Goal: Task Accomplishment & Management: Manage account settings

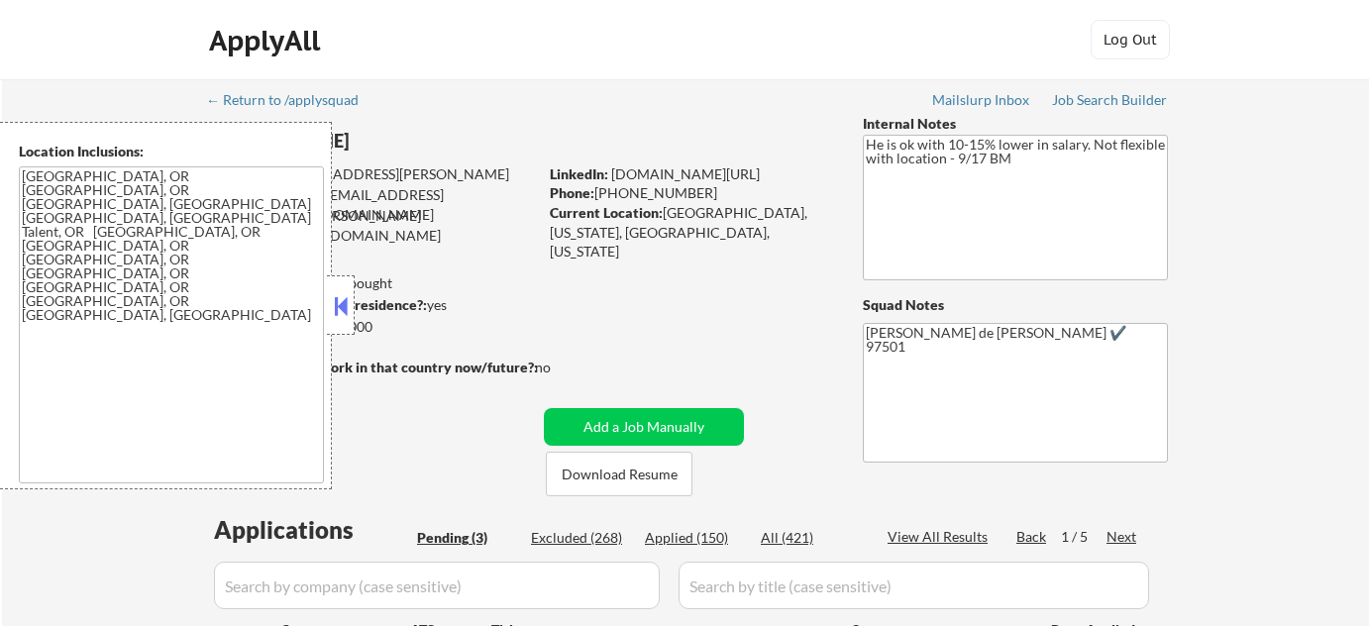
select select ""pending""
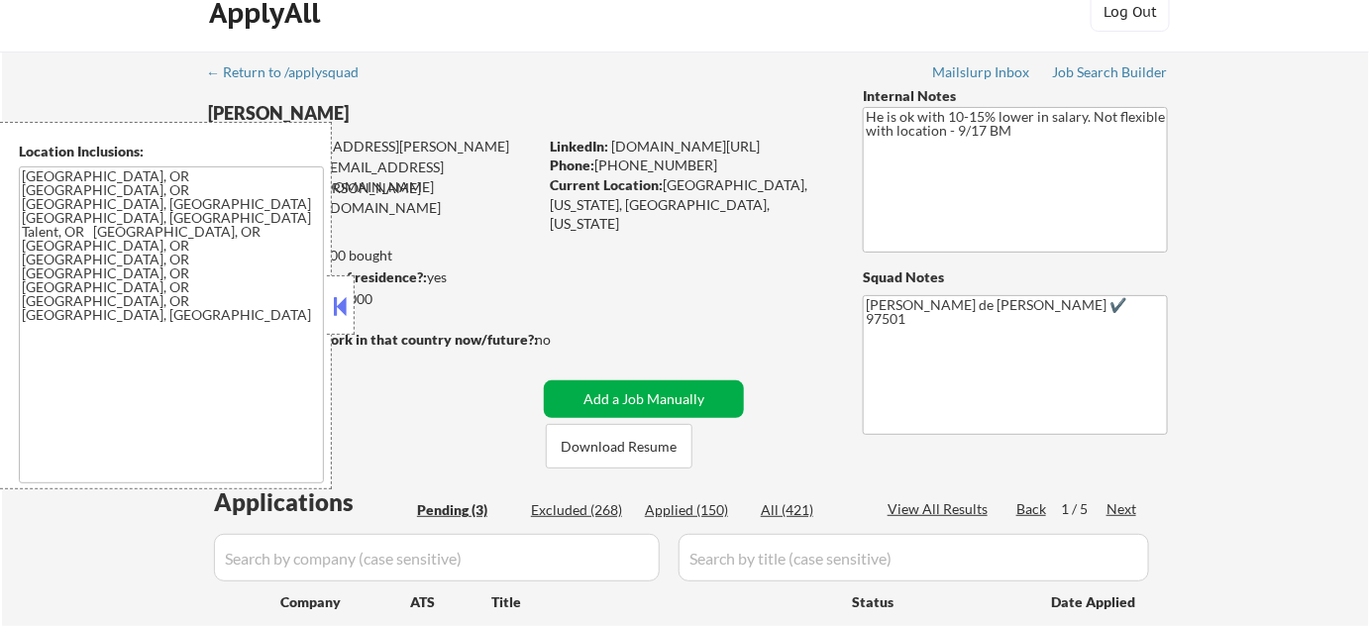
scroll to position [360, 0]
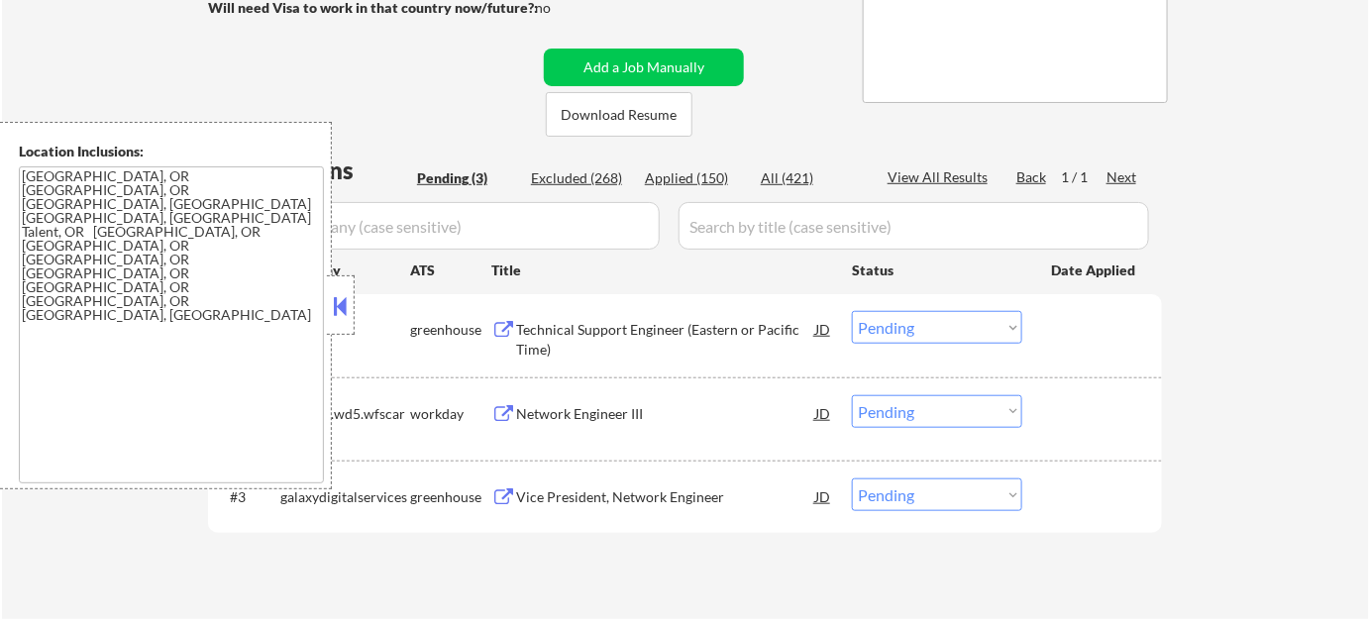
click at [344, 305] on button at bounding box center [341, 306] width 22 height 30
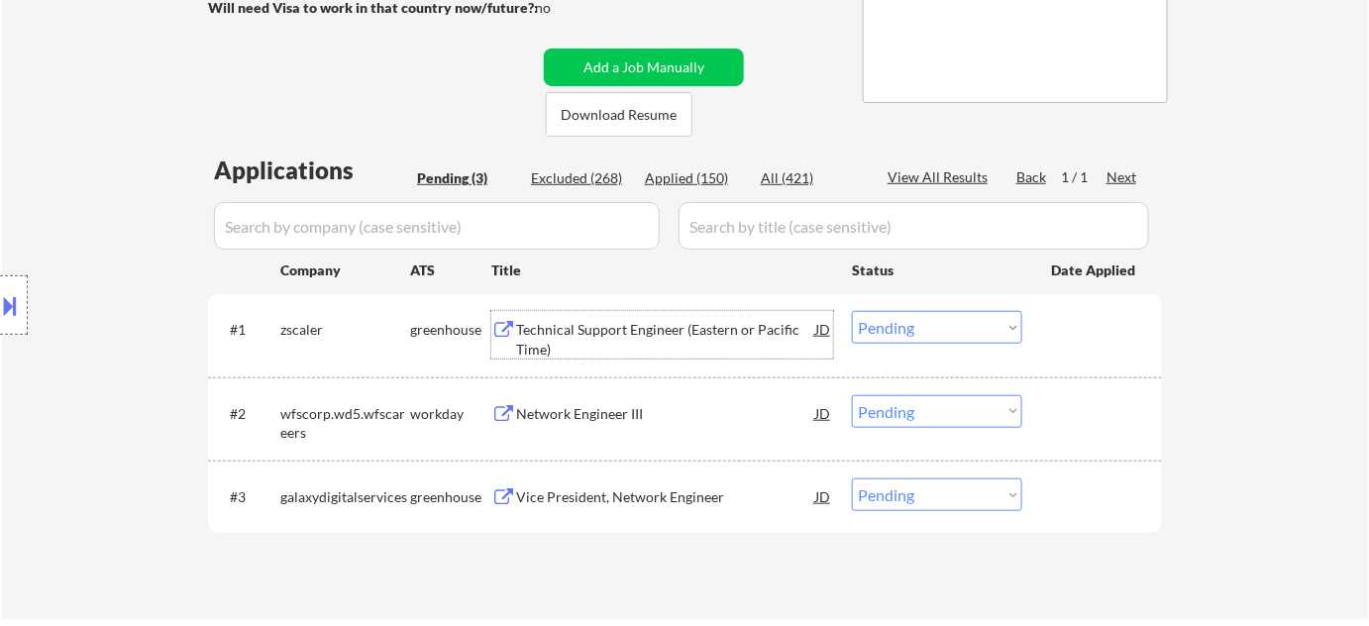
click at [590, 329] on div "Technical Support Engineer (Eastern or Pacific Time)" at bounding box center [665, 339] width 299 height 39
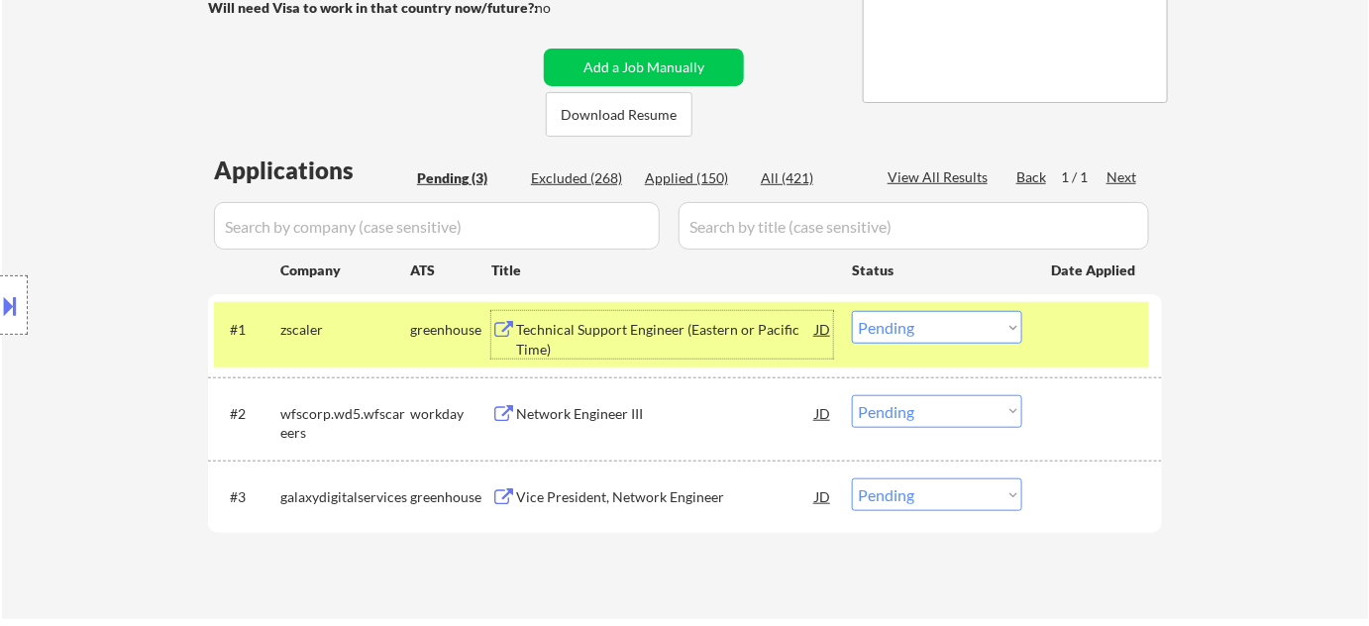
click at [614, 416] on div "Network Engineer III" at bounding box center [665, 414] width 299 height 20
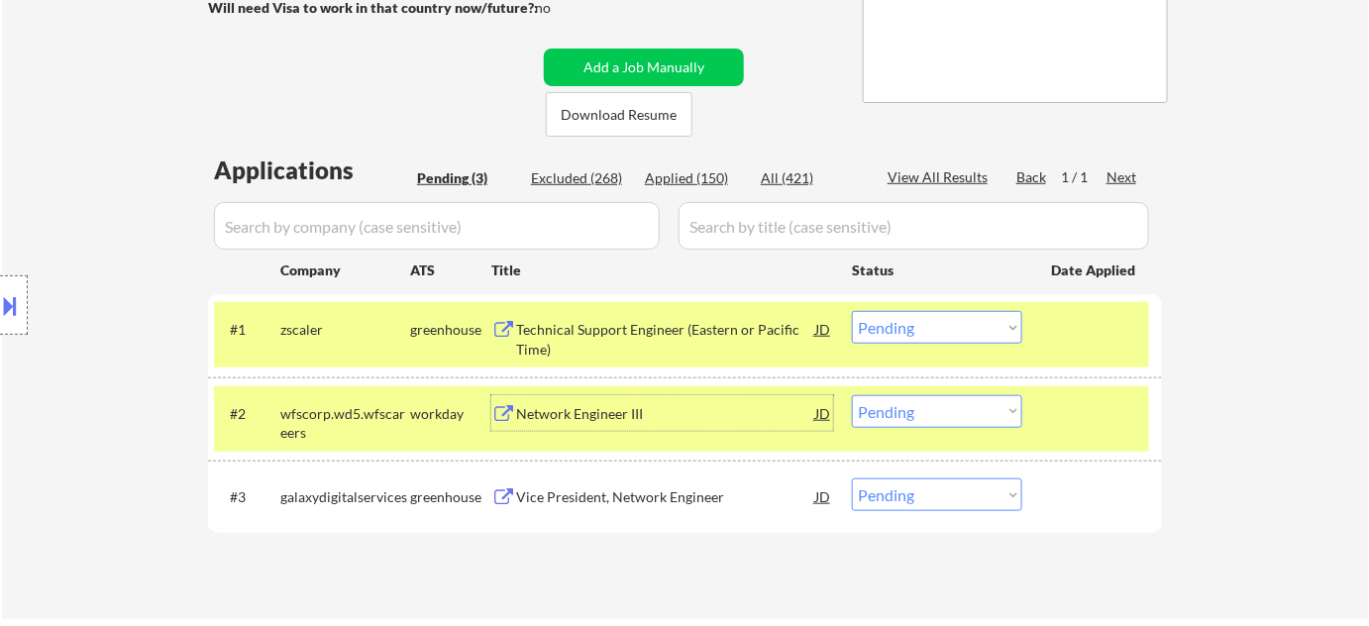
click at [936, 330] on select "Choose an option... Pending Applied Excluded (Questions) Excluded (Expired) Exc…" at bounding box center [937, 327] width 170 height 33
click at [852, 311] on select "Choose an option... Pending Applied Excluded (Questions) Excluded (Expired) Exc…" at bounding box center [937, 327] width 170 height 33
select select ""pending""
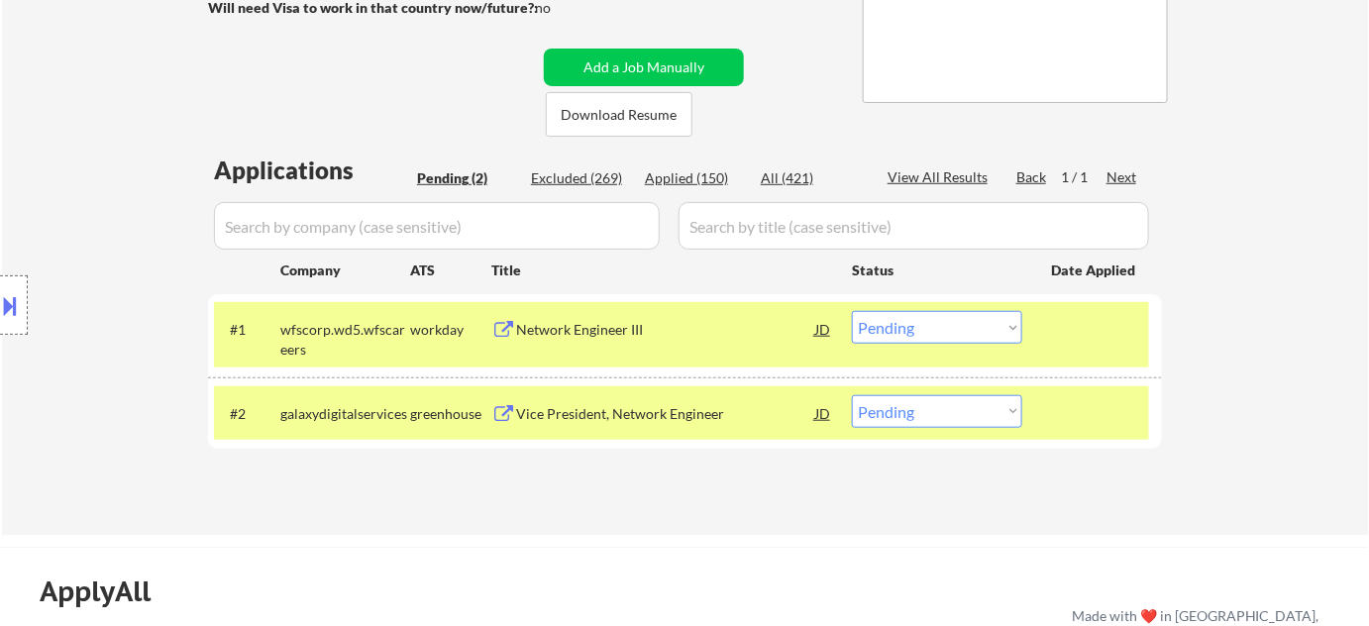
drag, startPoint x: 909, startPoint y: 418, endPoint x: 914, endPoint y: 429, distance: 12.0
click at [909, 418] on select "Choose an option... Pending Applied Excluded (Questions) Excluded (Expired) Exc…" at bounding box center [937, 411] width 170 height 33
select select ""excluded__other_""
click at [852, 395] on select "Choose an option... Pending Applied Excluded (Questions) Excluded (Expired) Exc…" at bounding box center [937, 411] width 170 height 33
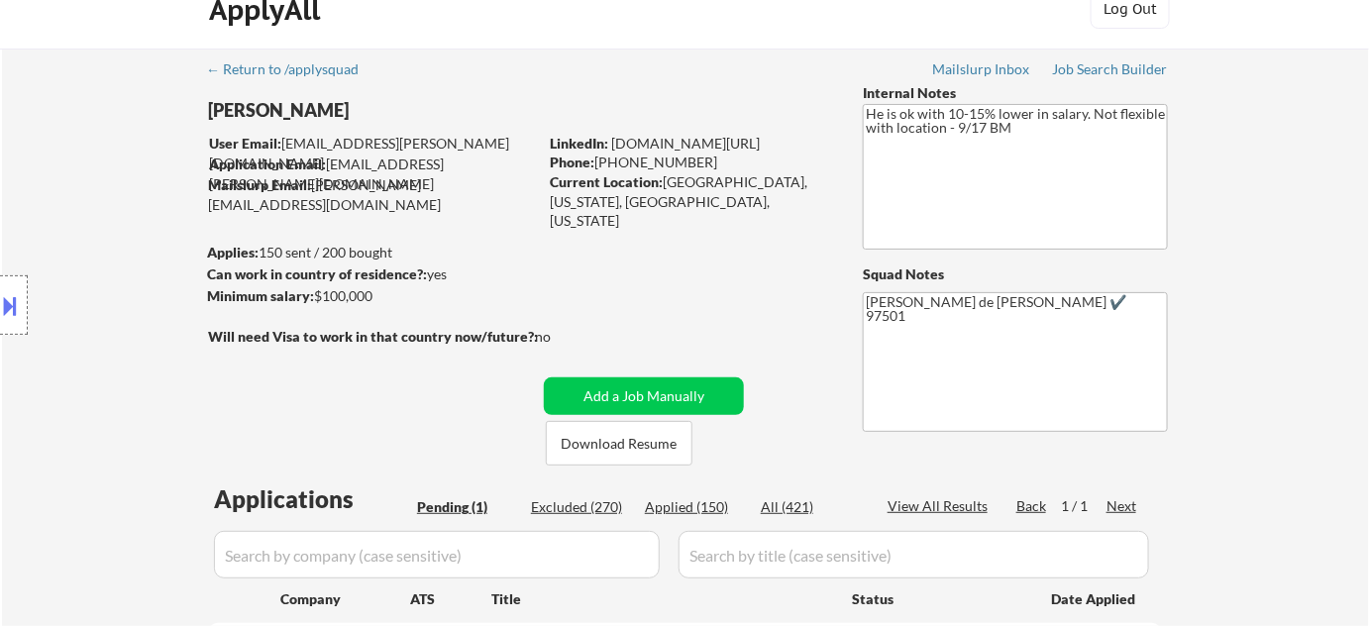
scroll to position [0, 0]
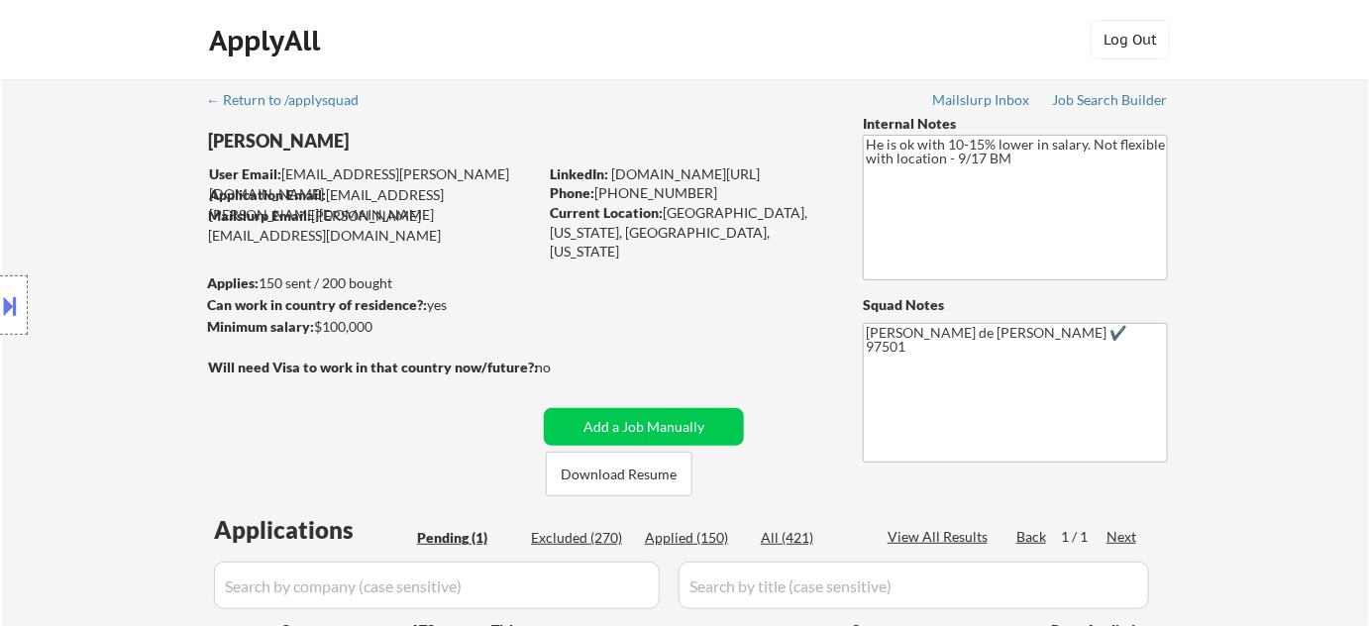
drag, startPoint x: 615, startPoint y: 194, endPoint x: 729, endPoint y: 198, distance: 114.0
click at [729, 198] on div "Phone: +1 (408) 499-0539" at bounding box center [690, 193] width 280 height 20
copy div "(408) 499-0539"
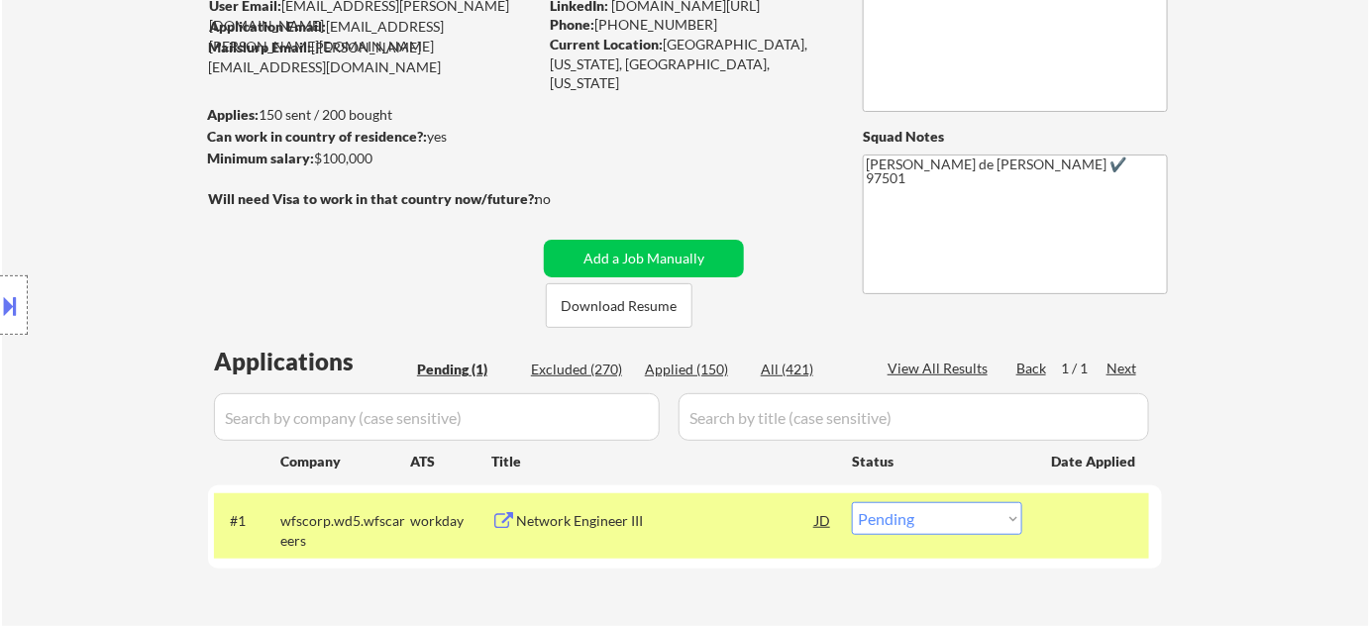
scroll to position [179, 0]
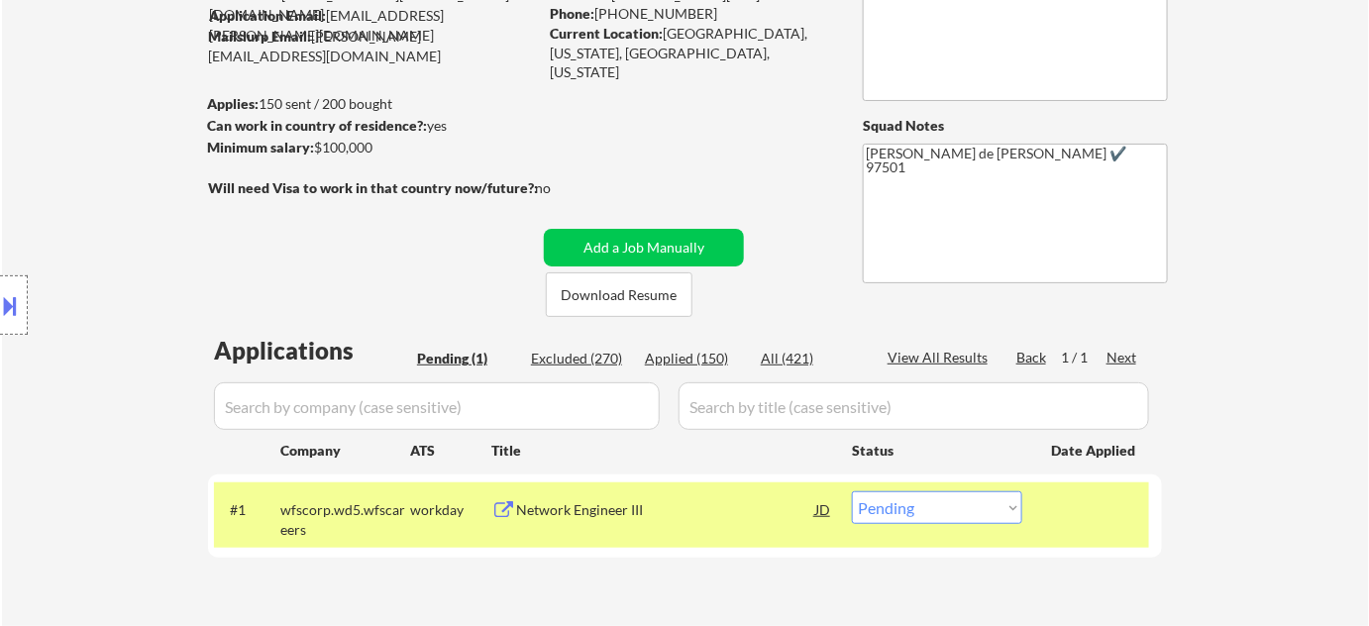
click at [951, 524] on div "#1 wfscorp.wd5.wfscareers workday Network Engineer III JD Choose an option... P…" at bounding box center [681, 514] width 935 height 65
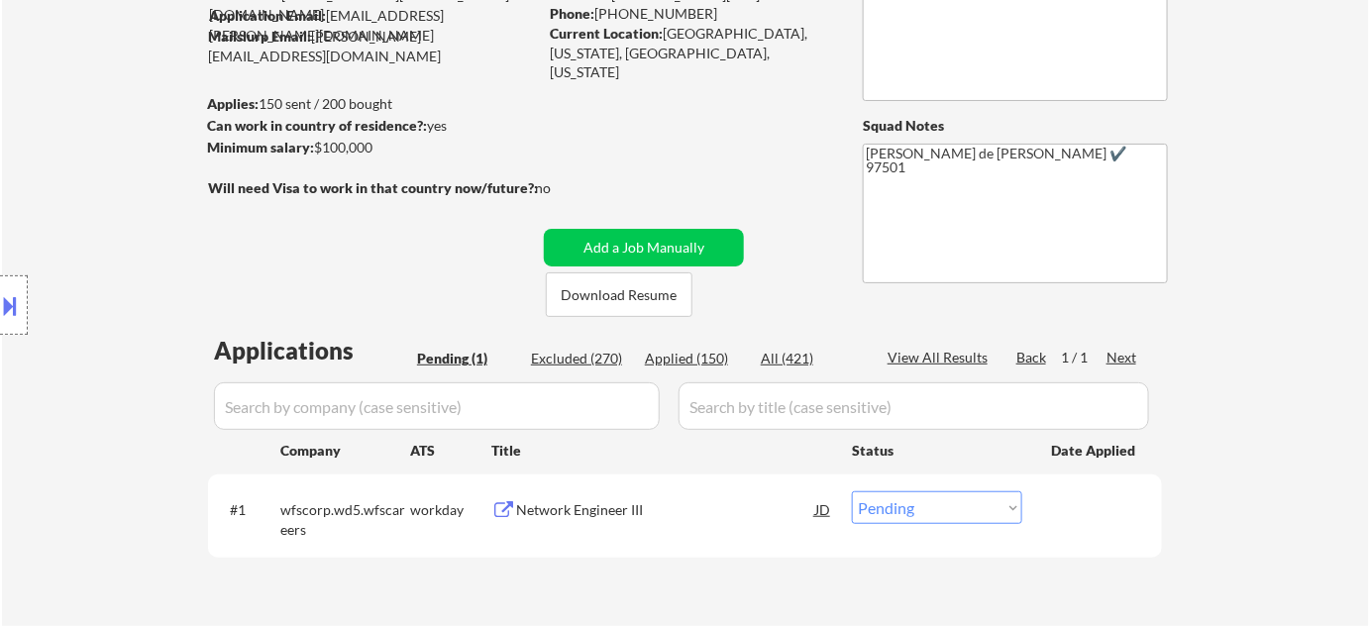
drag, startPoint x: 948, startPoint y: 506, endPoint x: 948, endPoint y: 491, distance: 14.9
click at [948, 507] on select "Choose an option... Pending Applied Excluded (Questions) Excluded (Expired) Exc…" at bounding box center [937, 507] width 170 height 33
select select ""applied""
click at [852, 491] on select "Choose an option... Pending Applied Excluded (Questions) Excluded (Expired) Exc…" at bounding box center [937, 507] width 170 height 33
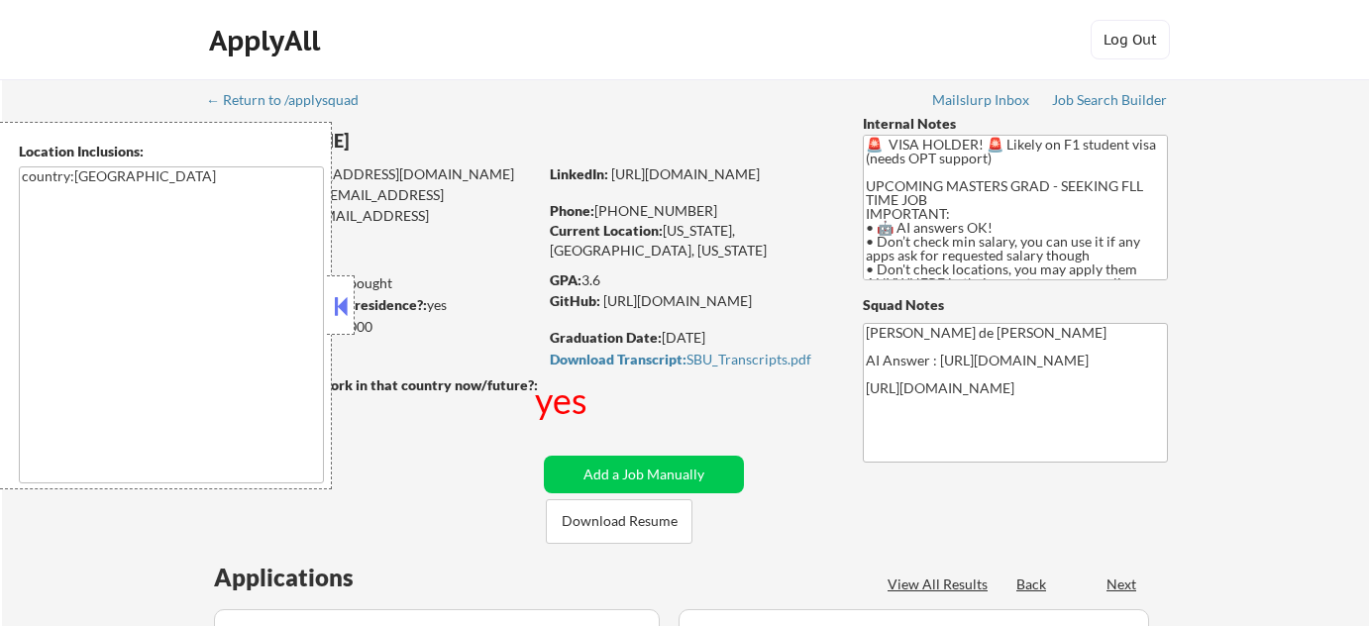
select select ""pending""
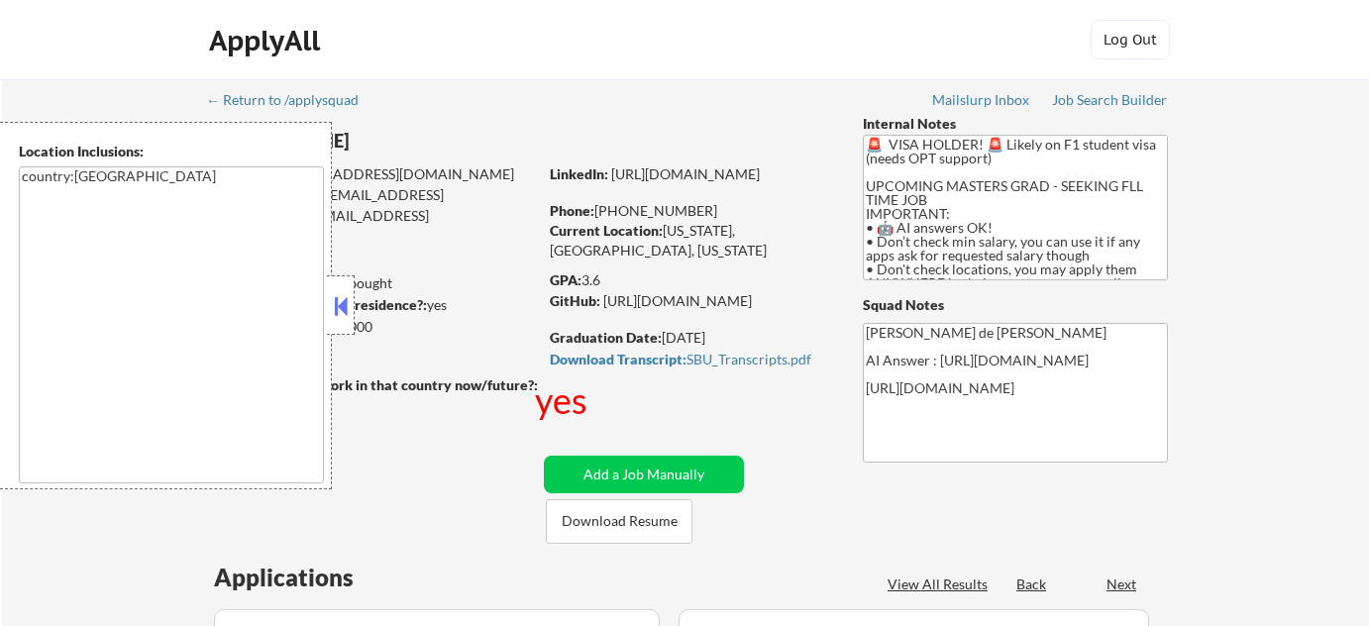
select select ""pending""
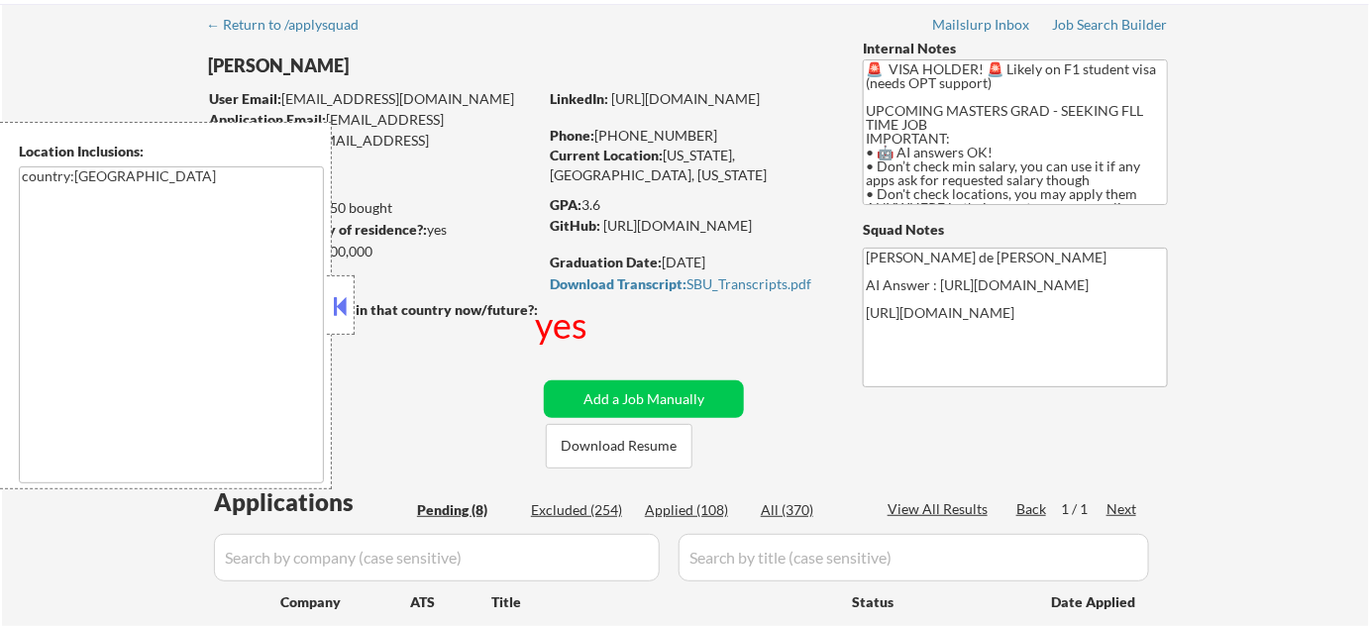
scroll to position [360, 0]
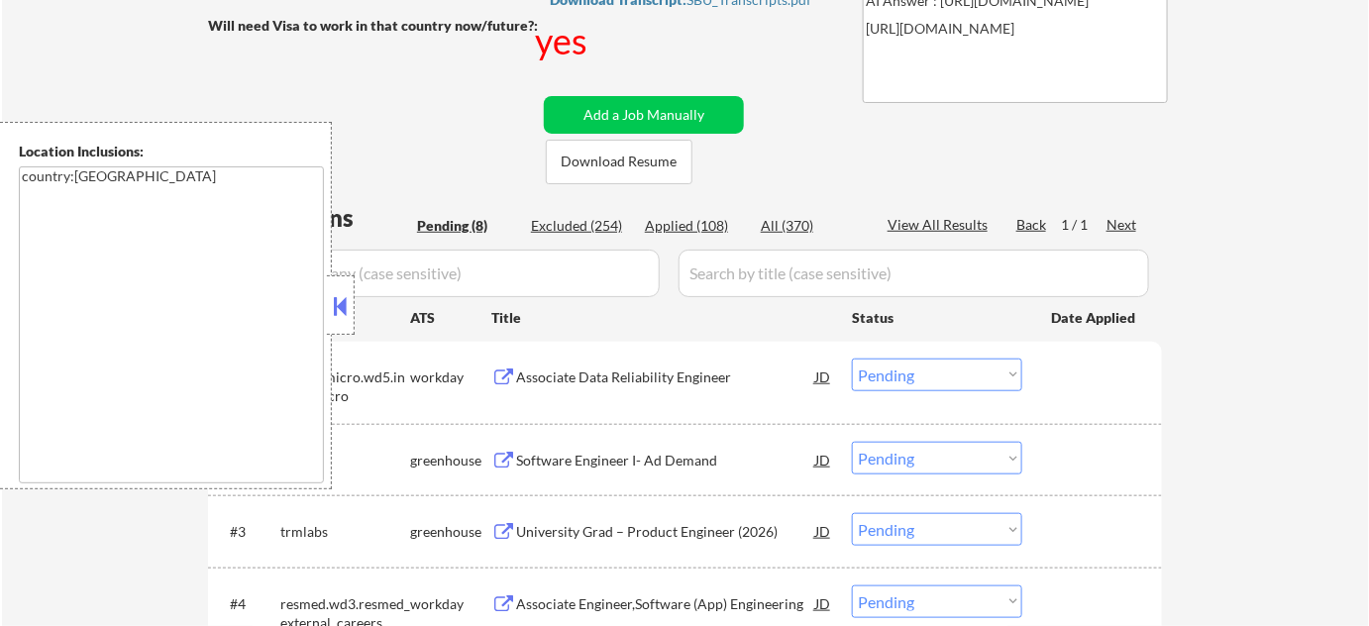
click at [346, 297] on button at bounding box center [341, 306] width 22 height 30
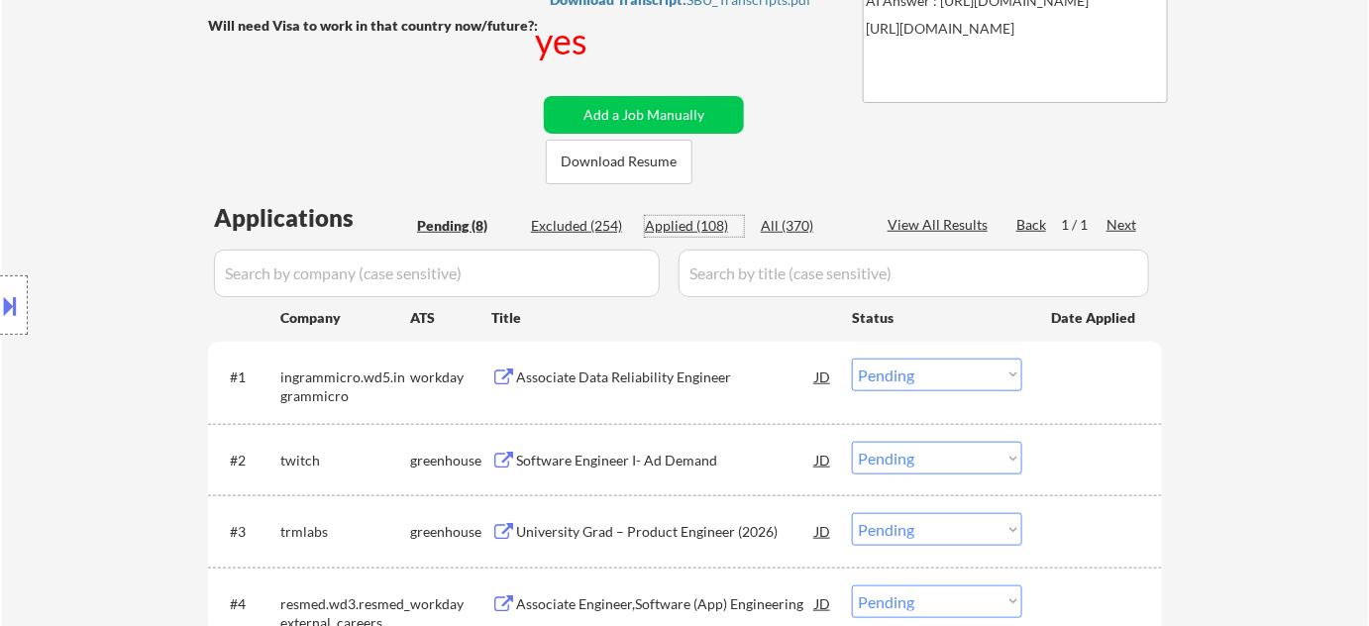
click at [720, 223] on div "Applied (108)" at bounding box center [694, 226] width 99 height 20
select select ""applied""
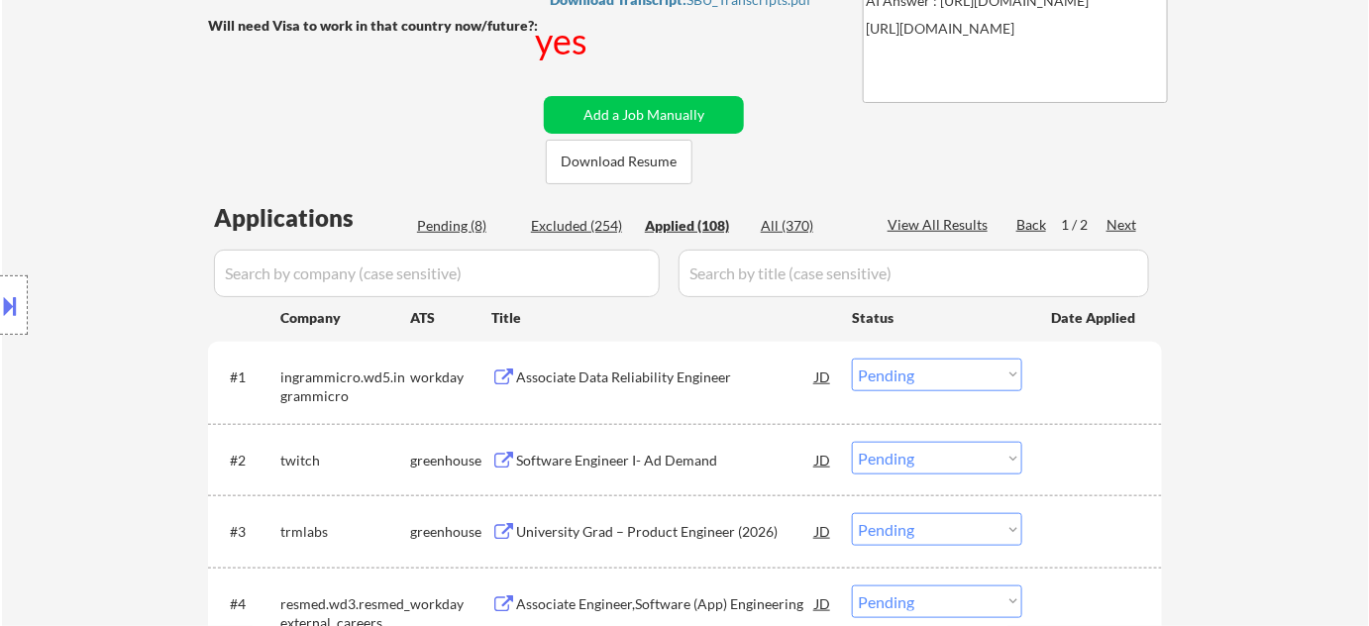
select select ""applied""
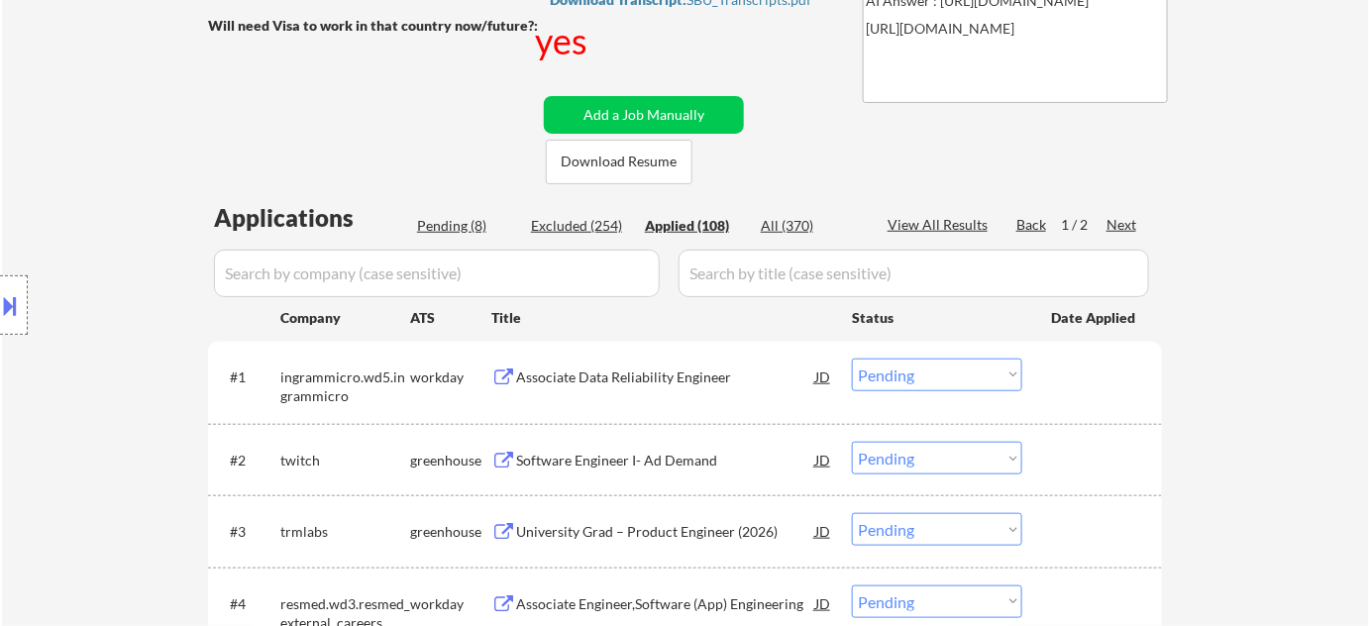
select select ""applied""
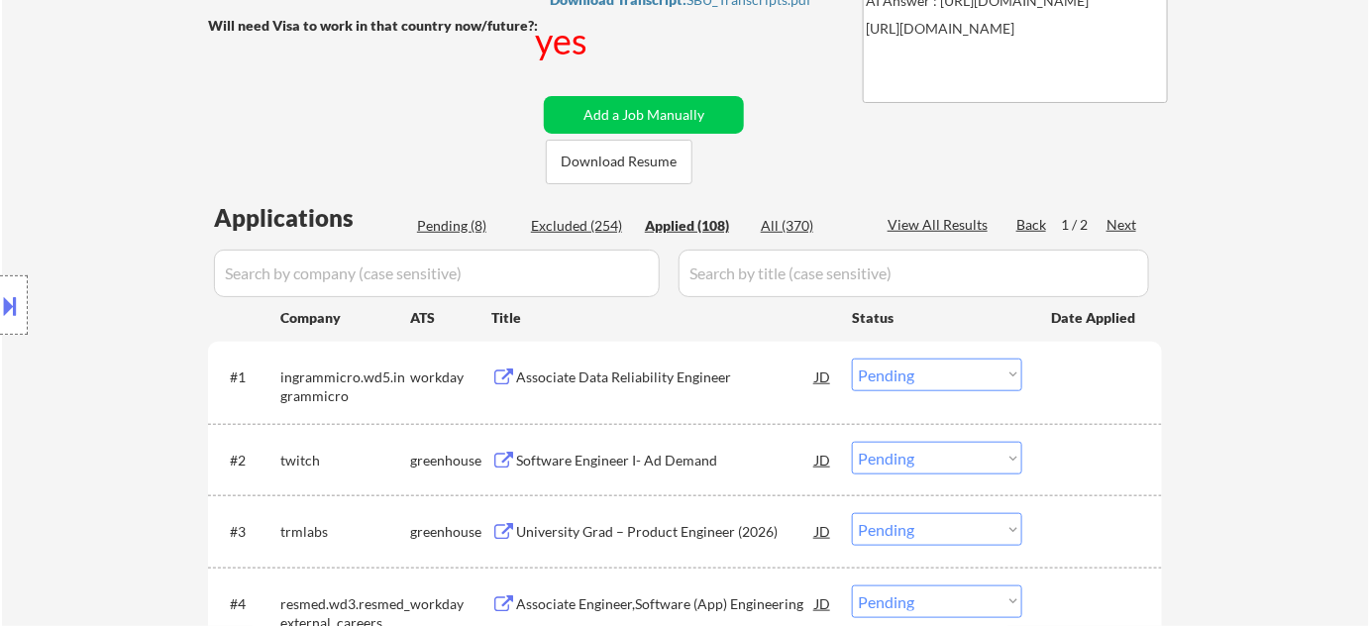
select select ""applied""
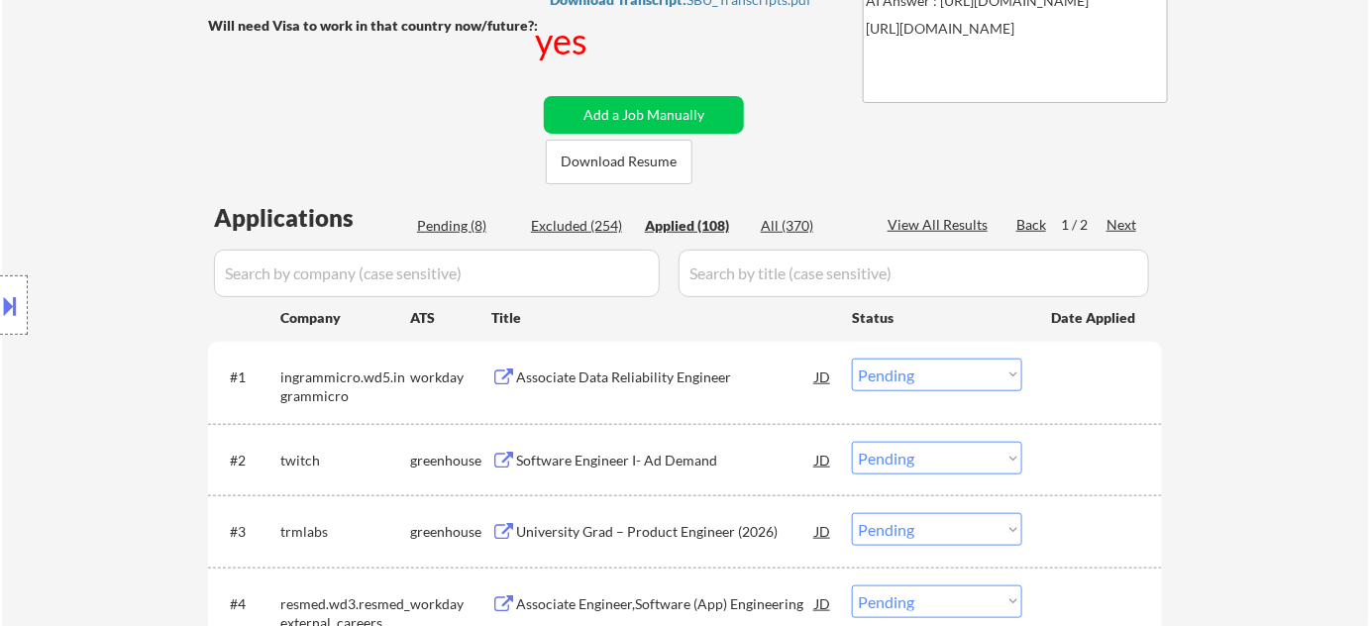
select select ""applied""
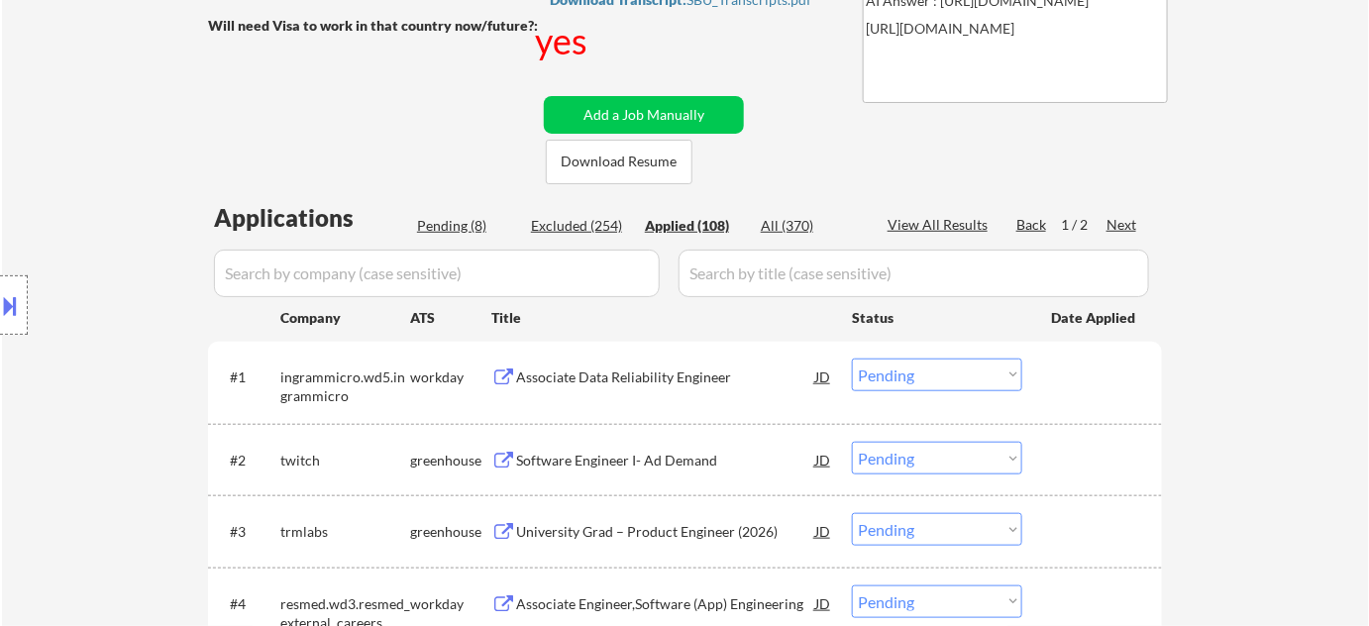
select select ""applied""
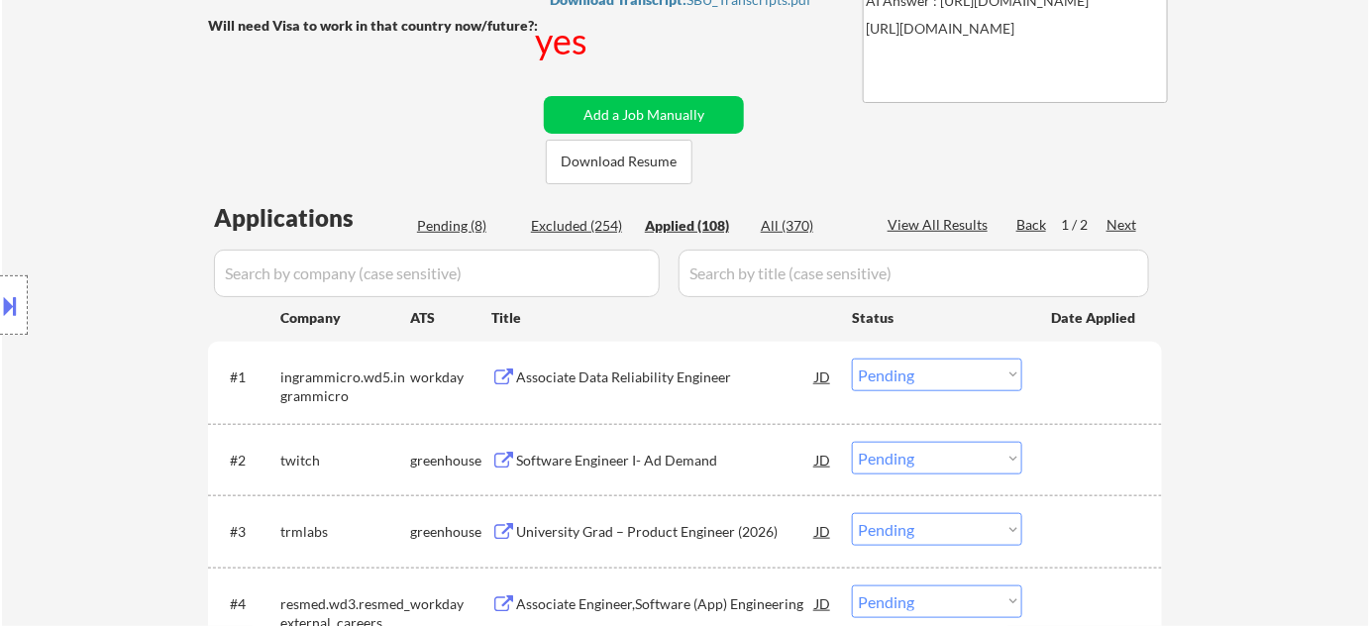
select select ""applied""
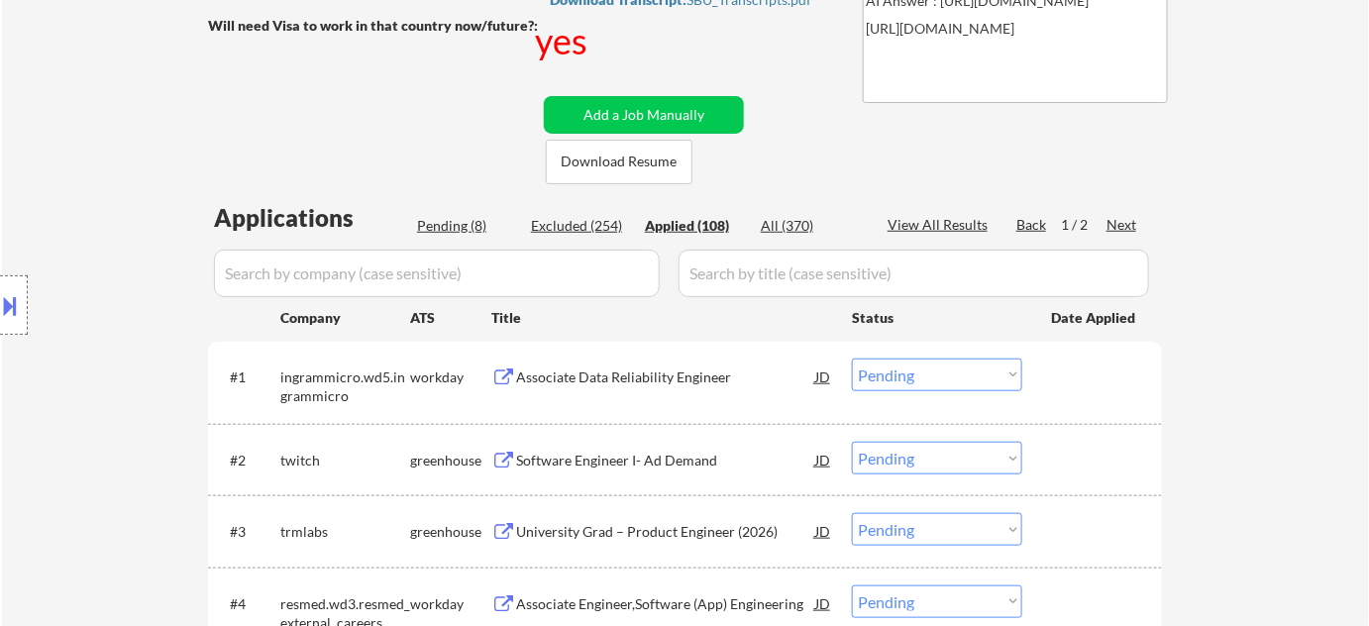
select select ""applied""
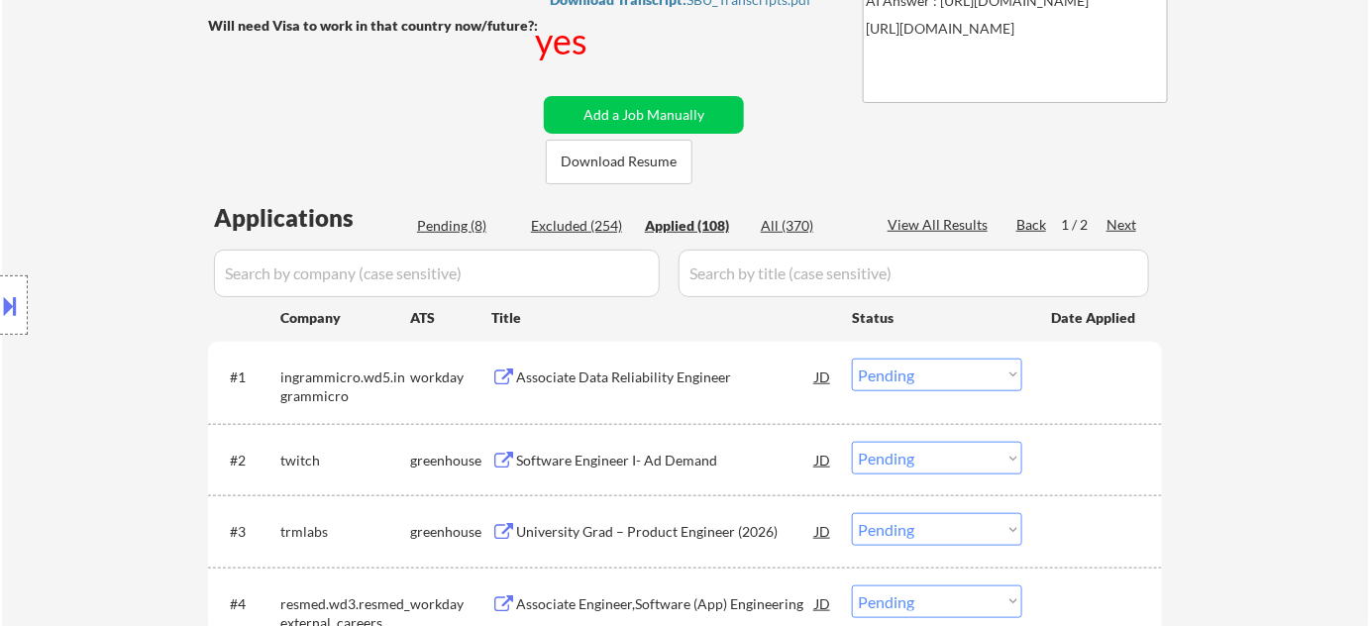
select select ""applied""
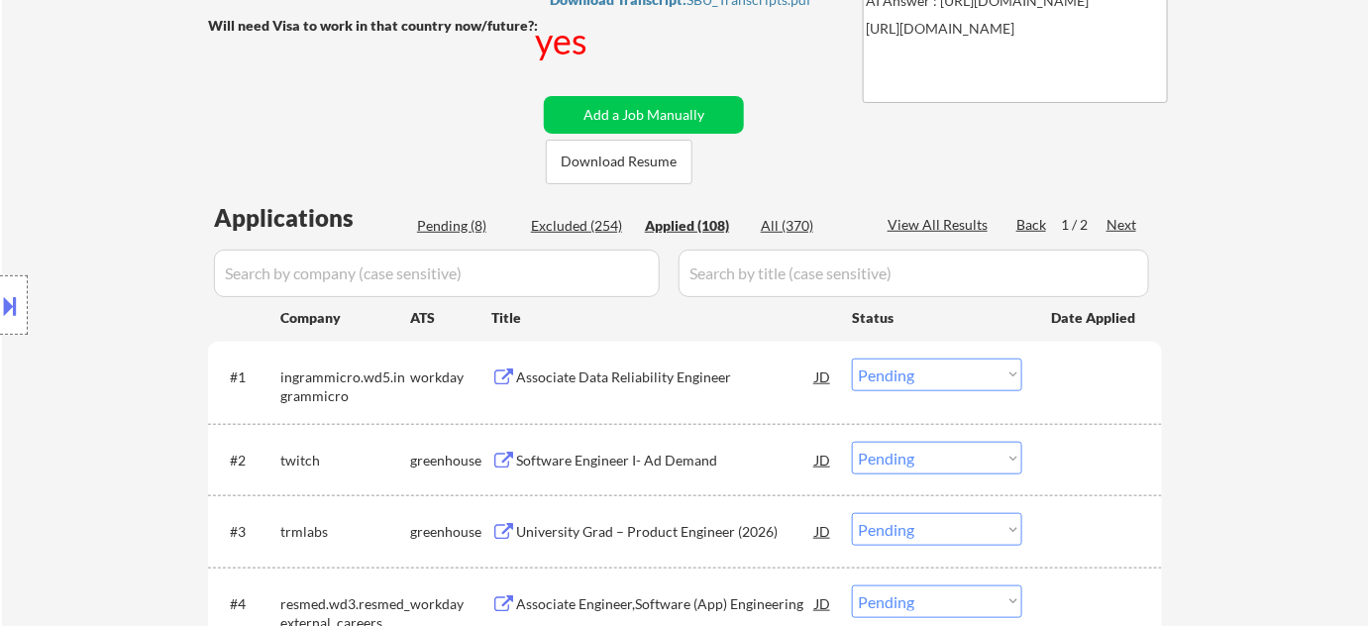
select select ""applied""
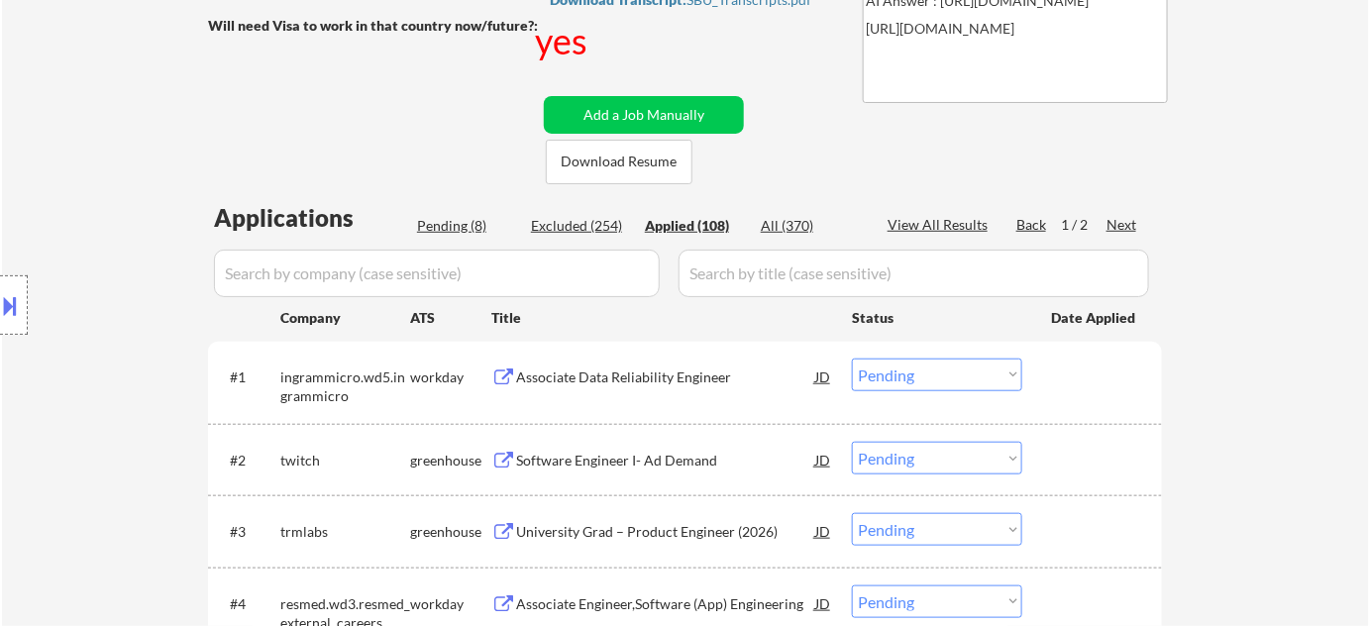
select select ""applied""
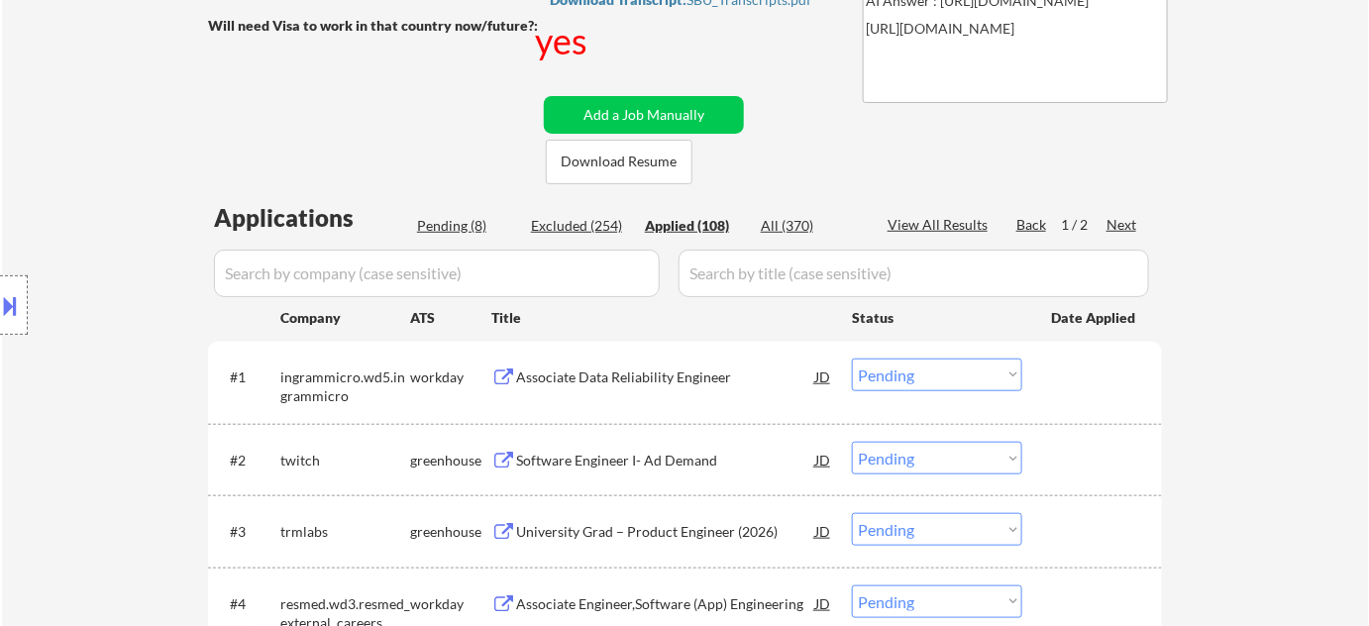
select select ""applied""
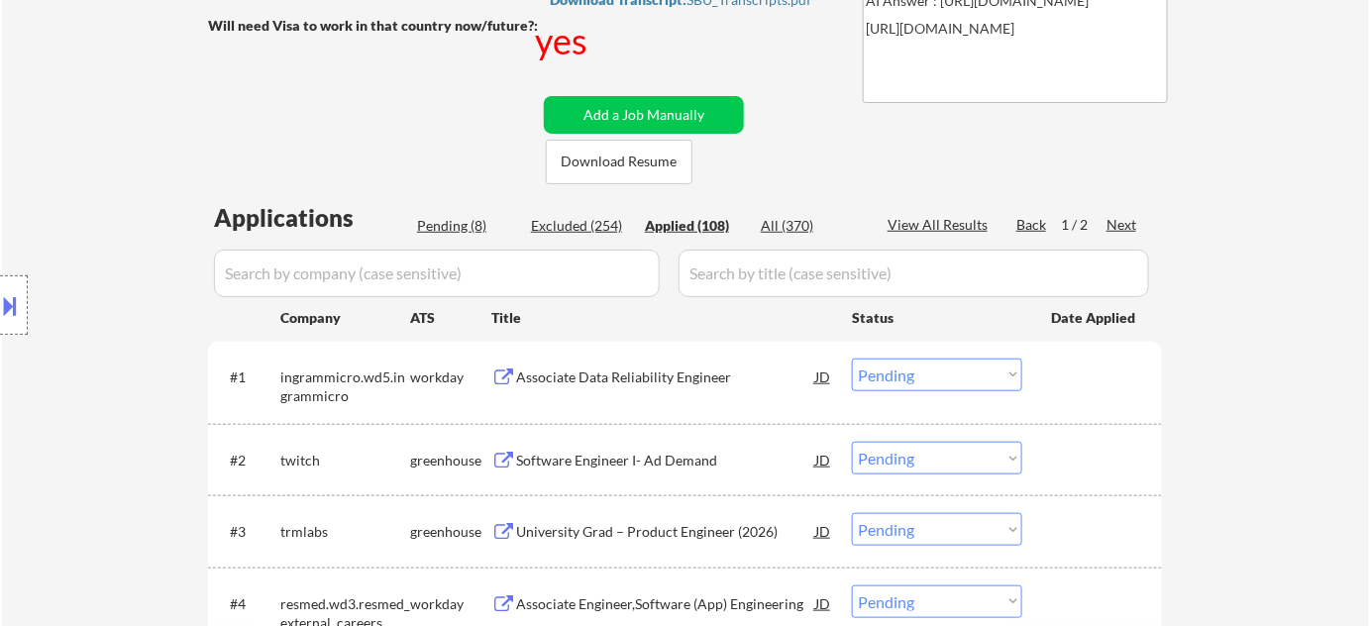
select select ""applied""
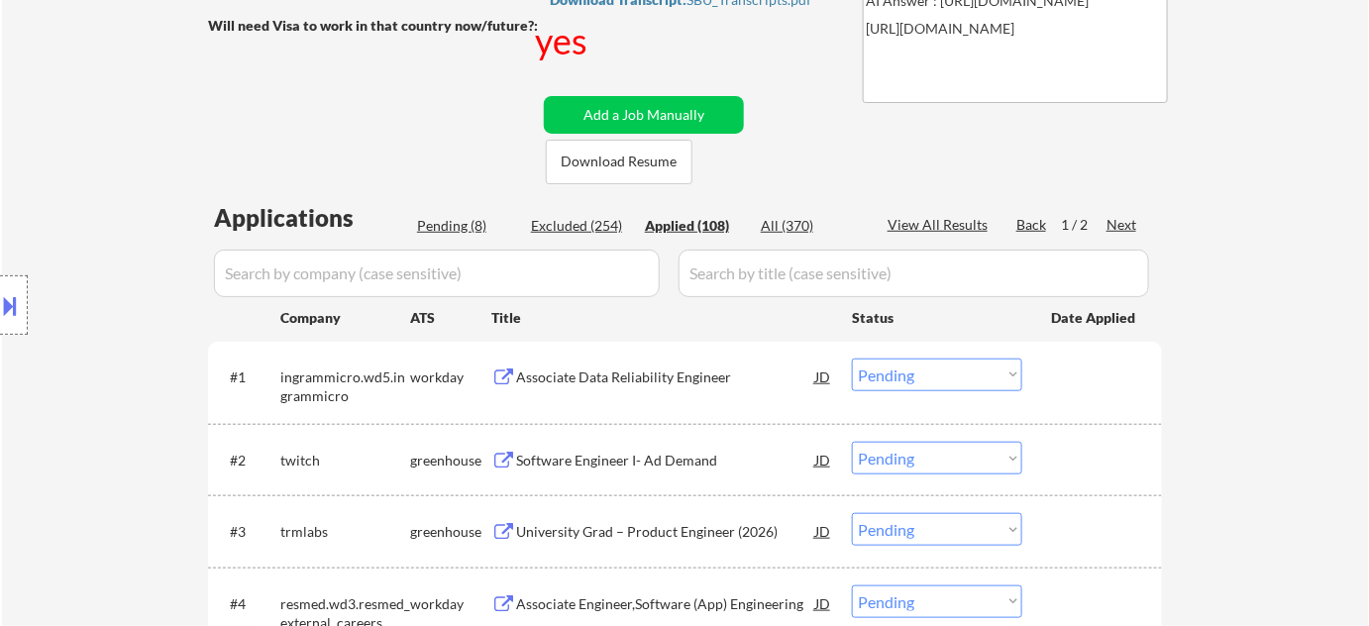
select select ""applied""
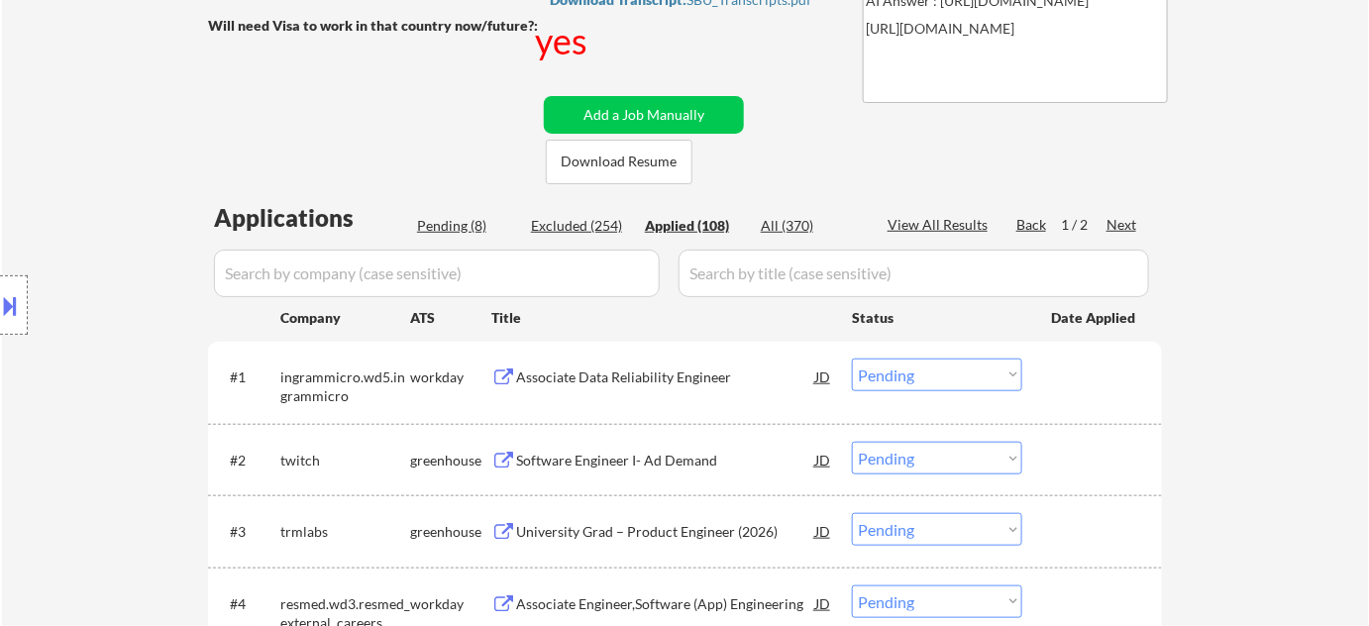
select select ""applied""
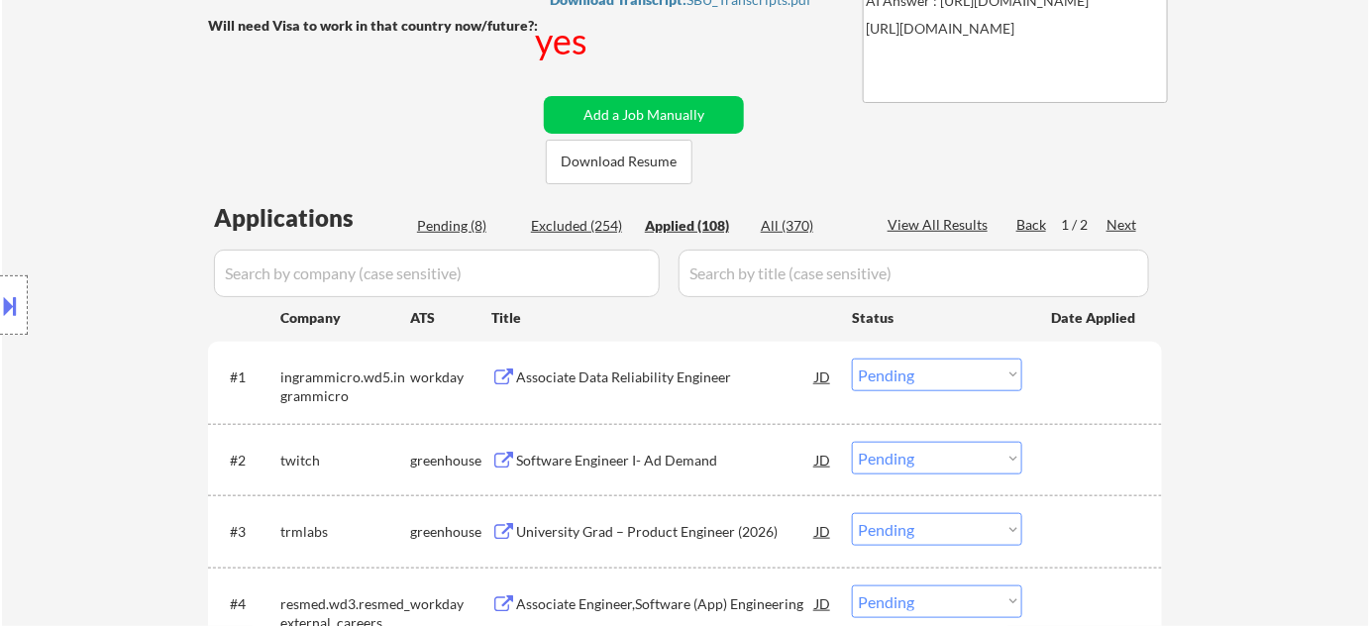
select select ""applied""
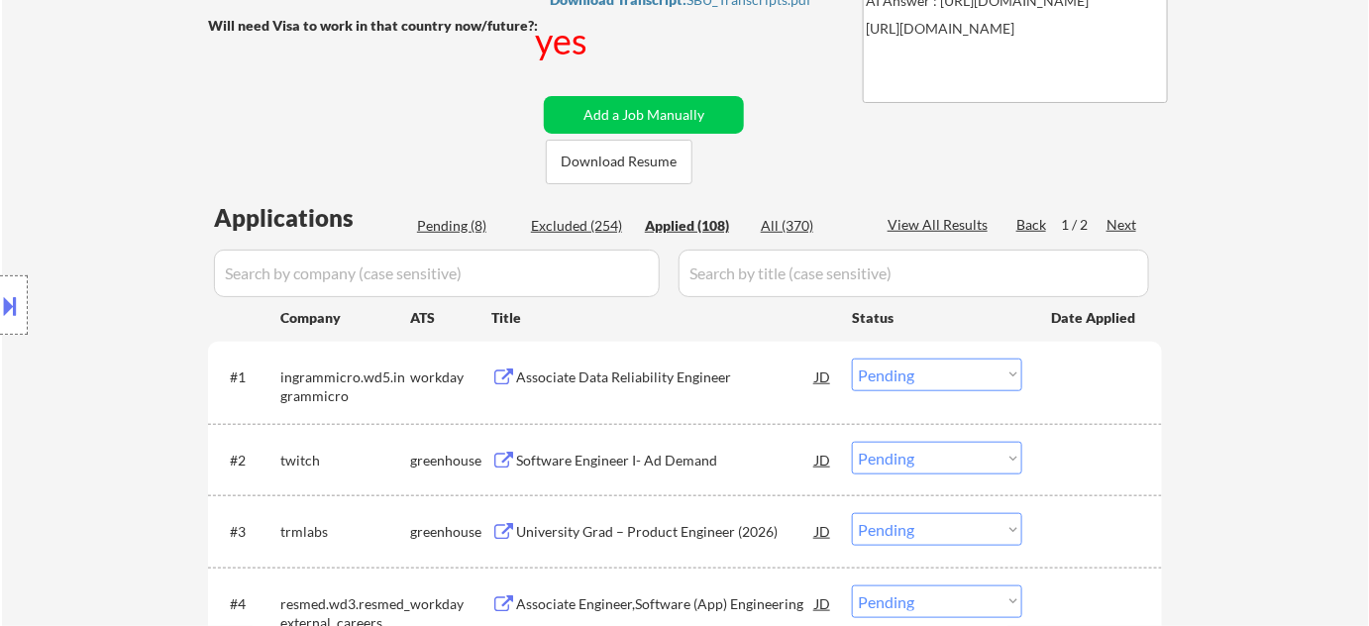
select select ""applied""
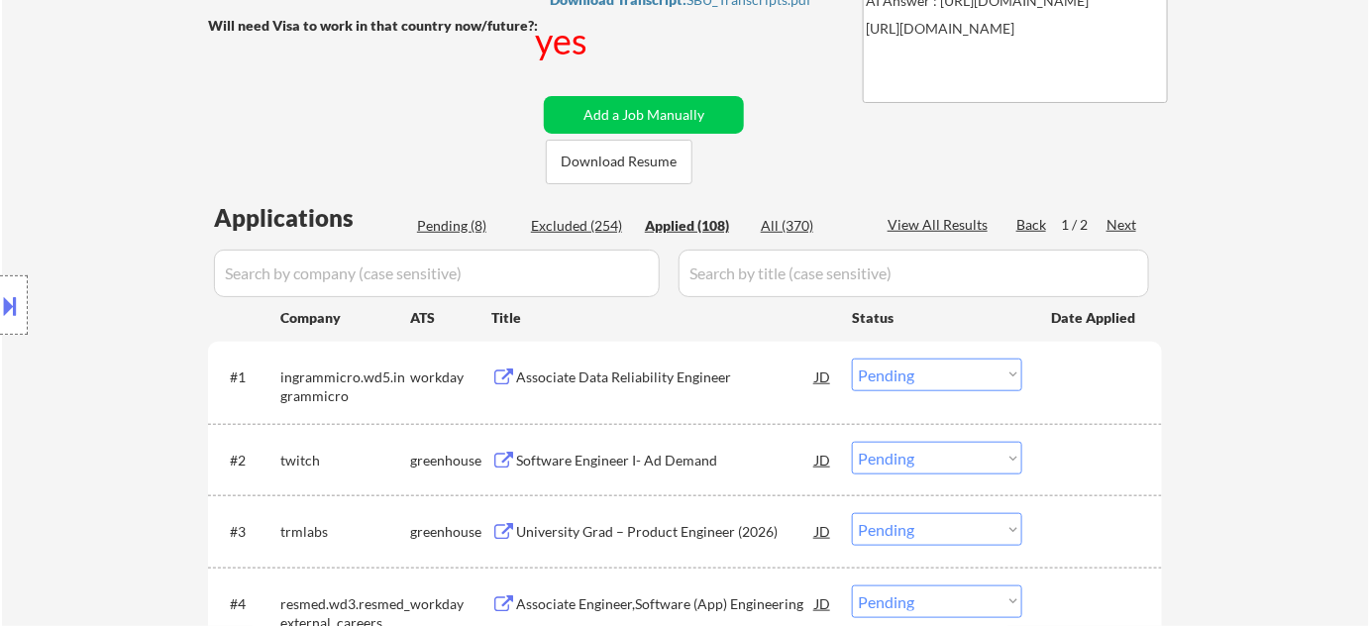
select select ""applied""
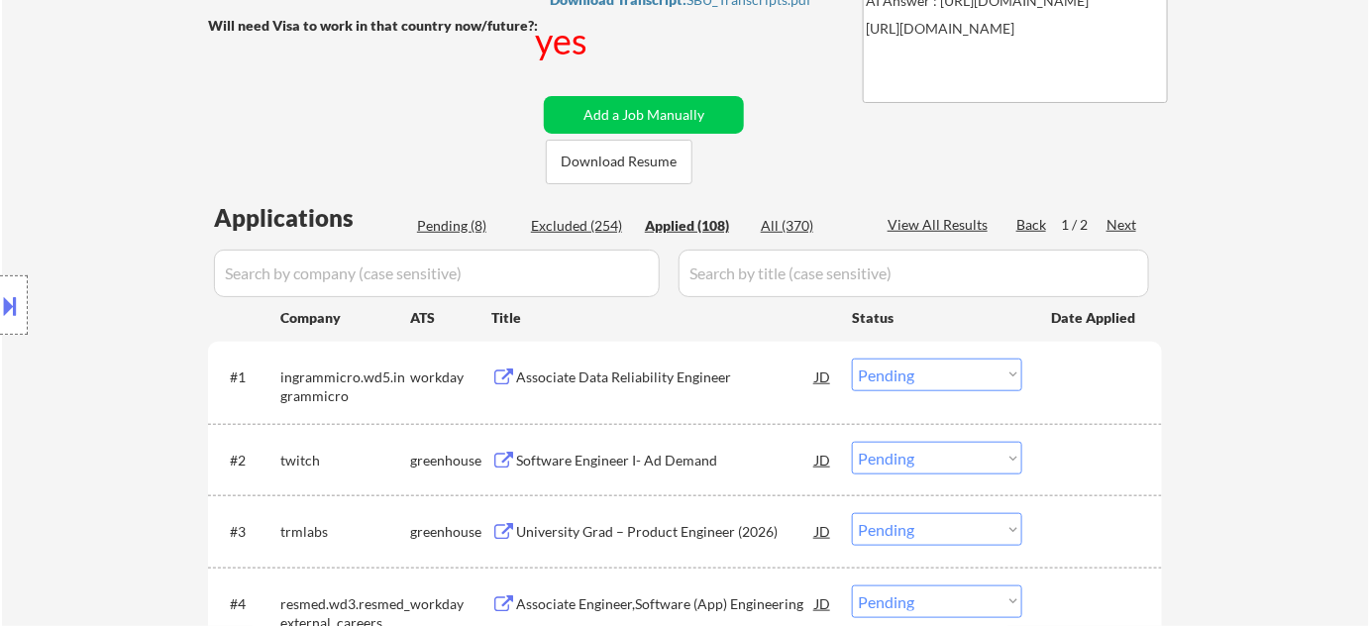
select select ""applied""
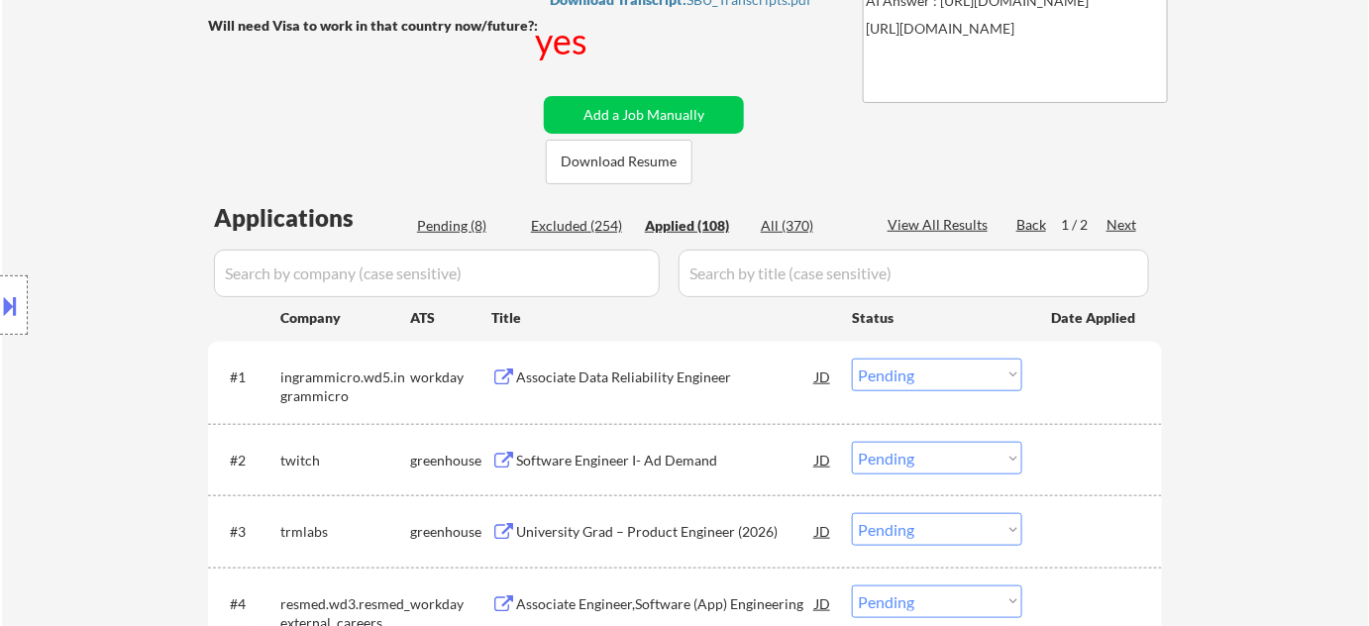
select select ""applied""
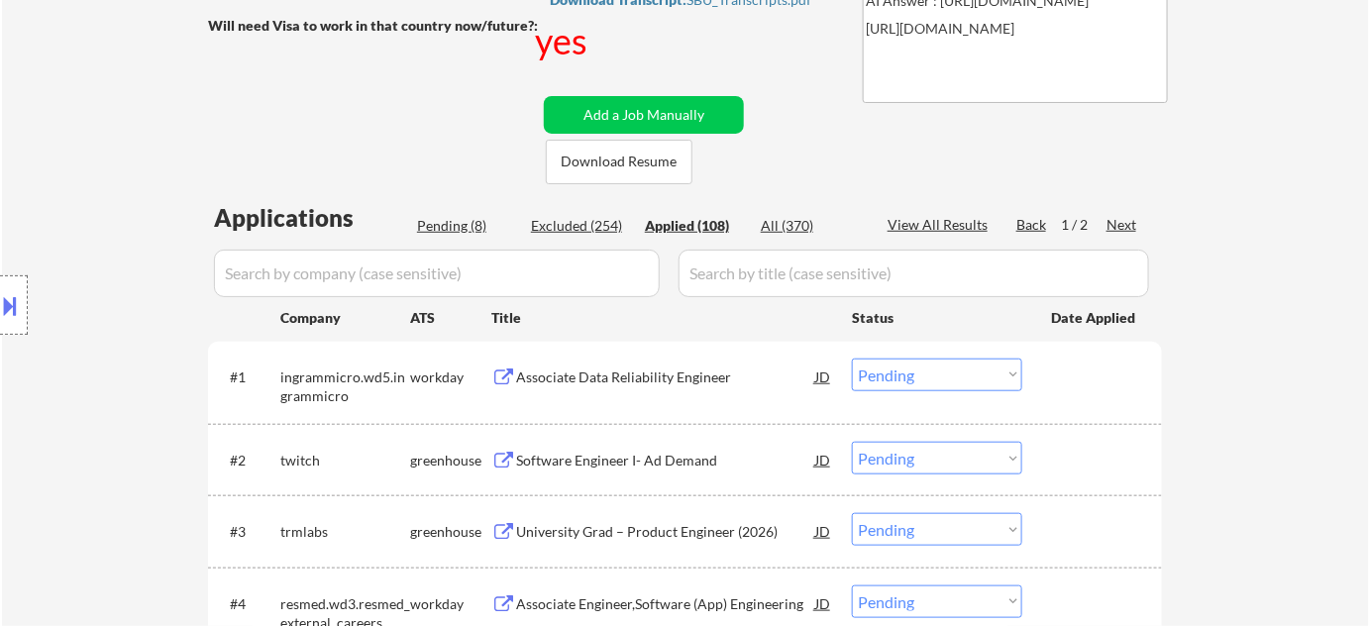
select select ""applied""
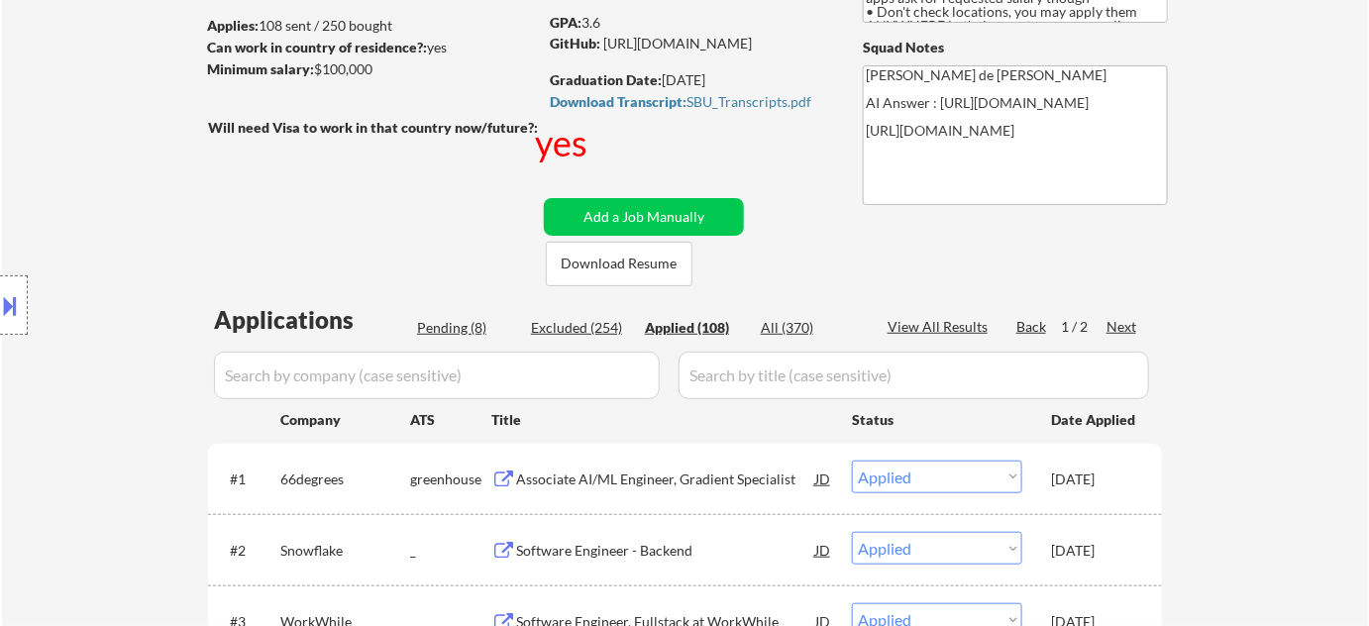
scroll to position [89, 0]
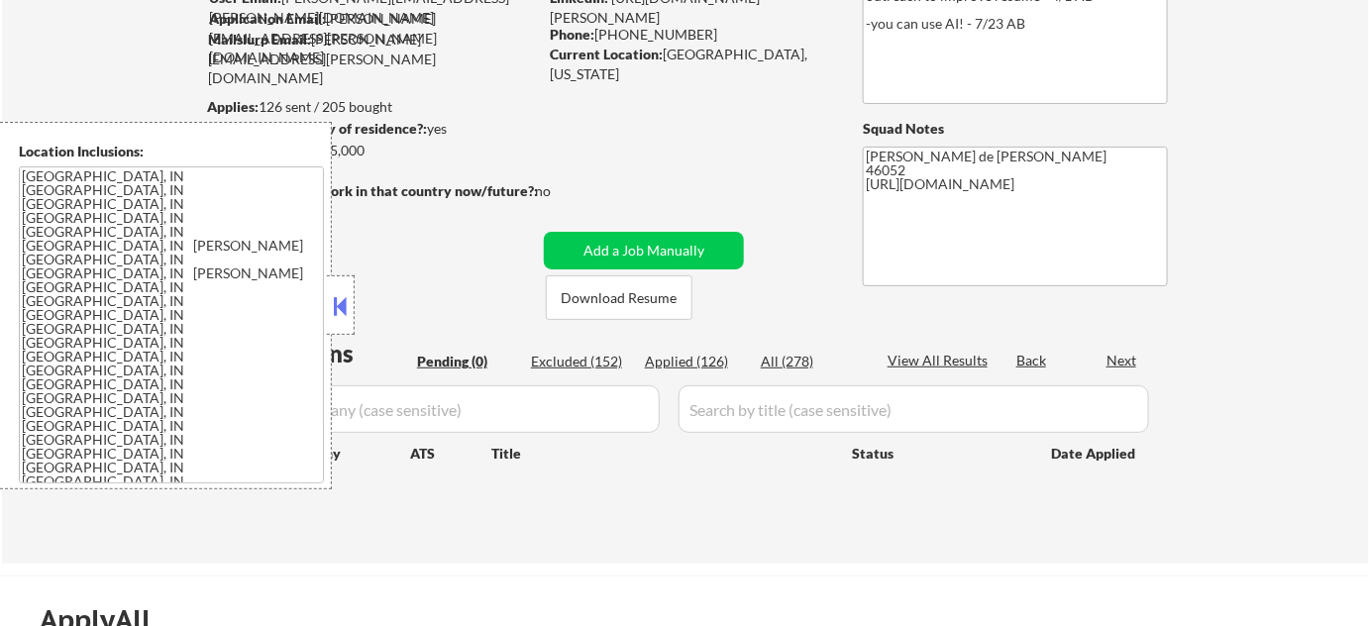
scroll to position [179, 0]
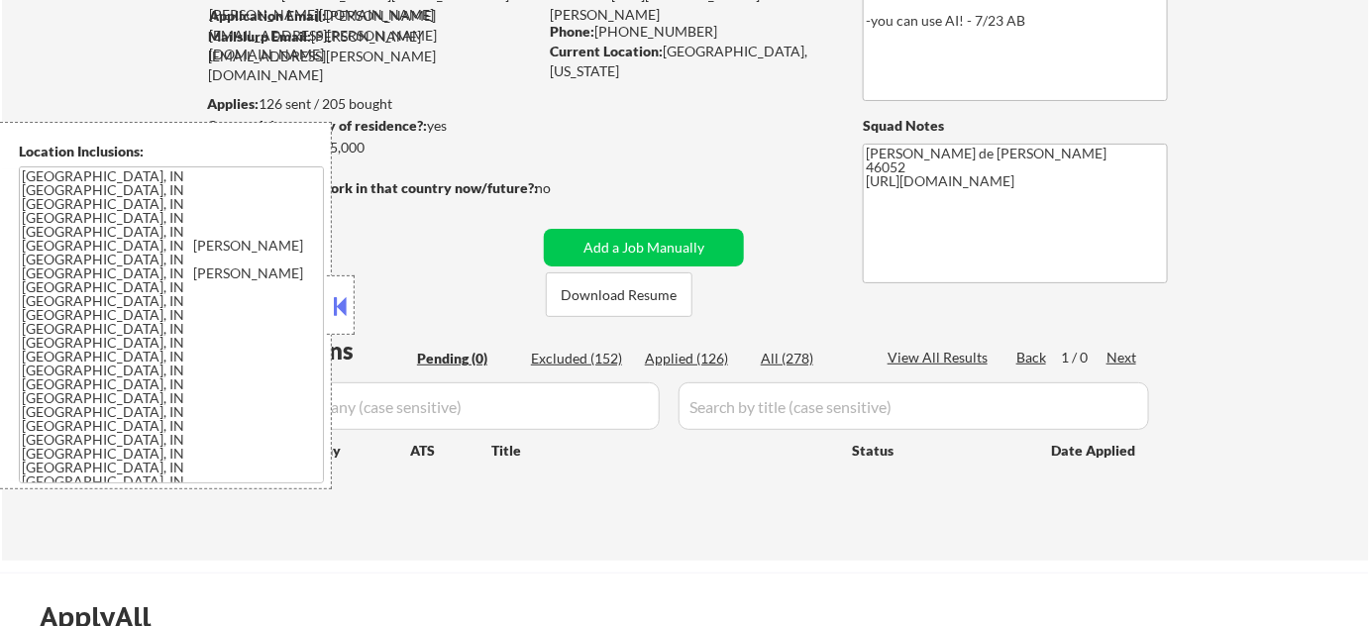
click at [338, 305] on button at bounding box center [341, 306] width 22 height 30
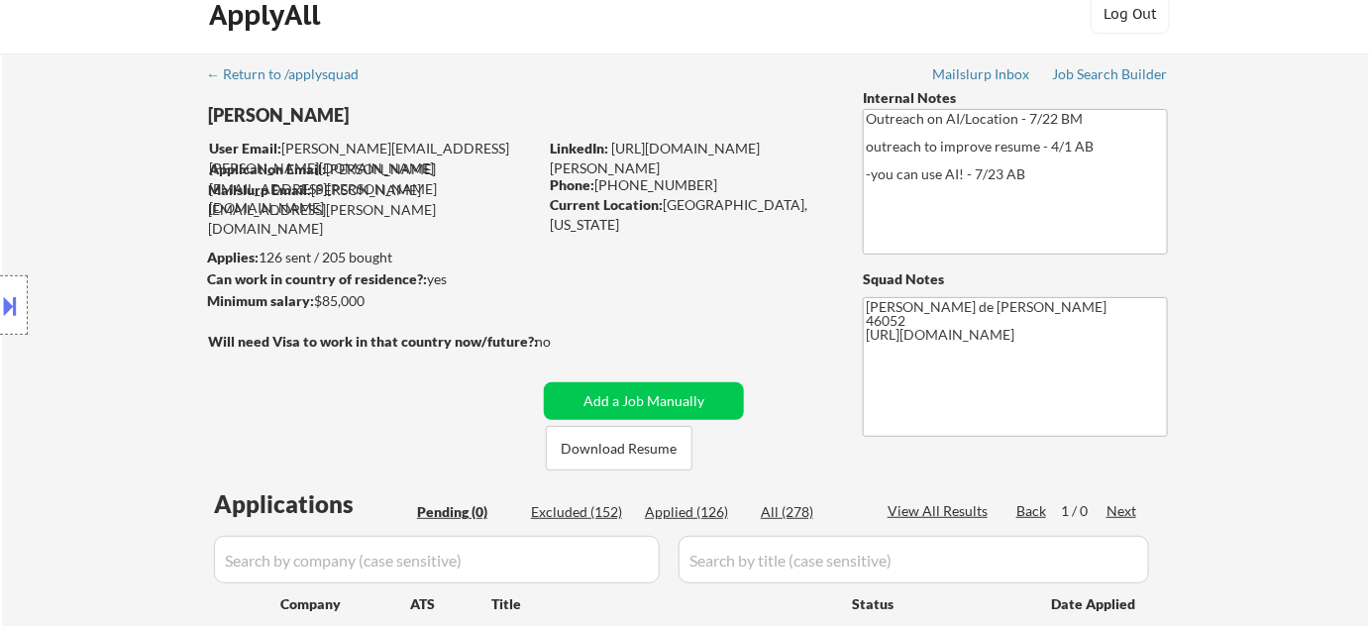
scroll to position [0, 0]
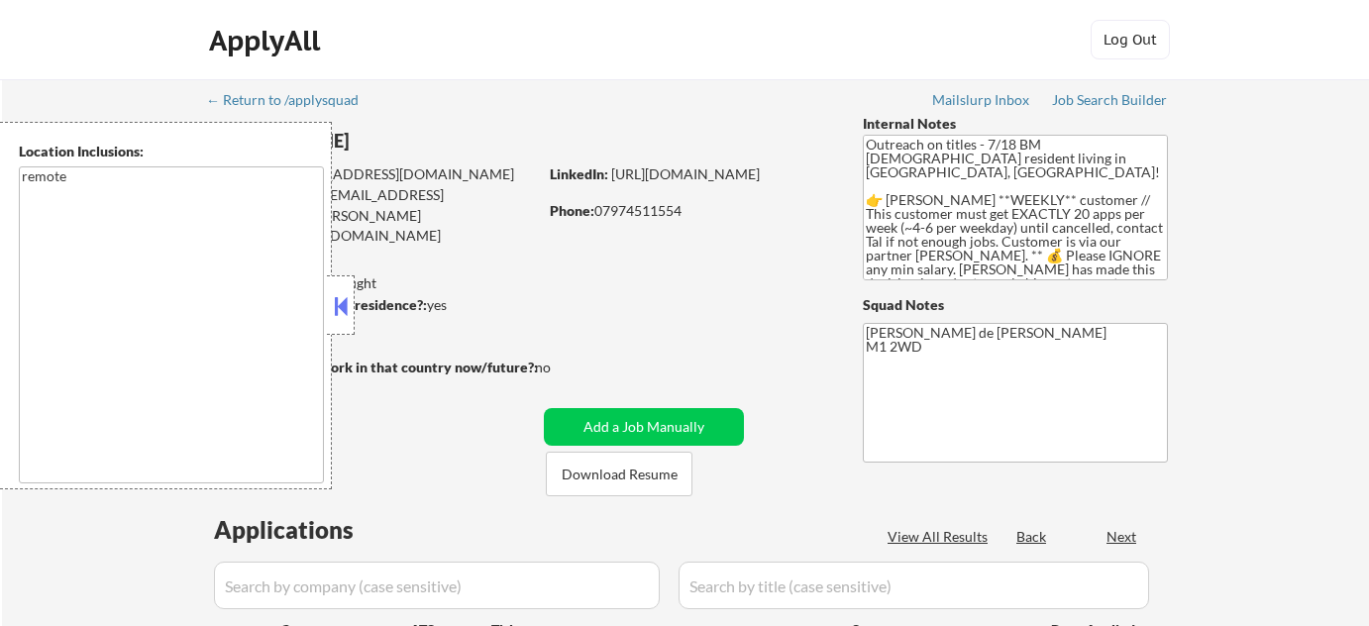
select select ""pending""
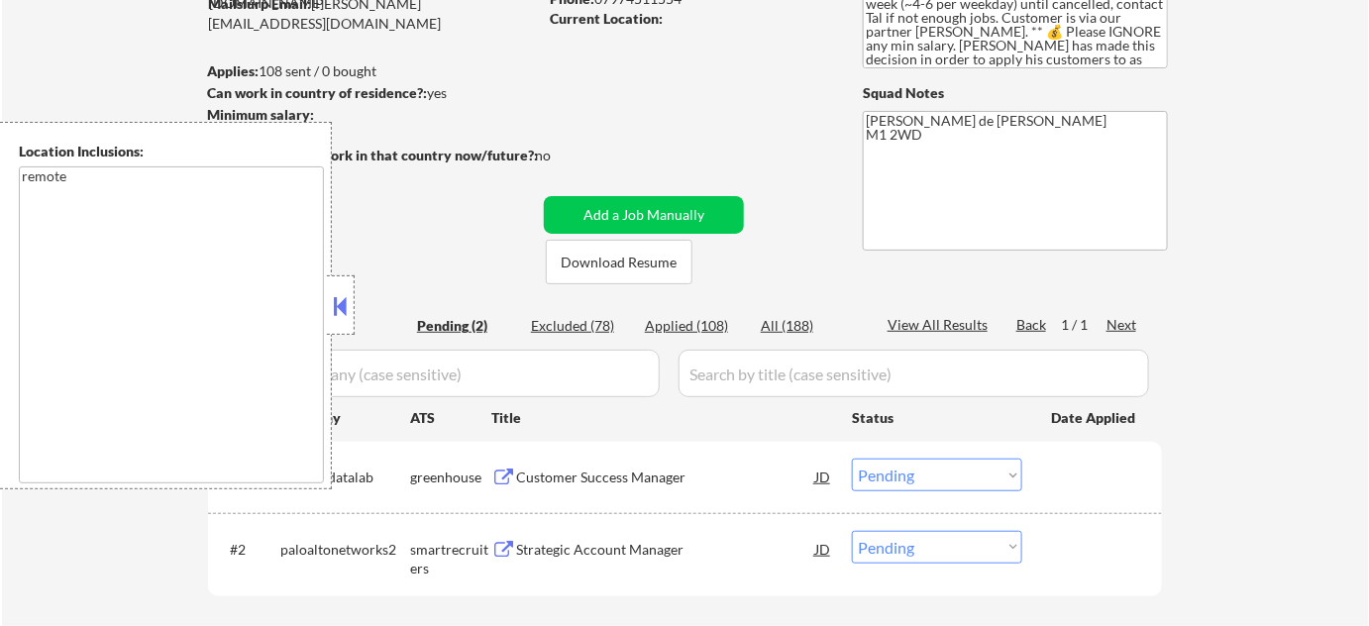
scroll to position [269, 0]
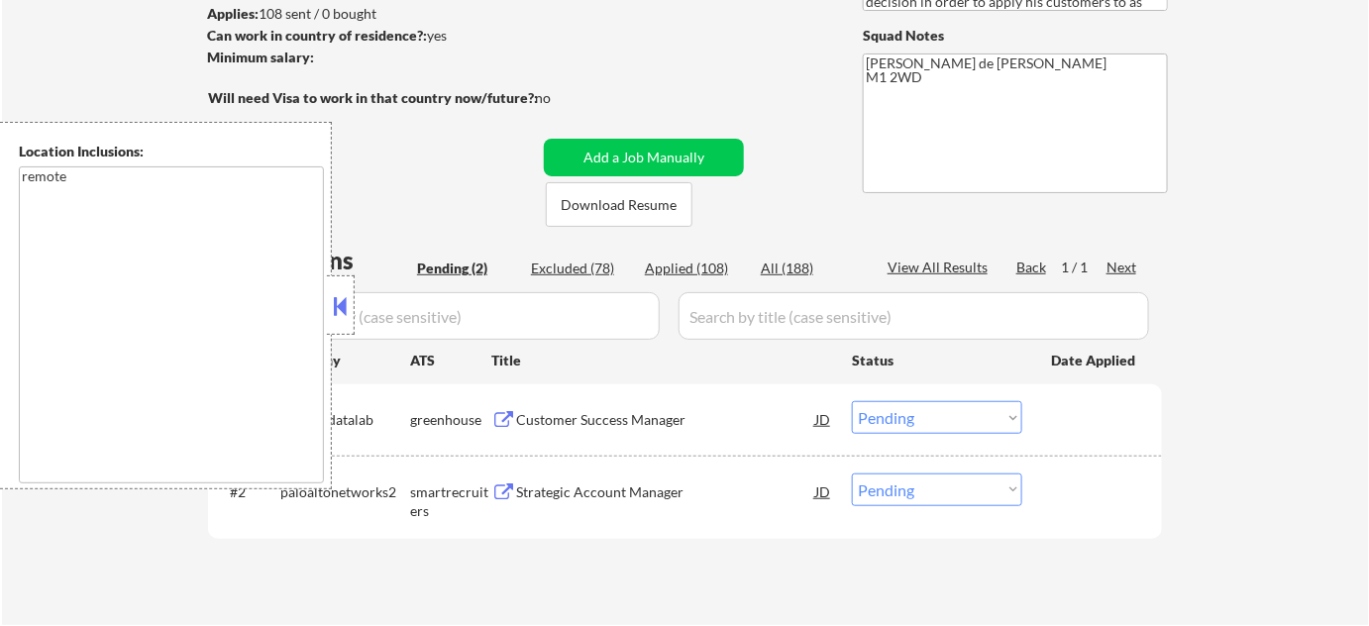
click at [333, 316] on button at bounding box center [341, 306] width 22 height 30
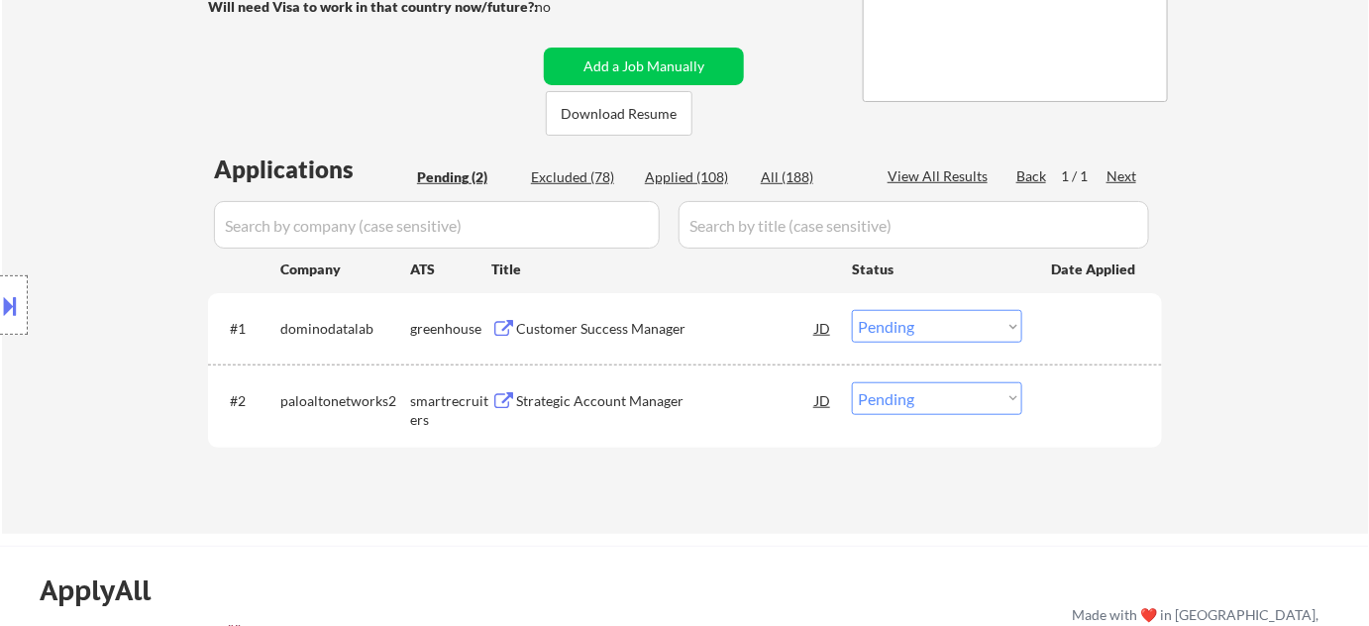
scroll to position [450, 0]
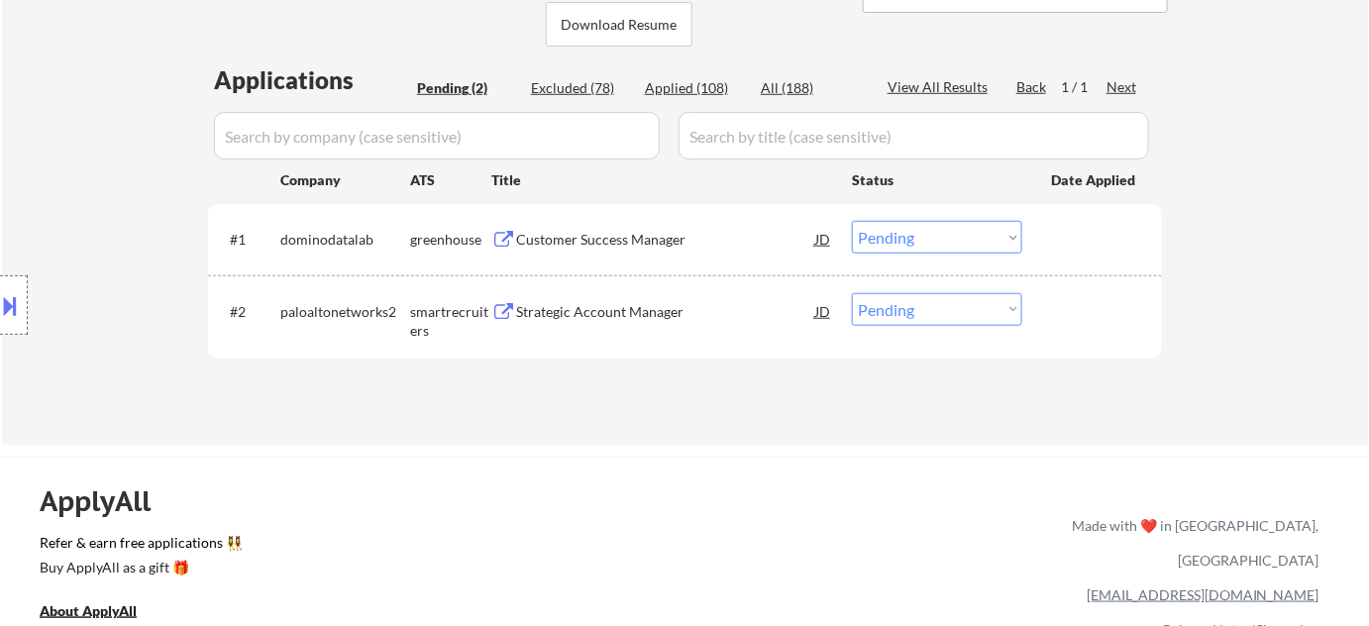
click at [610, 228] on div "Customer Success Manager" at bounding box center [665, 239] width 299 height 36
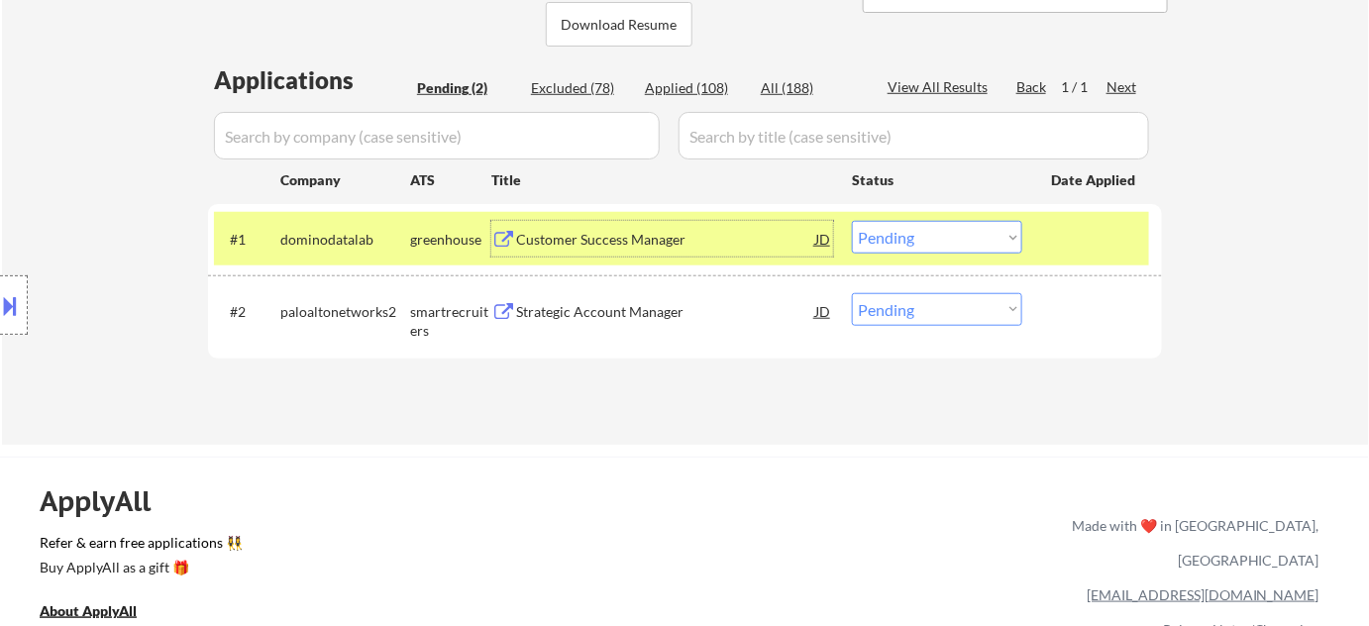
click at [631, 319] on div "Strategic Account Manager" at bounding box center [665, 312] width 299 height 20
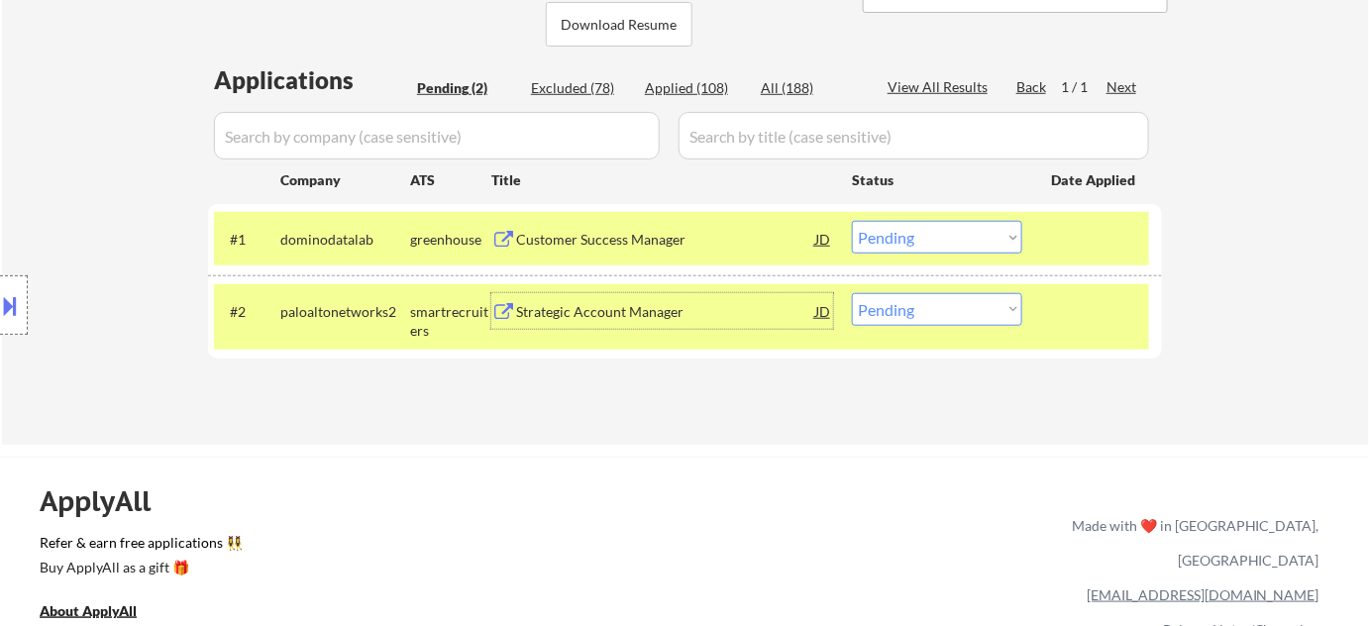
click at [937, 242] on select "Choose an option... Pending Applied Excluded (Questions) Excluded (Expired) Exc…" at bounding box center [937, 237] width 170 height 33
click at [852, 221] on select "Choose an option... Pending Applied Excluded (Questions) Excluded (Expired) Exc…" at bounding box center [937, 237] width 170 height 33
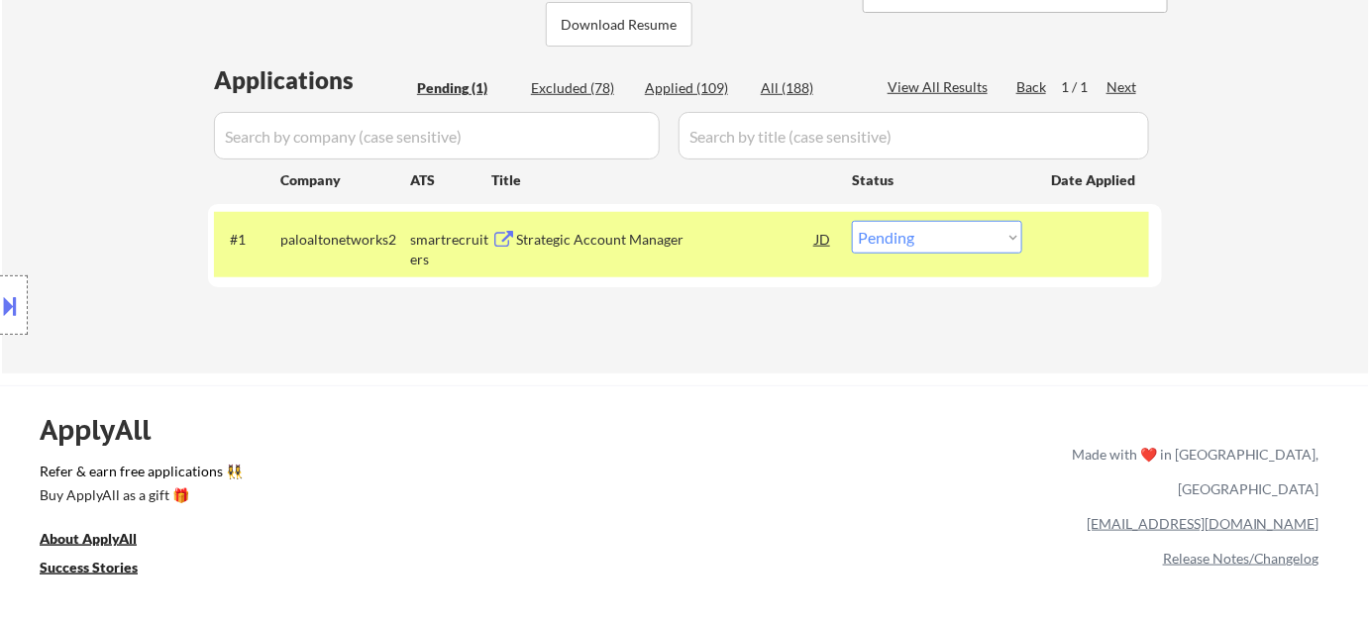
click at [925, 234] on select "Choose an option... Pending Applied Excluded (Questions) Excluded (Expired) Exc…" at bounding box center [937, 237] width 170 height 33
select select ""excluded__bad_match_""
click at [852, 221] on select "Choose an option... Pending Applied Excluded (Questions) Excluded (Expired) Exc…" at bounding box center [937, 237] width 170 height 33
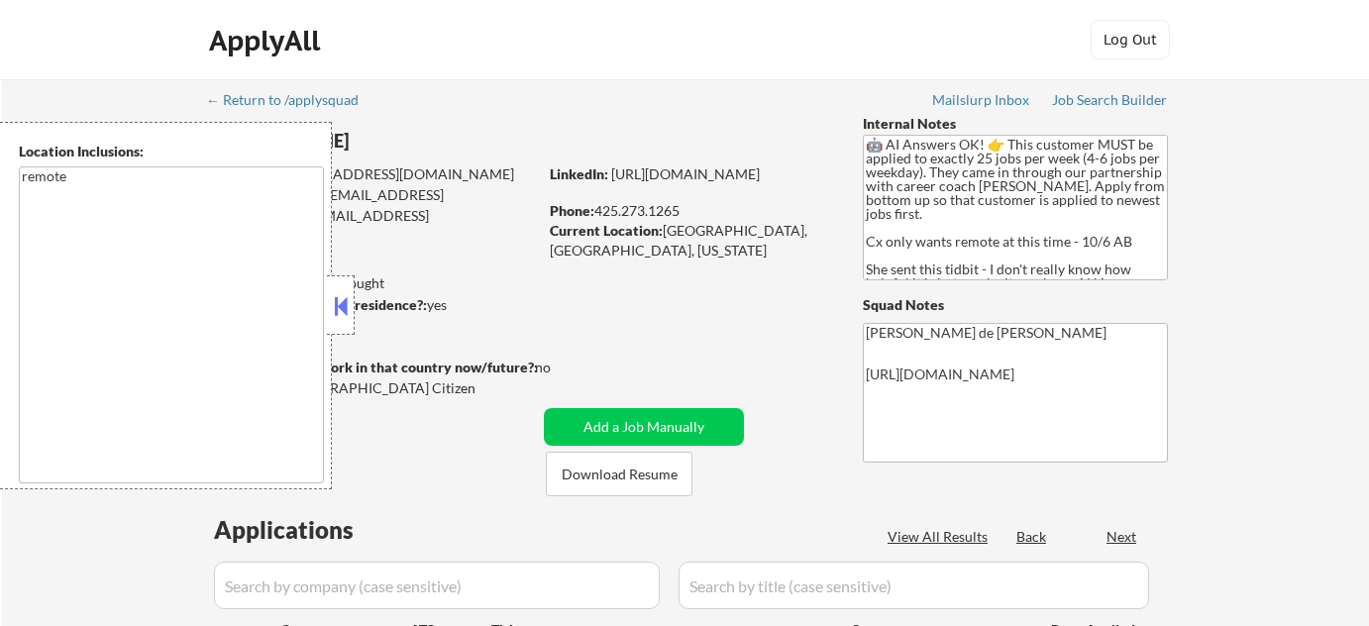
select select ""pending""
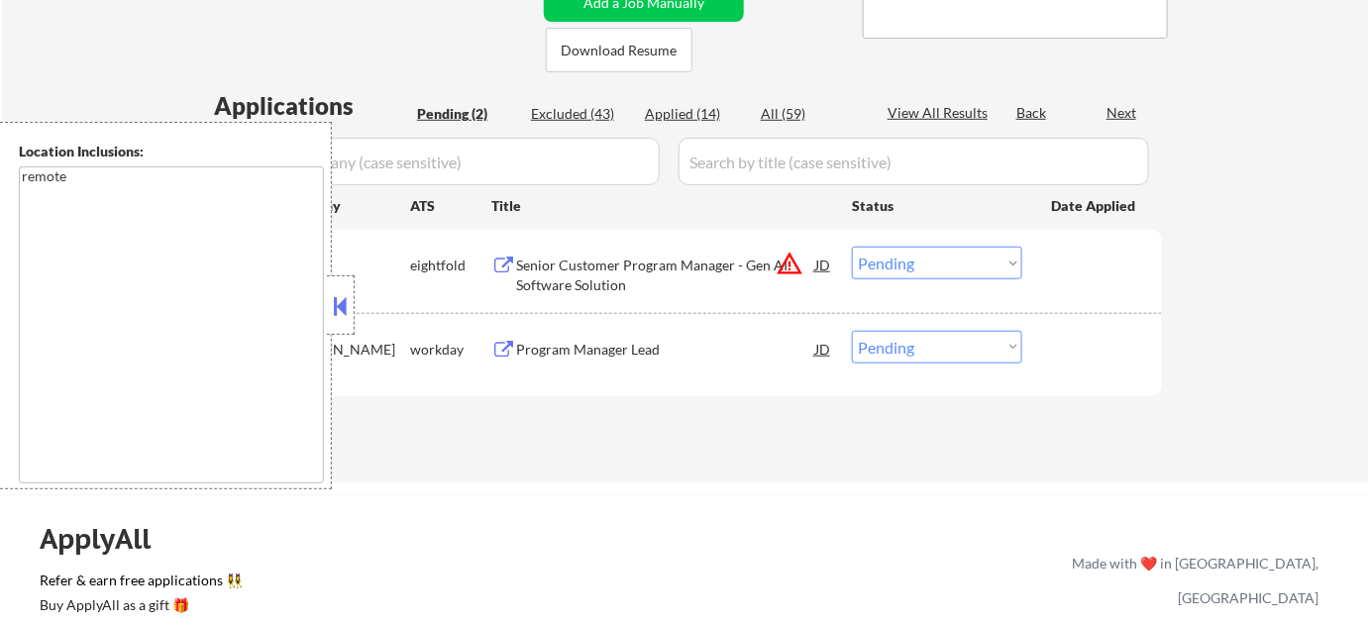
scroll to position [450, 0]
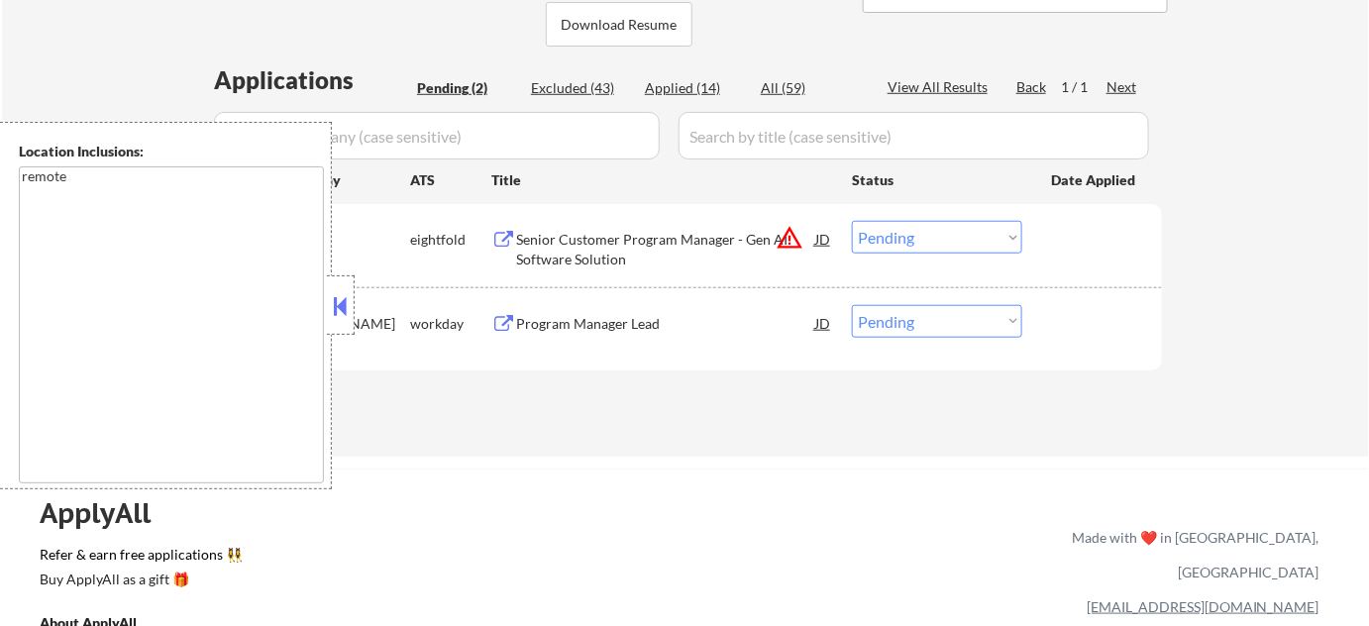
click at [347, 288] on div at bounding box center [341, 304] width 28 height 59
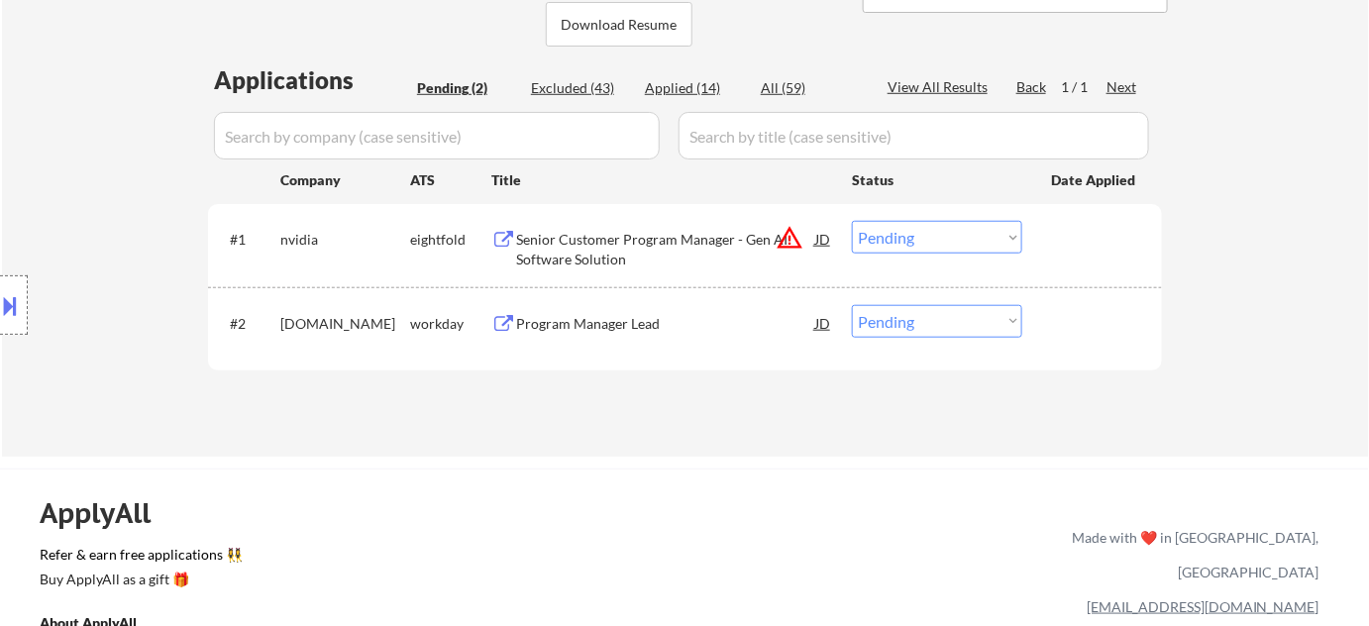
click at [793, 240] on button "warning_amber" at bounding box center [789, 238] width 28 height 28
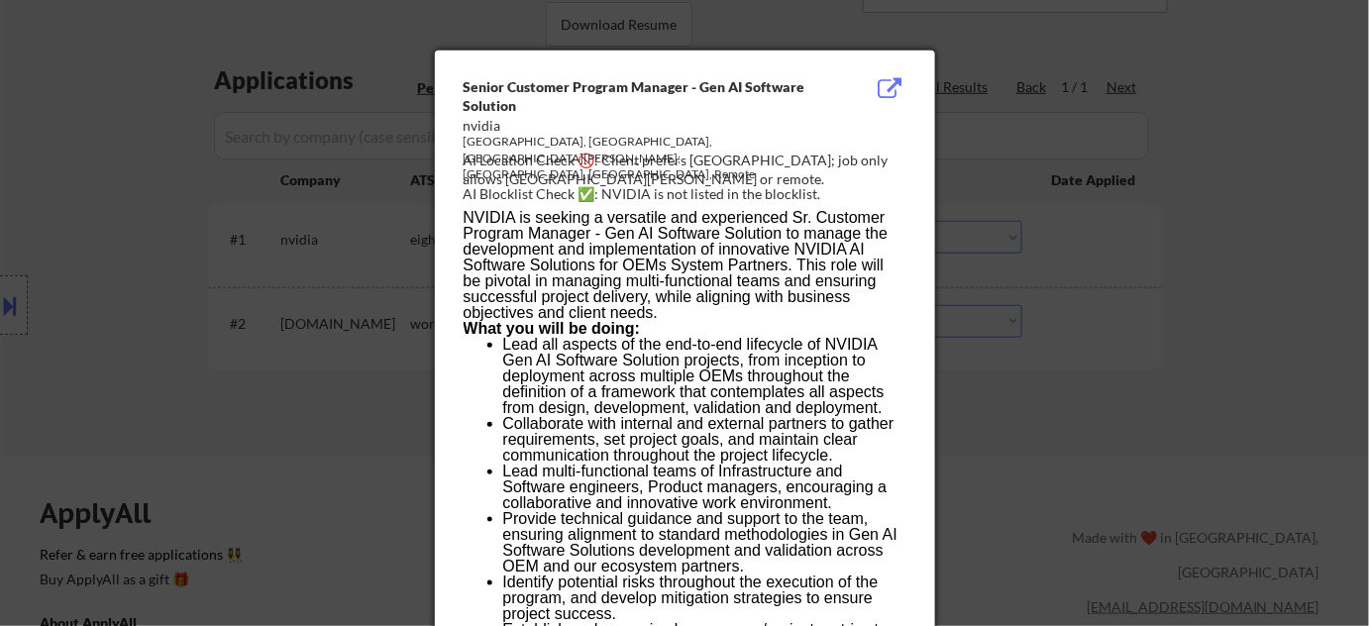
click at [1042, 459] on div at bounding box center [684, 313] width 1369 height 626
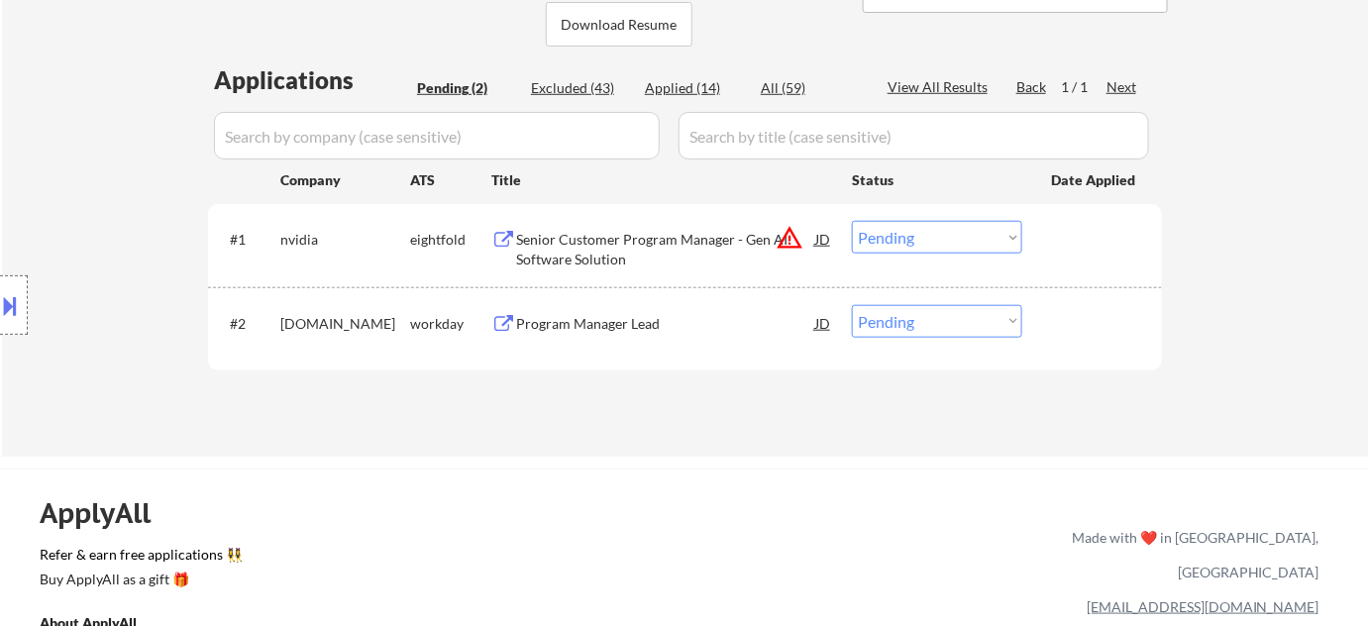
click at [0, 285] on div at bounding box center [14, 304] width 28 height 59
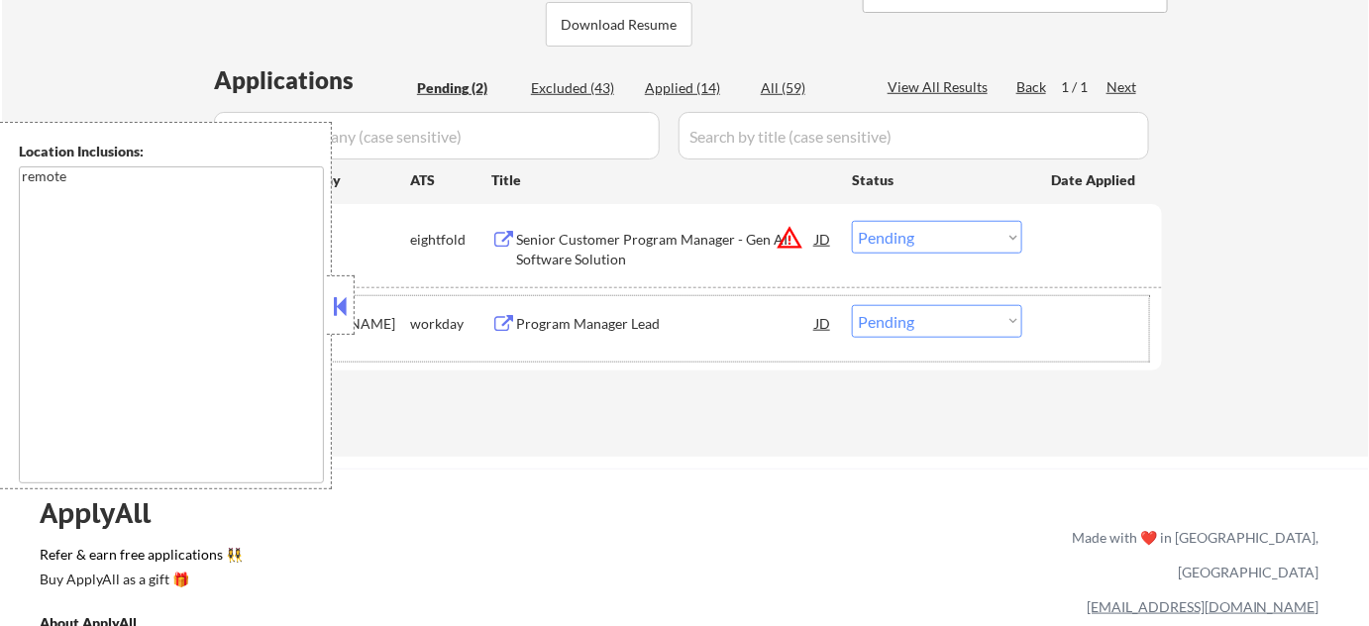
click at [359, 317] on div "modivcare.wd1.careers" at bounding box center [345, 324] width 130 height 20
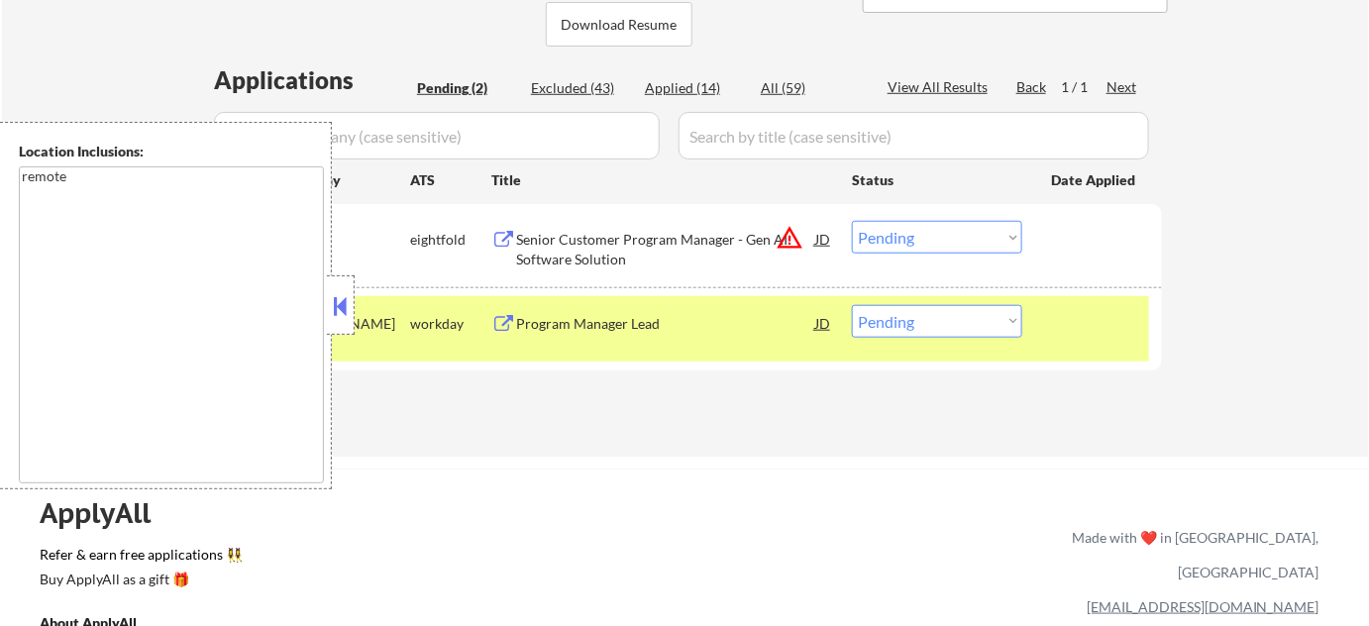
click at [337, 300] on button at bounding box center [341, 306] width 22 height 30
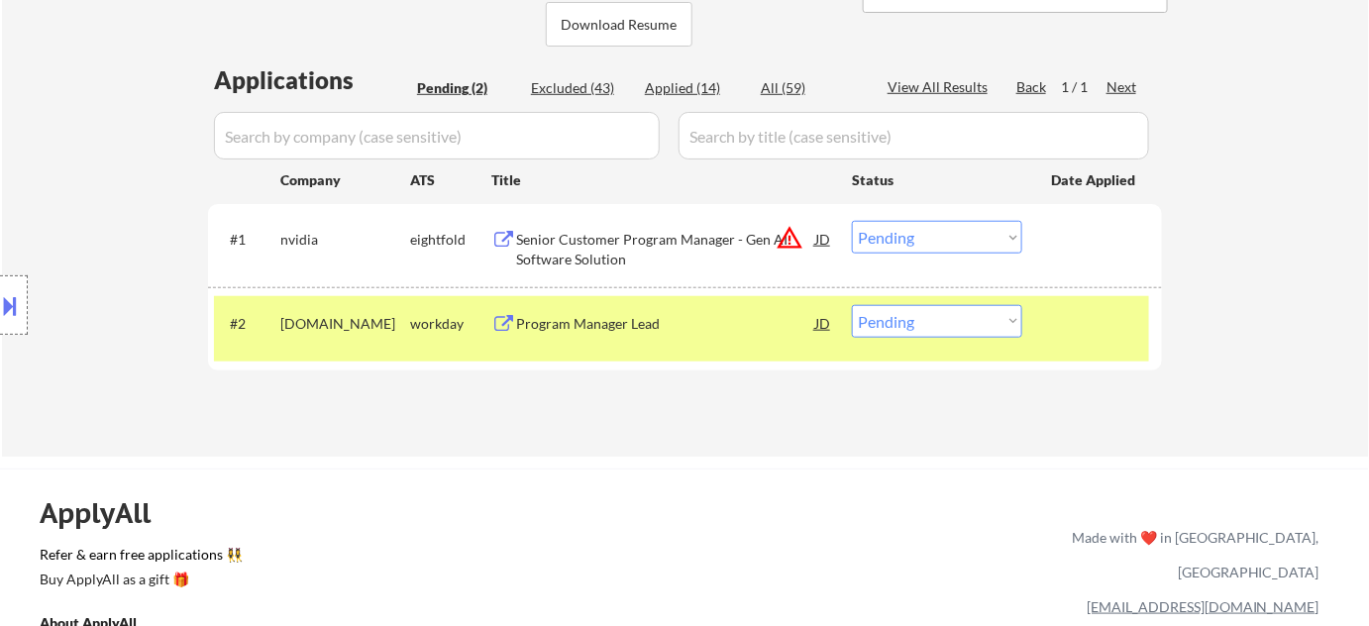
click at [595, 319] on div "Program Manager Lead" at bounding box center [665, 324] width 299 height 20
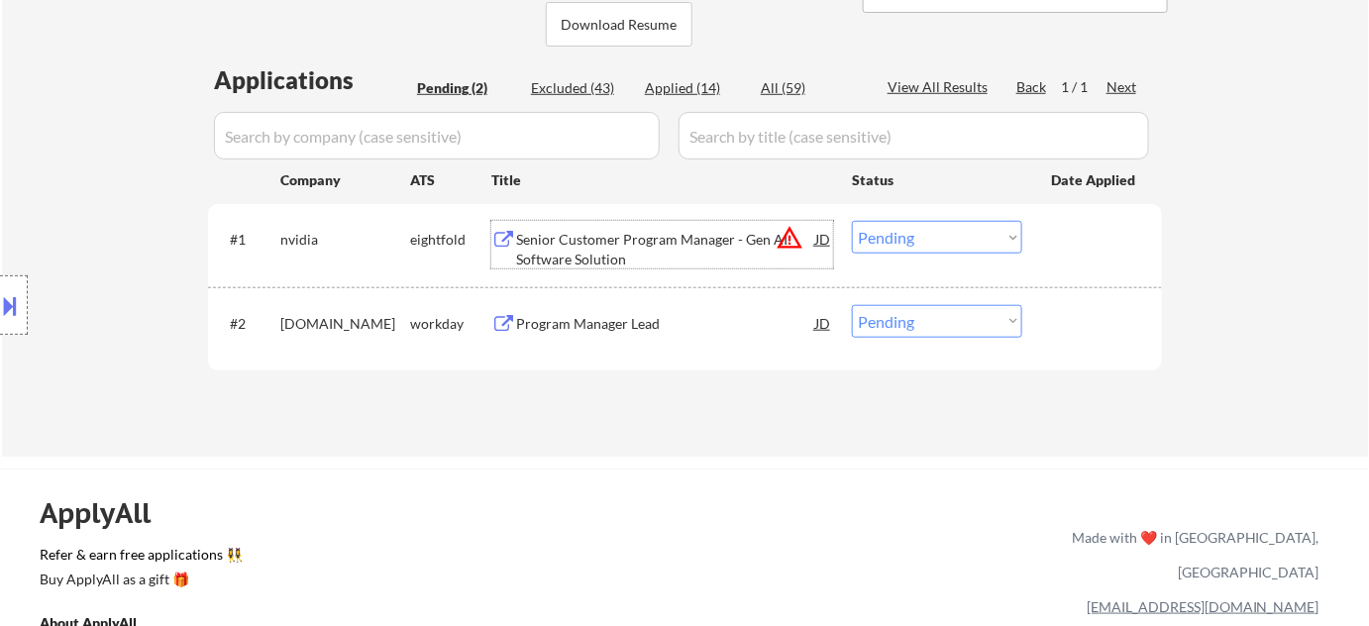
click at [696, 242] on div "Senior Customer Program Manager - Gen AI Software Solution" at bounding box center [665, 249] width 299 height 39
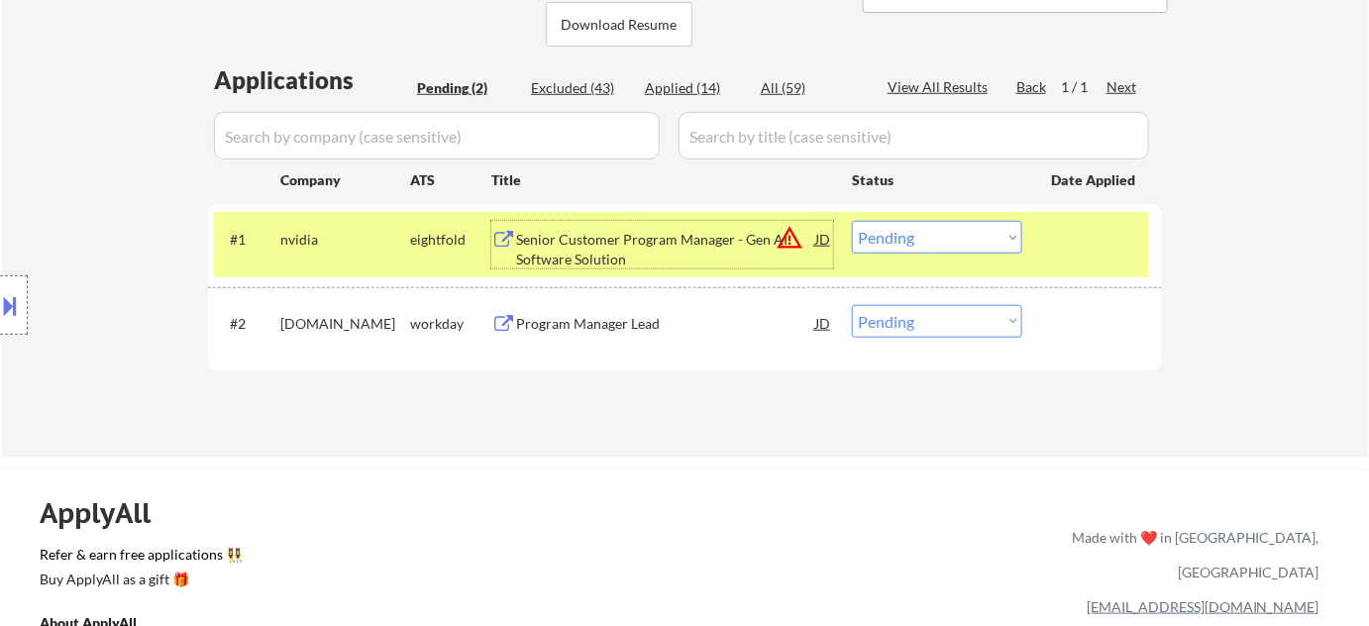
click at [932, 245] on select "Choose an option... Pending Applied Excluded (Questions) Excluded (Expired) Exc…" at bounding box center [937, 237] width 170 height 33
click at [852, 221] on select "Choose an option... Pending Applied Excluded (Questions) Excluded (Expired) Exc…" at bounding box center [937, 237] width 170 height 33
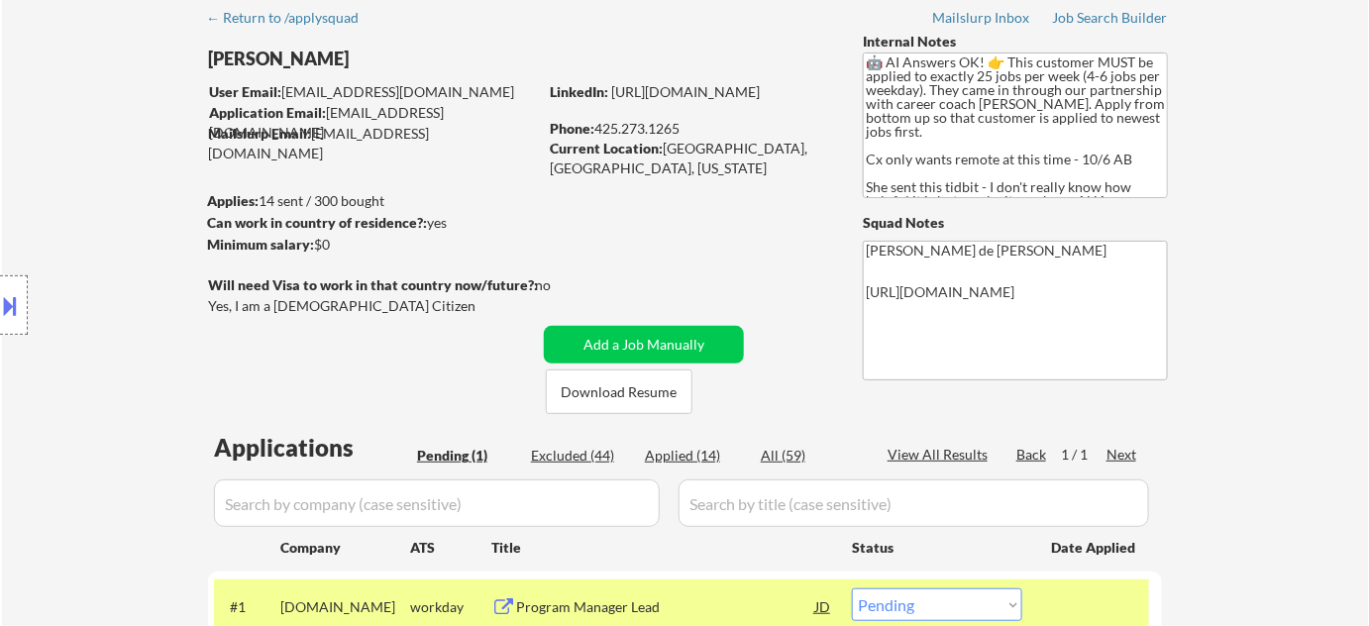
scroll to position [0, 0]
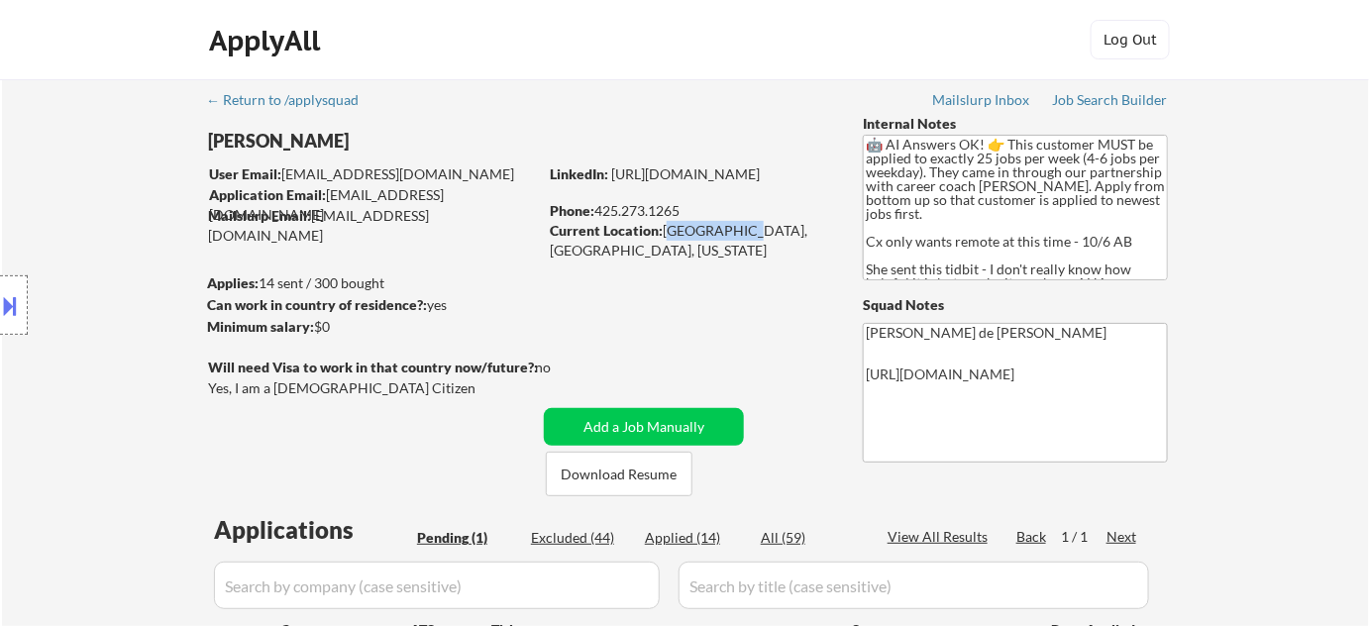
drag, startPoint x: 665, startPoint y: 230, endPoint x: 733, endPoint y: 238, distance: 68.8
click at [733, 238] on div "Current Location: Seattle, WA, Washington" at bounding box center [690, 240] width 280 height 39
copy div "Seattle, WA"
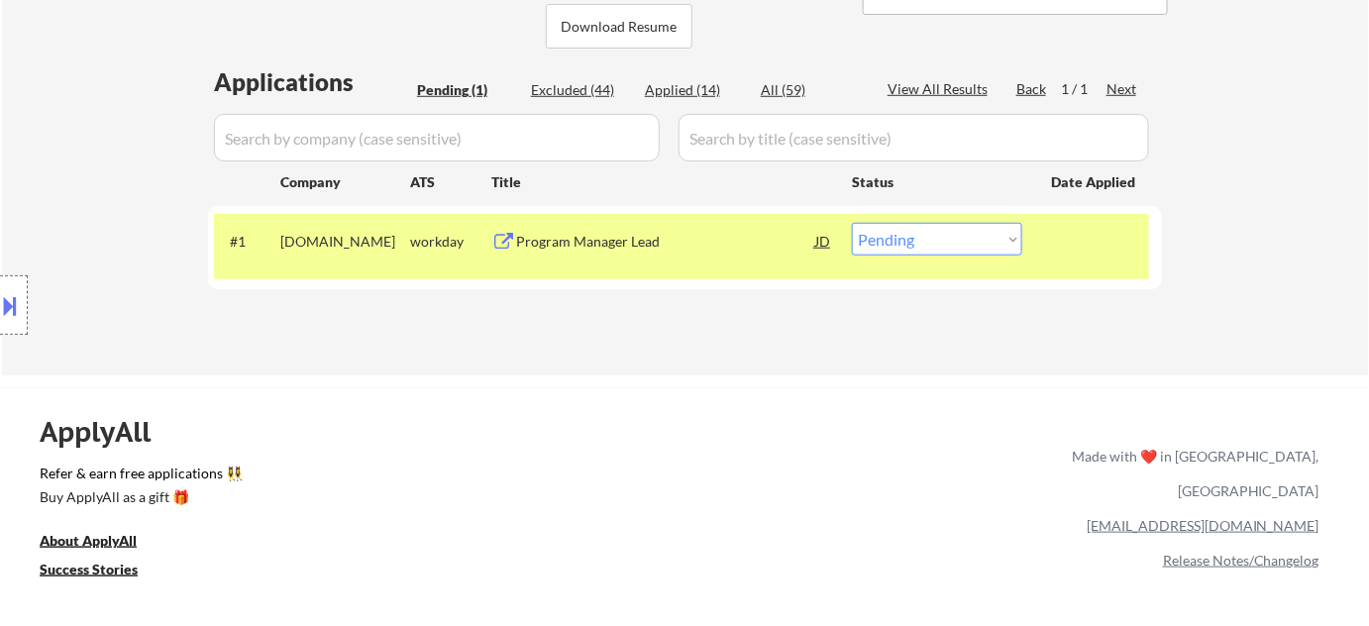
scroll to position [450, 0]
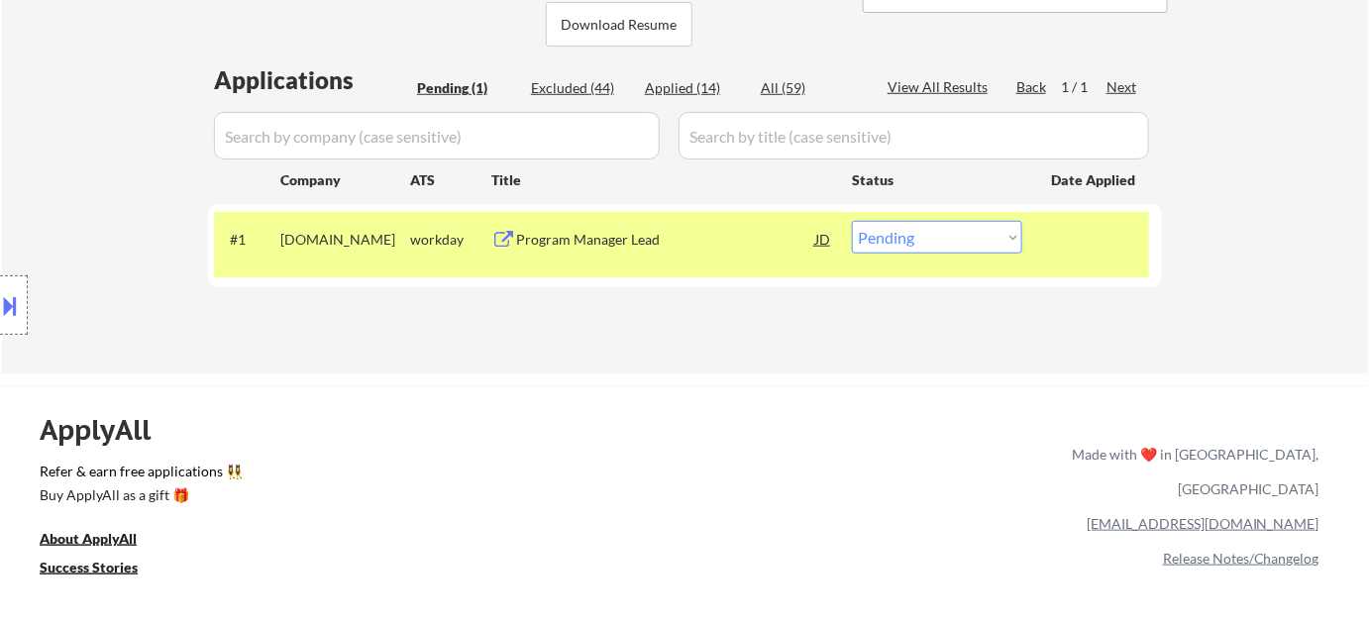
click at [924, 251] on select "Choose an option... Pending Applied Excluded (Questions) Excluded (Expired) Exc…" at bounding box center [937, 237] width 170 height 33
select select ""applied""
click at [852, 221] on select "Choose an option... Pending Applied Excluded (Questions) Excluded (Expired) Exc…" at bounding box center [937, 237] width 170 height 33
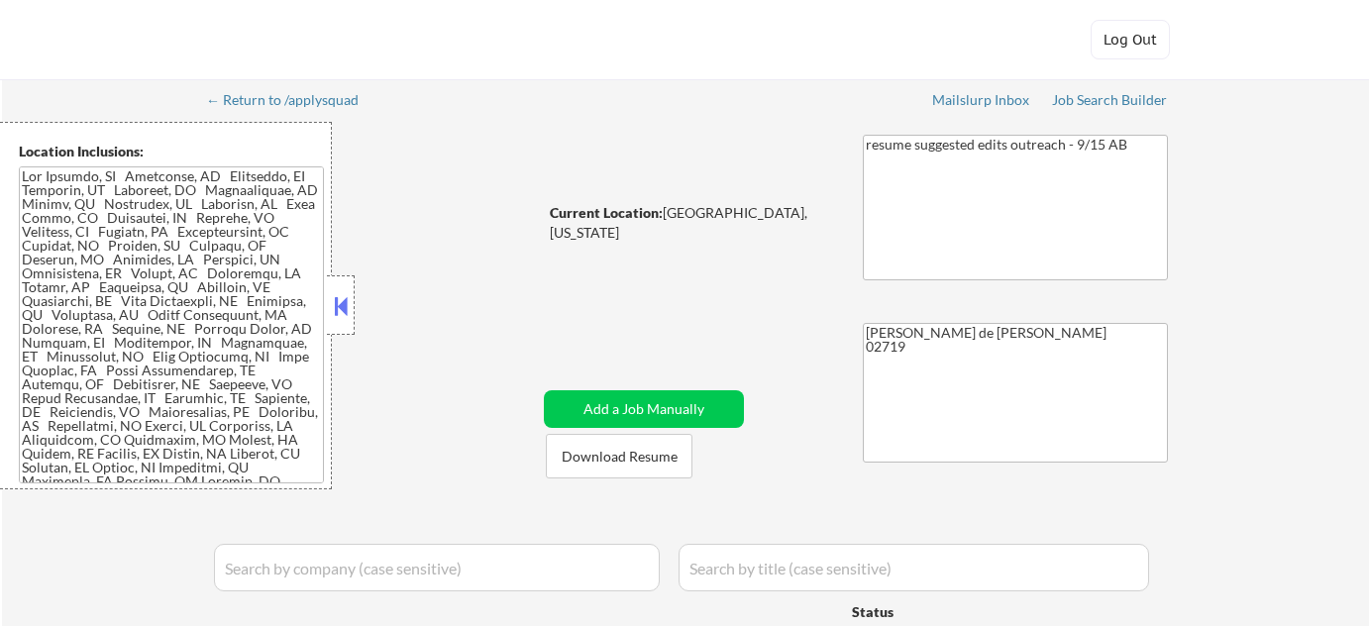
select select ""pending""
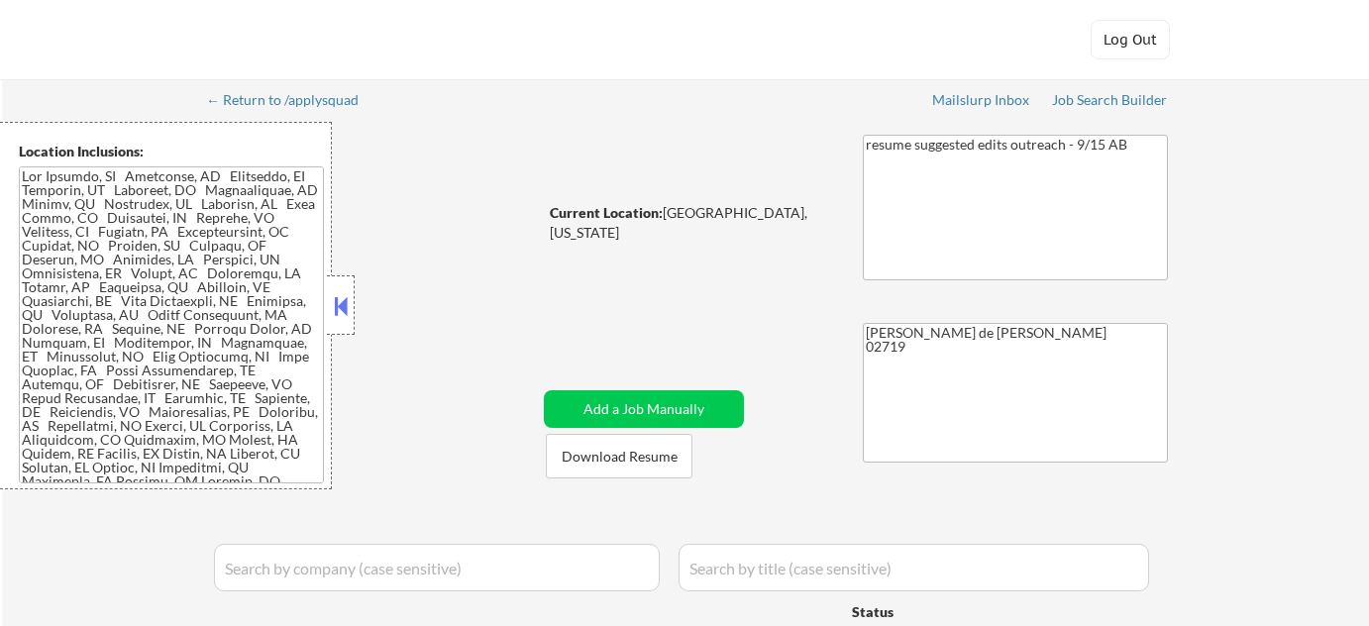
select select ""pending""
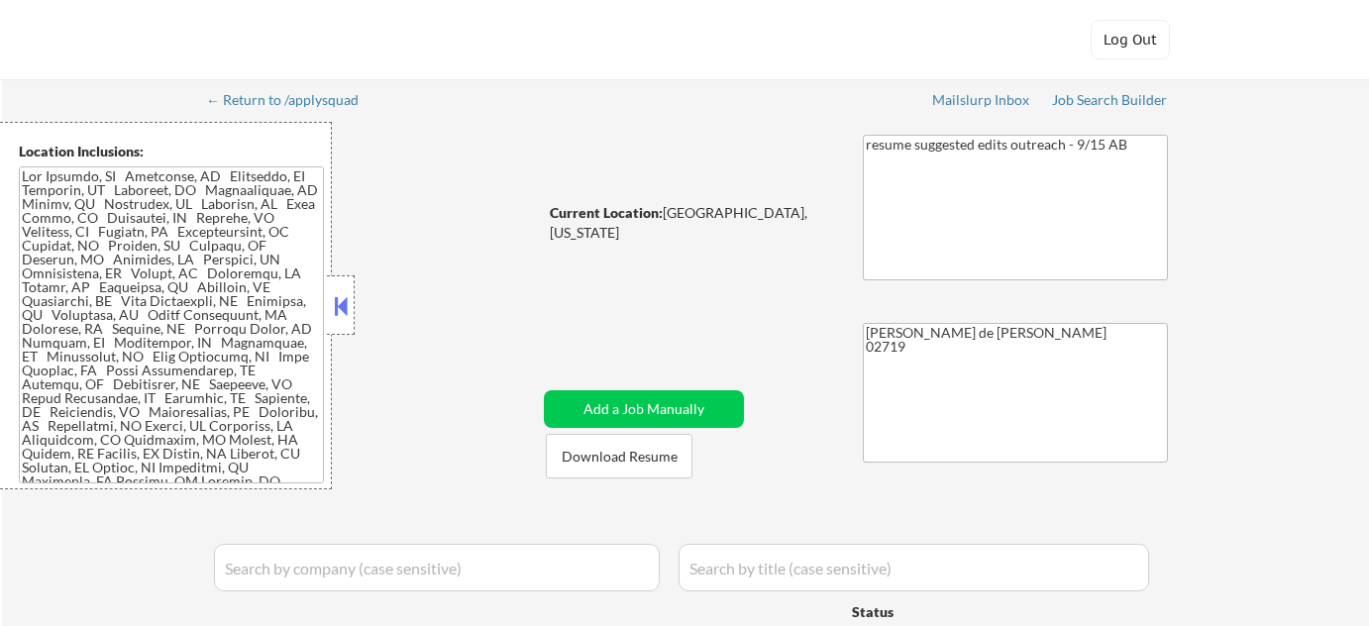
select select ""pending""
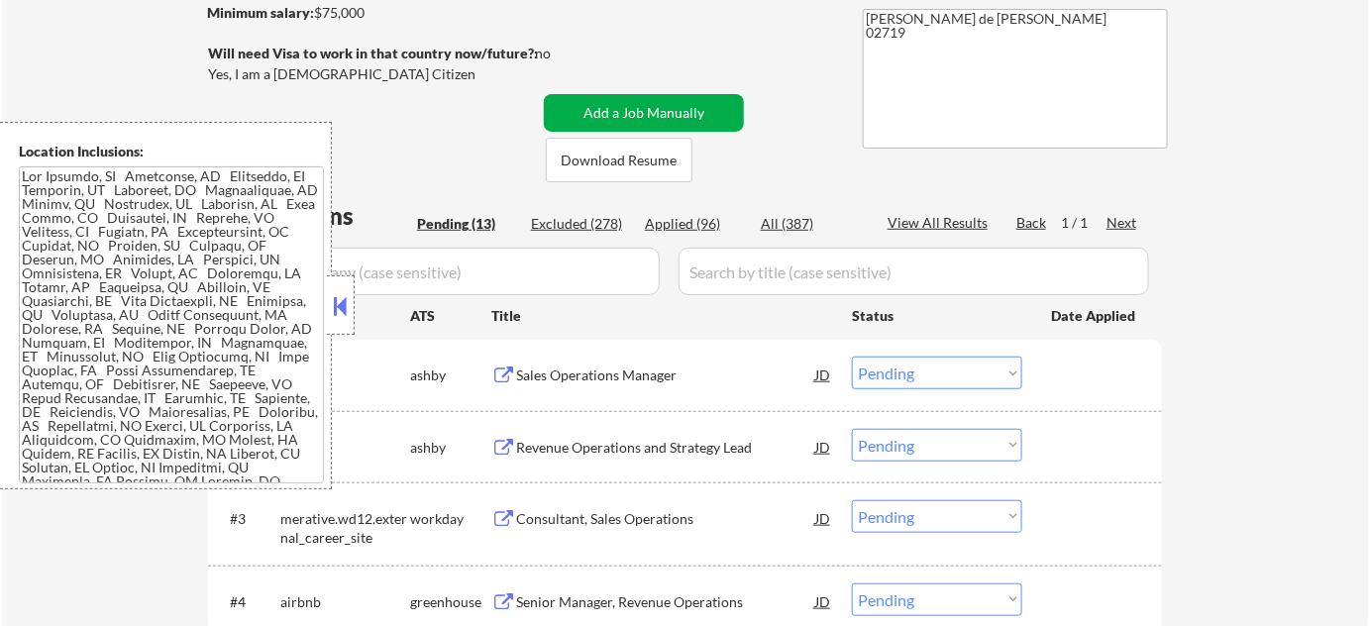
scroll to position [360, 0]
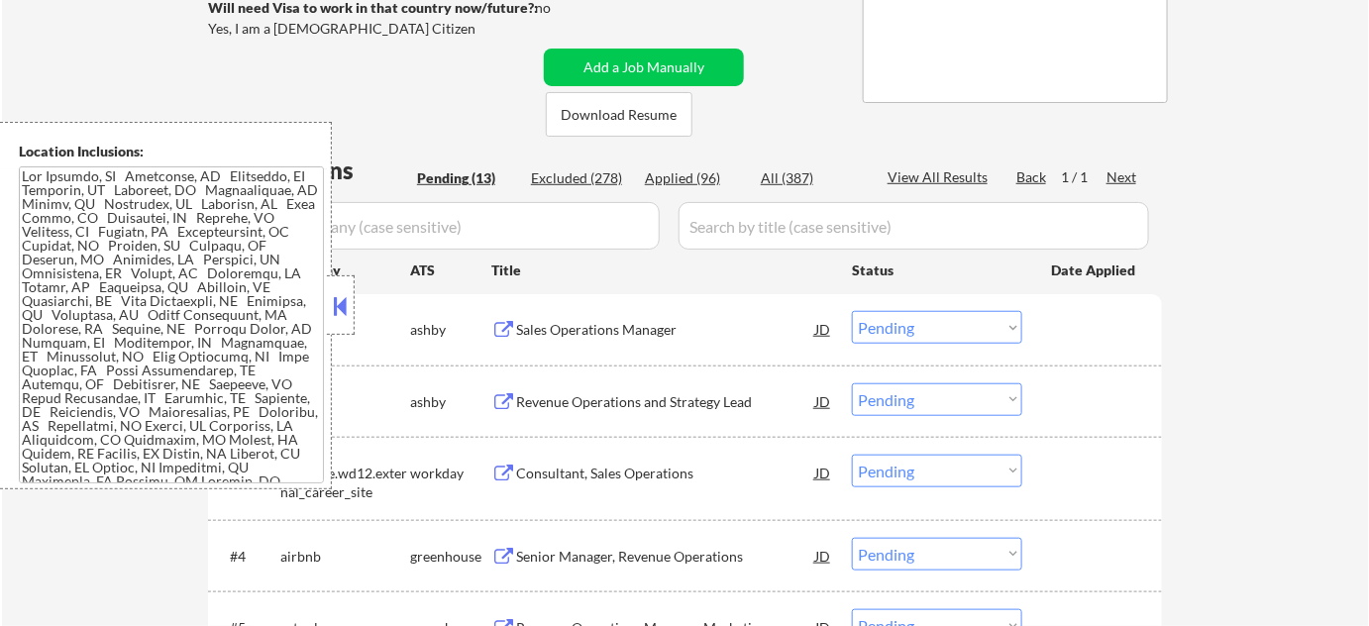
drag, startPoint x: 328, startPoint y: 308, endPoint x: 368, endPoint y: 326, distance: 44.3
click at [328, 309] on div at bounding box center [341, 304] width 28 height 59
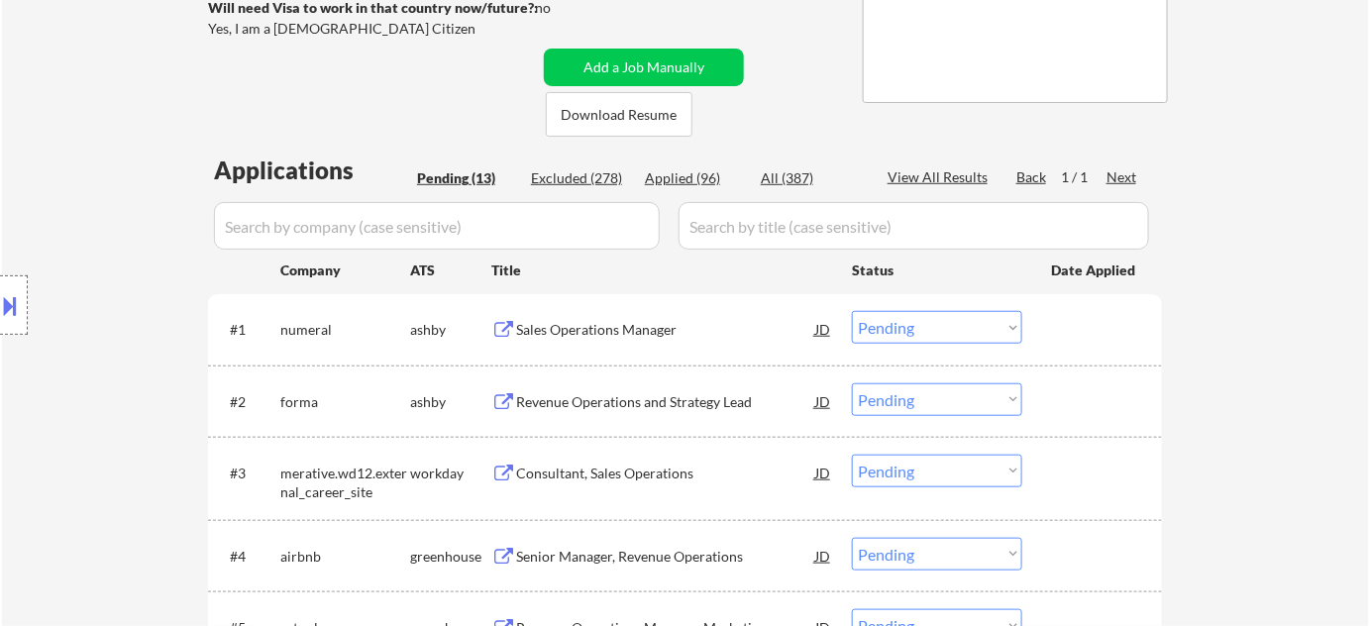
click at [594, 328] on div "Sales Operations Manager" at bounding box center [665, 330] width 299 height 20
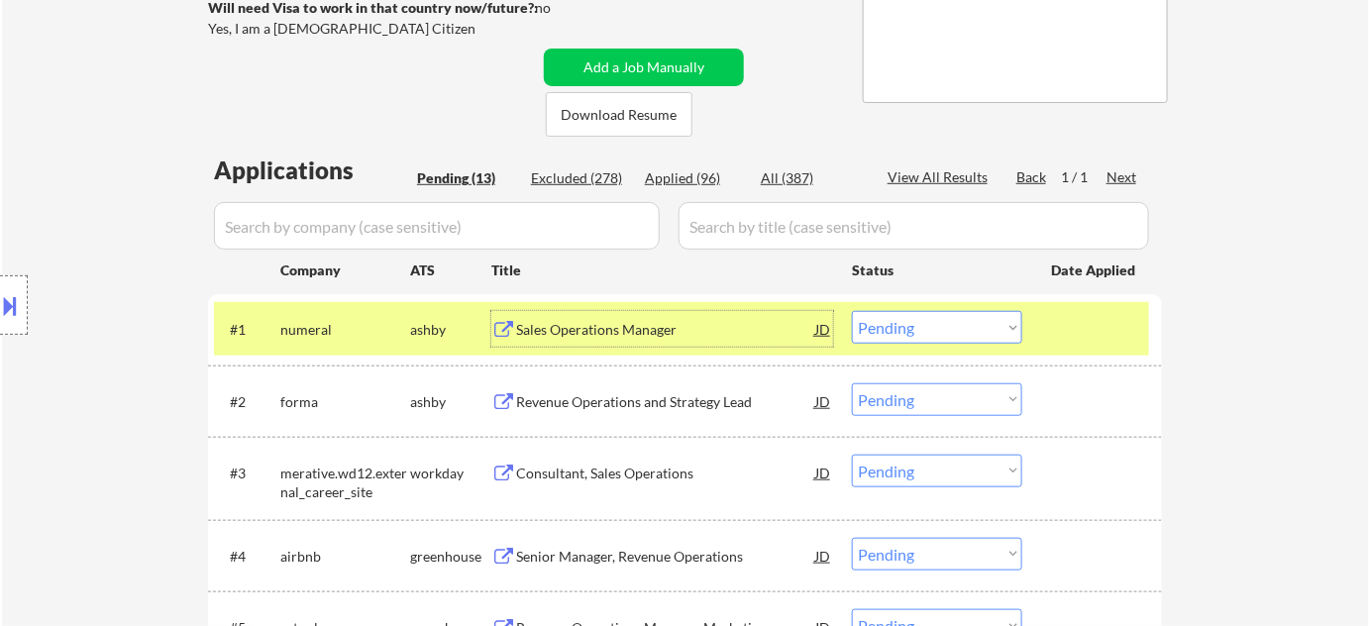
click at [689, 400] on div "Revenue Operations and Strategy Lead" at bounding box center [665, 402] width 299 height 20
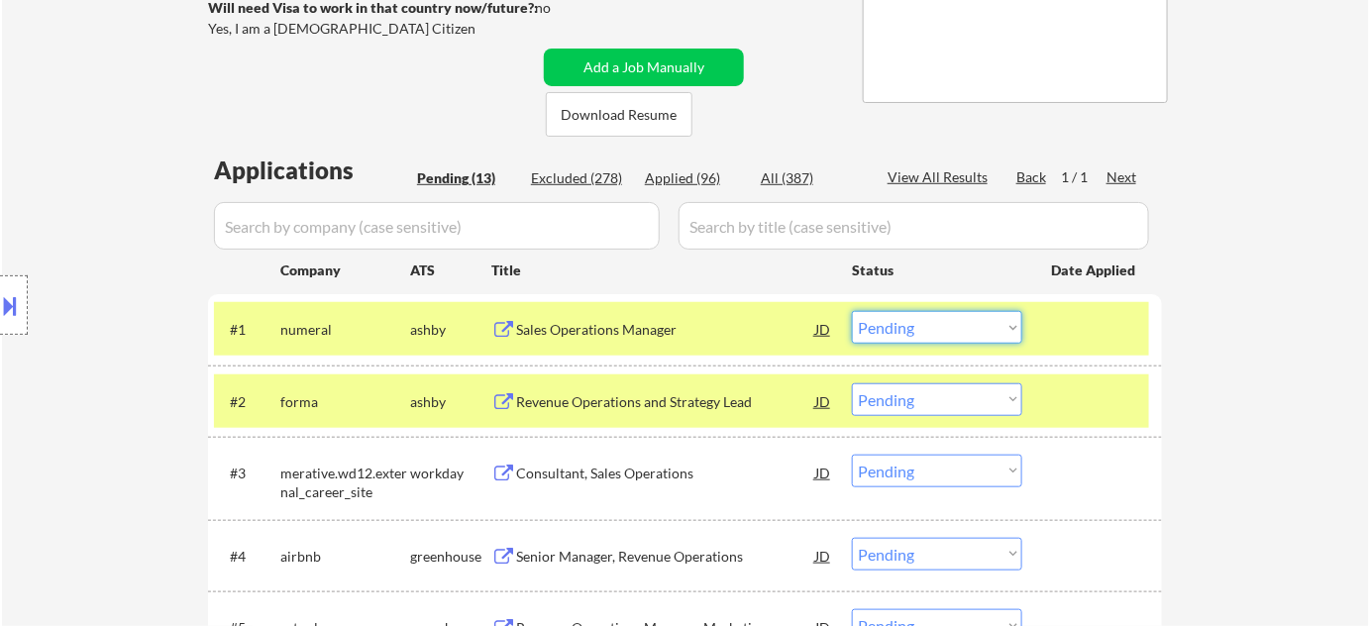
click at [940, 325] on select "Choose an option... Pending Applied Excluded (Questions) Excluded (Expired) Exc…" at bounding box center [937, 327] width 170 height 33
click at [852, 311] on select "Choose an option... Pending Applied Excluded (Questions) Excluded (Expired) Exc…" at bounding box center [937, 327] width 170 height 33
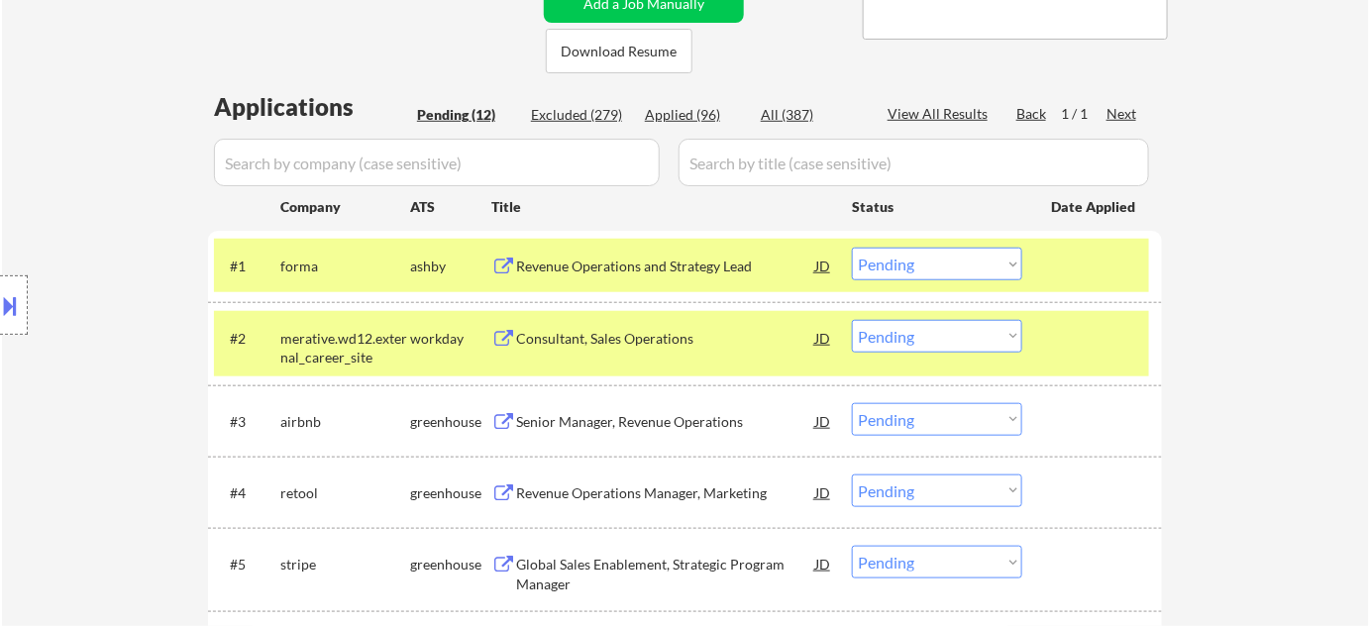
scroll to position [540, 0]
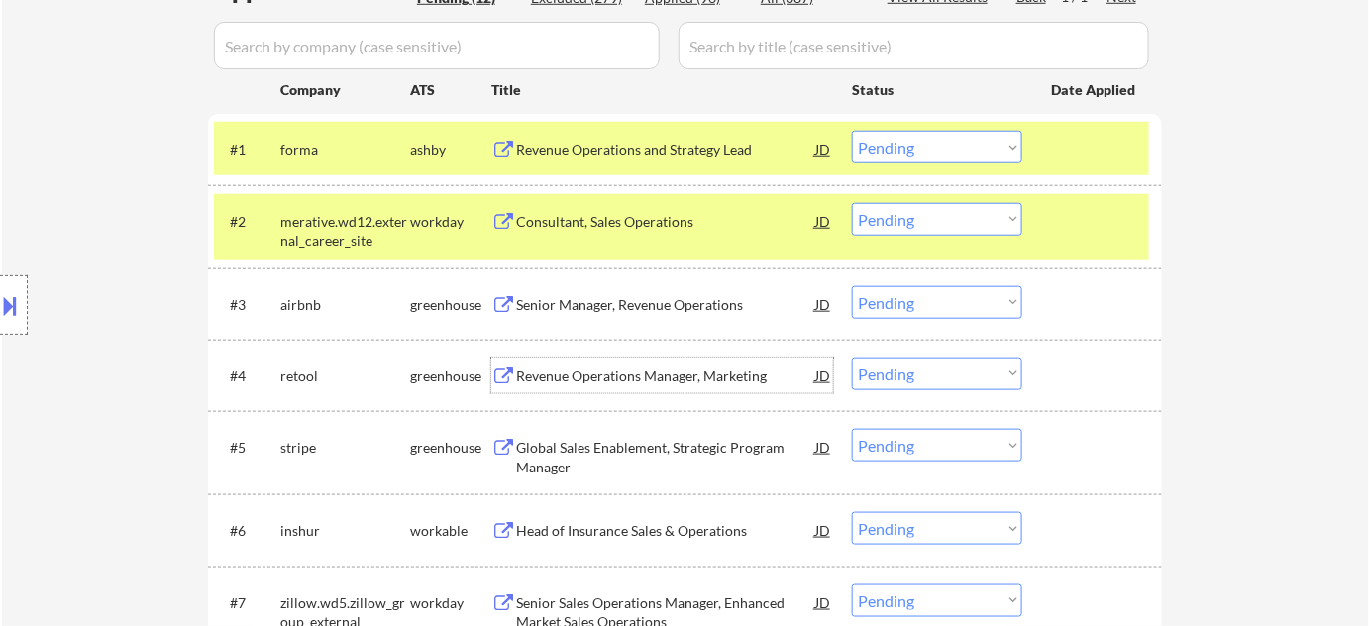
click at [673, 361] on div "Revenue Operations Manager, Marketing" at bounding box center [665, 376] width 299 height 36
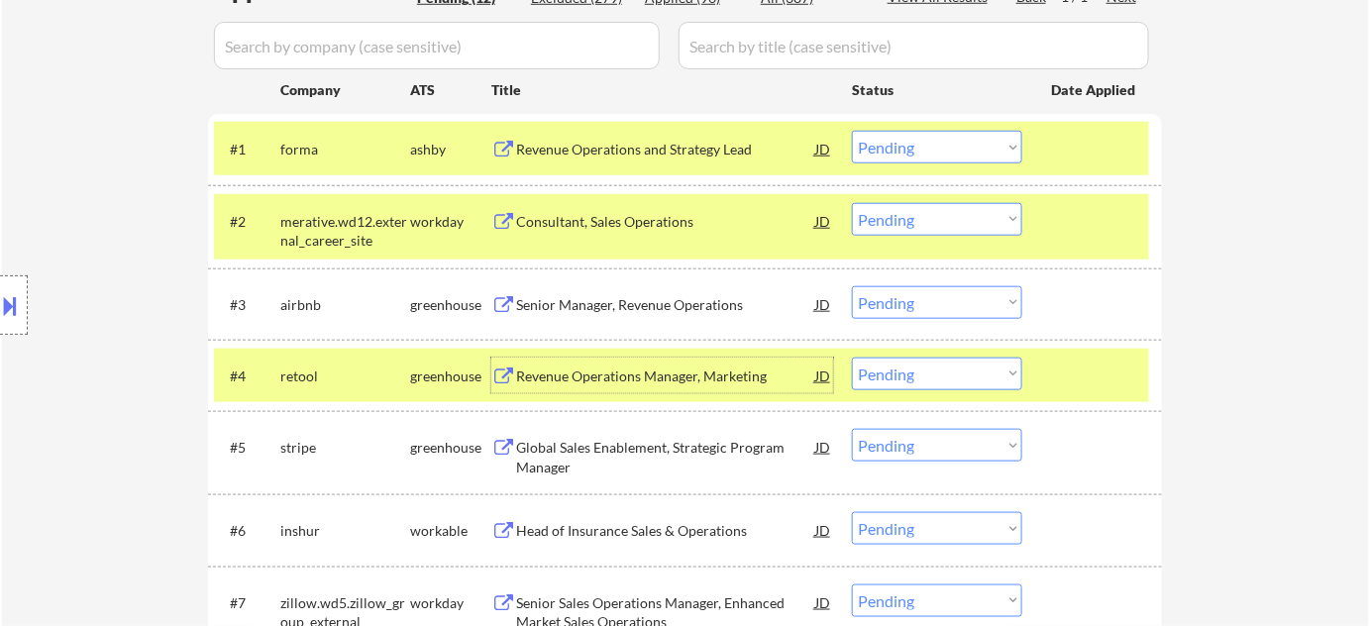
click at [611, 446] on div "Global Sales Enablement, Strategic Program Manager" at bounding box center [665, 457] width 299 height 39
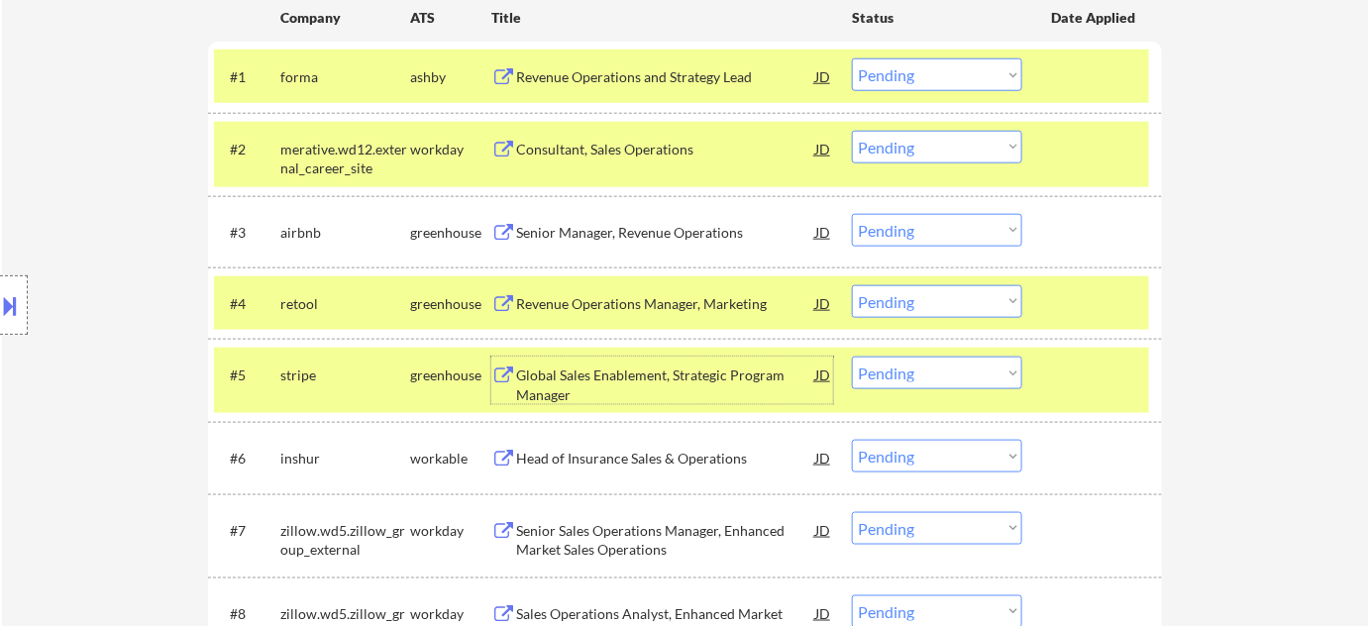
scroll to position [720, 0]
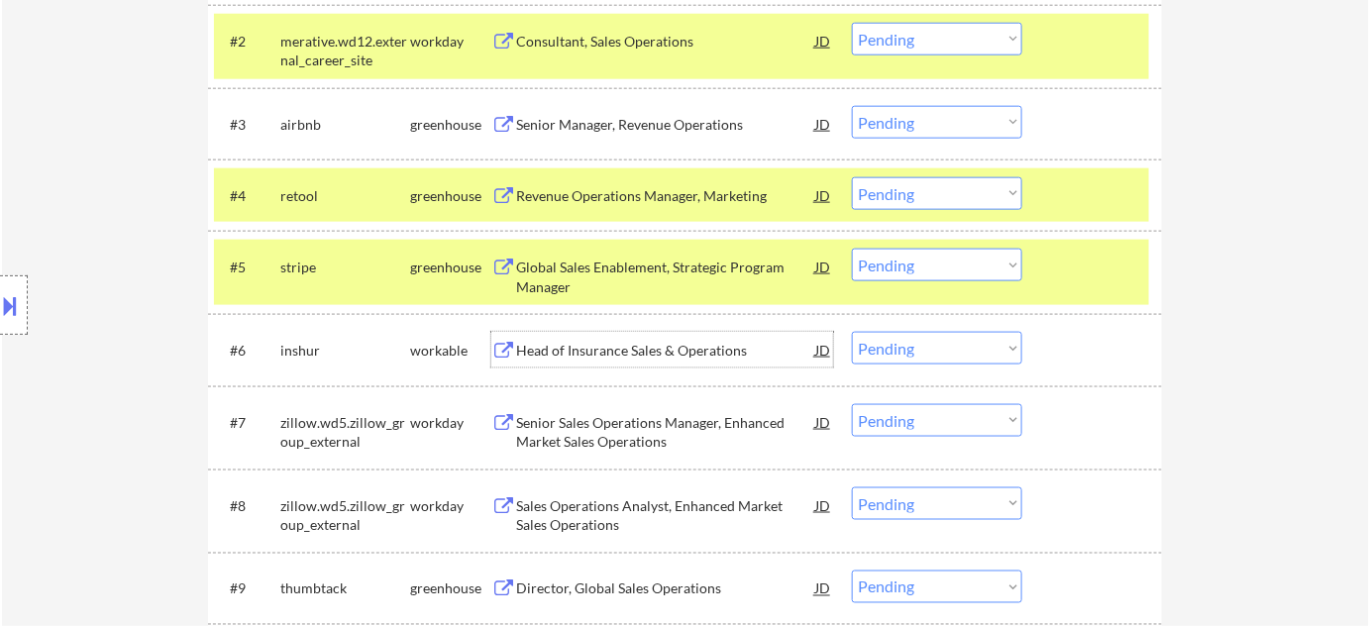
click at [677, 342] on div "Head of Insurance Sales & Operations" at bounding box center [665, 351] width 299 height 20
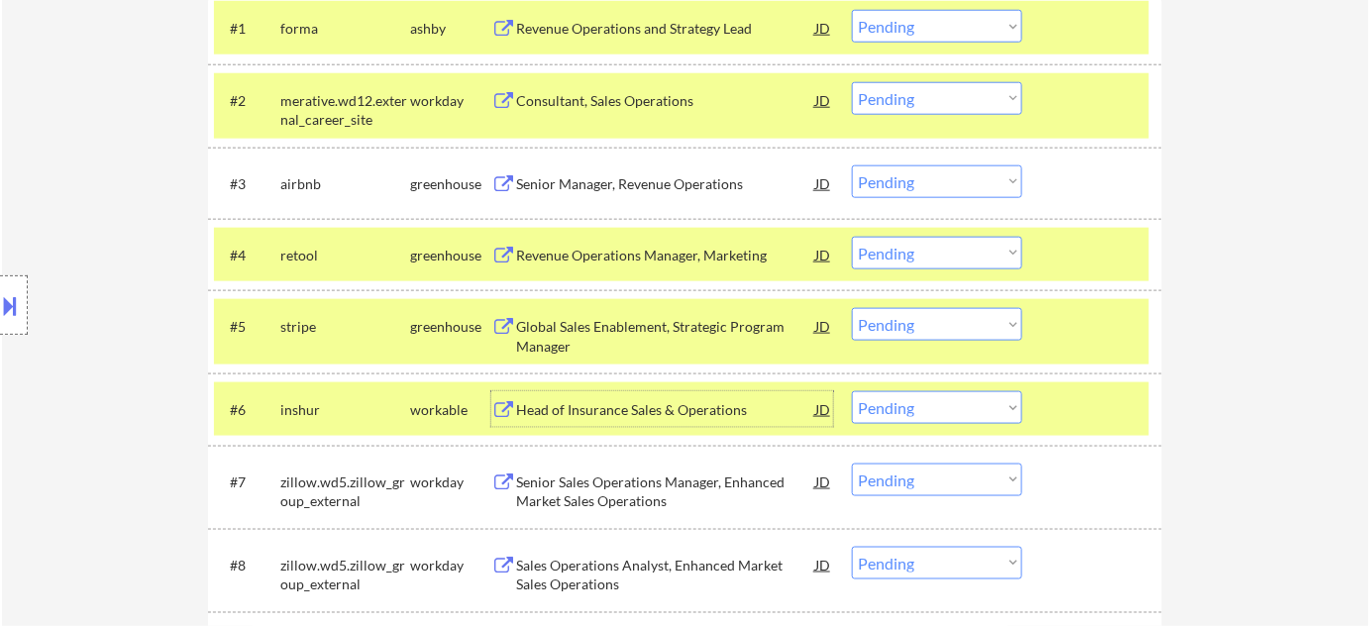
scroll to position [630, 0]
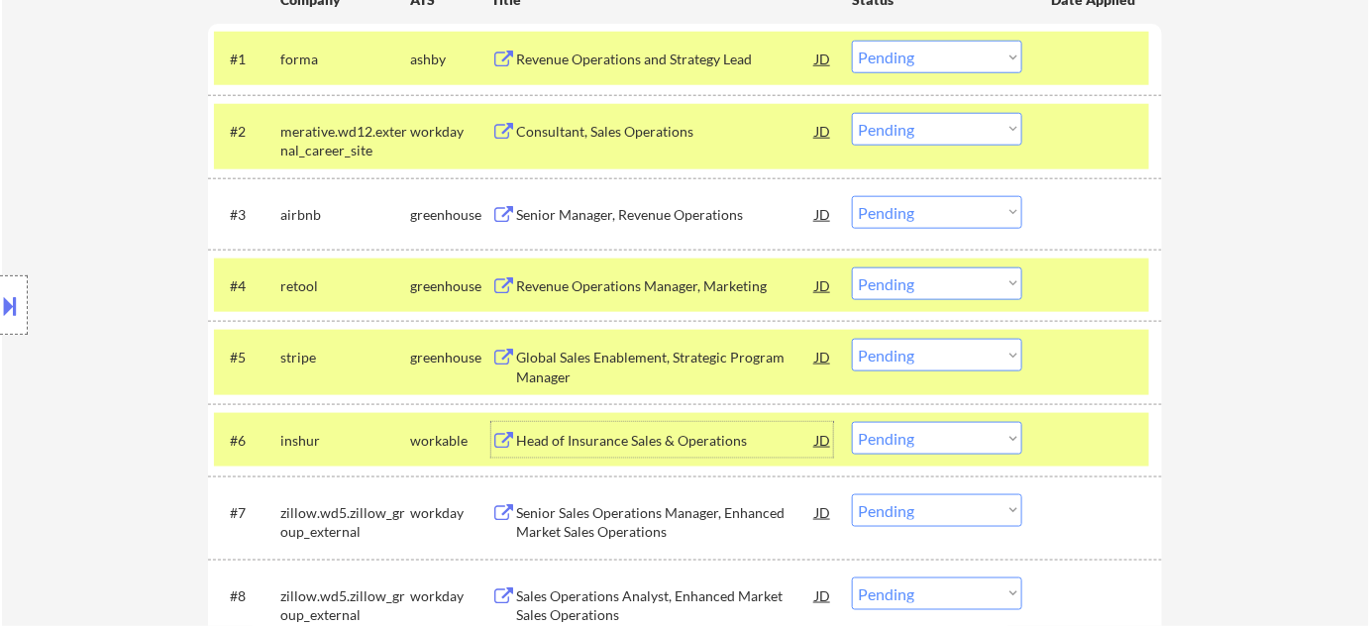
click at [646, 122] on div "Consultant, Sales Operations" at bounding box center [665, 132] width 299 height 20
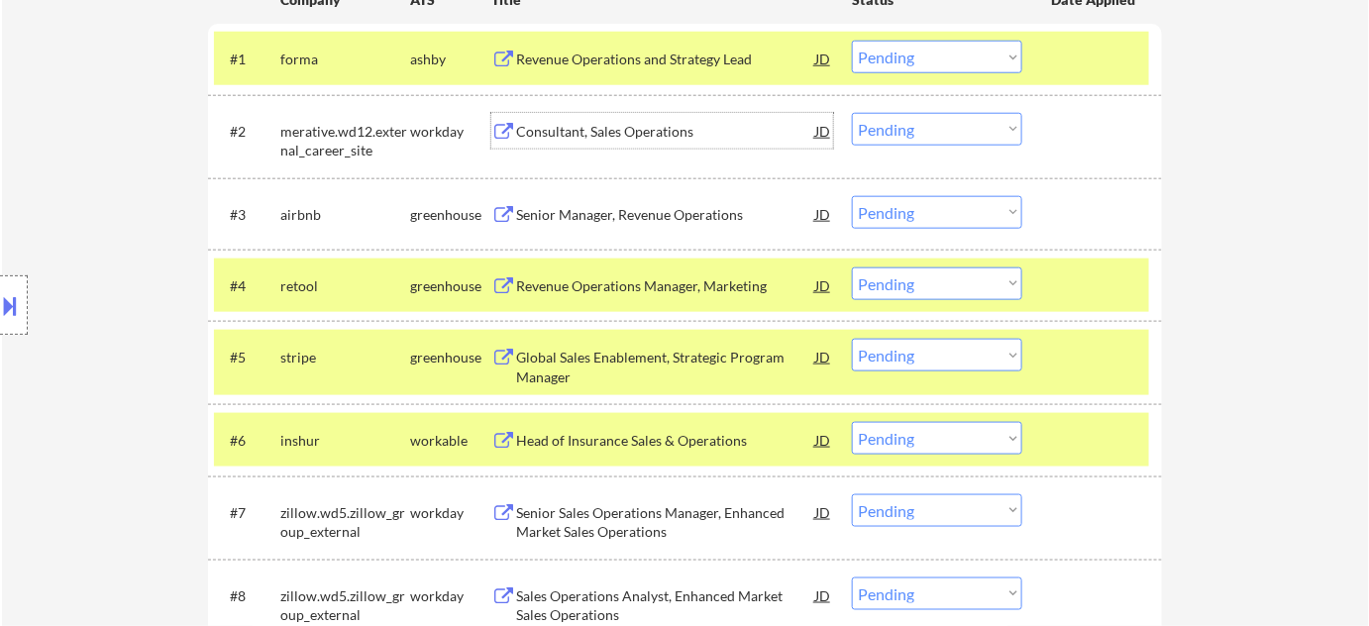
click at [944, 64] on select "Choose an option... Pending Applied Excluded (Questions) Excluded (Expired) Exc…" at bounding box center [937, 57] width 170 height 33
click at [852, 41] on select "Choose an option... Pending Applied Excluded (Questions) Excluded (Expired) Exc…" at bounding box center [937, 57] width 170 height 33
select select ""pending""
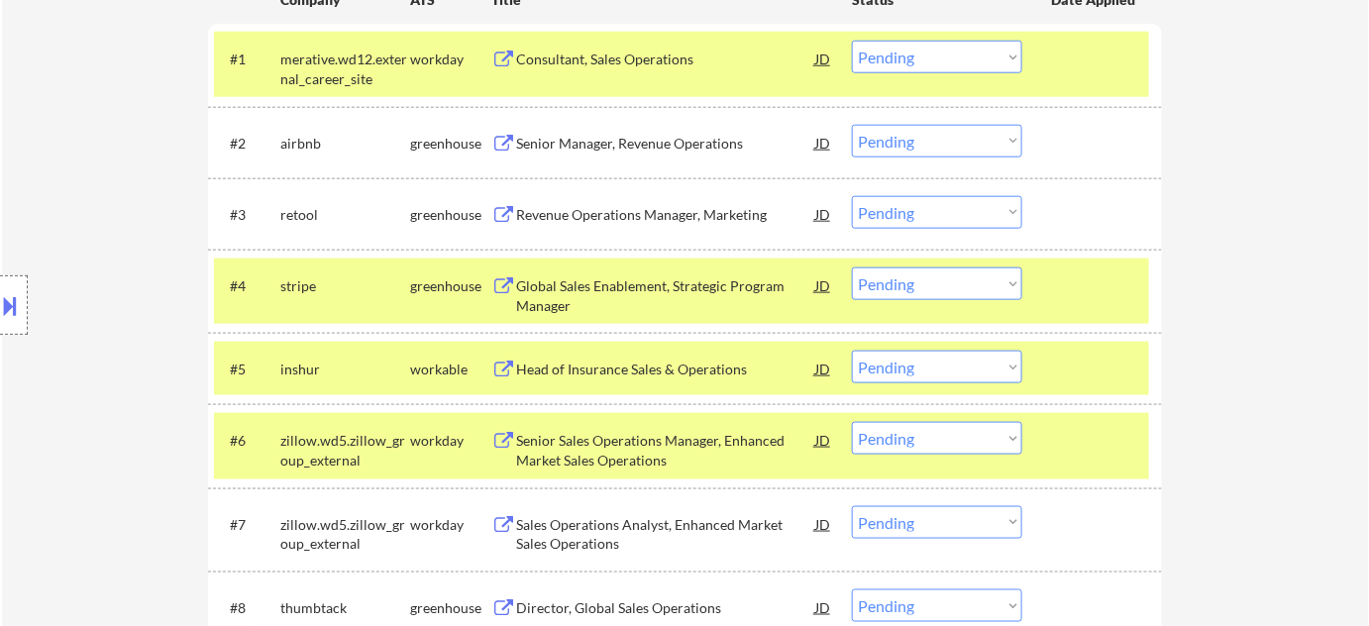
click at [938, 213] on select "Choose an option... Pending Applied Excluded (Questions) Excluded (Expired) Exc…" at bounding box center [937, 212] width 170 height 33
click at [852, 196] on select "Choose an option... Pending Applied Excluded (Questions) Excluded (Expired) Exc…" at bounding box center [937, 212] width 170 height 33
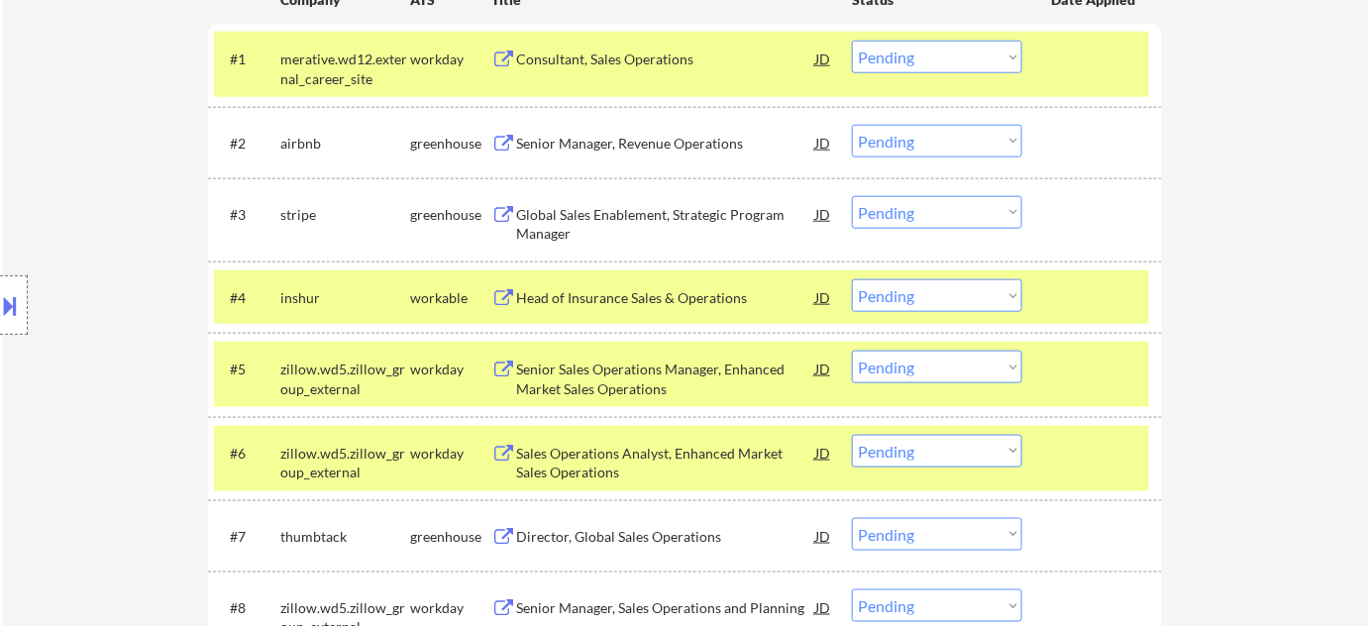
scroll to position [540, 0]
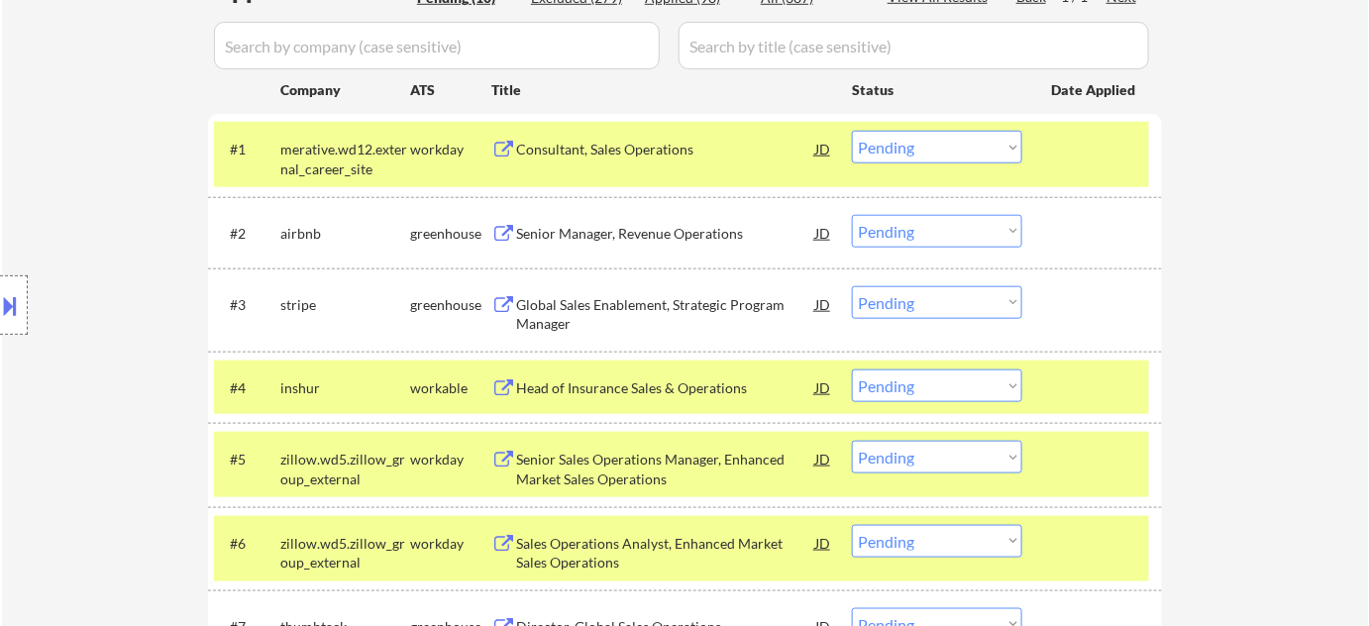
click at [936, 295] on select "Choose an option... Pending Applied Excluded (Questions) Excluded (Expired) Exc…" at bounding box center [937, 302] width 170 height 33
click at [852, 286] on select "Choose an option... Pending Applied Excluded (Questions) Excluded (Expired) Exc…" at bounding box center [937, 302] width 170 height 33
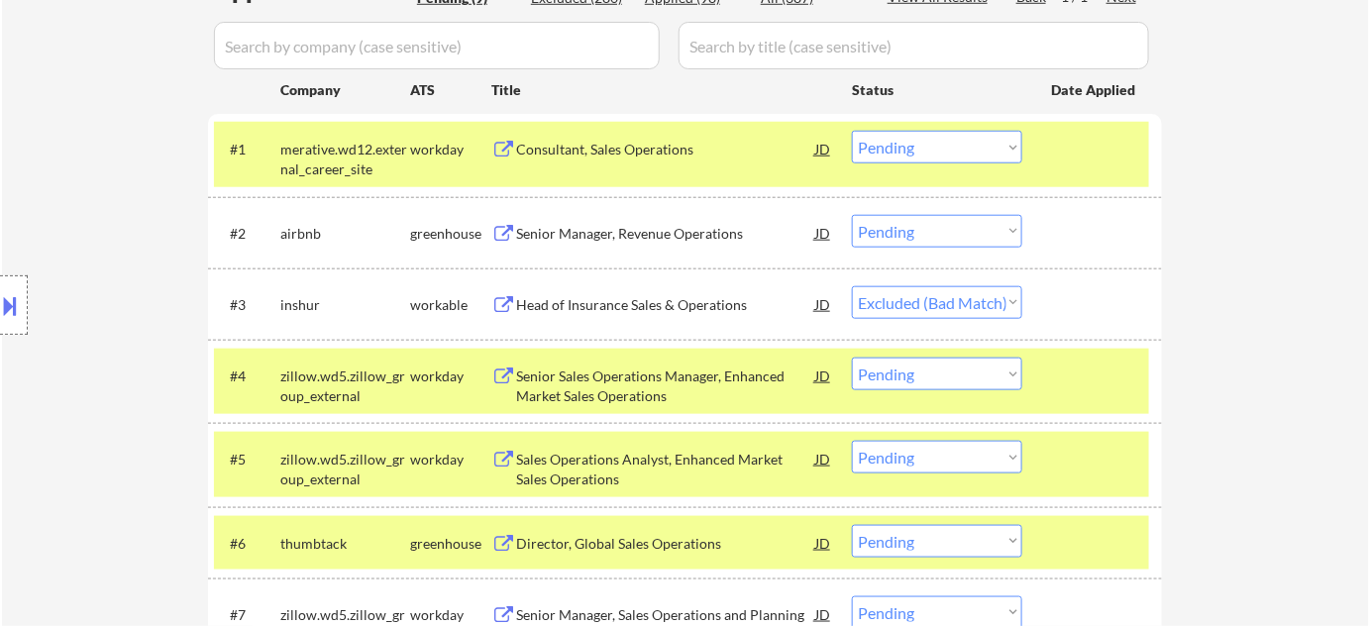
select select ""pending""
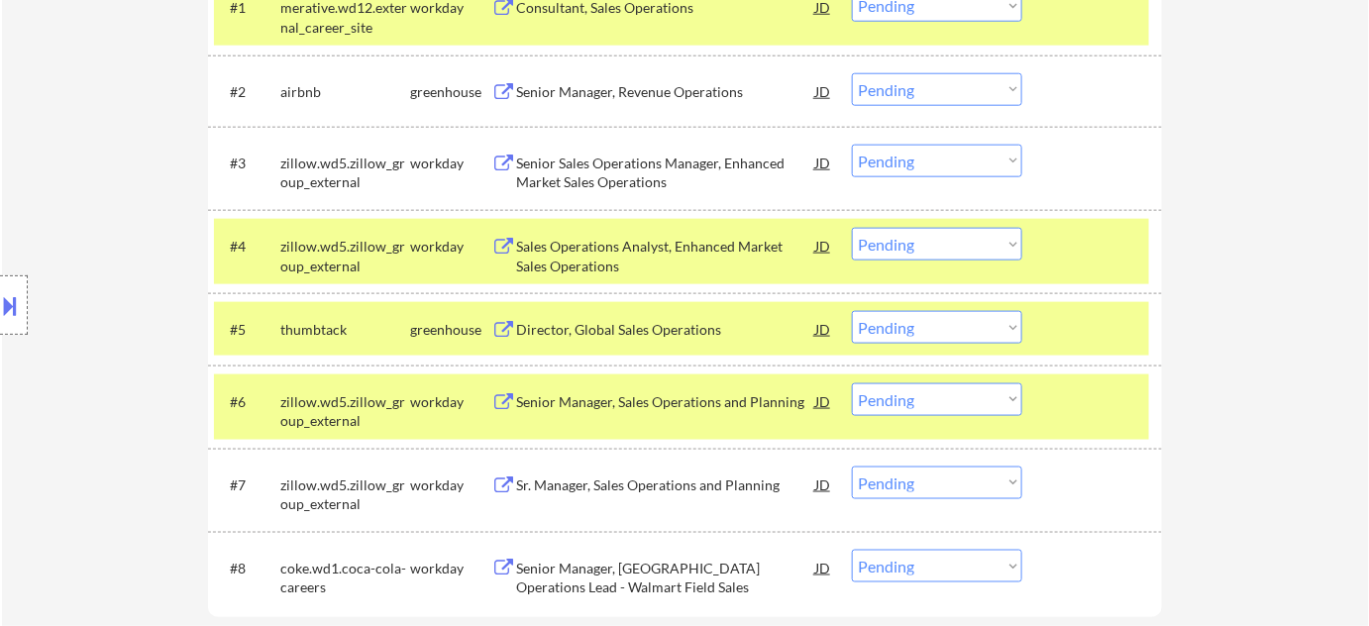
scroll to position [810, 0]
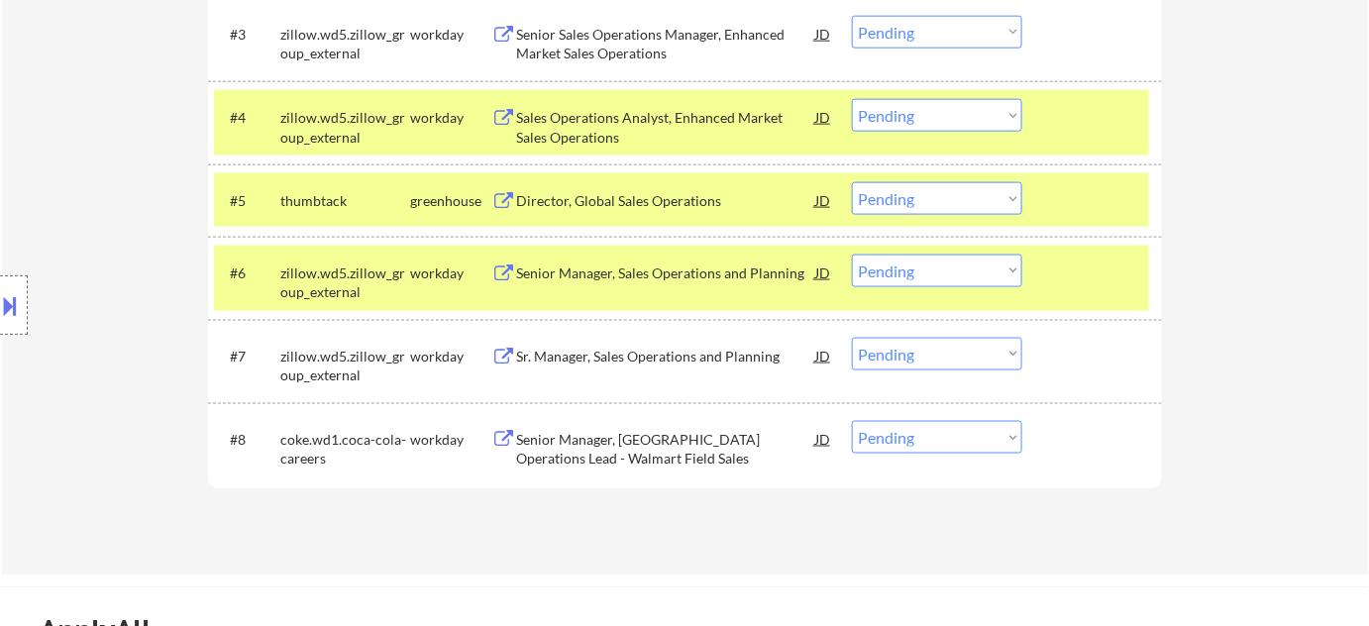
click at [553, 457] on div "Senior Manager, [GEOGRAPHIC_DATA] Operations Lead - Walmart Field Sales" at bounding box center [665, 449] width 299 height 39
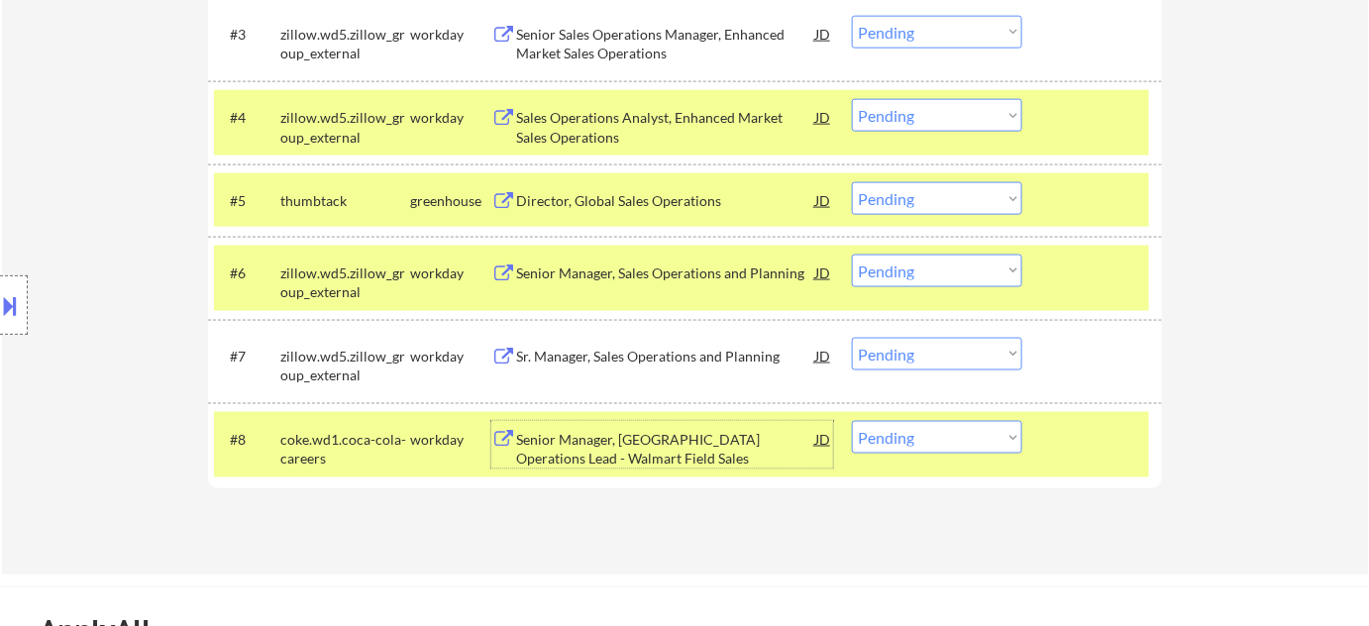
click at [656, 200] on div "Director, Global Sales Operations" at bounding box center [665, 201] width 299 height 20
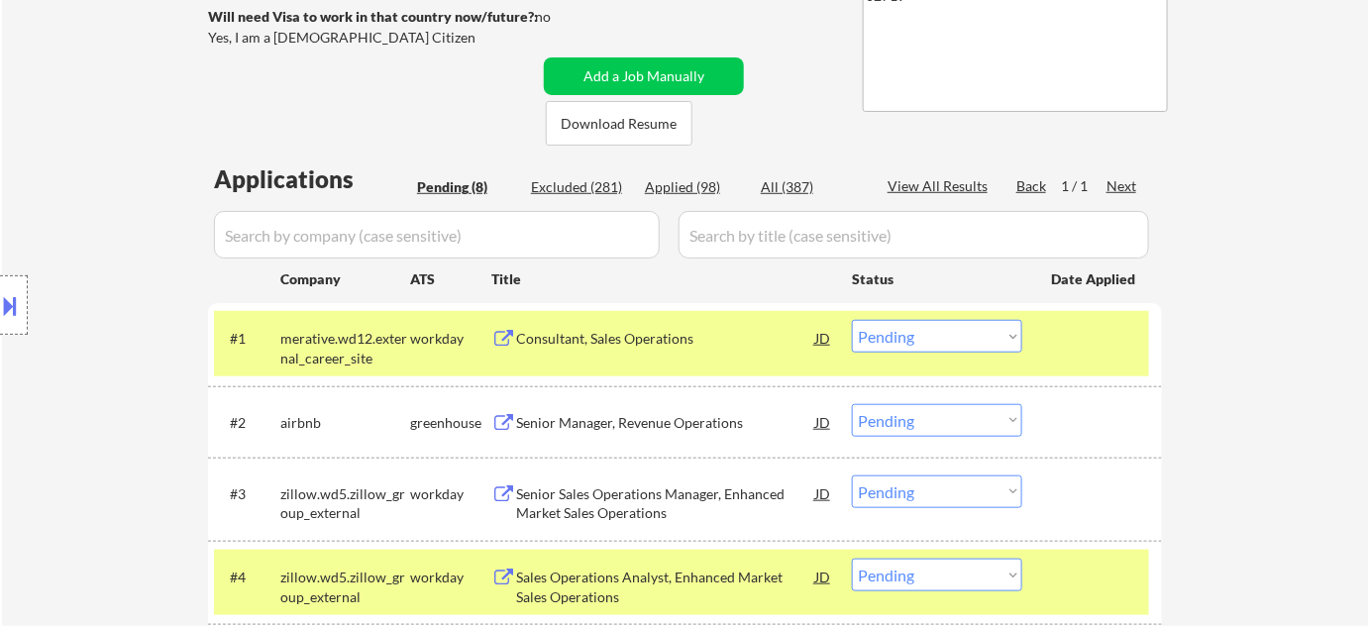
scroll to position [630, 0]
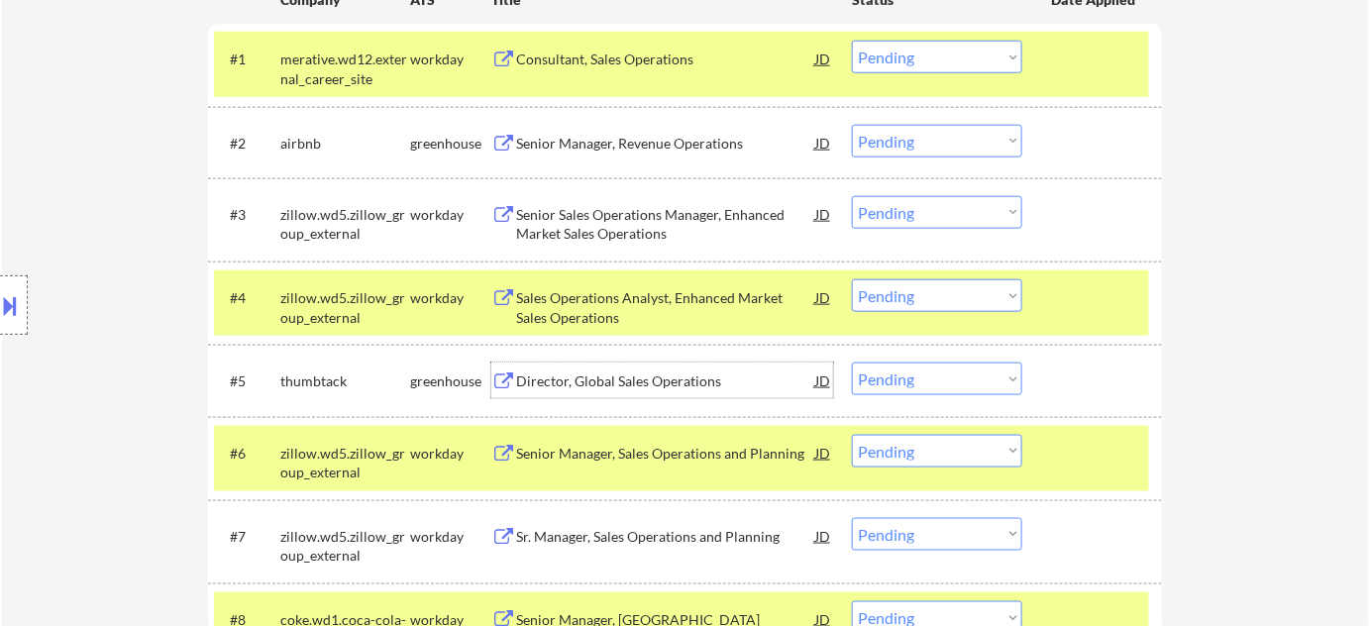
drag, startPoint x: 990, startPoint y: 53, endPoint x: 984, endPoint y: 68, distance: 16.0
click at [988, 53] on select "Choose an option... Pending Applied Excluded (Questions) Excluded (Expired) Exc…" at bounding box center [937, 57] width 170 height 33
click at [852, 41] on select "Choose an option... Pending Applied Excluded (Questions) Excluded (Expired) Exc…" at bounding box center [937, 57] width 170 height 33
select select ""pending""
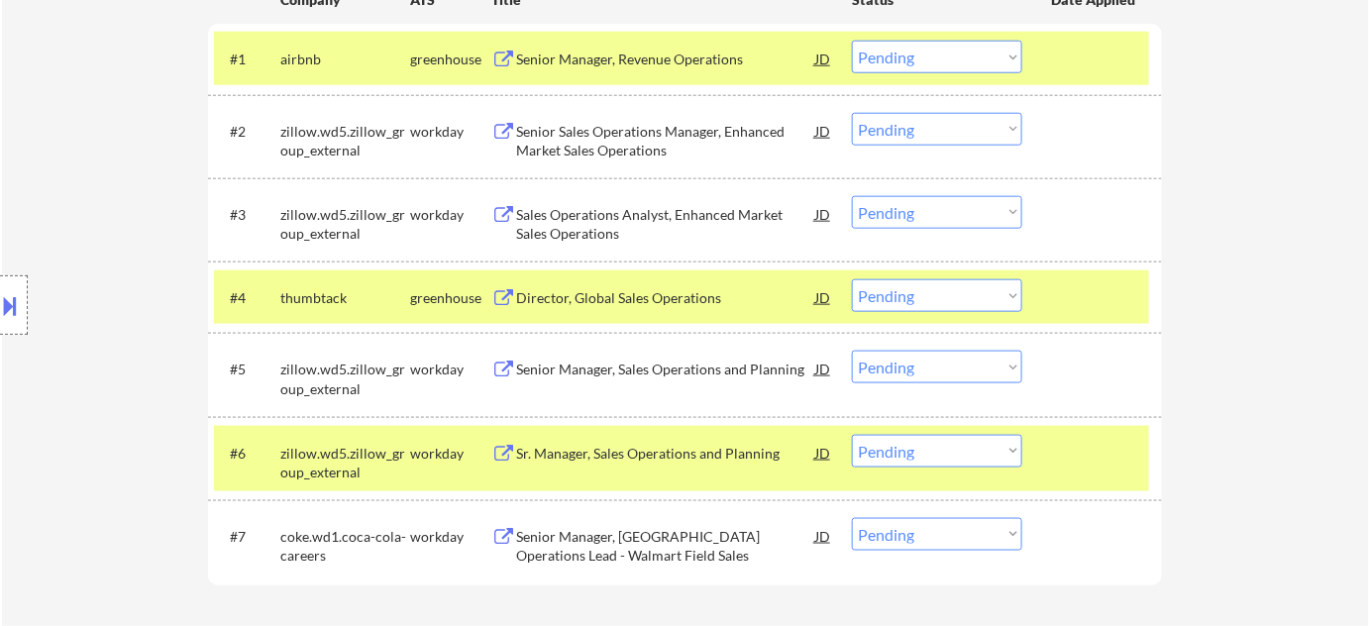
click at [895, 532] on select "Choose an option... Pending Applied Excluded (Questions) Excluded (Expired) Exc…" at bounding box center [937, 534] width 170 height 33
select select ""excluded__bad_match_""
click at [852, 518] on select "Choose an option... Pending Applied Excluded (Questions) Excluded (Expired) Exc…" at bounding box center [937, 534] width 170 height 33
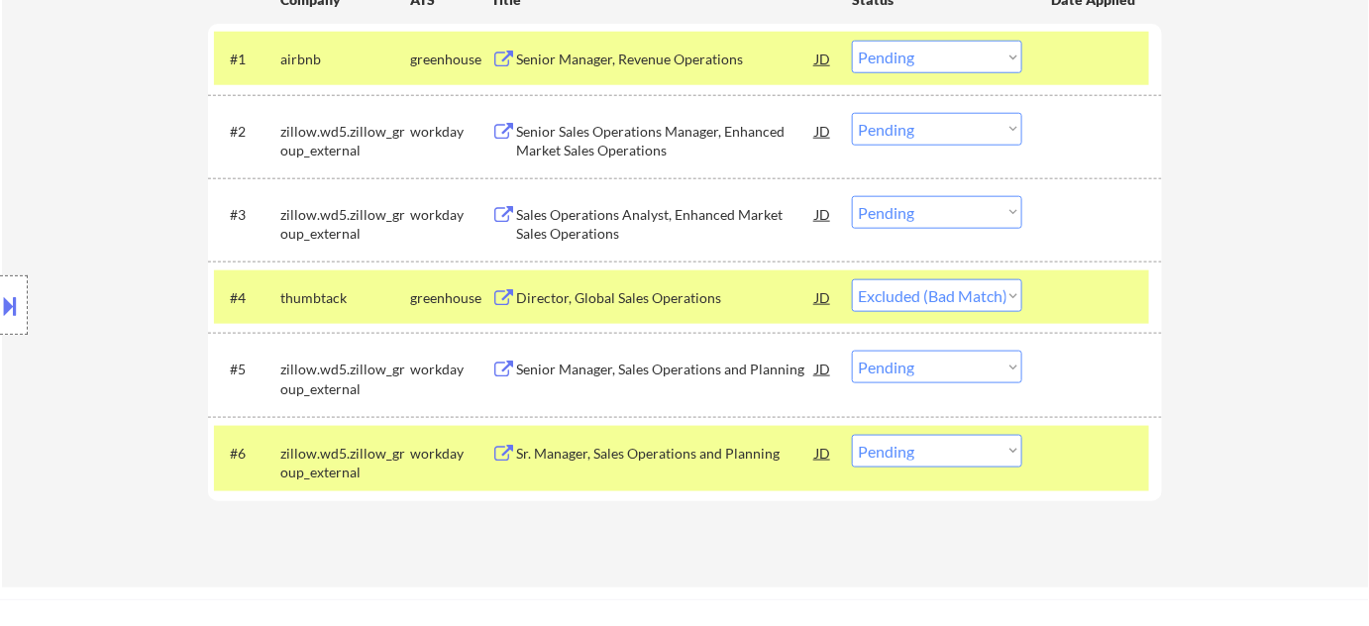
select select ""pending""
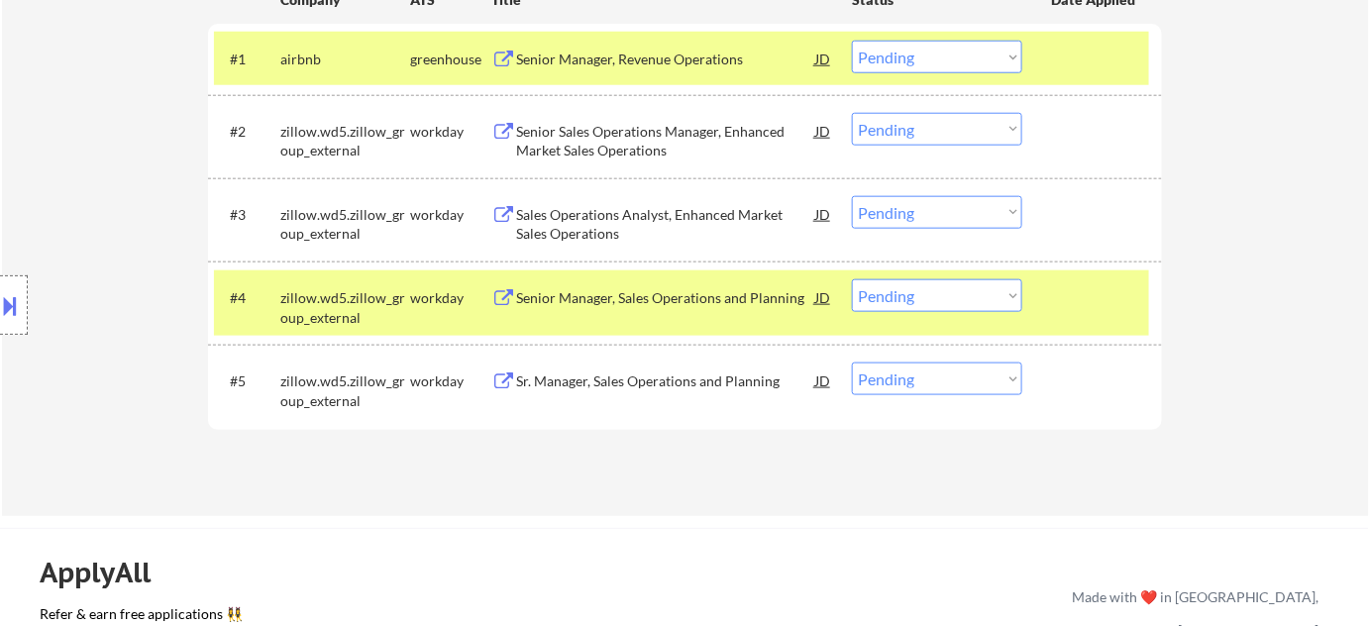
scroll to position [540, 0]
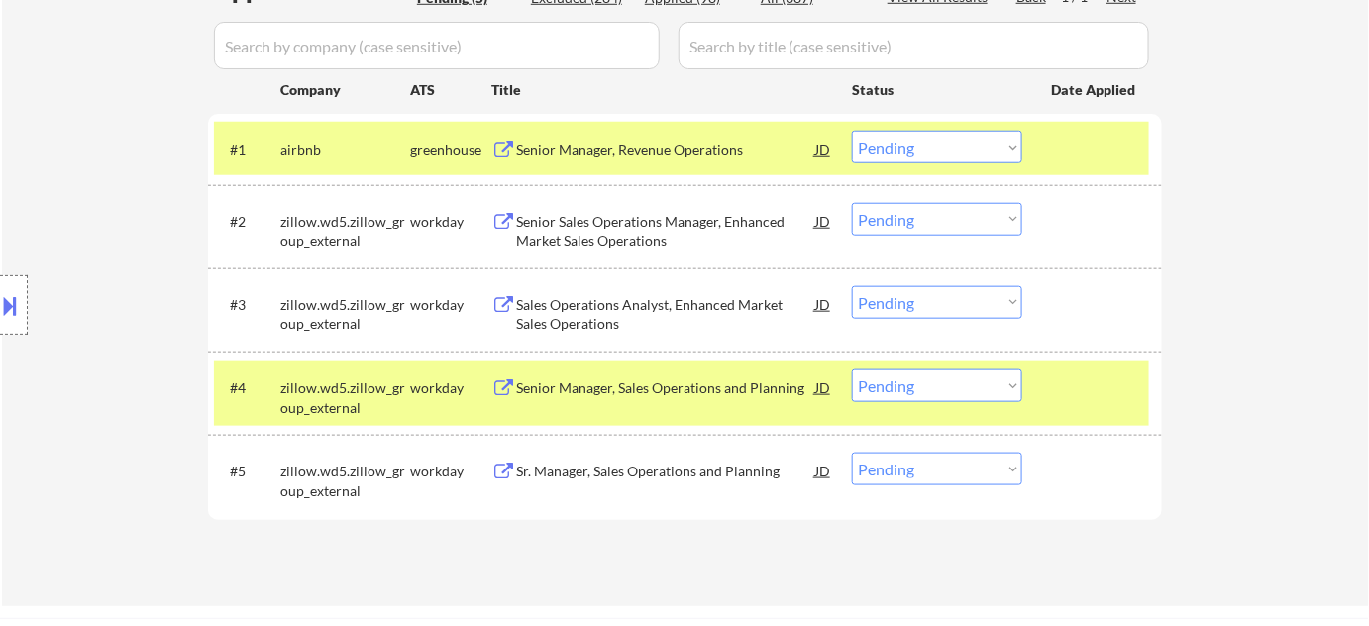
click at [640, 153] on div "Senior Manager, Revenue Operations" at bounding box center [665, 150] width 299 height 20
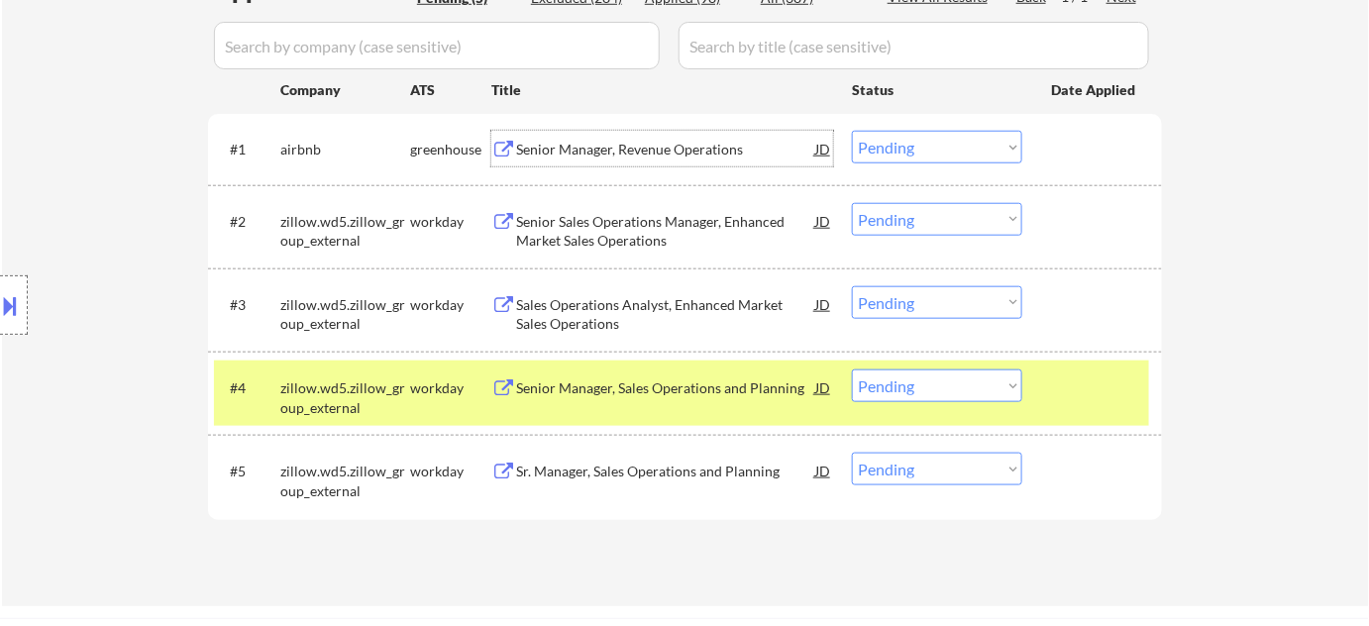
click at [583, 301] on div "Sales Operations Analyst, Enhanced Market Sales Operations" at bounding box center [665, 314] width 299 height 39
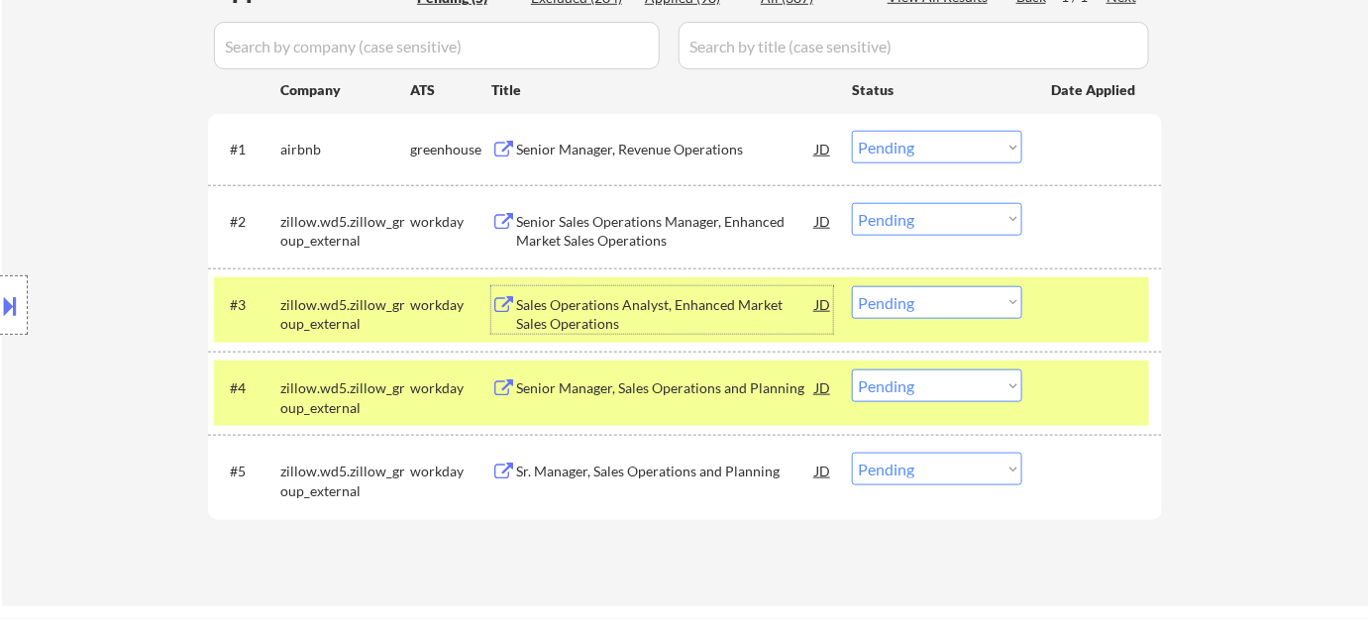
click at [943, 154] on select "Choose an option... Pending Applied Excluded (Questions) Excluded (Expired) Exc…" at bounding box center [937, 147] width 170 height 33
click at [852, 131] on select "Choose an option... Pending Applied Excluded (Questions) Excluded (Expired) Exc…" at bounding box center [937, 147] width 170 height 33
select select ""pending""
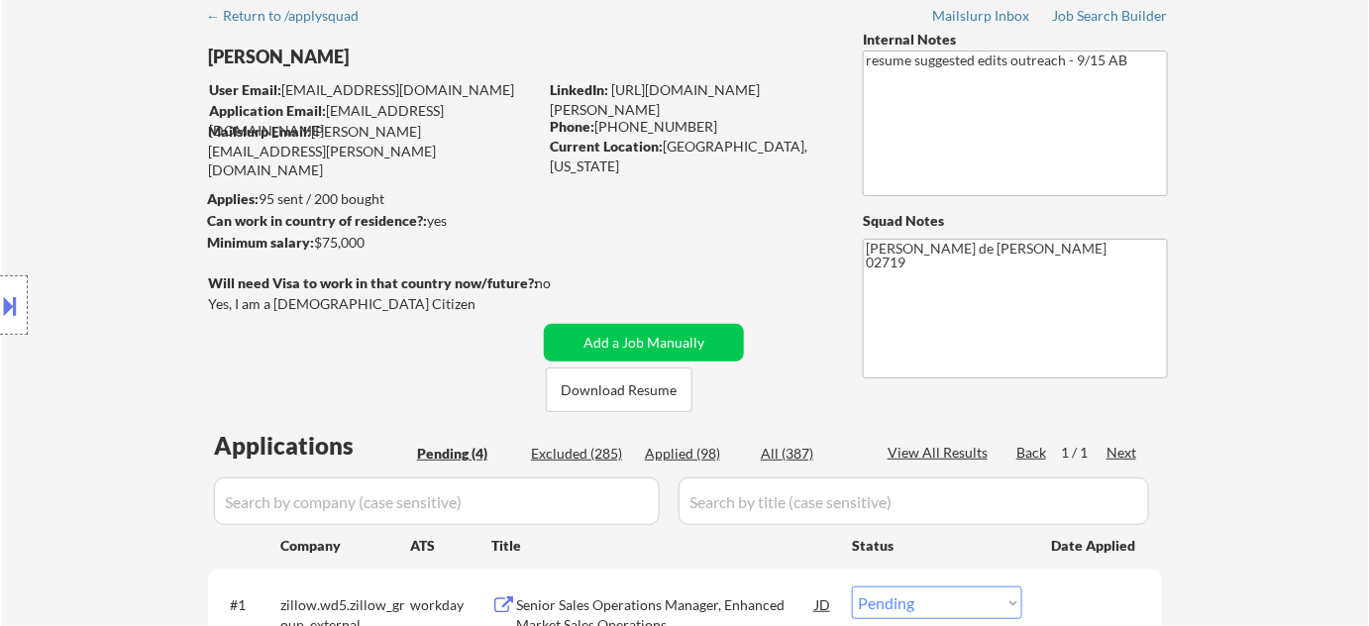
scroll to position [0, 0]
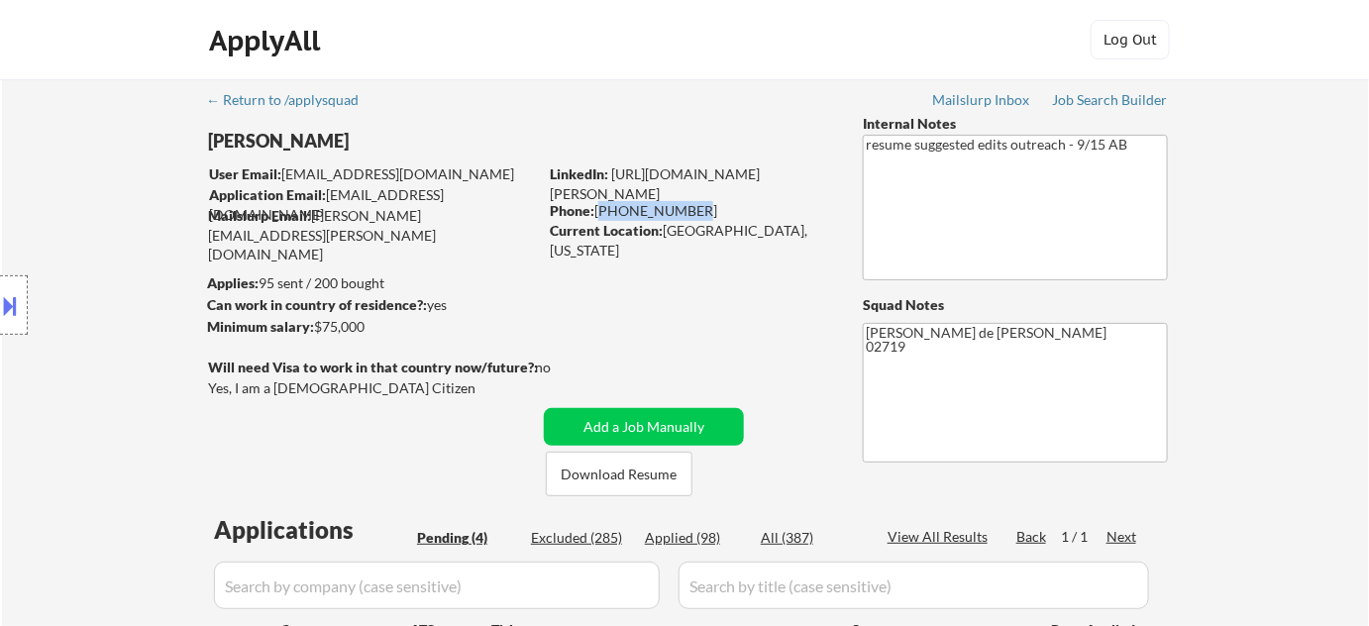
drag, startPoint x: 598, startPoint y: 211, endPoint x: 727, endPoint y: 214, distance: 128.8
click at [727, 214] on div "Phone: 508-344-8476" at bounding box center [690, 211] width 280 height 20
copy div "508-344-8476"
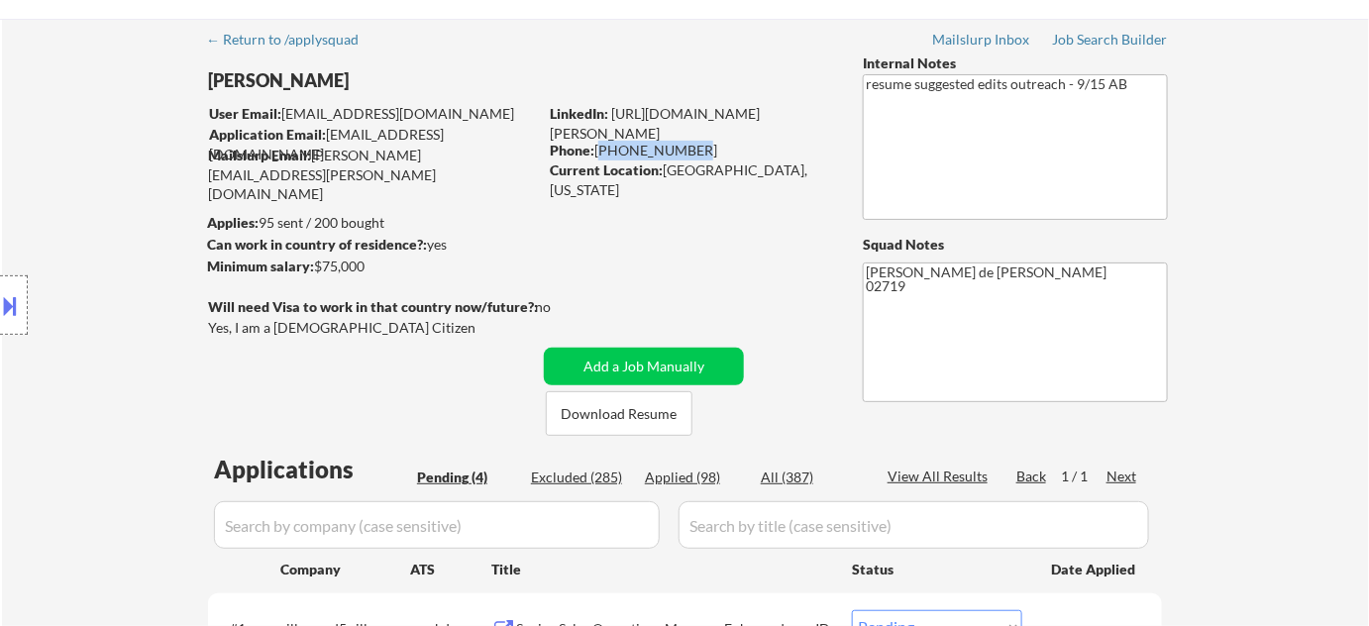
scroll to position [540, 0]
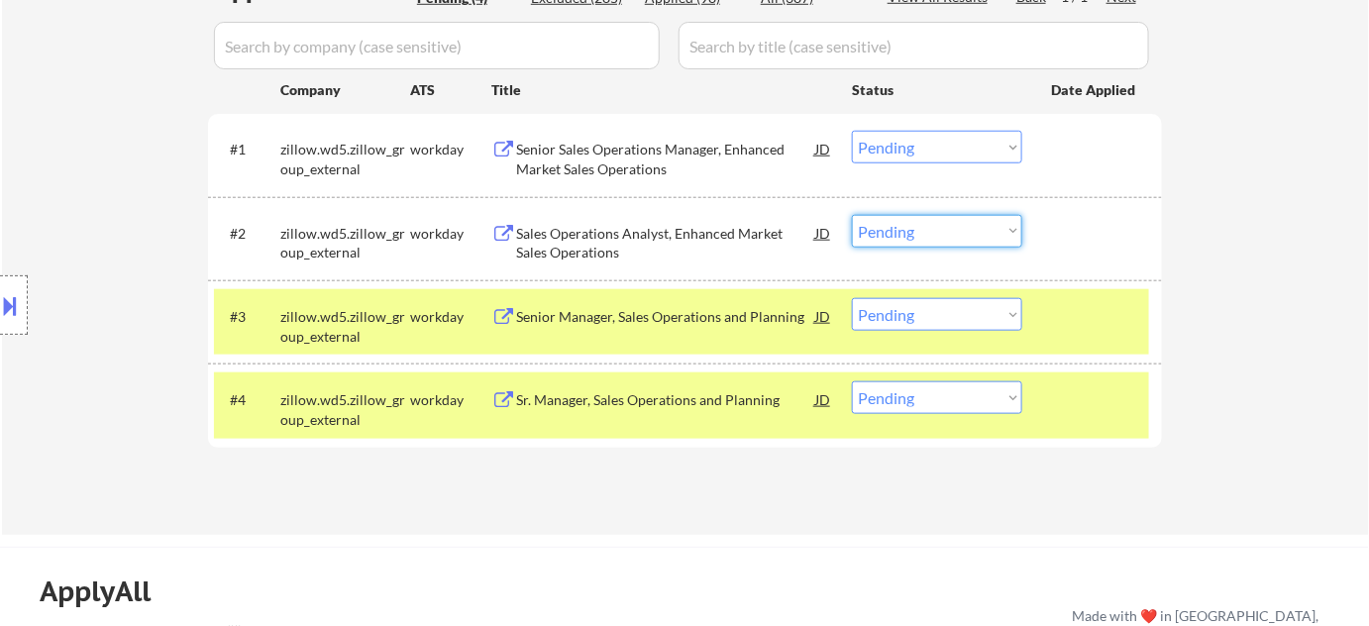
click at [965, 228] on select "Choose an option... Pending Applied Excluded (Questions) Excluded (Expired) Exc…" at bounding box center [937, 231] width 170 height 33
click at [852, 215] on select "Choose an option... Pending Applied Excluded (Questions) Excluded (Expired) Exc…" at bounding box center [937, 231] width 170 height 33
select select ""pending""
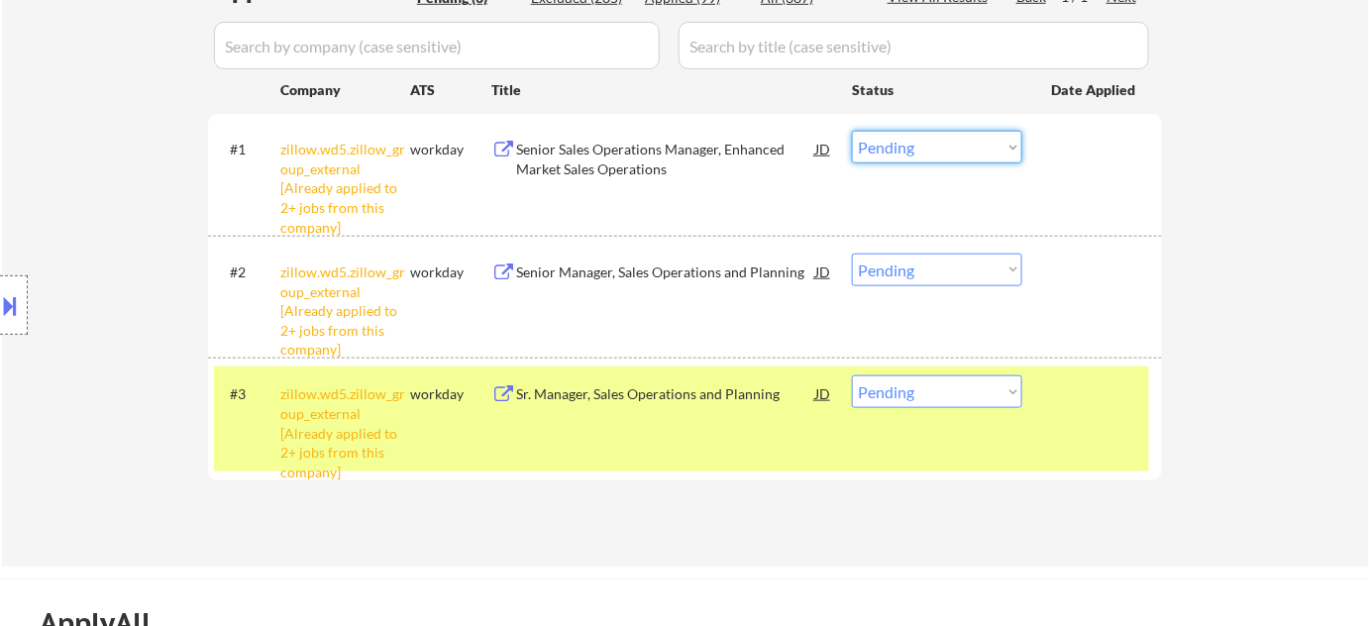
drag, startPoint x: 905, startPoint y: 145, endPoint x: 905, endPoint y: 157, distance: 12.9
click at [905, 145] on select "Choose an option... Pending Applied Excluded (Questions) Excluded (Expired) Exc…" at bounding box center [937, 147] width 170 height 33
click at [852, 131] on select "Choose an option... Pending Applied Excluded (Questions) Excluded (Expired) Exc…" at bounding box center [937, 147] width 170 height 33
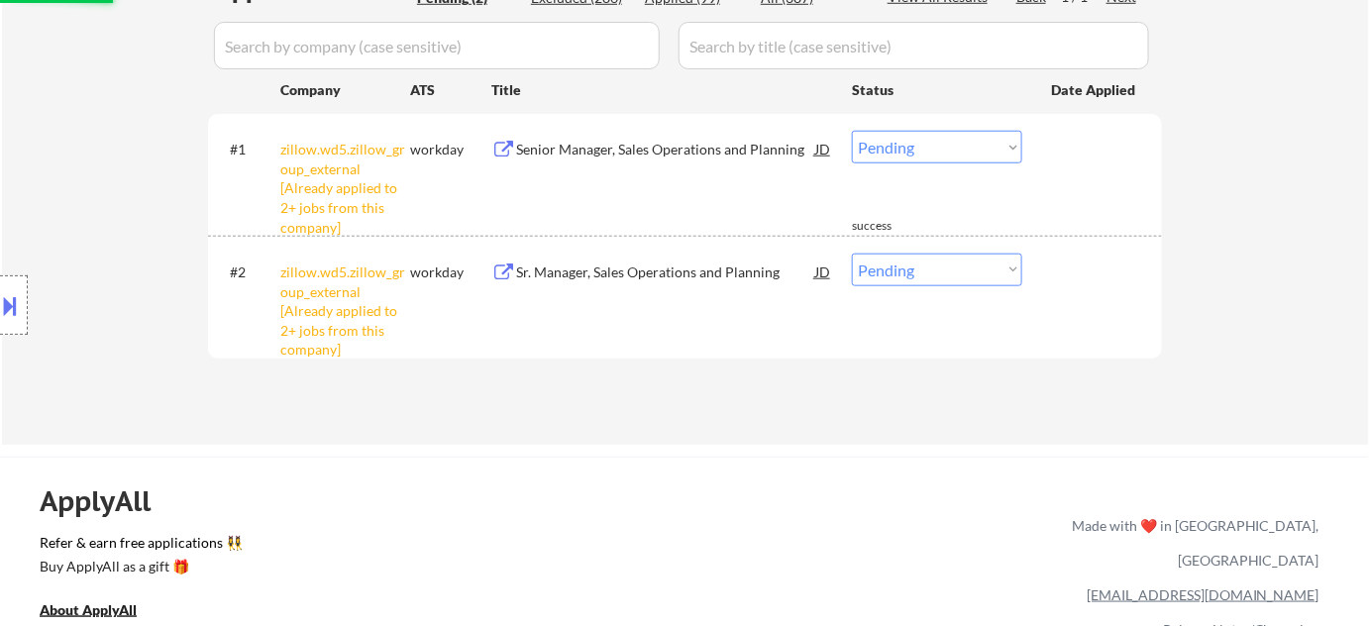
click at [924, 155] on select "Choose an option... Pending Applied Excluded (Questions) Excluded (Expired) Exc…" at bounding box center [937, 147] width 170 height 33
select select ""excluded__other_""
click at [852, 131] on select "Choose an option... Pending Applied Excluded (Questions) Excluded (Expired) Exc…" at bounding box center [937, 147] width 170 height 33
click at [1161, 231] on div "#1 zillow.wd5.zillow_group_external [Already applied to 2+ jobs from this compa…" at bounding box center [685, 175] width 954 height 122
click at [905, 265] on select "Choose an option... Pending Applied Excluded (Questions) Excluded (Expired) Exc…" at bounding box center [937, 270] width 170 height 33
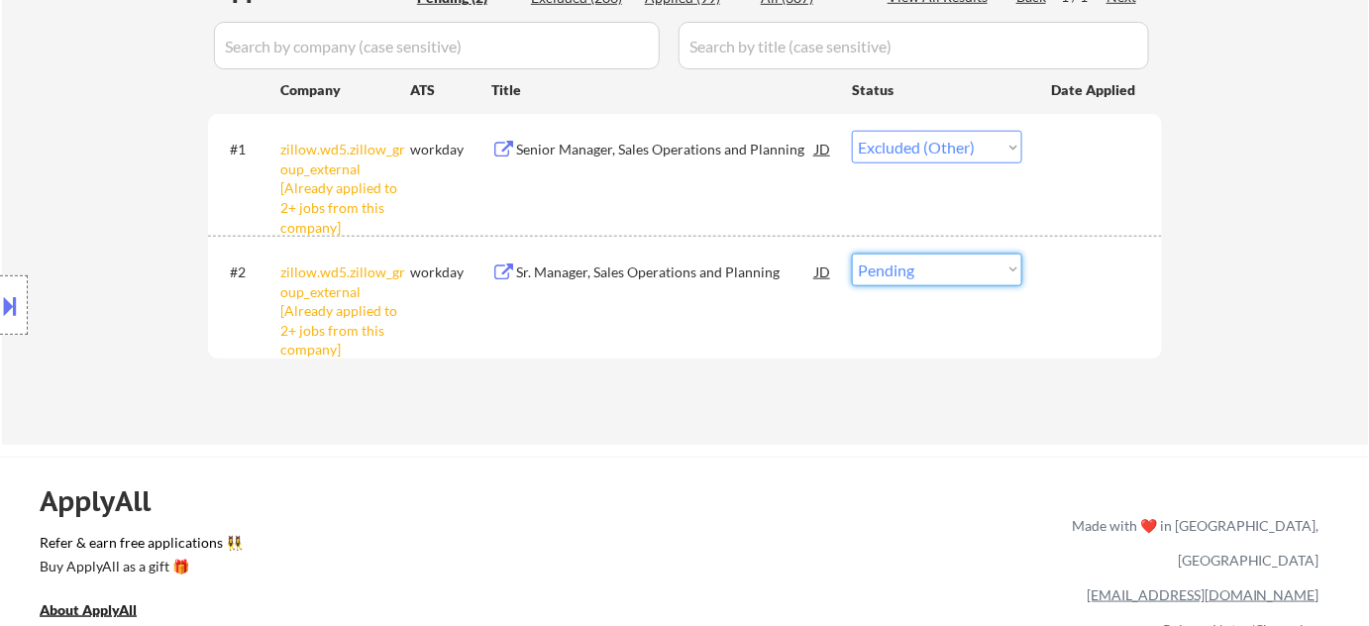
select select ""excluded__other_""
click at [852, 254] on select "Choose an option... Pending Applied Excluded (Questions) Excluded (Expired) Exc…" at bounding box center [937, 270] width 170 height 33
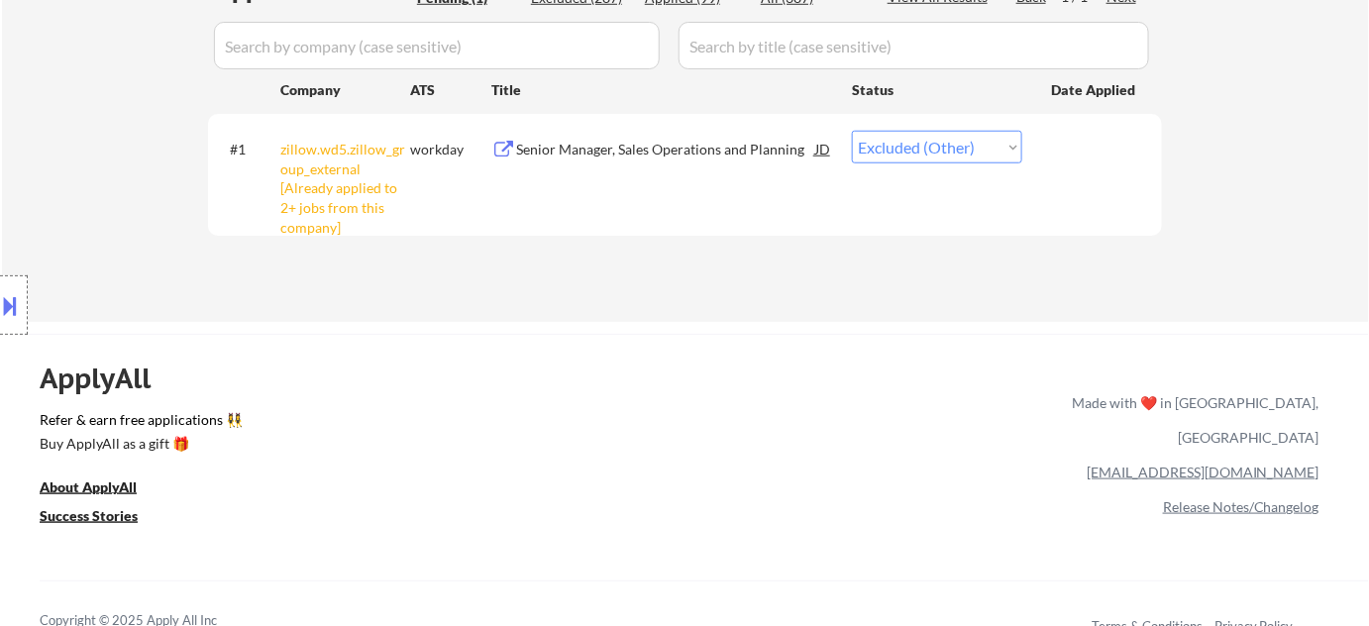
click at [802, 321] on div "← Return to /applysquad Mailslurp Inbox Job Search Builder Brian Smith User Ema…" at bounding box center [684, 398] width 1369 height 1877
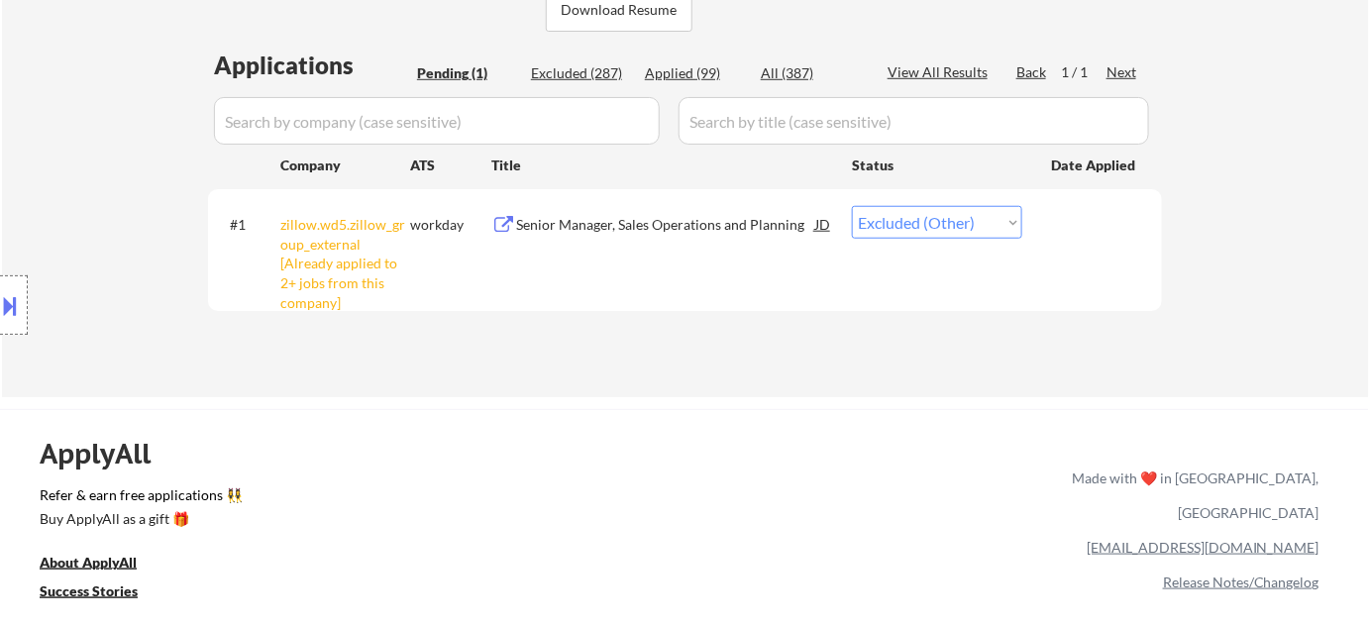
scroll to position [360, 0]
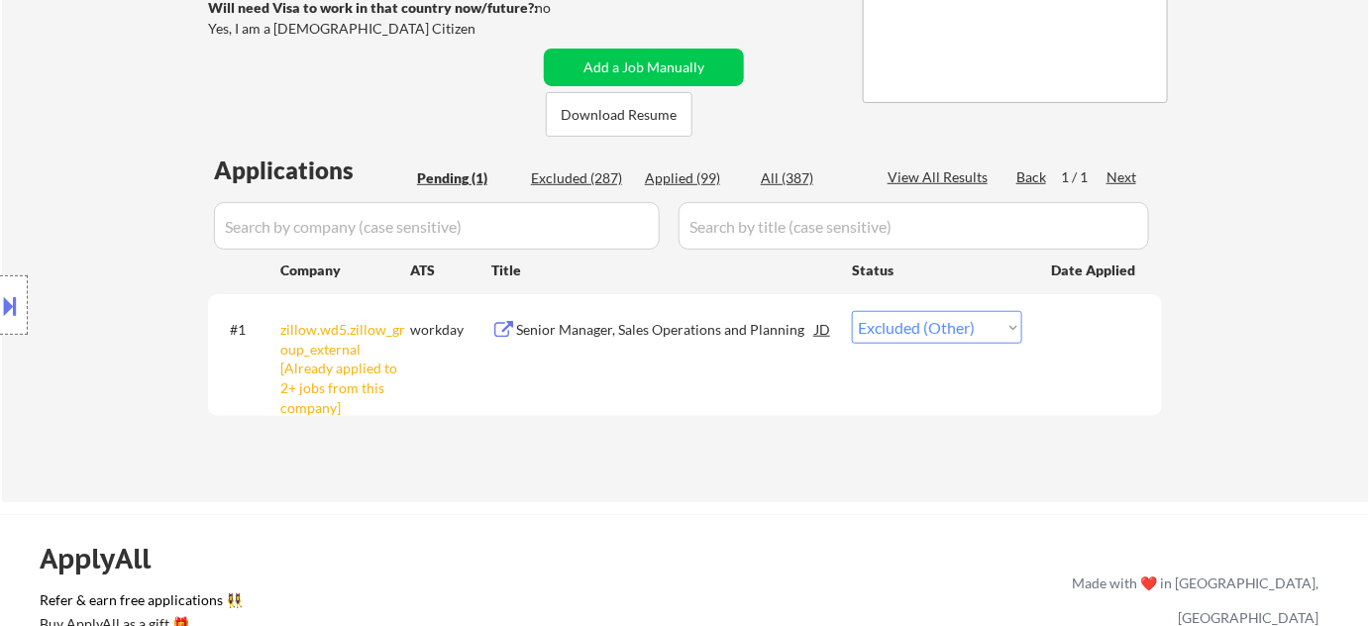
click at [887, 327] on select "Choose an option... Pending Applied Excluded (Questions) Excluded (Expired) Exc…" at bounding box center [937, 327] width 170 height 33
click at [852, 311] on select "Choose an option... Pending Applied Excluded (Questions) Excluded (Expired) Exc…" at bounding box center [937, 327] width 170 height 33
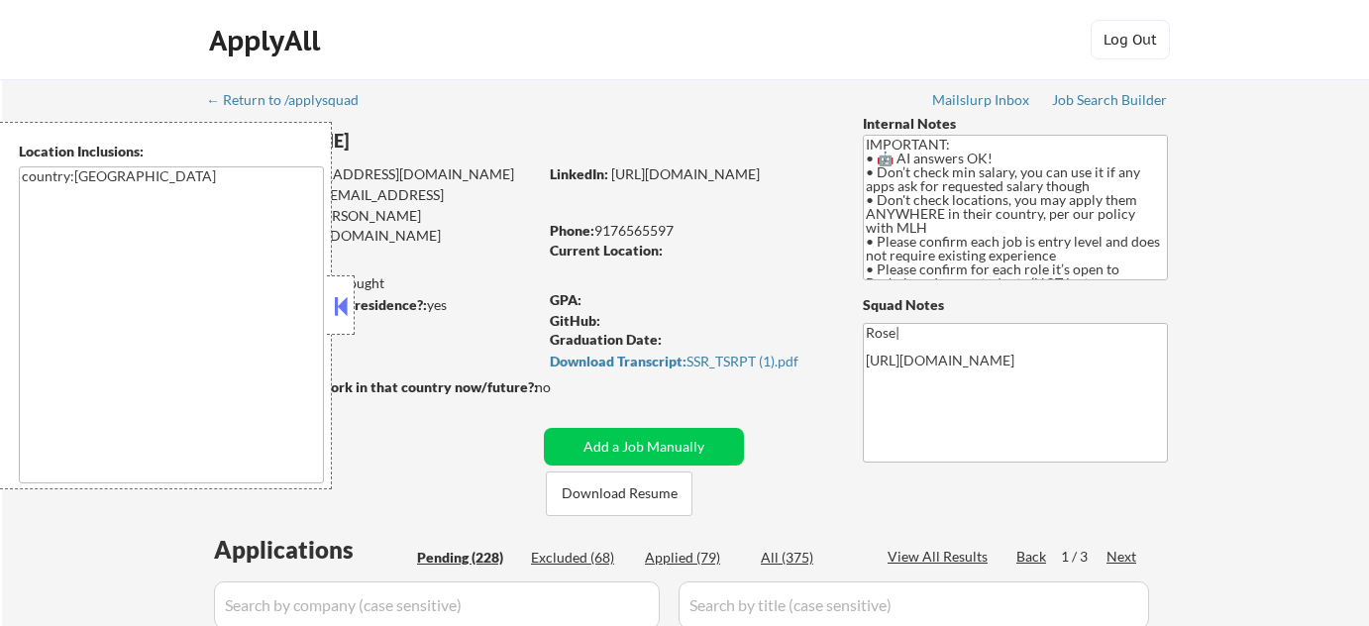
select select ""pending""
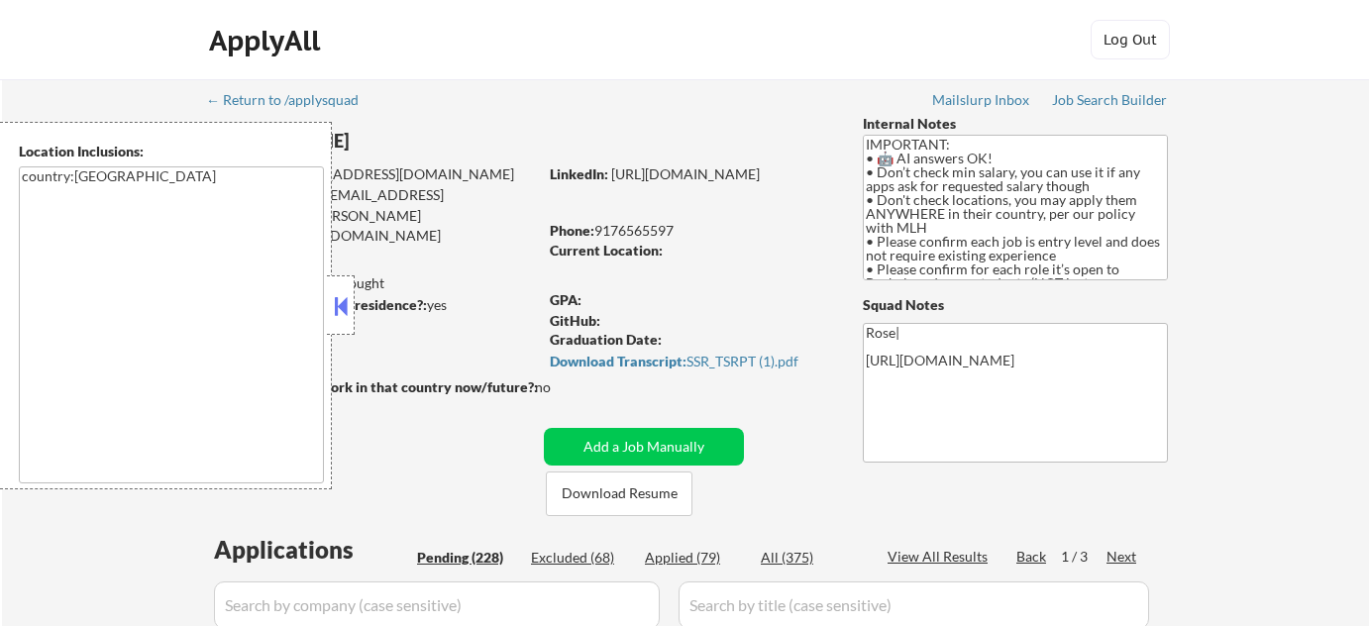
select select ""pending""
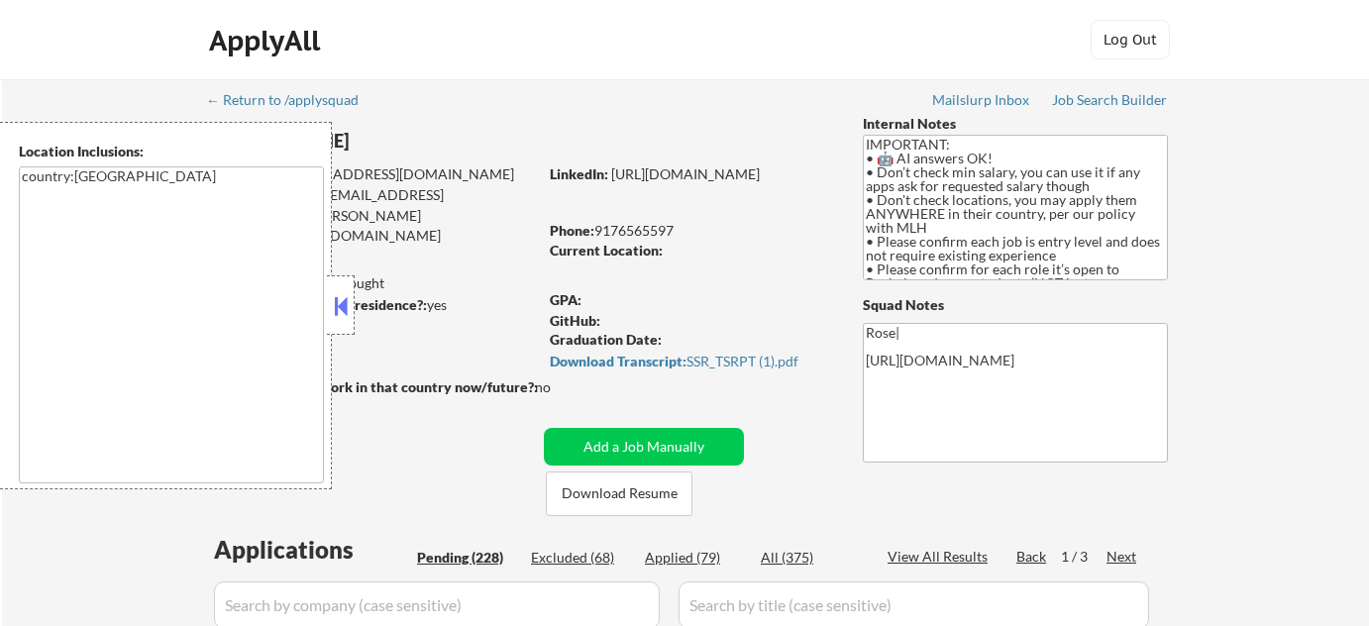
select select ""pending""
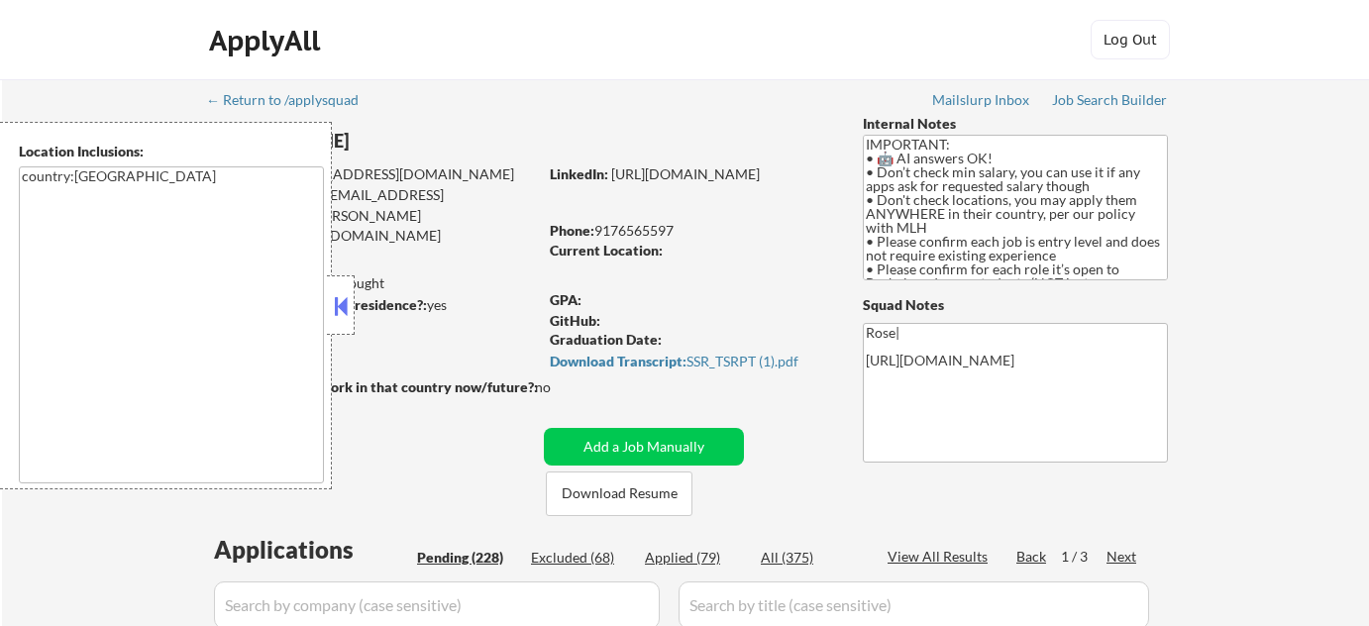
select select ""pending""
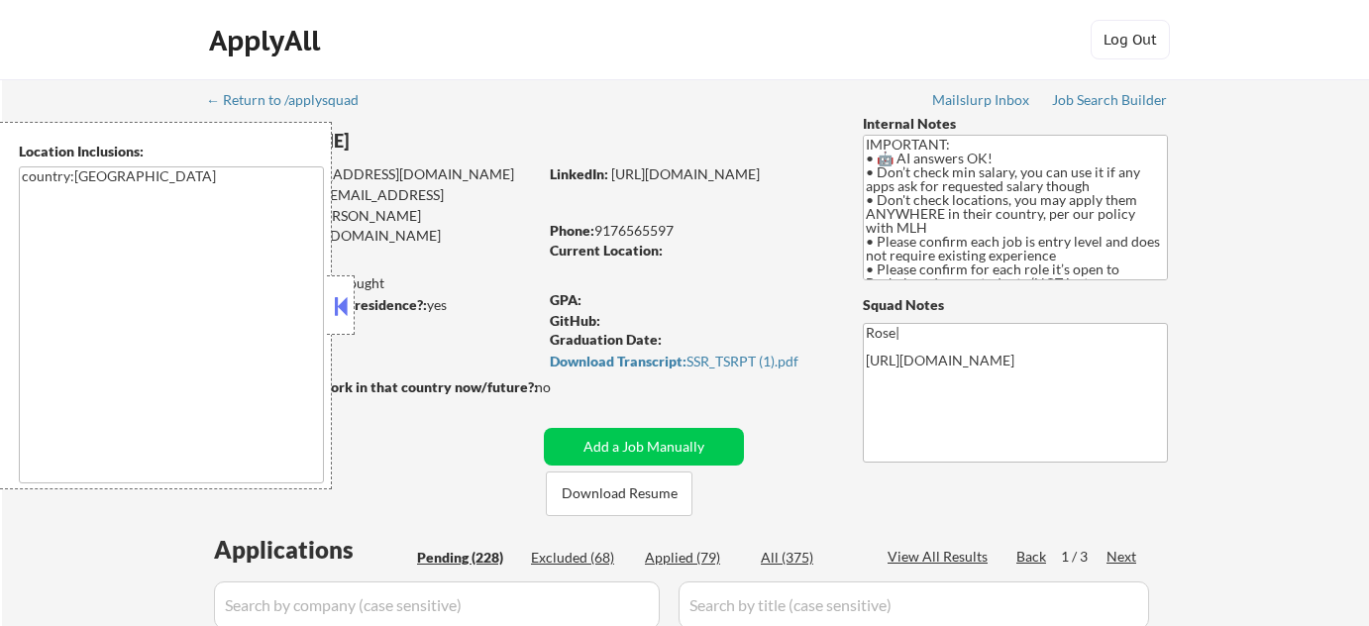
select select ""pending""
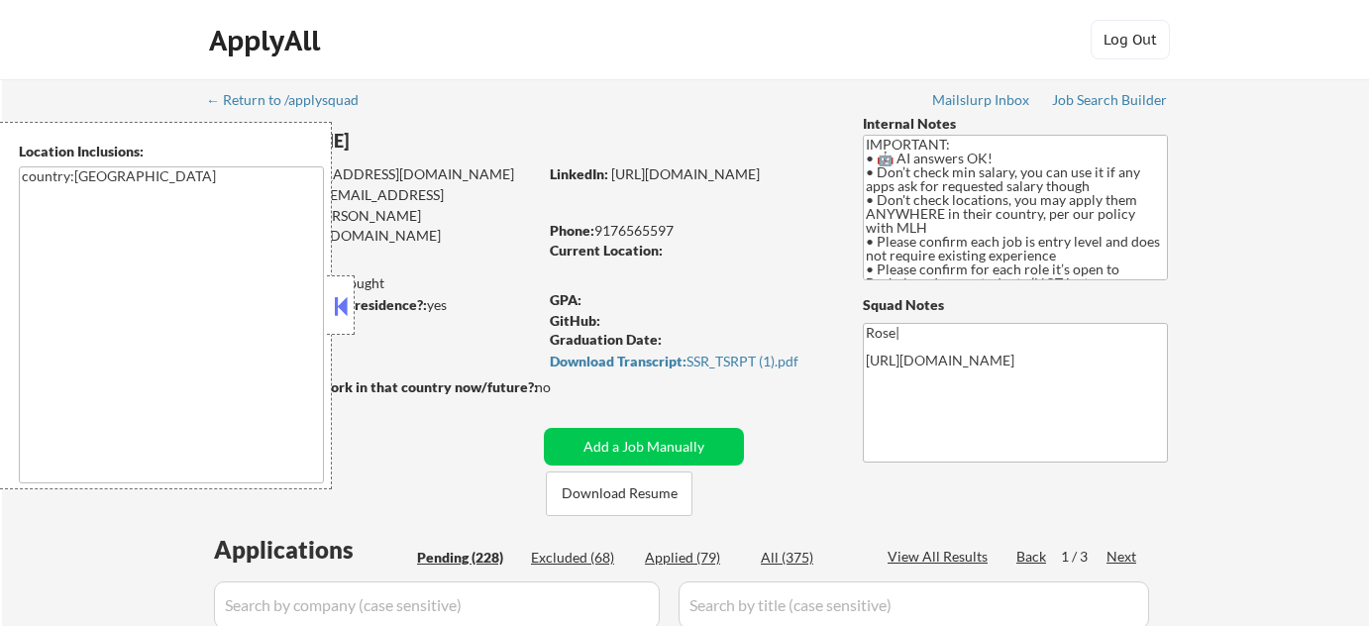
select select ""pending""
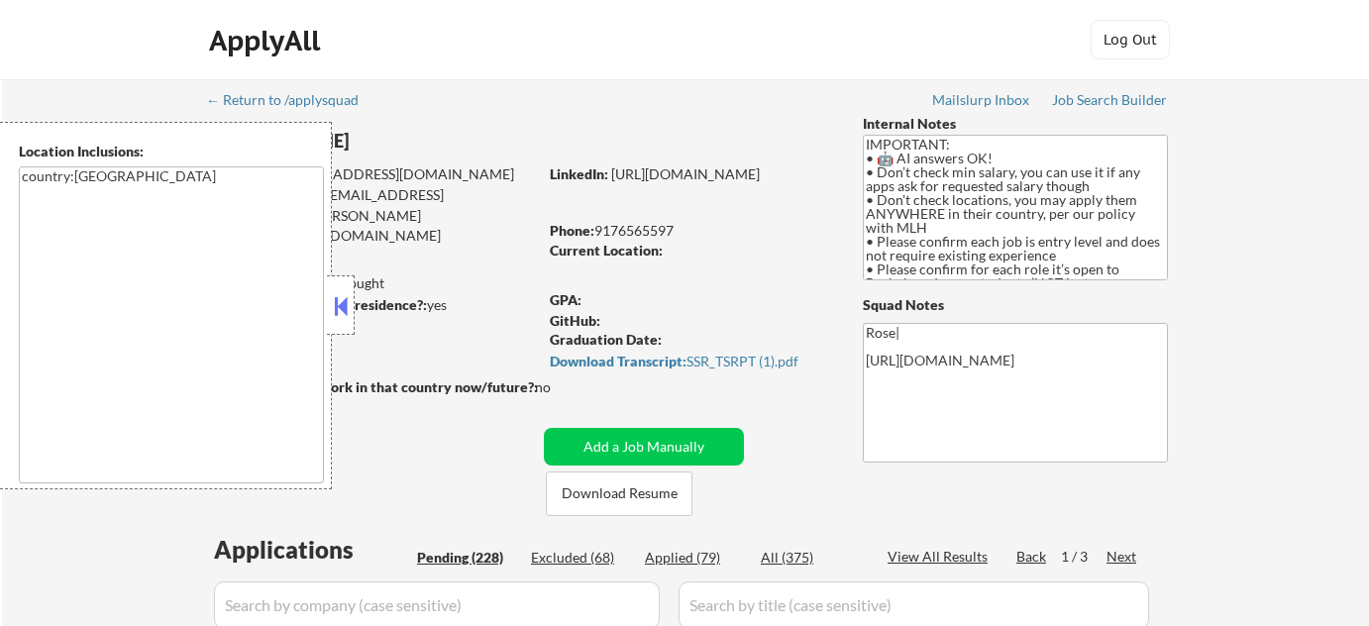
select select ""pending""
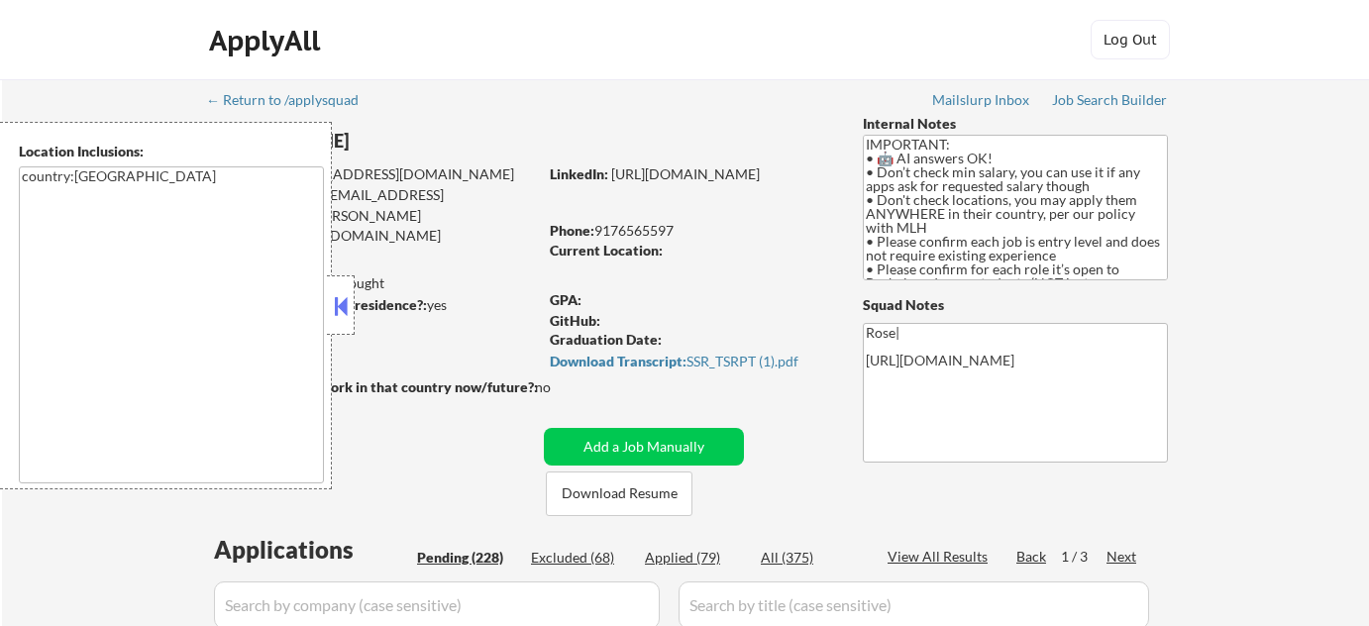
select select ""pending""
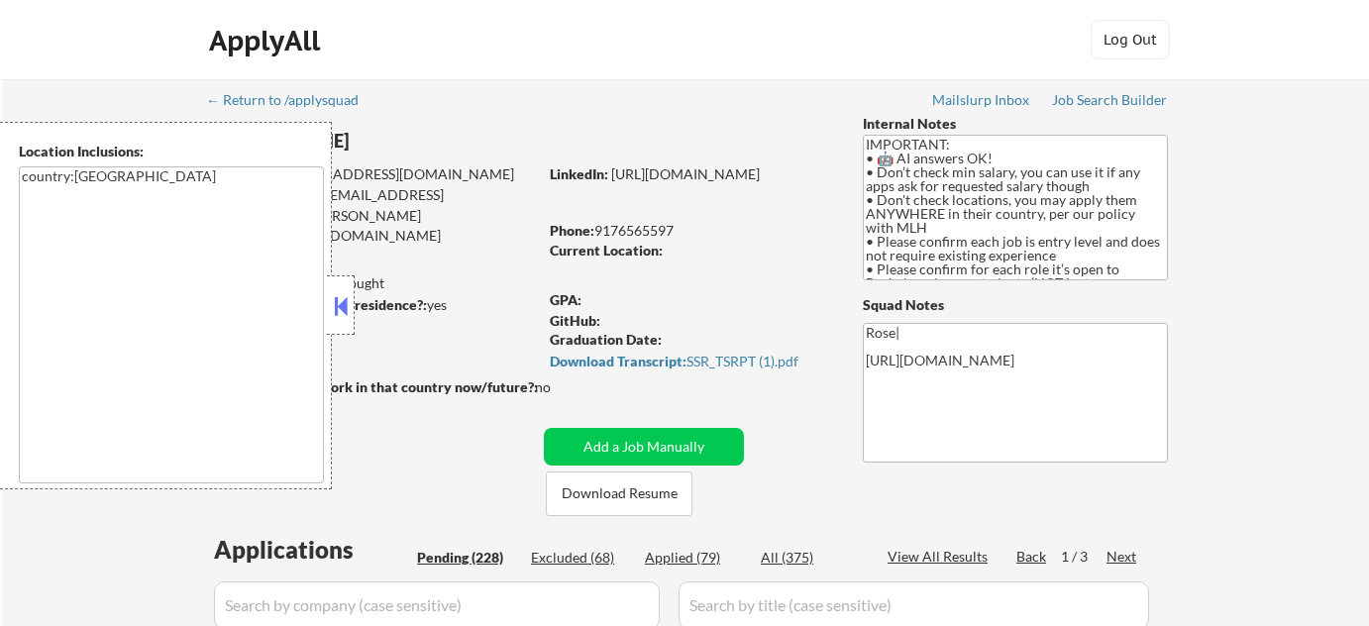
select select ""pending""
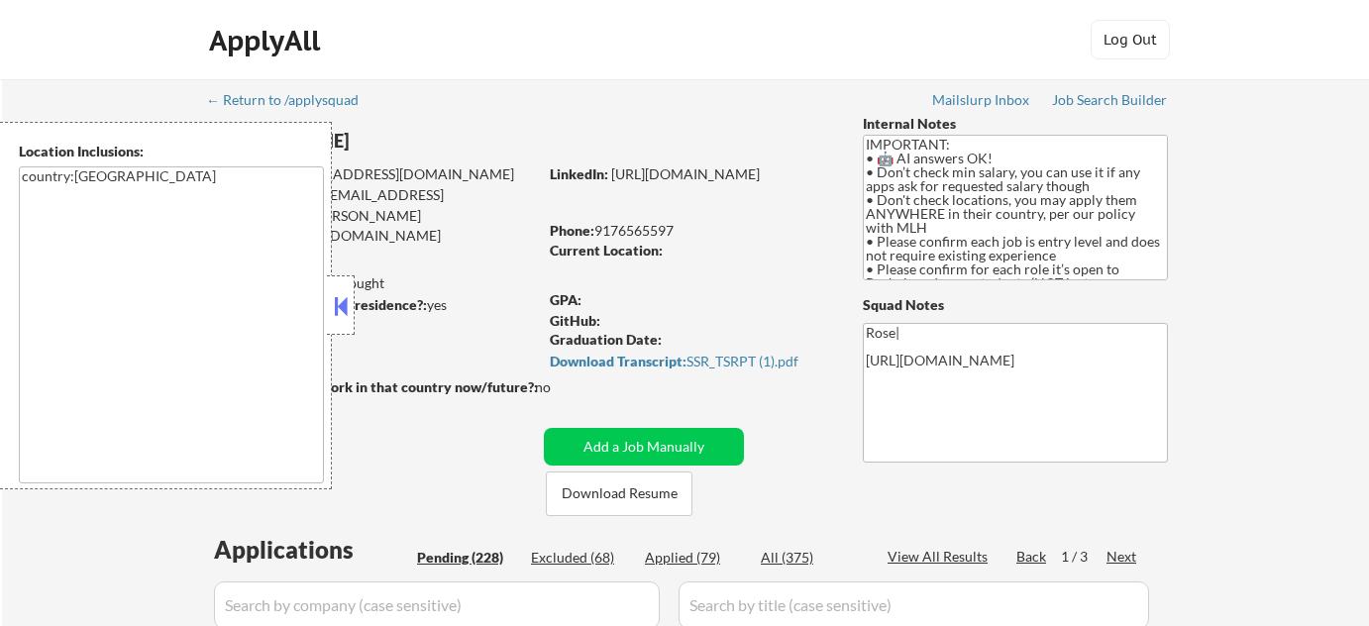
select select ""pending""
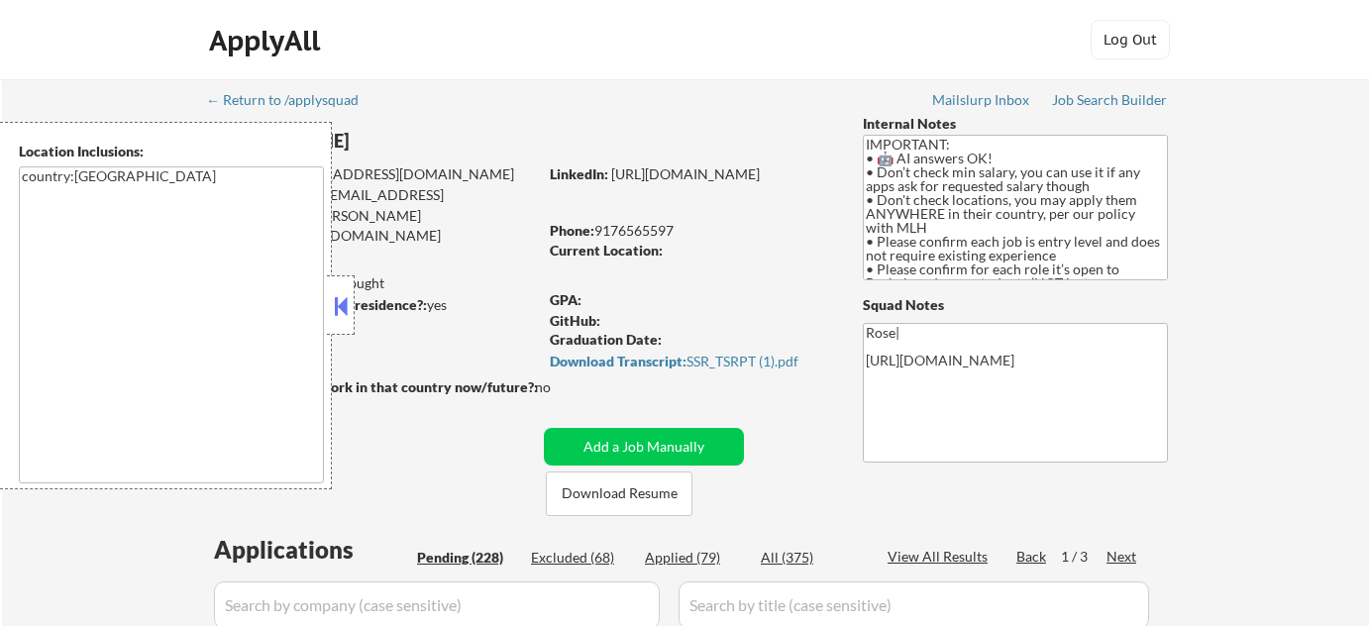
select select ""pending""
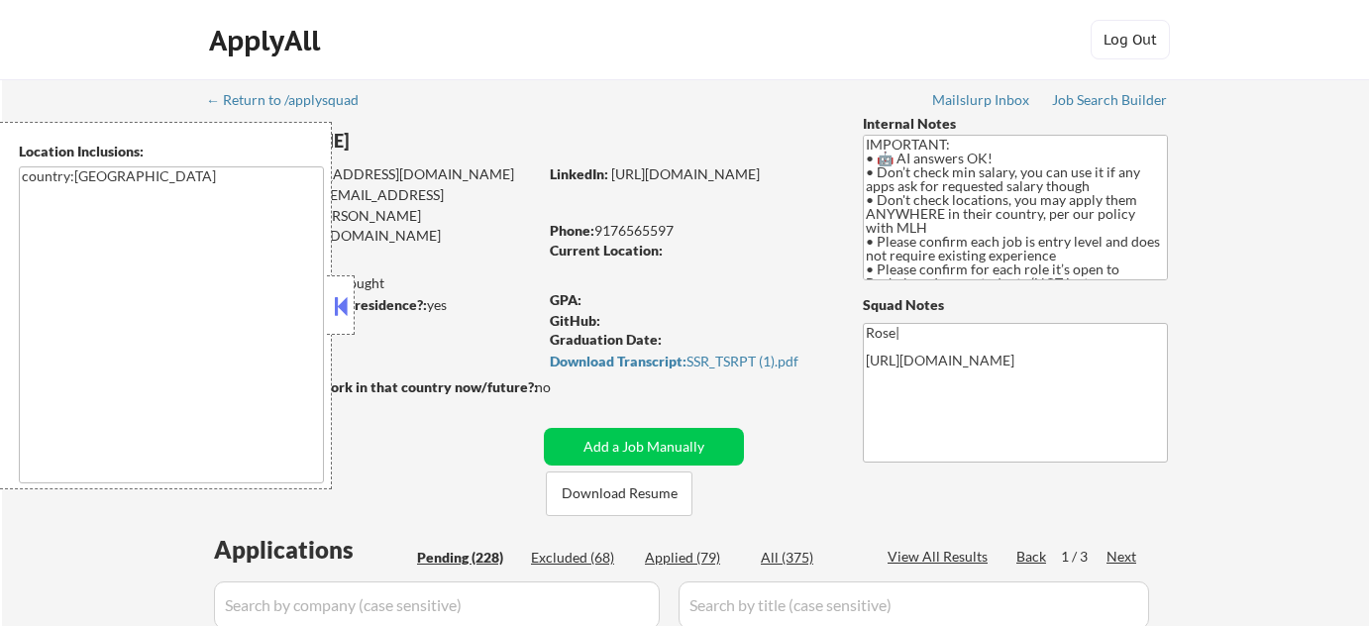
select select ""pending""
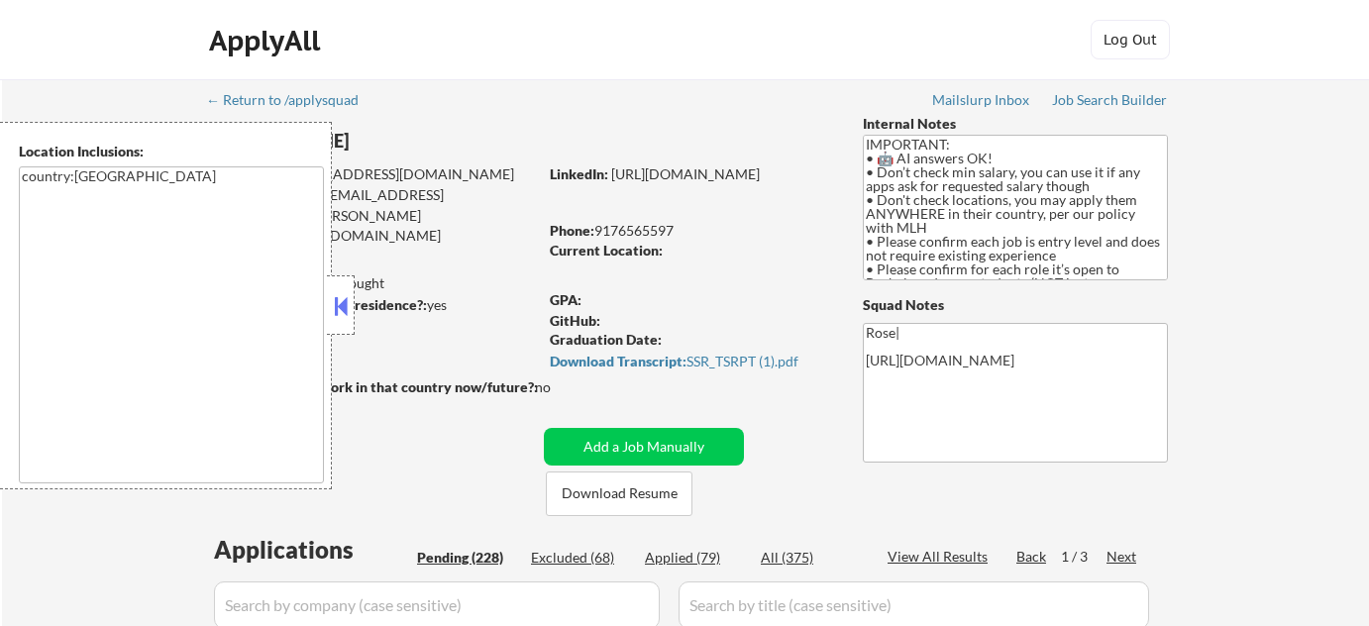
select select ""pending""
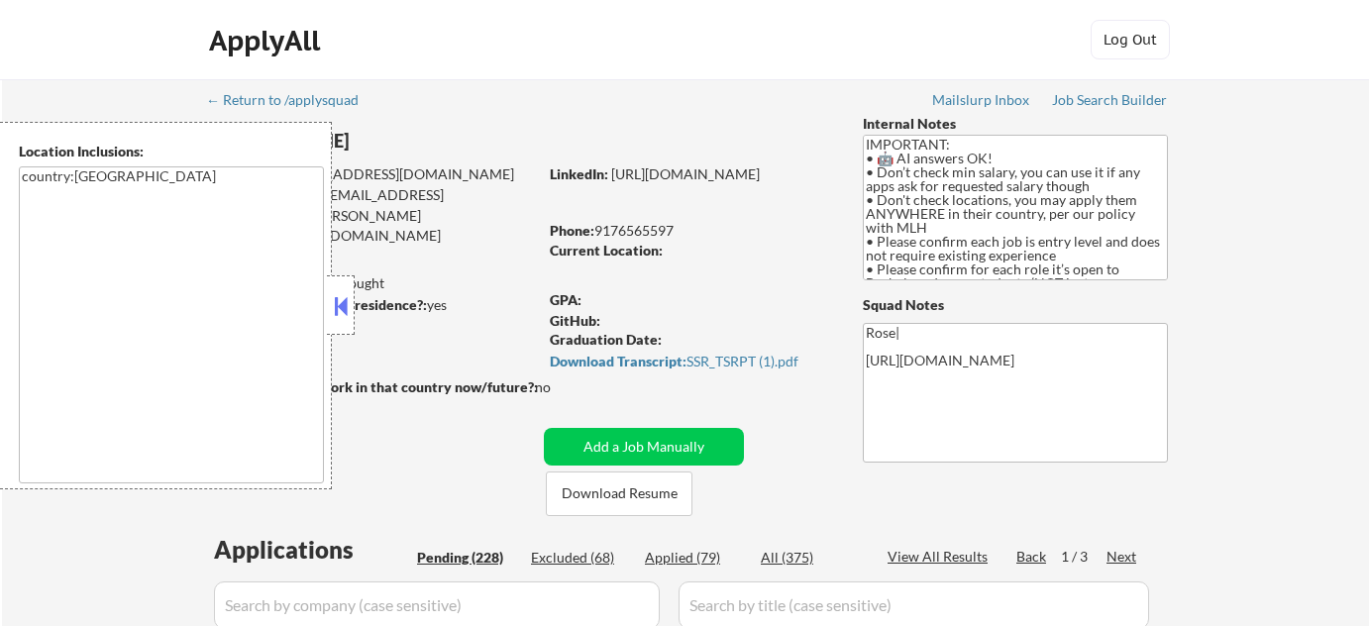
select select ""pending""
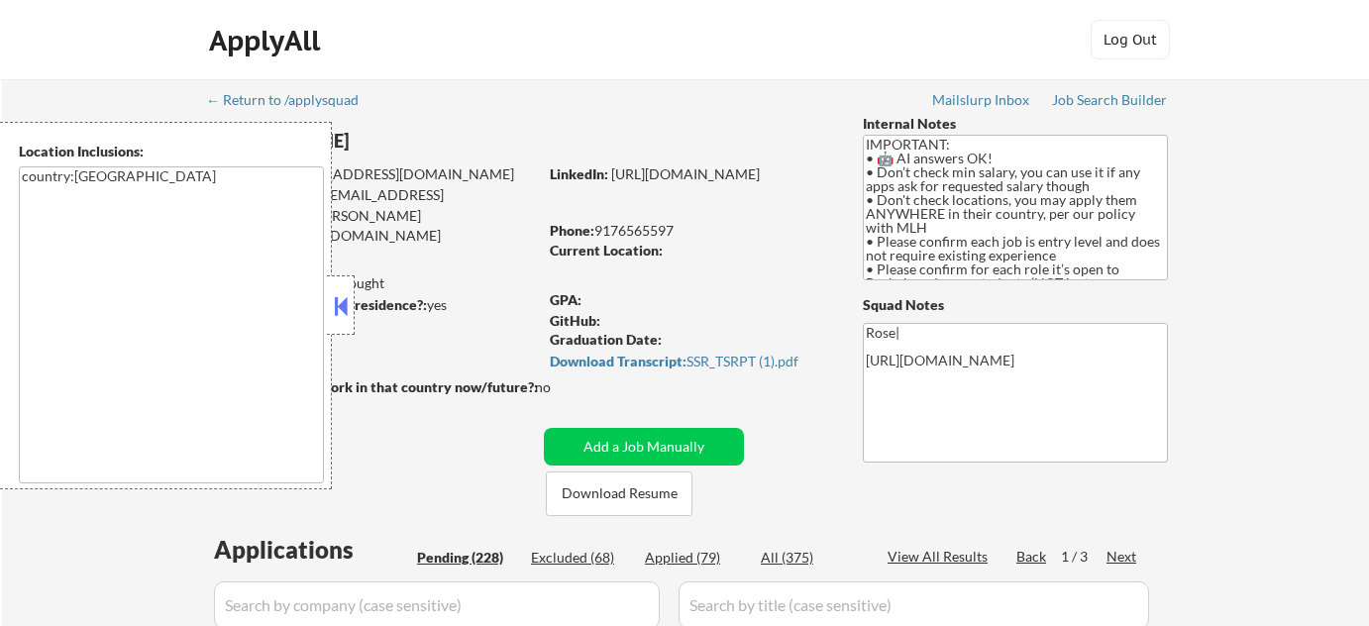
select select ""pending""
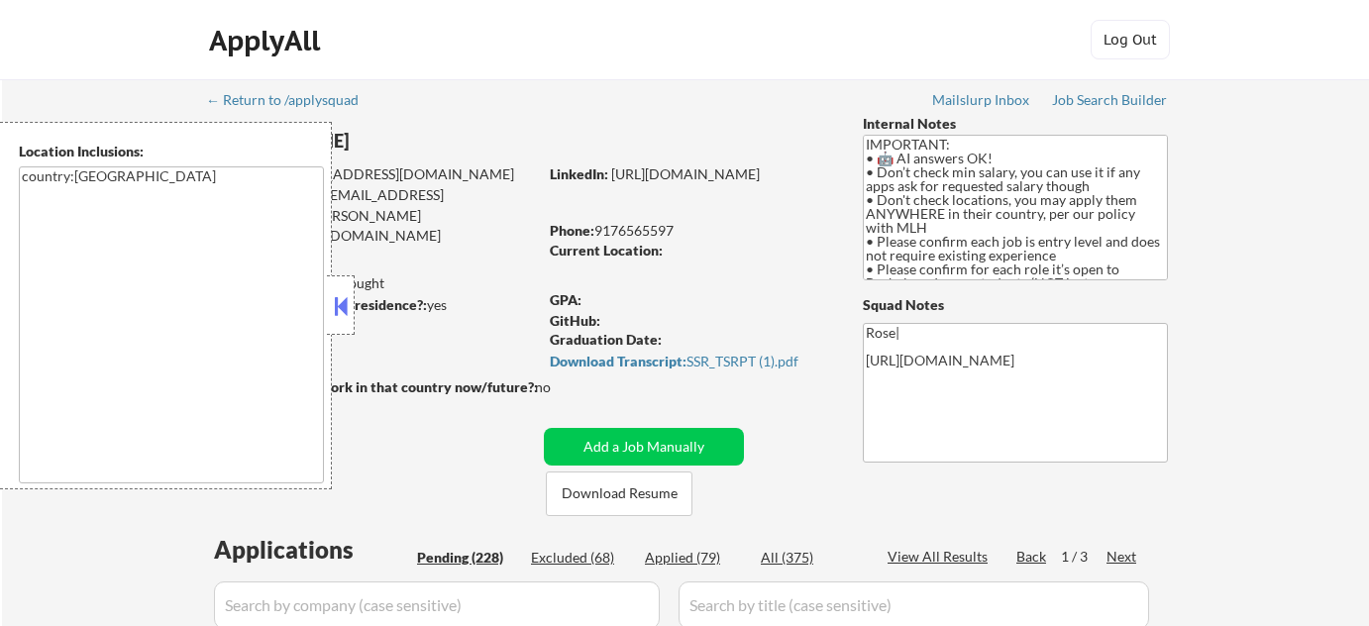
select select ""pending""
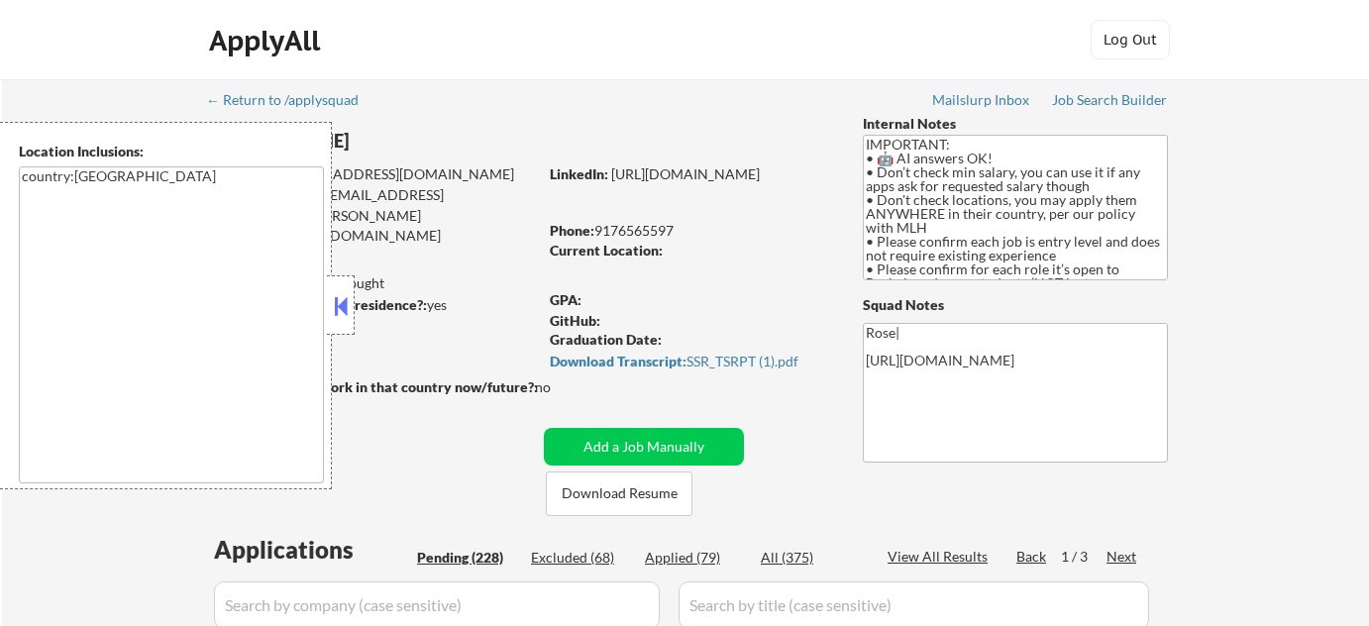
select select ""pending""
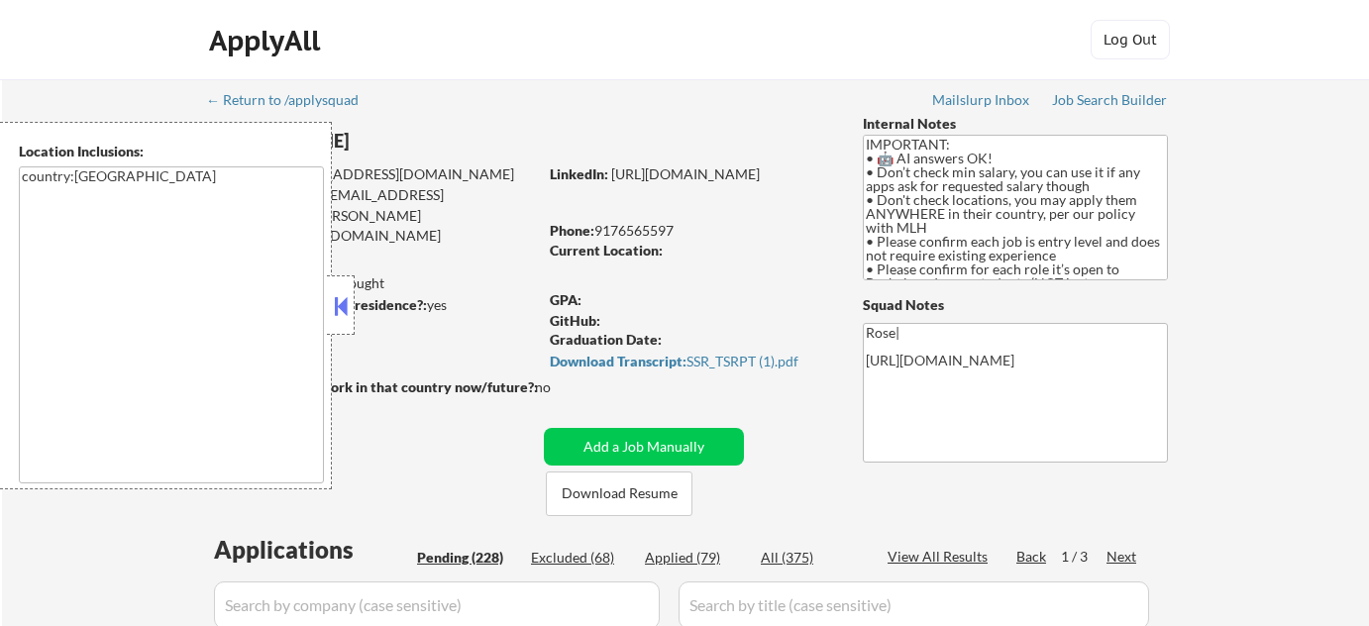
select select ""pending""
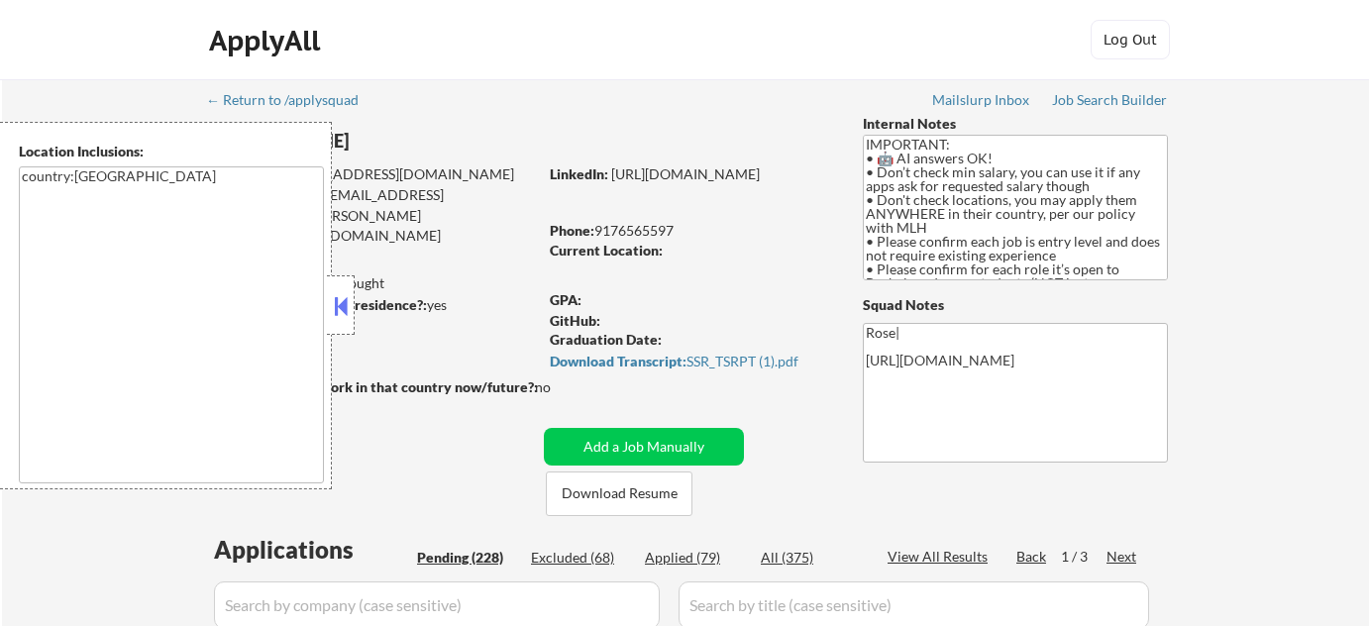
select select ""pending""
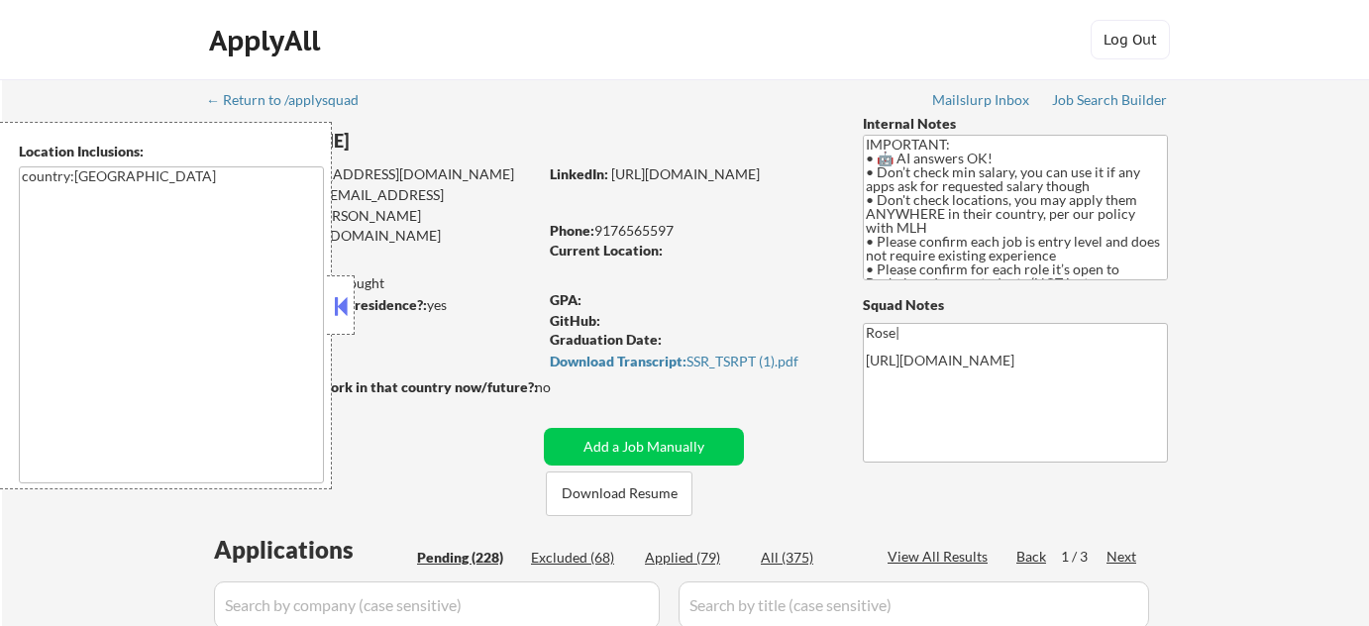
select select ""pending""
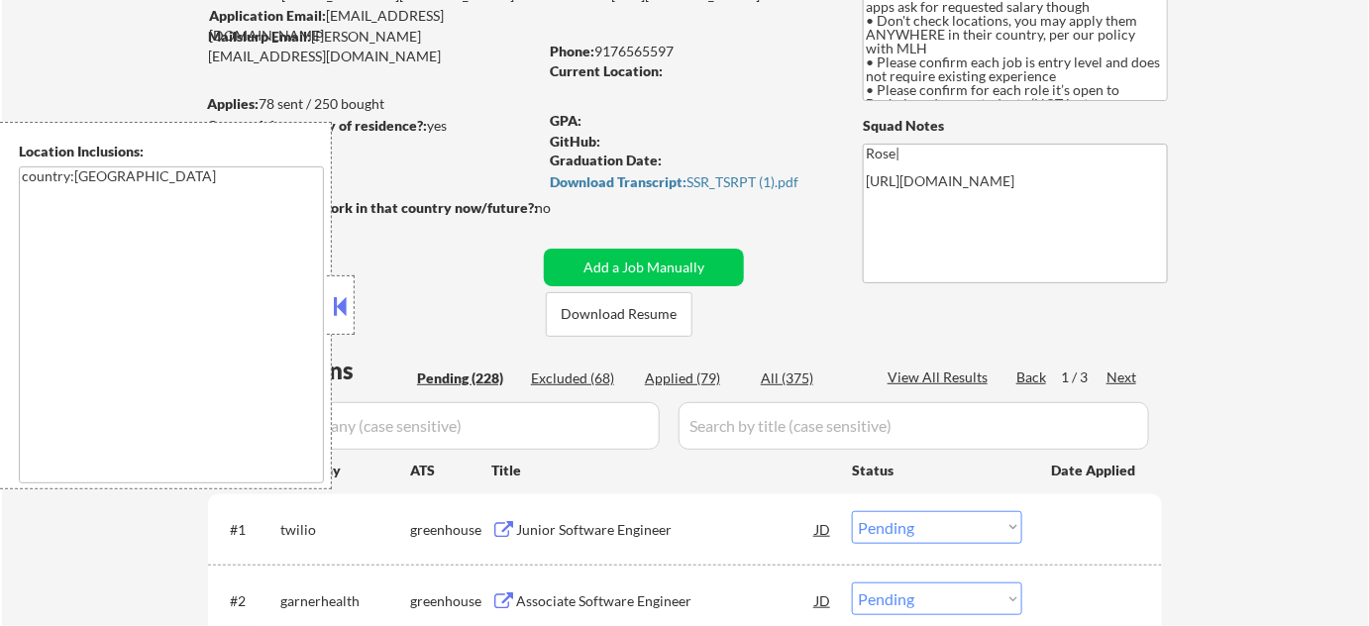
scroll to position [137, 0]
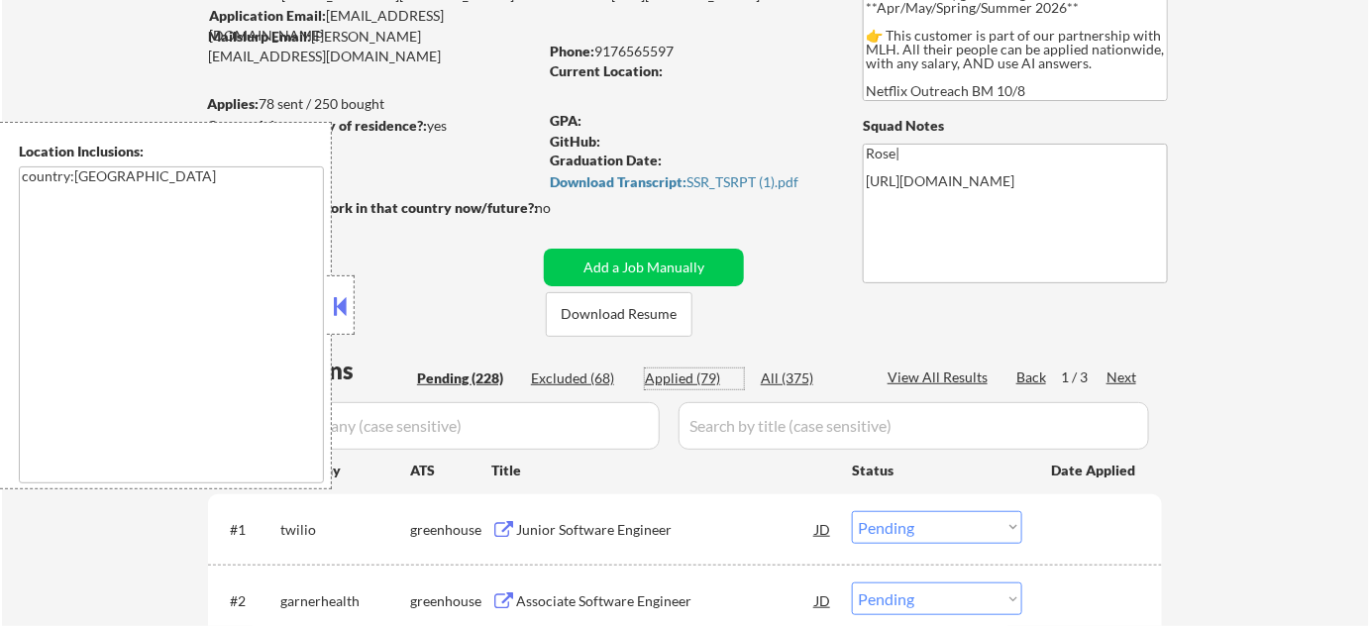
click at [701, 368] on div "Applied (79)" at bounding box center [694, 378] width 99 height 20
select select ""applied""
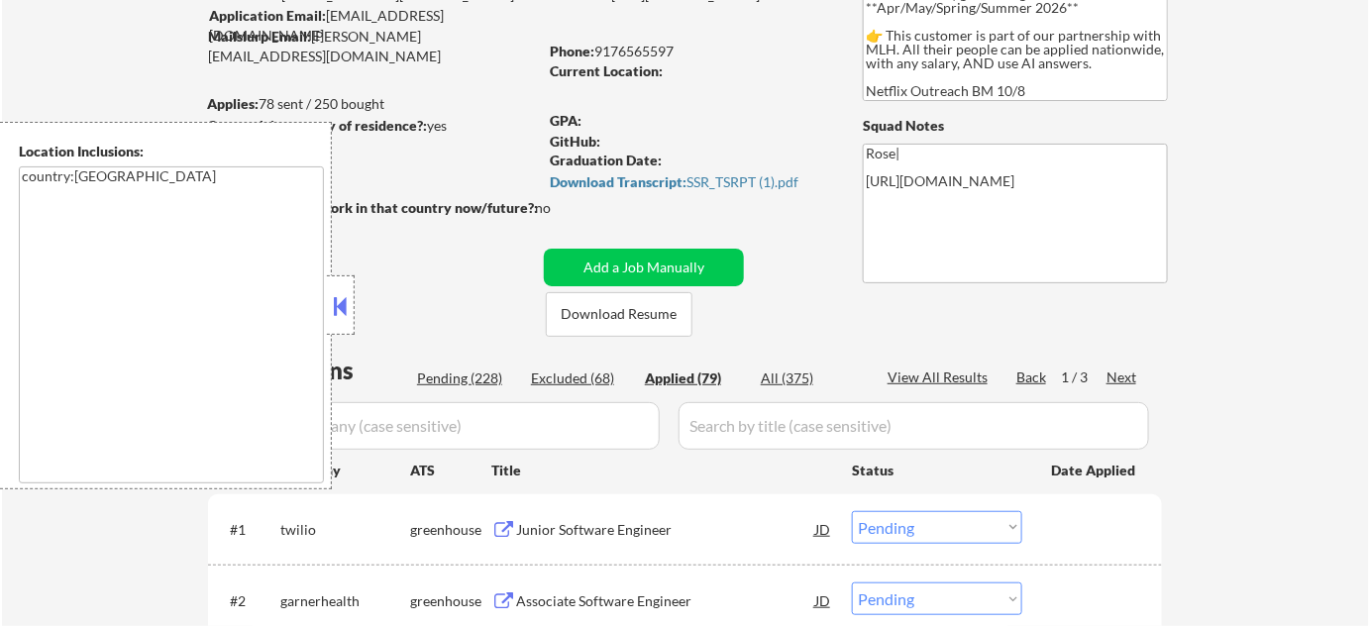
select select ""applied""
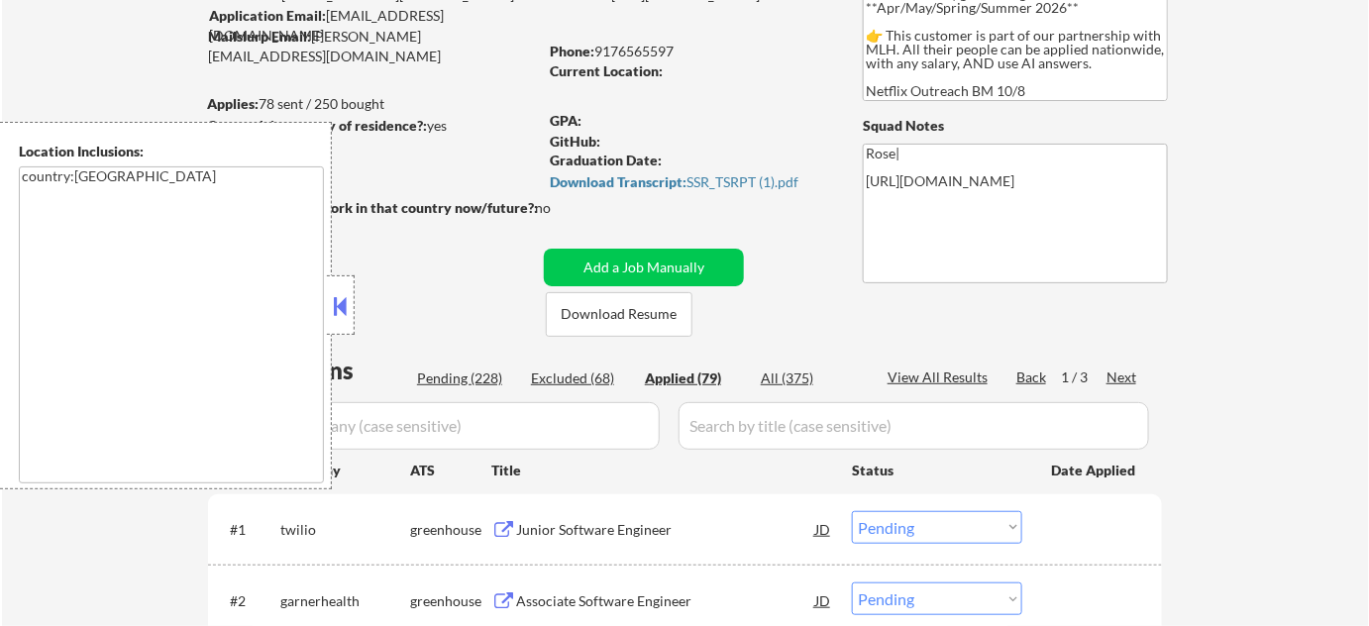
select select ""applied""
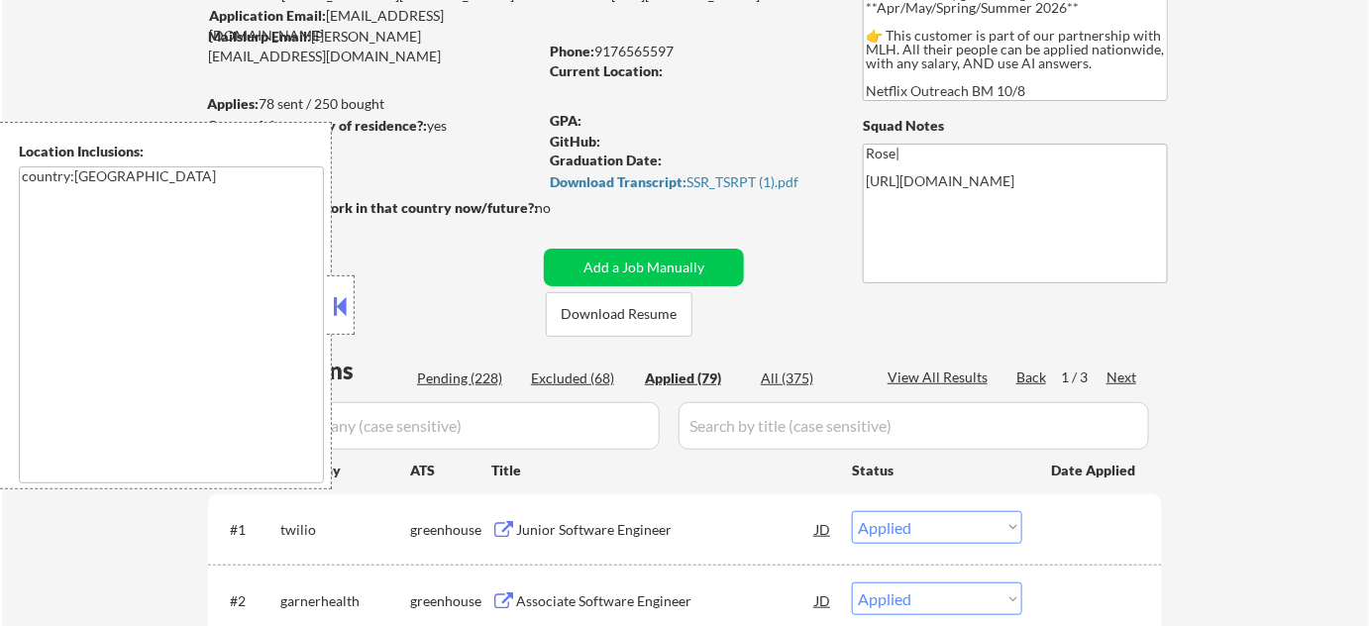
select select ""applied""
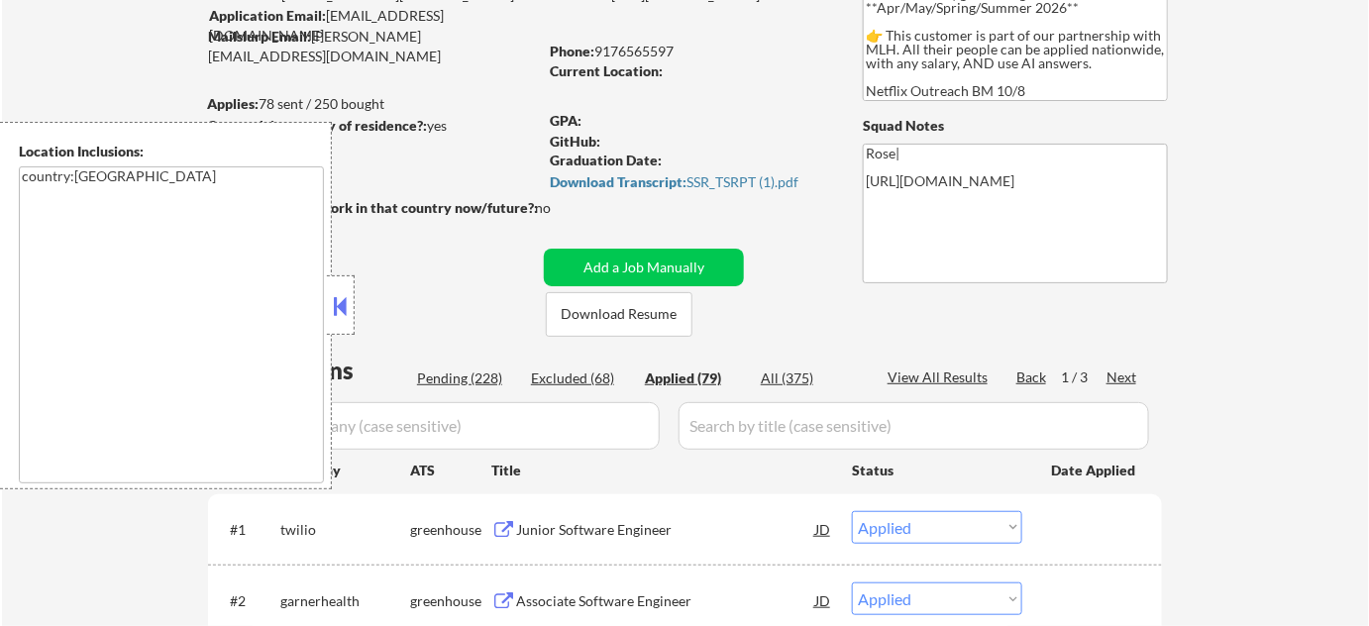
select select ""applied""
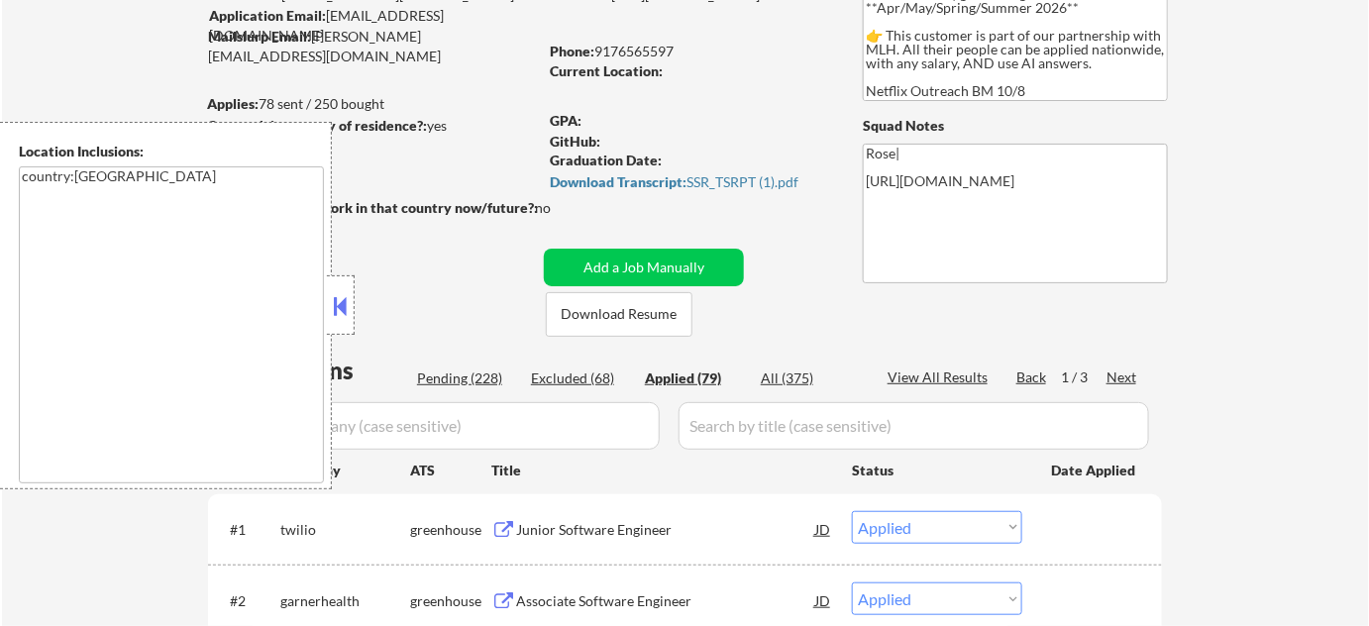
select select ""applied""
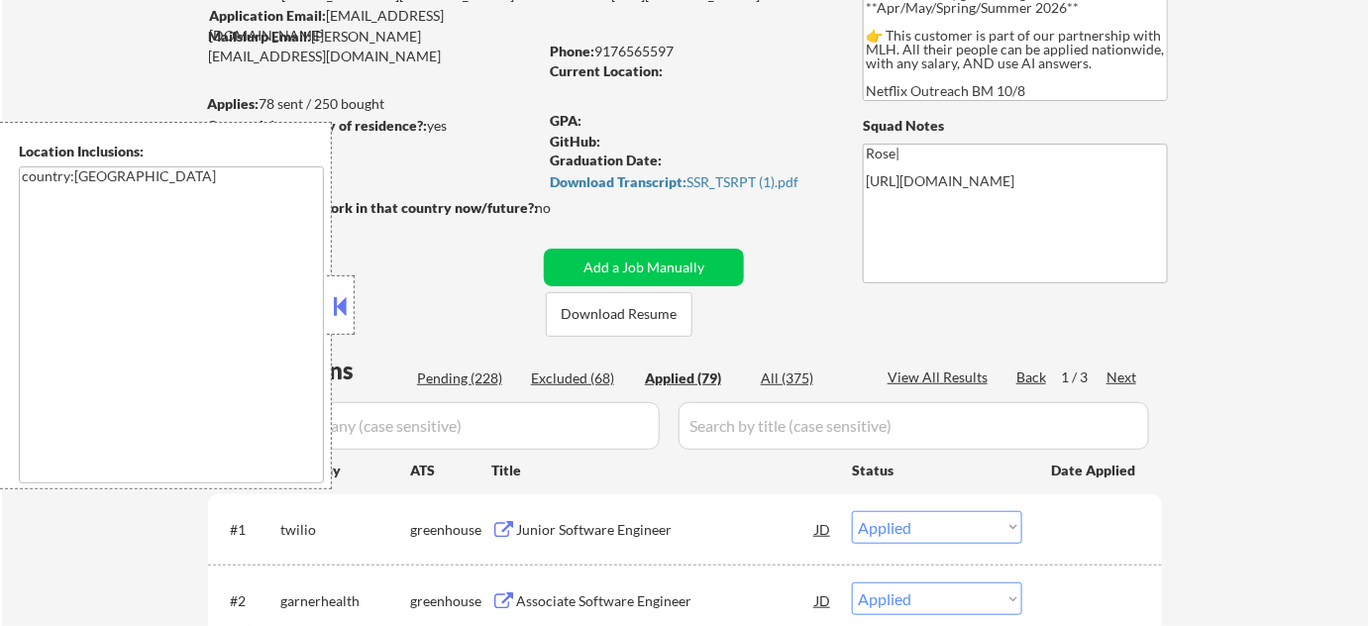
select select ""applied""
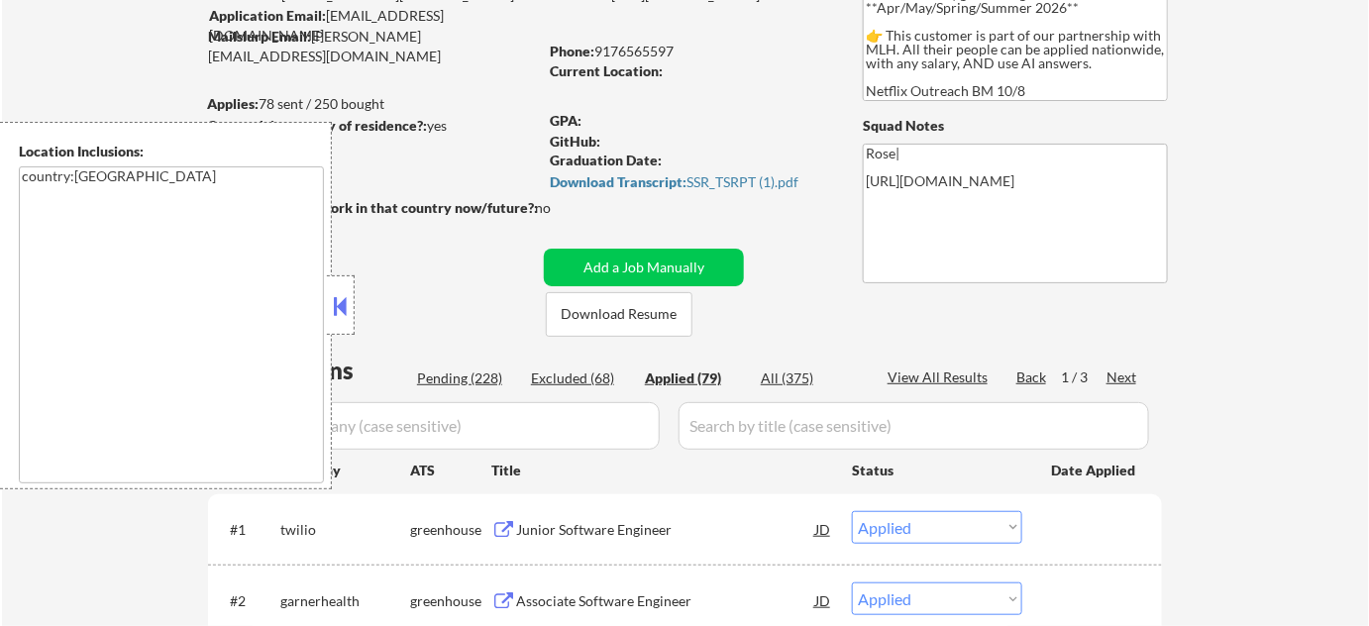
select select ""applied""
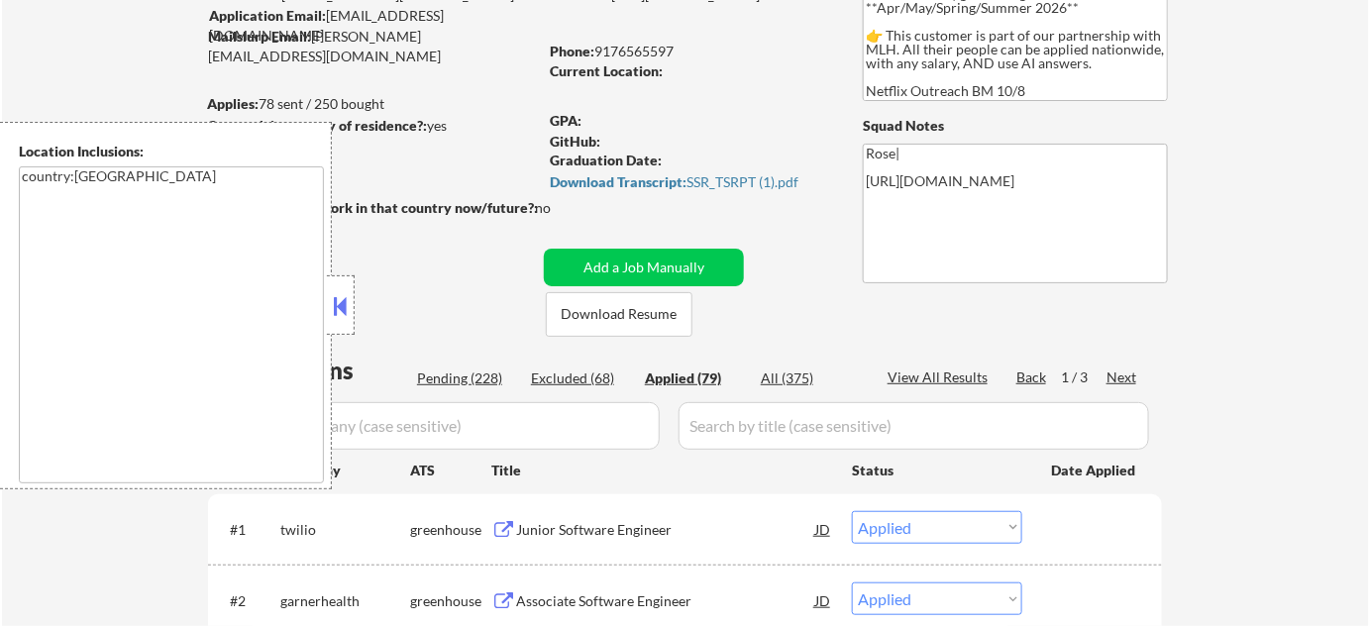
select select ""applied""
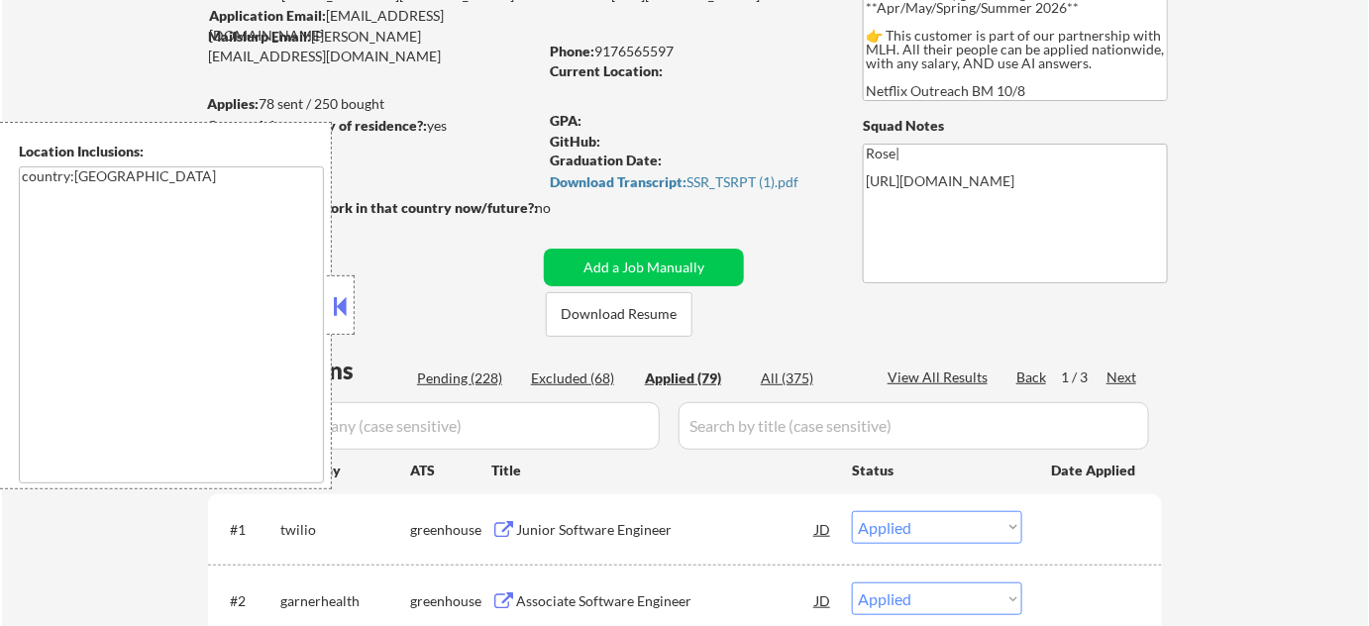
select select ""applied""
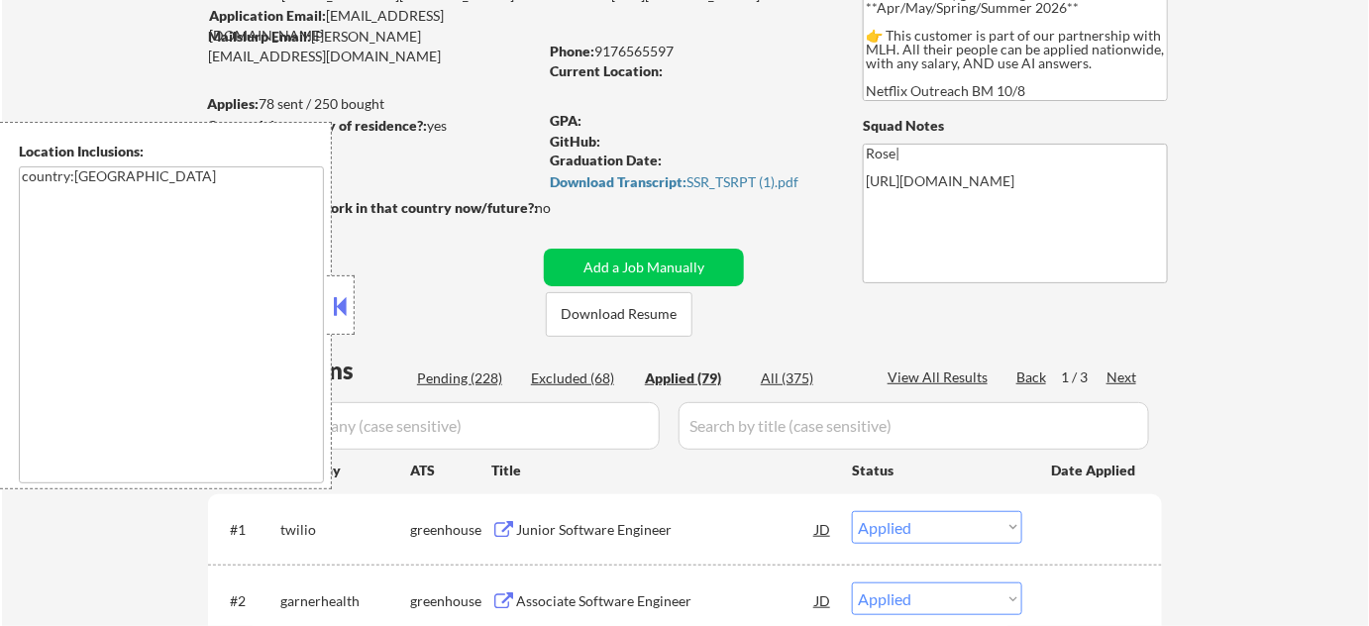
select select ""applied""
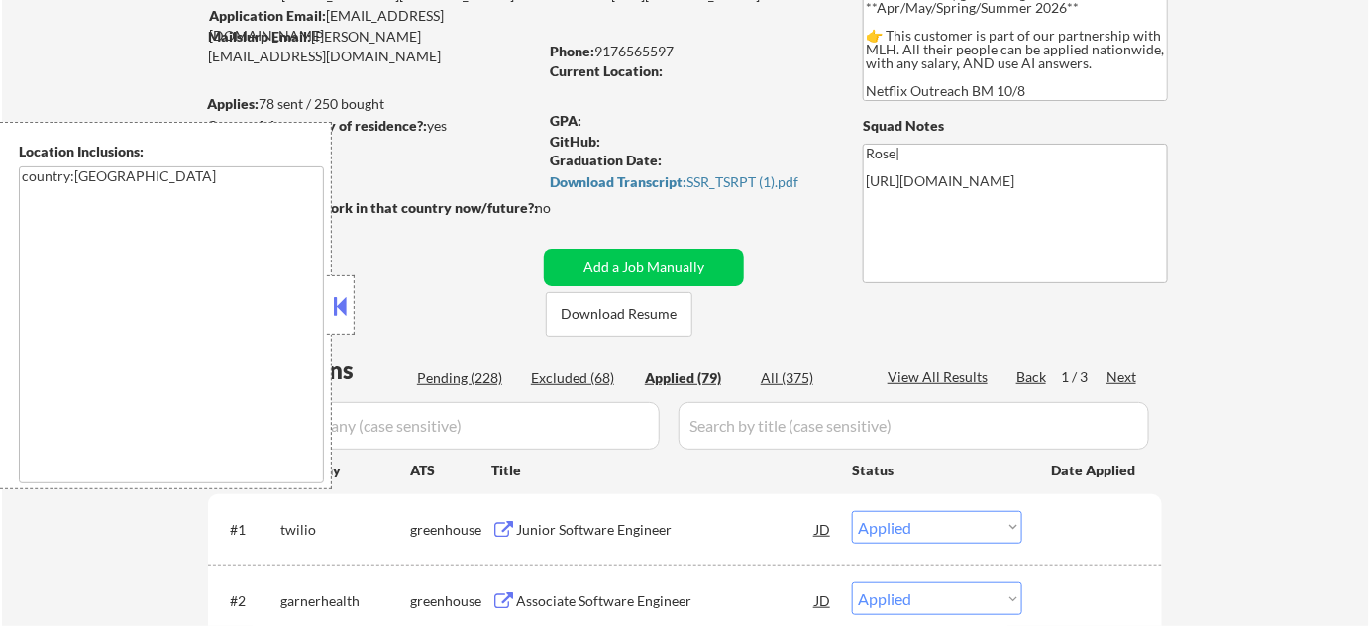
select select ""applied""
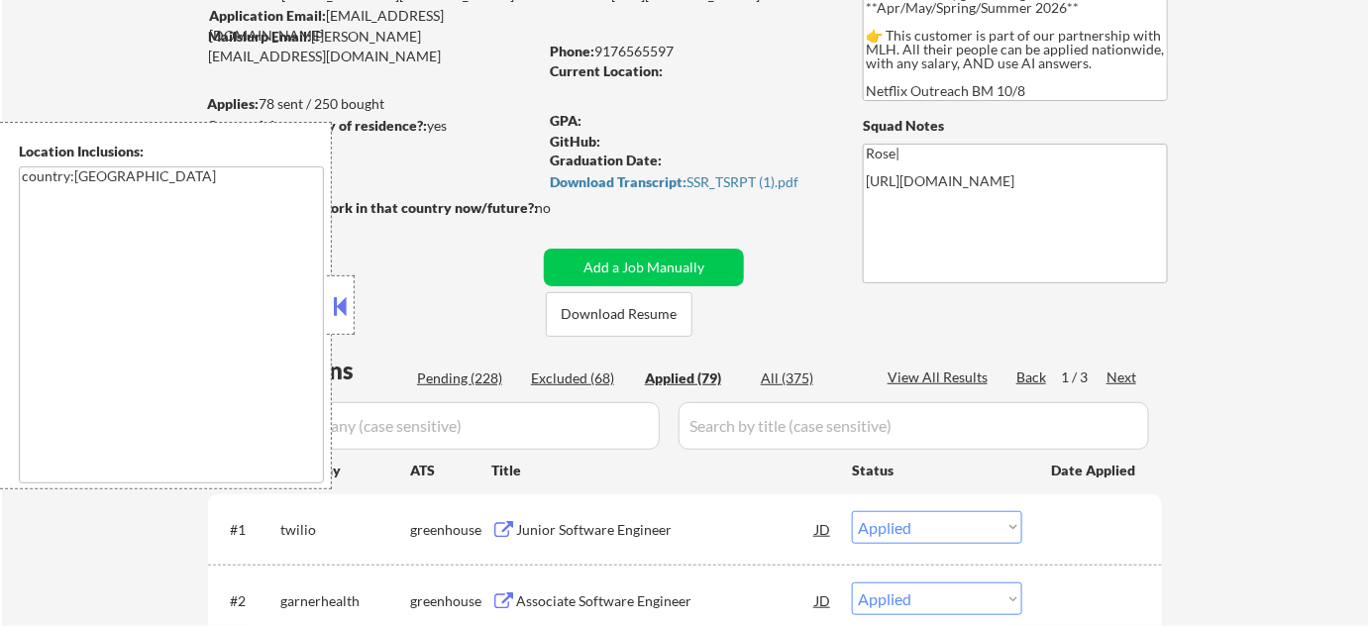
select select ""applied""
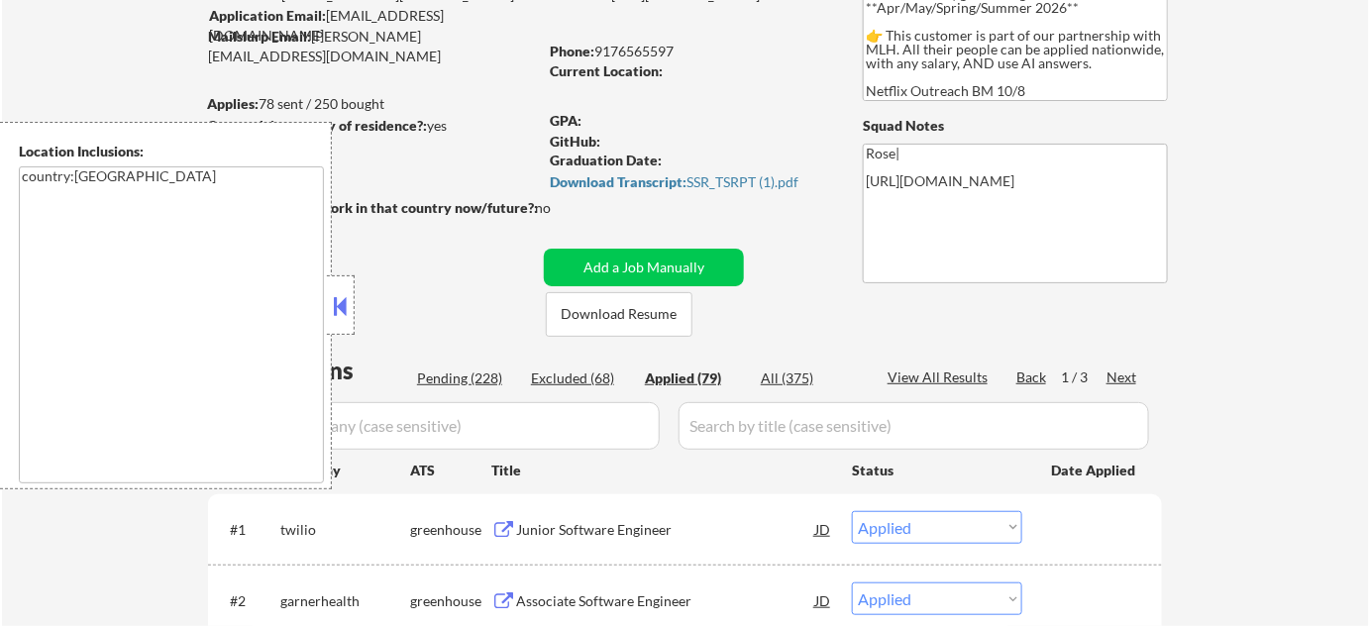
select select ""applied""
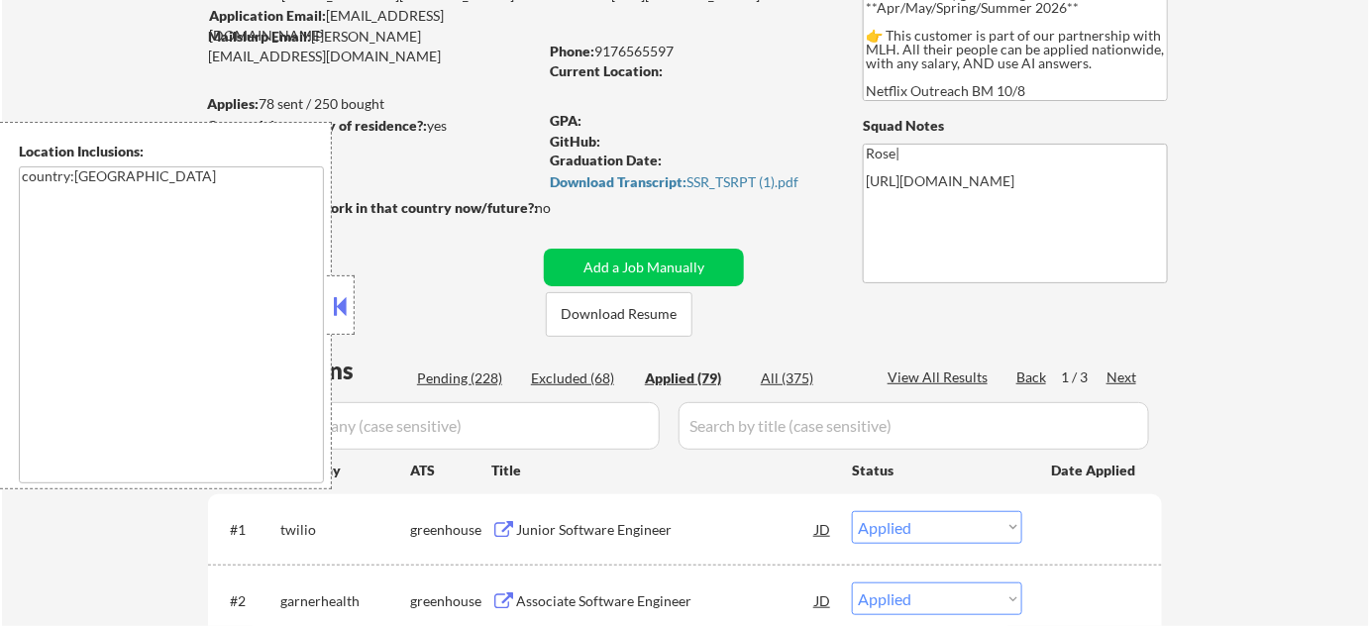
select select ""applied""
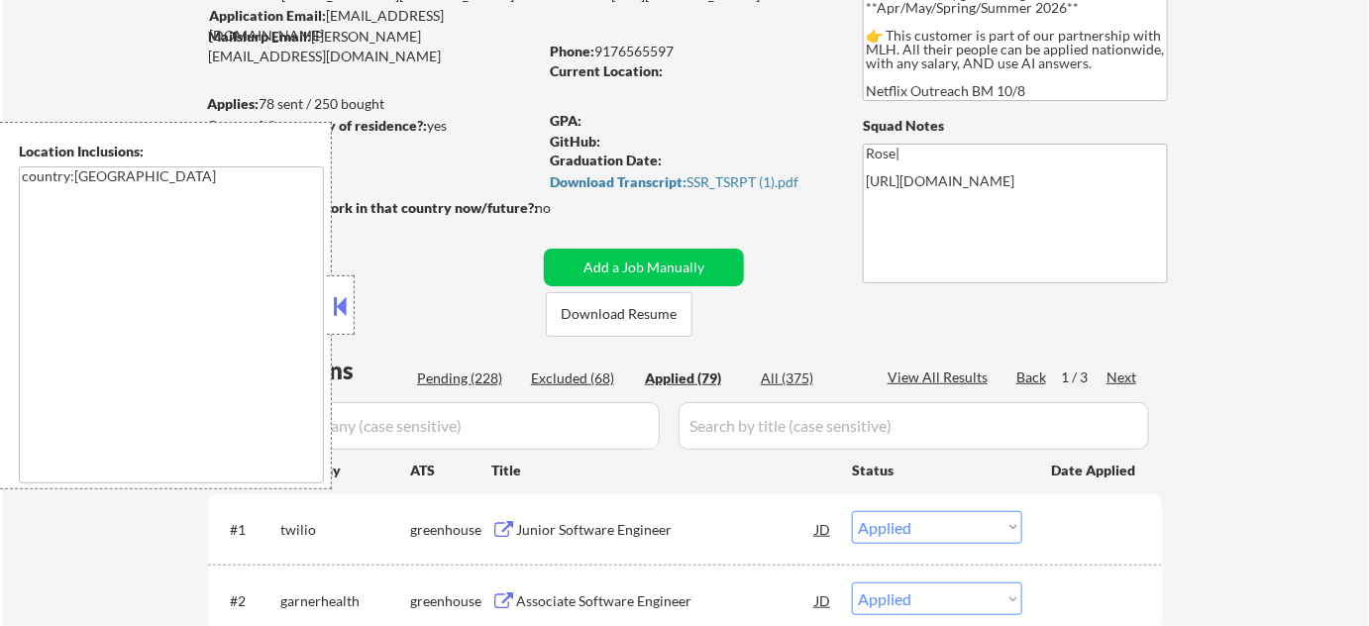
select select ""applied""
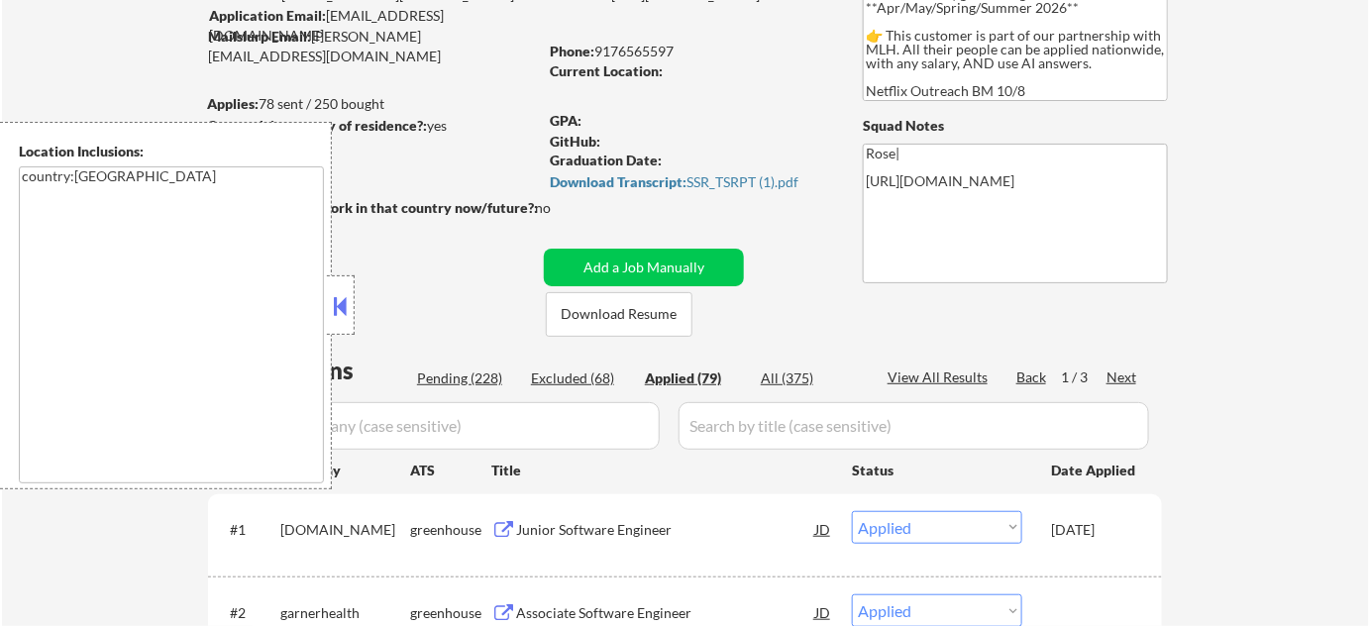
click at [345, 311] on button at bounding box center [341, 306] width 22 height 30
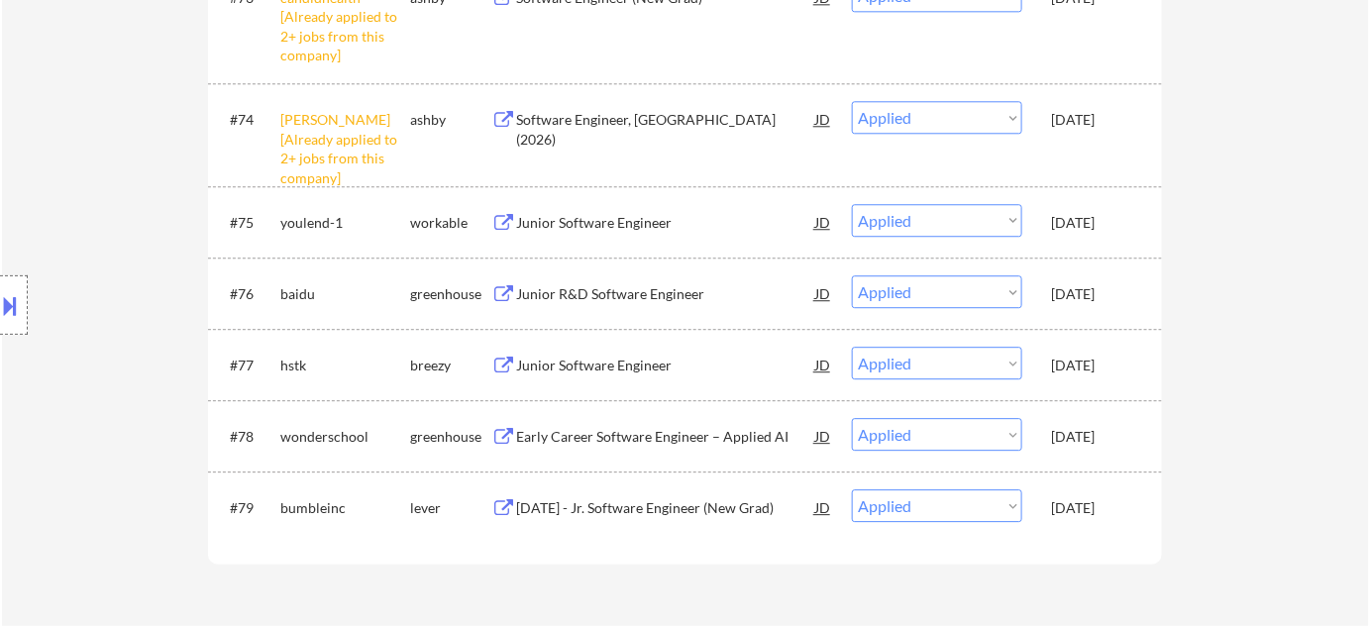
scroll to position [6933, 0]
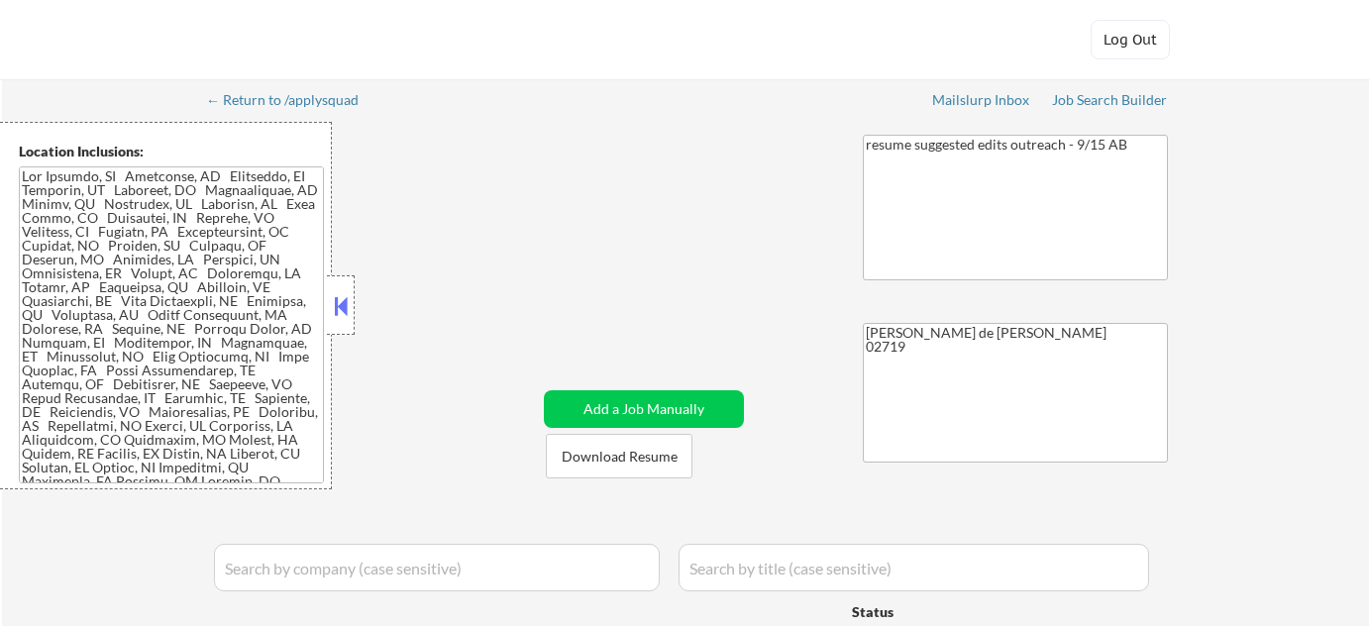
select select ""pending""
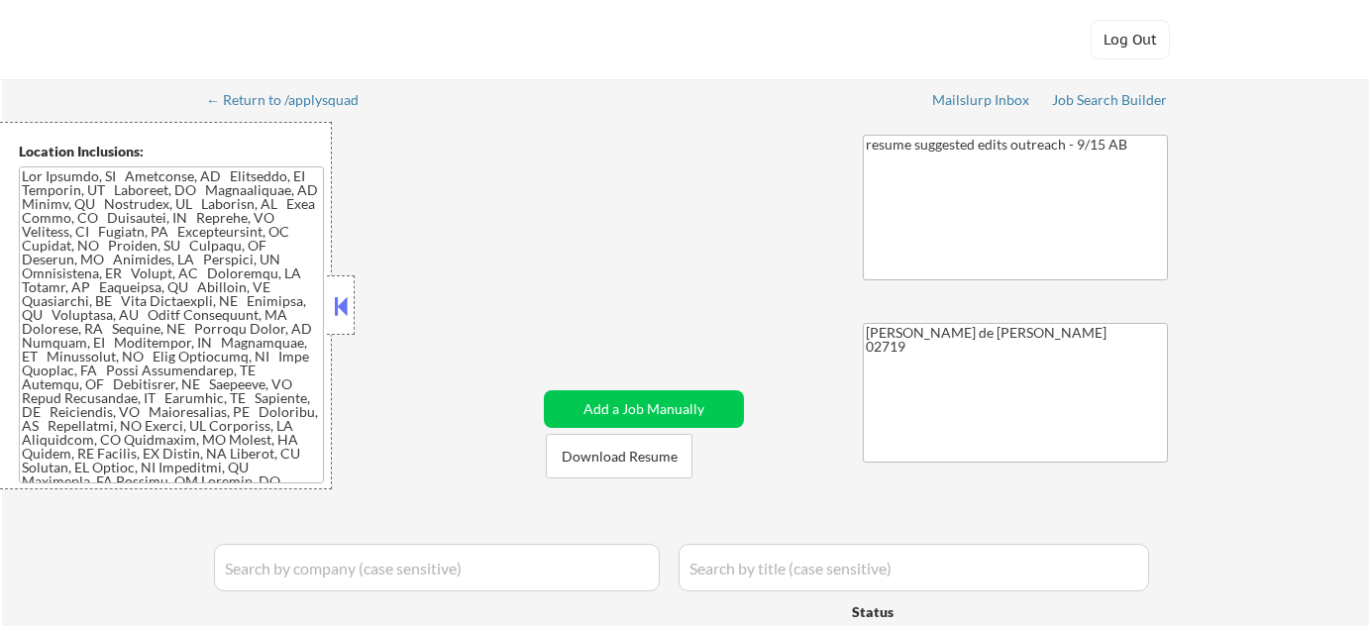
select select ""pending""
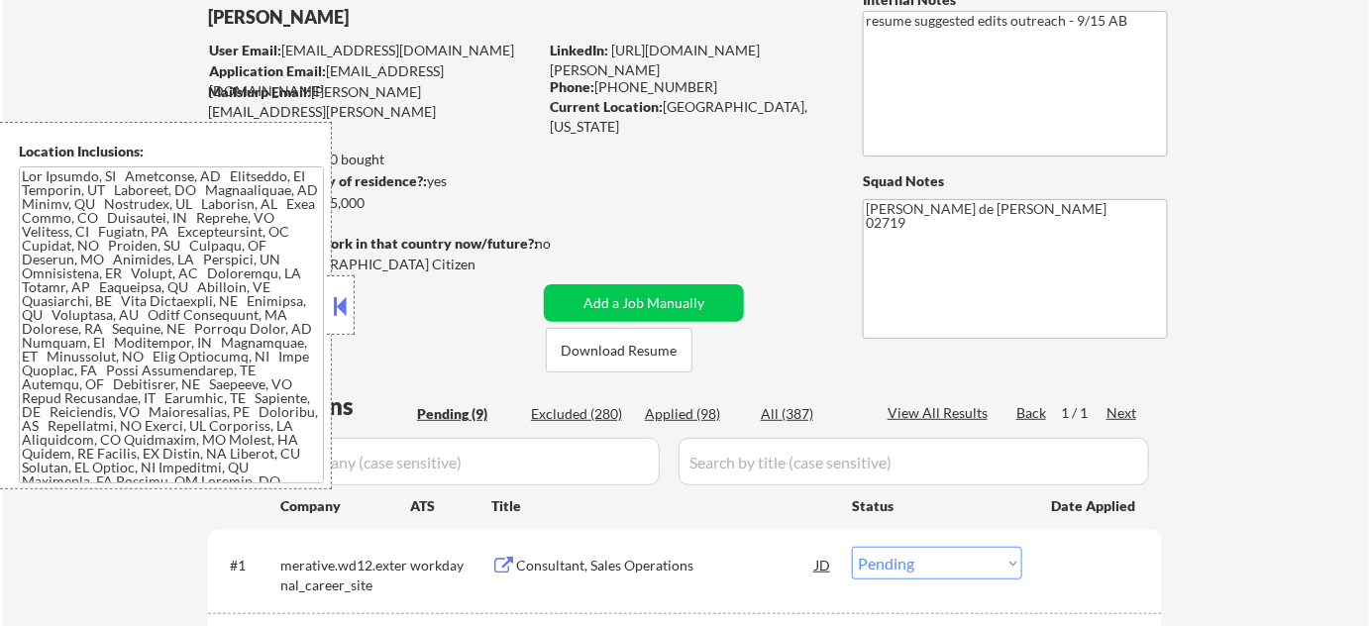
scroll to position [450, 0]
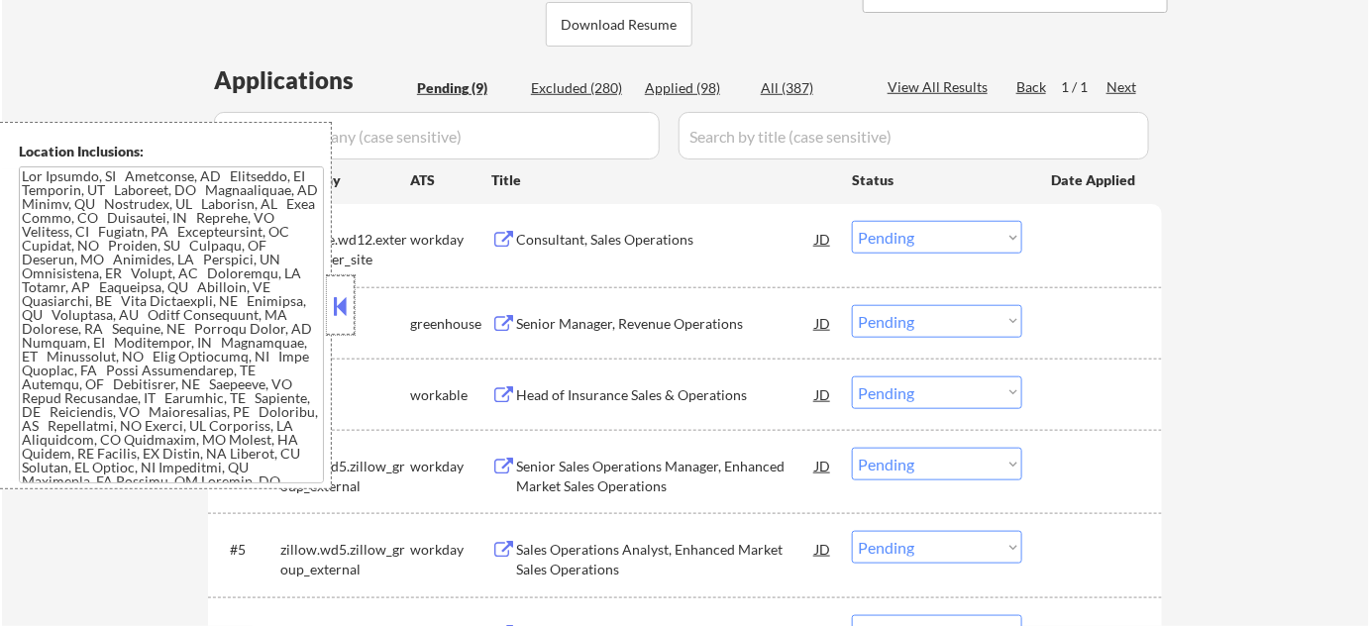
click at [351, 316] on div at bounding box center [341, 304] width 28 height 59
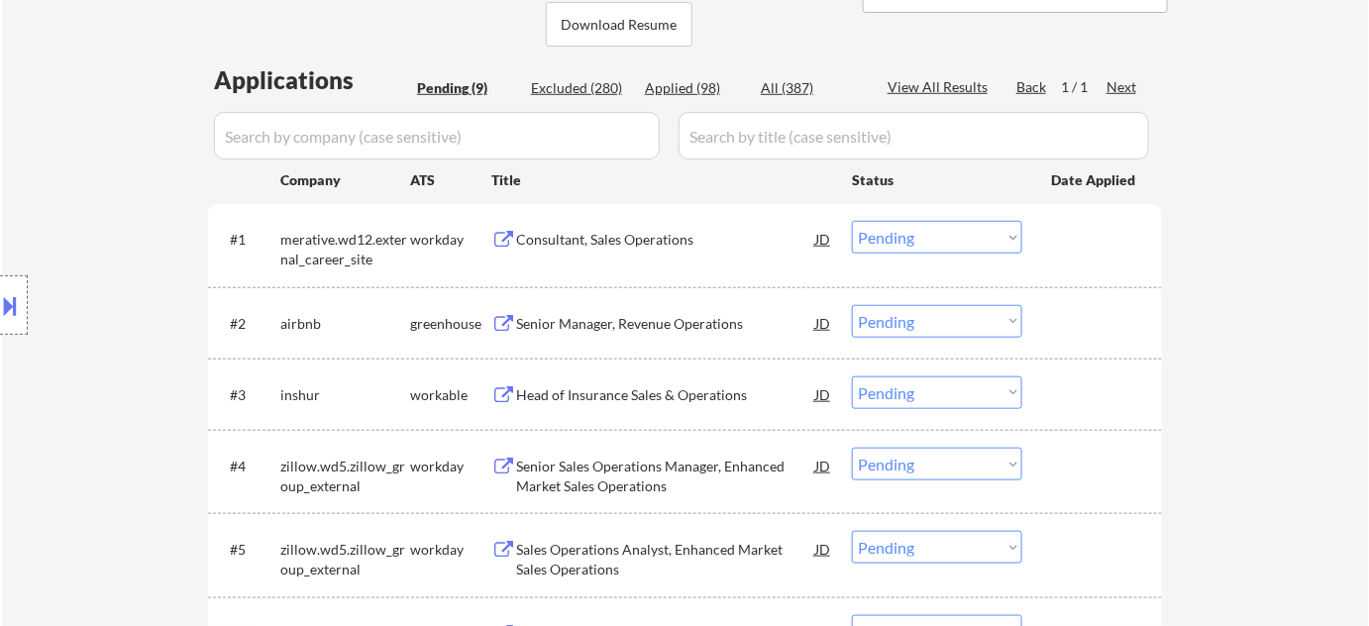
click at [921, 383] on select "Choose an option... Pending Applied Excluded (Questions) Excluded (Expired) Exc…" at bounding box center [937, 392] width 170 height 33
click at [852, 376] on select "Choose an option... Pending Applied Excluded (Questions) Excluded (Expired) Exc…" at bounding box center [937, 392] width 170 height 33
select select ""pending""
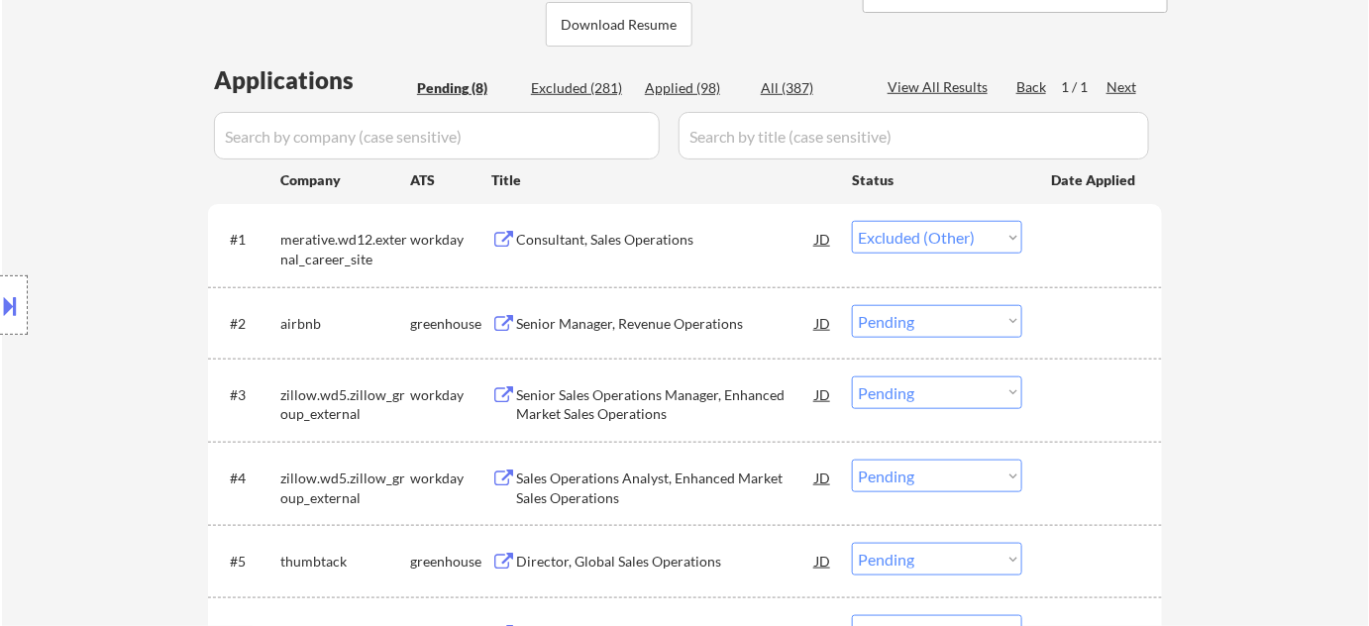
select select ""pending""
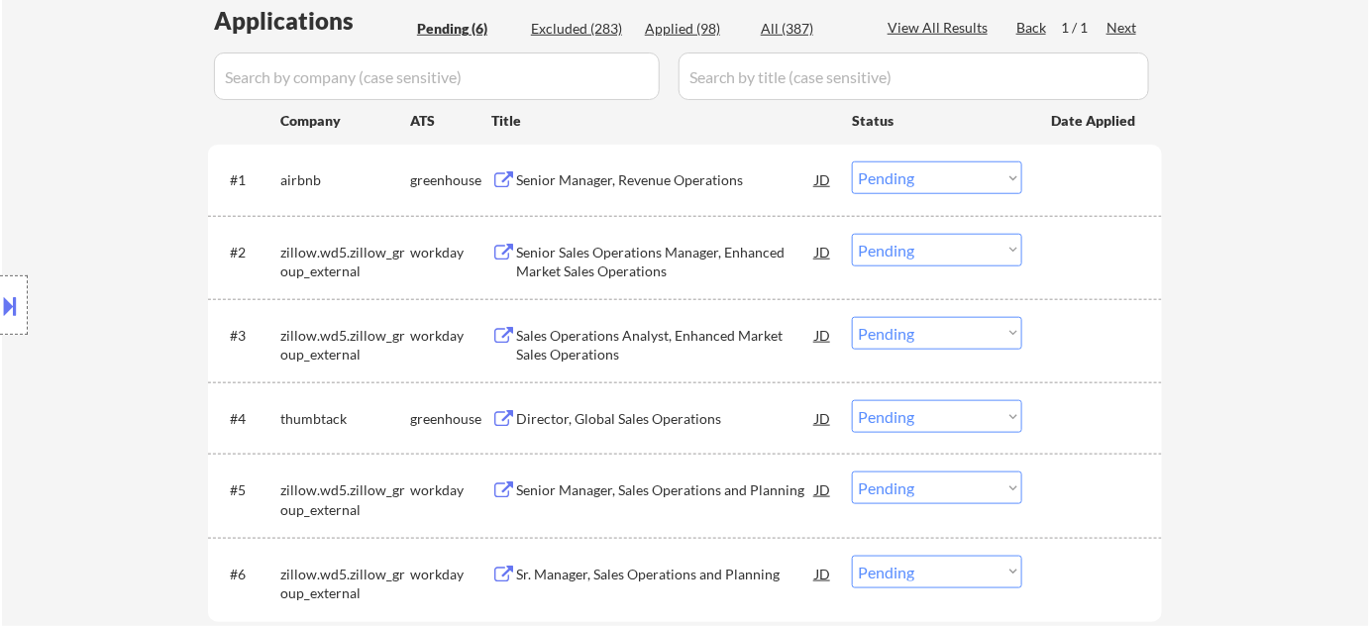
scroll to position [540, 0]
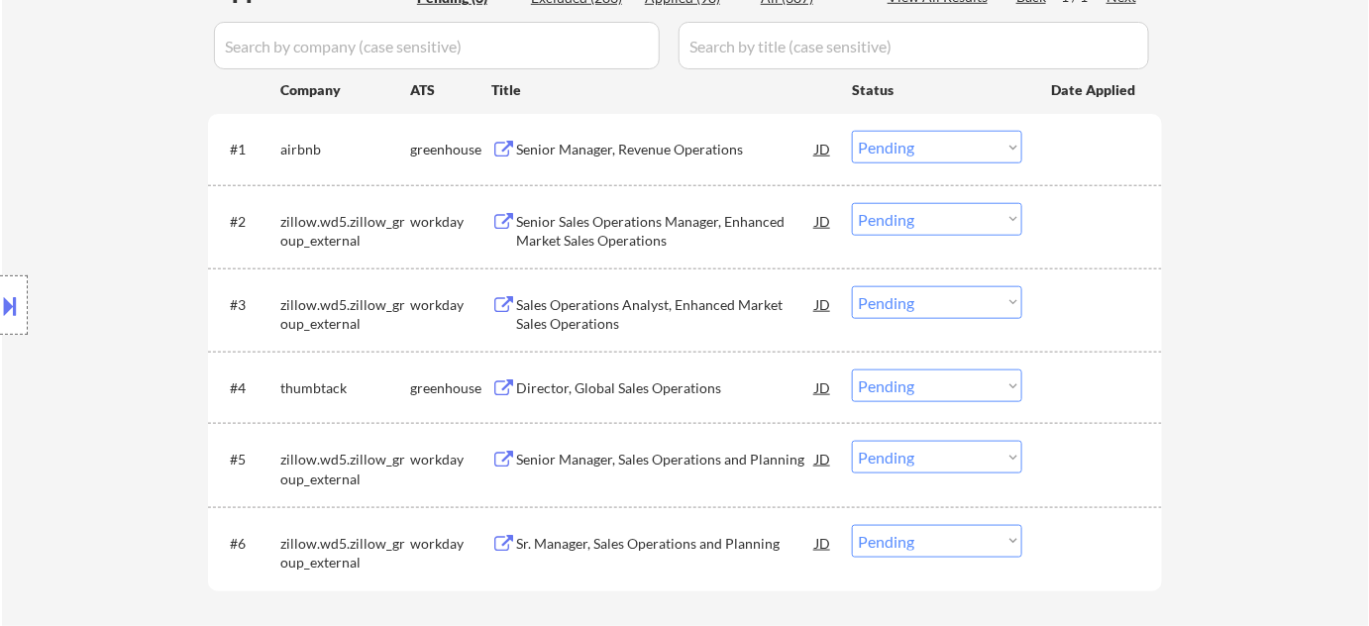
click at [905, 385] on select "Choose an option... Pending Applied Excluded (Questions) Excluded (Expired) Exc…" at bounding box center [937, 385] width 170 height 33
click at [852, 369] on select "Choose an option... Pending Applied Excluded (Questions) Excluded (Expired) Exc…" at bounding box center [937, 385] width 170 height 33
select select ""pending""
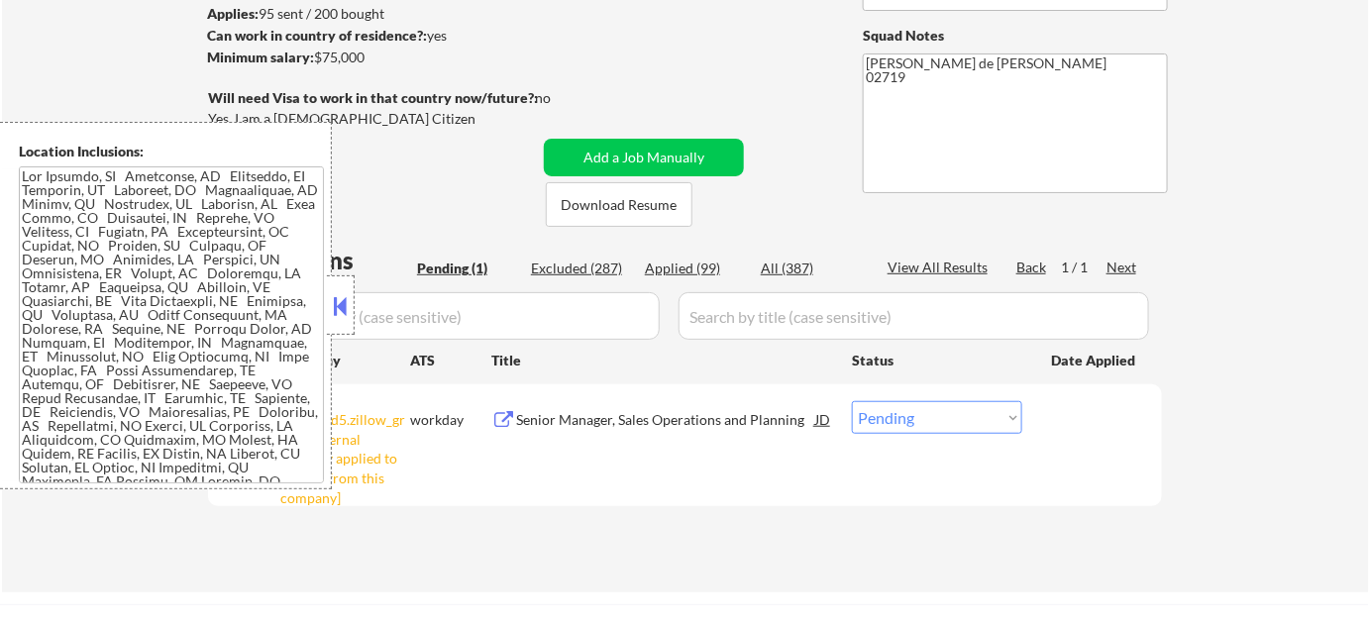
scroll to position [269, 0]
click at [339, 291] on button at bounding box center [341, 306] width 22 height 30
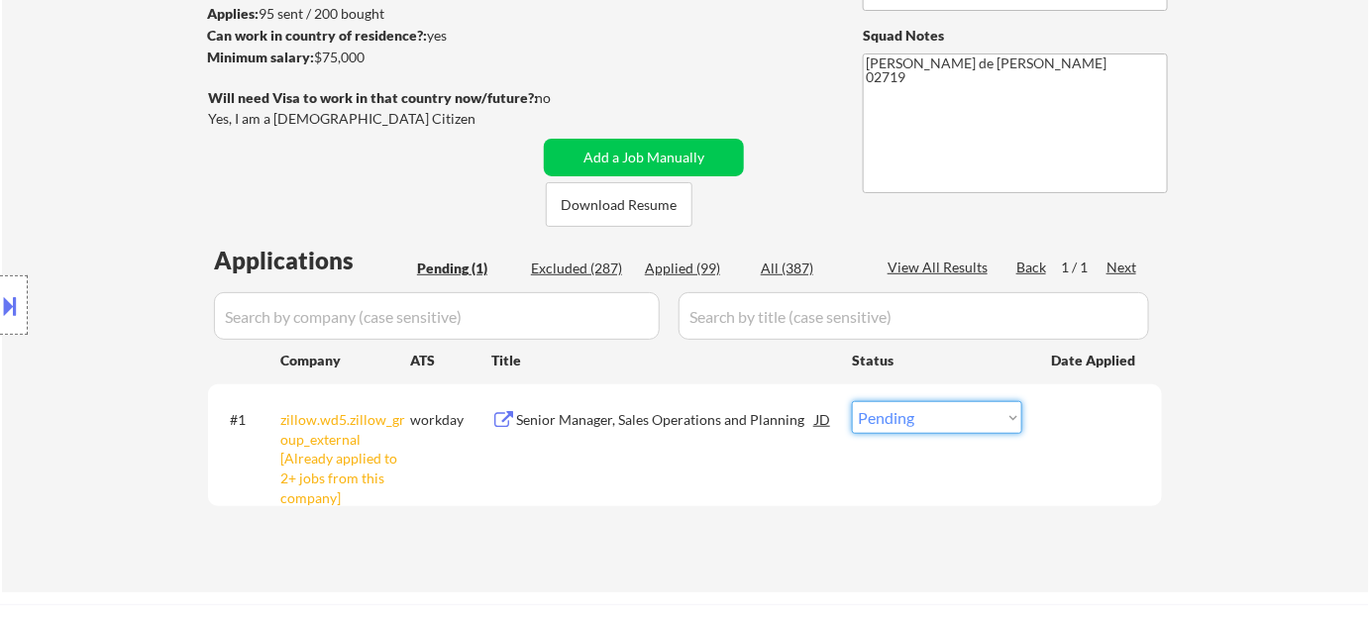
click at [1001, 427] on select "Choose an option... Pending Applied Excluded (Questions) Excluded (Expired) Exc…" at bounding box center [937, 417] width 170 height 33
select select ""excluded__other_""
click at [852, 401] on select "Choose an option... Pending Applied Excluded (Questions) Excluded (Expired) Exc…" at bounding box center [937, 417] width 170 height 33
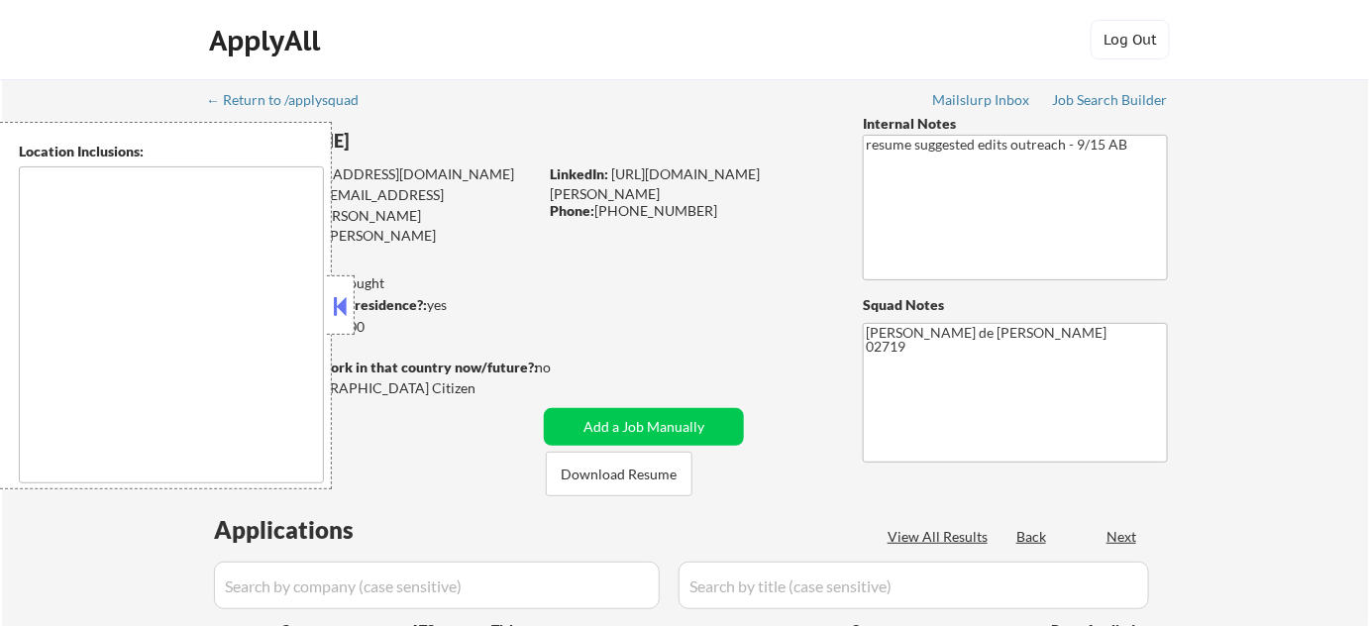
type textarea "[GEOGRAPHIC_DATA], [GEOGRAPHIC_DATA] [GEOGRAPHIC_DATA], [GEOGRAPHIC_DATA] [GEOG…"
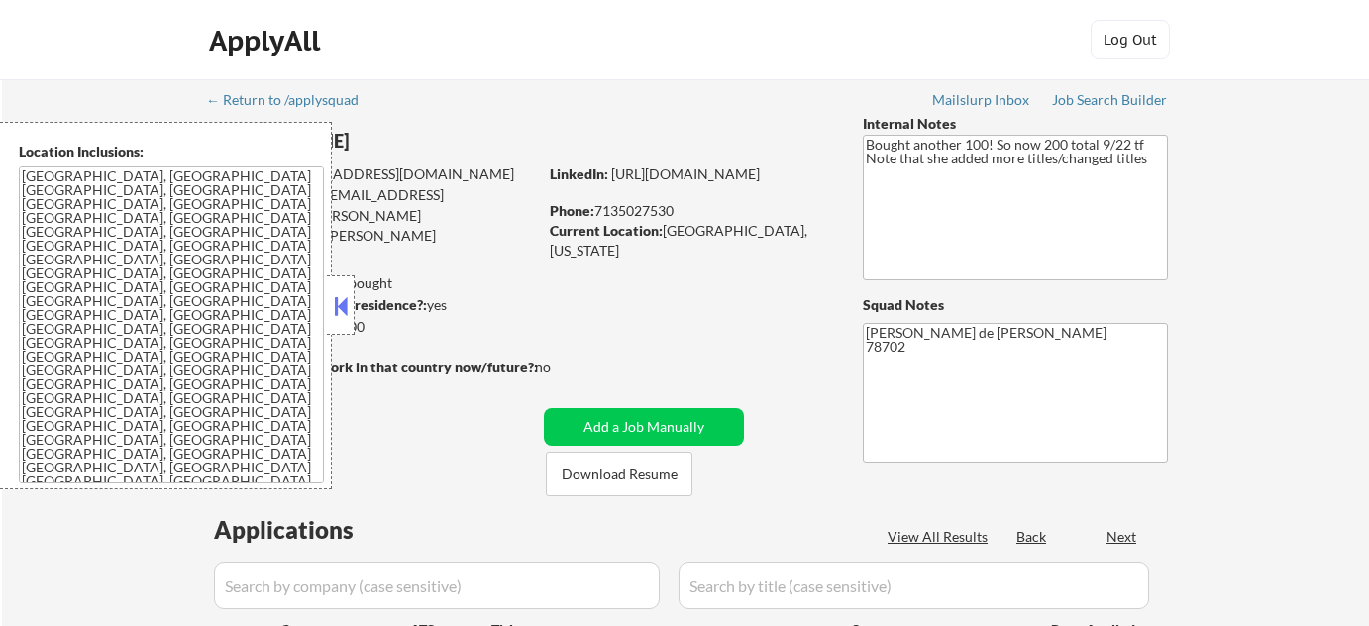
select select ""pending""
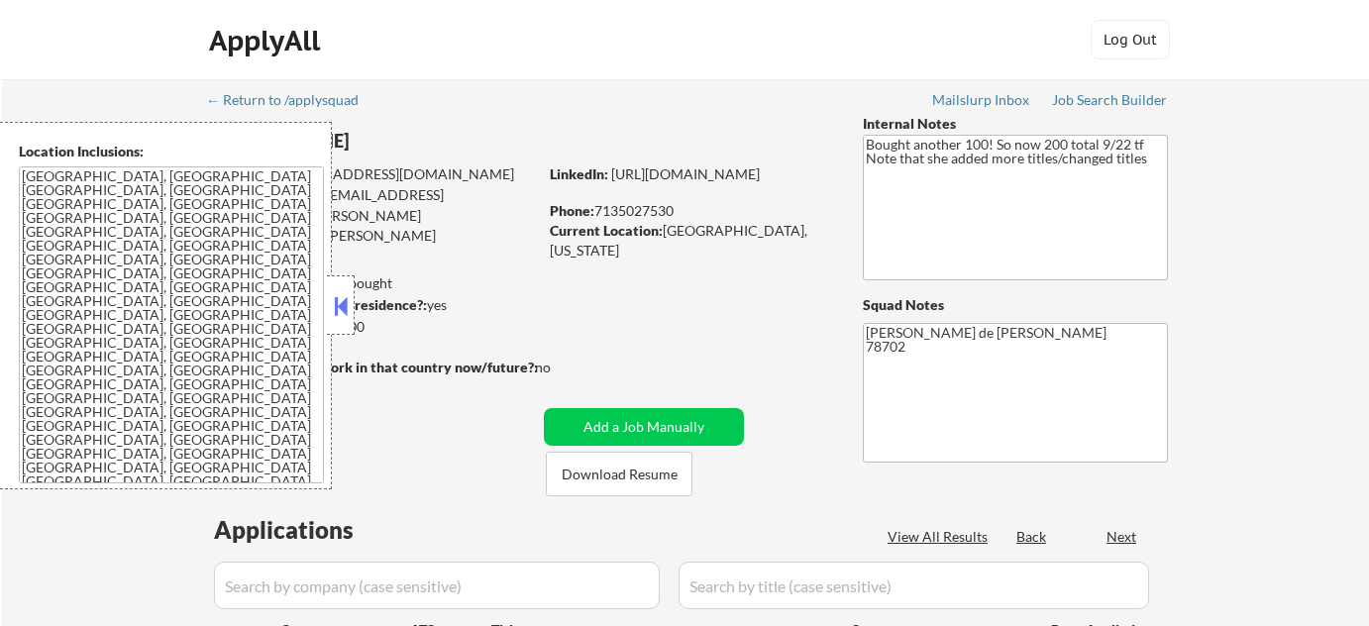
select select ""pending""
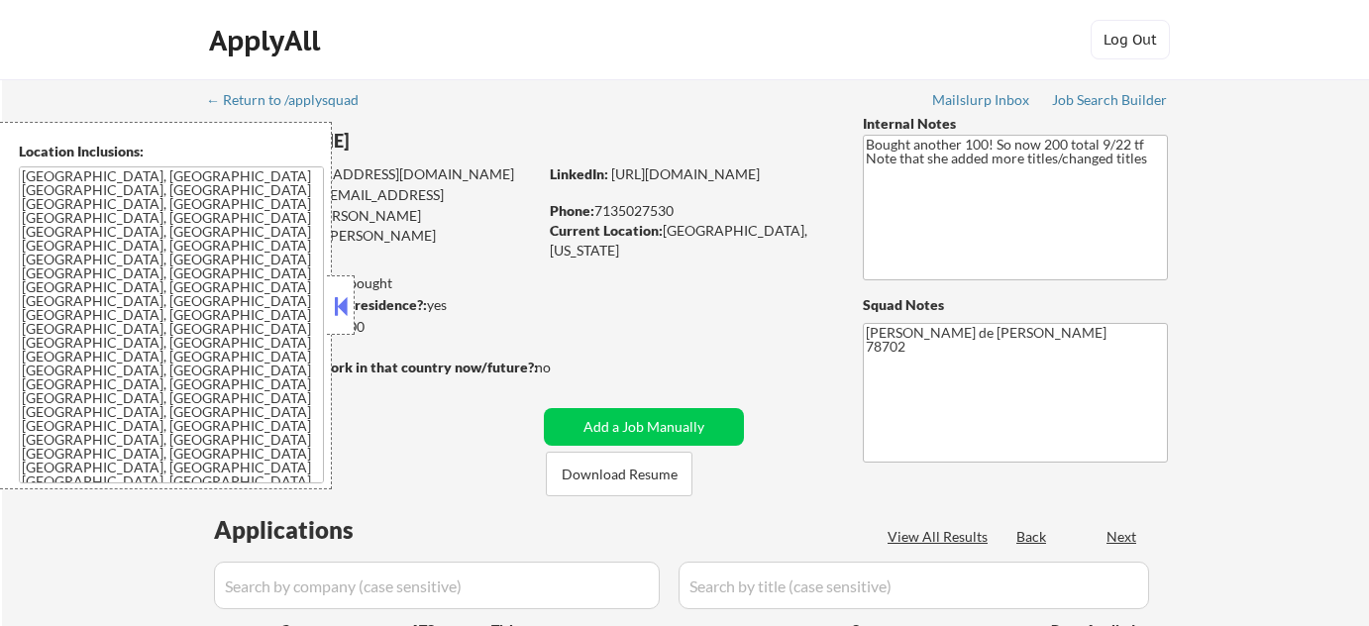
select select ""pending""
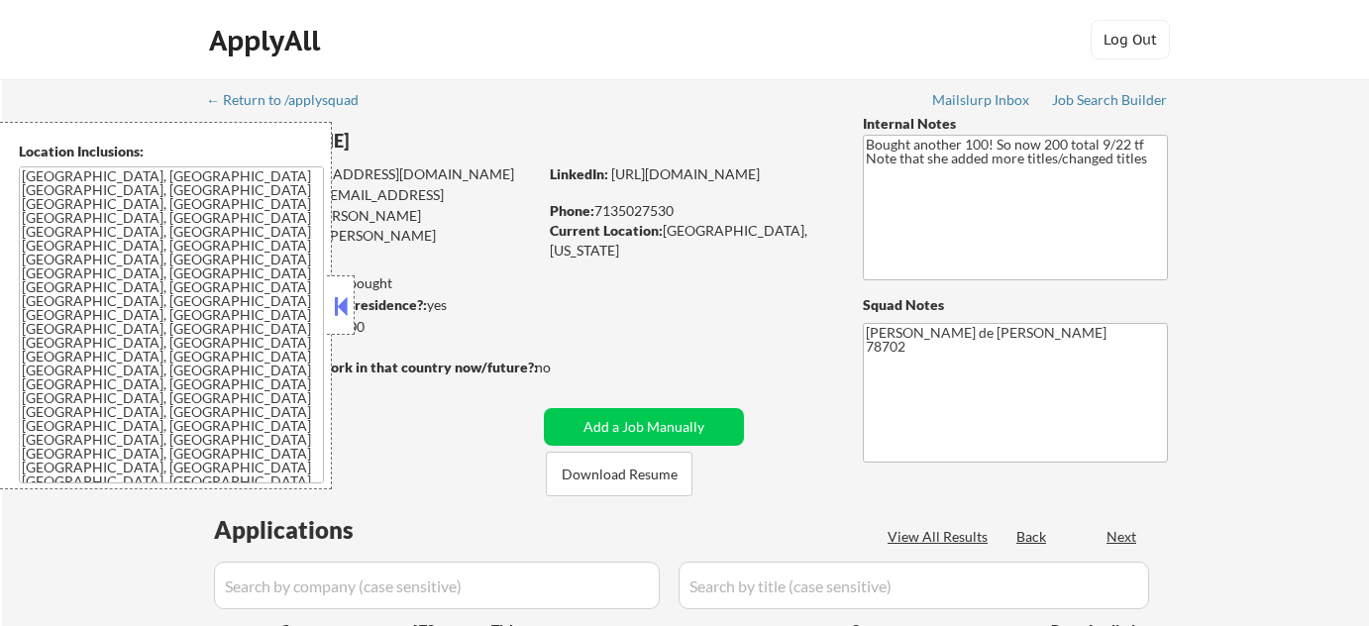
select select ""pending""
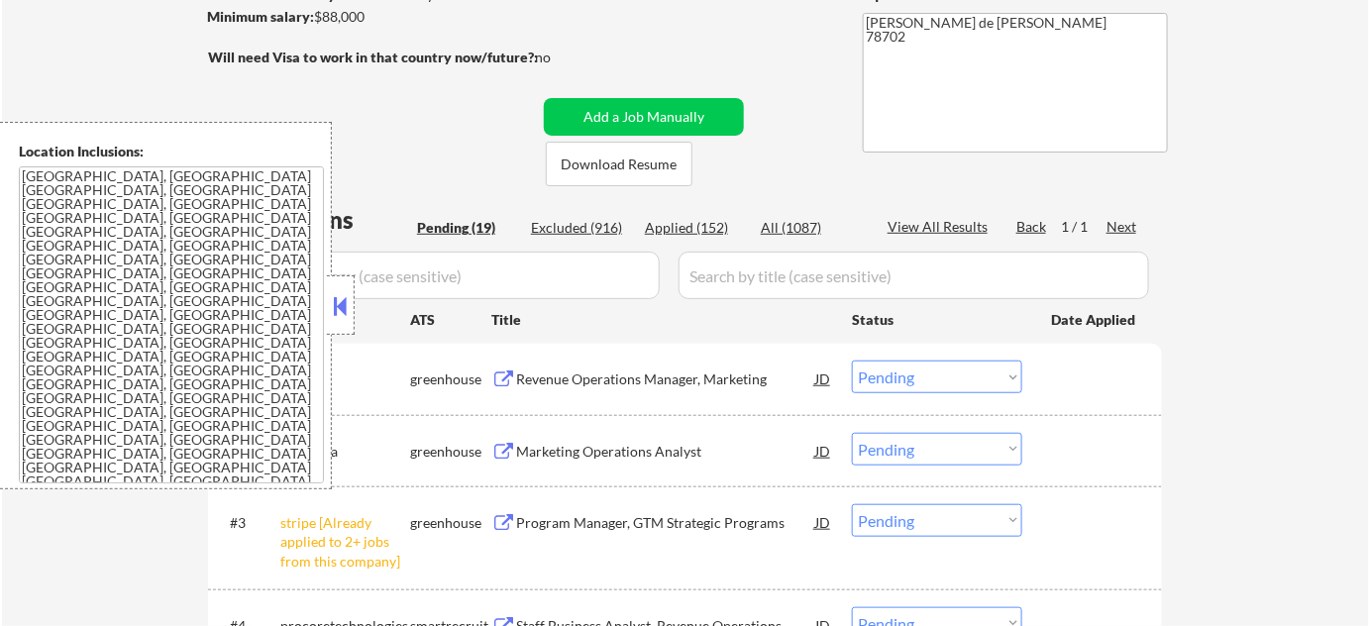
scroll to position [360, 0]
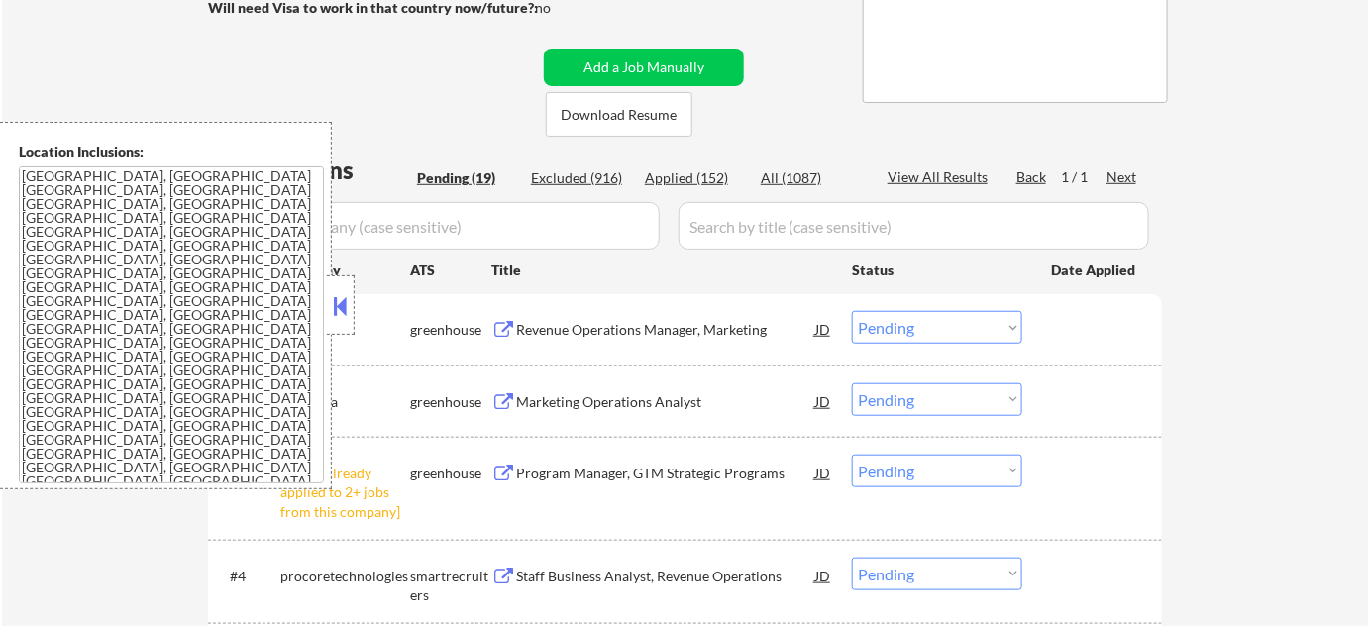
click at [335, 303] on button at bounding box center [341, 306] width 22 height 30
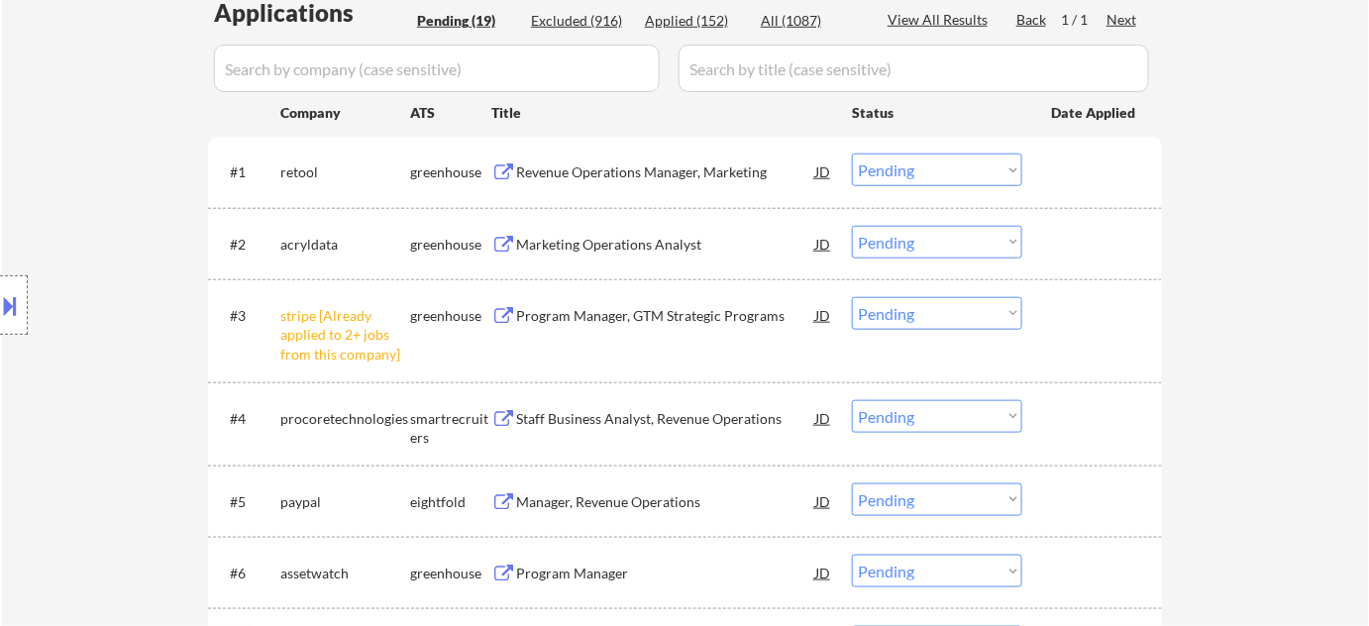
scroll to position [540, 0]
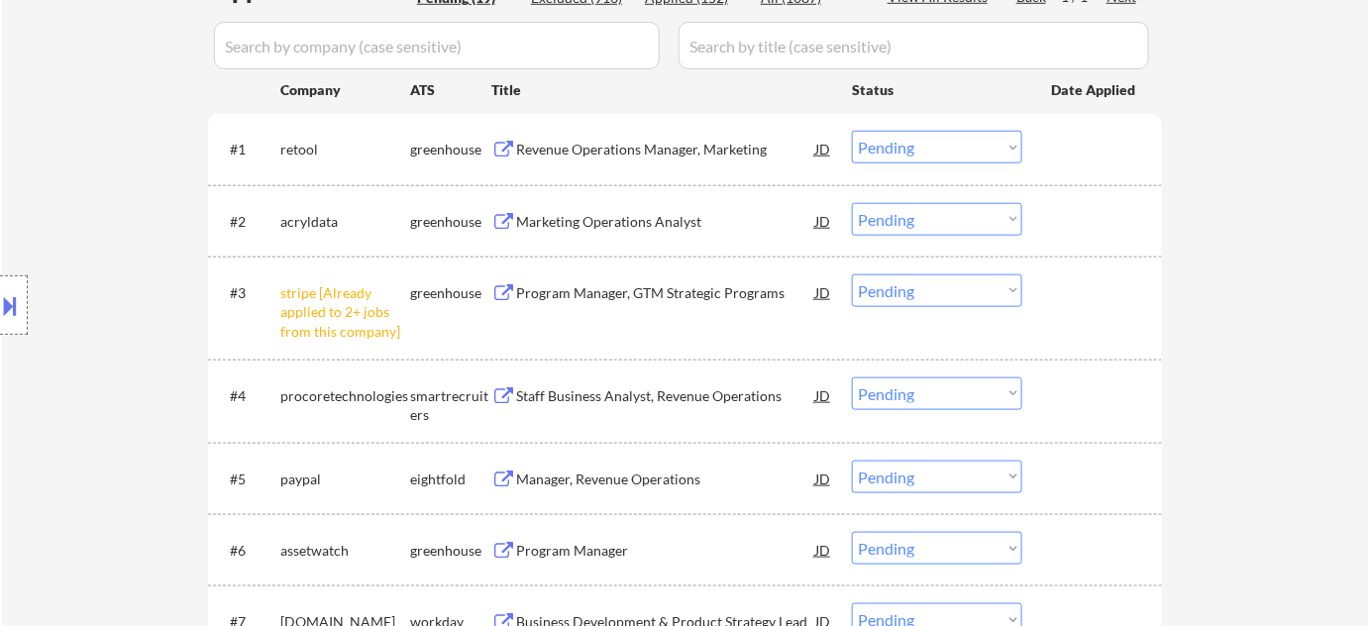
drag, startPoint x: 969, startPoint y: 281, endPoint x: 968, endPoint y: 292, distance: 10.9
click at [969, 281] on select "Choose an option... Pending Applied Excluded (Questions) Excluded (Expired) Exc…" at bounding box center [937, 290] width 170 height 33
click at [852, 274] on select "Choose an option... Pending Applied Excluded (Questions) Excluded (Expired) Exc…" at bounding box center [937, 290] width 170 height 33
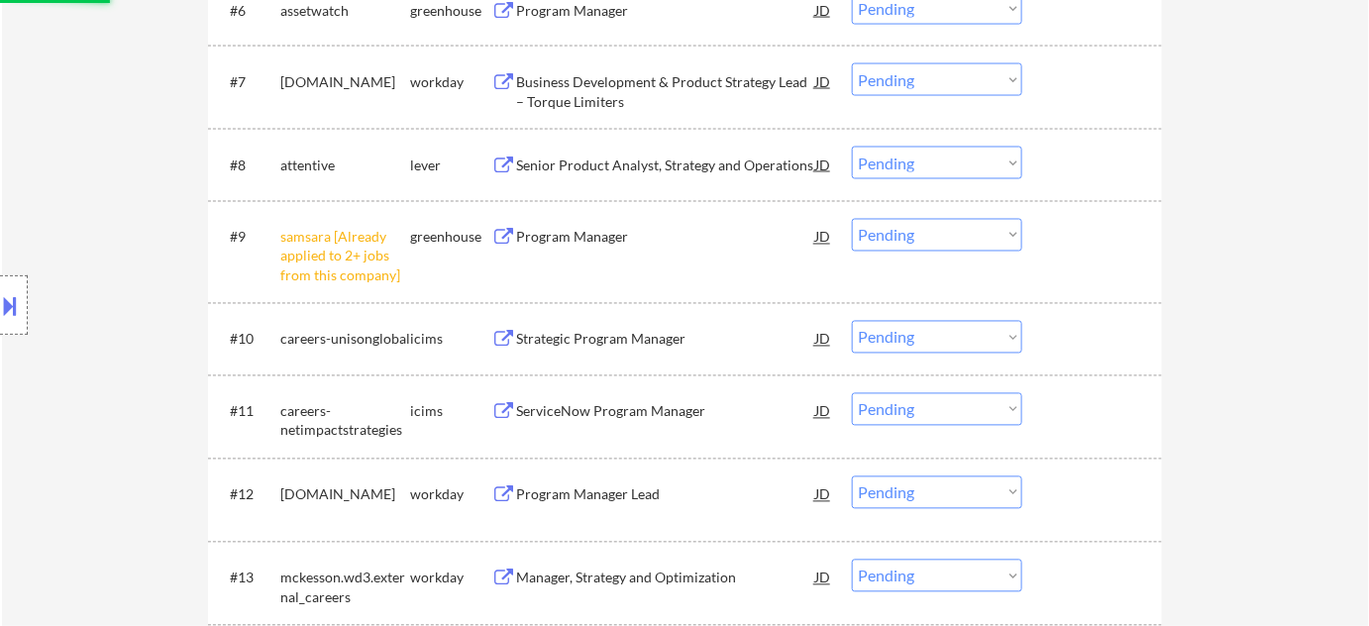
select select ""pending""
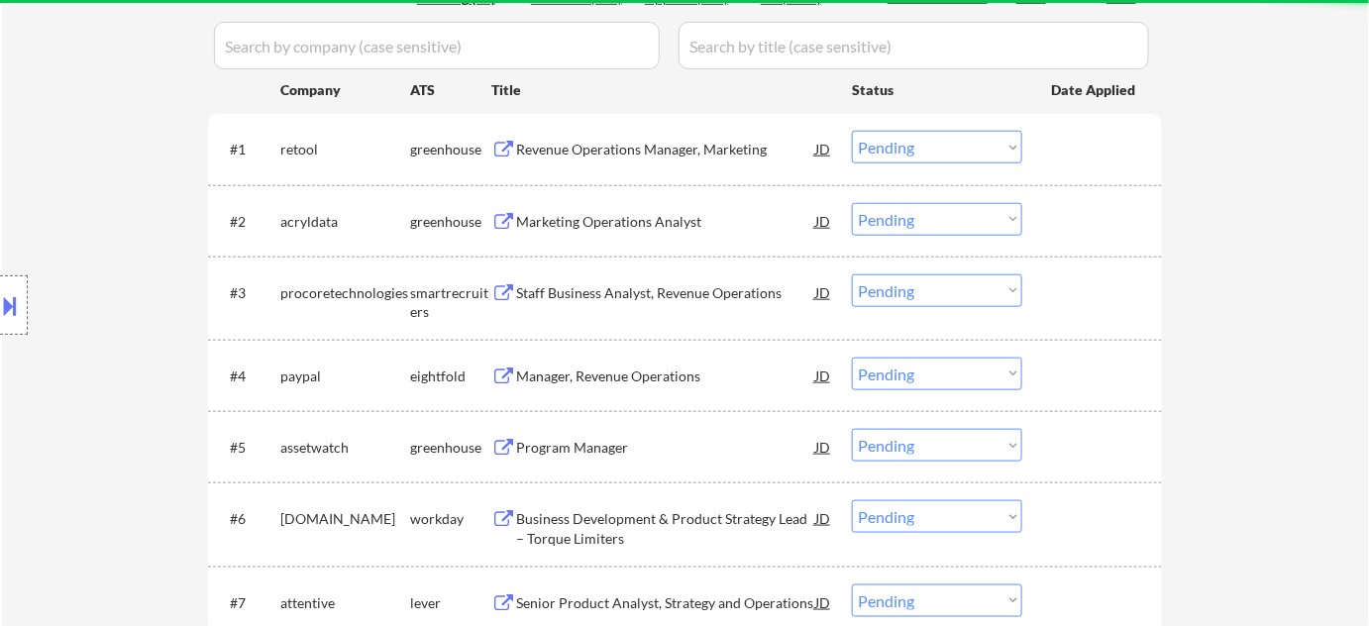
scroll to position [990, 0]
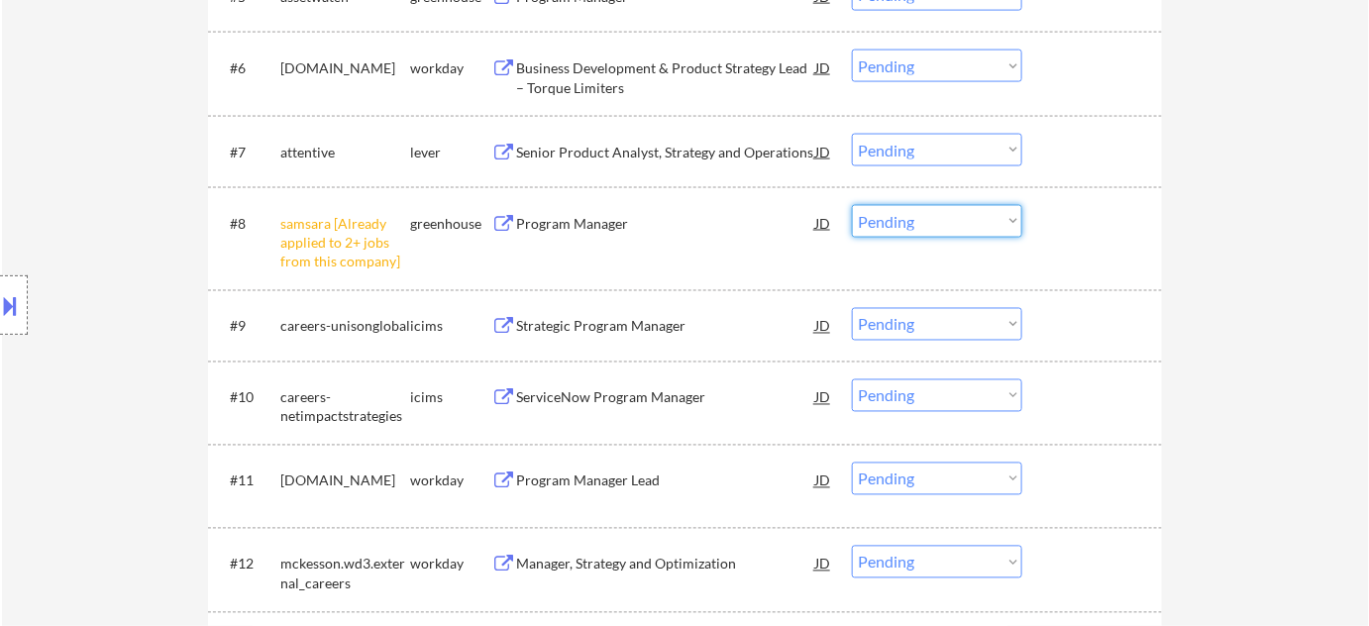
drag, startPoint x: 910, startPoint y: 222, endPoint x: 914, endPoint y: 234, distance: 12.5
click at [910, 222] on select "Choose an option... Pending Applied Excluded (Questions) Excluded (Expired) Exc…" at bounding box center [937, 221] width 170 height 33
click at [852, 205] on select "Choose an option... Pending Applied Excluded (Questions) Excluded (Expired) Exc…" at bounding box center [937, 221] width 170 height 33
select select ""pending""
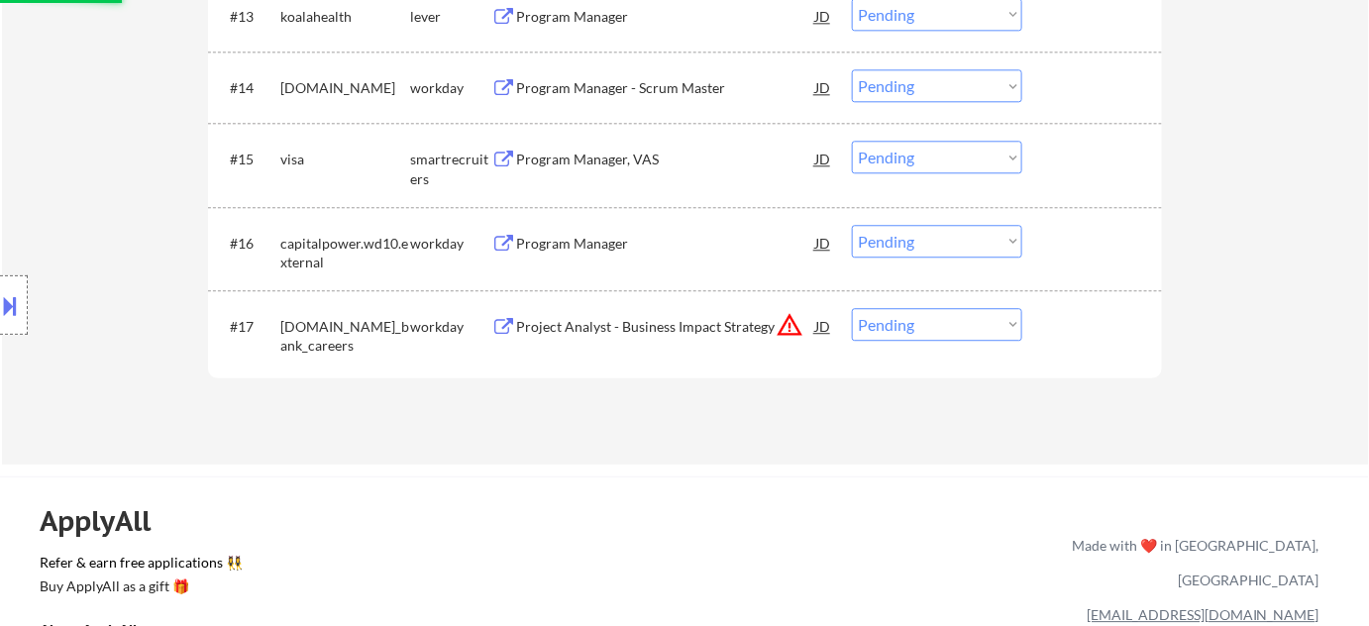
scroll to position [1620, 0]
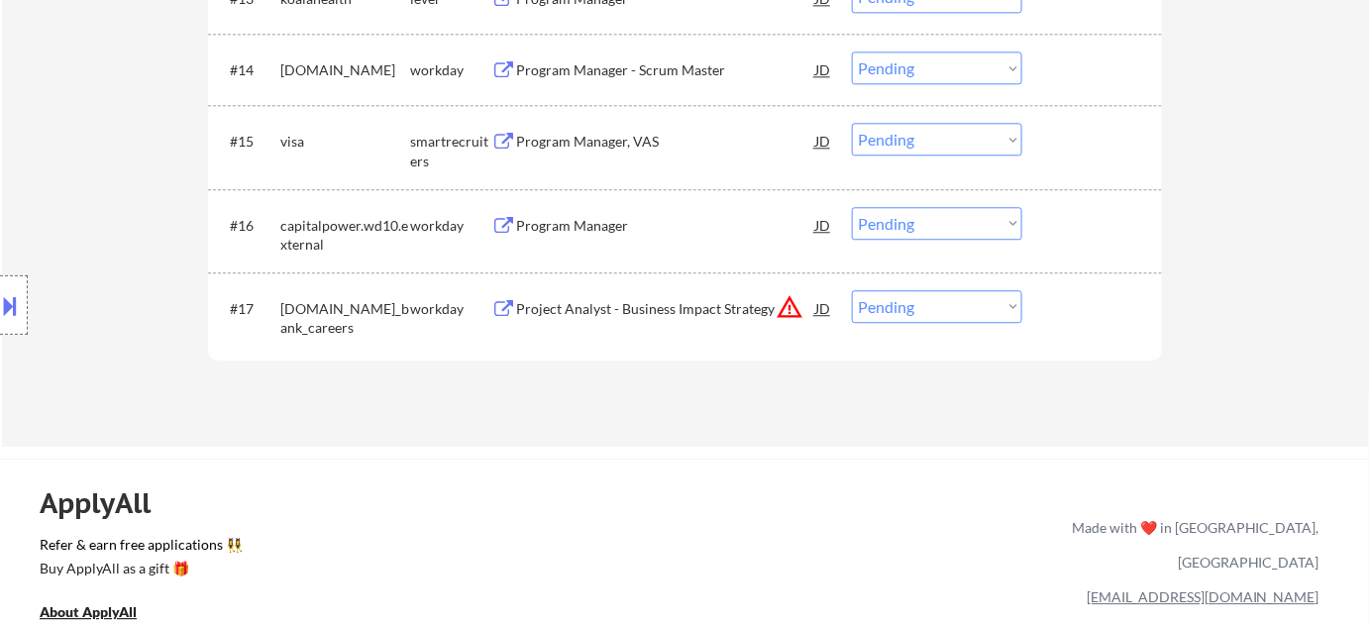
click at [788, 305] on button "warning_amber" at bounding box center [789, 307] width 28 height 28
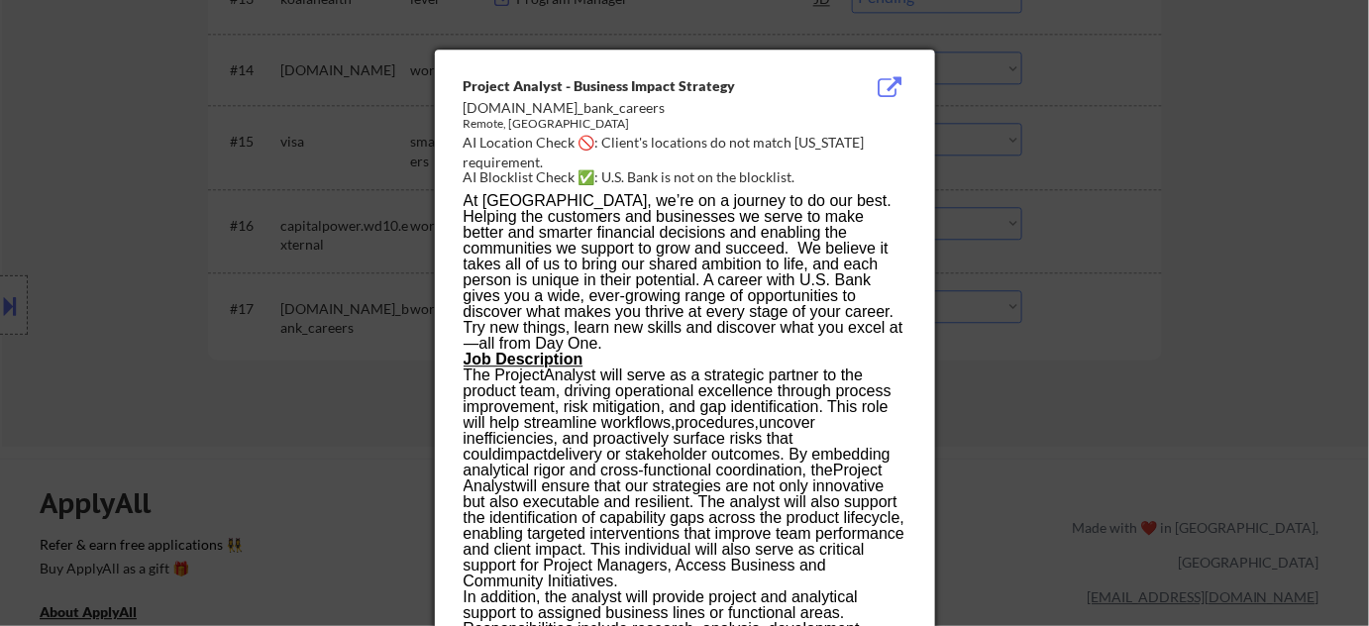
click at [1053, 411] on div at bounding box center [684, 313] width 1369 height 626
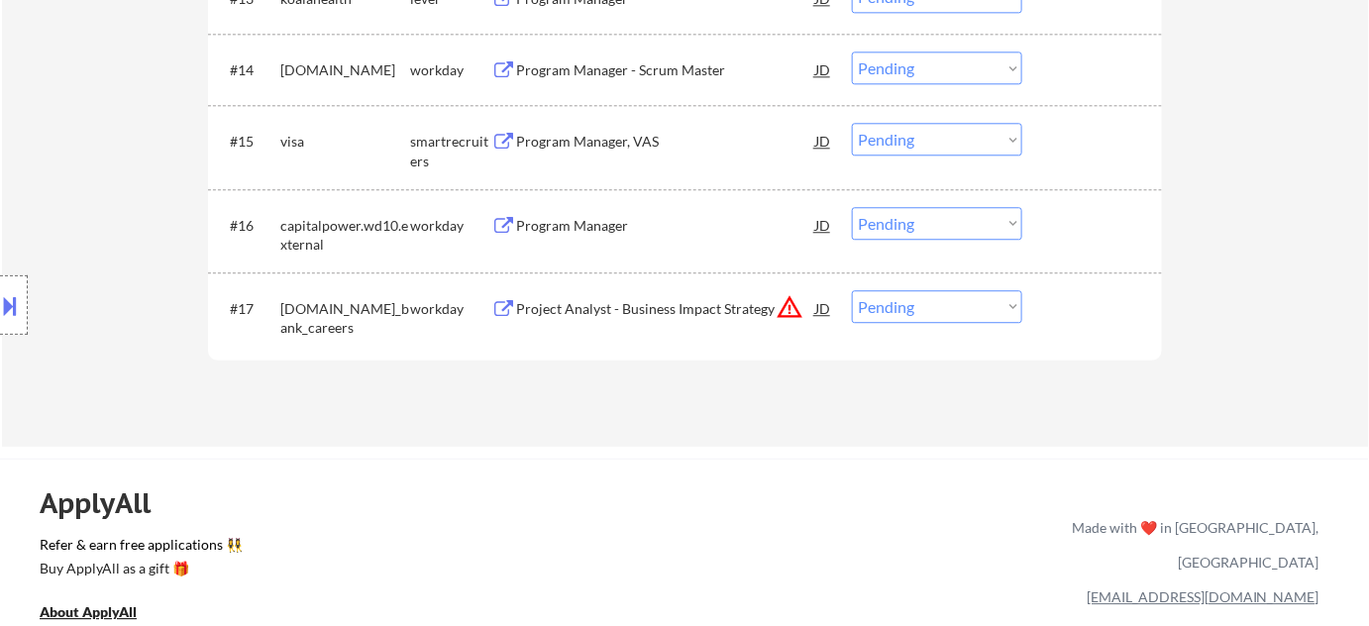
click at [971, 305] on select "Choose an option... Pending Applied Excluded (Questions) Excluded (Expired) Exc…" at bounding box center [937, 306] width 170 height 33
select select ""excluded__location_""
click at [852, 290] on select "Choose an option... Pending Applied Excluded (Questions) Excluded (Expired) Exc…" at bounding box center [937, 306] width 170 height 33
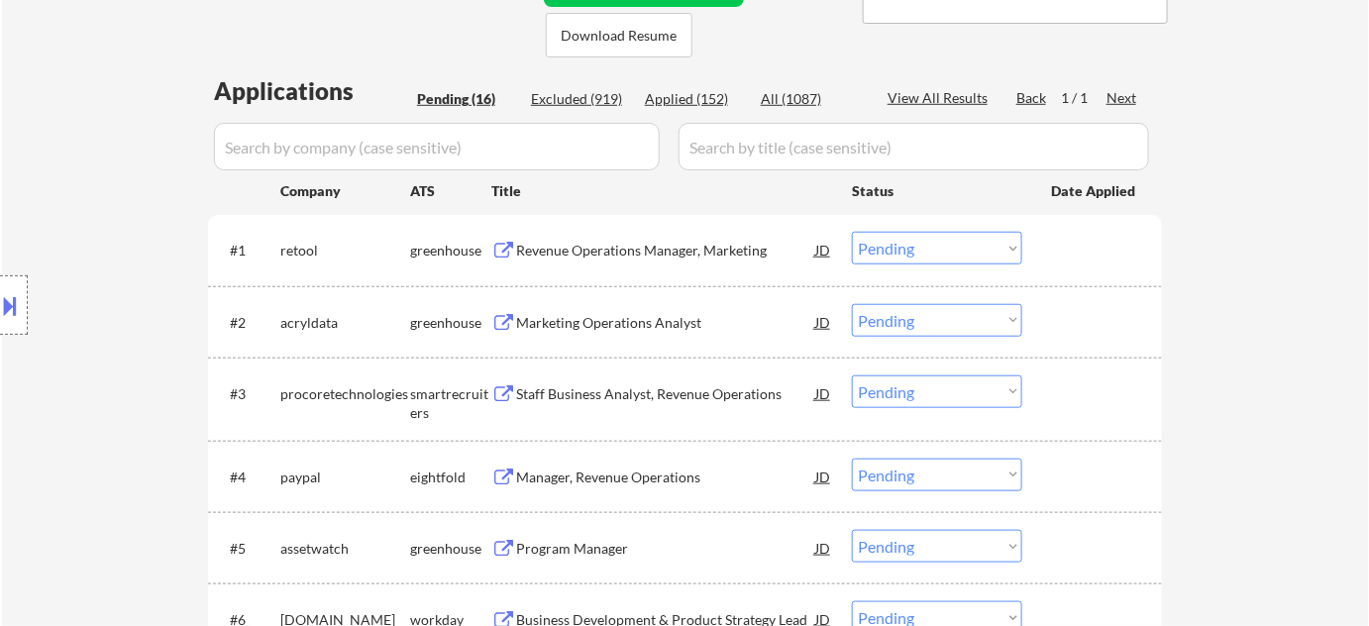
scroll to position [450, 0]
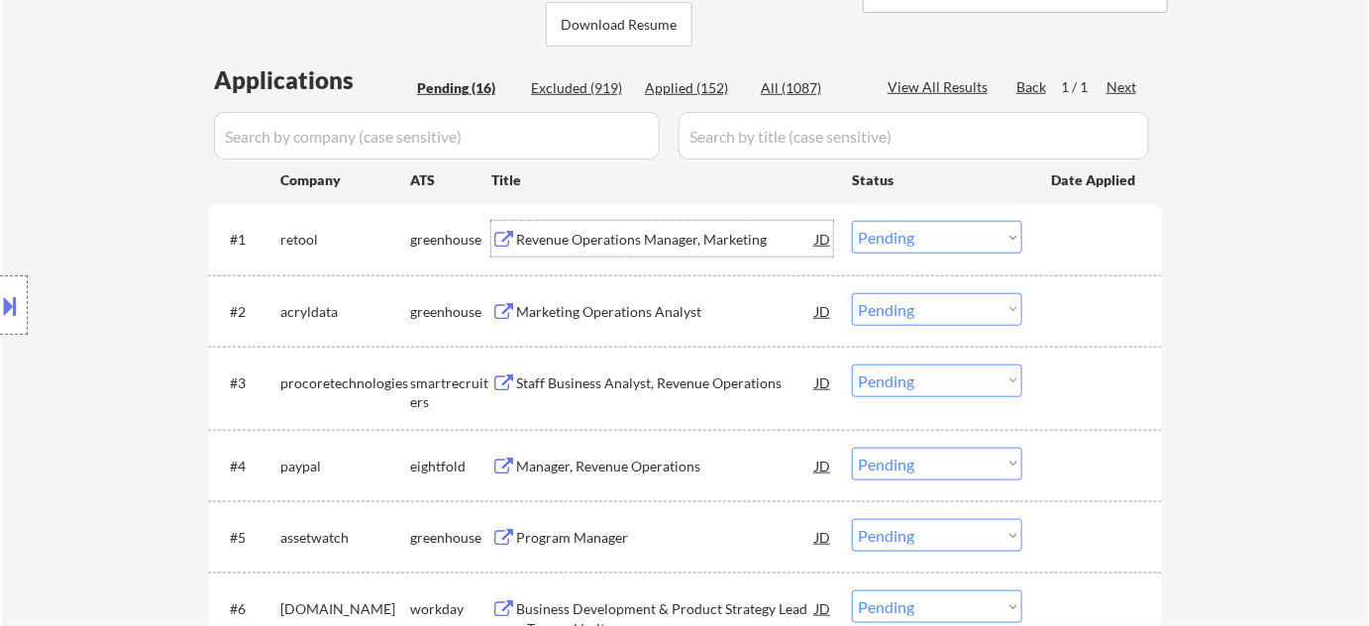
click at [670, 237] on div "Revenue Operations Manager, Marketing" at bounding box center [665, 240] width 299 height 20
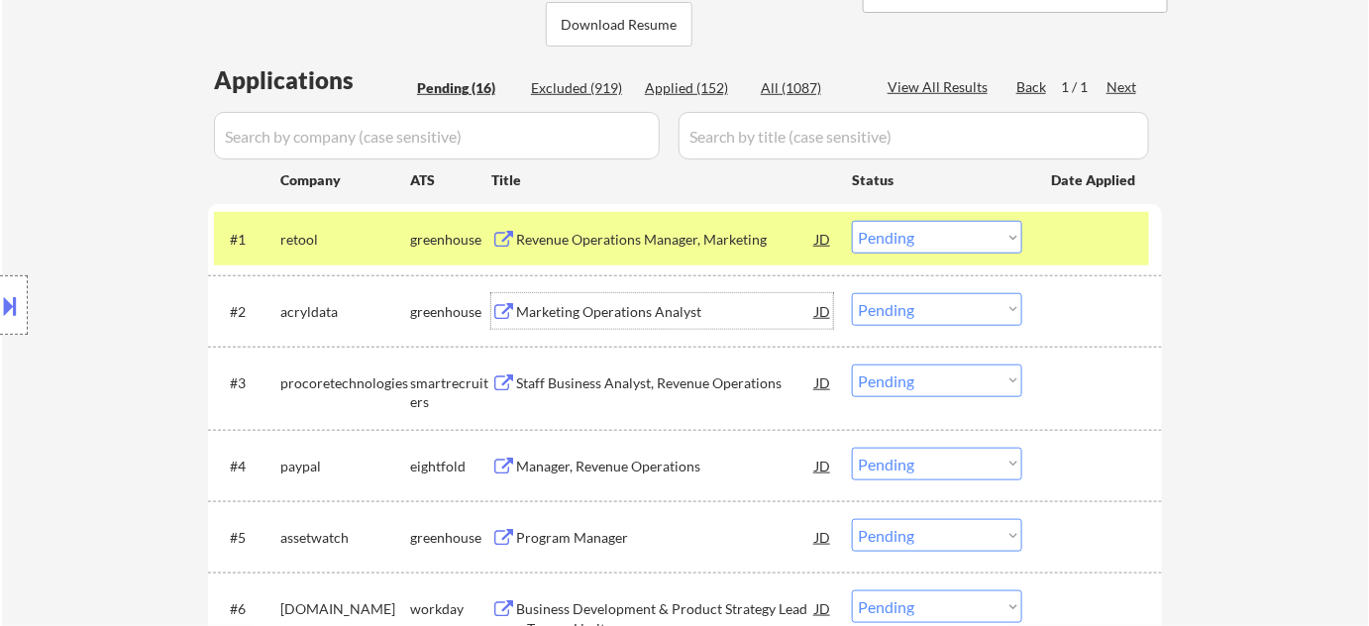
click at [595, 318] on div "Marketing Operations Analyst" at bounding box center [665, 312] width 299 height 20
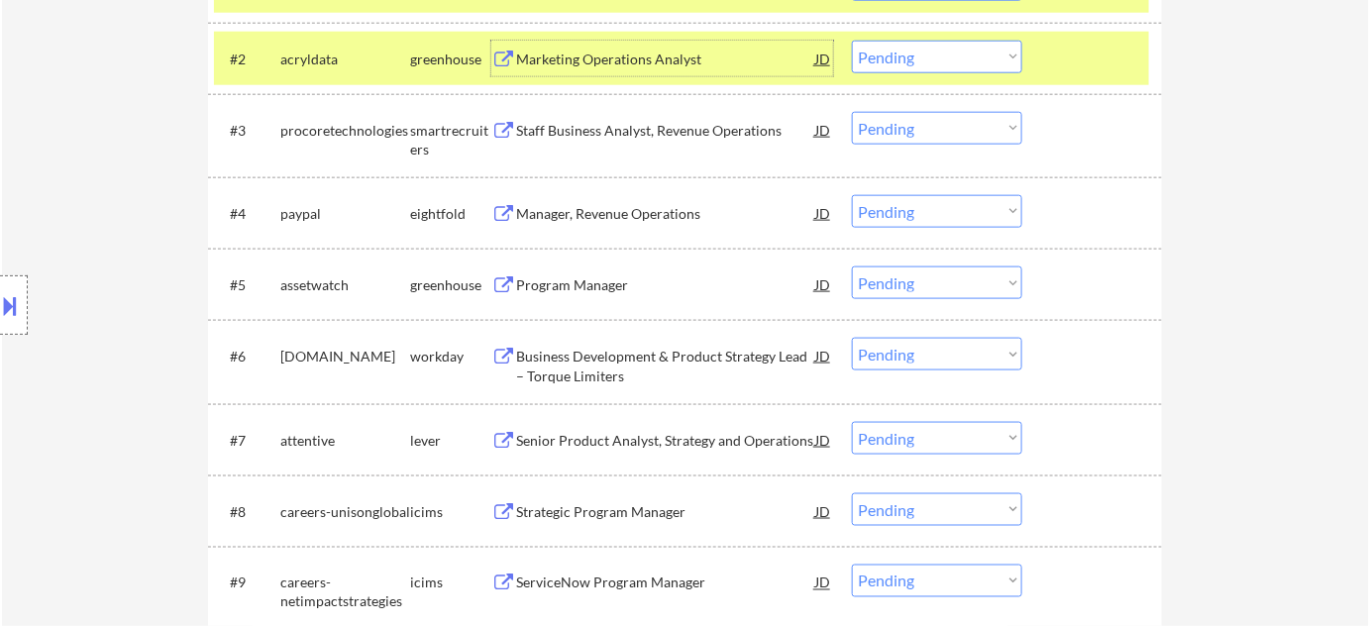
scroll to position [720, 0]
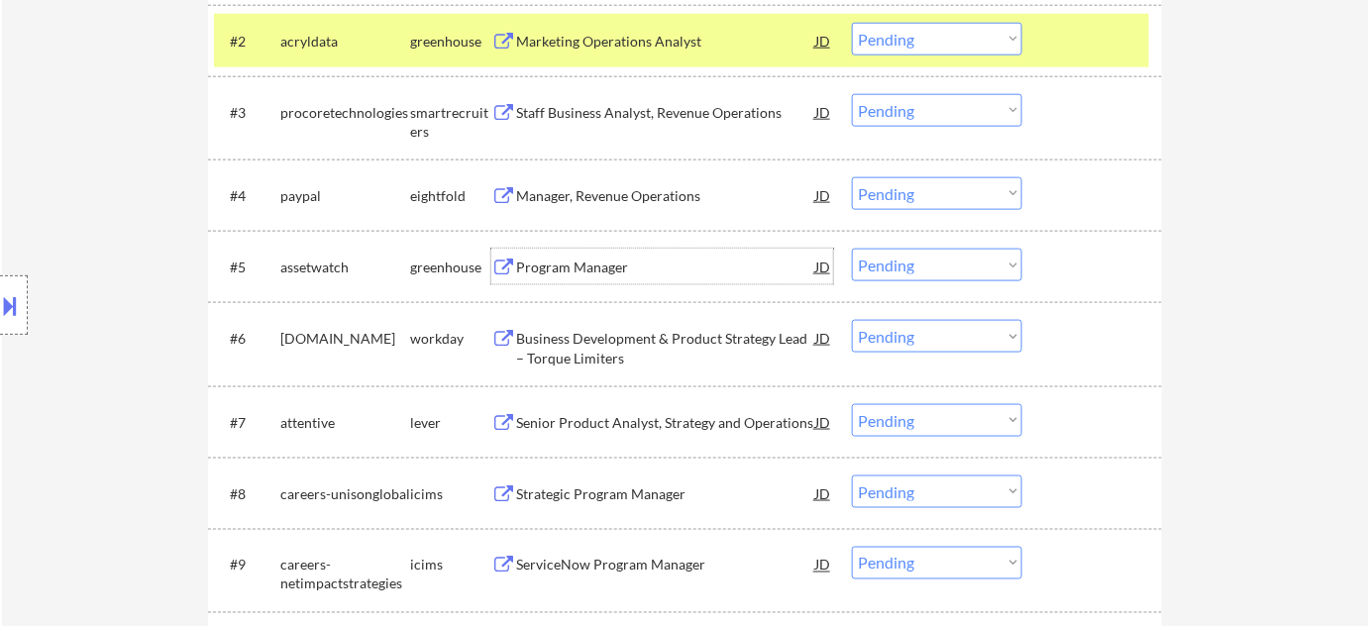
click at [581, 253] on div "Program Manager" at bounding box center [665, 267] width 299 height 36
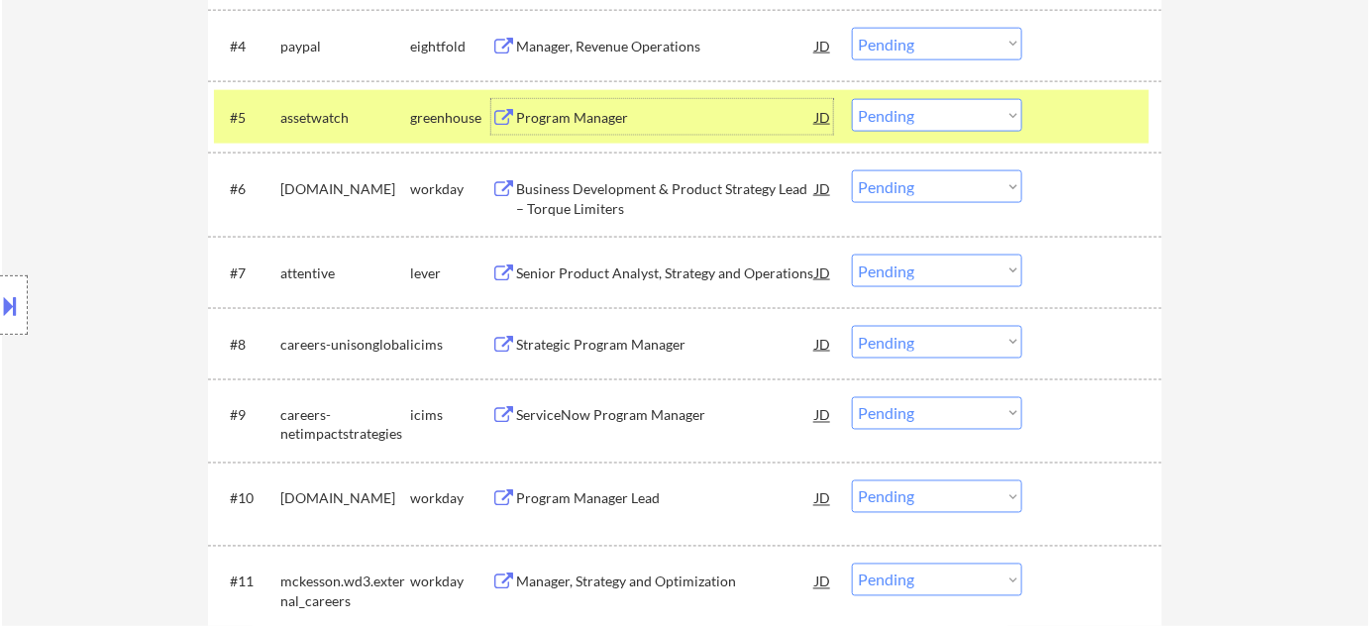
scroll to position [900, 0]
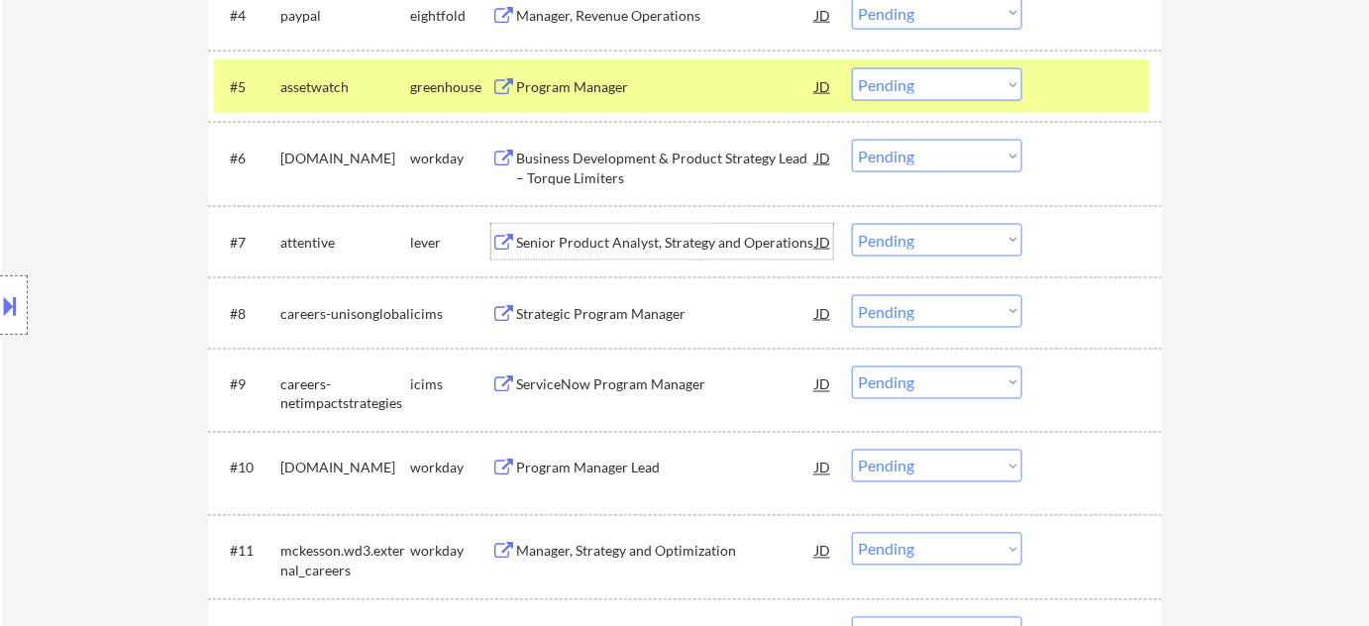
click at [636, 248] on div "Senior Product Analyst, Strategy and Operations" at bounding box center [665, 243] width 299 height 20
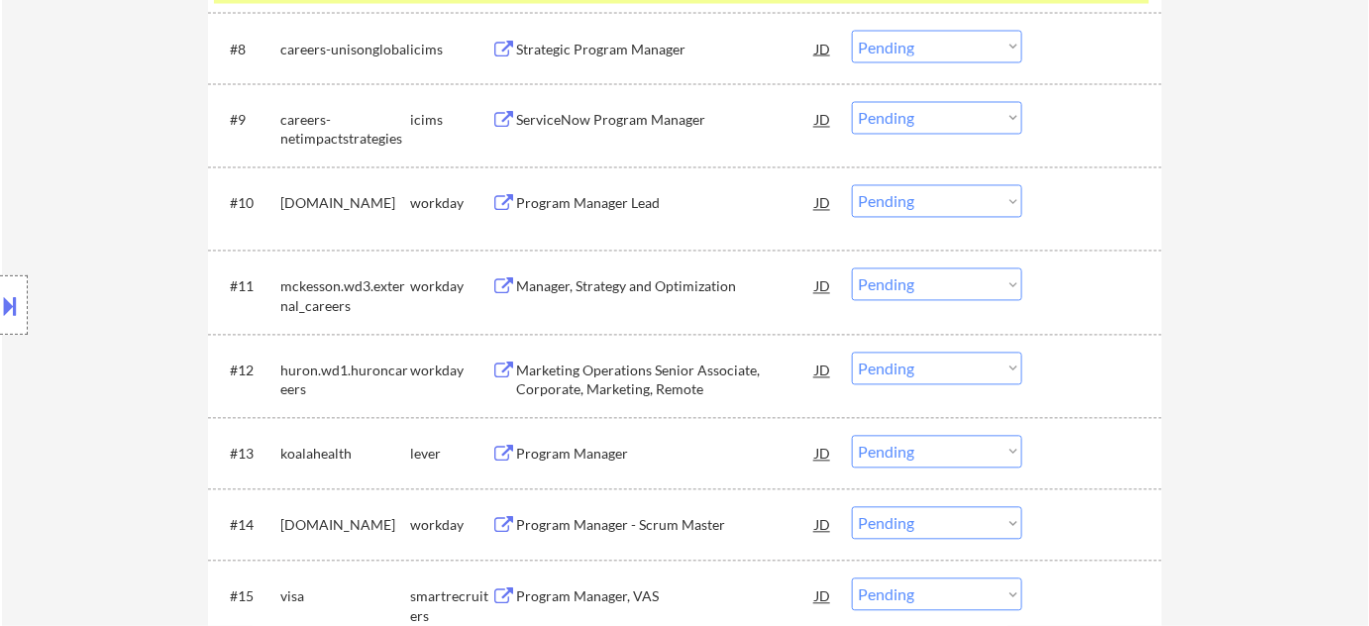
scroll to position [1170, 0]
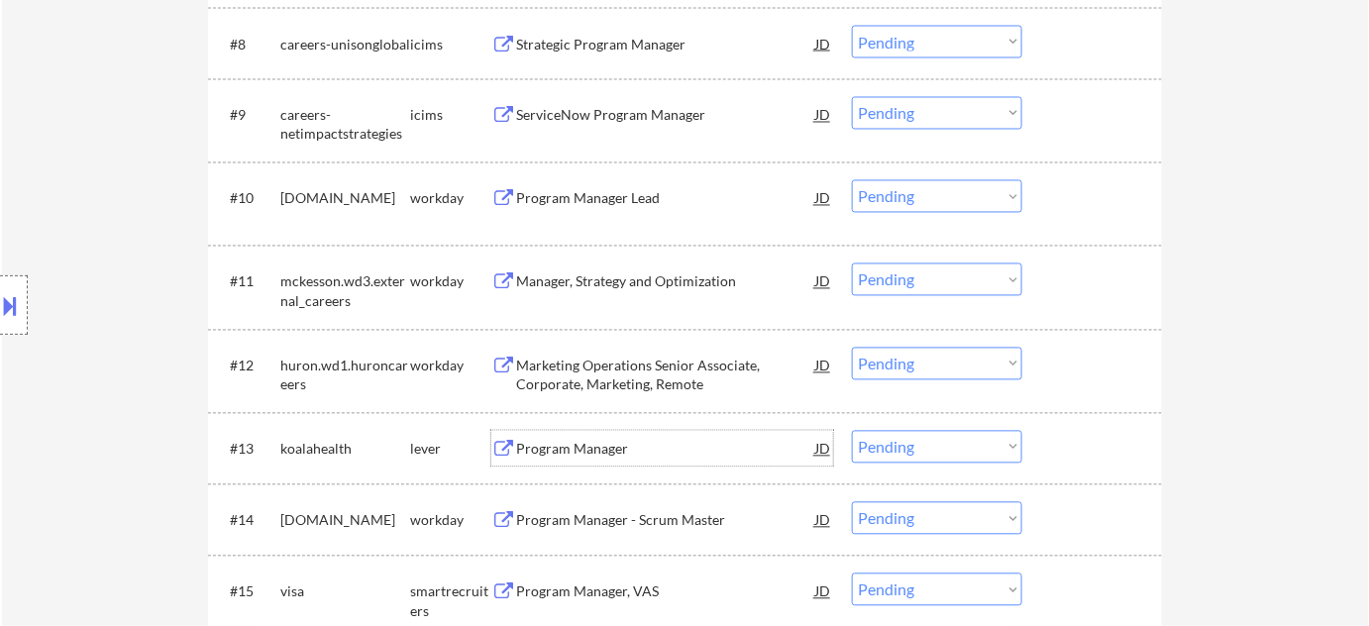
click at [594, 440] on div "Program Manager" at bounding box center [665, 450] width 299 height 20
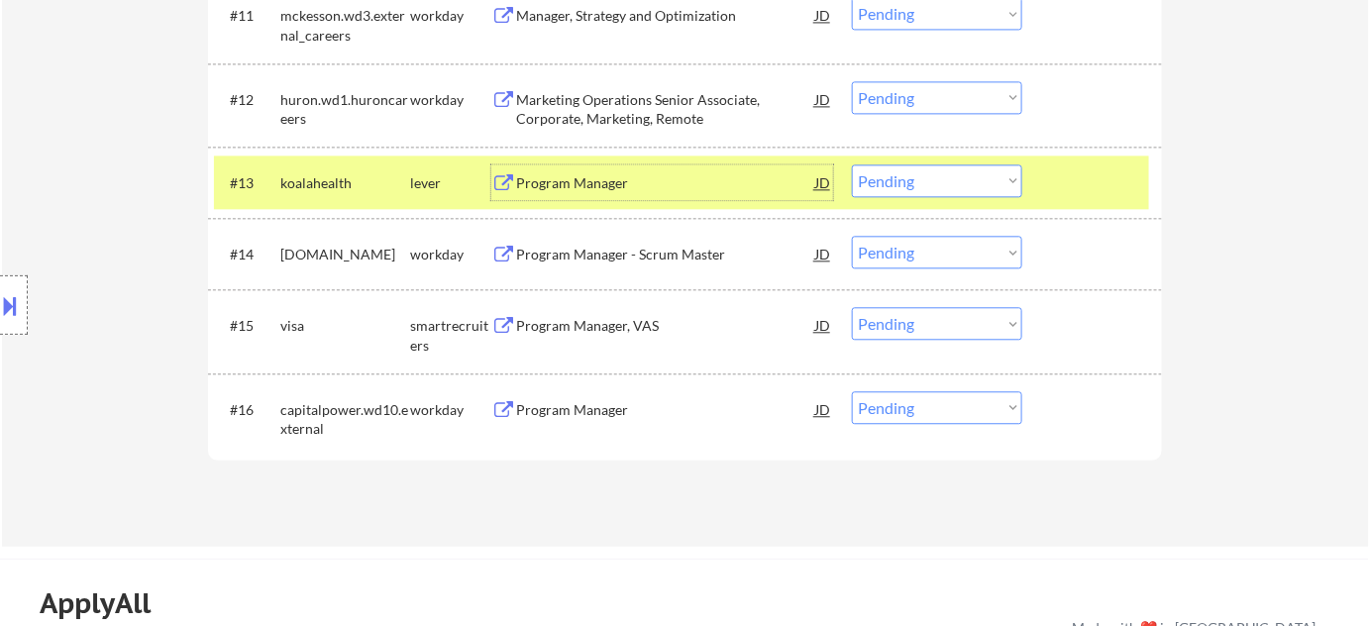
scroll to position [1440, 0]
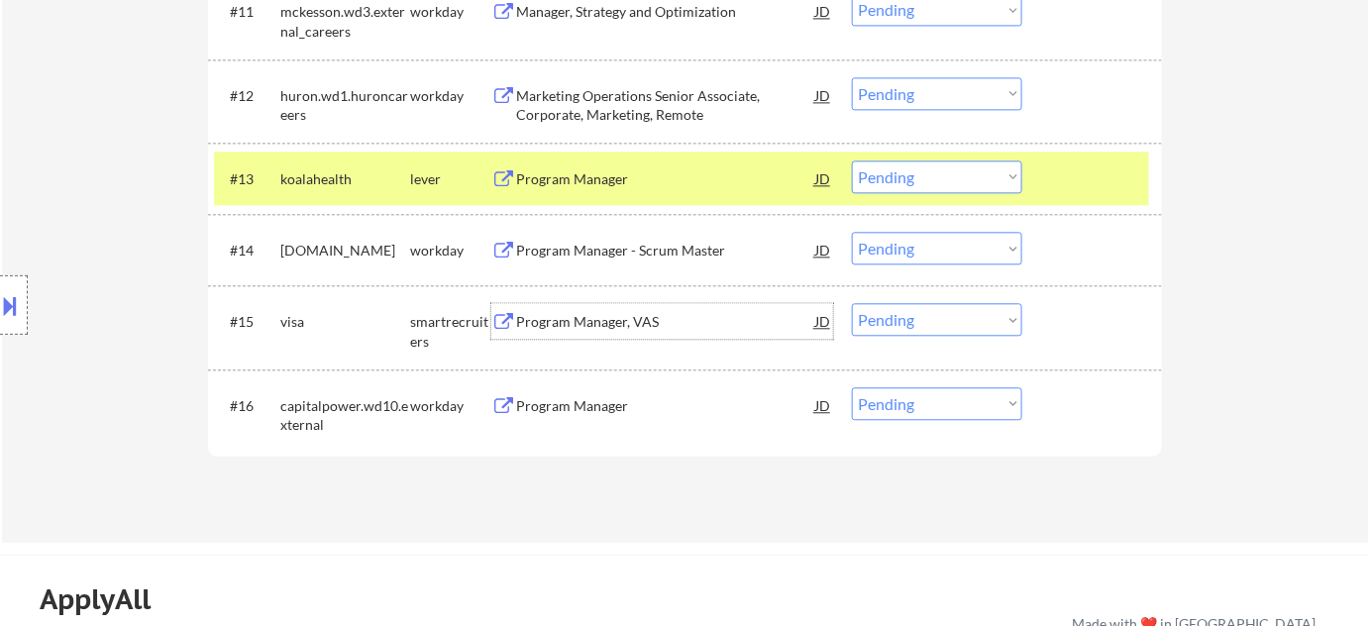
click at [584, 309] on div "Program Manager, VAS" at bounding box center [665, 321] width 299 height 36
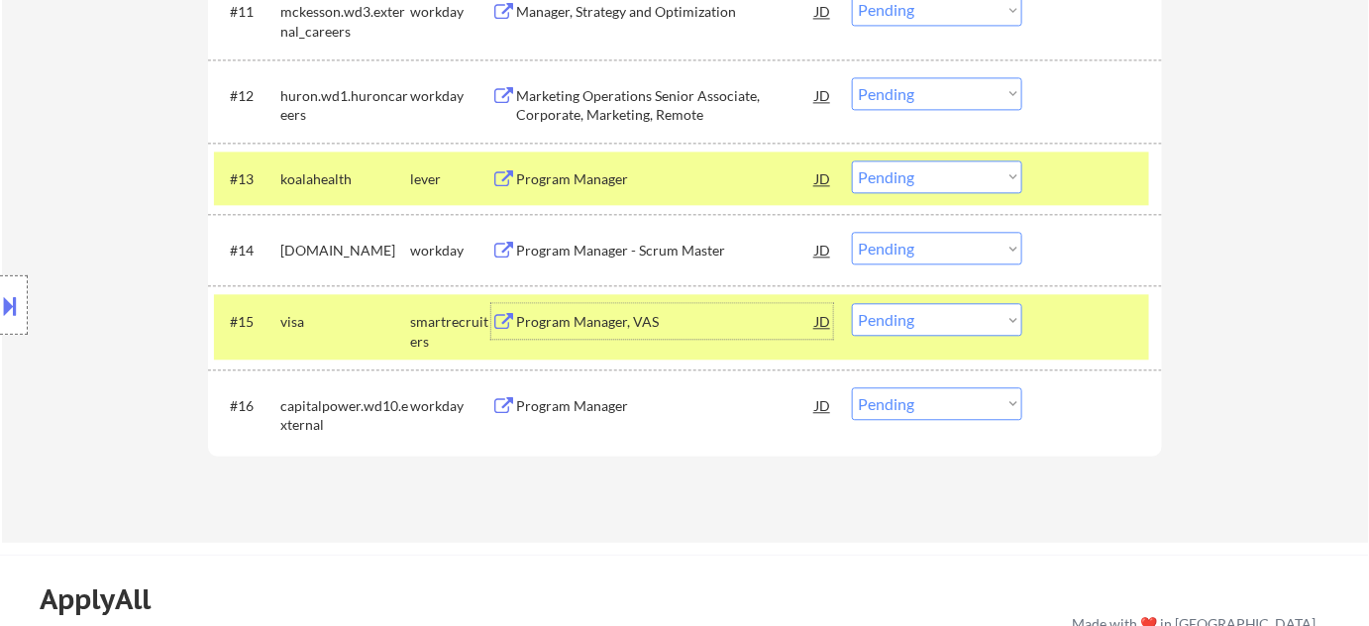
click at [549, 411] on div "Program Manager" at bounding box center [665, 406] width 299 height 20
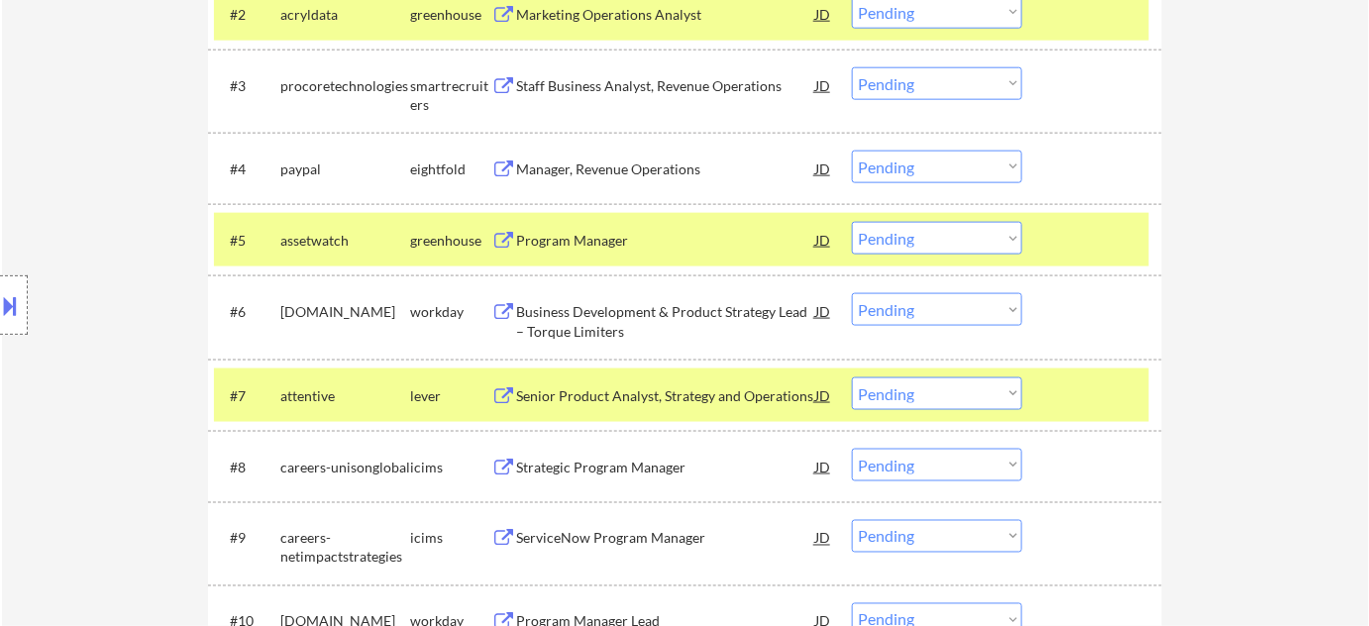
scroll to position [540, 0]
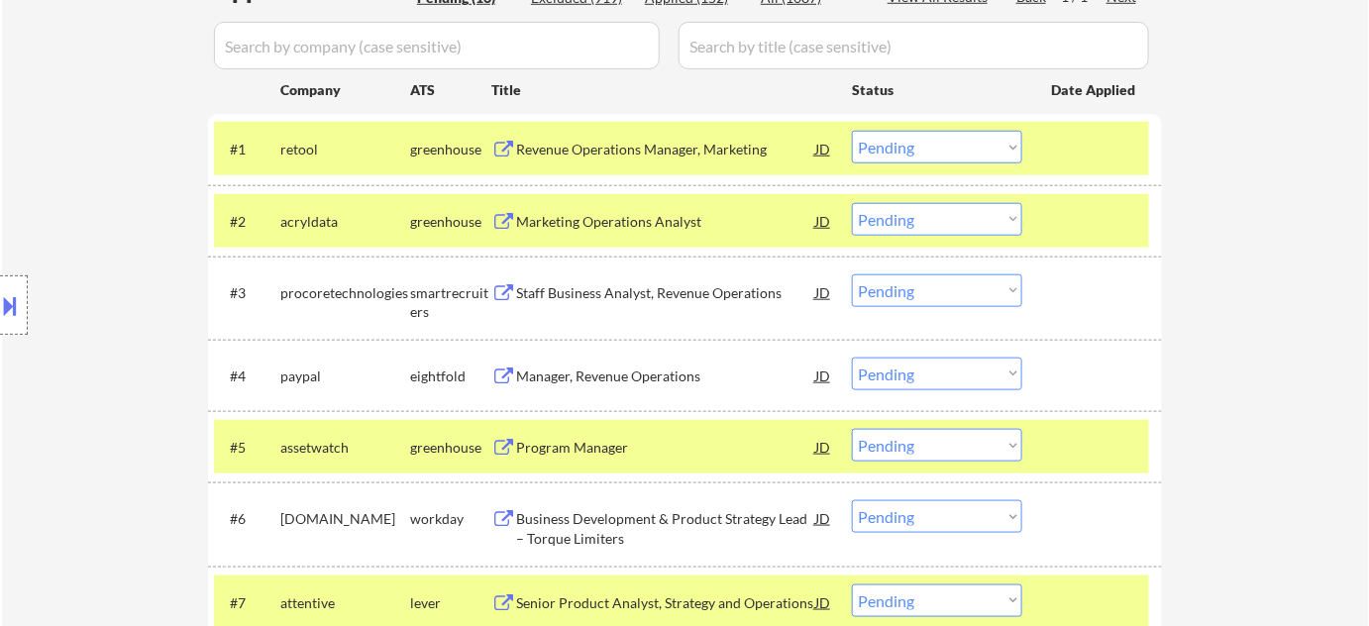
click at [1014, 145] on select "Choose an option... Pending Applied Excluded (Questions) Excluded (Expired) Exc…" at bounding box center [937, 147] width 170 height 33
click at [852, 131] on select "Choose an option... Pending Applied Excluded (Questions) Excluded (Expired) Exc…" at bounding box center [937, 147] width 170 height 33
select select ""pending""
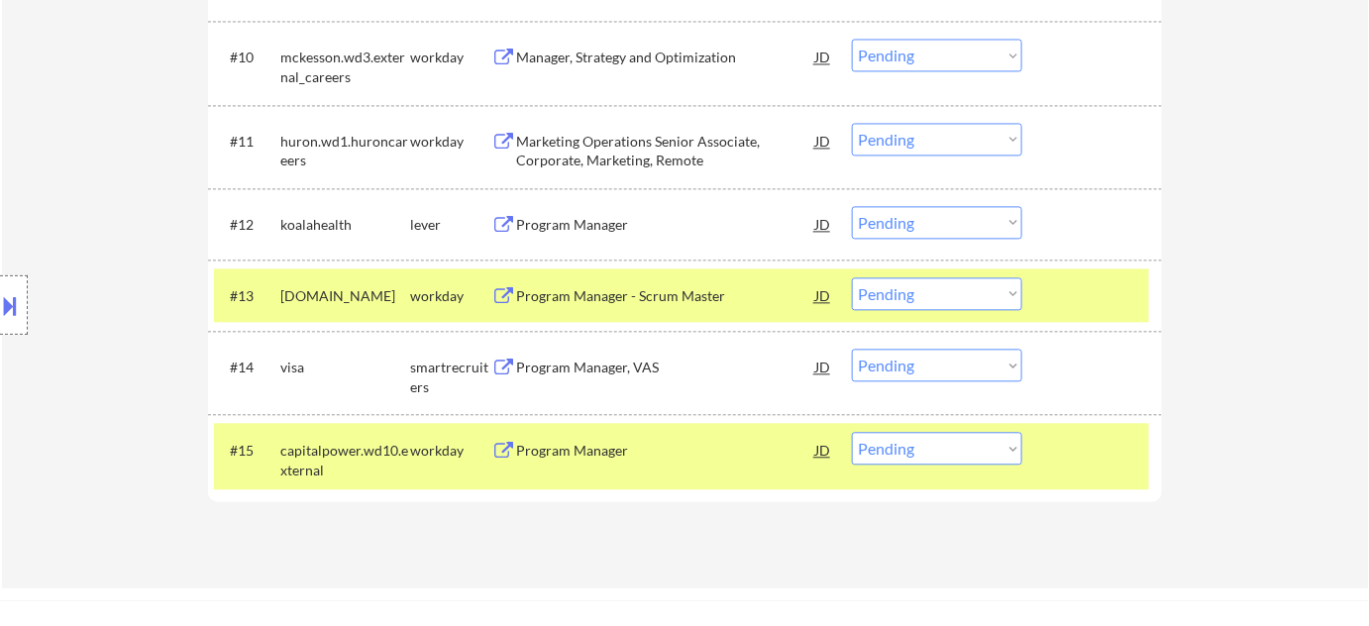
scroll to position [1350, 0]
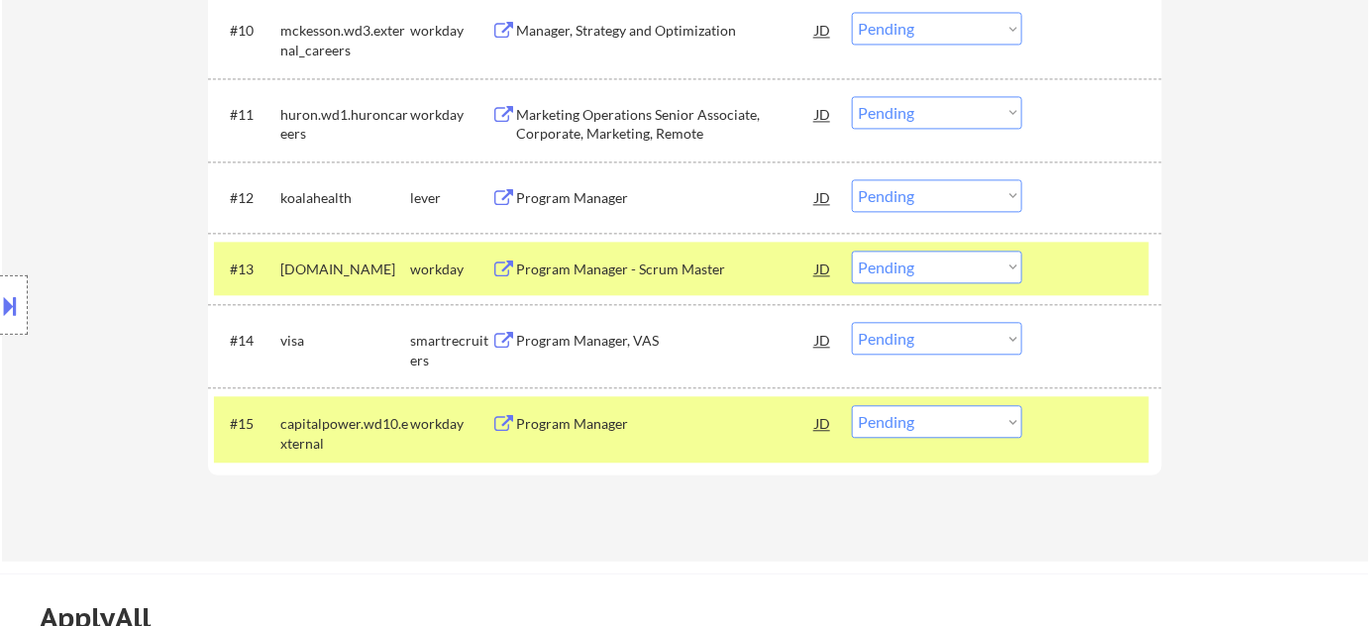
click at [953, 203] on select "Choose an option... Pending Applied Excluded (Questions) Excluded (Expired) Exc…" at bounding box center [937, 195] width 170 height 33
click at [852, 179] on select "Choose an option... Pending Applied Excluded (Questions) Excluded (Expired) Exc…" at bounding box center [937, 195] width 170 height 33
select select ""pending""
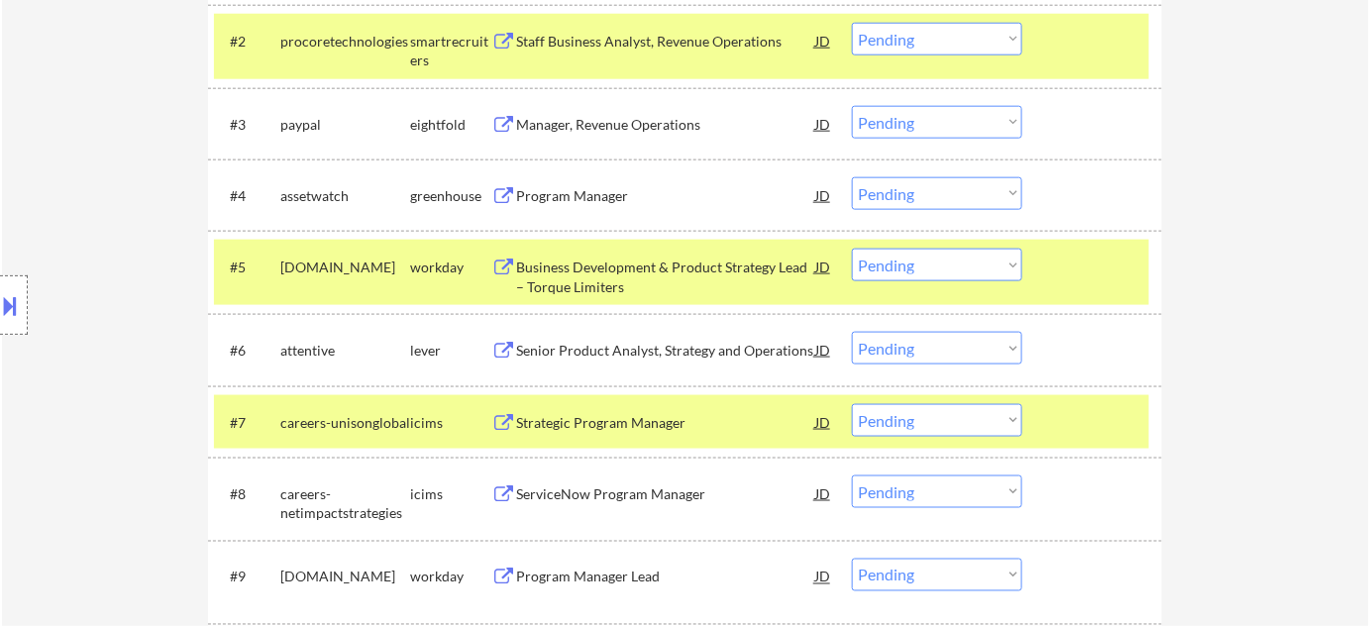
scroll to position [450, 0]
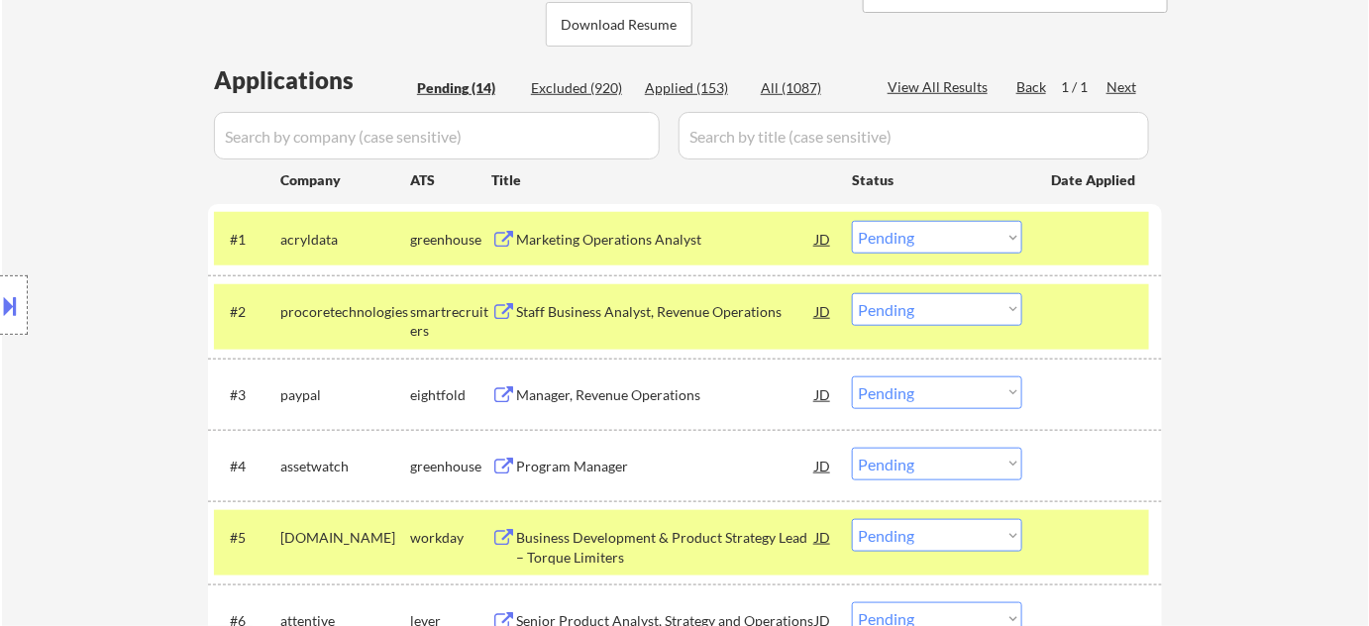
click at [901, 226] on select "Choose an option... Pending Applied Excluded (Questions) Excluded (Expired) Exc…" at bounding box center [937, 237] width 170 height 33
click at [852, 221] on select "Choose an option... Pending Applied Excluded (Questions) Excluded (Expired) Exc…" at bounding box center [937, 237] width 170 height 33
select select ""pending""
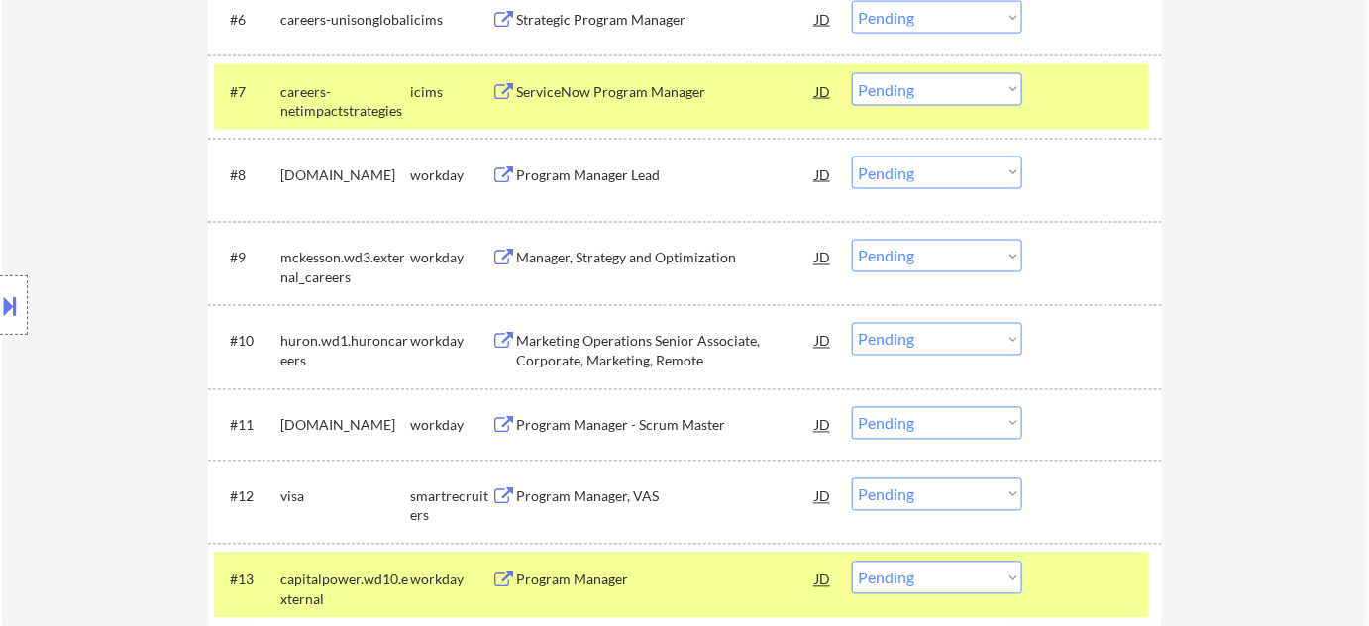
scroll to position [1080, 0]
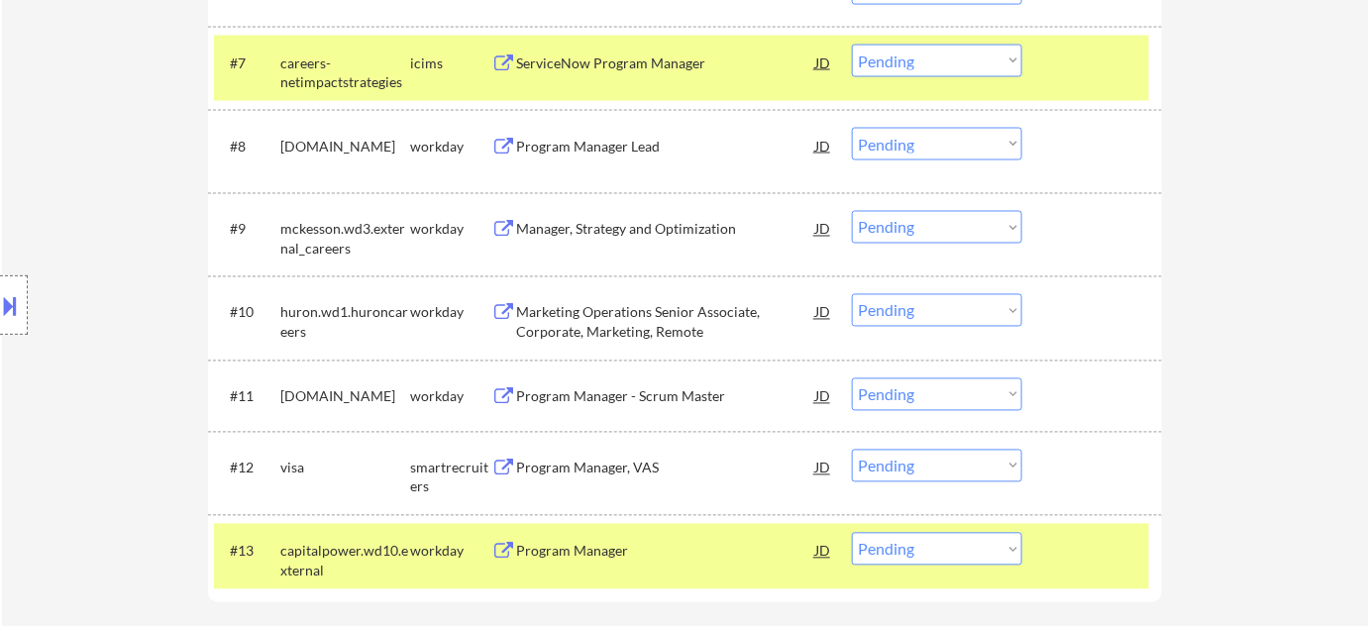
click at [622, 395] on div "Program Manager - Scrum Master" at bounding box center [665, 397] width 299 height 20
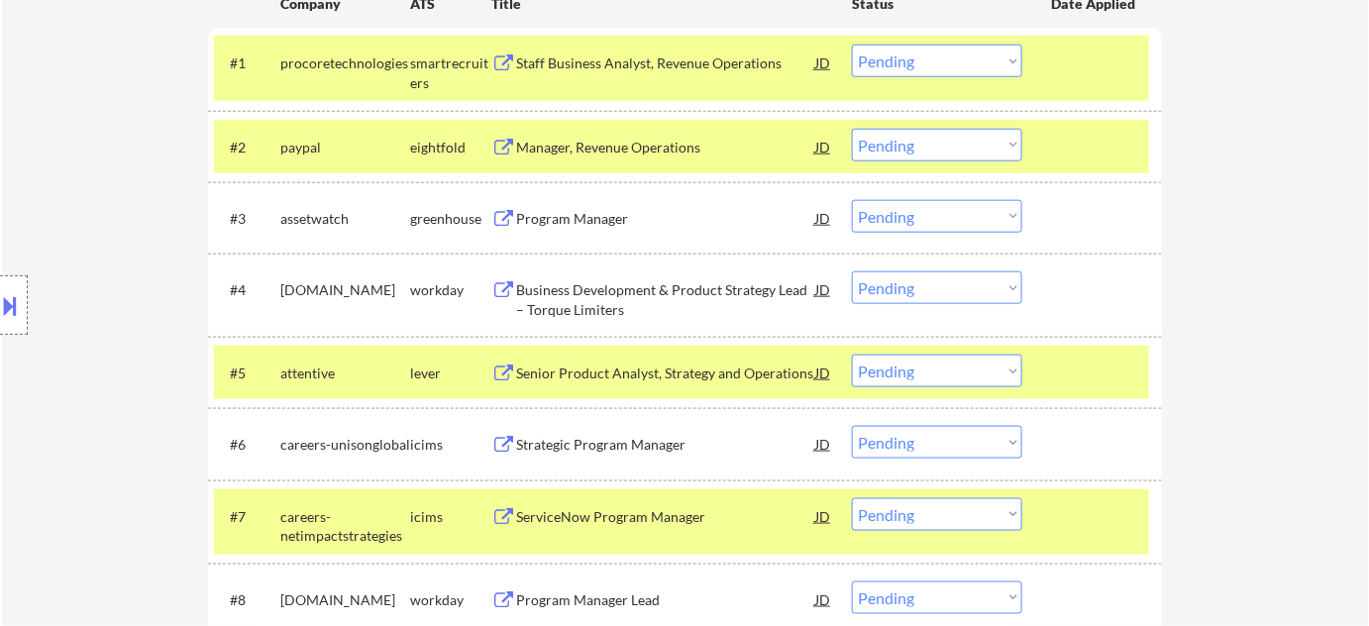
scroll to position [720, 0]
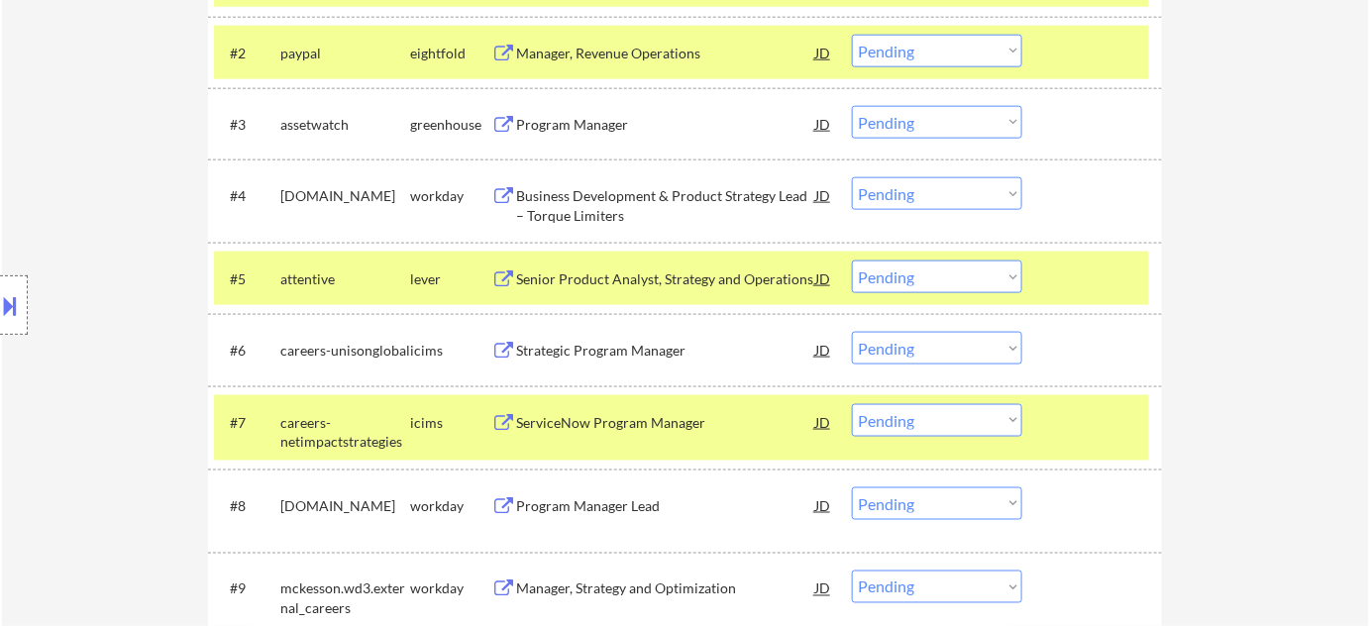
click at [910, 118] on select "Choose an option... Pending Applied Excluded (Questions) Excluded (Expired) Exc…" at bounding box center [937, 122] width 170 height 33
click at [852, 106] on select "Choose an option... Pending Applied Excluded (Questions) Excluded (Expired) Exc…" at bounding box center [937, 122] width 170 height 33
drag, startPoint x: 916, startPoint y: 127, endPoint x: 904, endPoint y: 136, distance: 14.9
click at [916, 127] on select "Choose an option... Pending Applied Excluded (Questions) Excluded (Expired) Exc…" at bounding box center [937, 122] width 170 height 33
click at [852, 106] on select "Choose an option... Pending Applied Excluded (Questions) Excluded (Expired) Exc…" at bounding box center [937, 122] width 170 height 33
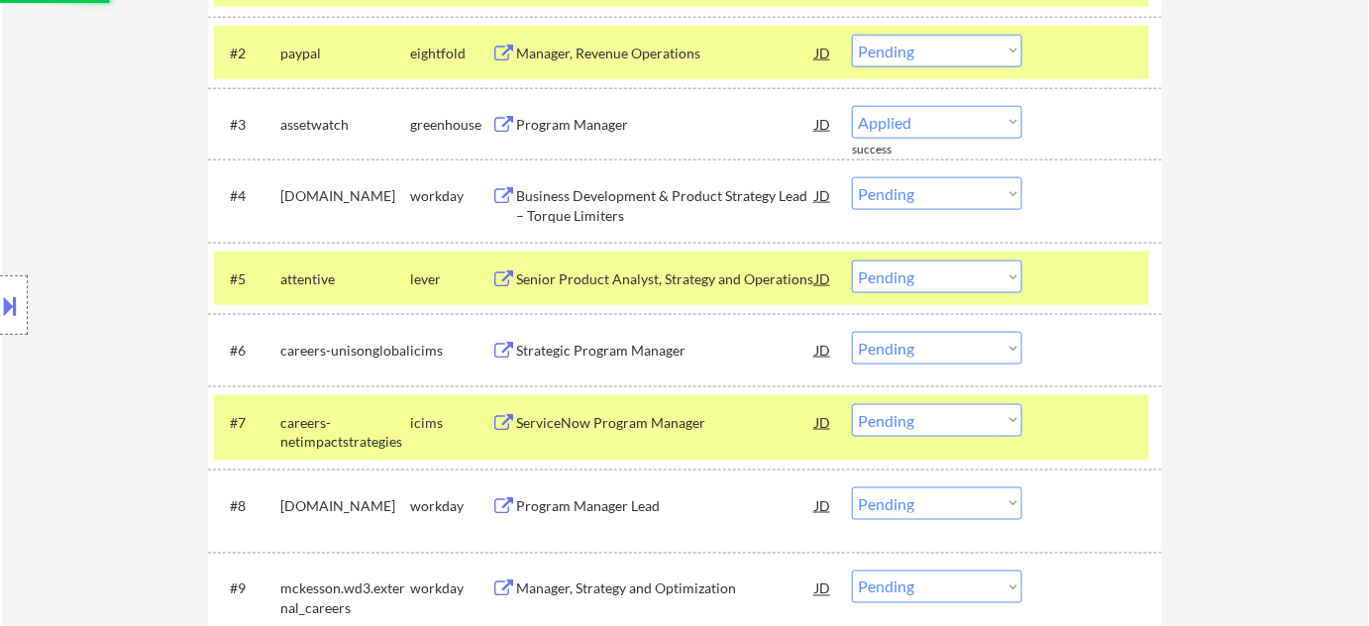
select select ""pending""
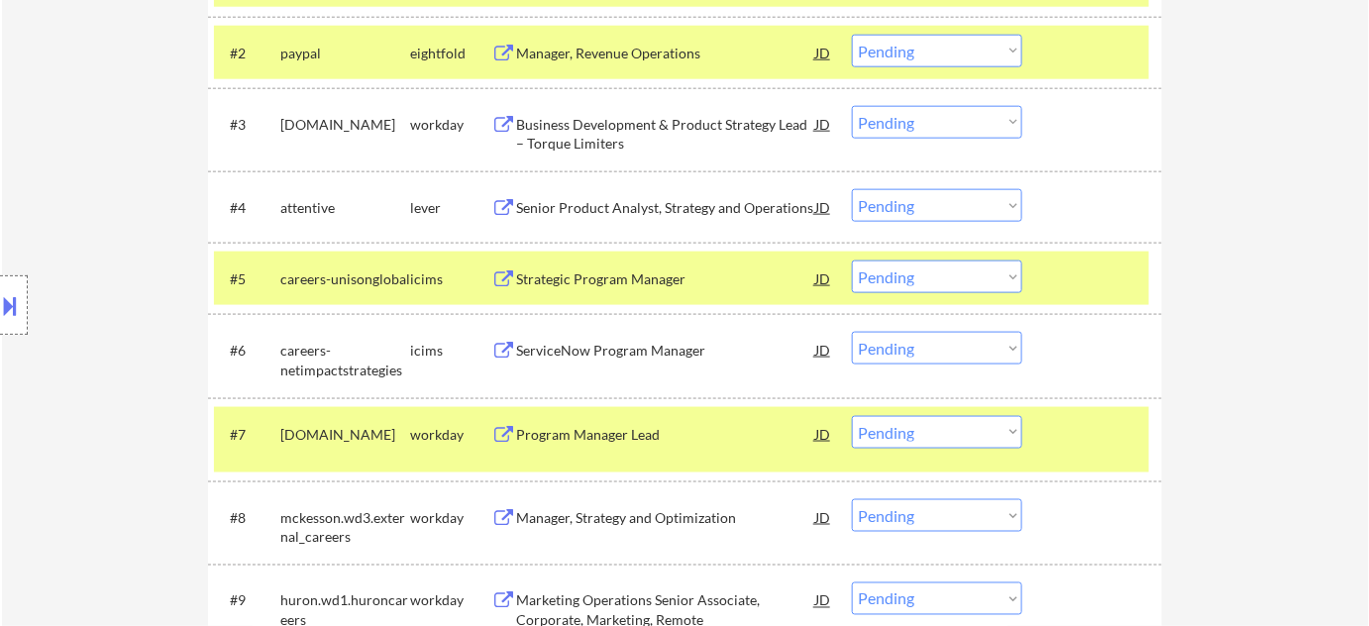
click at [889, 213] on select "Choose an option... Pending Applied Excluded (Questions) Excluded (Expired) Exc…" at bounding box center [937, 205] width 170 height 33
click at [852, 189] on select "Choose an option... Pending Applied Excluded (Questions) Excluded (Expired) Exc…" at bounding box center [937, 205] width 170 height 33
select select ""pending""
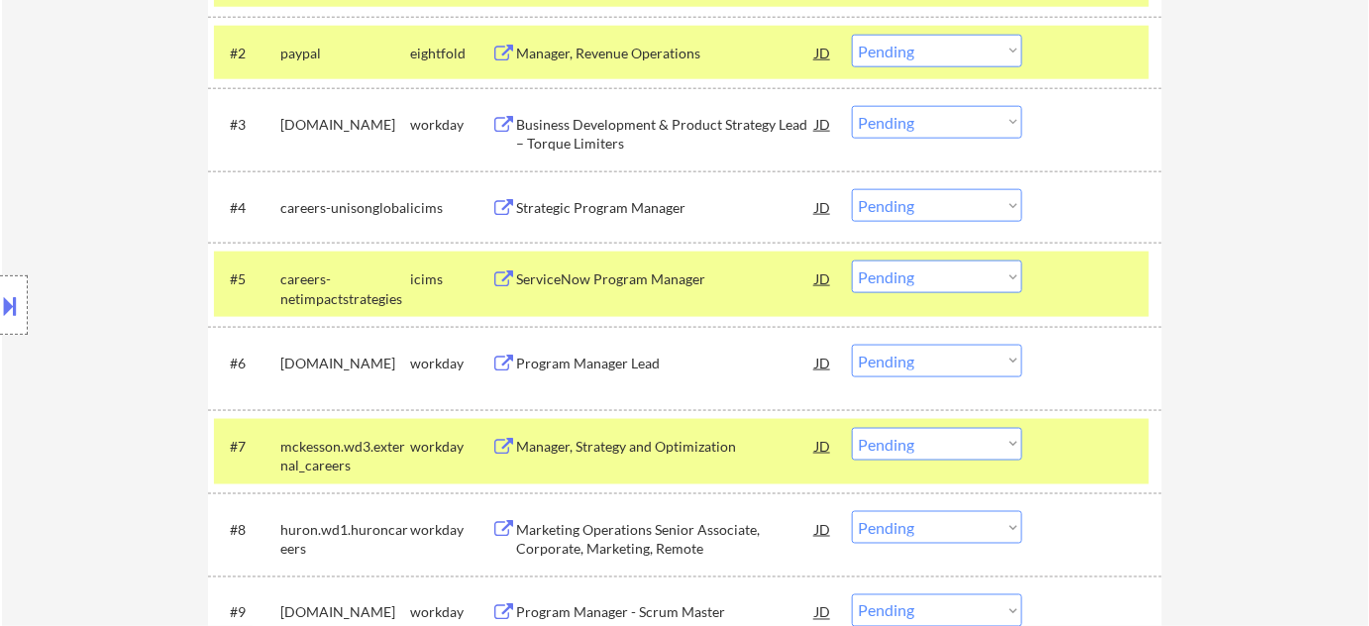
click at [2, 285] on div at bounding box center [14, 304] width 28 height 59
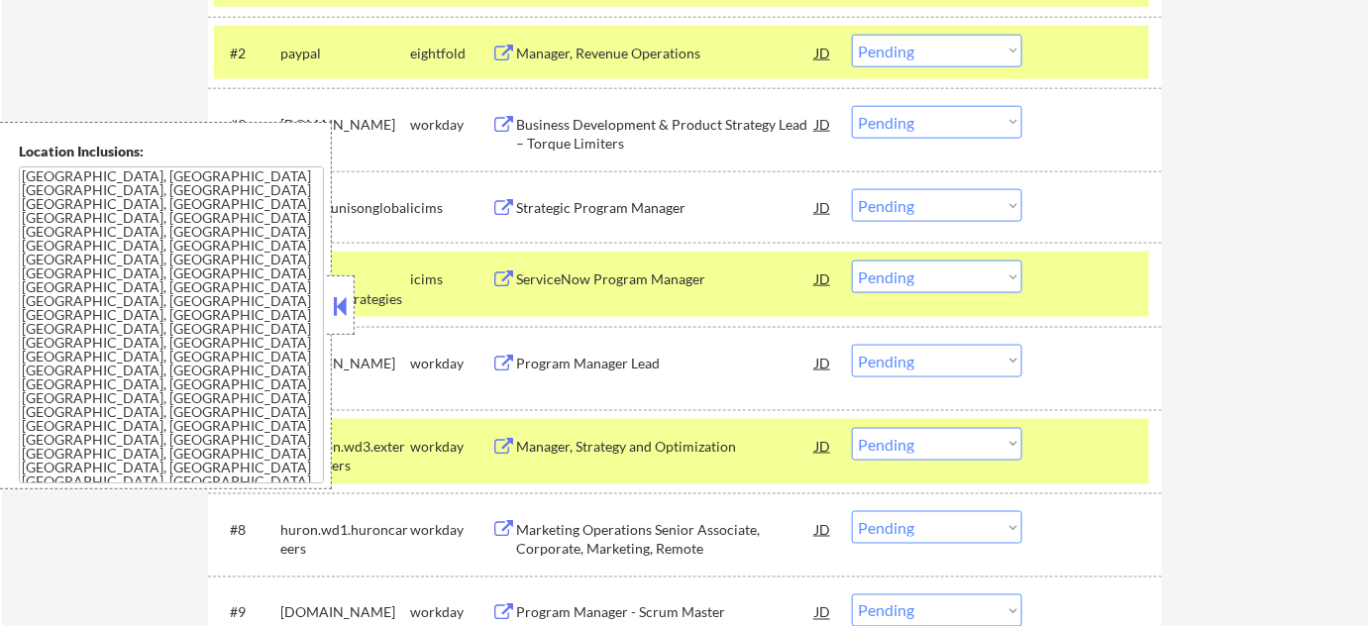
drag, startPoint x: 351, startPoint y: 300, endPoint x: 524, endPoint y: 141, distance: 235.5
click at [351, 297] on button at bounding box center [341, 306] width 22 height 30
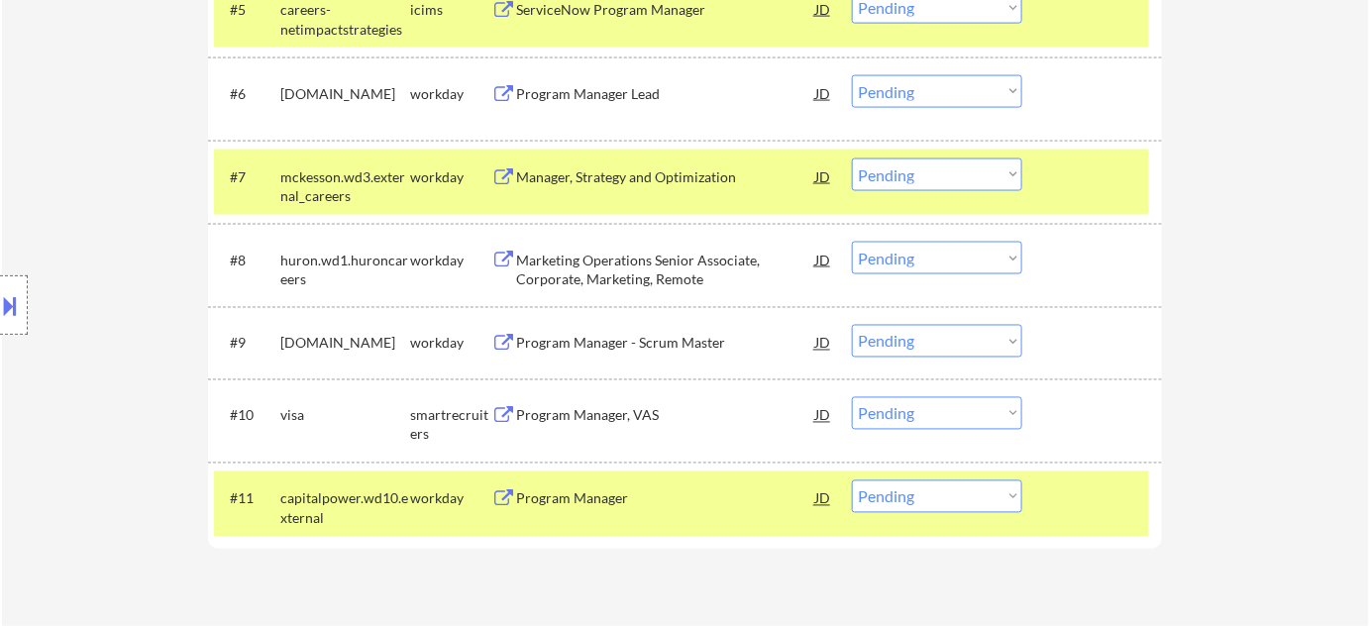
scroll to position [990, 0]
click at [947, 348] on select "Choose an option... Pending Applied Excluded (Questions) Excluded (Expired) Exc…" at bounding box center [937, 340] width 170 height 33
click at [852, 324] on select "Choose an option... Pending Applied Excluded (Questions) Excluded (Expired) Exc…" at bounding box center [937, 340] width 170 height 33
select select ""pending""
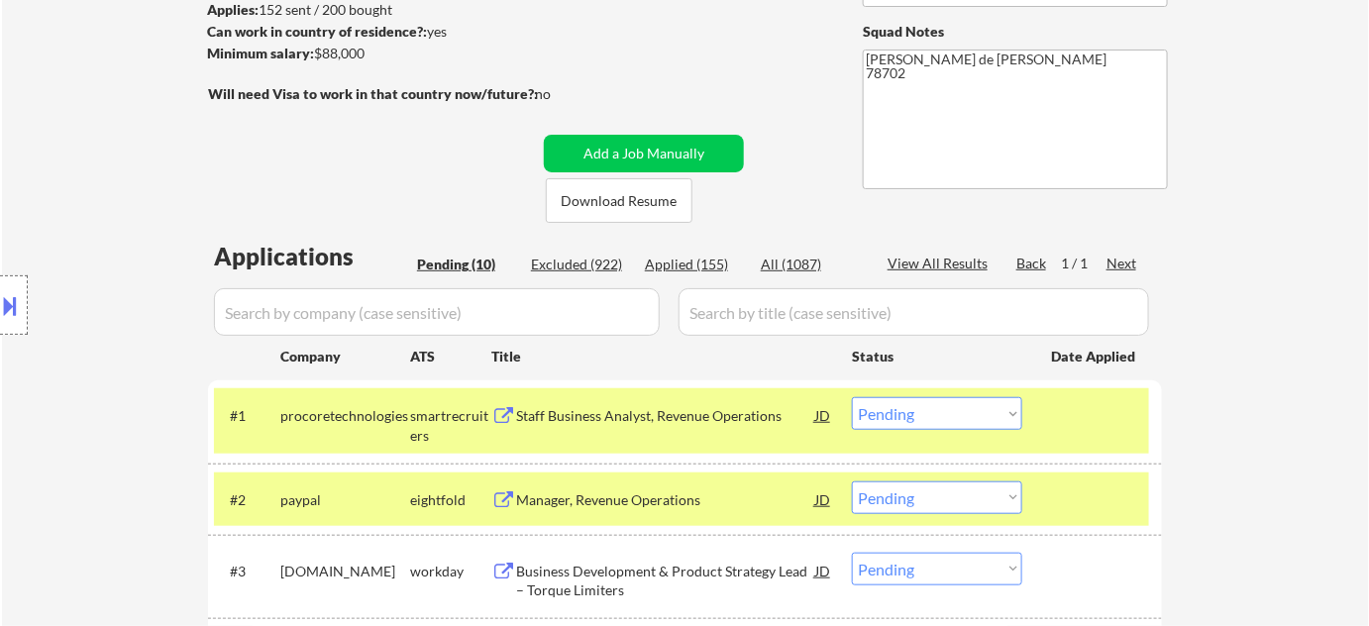
scroll to position [269, 0]
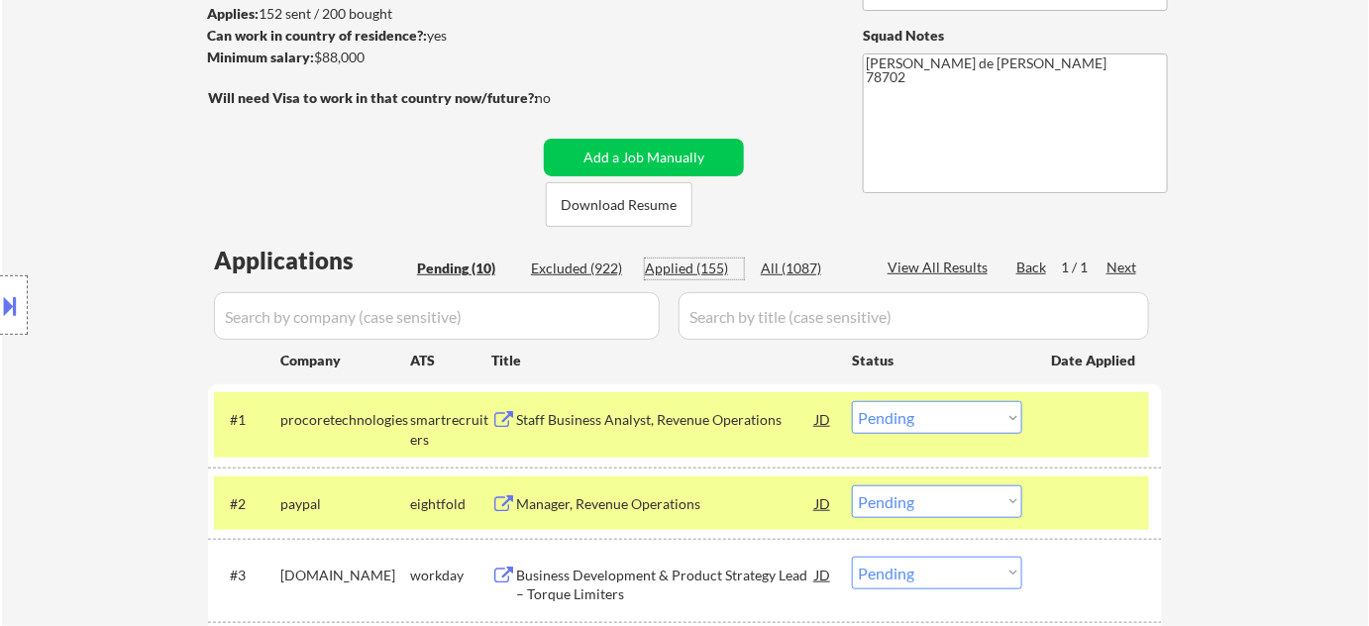
click at [711, 270] on div "Applied (155)" at bounding box center [694, 268] width 99 height 20
select select ""applied""
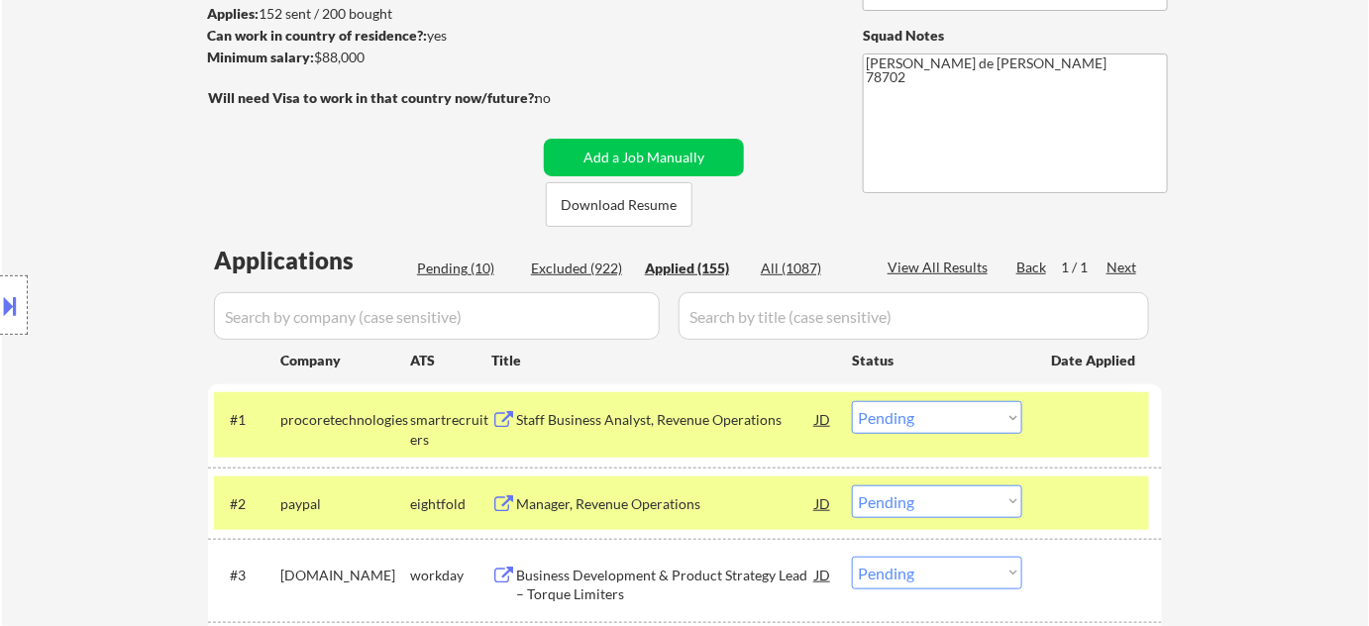
select select ""applied""
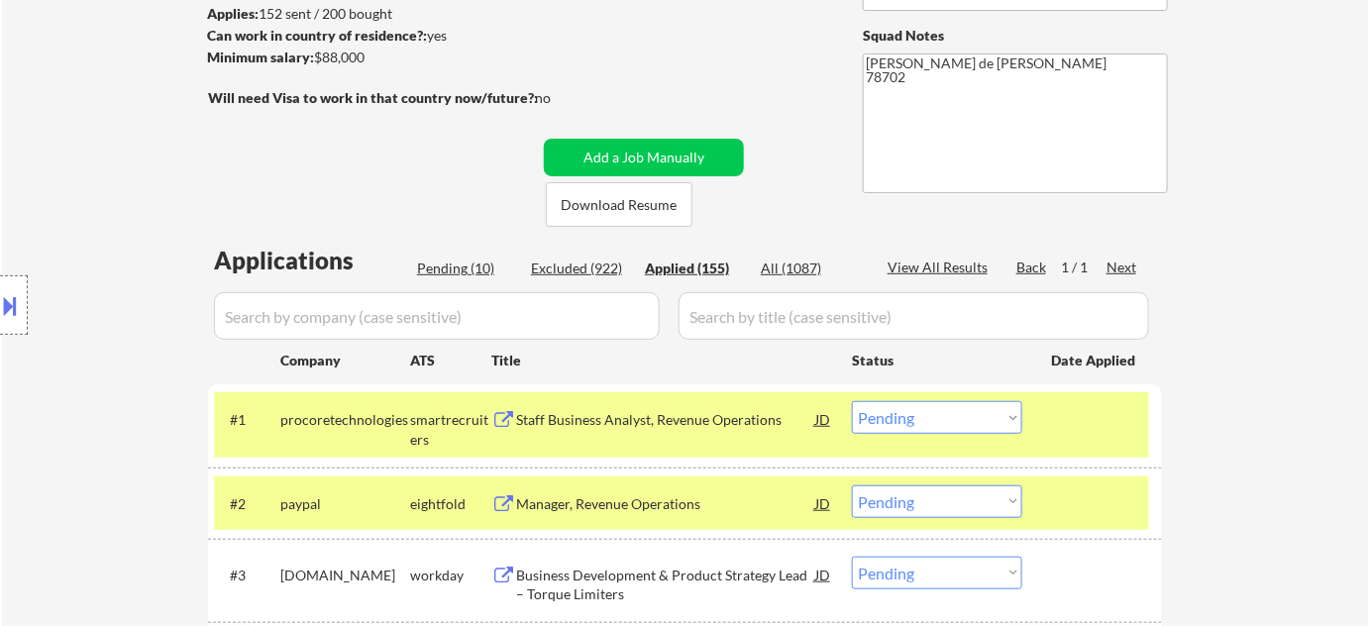
select select ""applied""
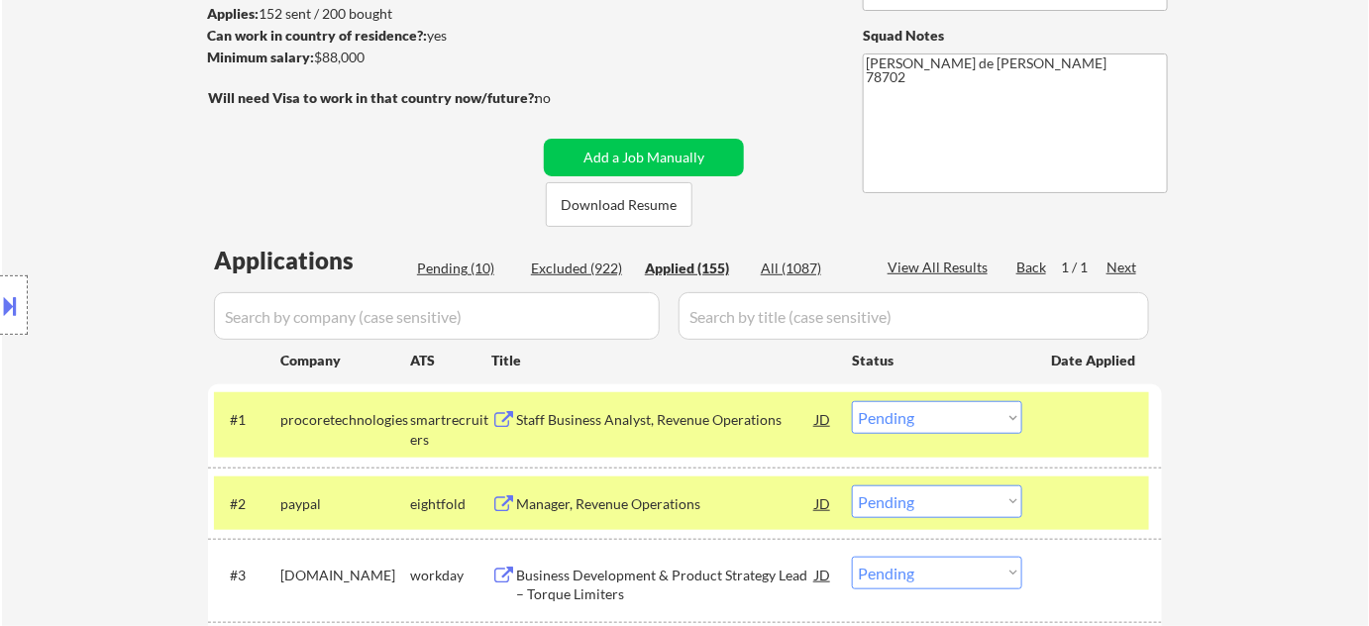
select select ""applied""
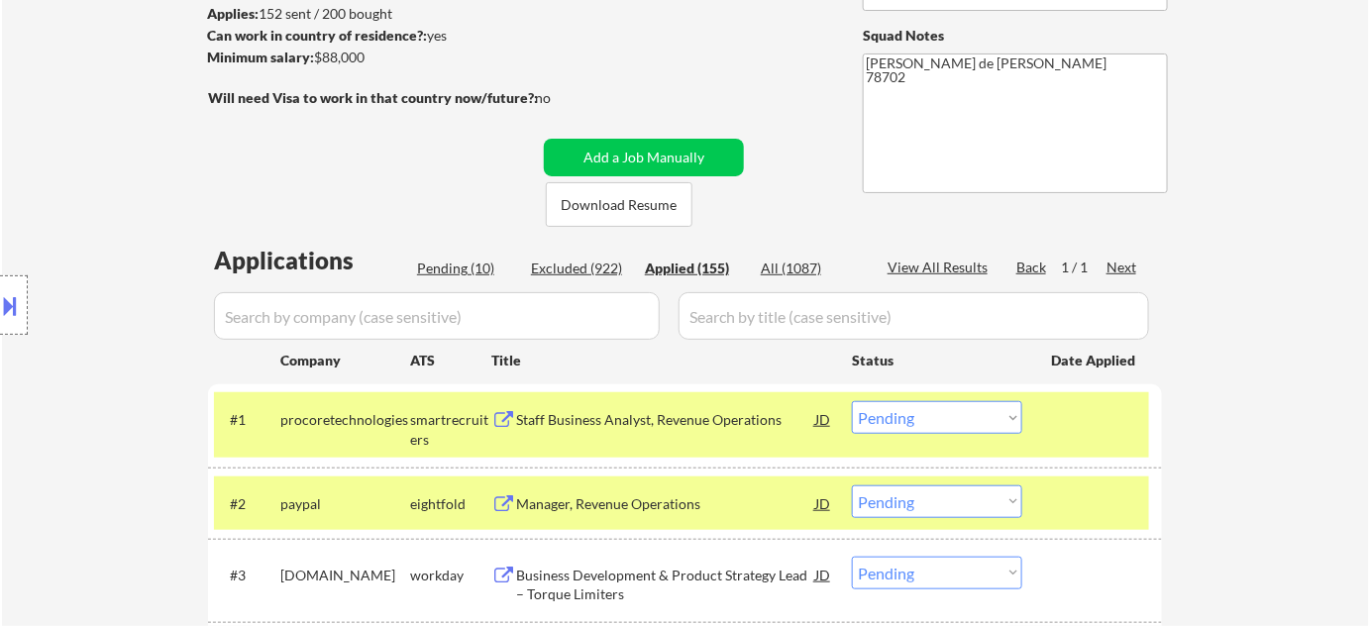
select select ""applied""
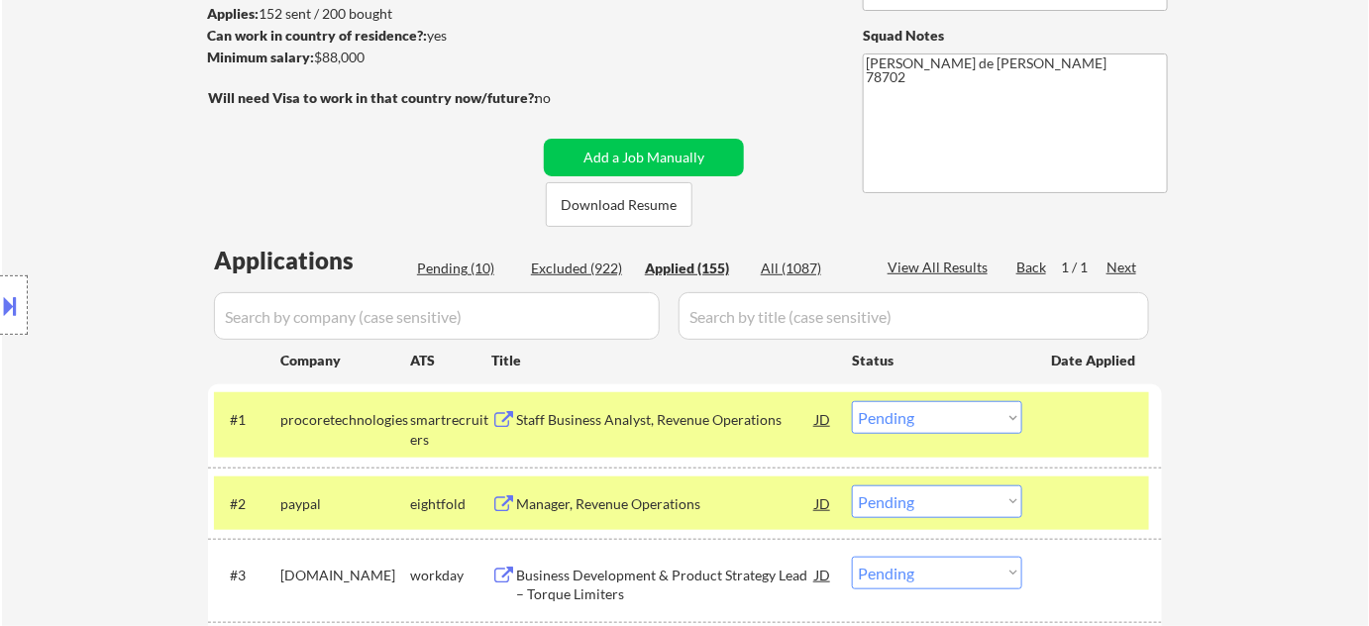
select select ""applied""
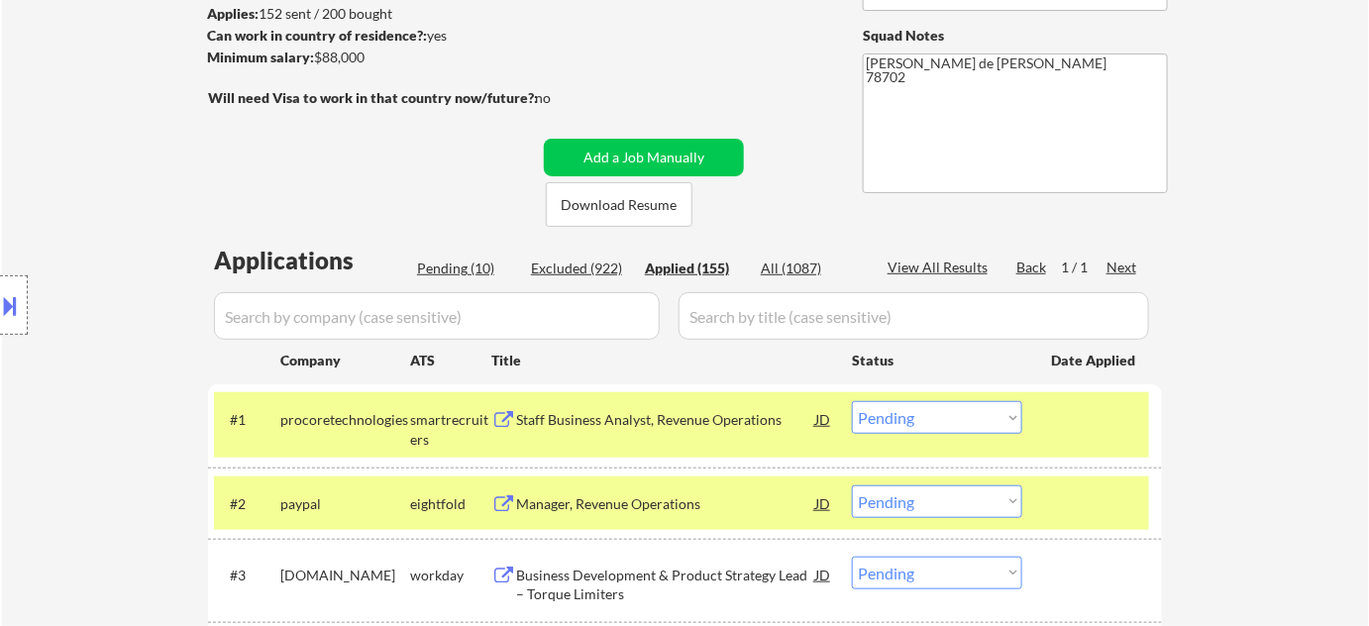
select select ""applied""
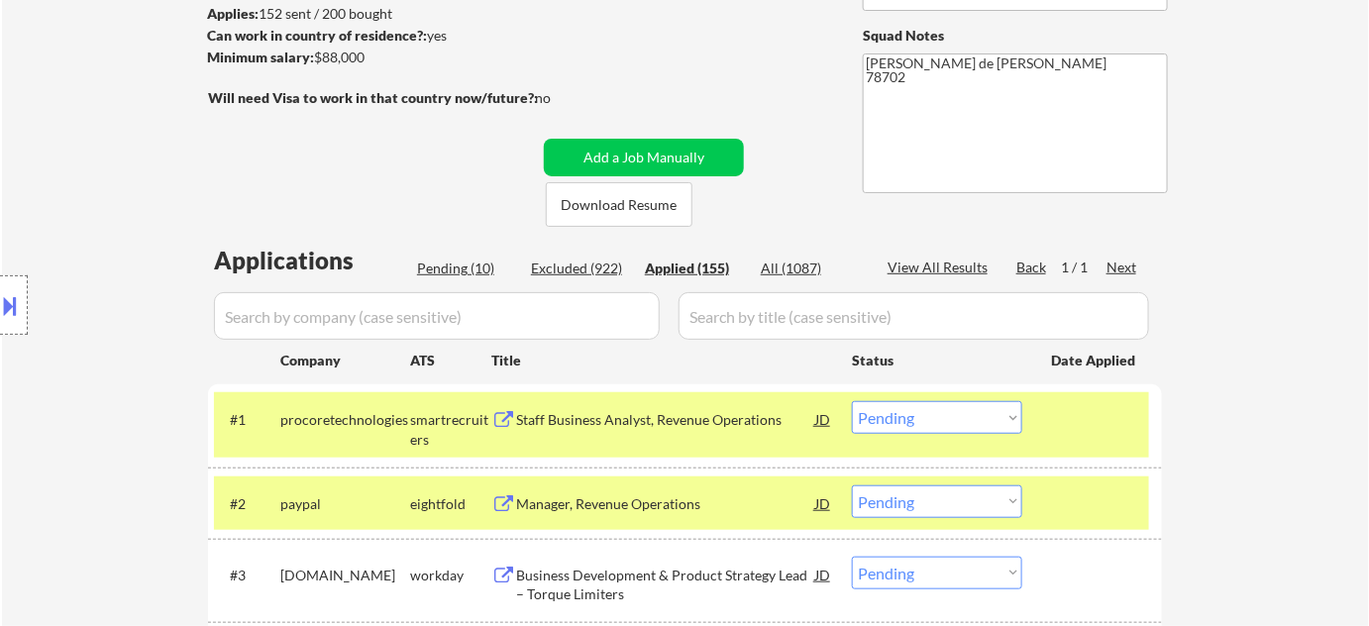
select select ""applied""
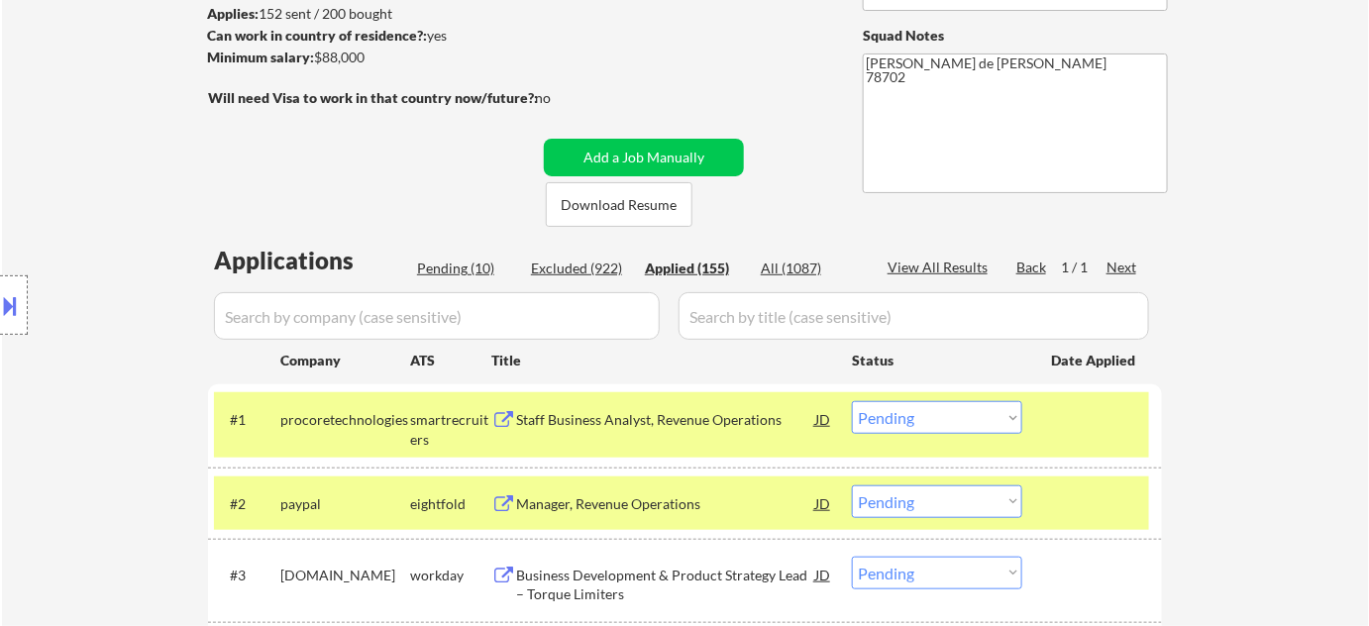
select select ""applied""
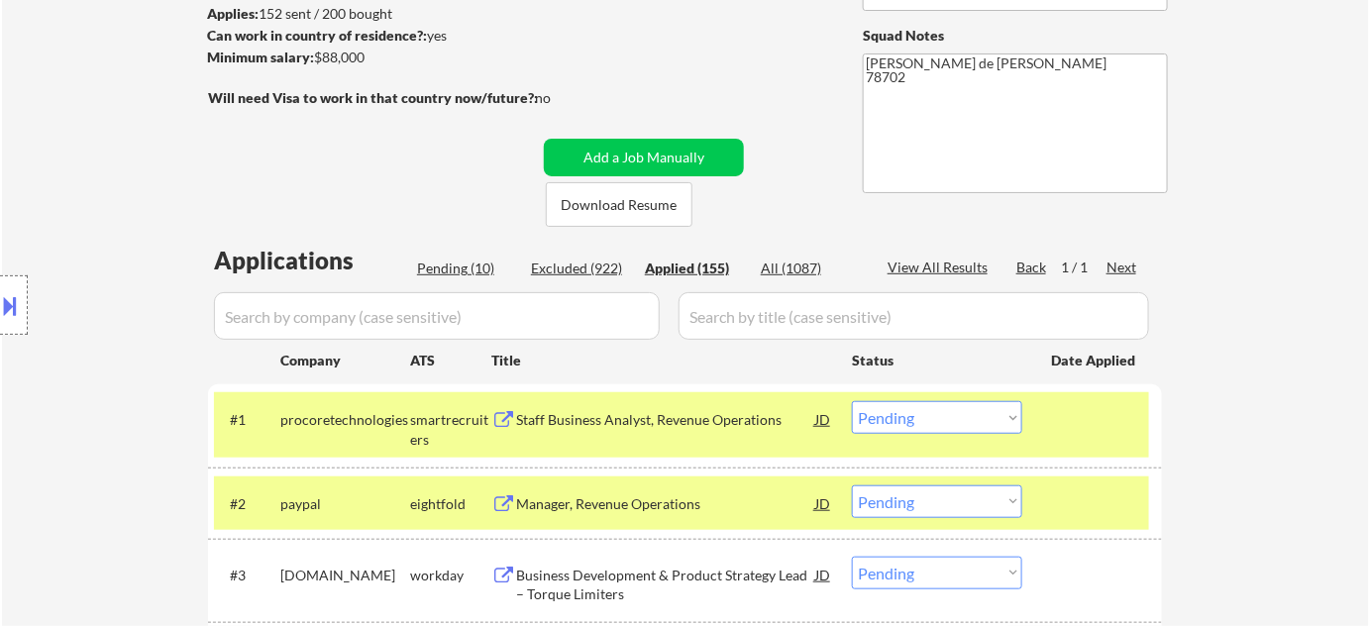
select select ""applied""
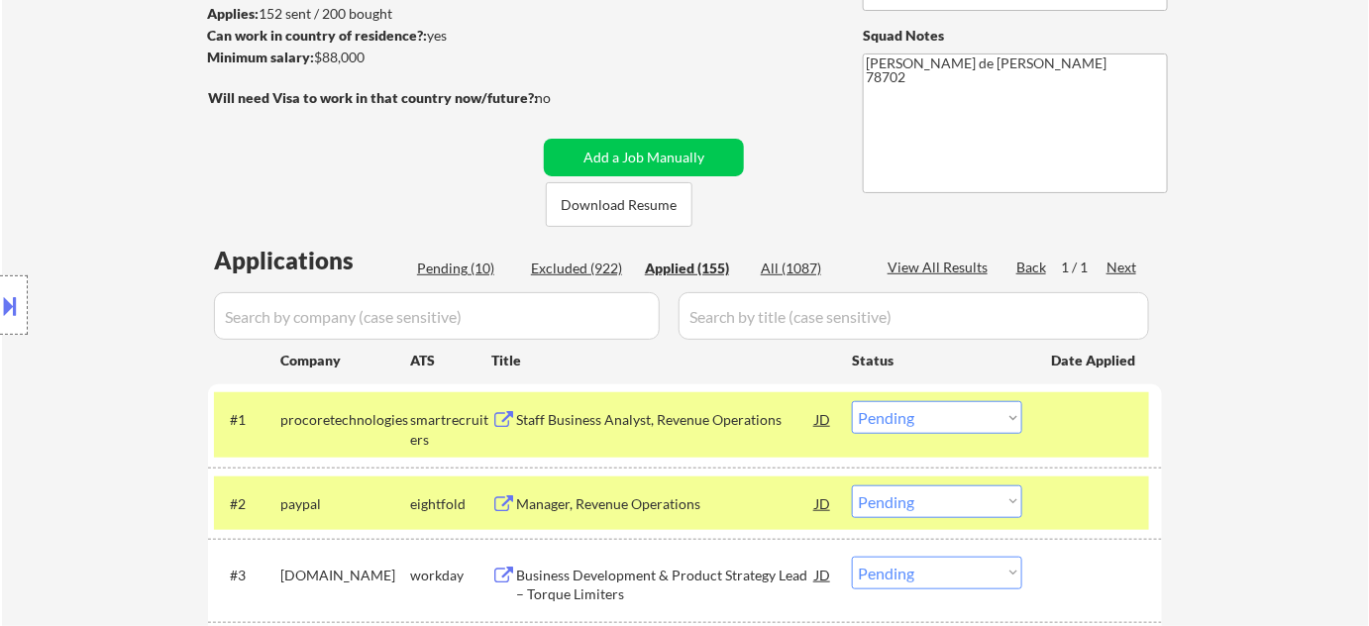
select select ""applied""
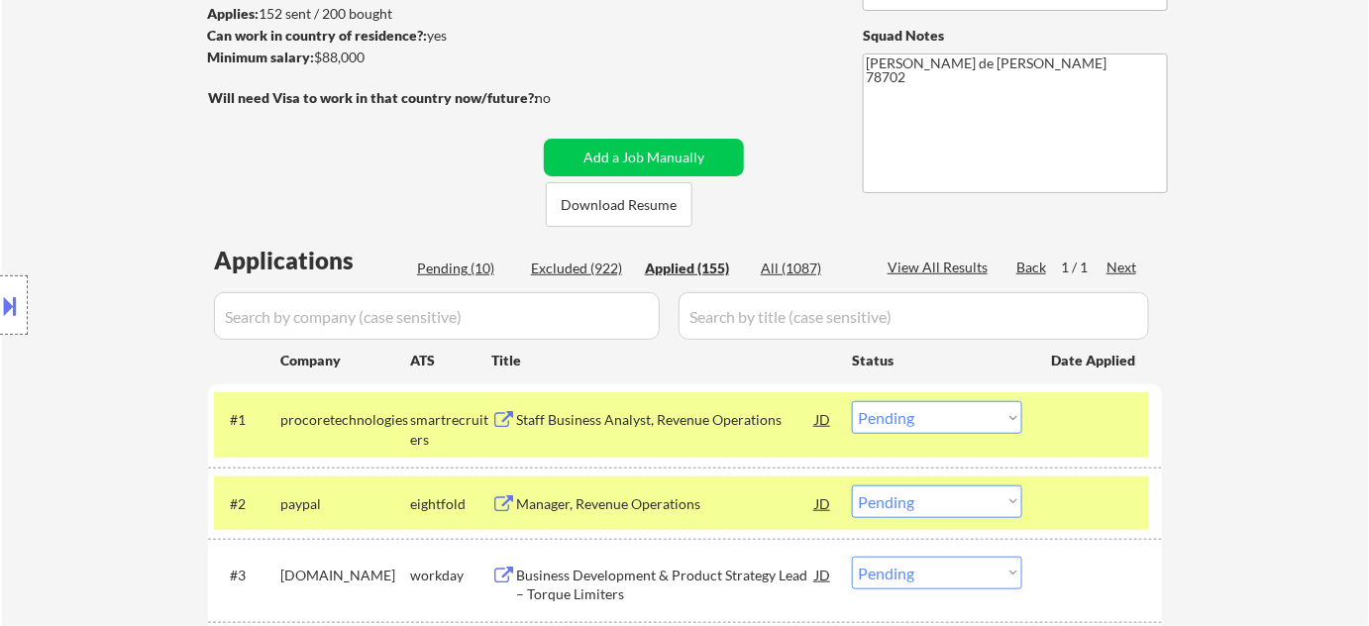
select select ""applied""
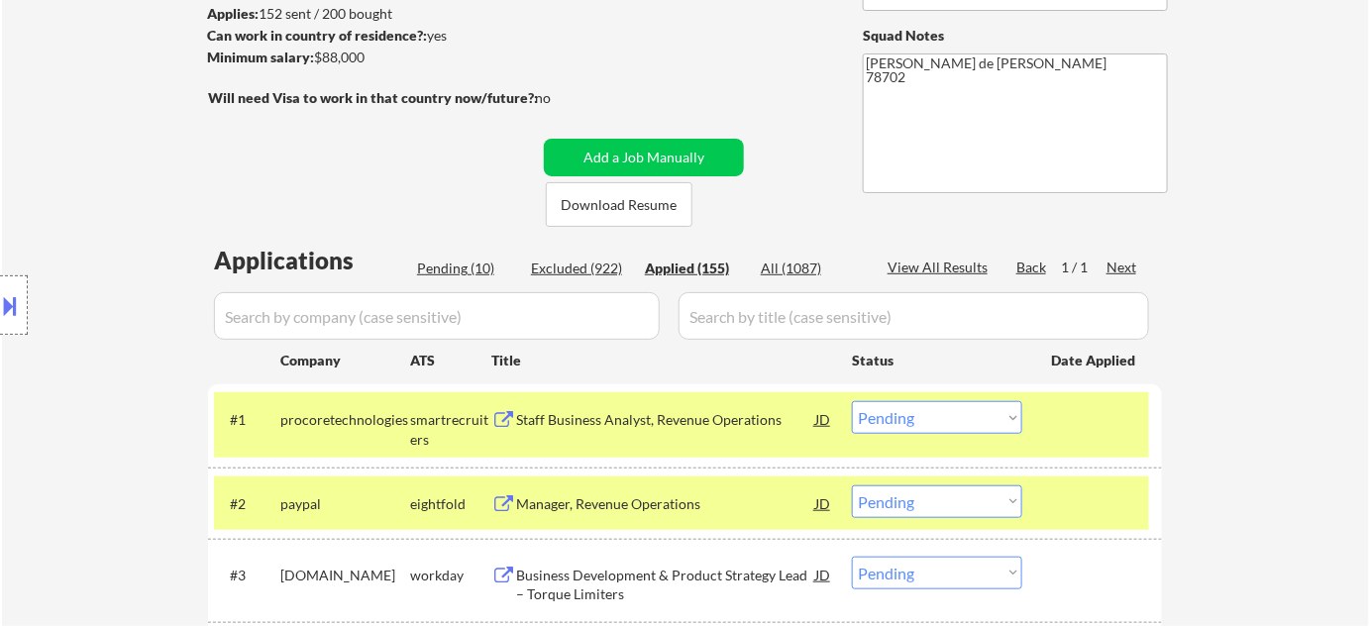
select select ""applied""
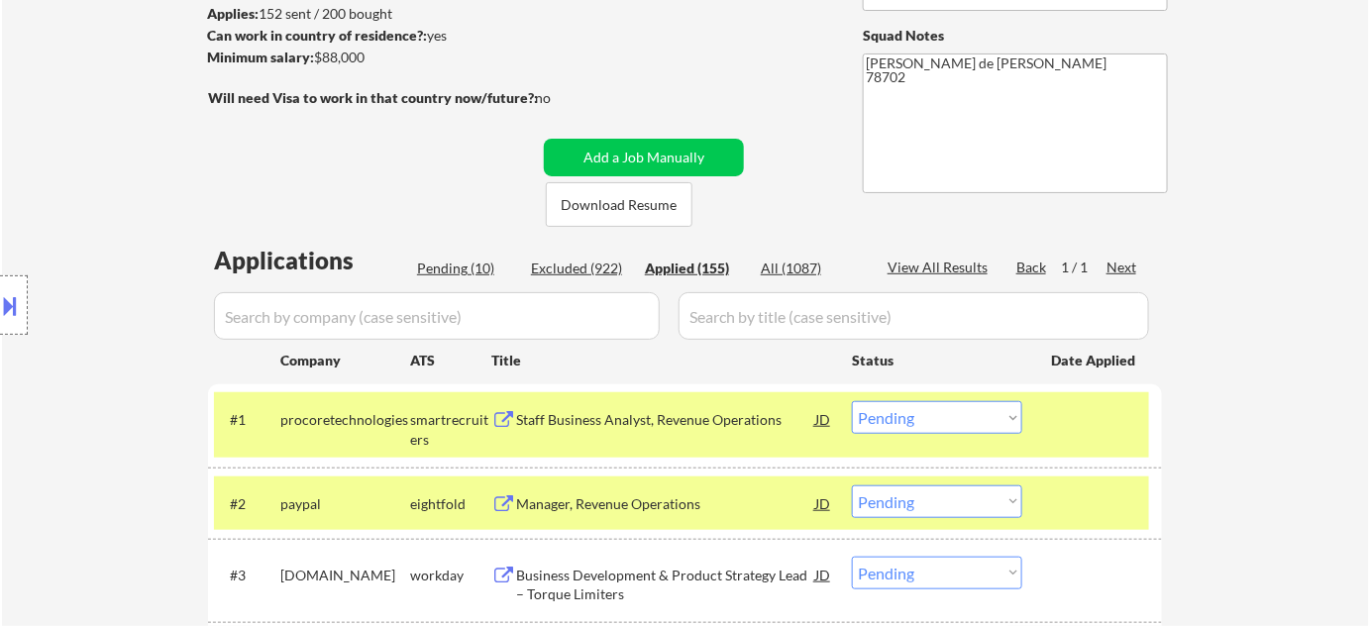
select select ""applied""
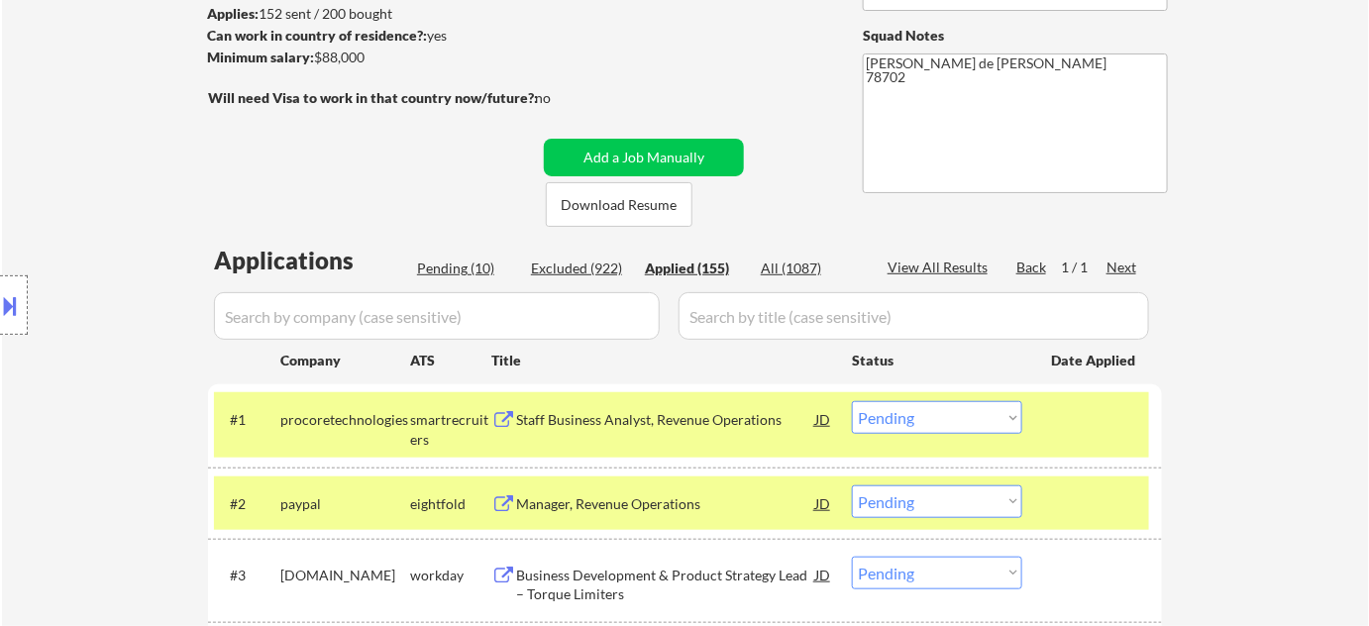
select select ""applied""
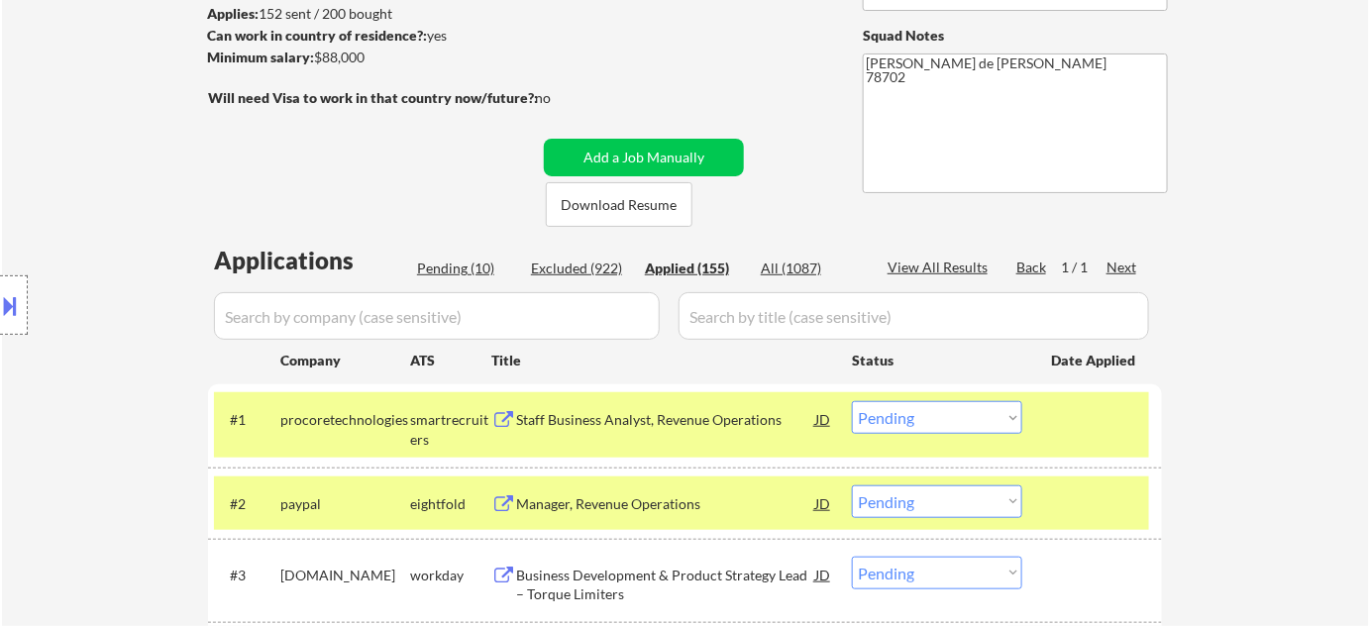
select select ""applied""
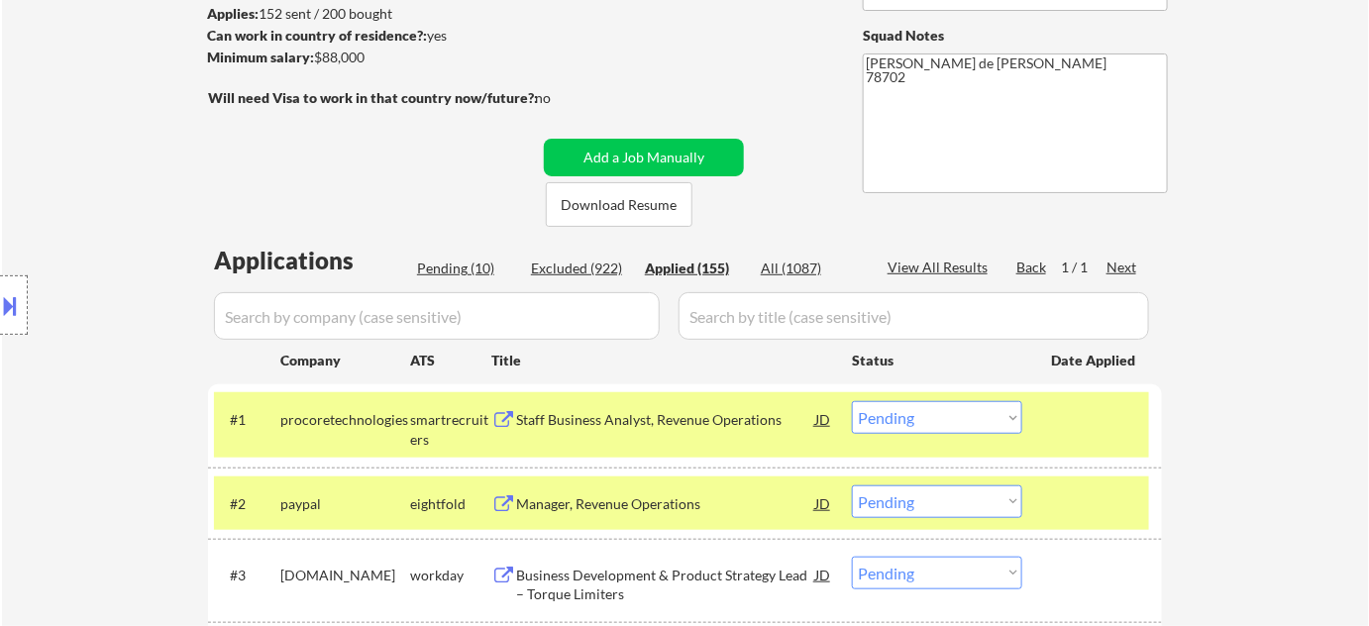
select select ""applied""
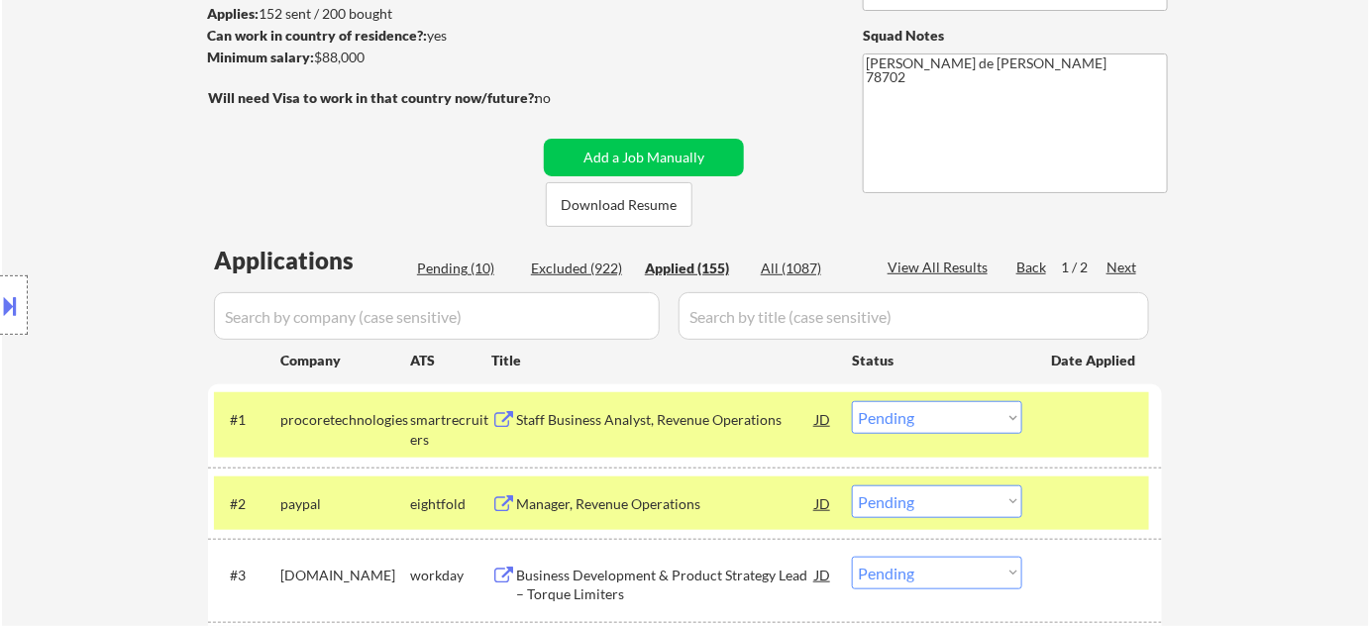
select select ""applied""
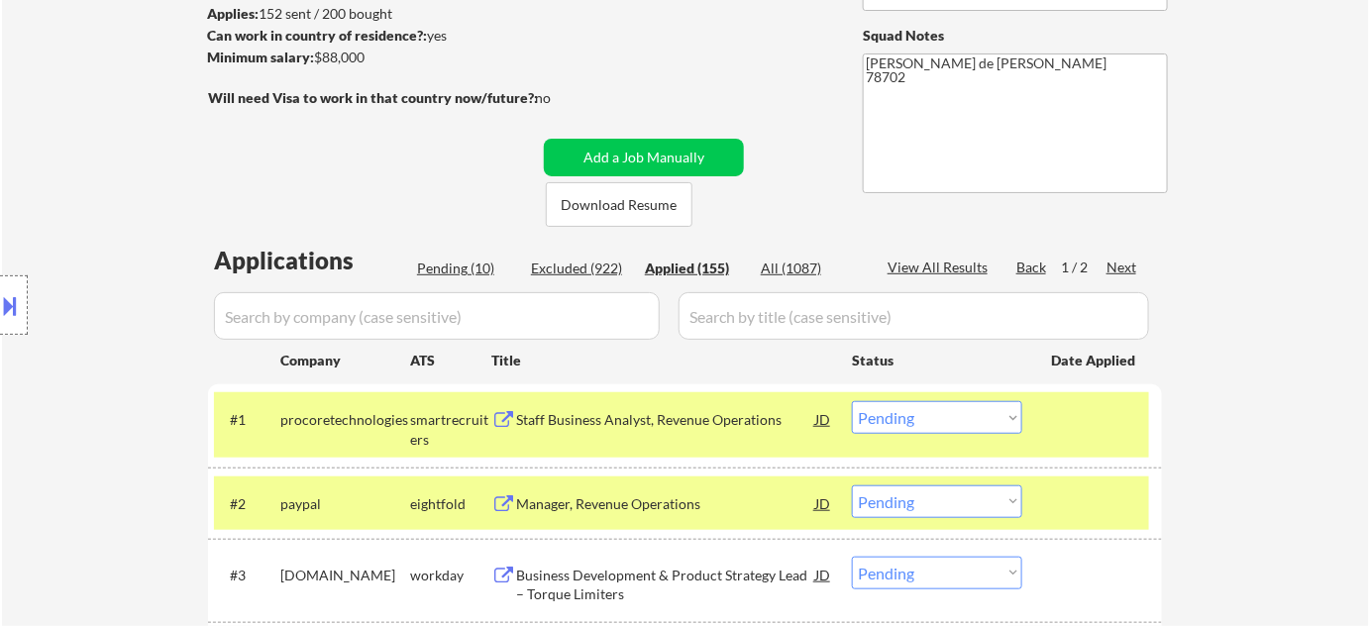
select select ""applied""
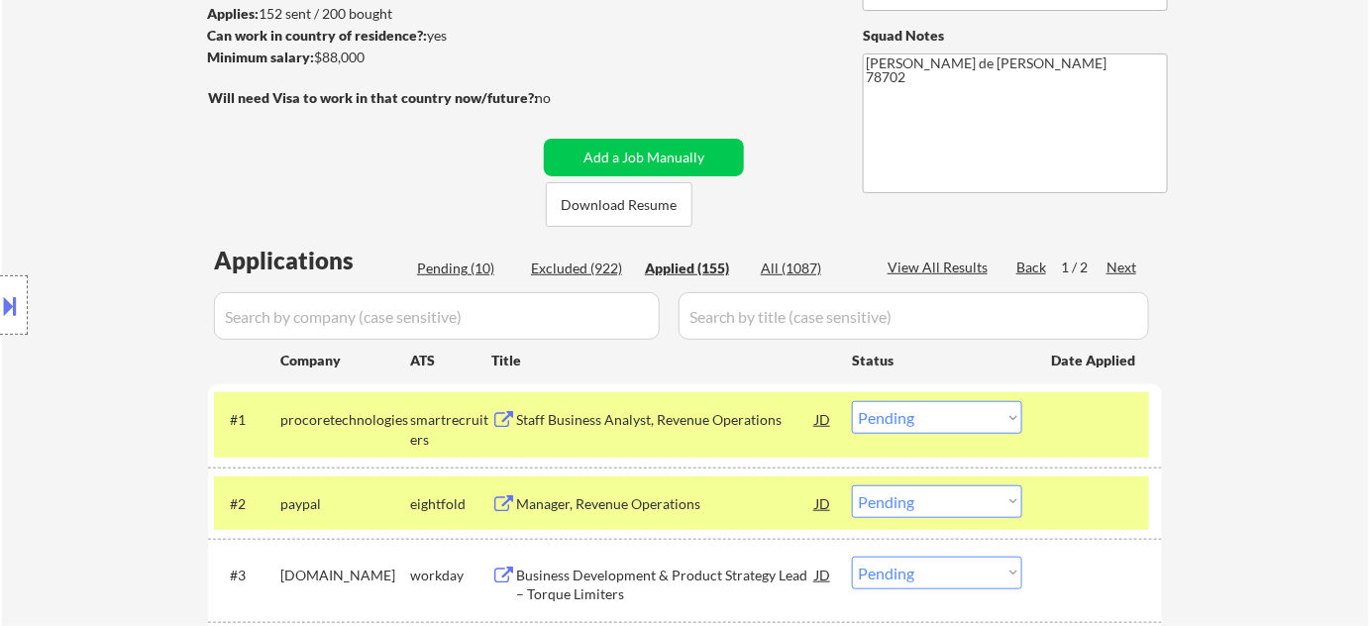
select select ""applied""
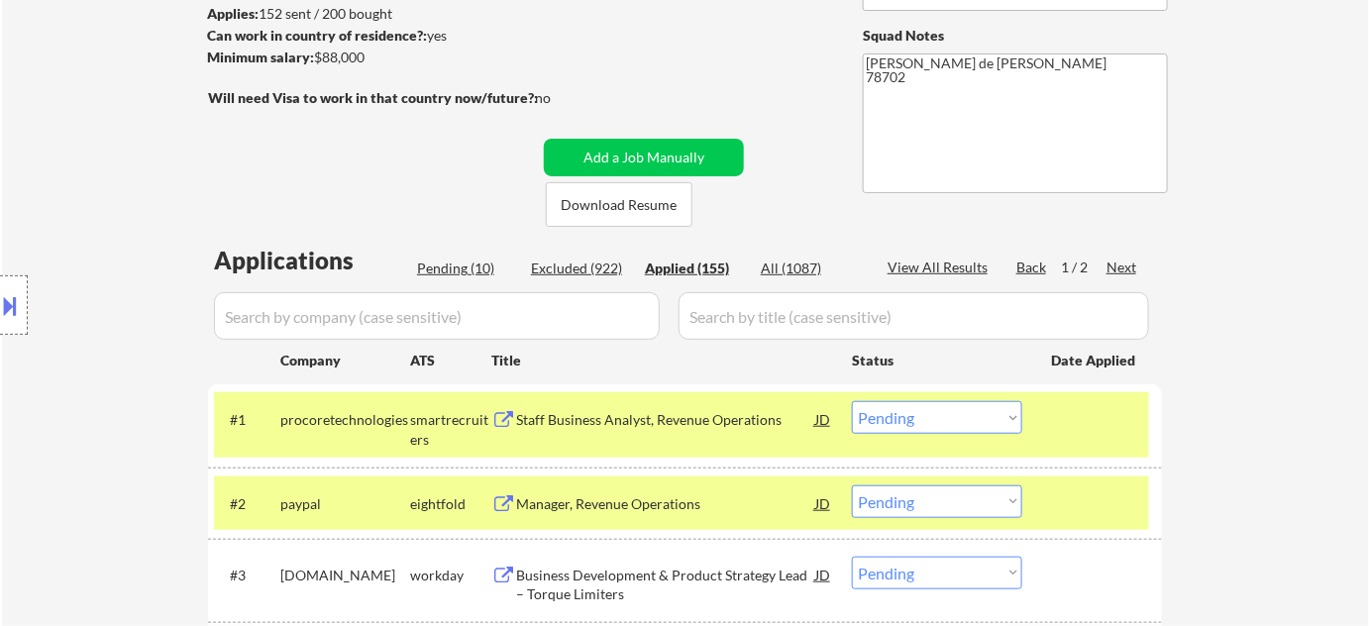
select select ""applied""
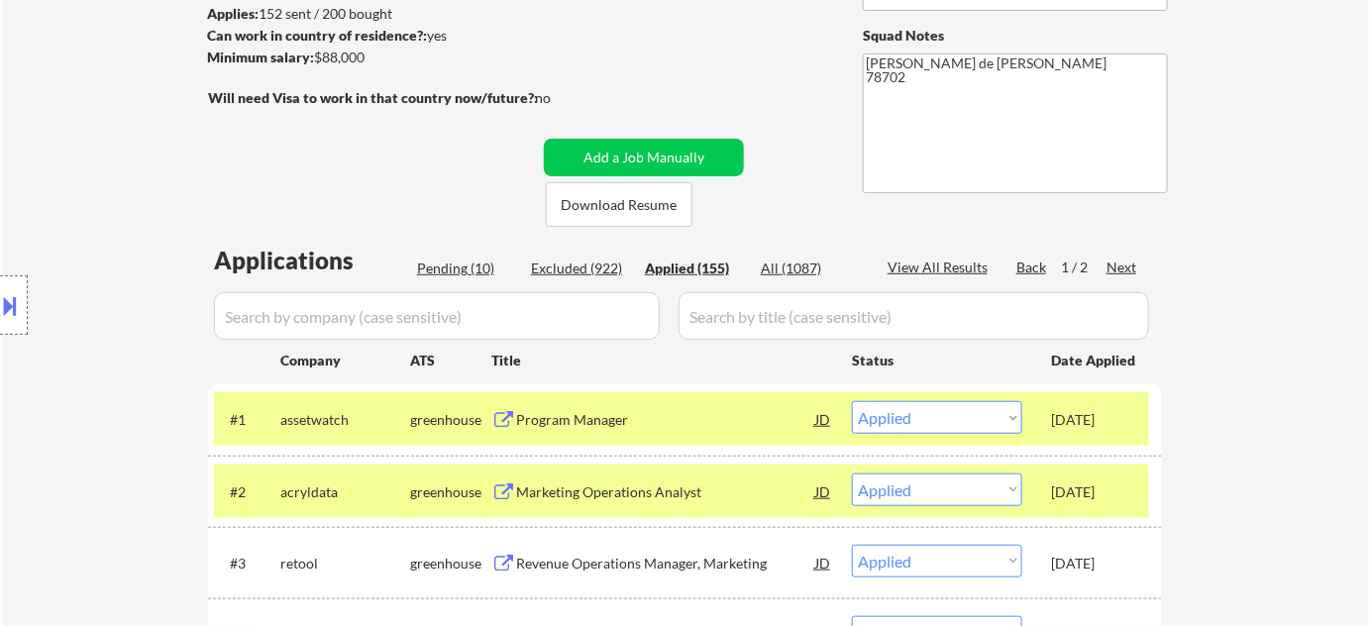
scroll to position [450, 0]
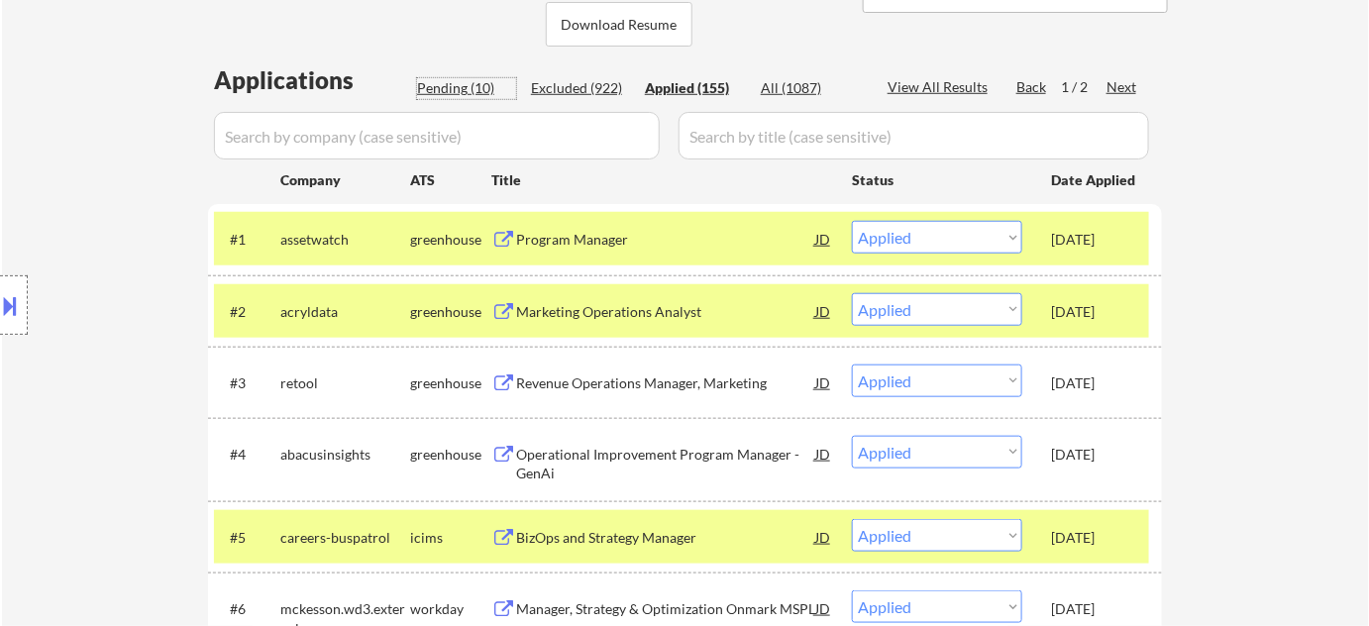
click at [462, 88] on div "Pending (10)" at bounding box center [466, 88] width 99 height 20
select select ""pending""
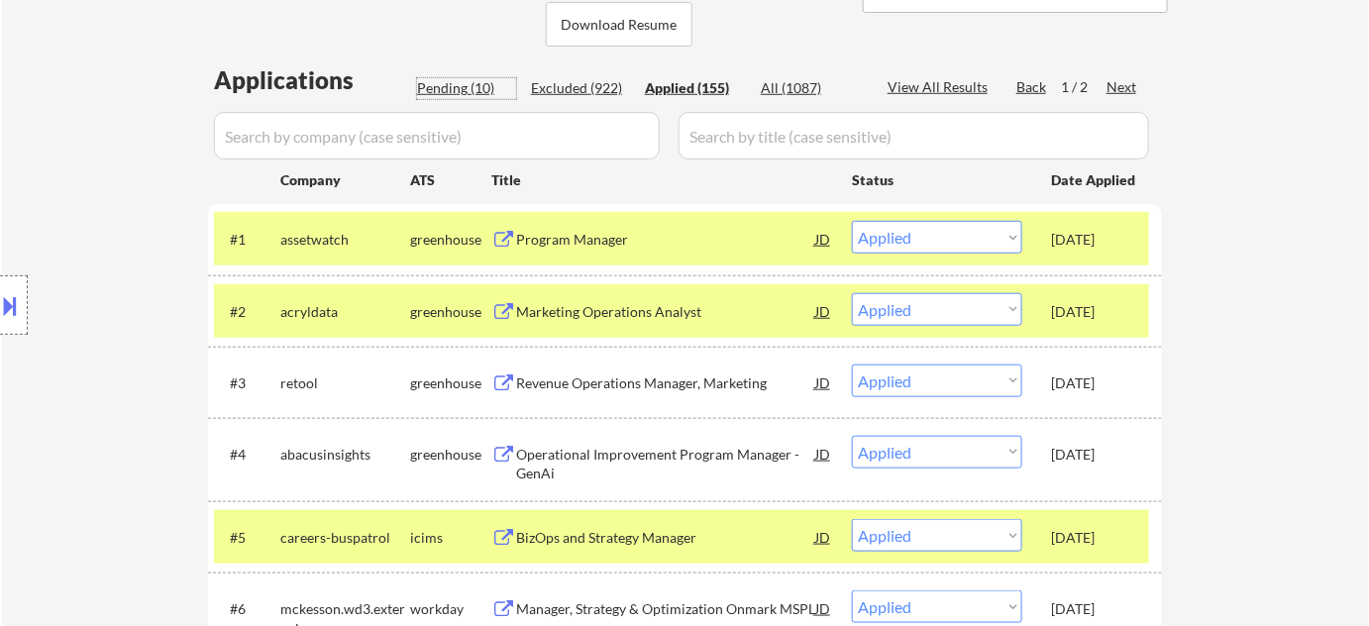
select select ""pending""
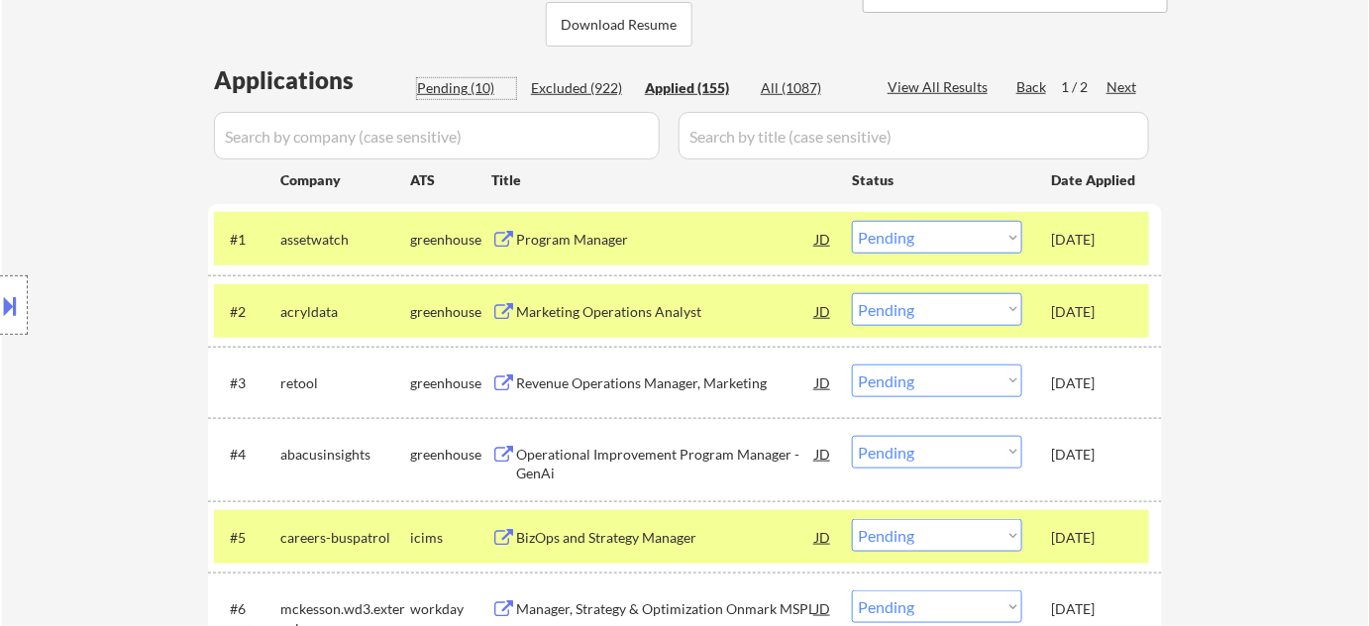
select select ""pending""
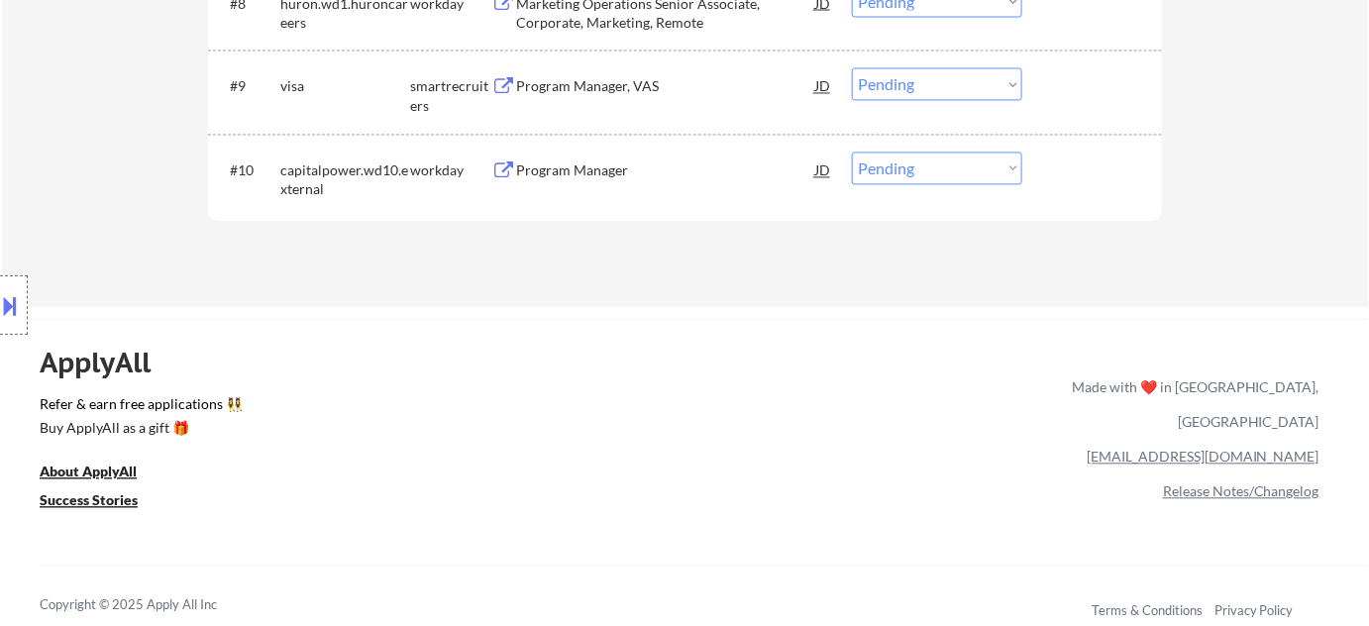
scroll to position [1170, 0]
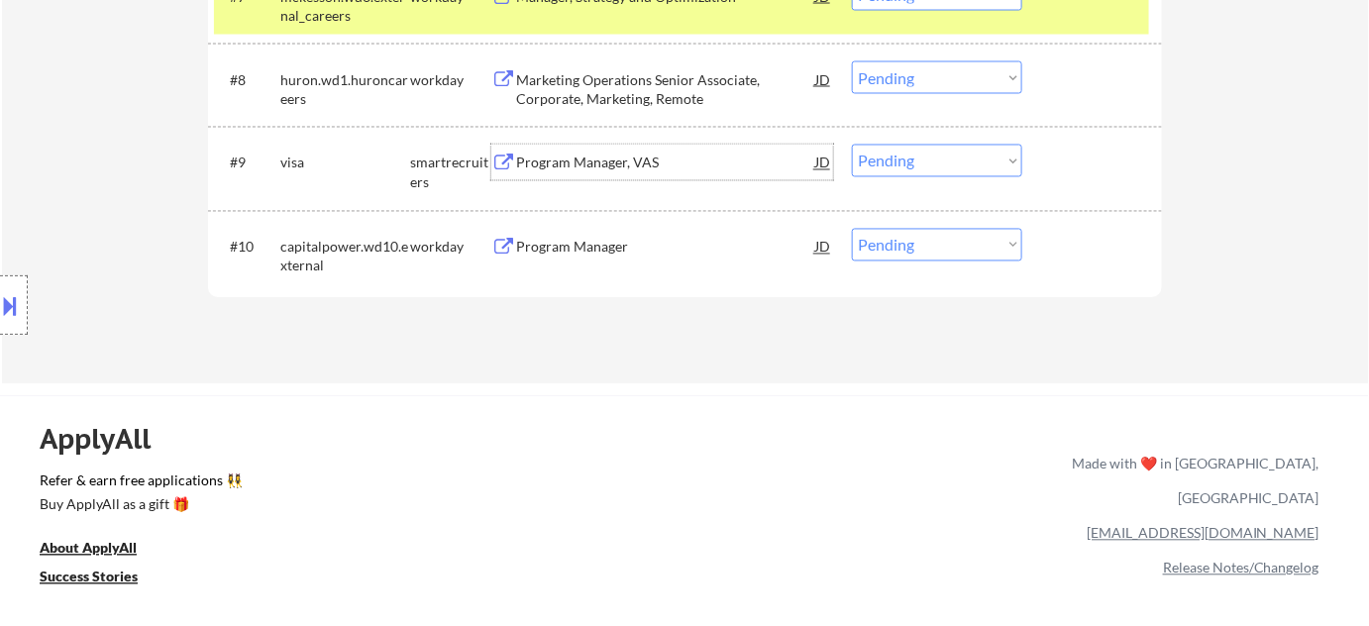
click at [570, 168] on div "Program Manager, VAS" at bounding box center [665, 164] width 299 height 20
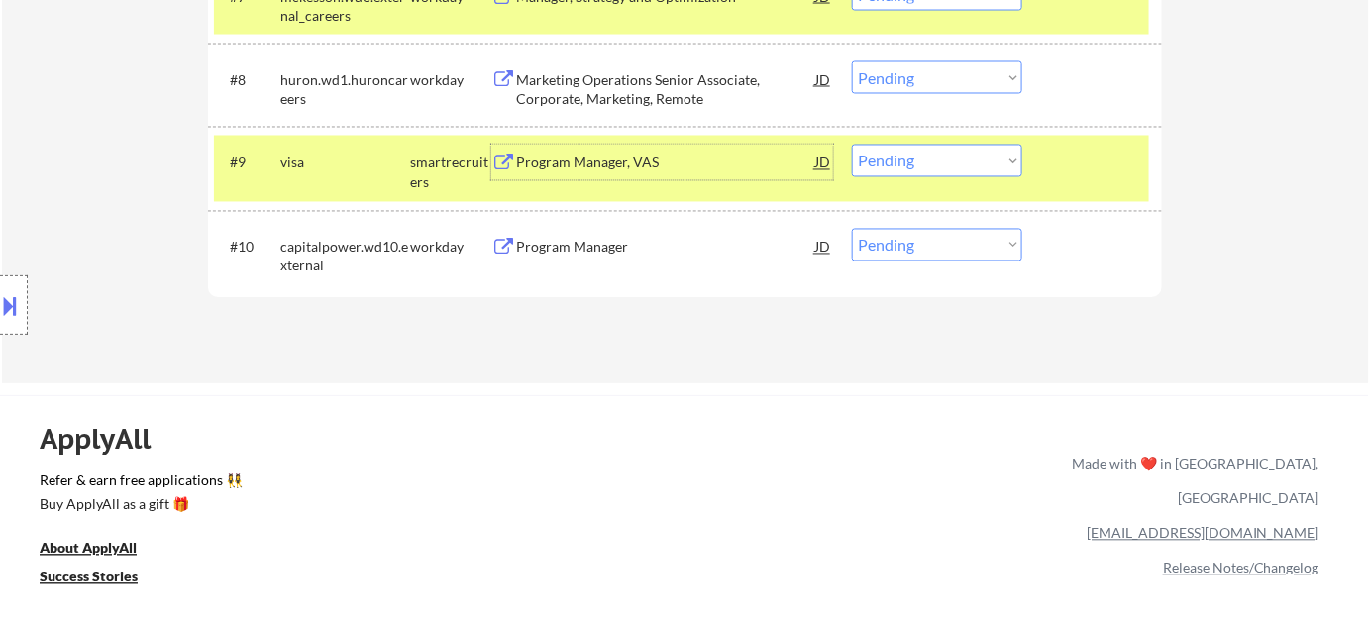
click at [887, 165] on select "Choose an option... Pending Applied Excluded (Questions) Excluded (Expired) Exc…" at bounding box center [937, 161] width 170 height 33
click at [852, 145] on select "Choose an option... Pending Applied Excluded (Questions) Excluded (Expired) Exc…" at bounding box center [937, 161] width 170 height 33
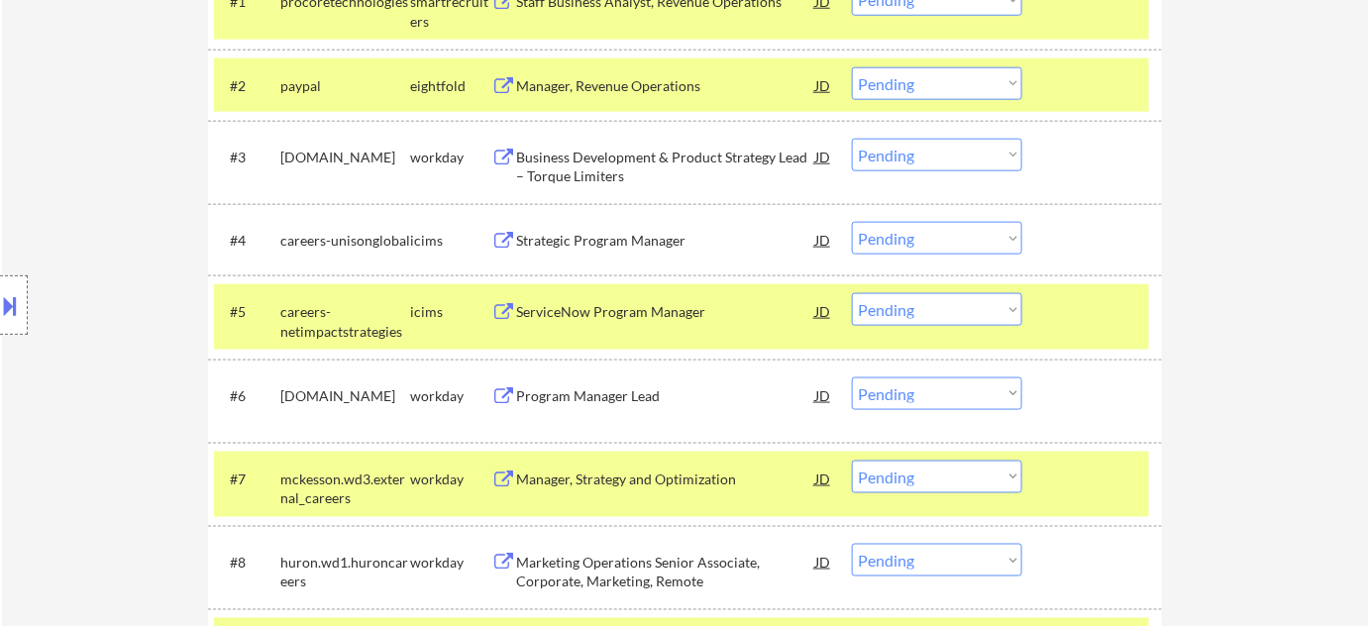
scroll to position [810, 0]
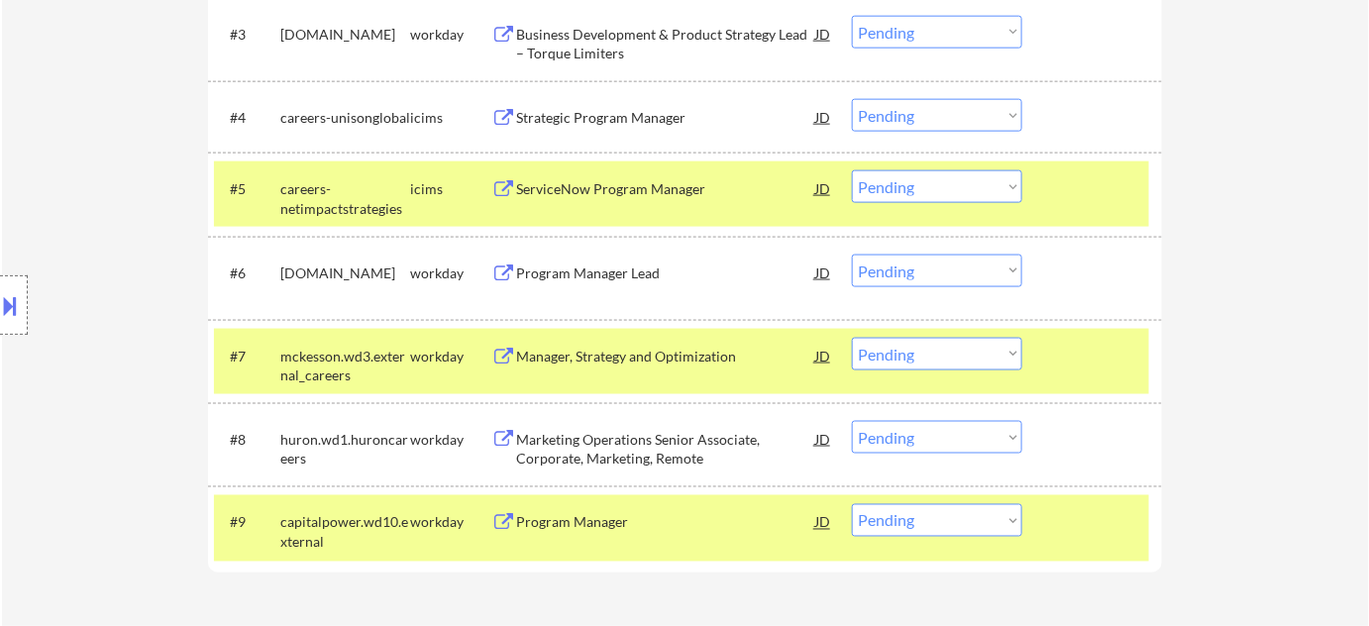
click at [632, 257] on div "Program Manager Lead" at bounding box center [665, 273] width 299 height 36
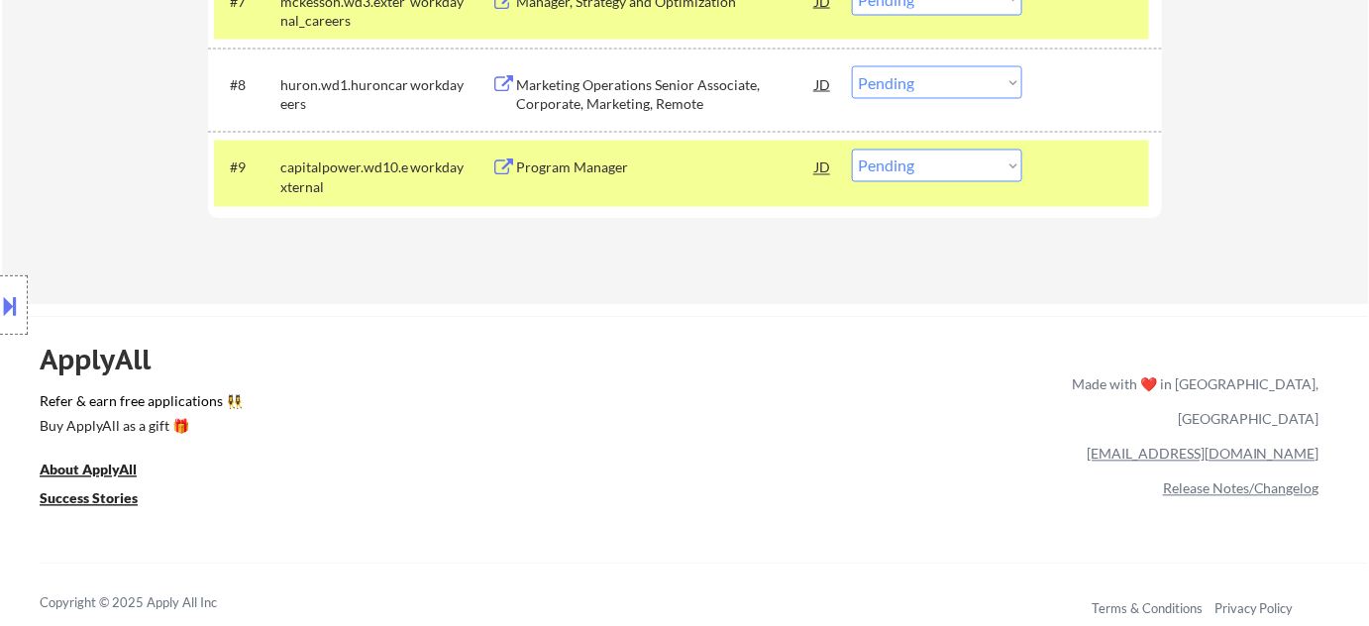
scroll to position [1080, 0]
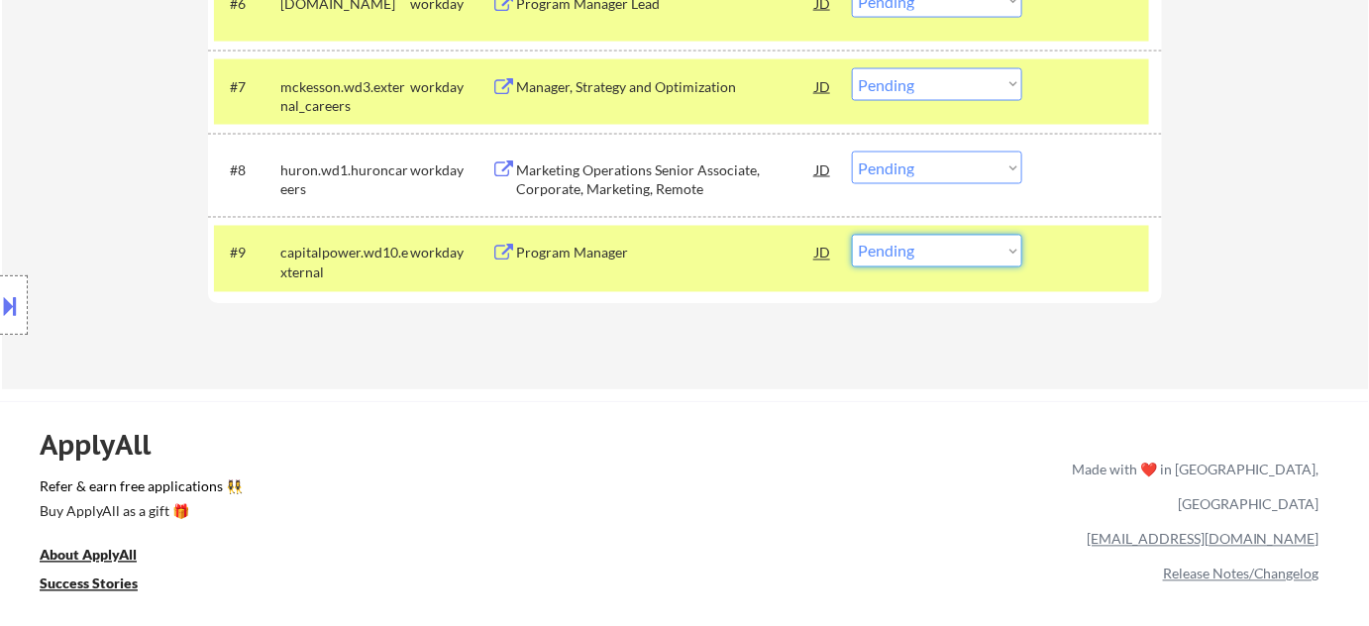
click at [951, 247] on select "Choose an option... Pending Applied Excluded (Questions) Excluded (Expired) Exc…" at bounding box center [937, 251] width 170 height 33
select select ""excluded__bad_match_""
click at [852, 235] on select "Choose an option... Pending Applied Excluded (Questions) Excluded (Expired) Exc…" at bounding box center [937, 251] width 170 height 33
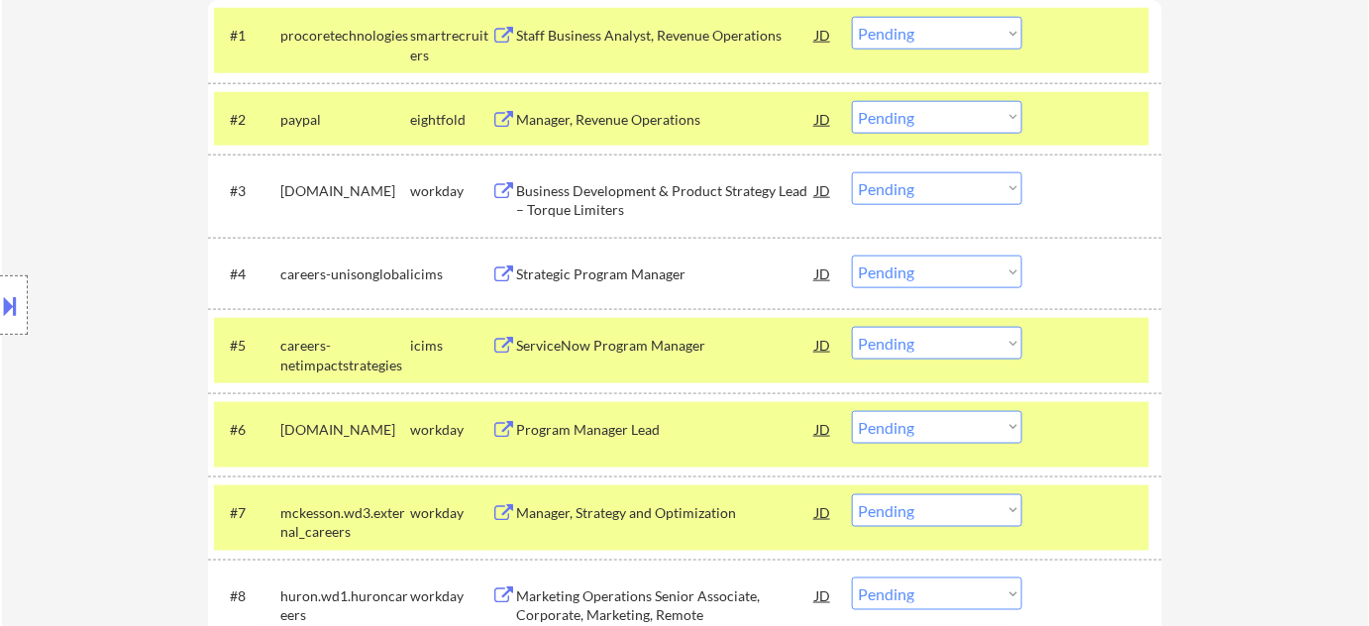
scroll to position [630, 0]
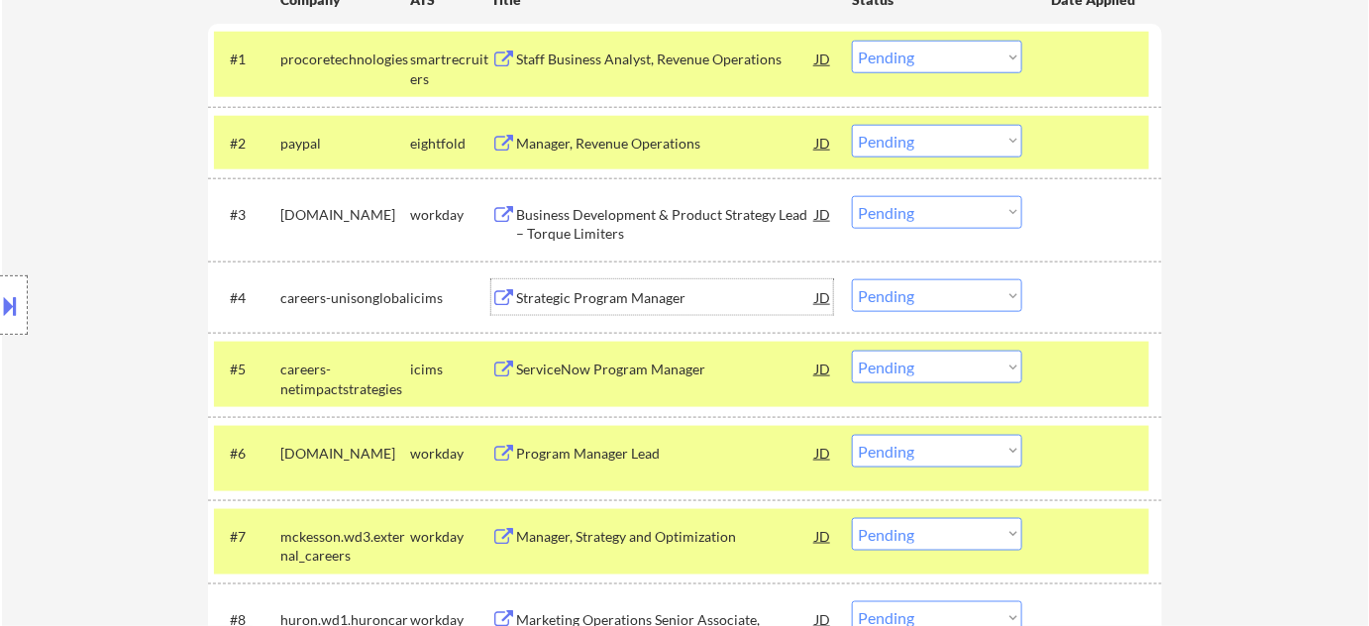
click at [637, 305] on div "Strategic Program Manager" at bounding box center [665, 298] width 299 height 20
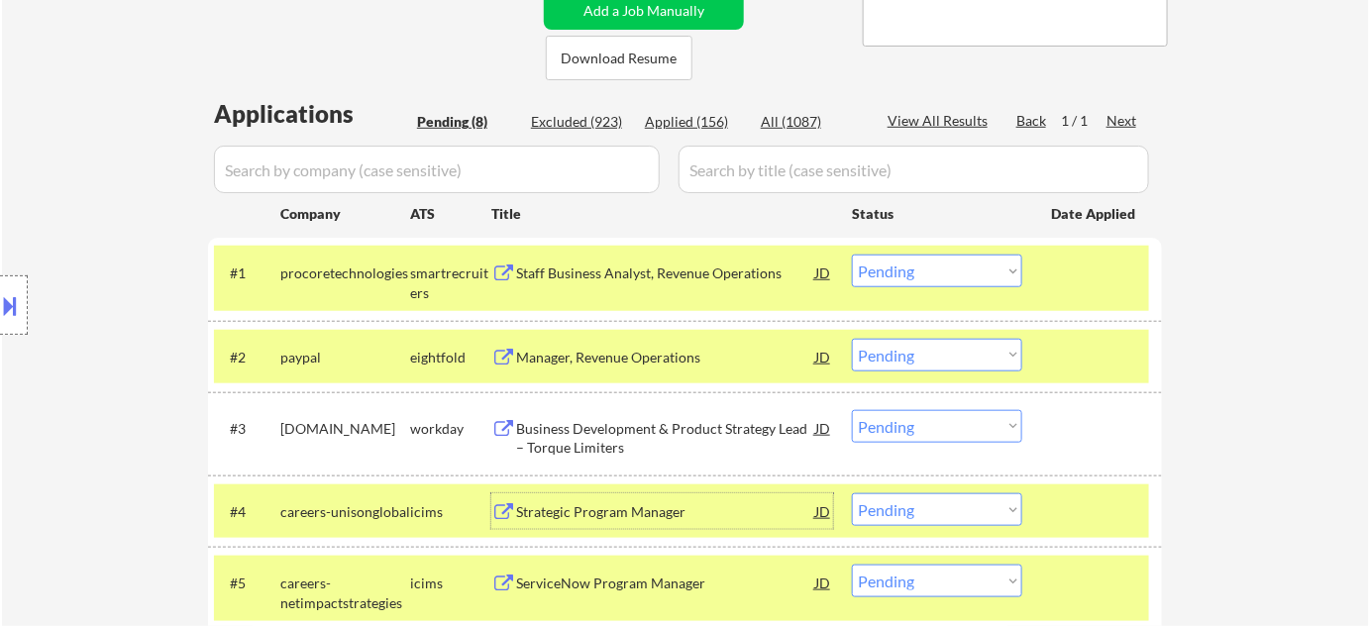
scroll to position [179, 0]
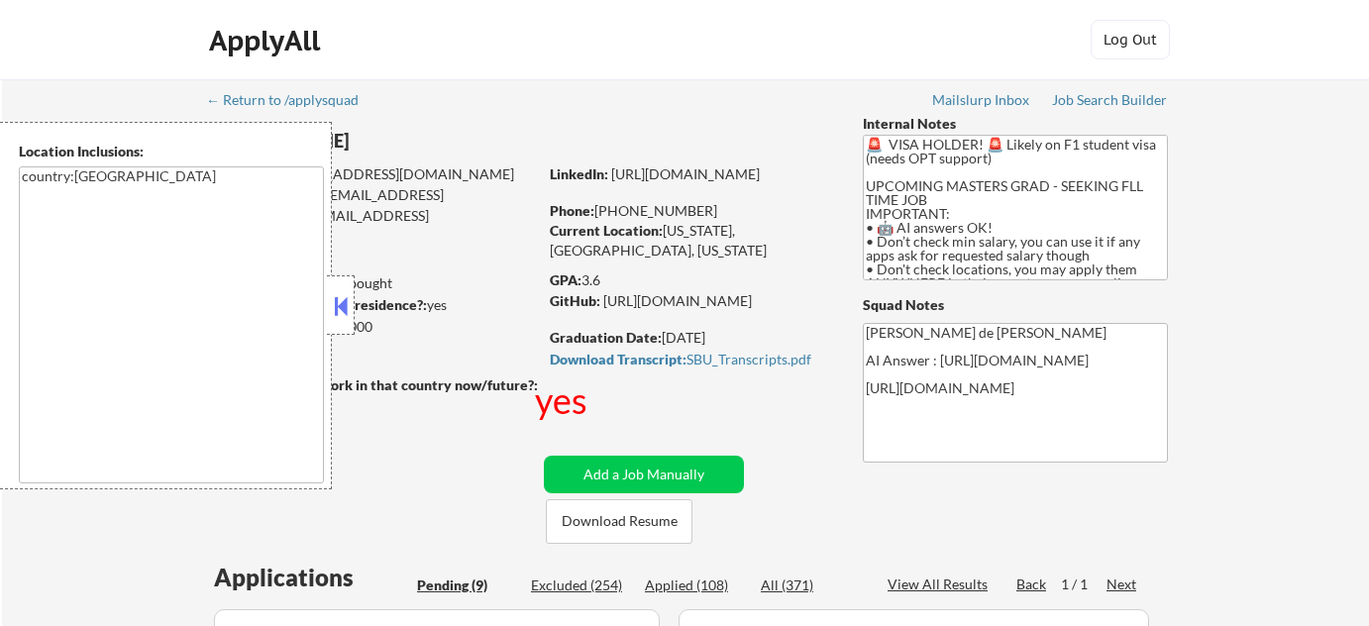
select select ""pending""
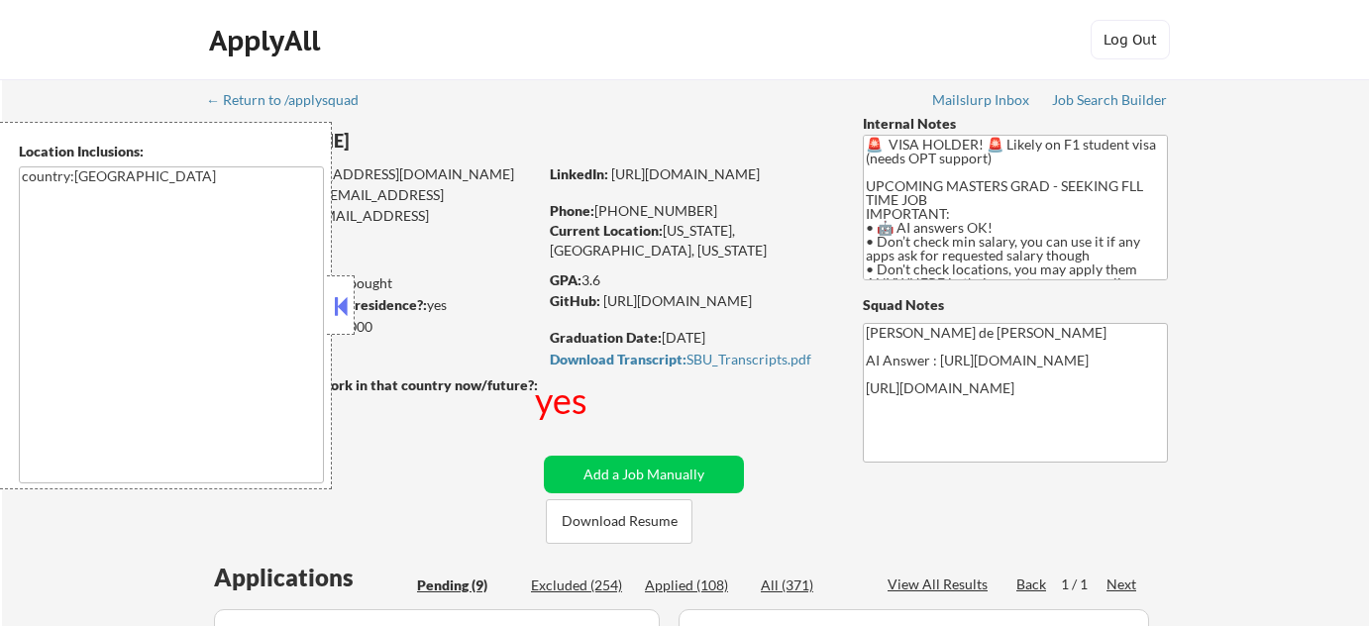
select select ""pending""
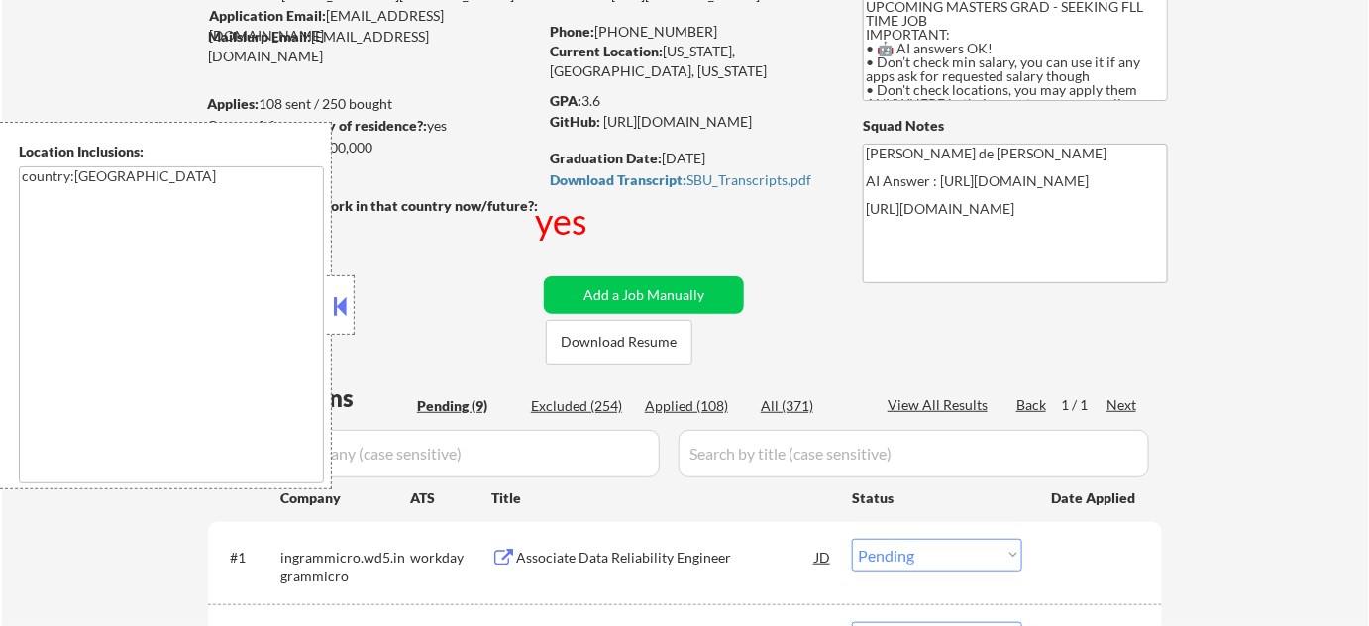
click at [337, 299] on button at bounding box center [341, 306] width 22 height 30
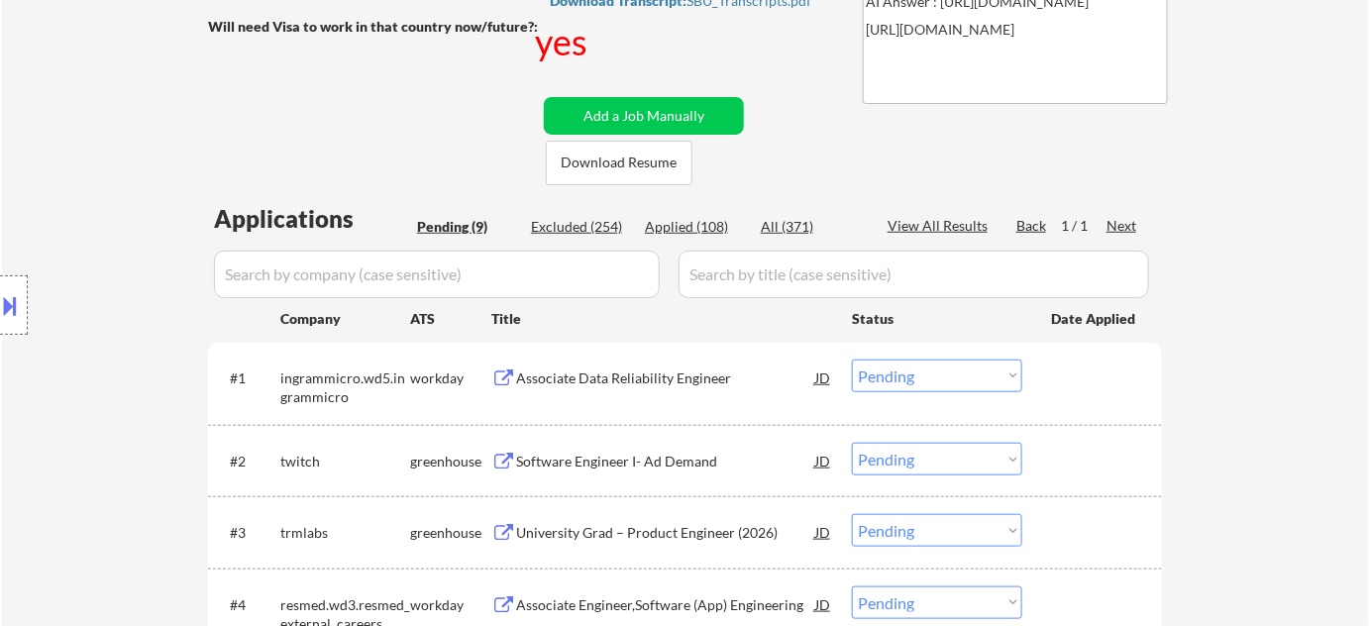
scroll to position [360, 0]
click at [723, 226] on div "Applied (108)" at bounding box center [694, 226] width 99 height 20
select select ""applied""
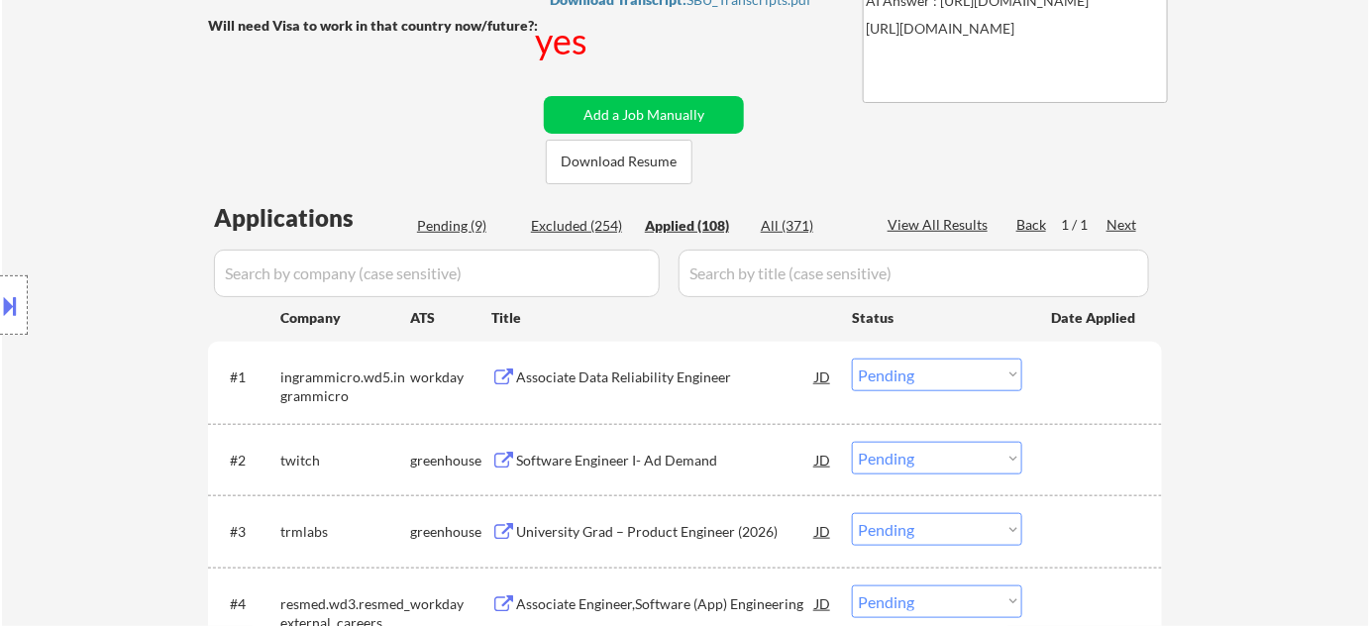
select select ""applied""
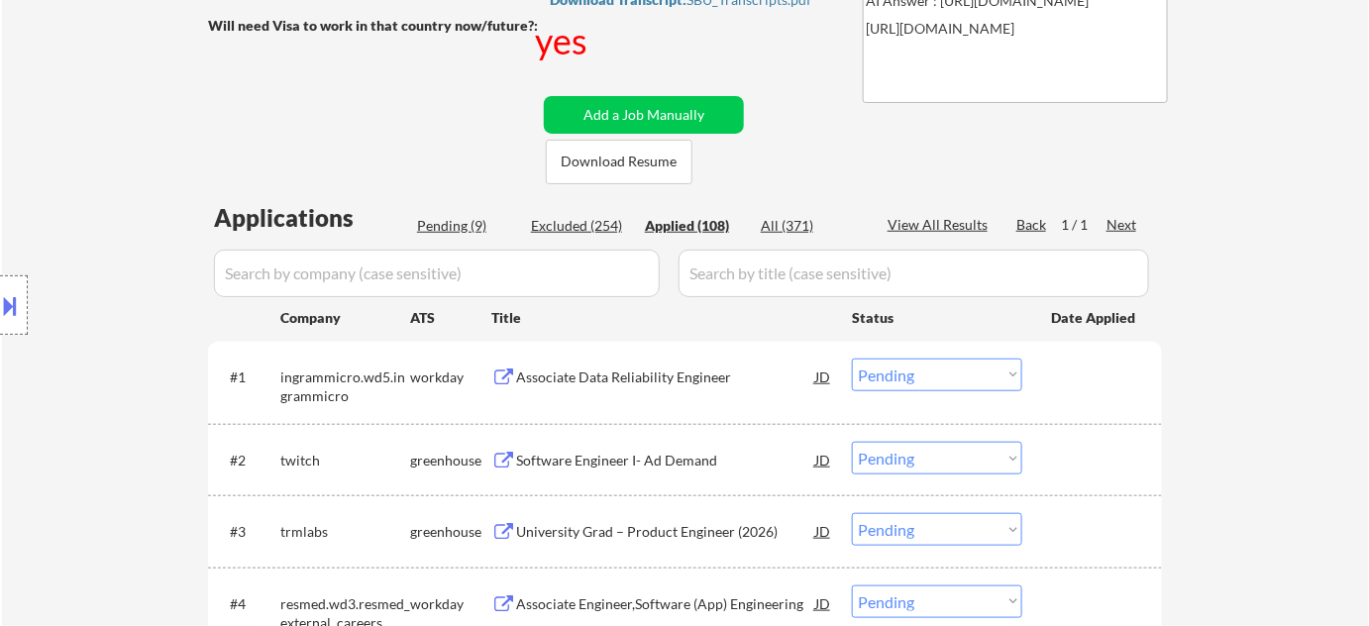
select select ""applied""
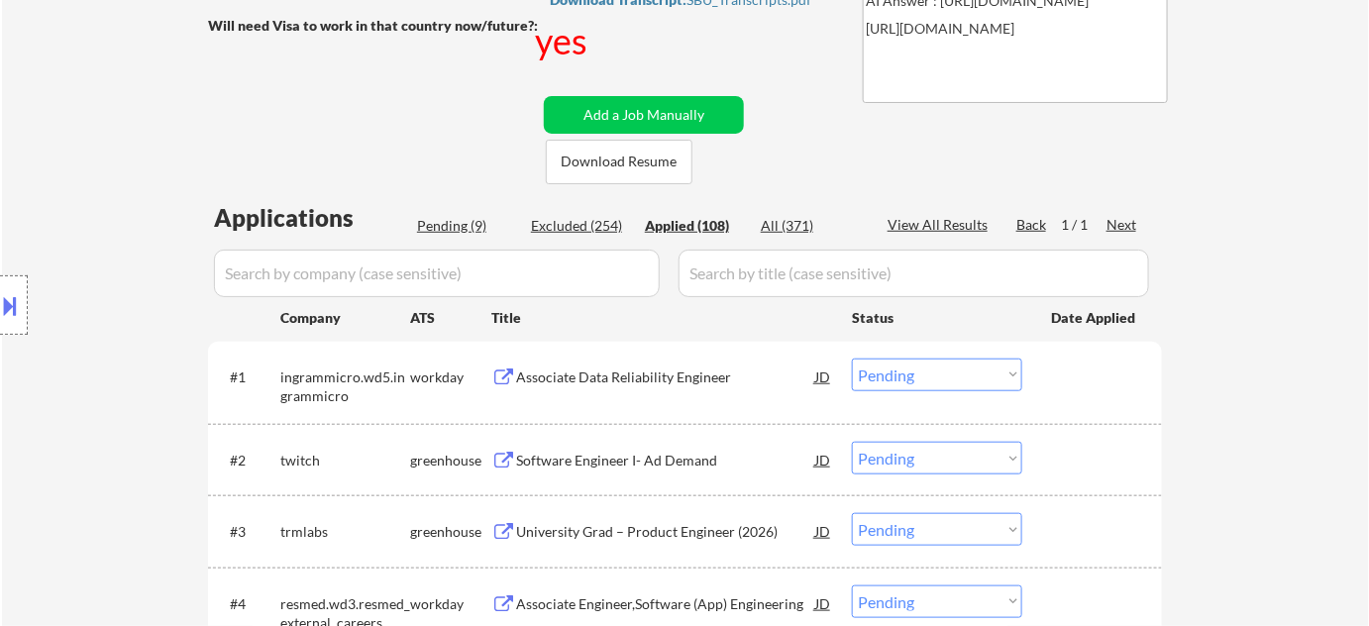
select select ""applied""
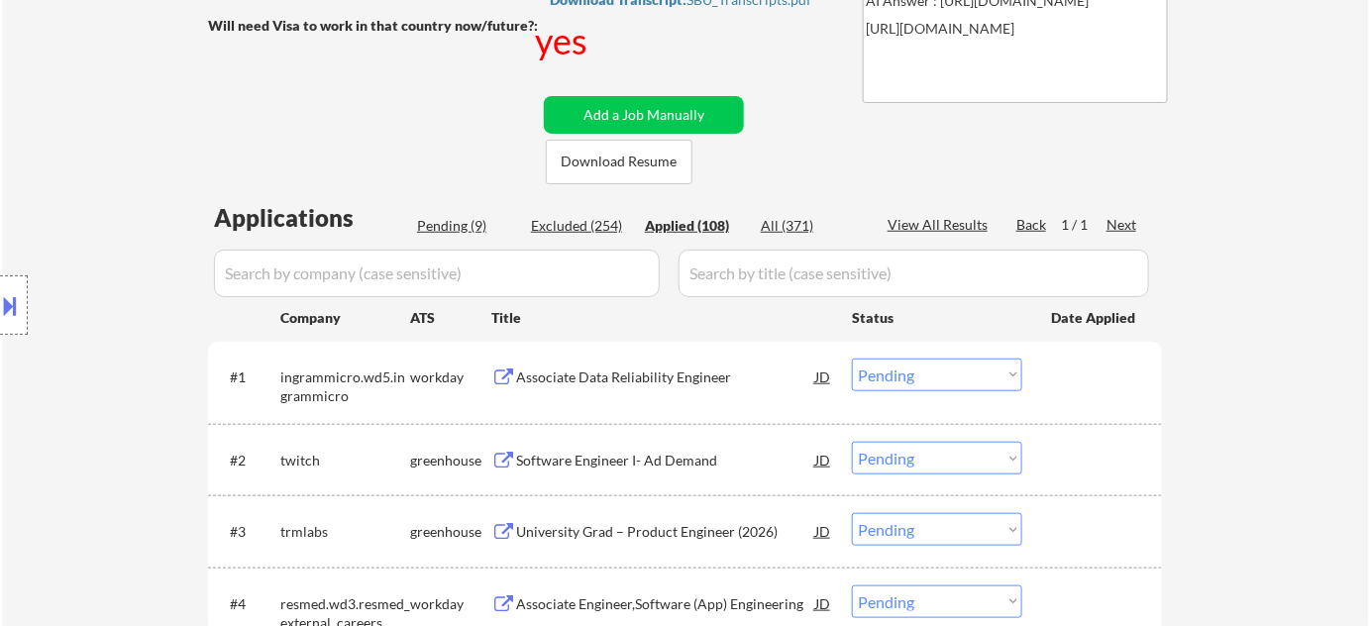
select select ""applied""
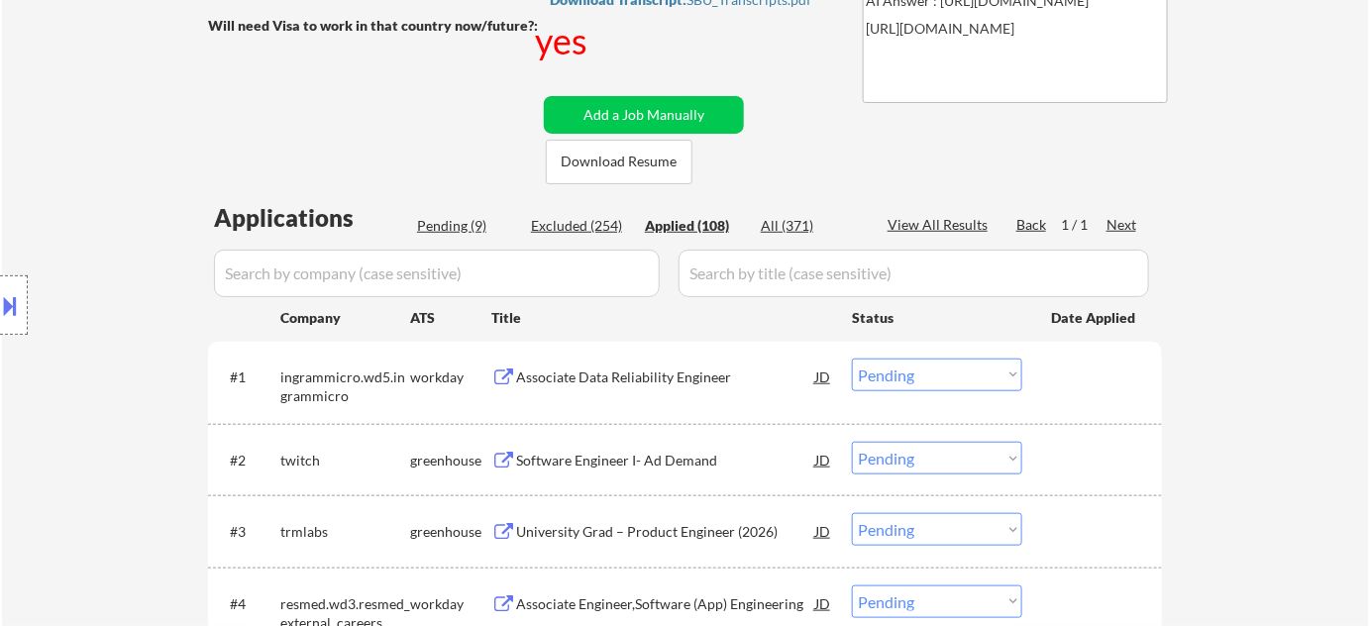
select select ""applied""
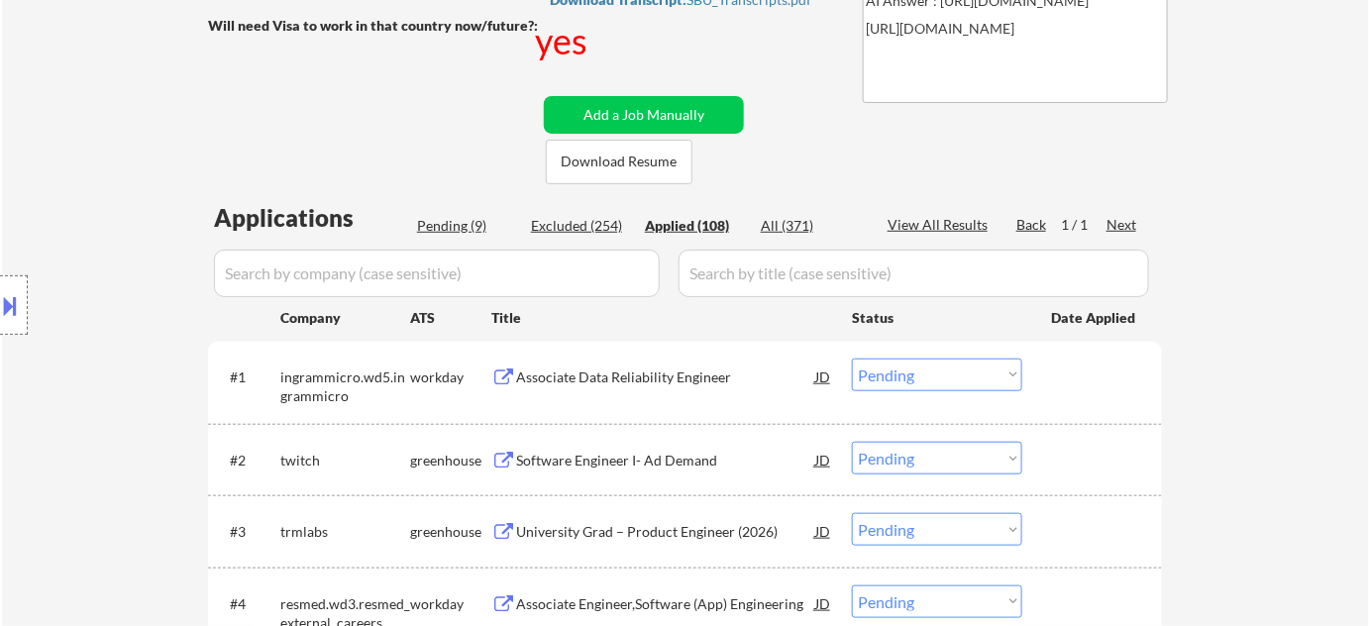
select select ""applied""
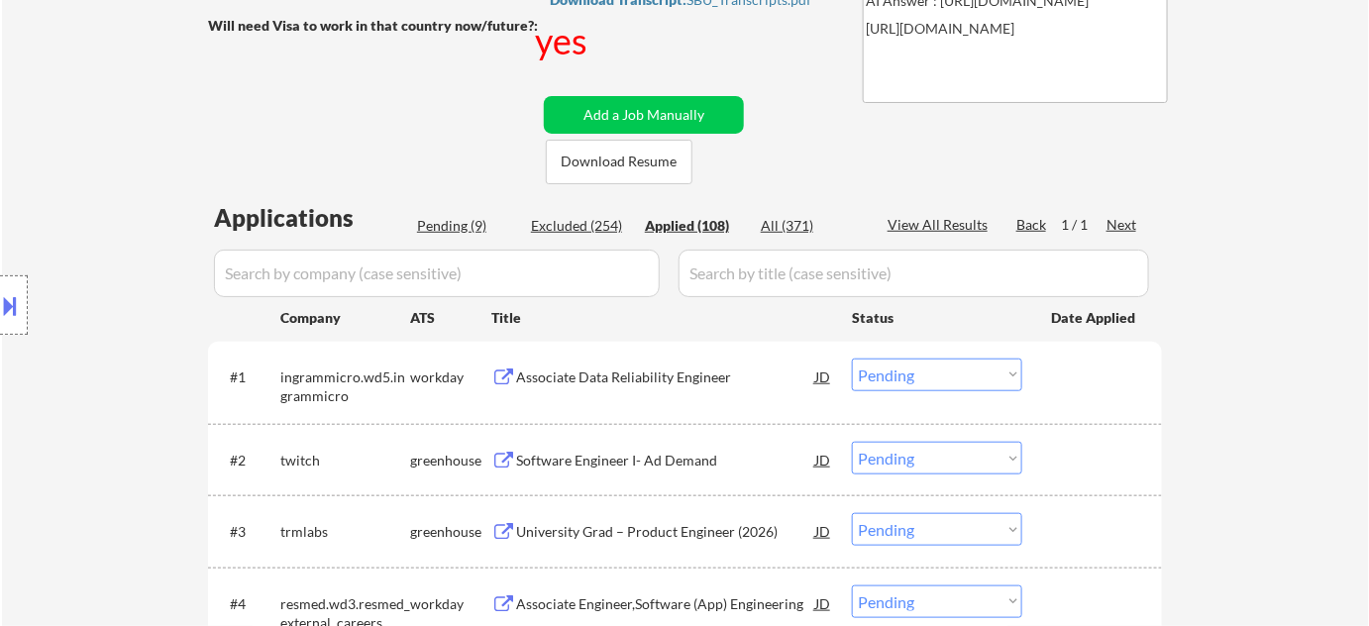
select select ""applied""
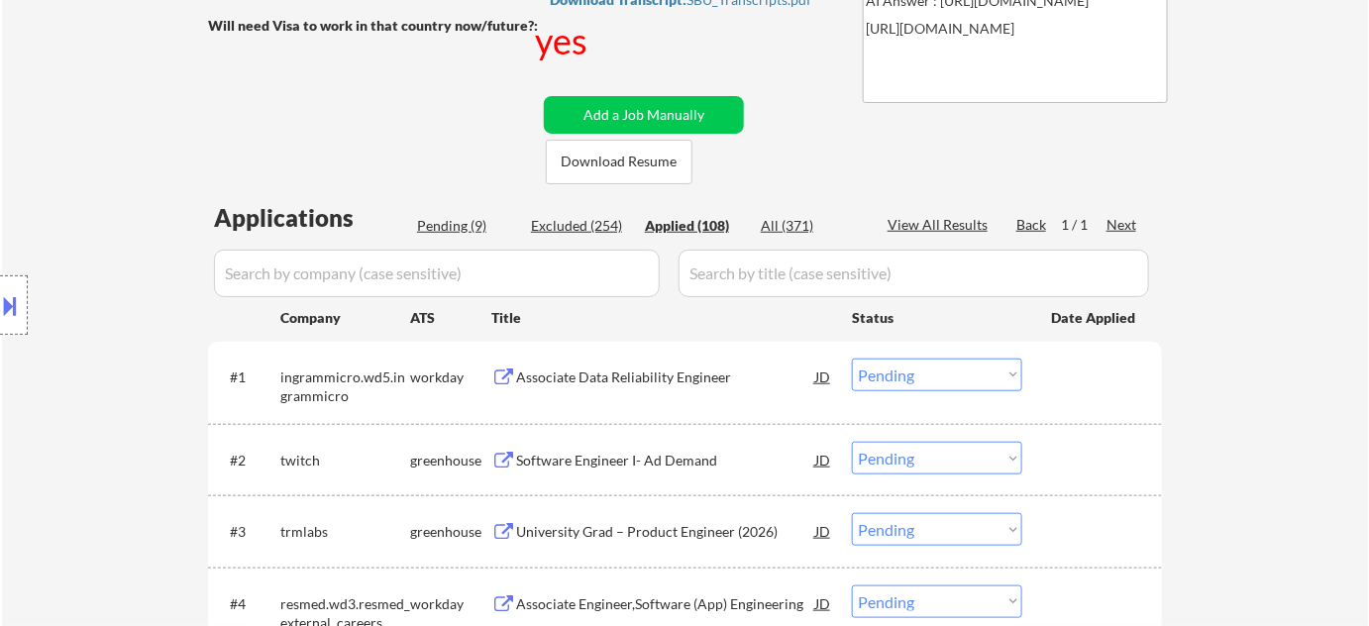
select select ""applied""
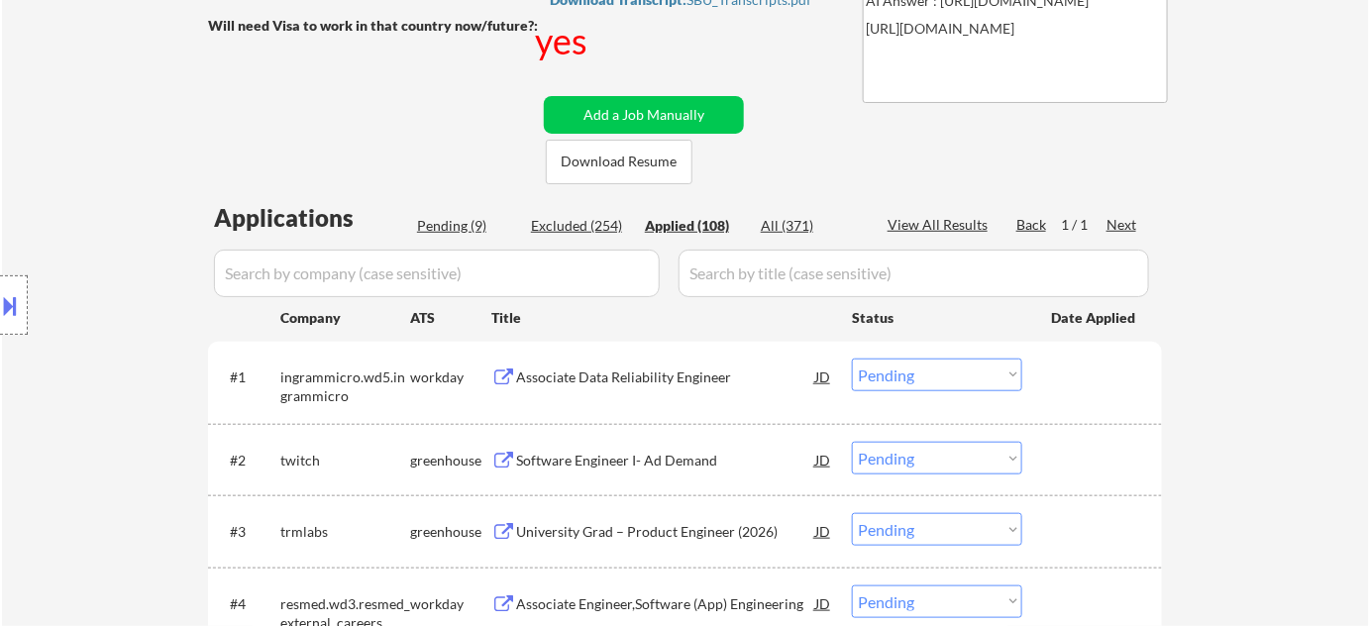
select select ""applied""
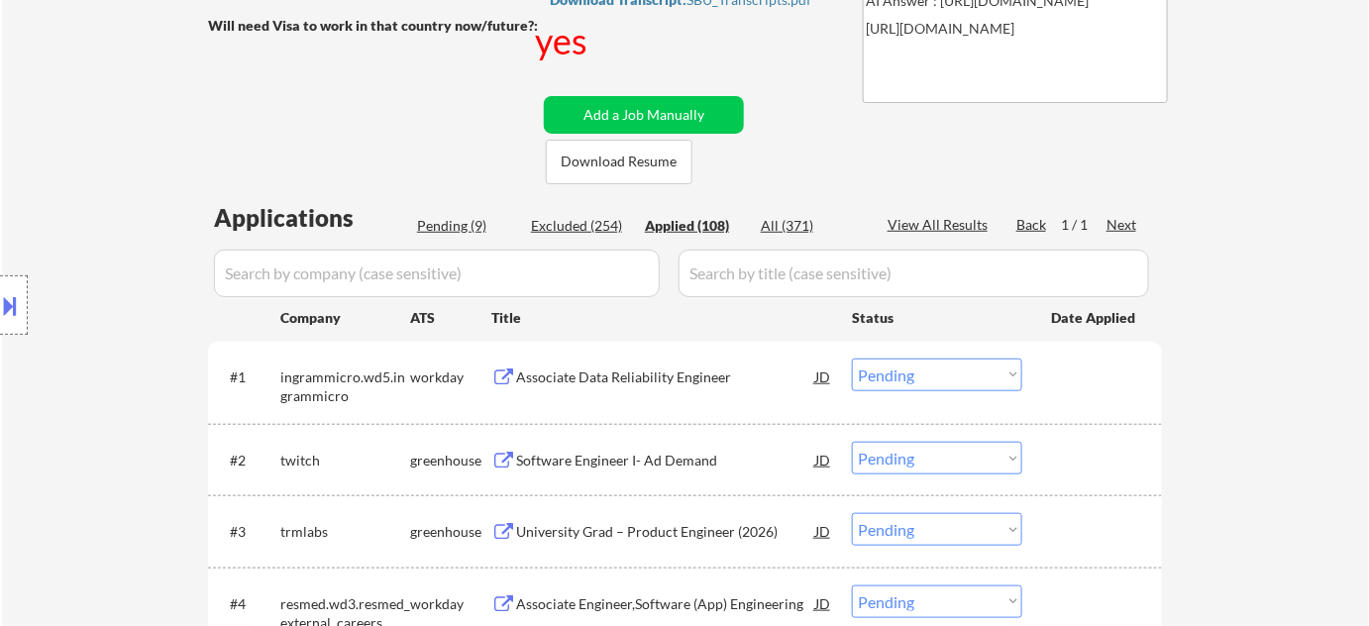
select select ""applied""
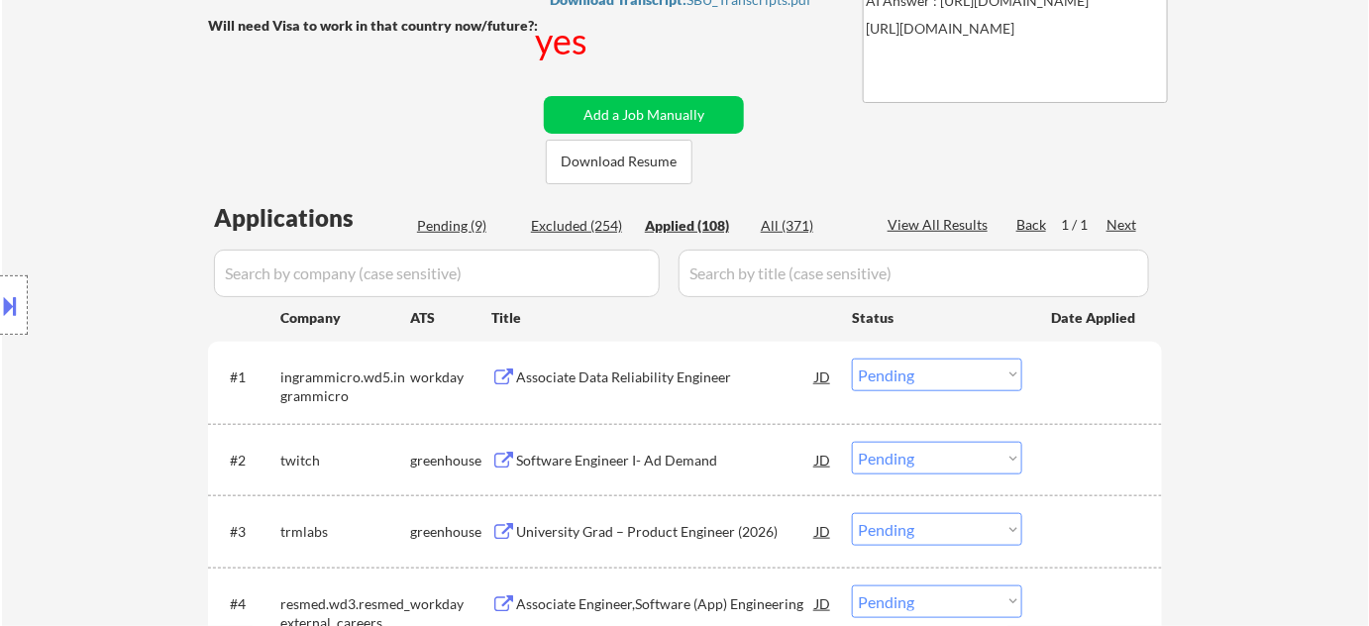
select select ""applied""
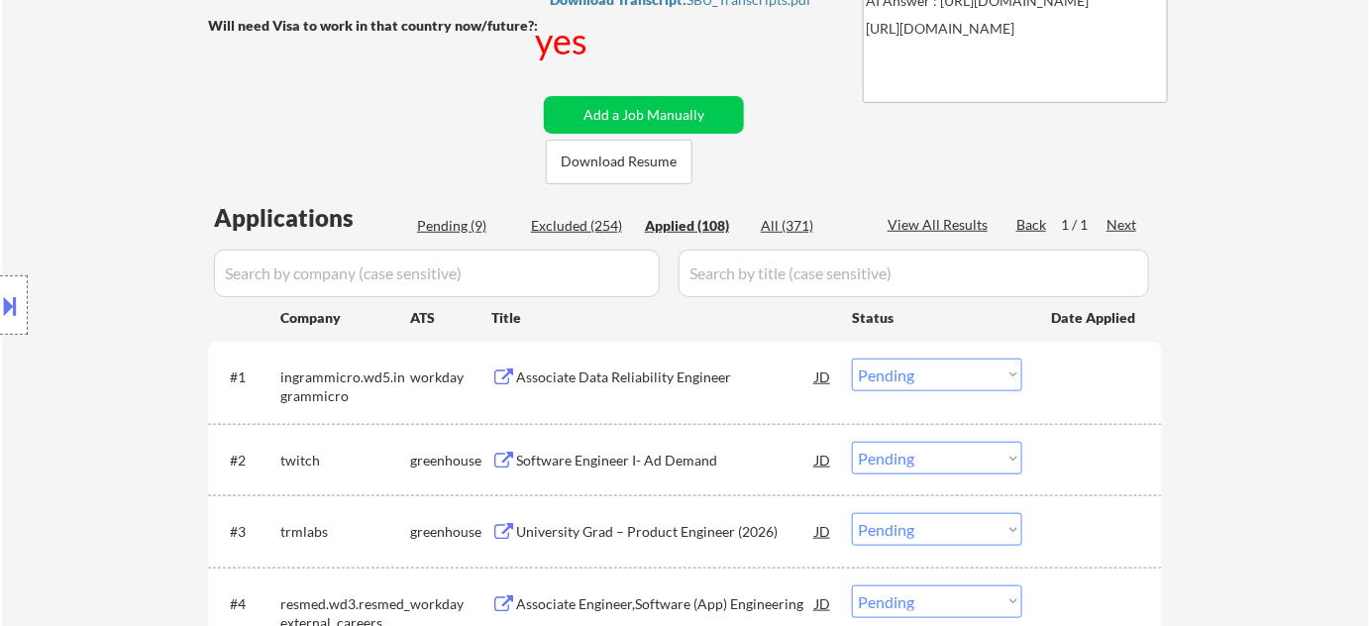
select select ""applied""
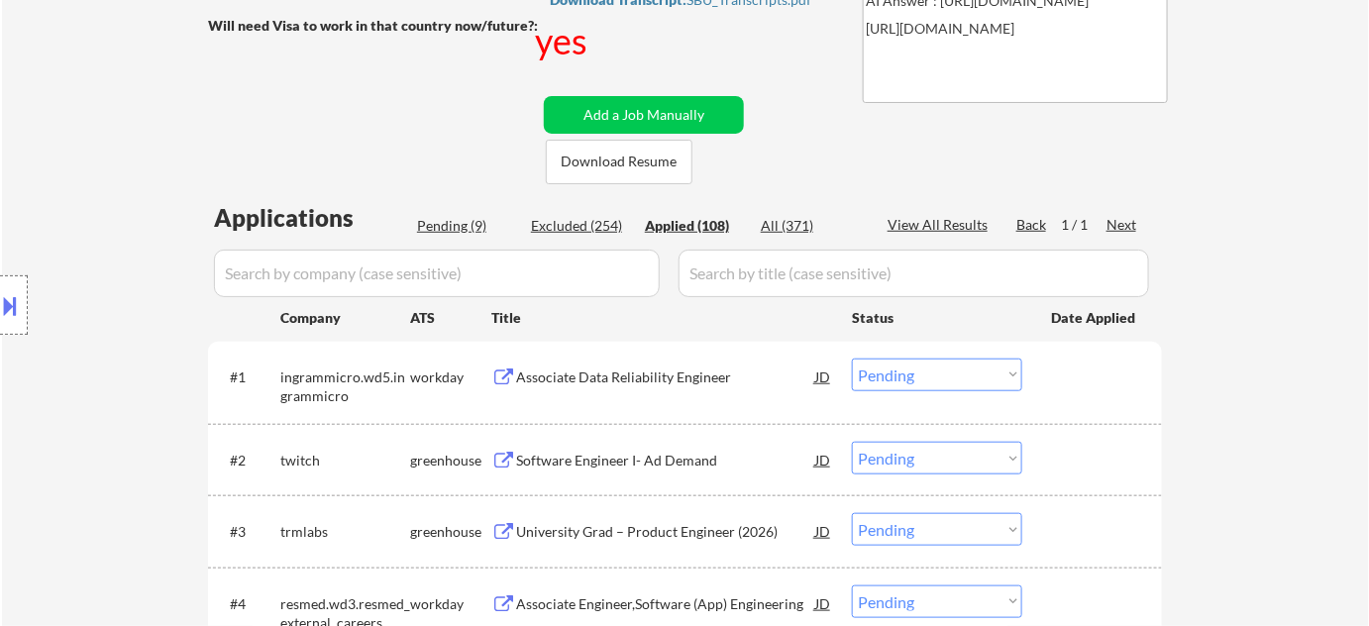
select select ""applied""
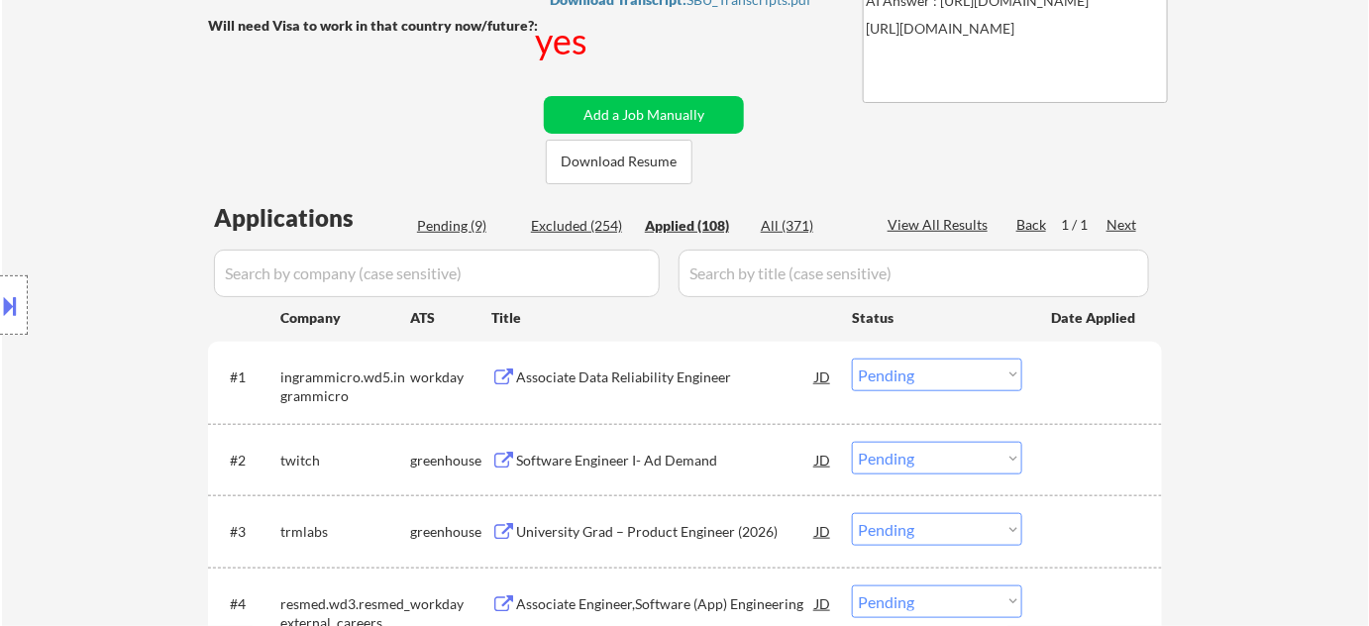
select select ""applied""
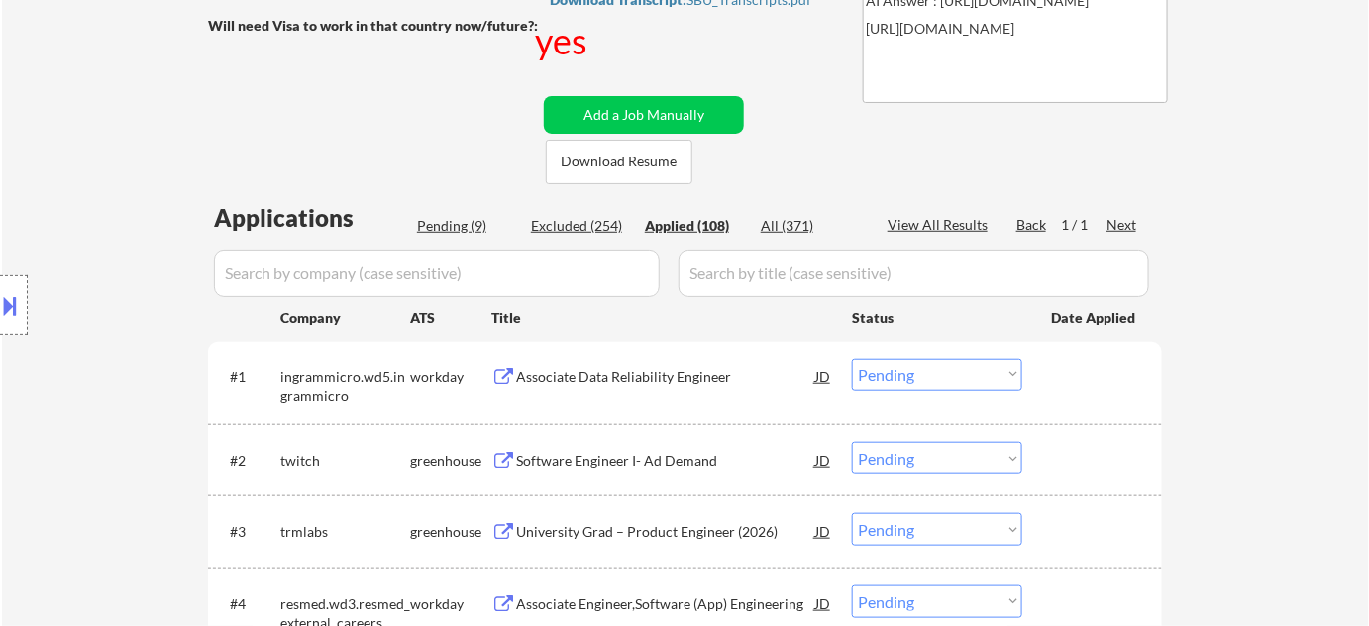
select select ""applied""
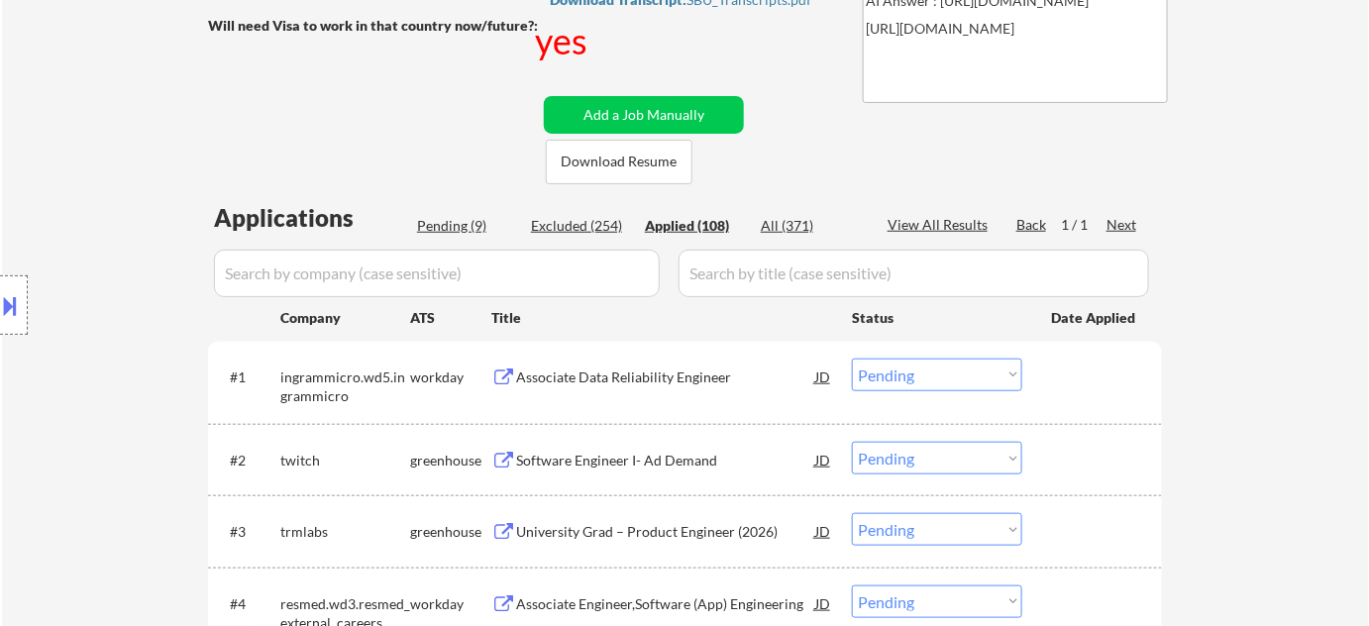
select select ""applied""
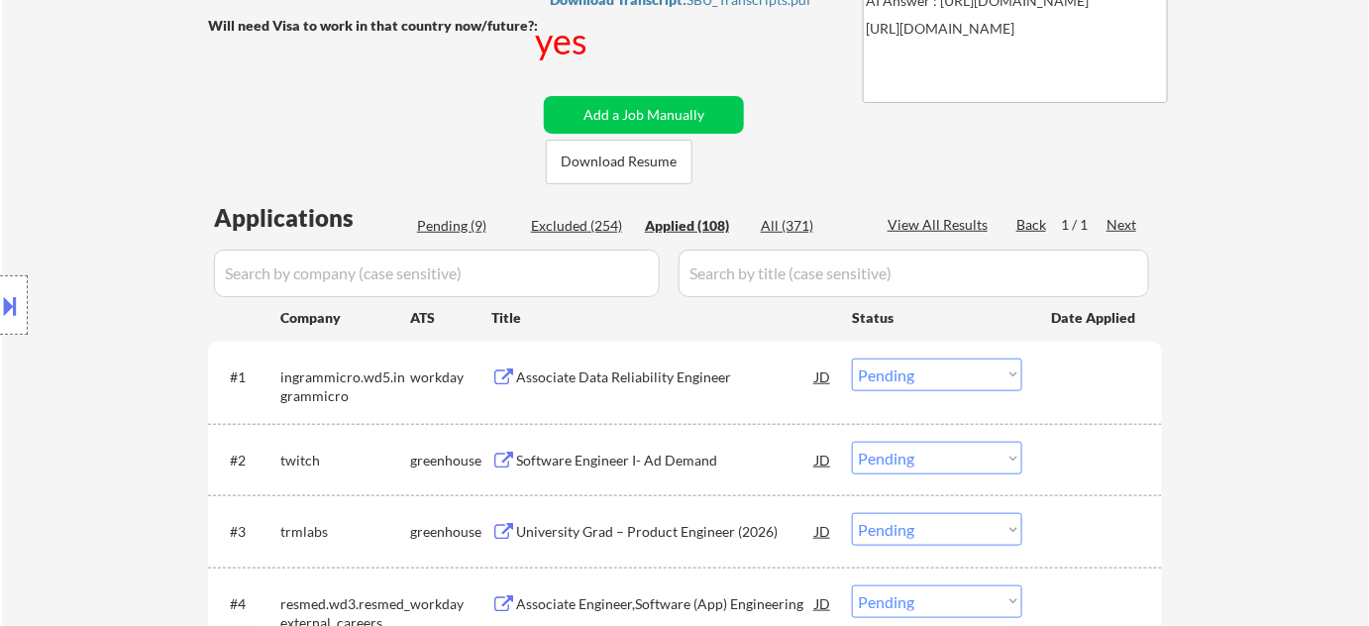
select select ""applied""
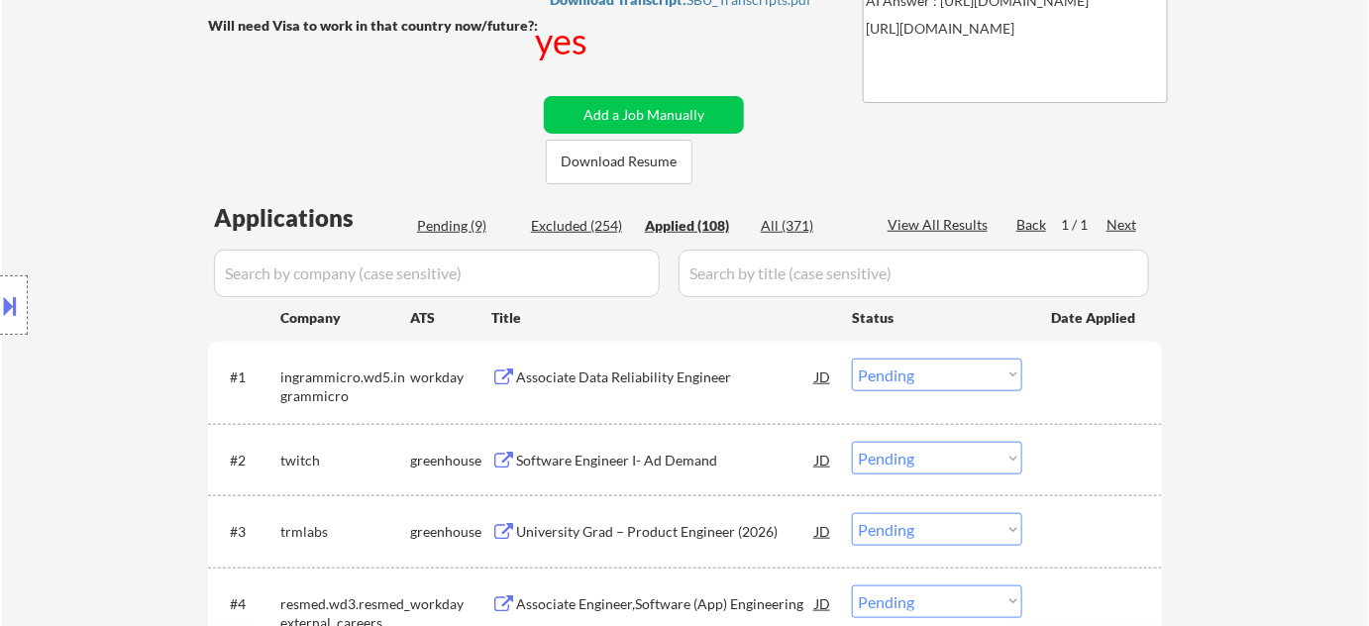
select select ""applied""
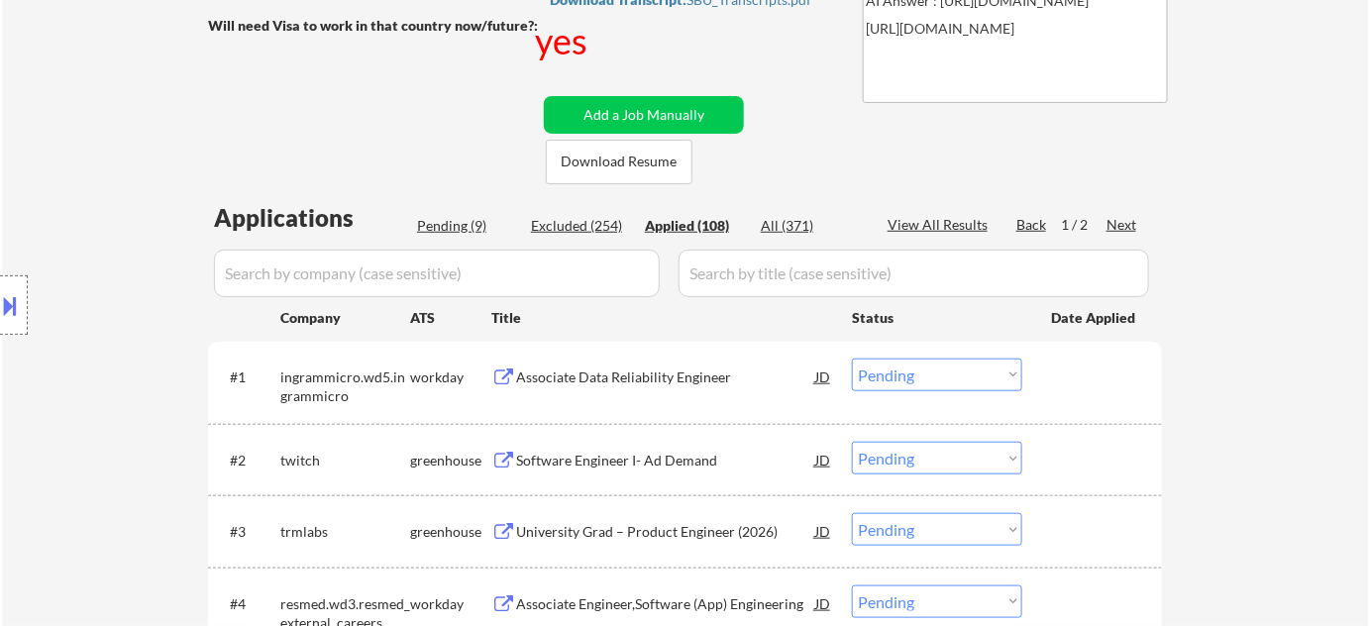
select select ""applied""
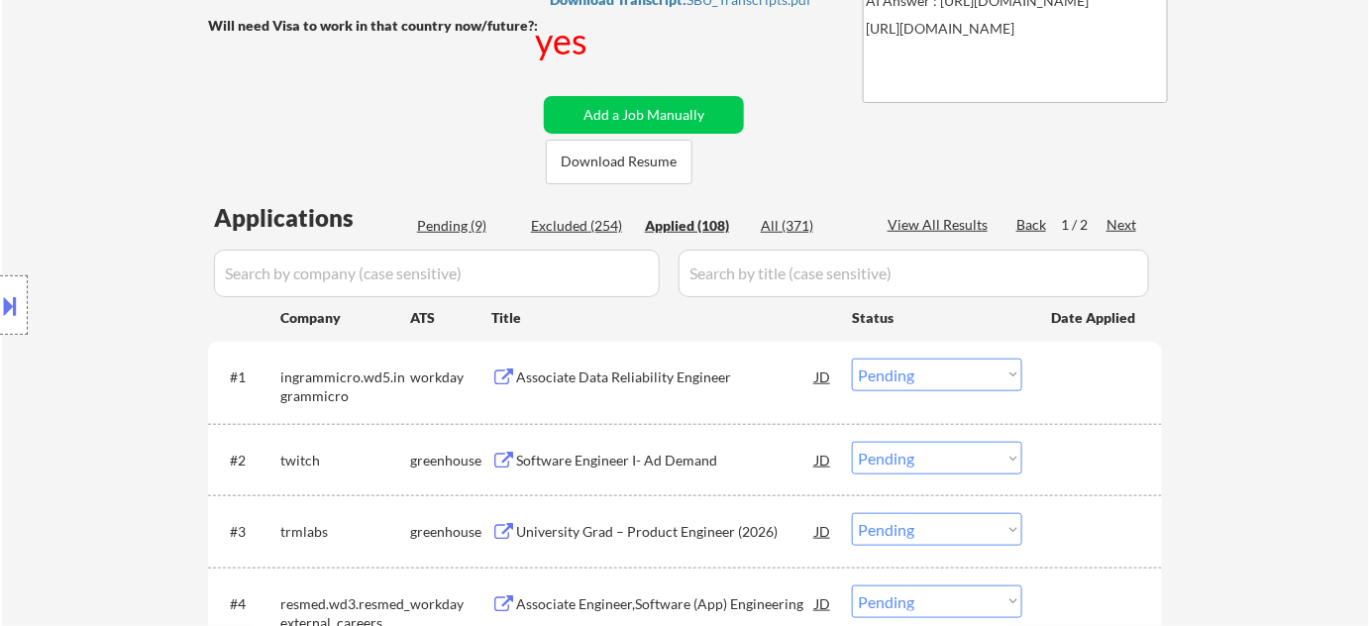
select select ""applied""
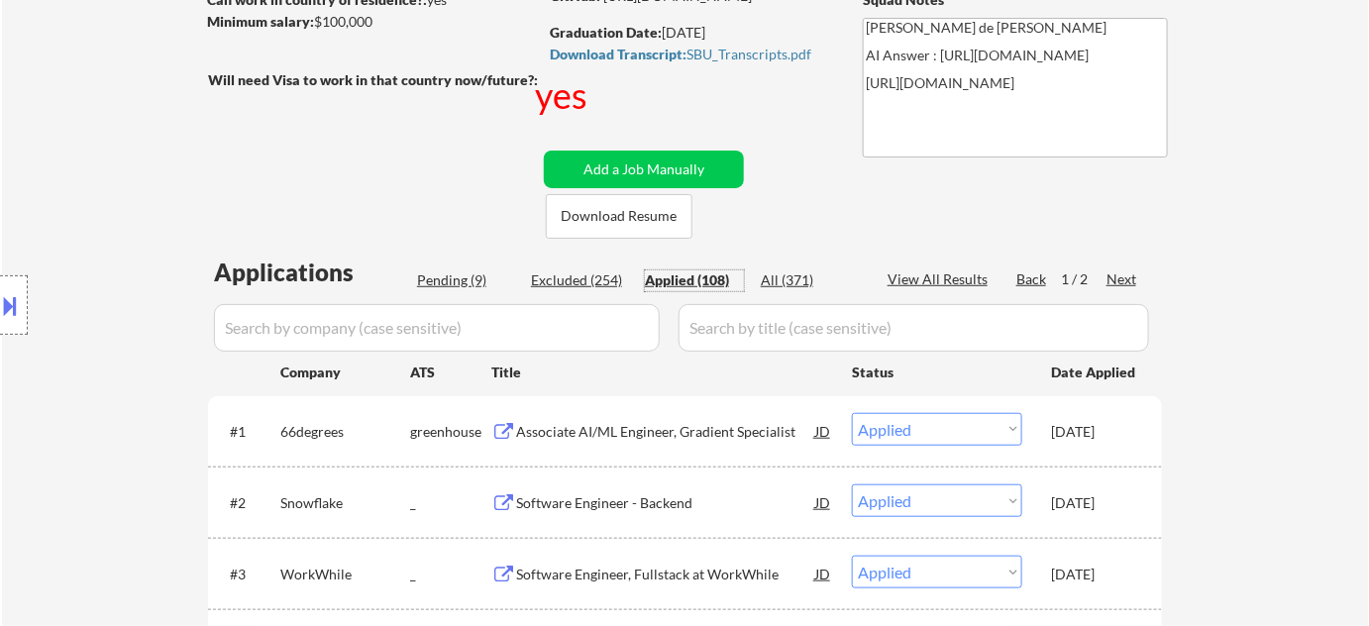
scroll to position [89, 0]
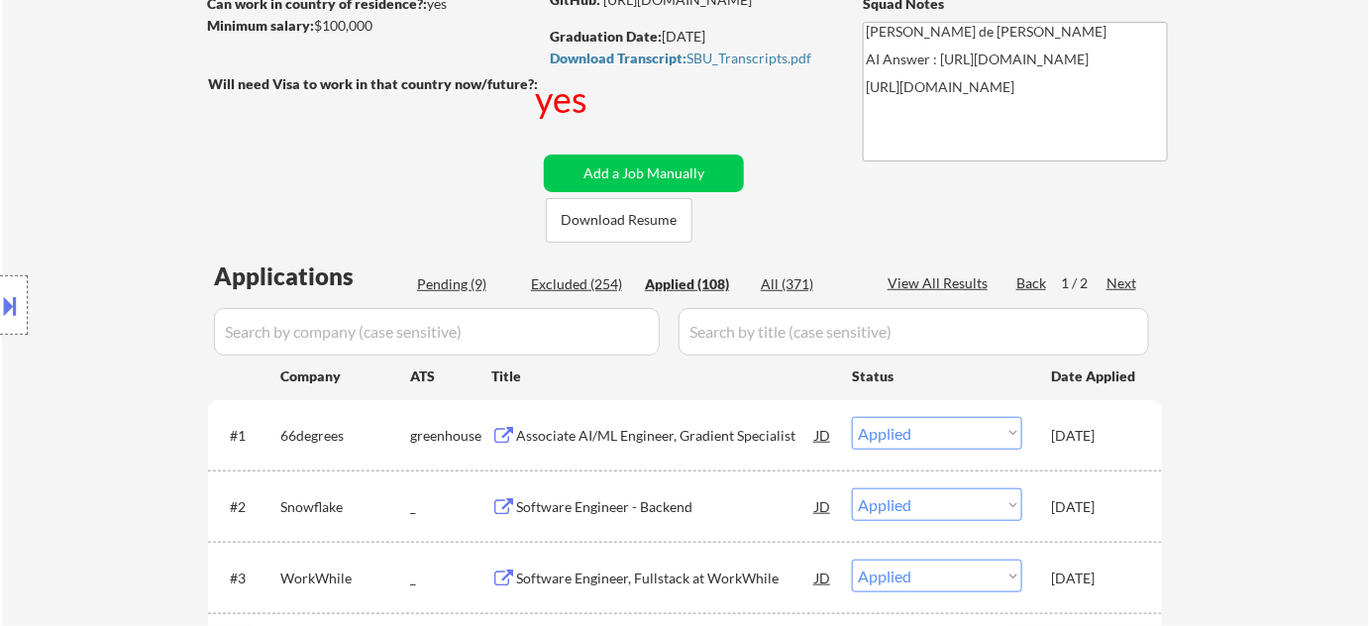
scroll to position [269, 0]
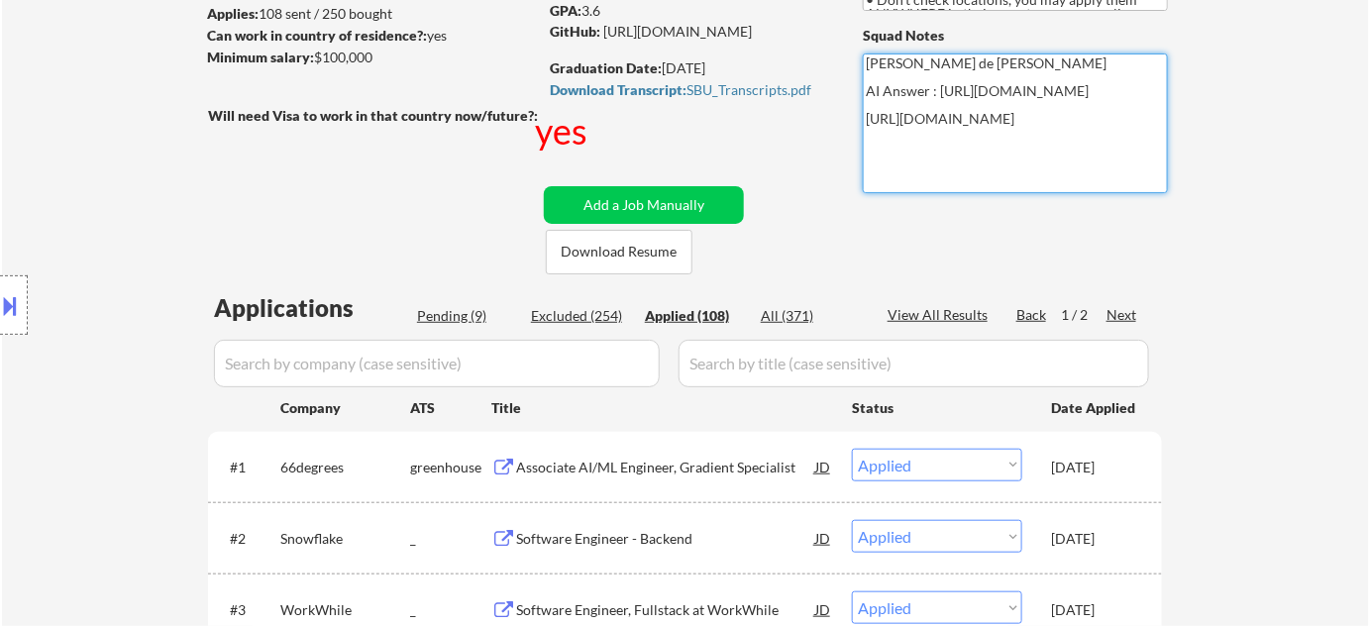
drag, startPoint x: 863, startPoint y: 156, endPoint x: 1023, endPoint y: 189, distance: 163.7
click at [1023, 189] on textarea "[PERSON_NAME] de [PERSON_NAME] AI Answer : [URL][DOMAIN_NAME] [URL][DOMAIN_NAME]" at bounding box center [1015, 123] width 305 height 140
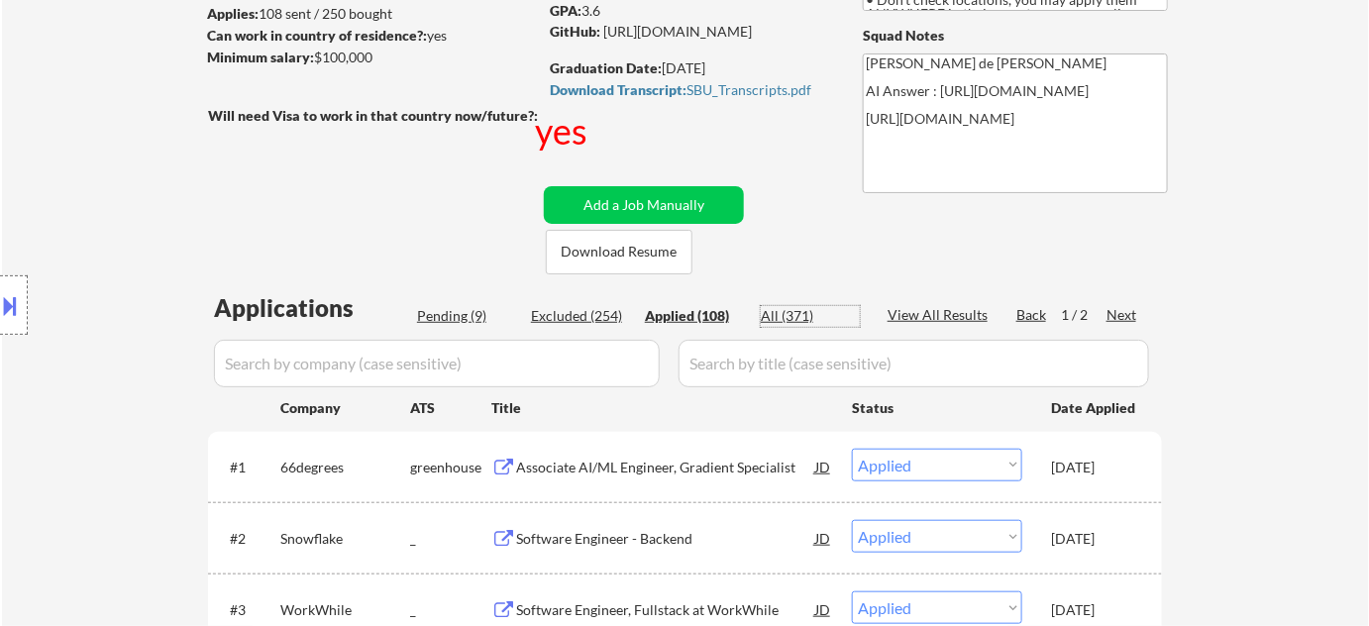
click at [789, 306] on div "All (371)" at bounding box center [810, 316] width 99 height 20
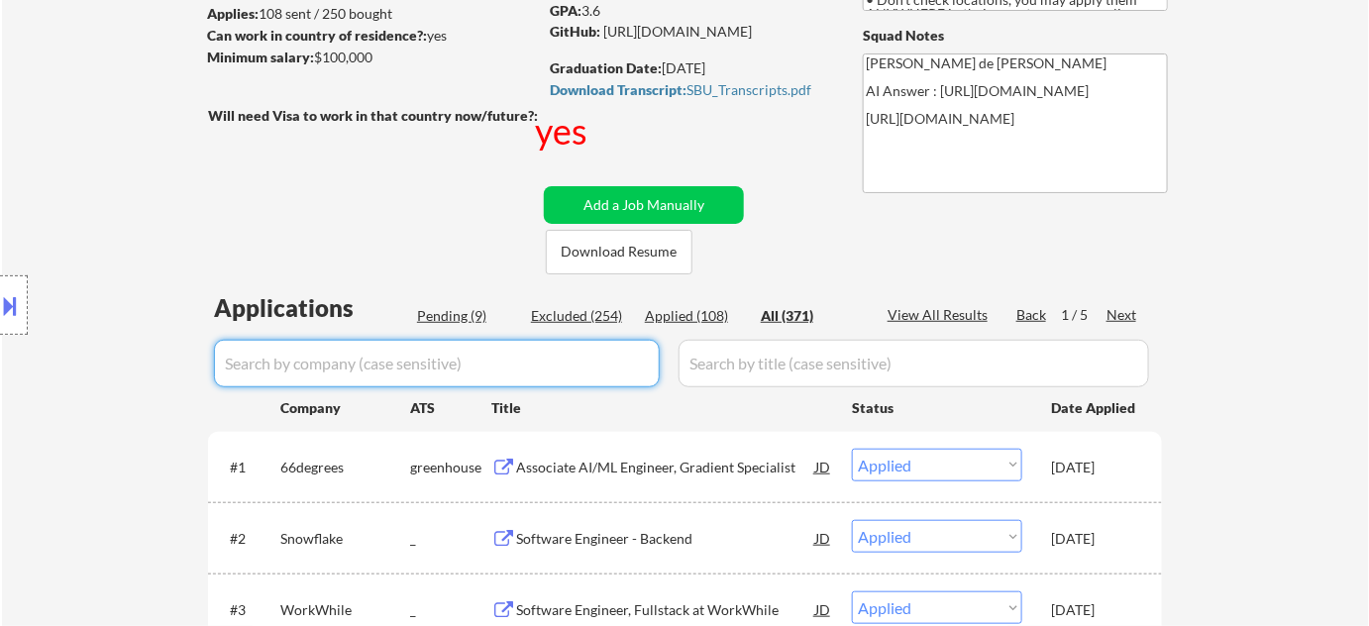
click at [541, 365] on input "input" at bounding box center [437, 364] width 446 height 48
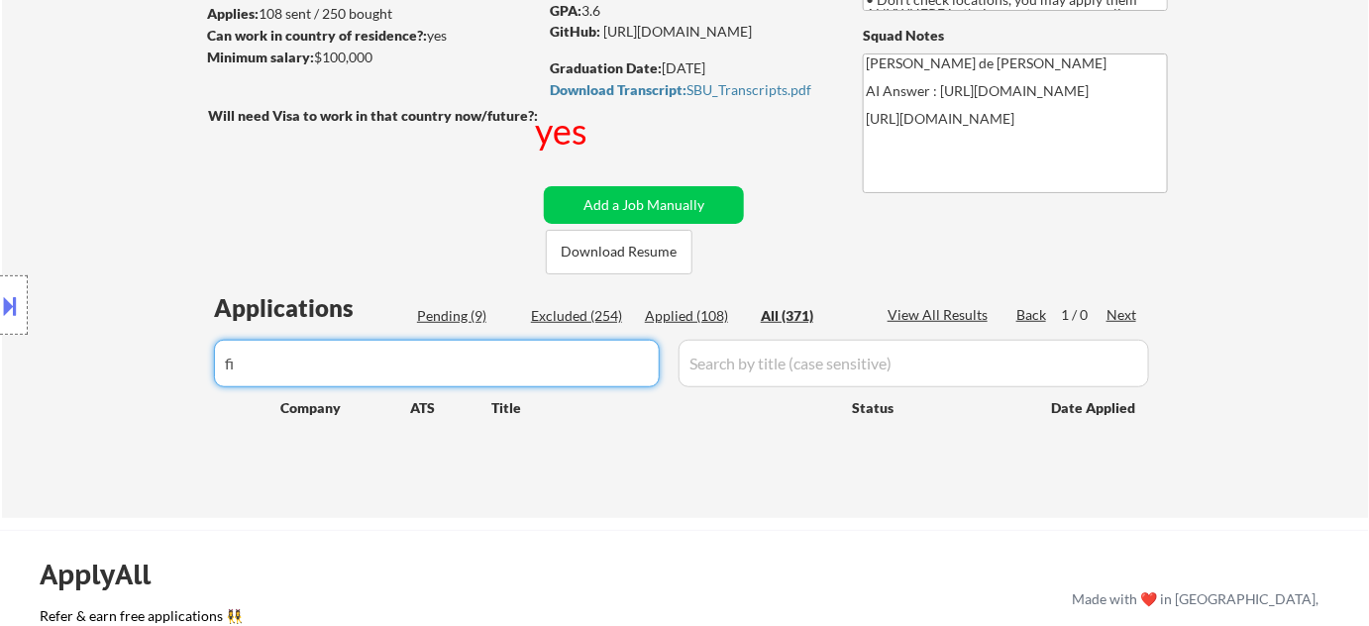
type input "f"
type input "F"
click at [670, 310] on div "Applied (108)" at bounding box center [694, 316] width 99 height 20
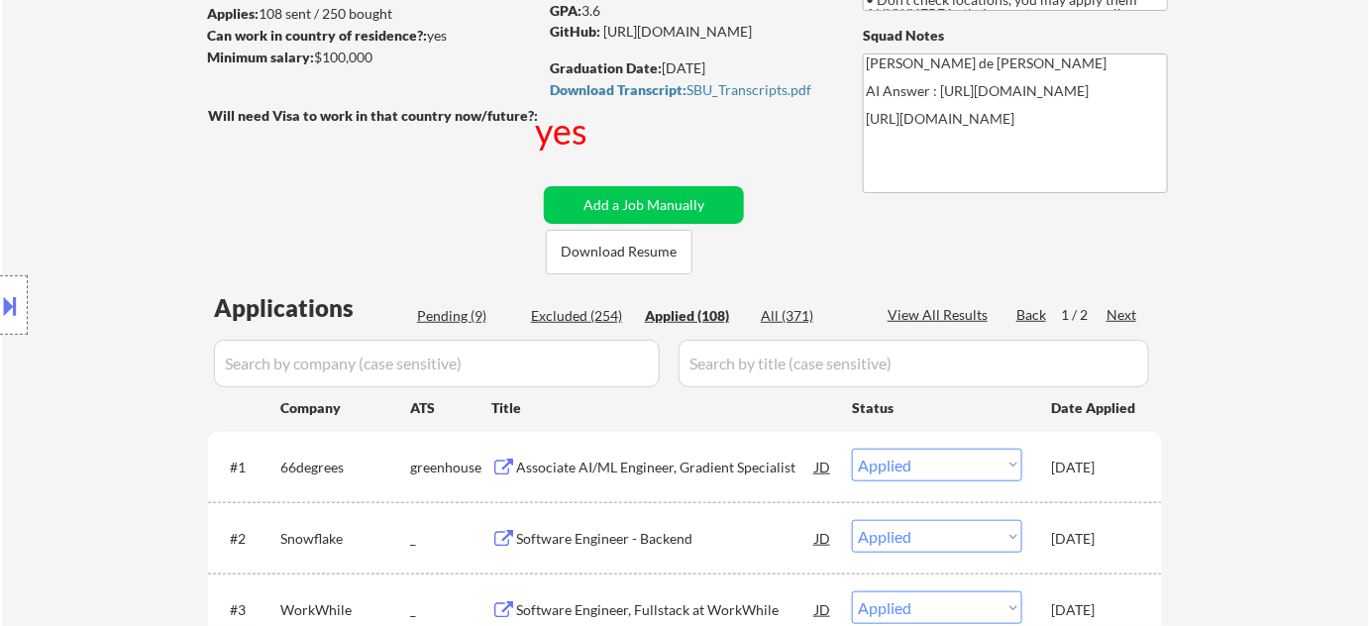
click at [683, 311] on div "Applied (108)" at bounding box center [694, 316] width 99 height 20
click at [785, 320] on div "All (371)" at bounding box center [810, 316] width 99 height 20
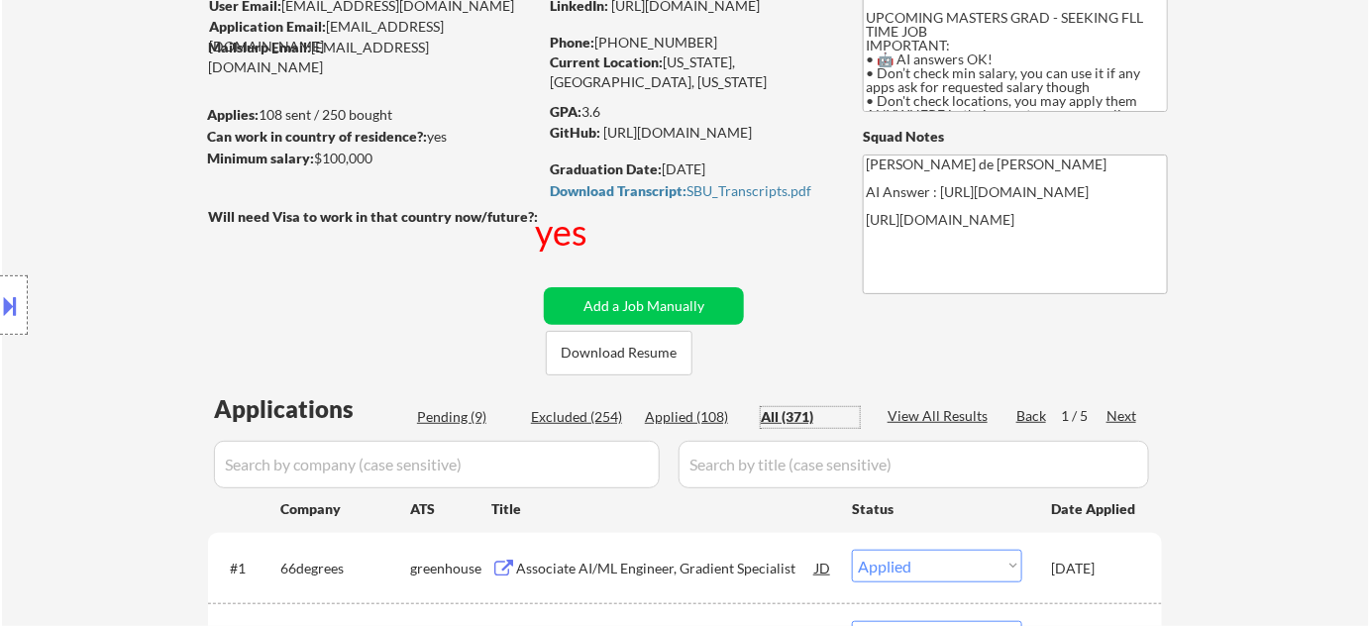
scroll to position [179, 0]
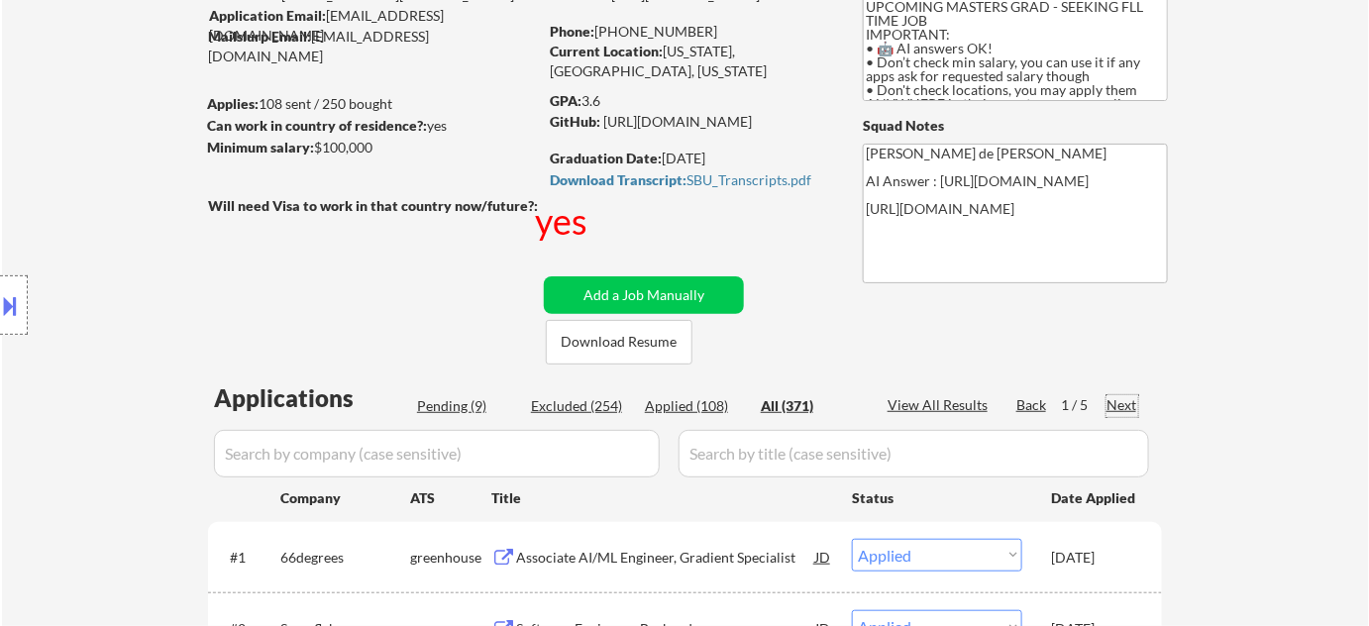
click at [1127, 400] on div "Next" at bounding box center [1122, 405] width 32 height 20
select select ""excluded__expired_""
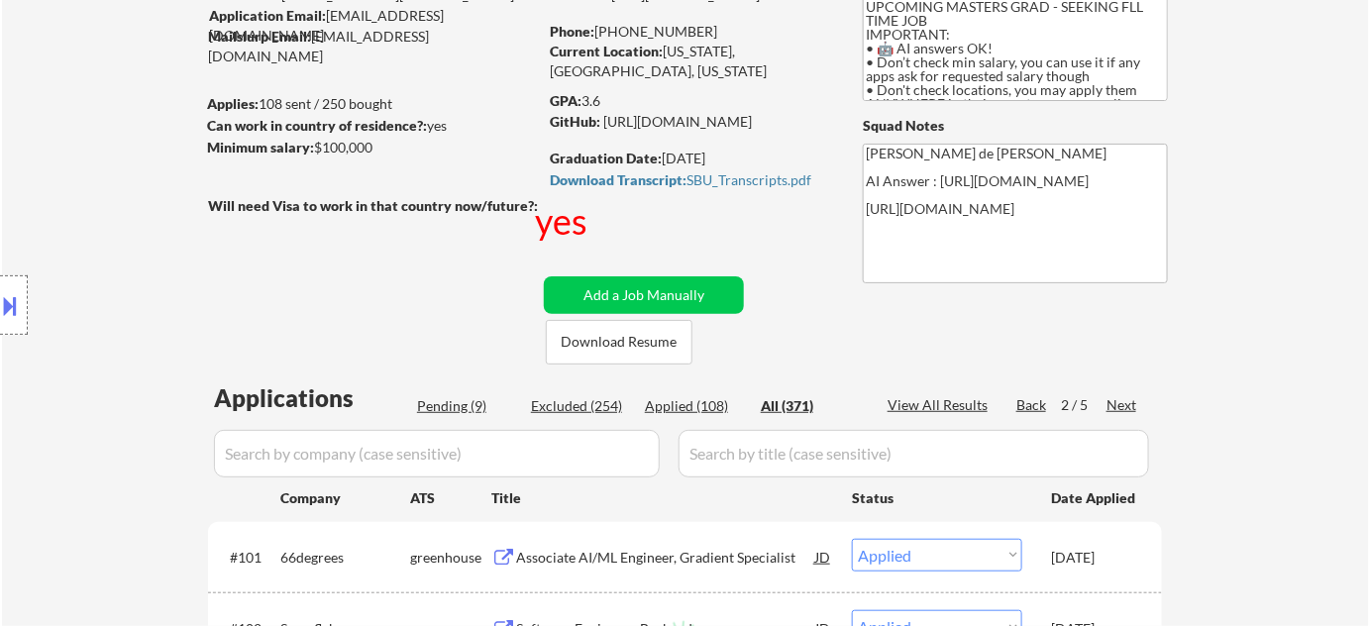
select select ""excluded__expired_""
select select ""excluded__bad_match_""
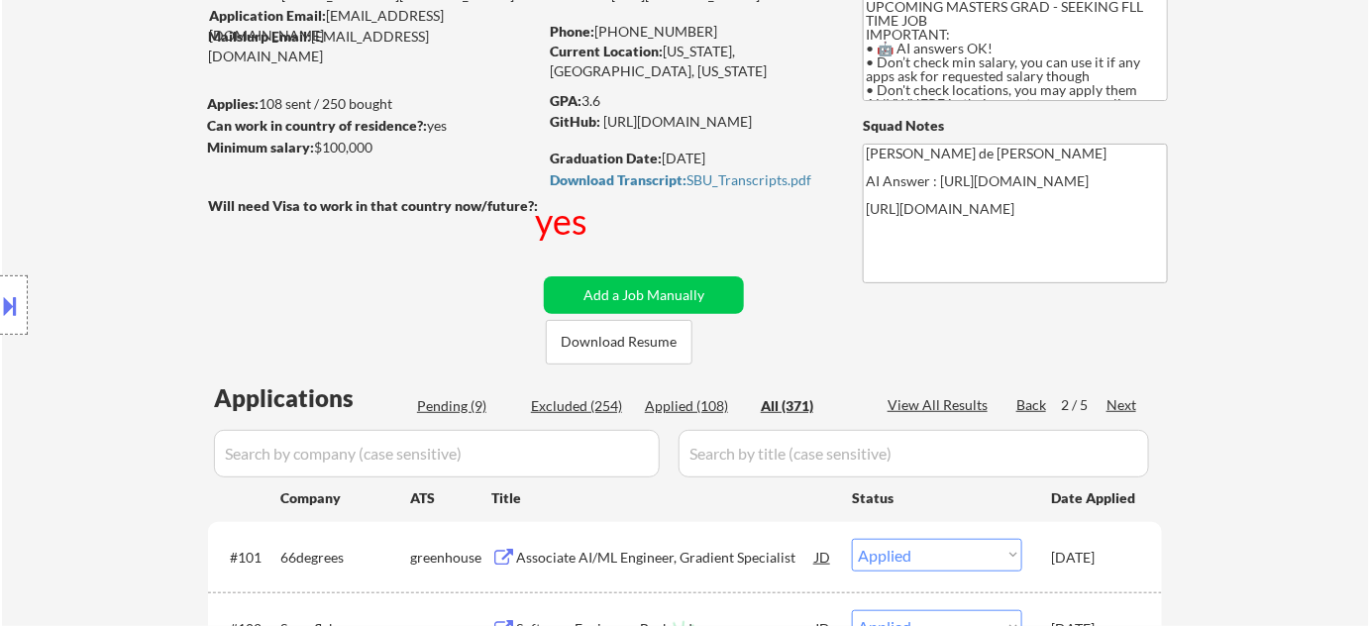
select select ""excluded__expired_""
select select ""excluded__bad_match_""
select select ""excluded__expired_""
select select ""excluded__bad_match_""
select select ""excluded__expired_""
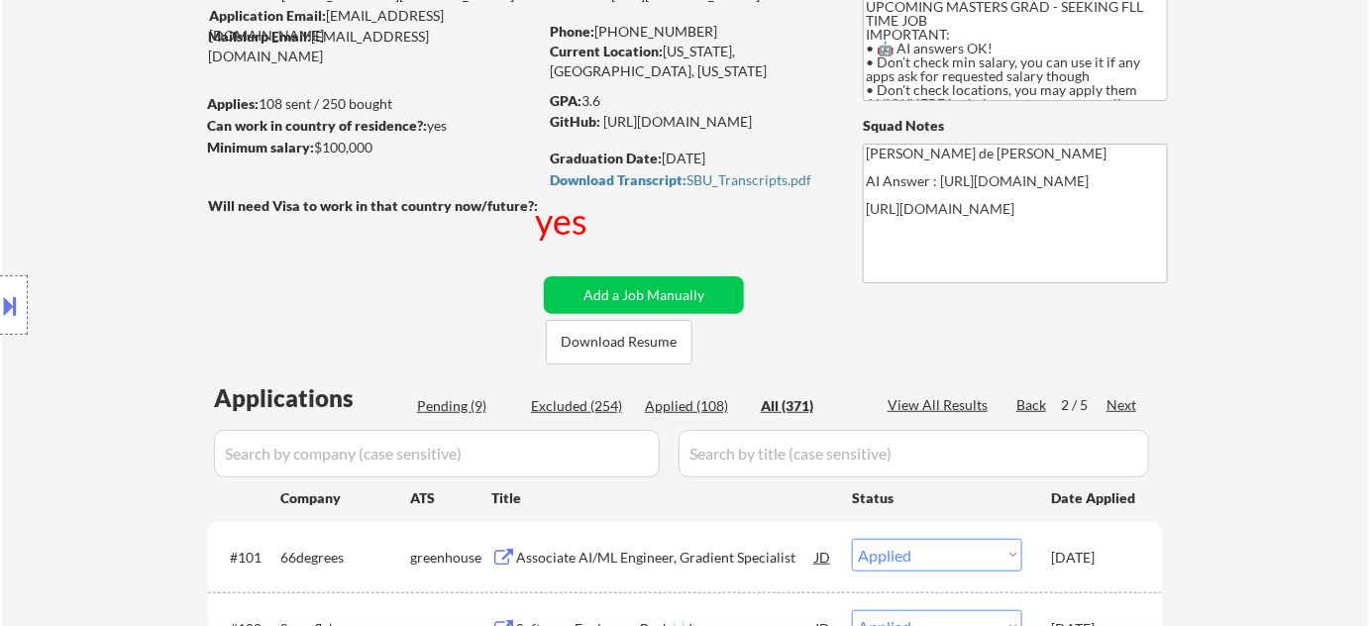
select select ""excluded__expired_""
select select ""excluded__bad_match_""
select select ""excluded__expired_""
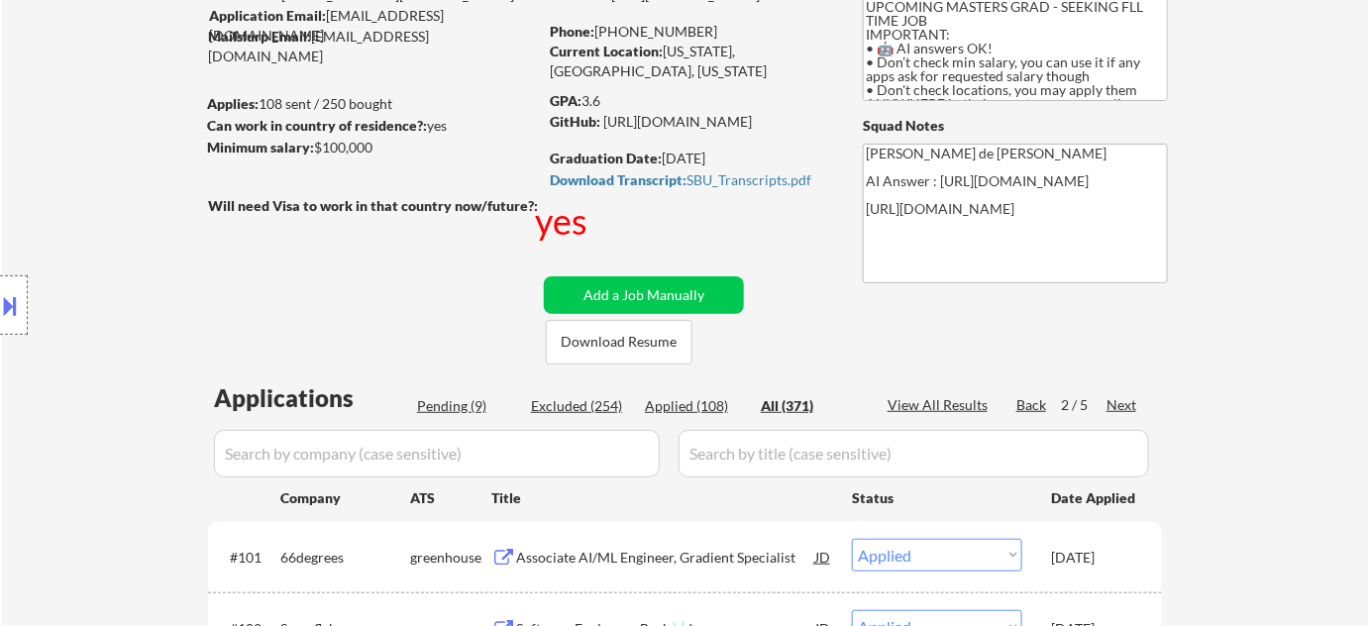
select select ""excluded__bad_match_""
select select ""excluded__expired_""
select select ""excluded__bad_match_""
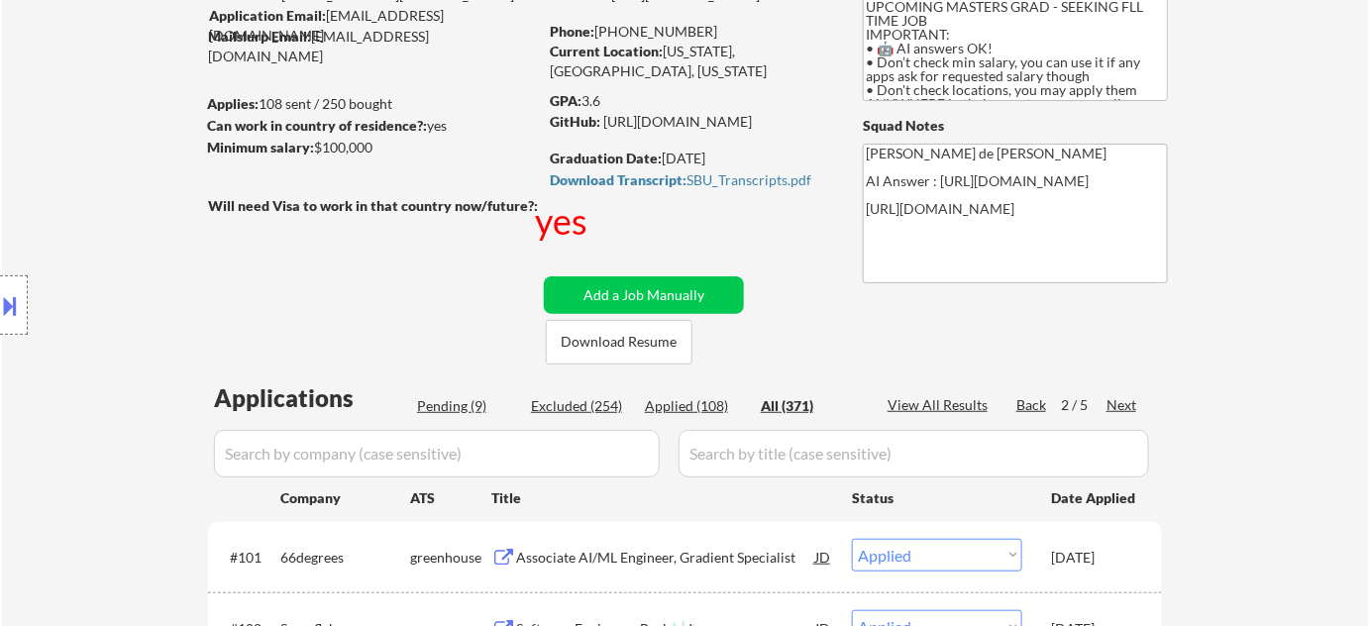
select select ""excluded__expired_""
select select ""excluded__bad_match_""
select select ""excluded__expired_""
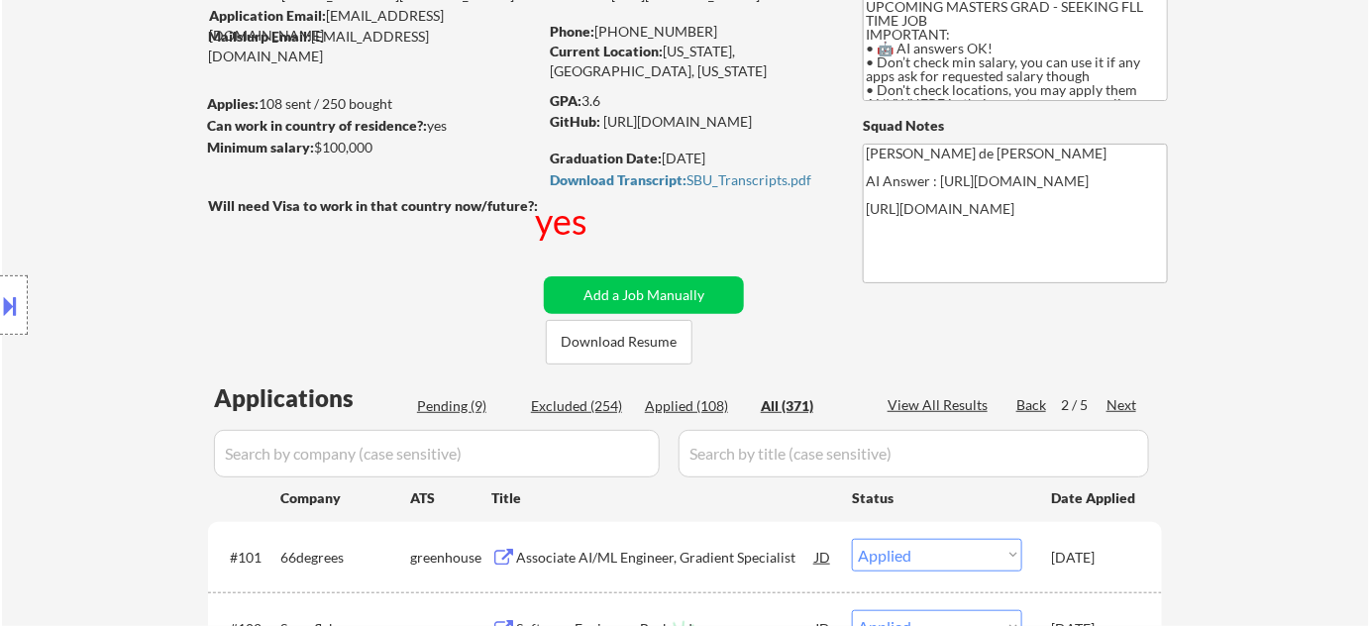
select select ""excluded__expired_""
select select ""excluded__bad_match_""
select select ""excluded__expired_""
select select ""excluded__bad_match_""
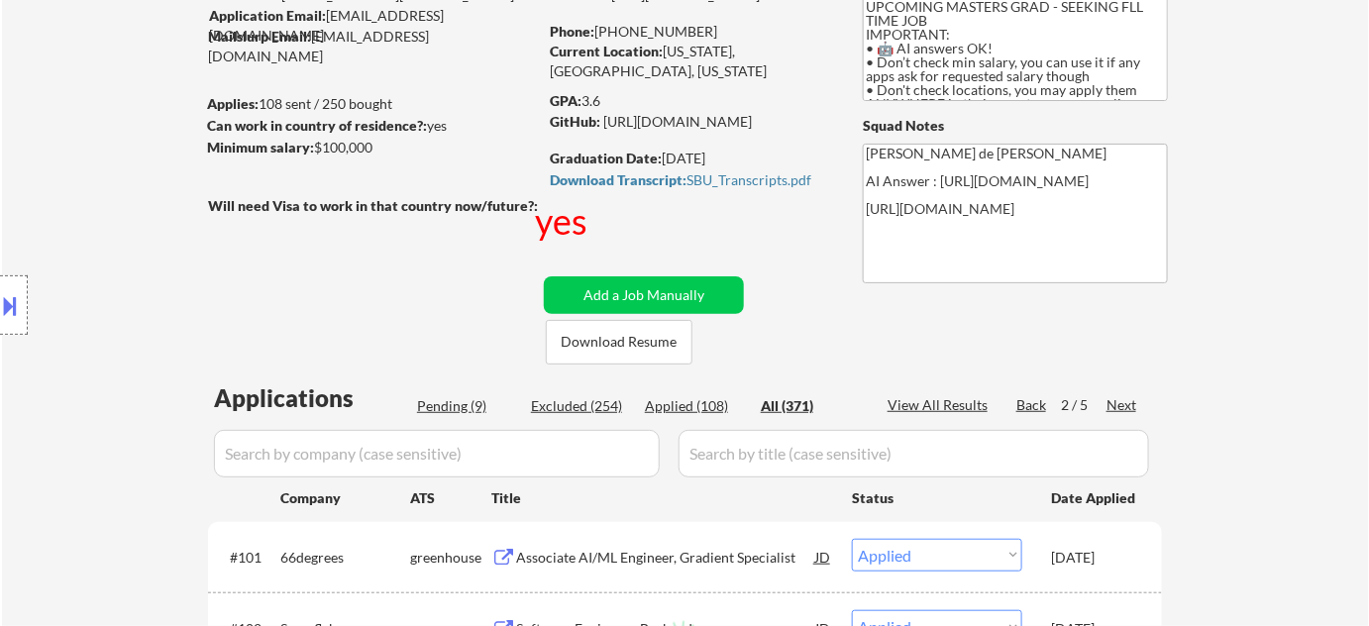
select select ""excluded__expired_""
select select ""excluded__bad_match_""
select select ""excluded__expired_""
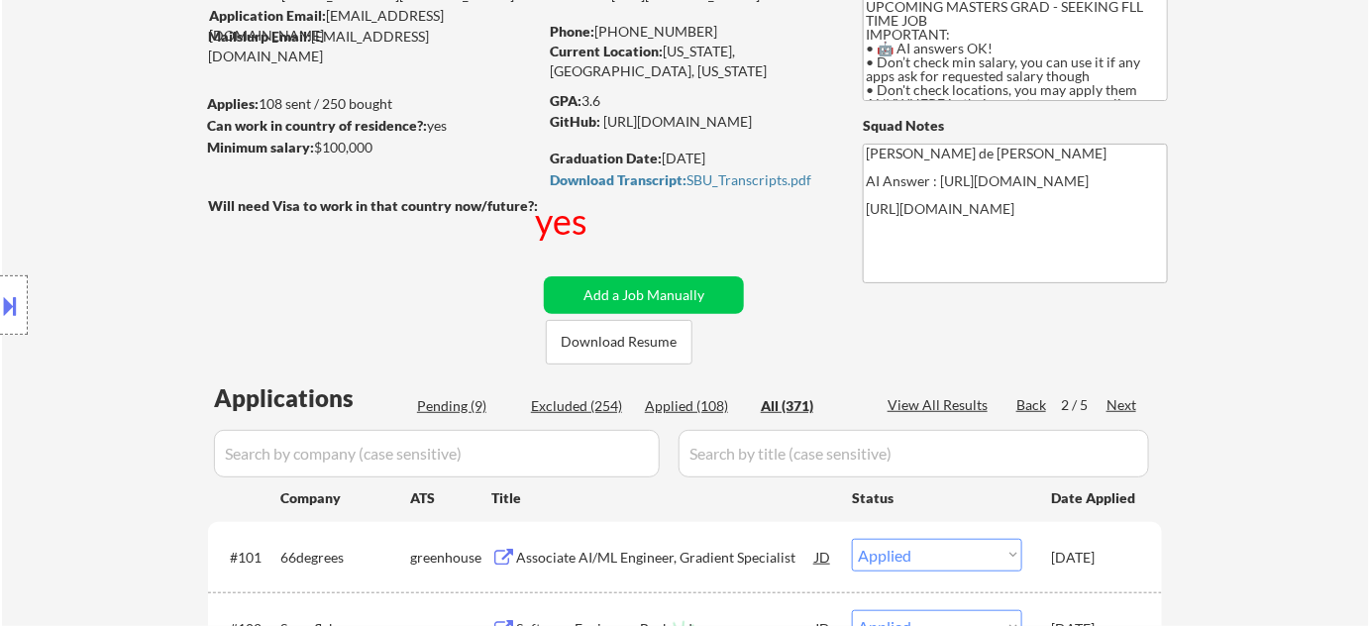
select select ""excluded__bad_match_""
select select ""excluded__expired_""
select select ""excluded__bad_match_""
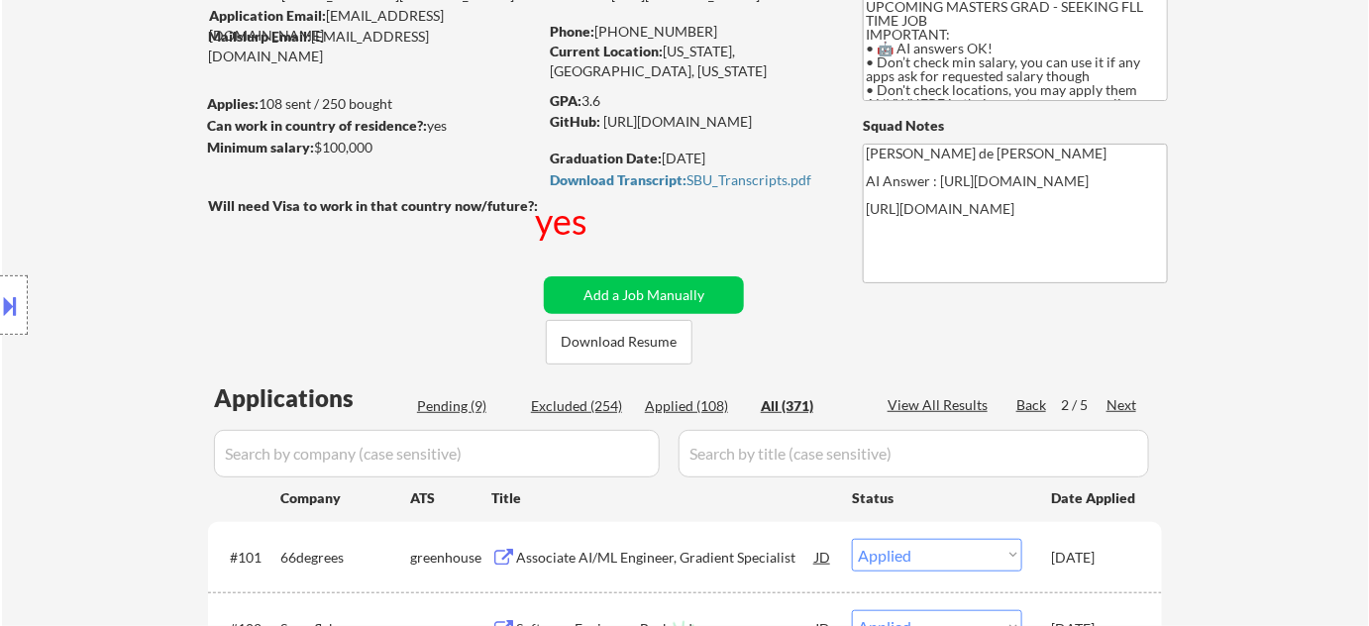
select select ""excluded__expired_""
select select ""excluded__bad_match_""
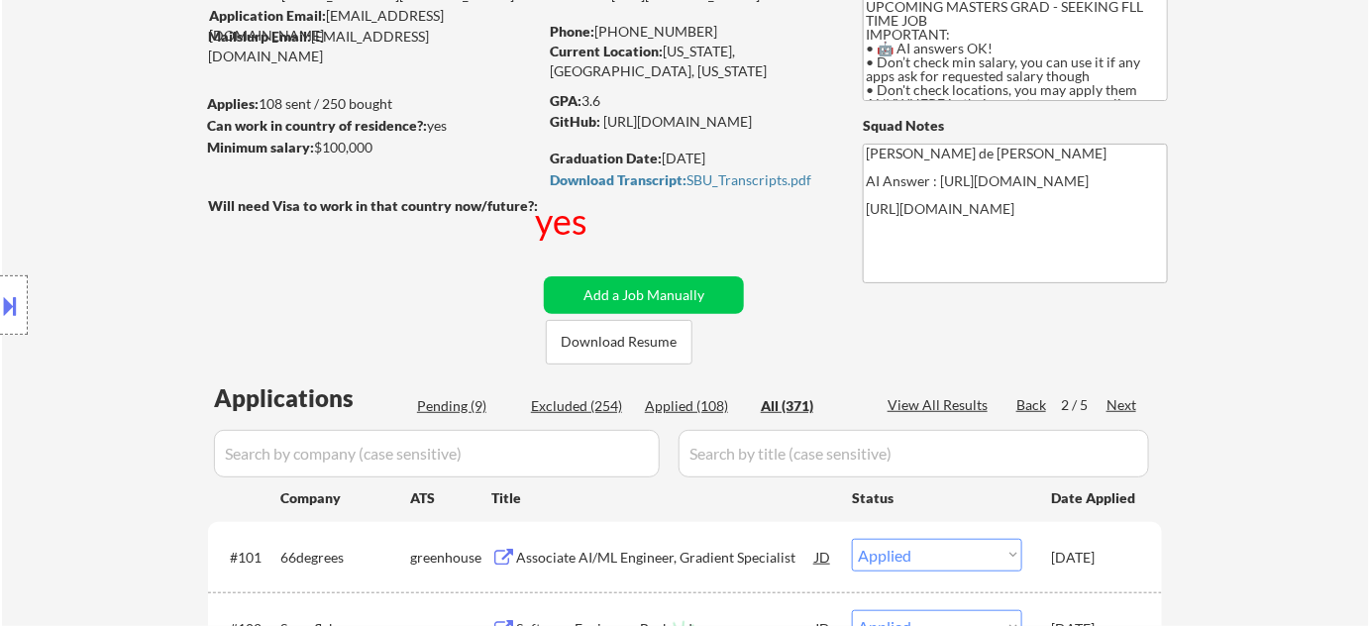
select select ""excluded__expired_""
select select ""excluded__bad_match_""
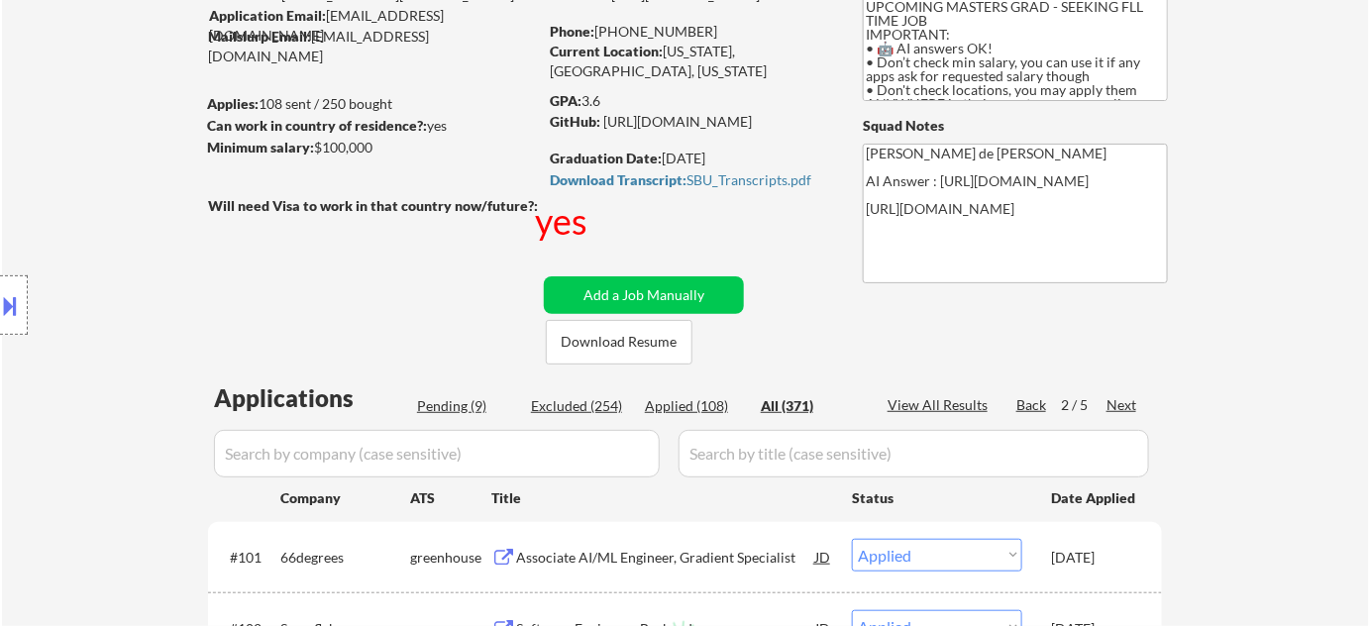
select select ""pending""
select select ""excluded__expired_""
select select ""excluded__other_""
select select ""excluded__bad_match_""
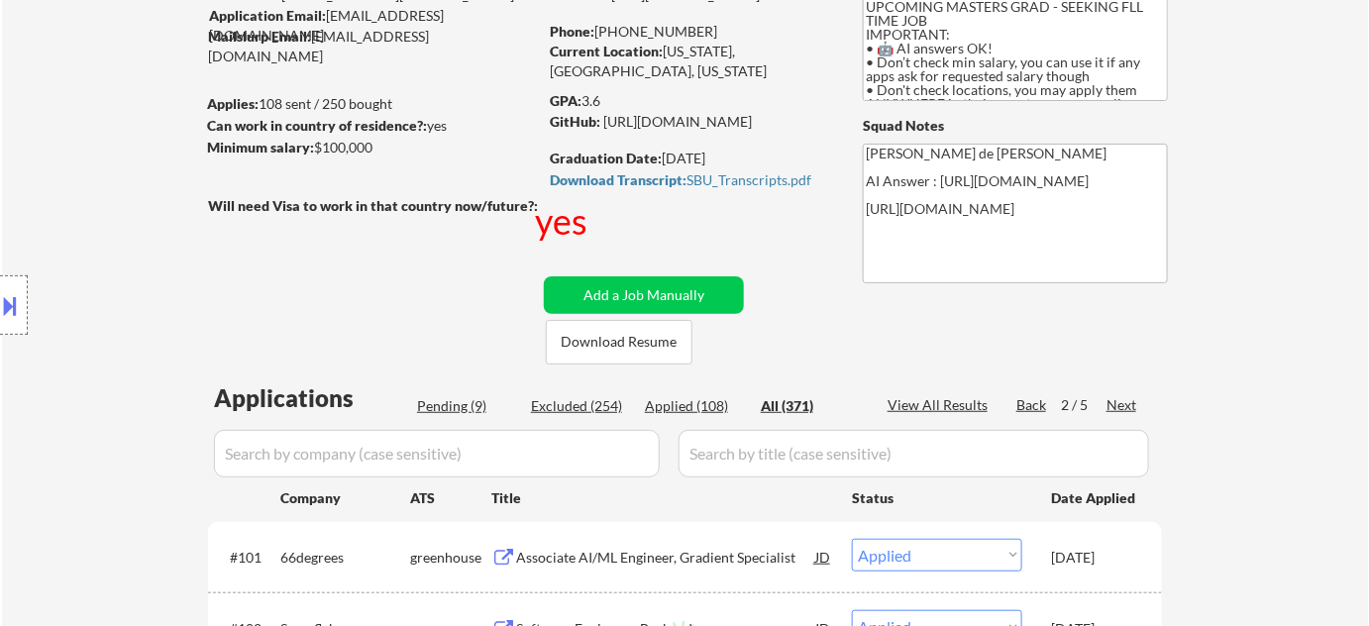
select select ""excluded__expired_""
select select ""excluded__bad_match_""
select select ""excluded__expired_""
select select ""excluded""
select select ""excluded__bad_match_""
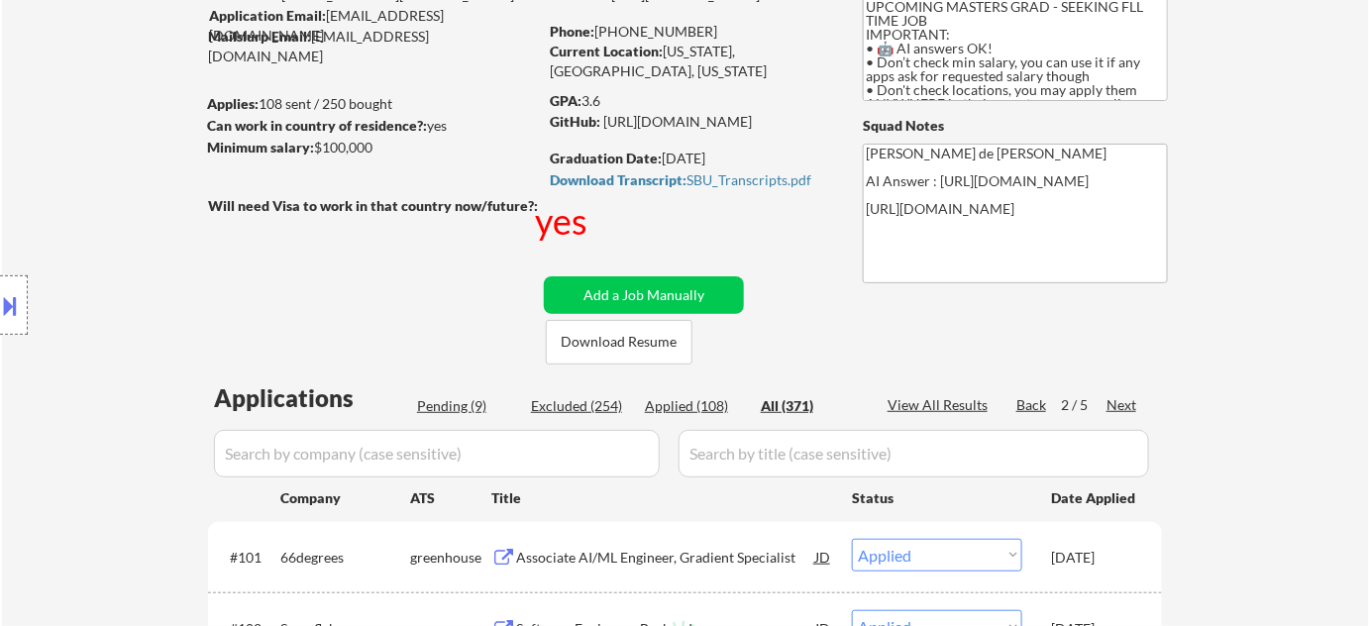
select select ""excluded__expired_""
select select ""excluded__bad_match_""
select select ""excluded__expired_""
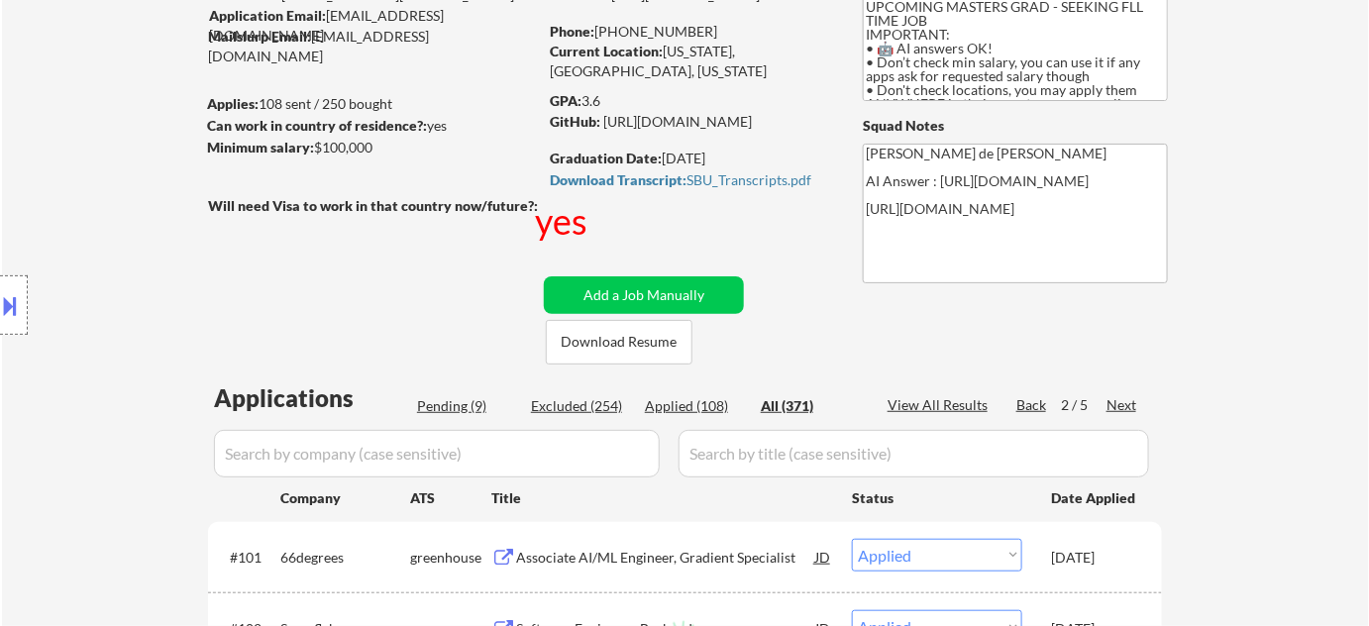
select select ""excluded__bad_match_""
select select ""excluded__expired_""
select select ""excluded__bad_match_""
select select ""excluded__expired_""
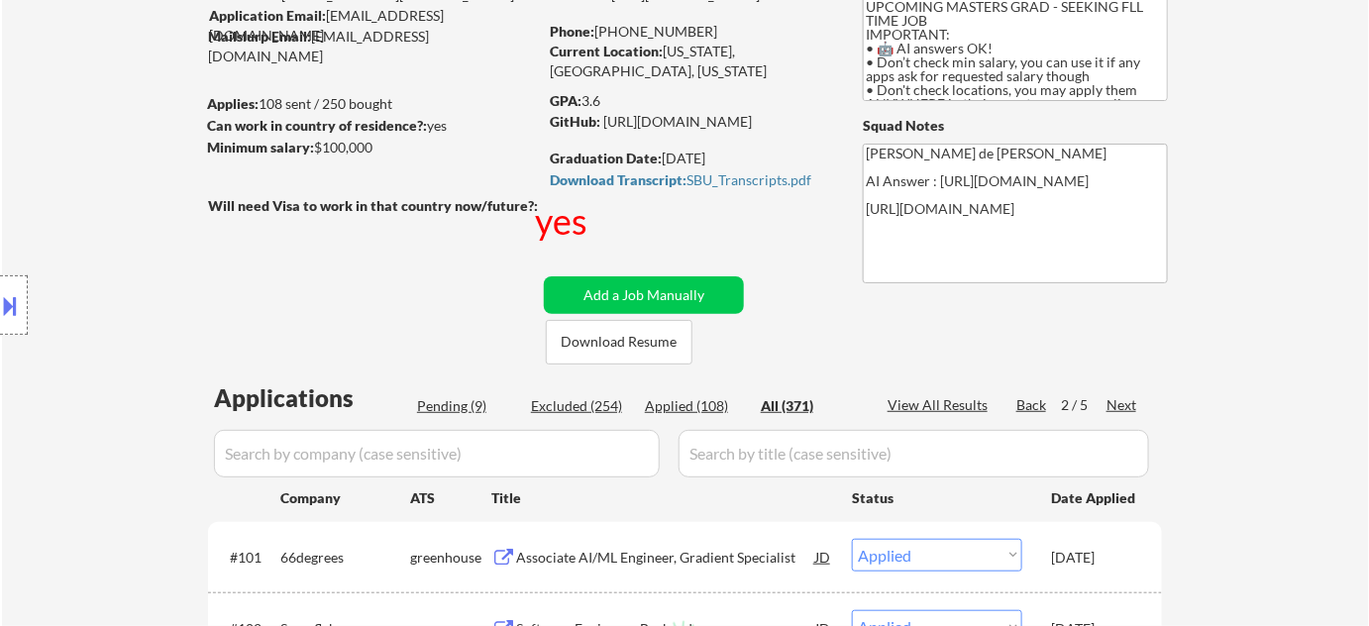
select select ""excluded__other_""
select select ""excluded__bad_match_""
select select ""excluded__expired_""
select select ""excluded__bad_match_""
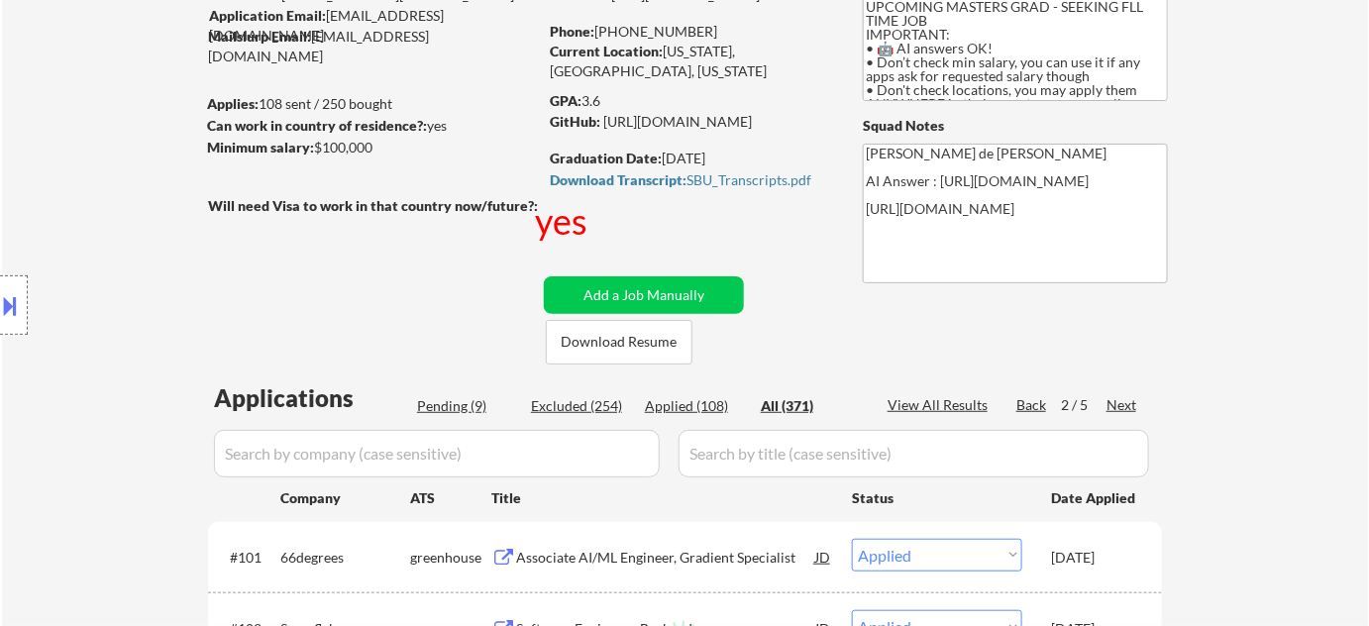
select select ""excluded__expired_""
select select ""excluded__bad_match_""
select select ""excluded""
select select ""excluded__bad_match_""
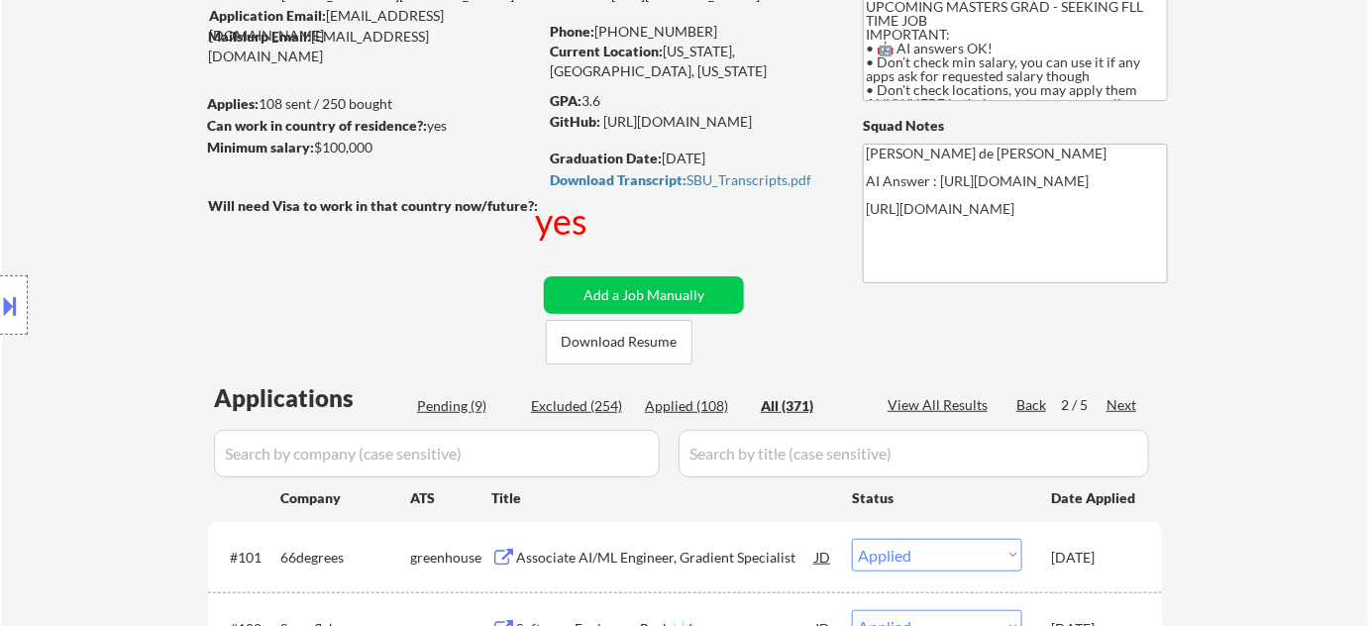
select select ""excluded__expired_""
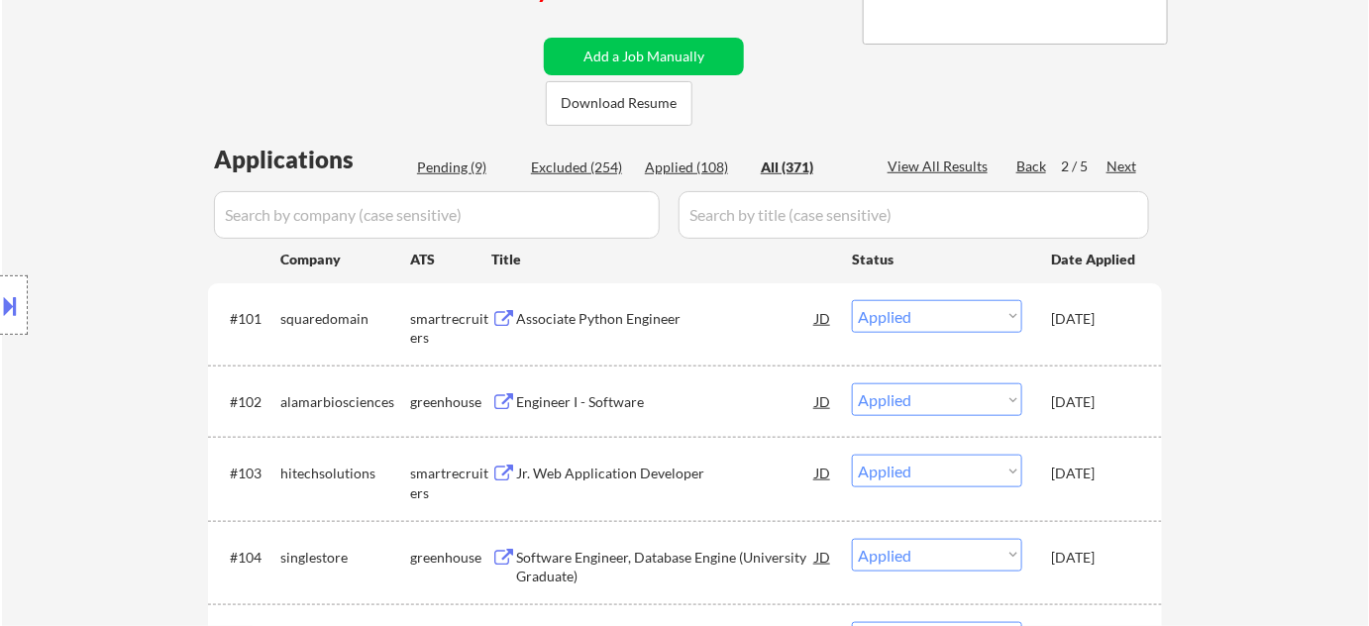
scroll to position [264, 0]
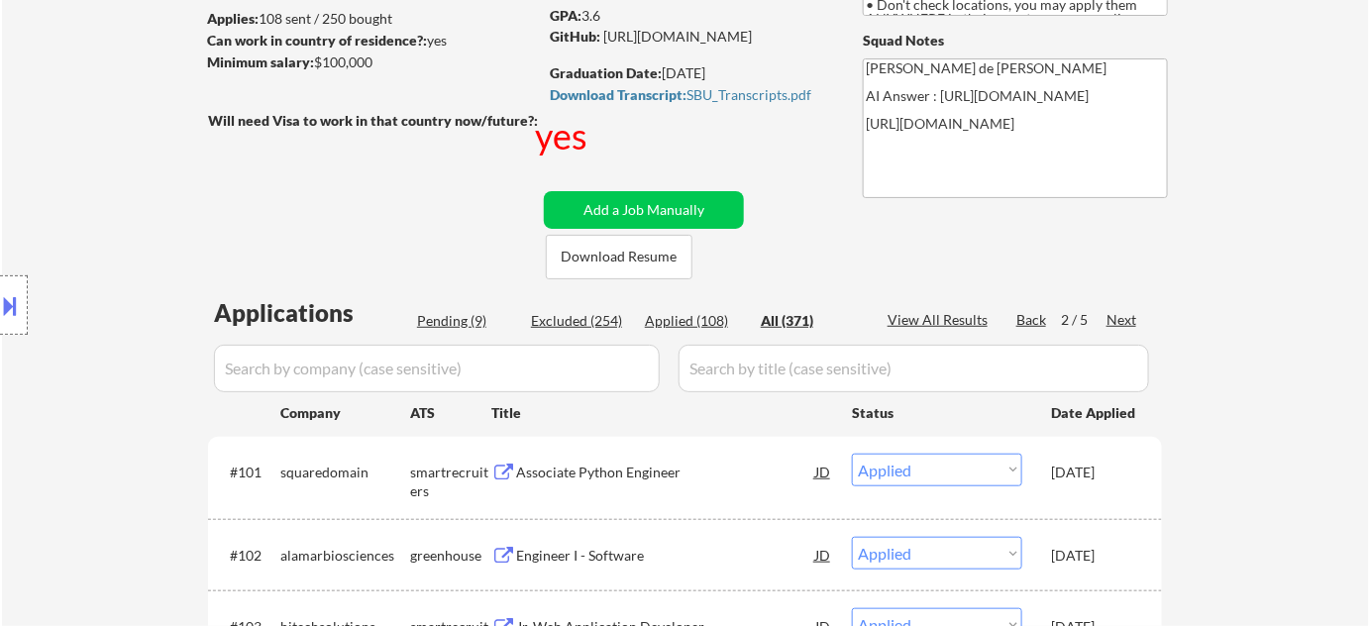
drag, startPoint x: 1112, startPoint y: 327, endPoint x: 926, endPoint y: 587, distance: 320.2
click at [1113, 328] on div "Next" at bounding box center [1122, 320] width 32 height 20
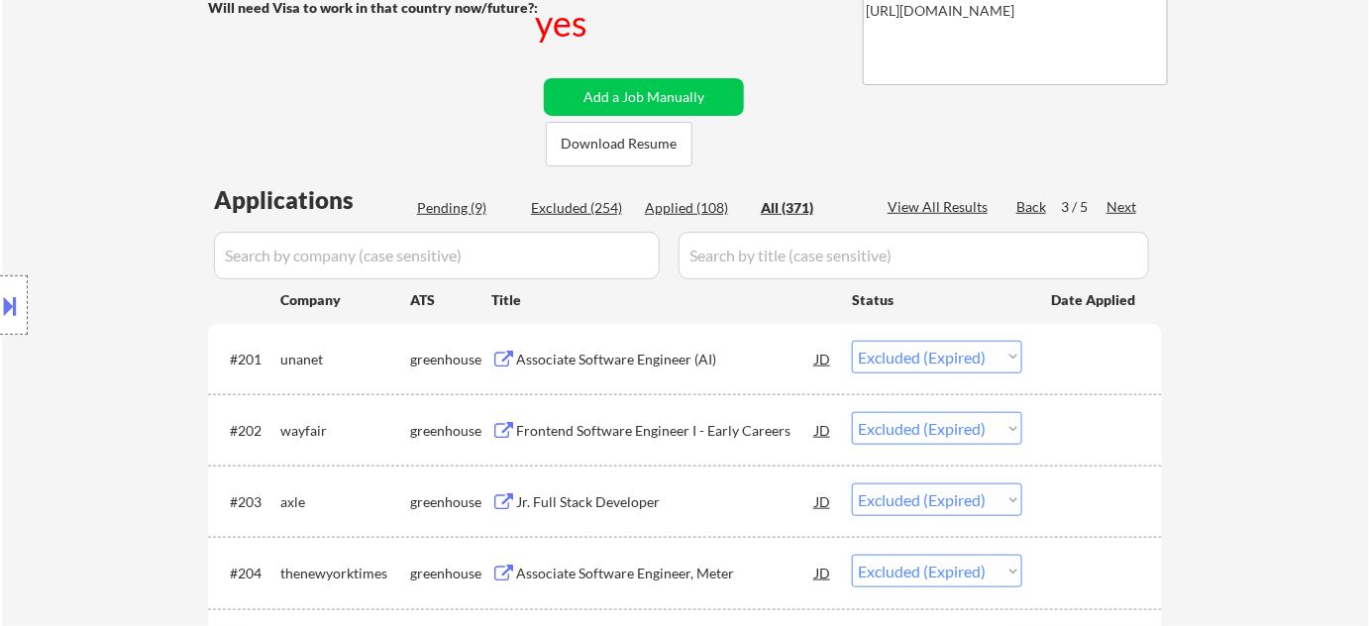
scroll to position [174, 0]
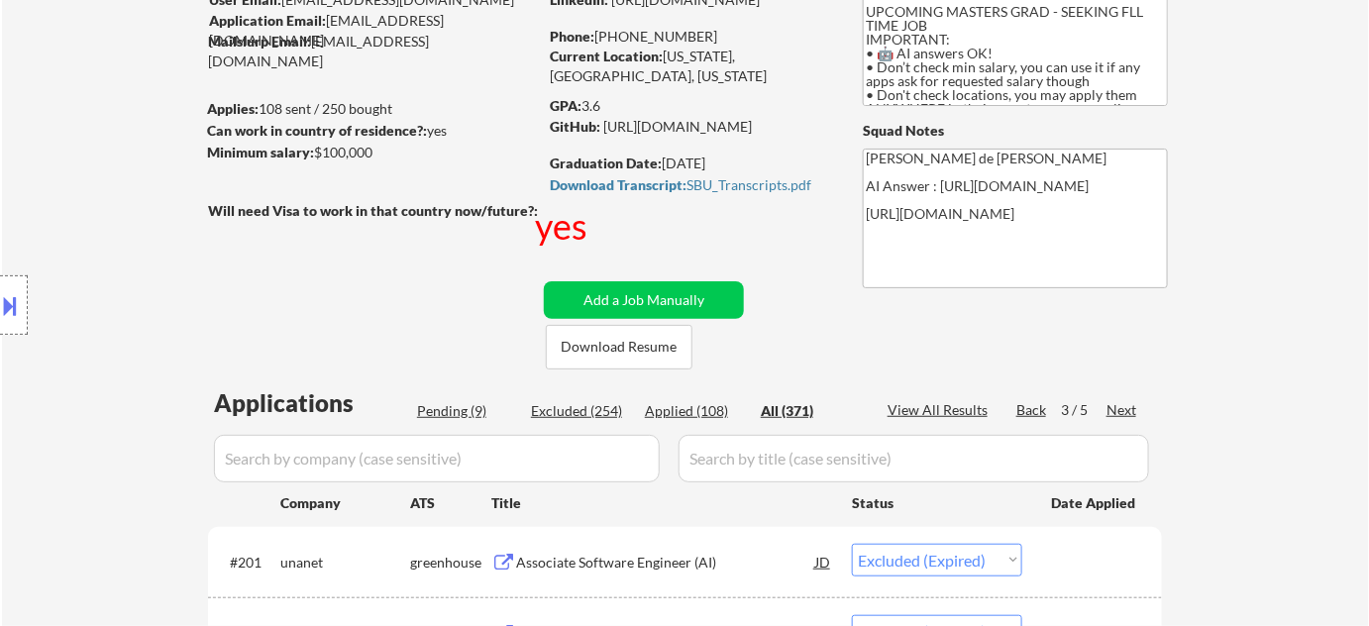
click at [1130, 415] on div "Next" at bounding box center [1122, 410] width 32 height 20
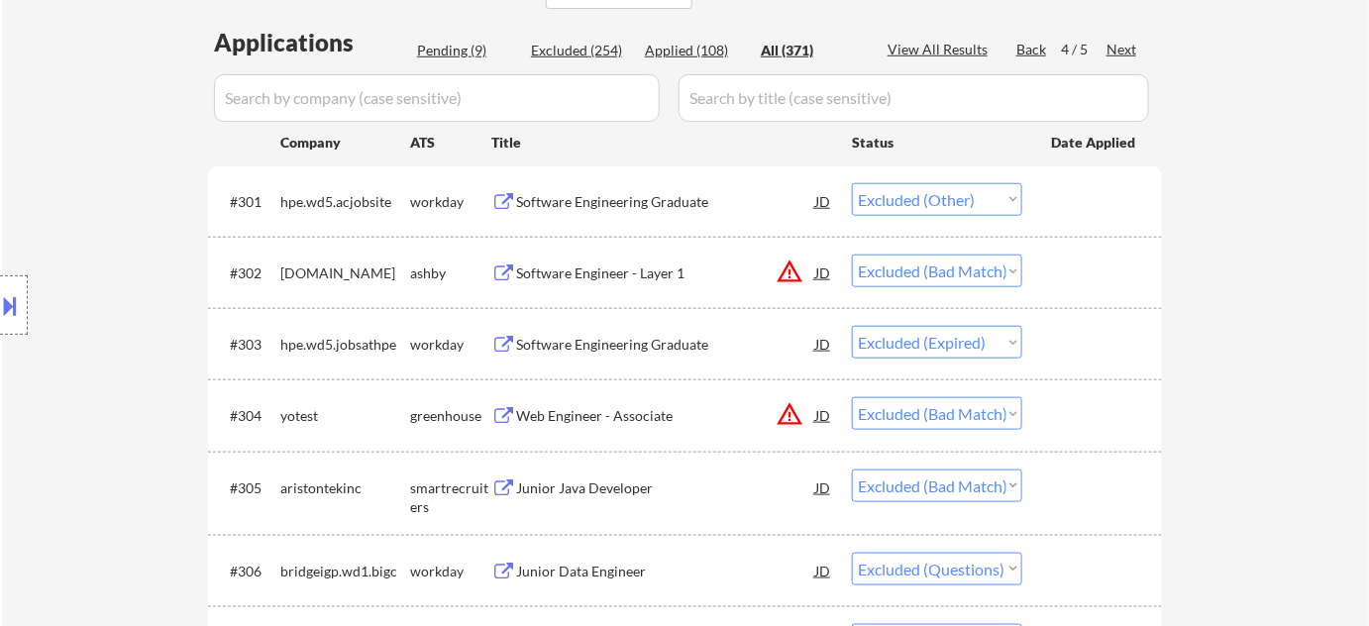
scroll to position [355, 0]
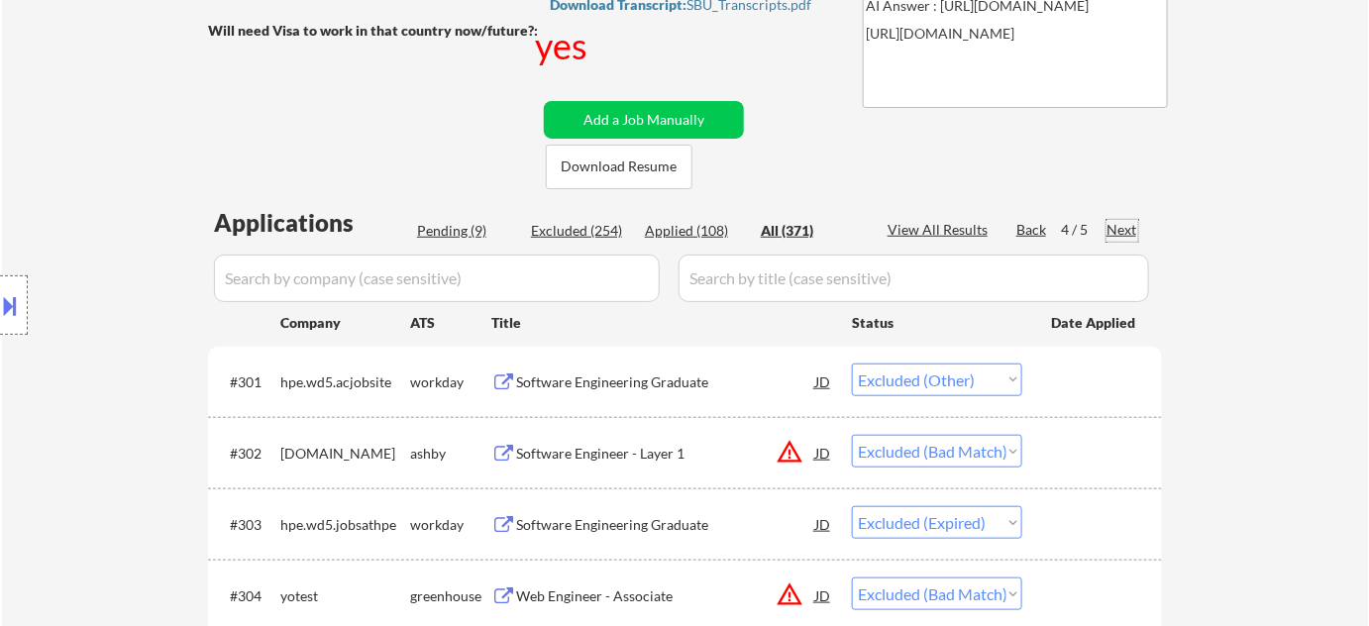
click at [1113, 231] on div "Next" at bounding box center [1122, 230] width 32 height 20
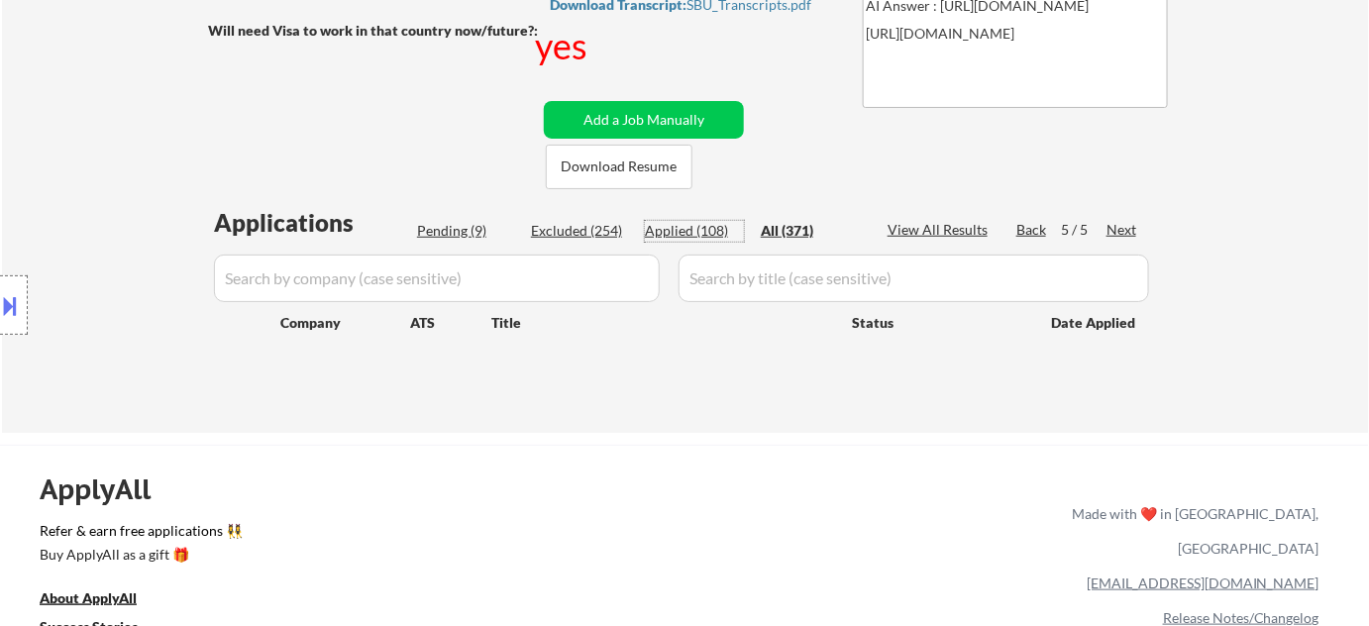
click at [670, 224] on div "Applied (108)" at bounding box center [694, 231] width 99 height 20
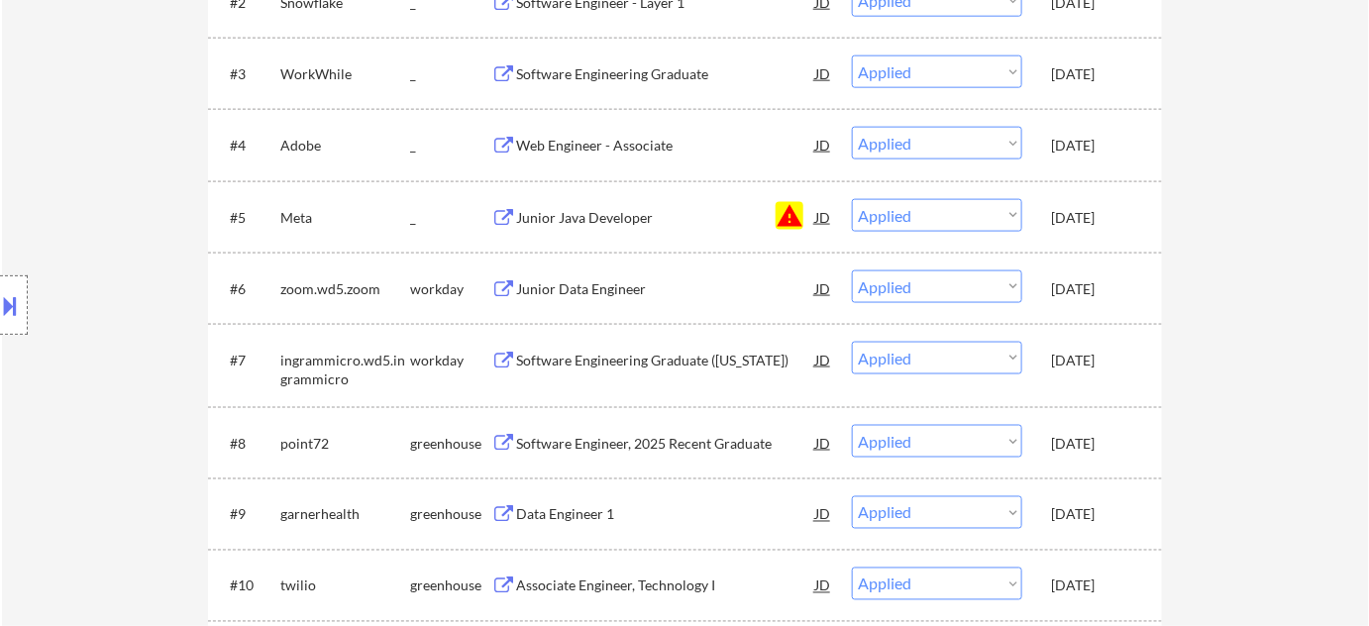
scroll to position [445, 0]
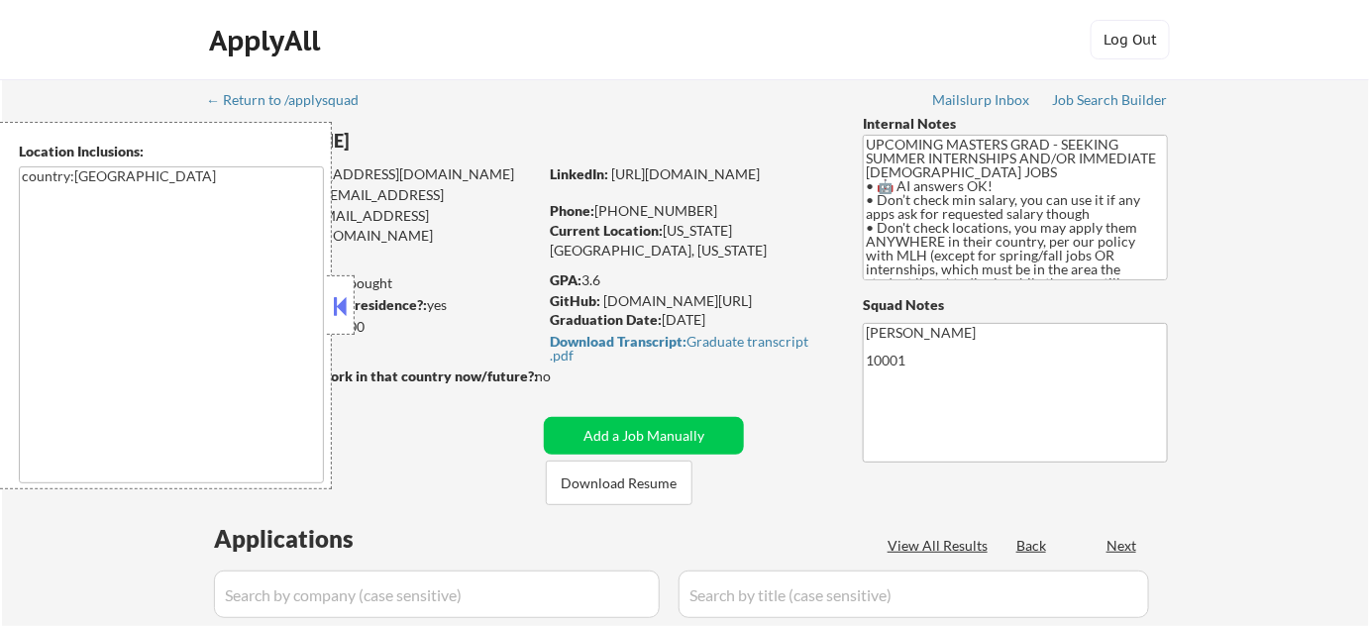
select select ""pending""
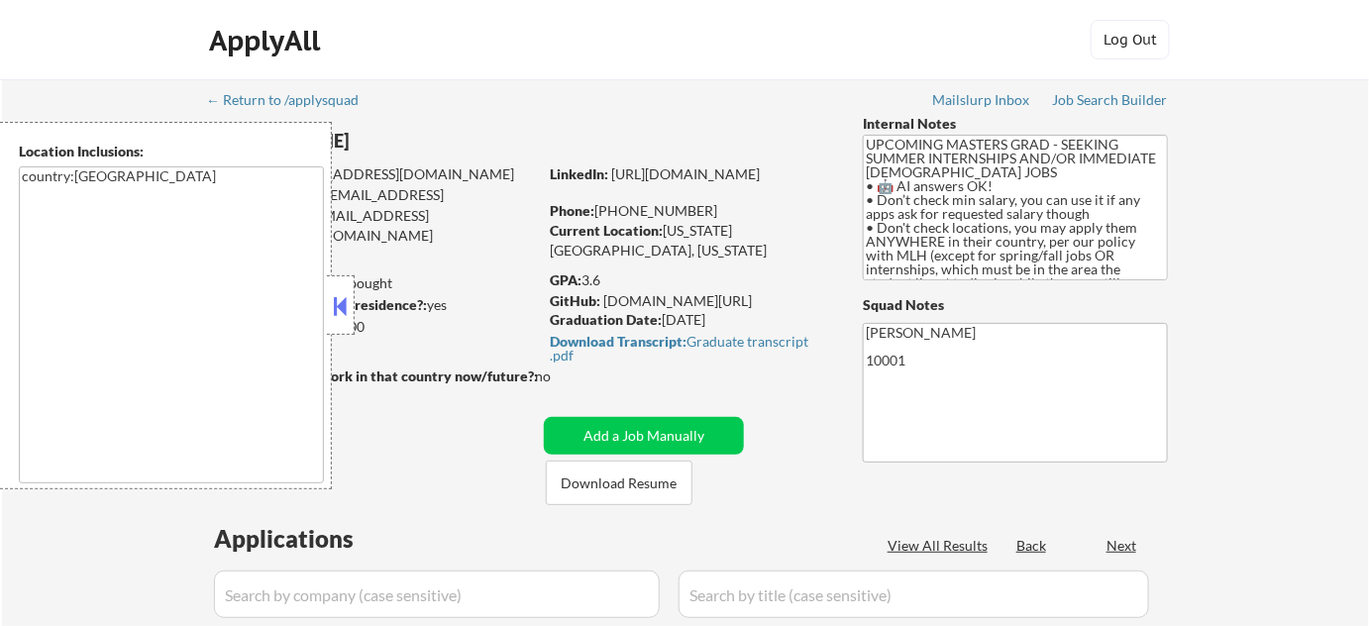
select select ""pending""
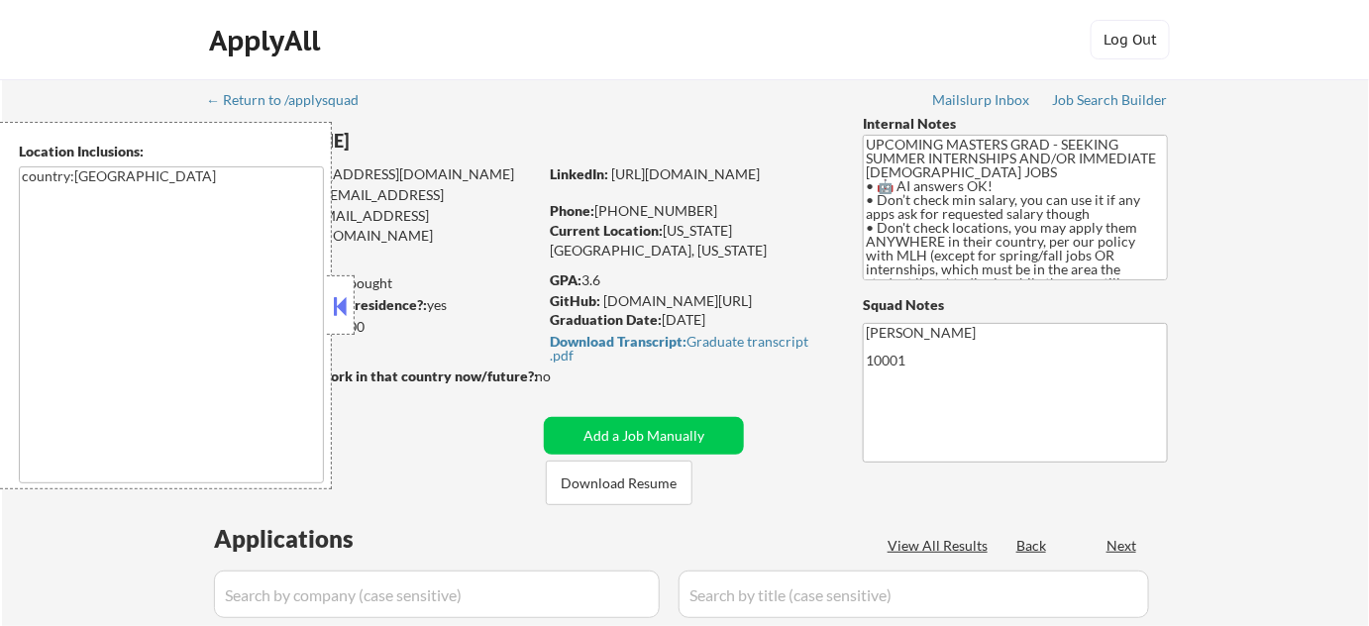
select select ""pending""
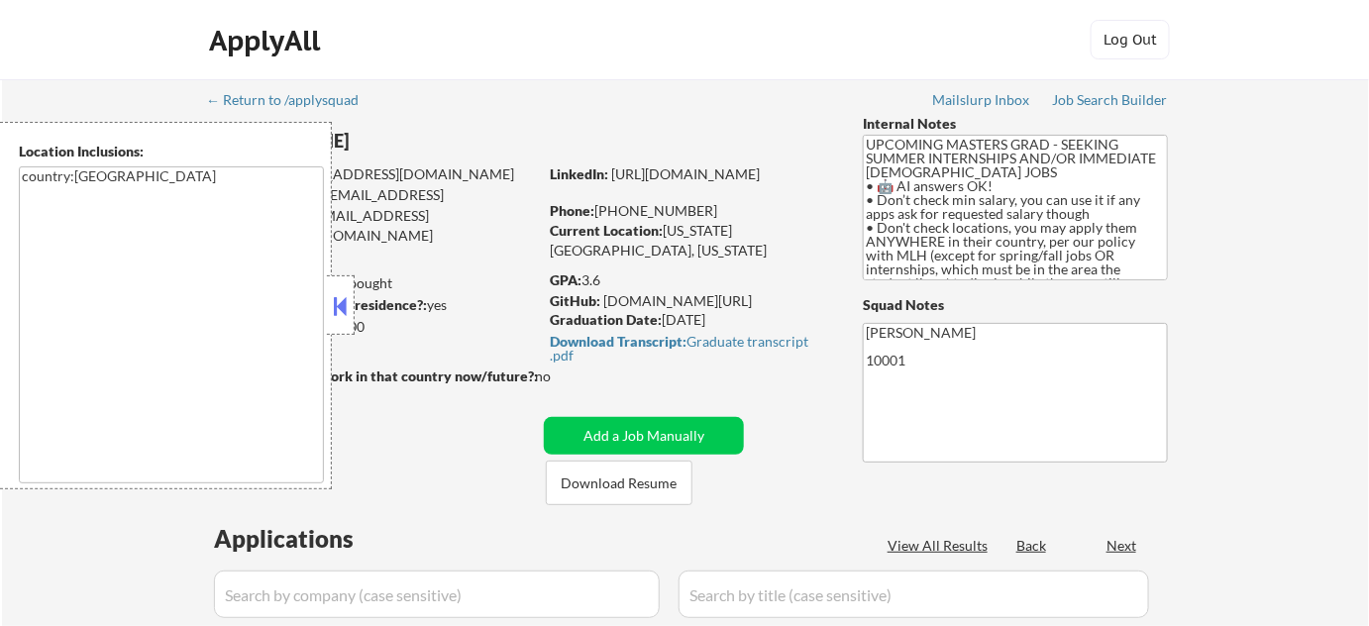
select select ""pending""
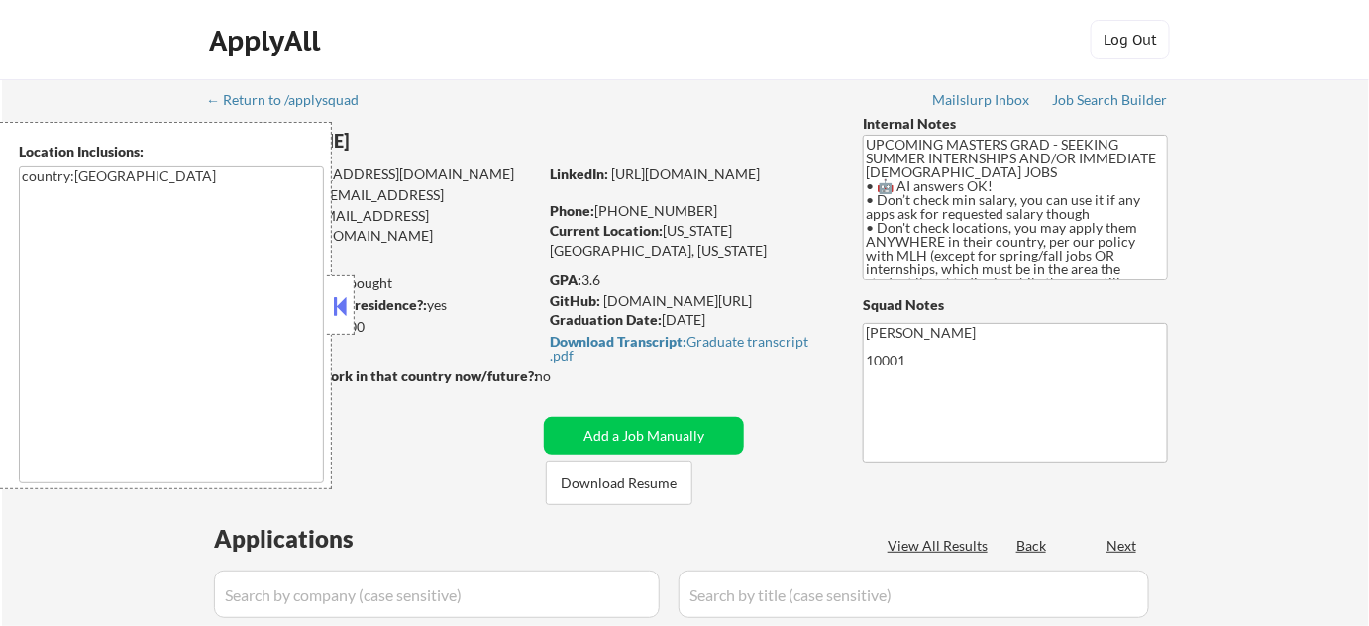
select select ""pending""
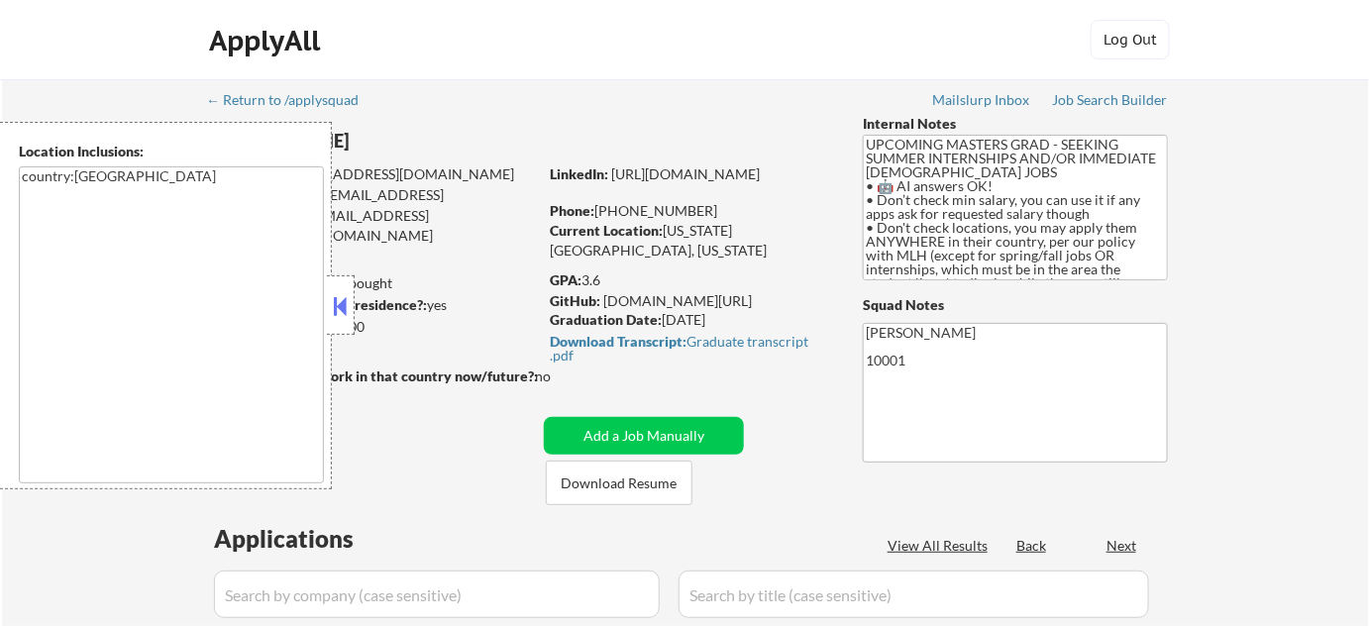
select select ""pending""
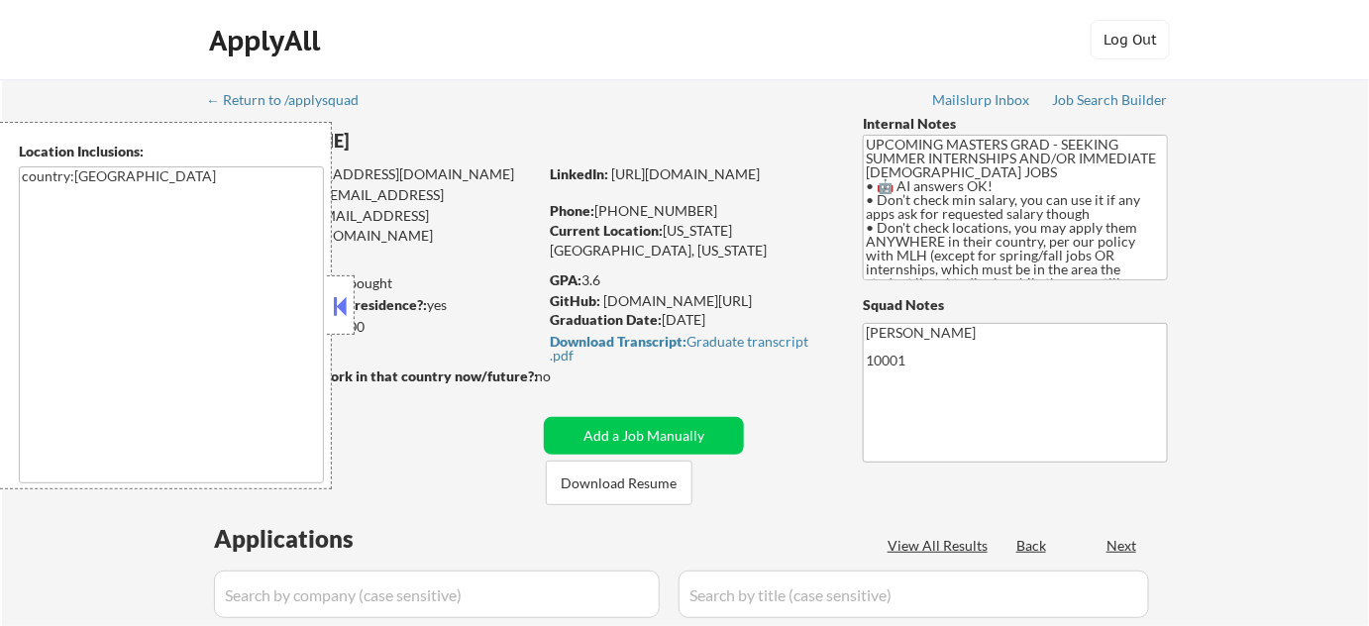
select select ""pending""
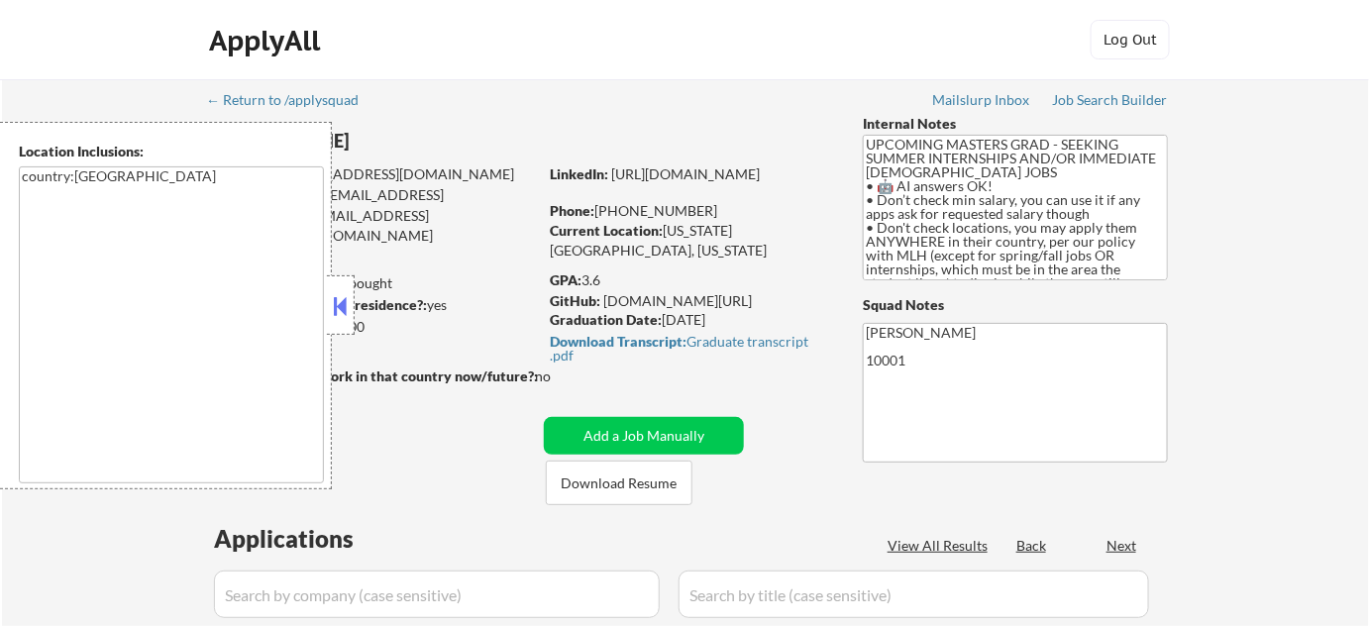
select select ""pending""
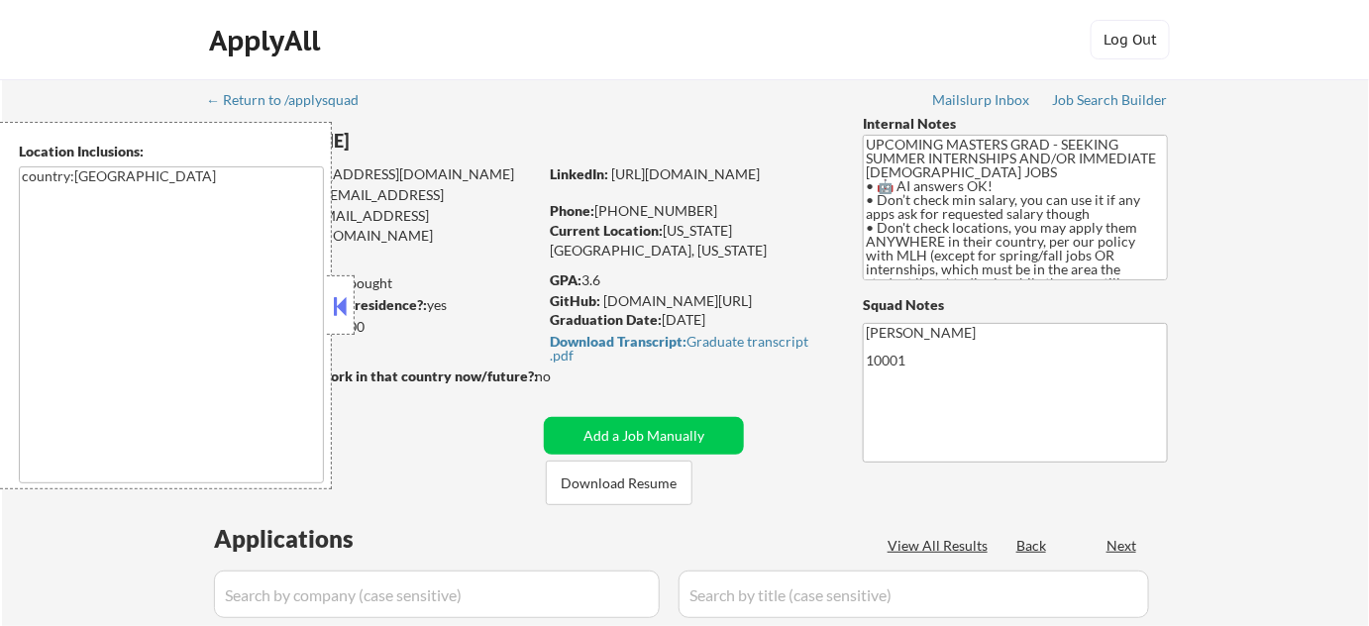
select select ""pending""
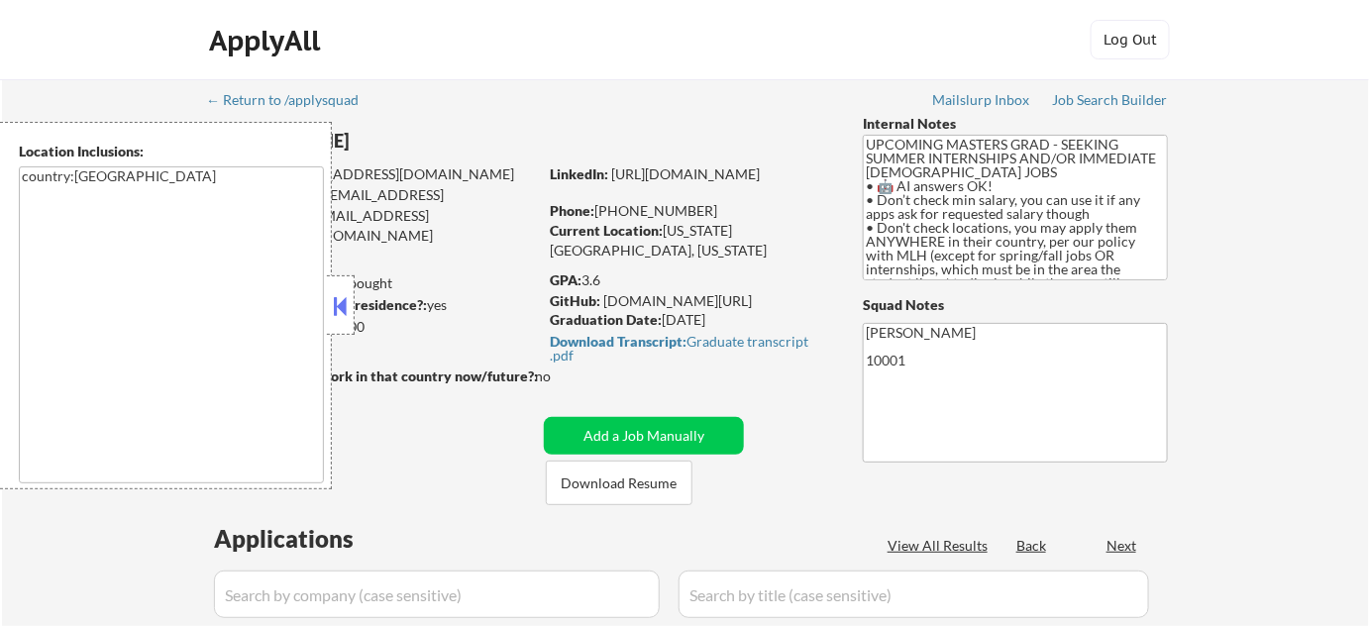
select select ""pending""
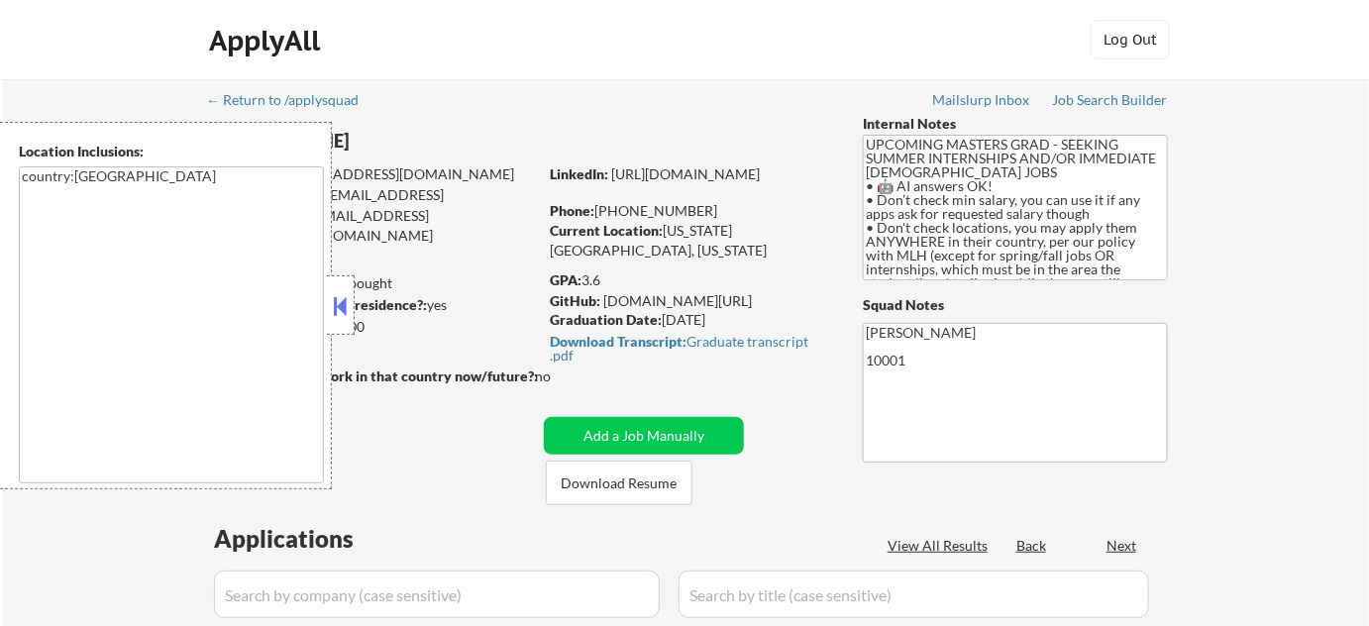
select select ""pending""
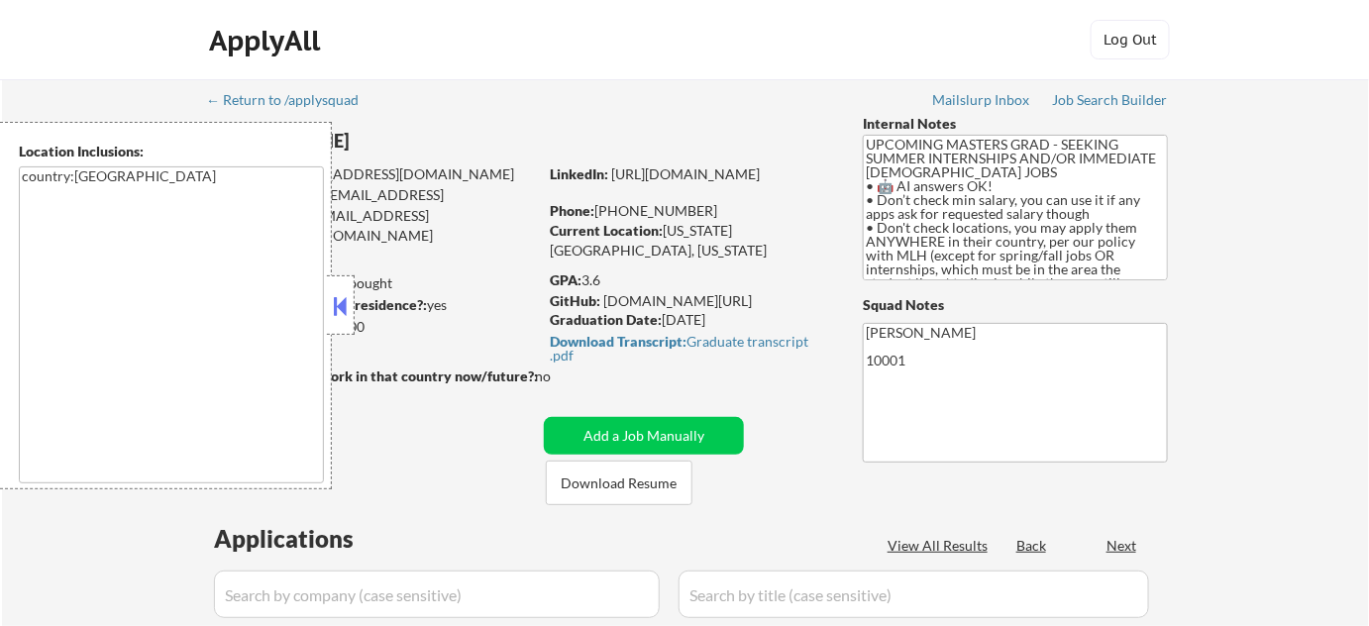
select select ""pending""
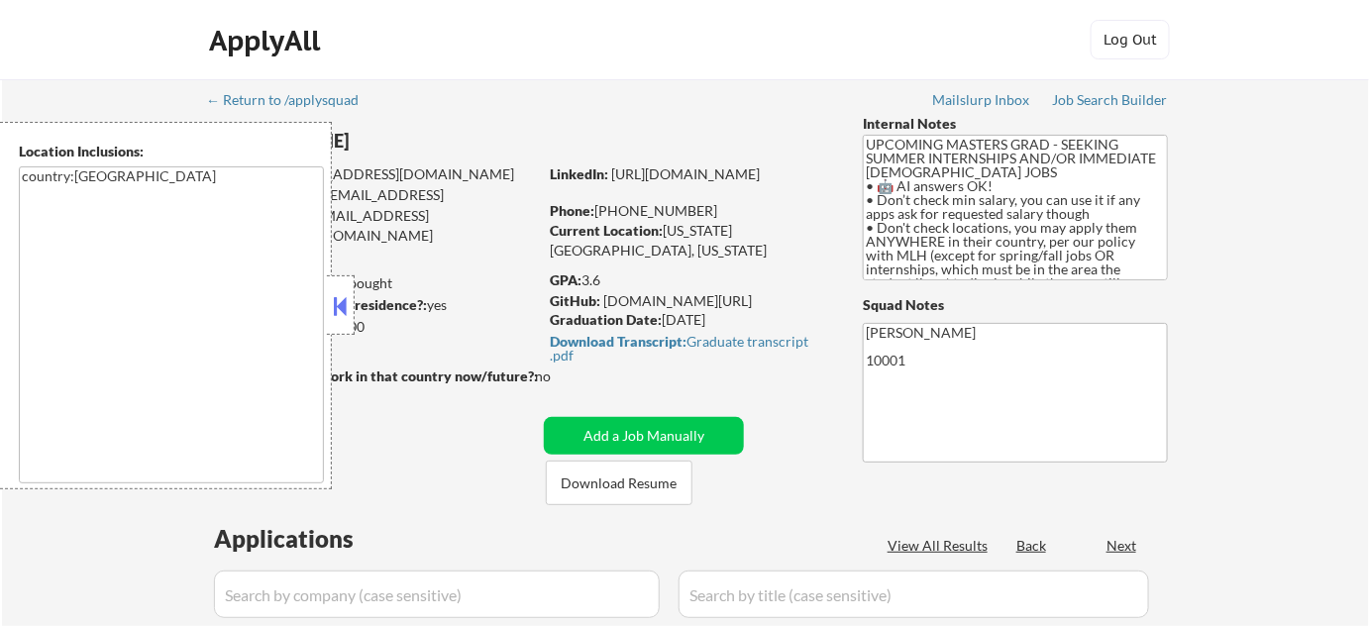
select select ""pending""
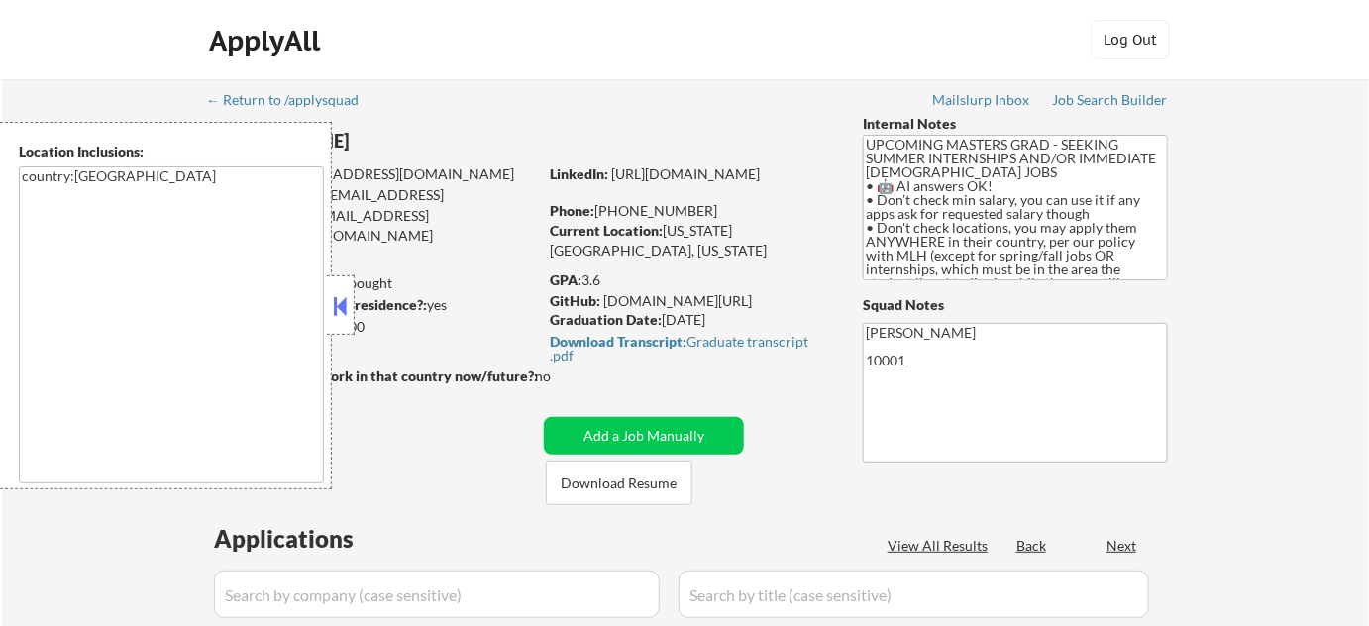
select select ""pending""
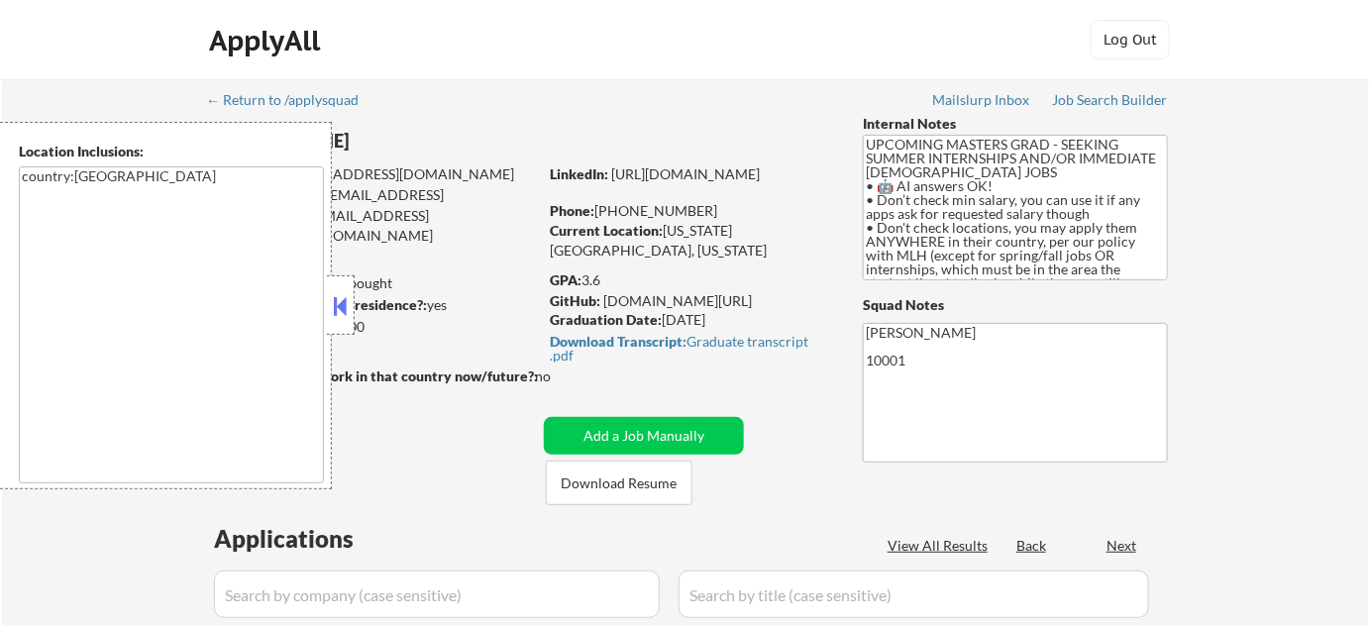
select select ""pending""
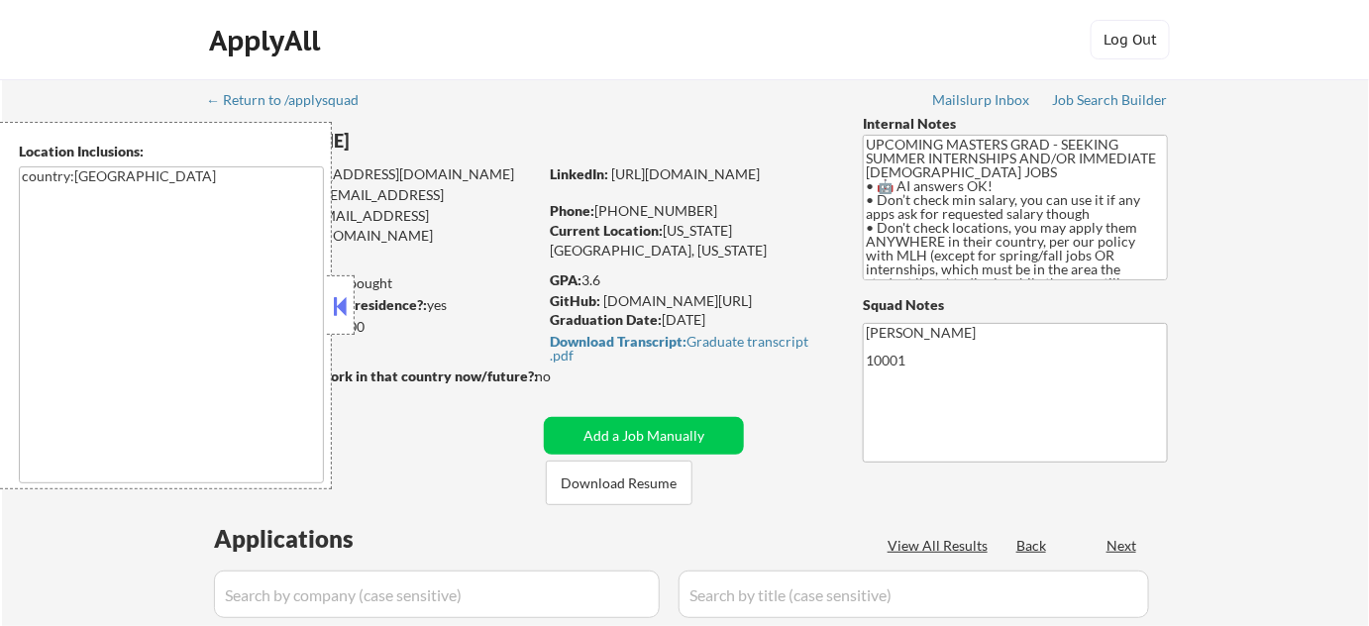
select select ""pending""
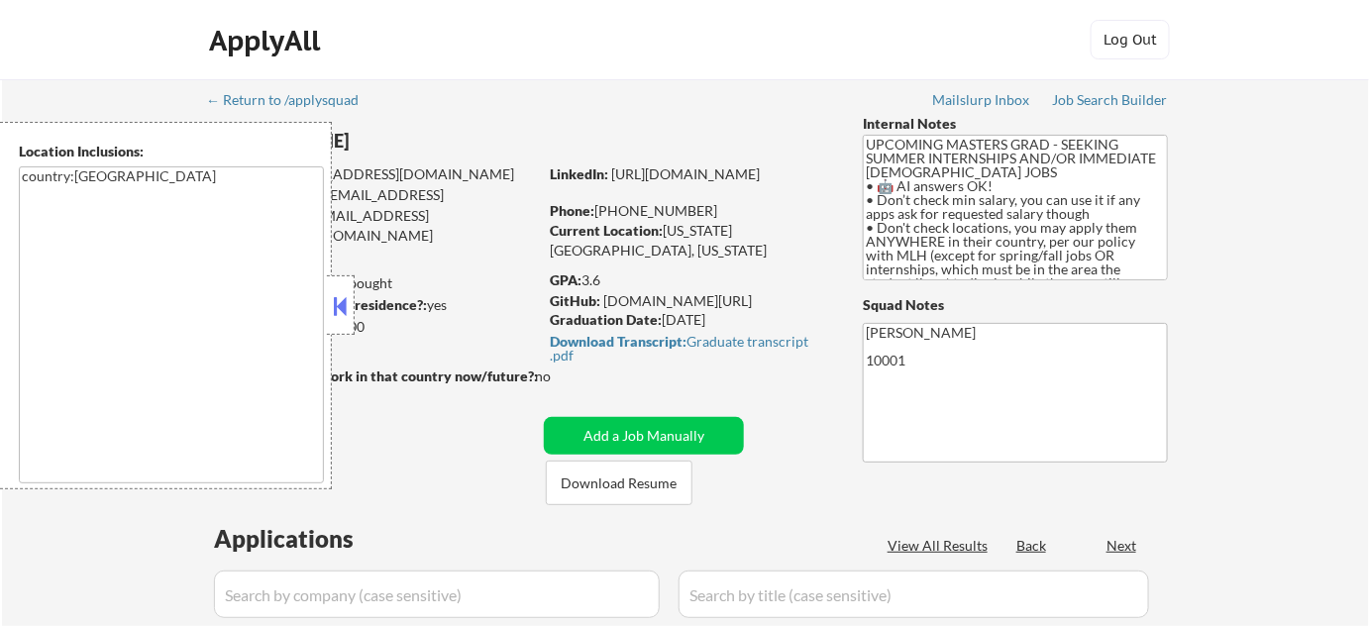
select select ""pending""
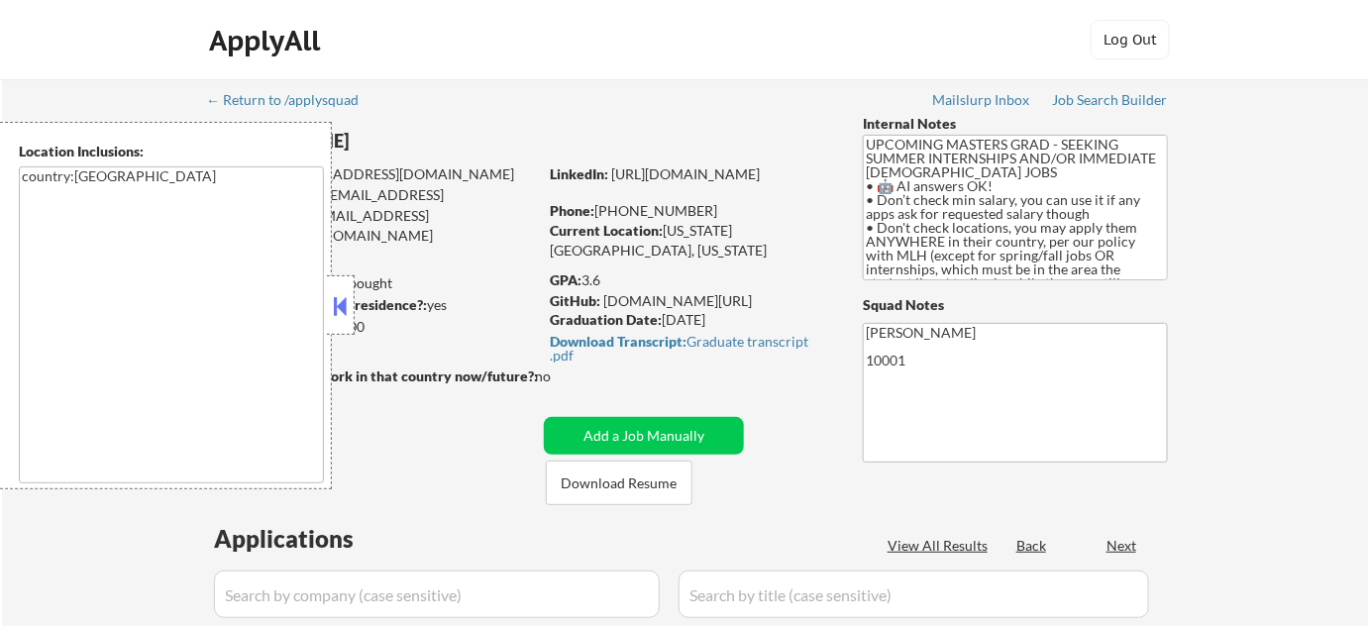
select select ""pending""
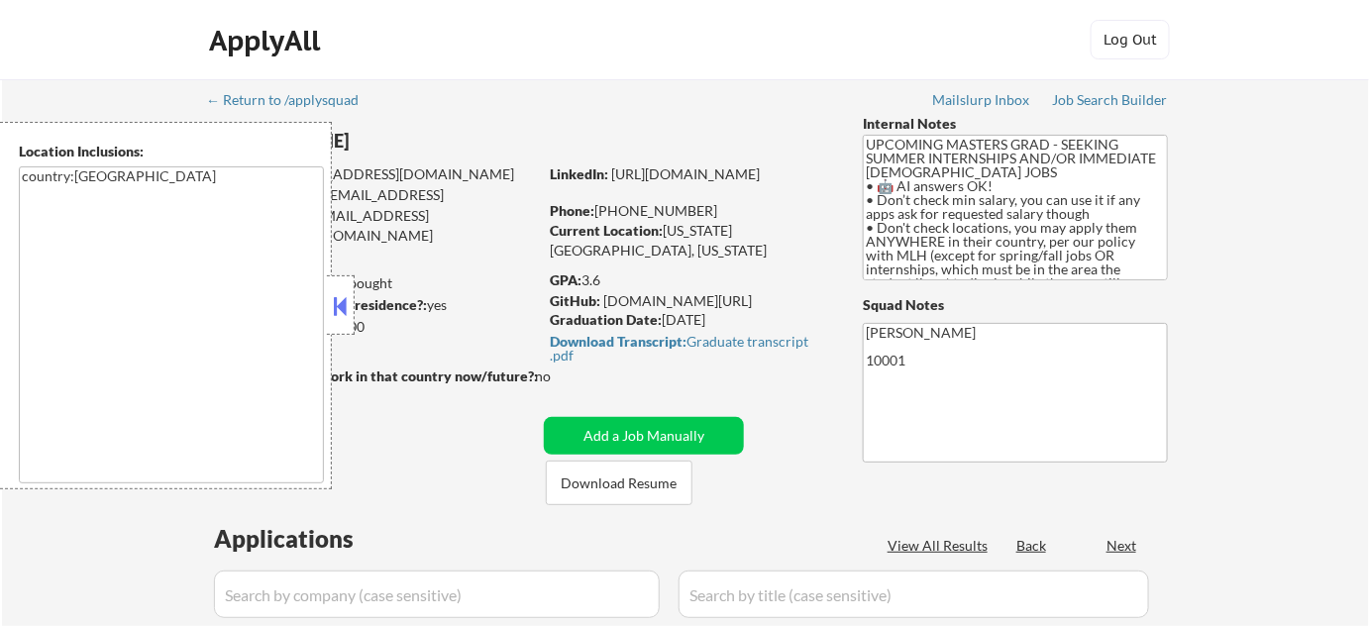
select select ""pending""
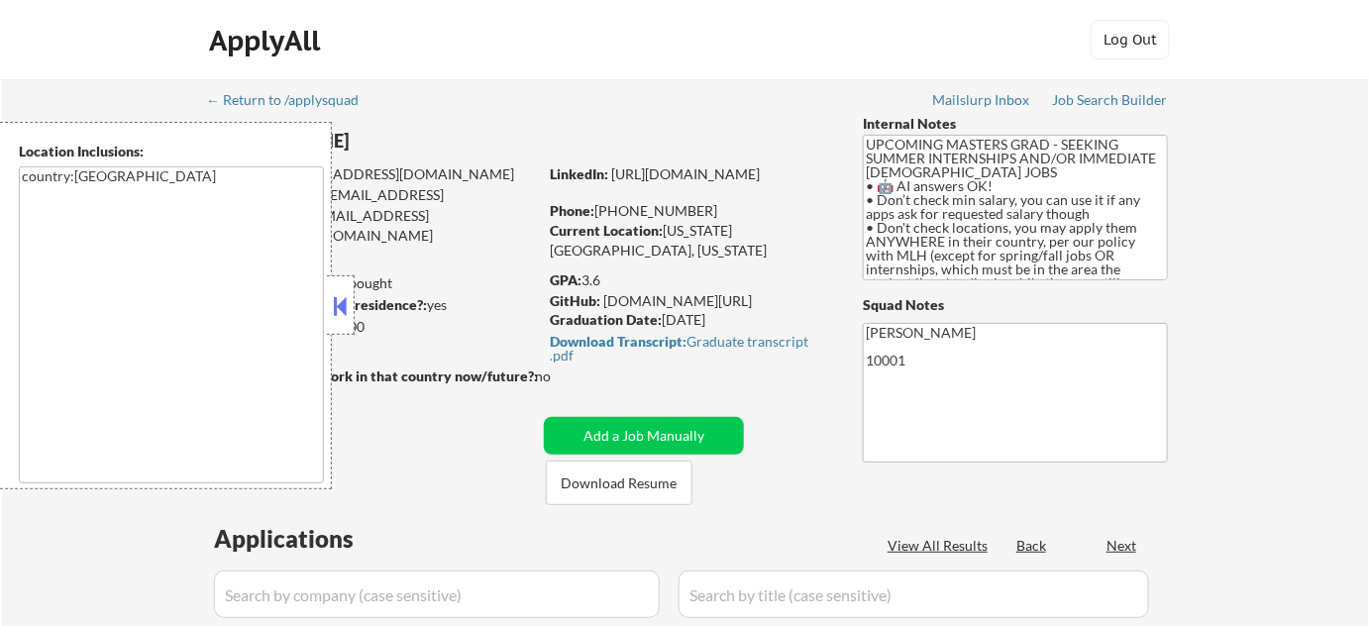
select select ""pending""
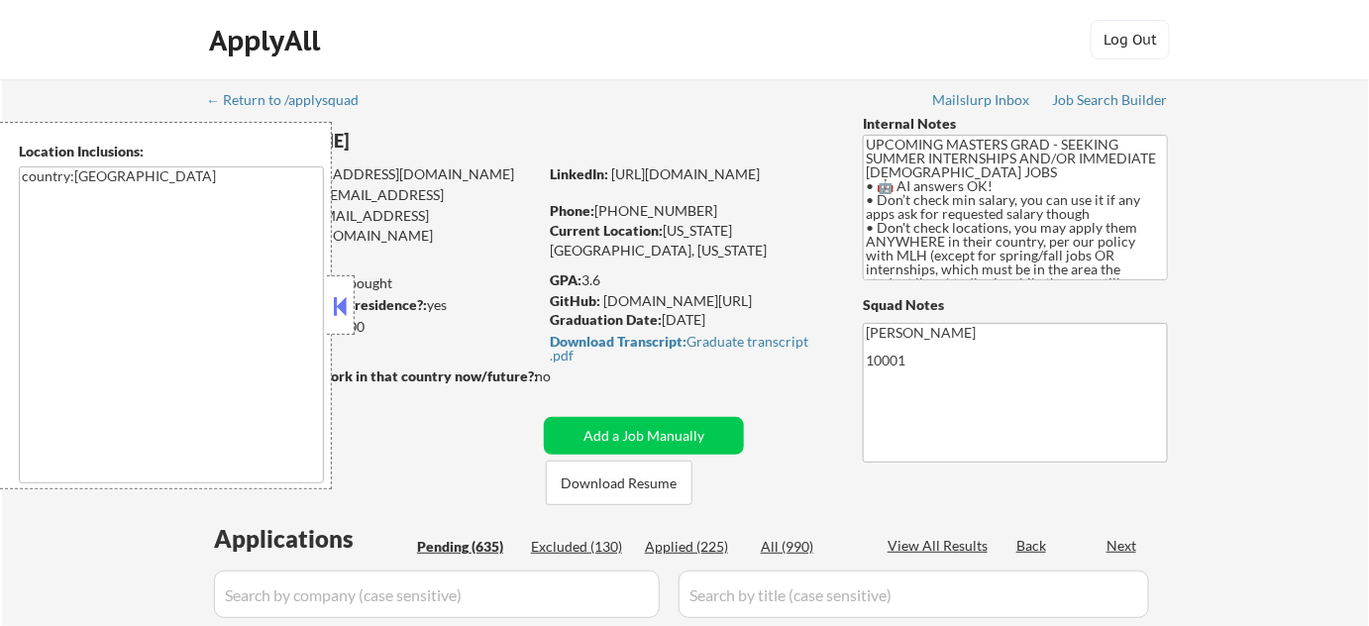
scroll to position [360, 0]
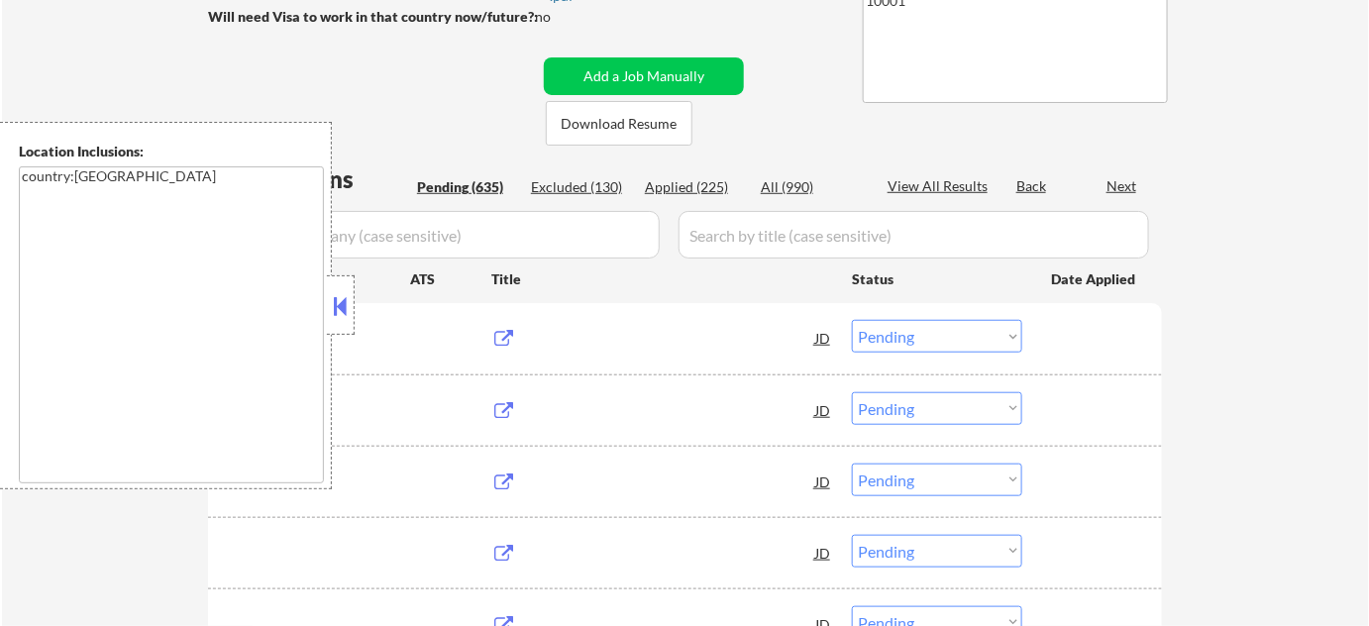
click at [676, 188] on div "Applied (225)" at bounding box center [694, 187] width 99 height 20
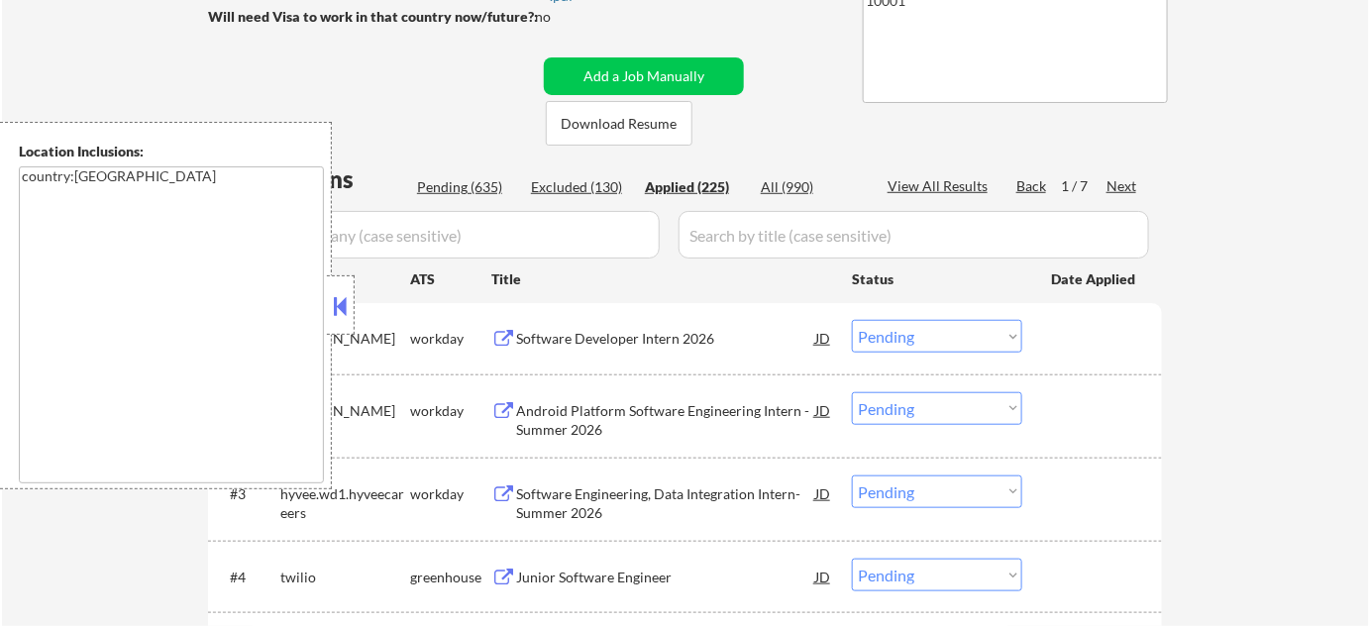
select select ""applied""
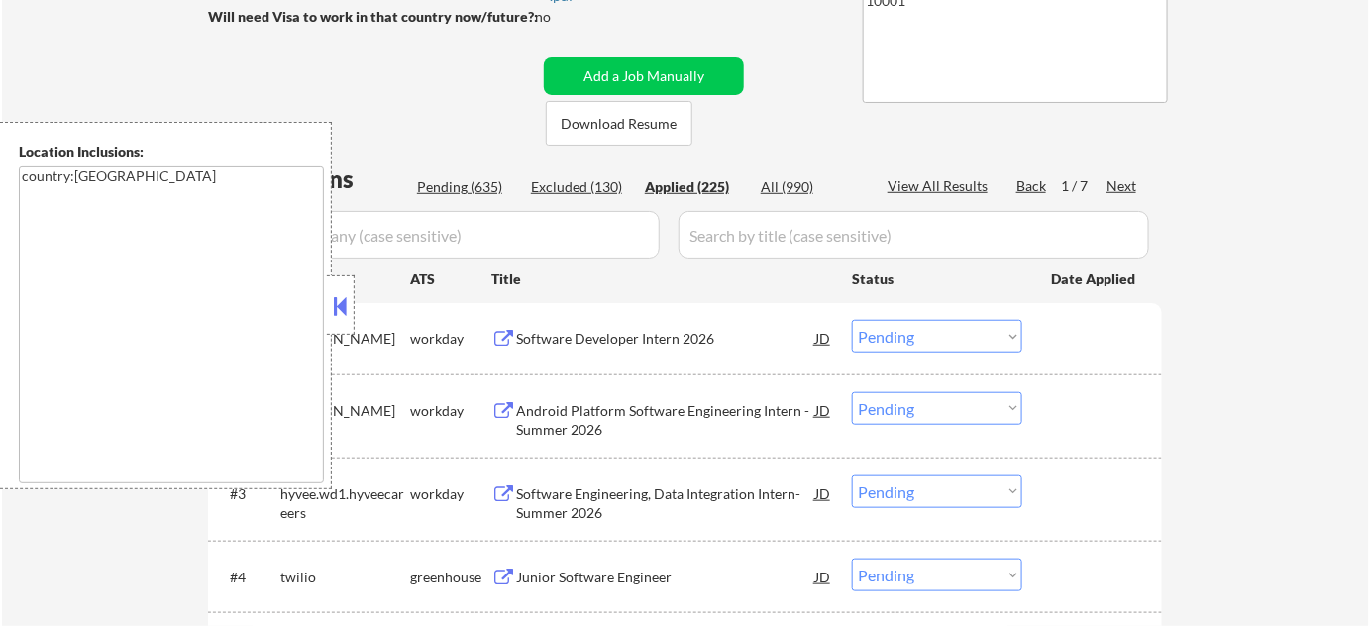
select select ""applied""
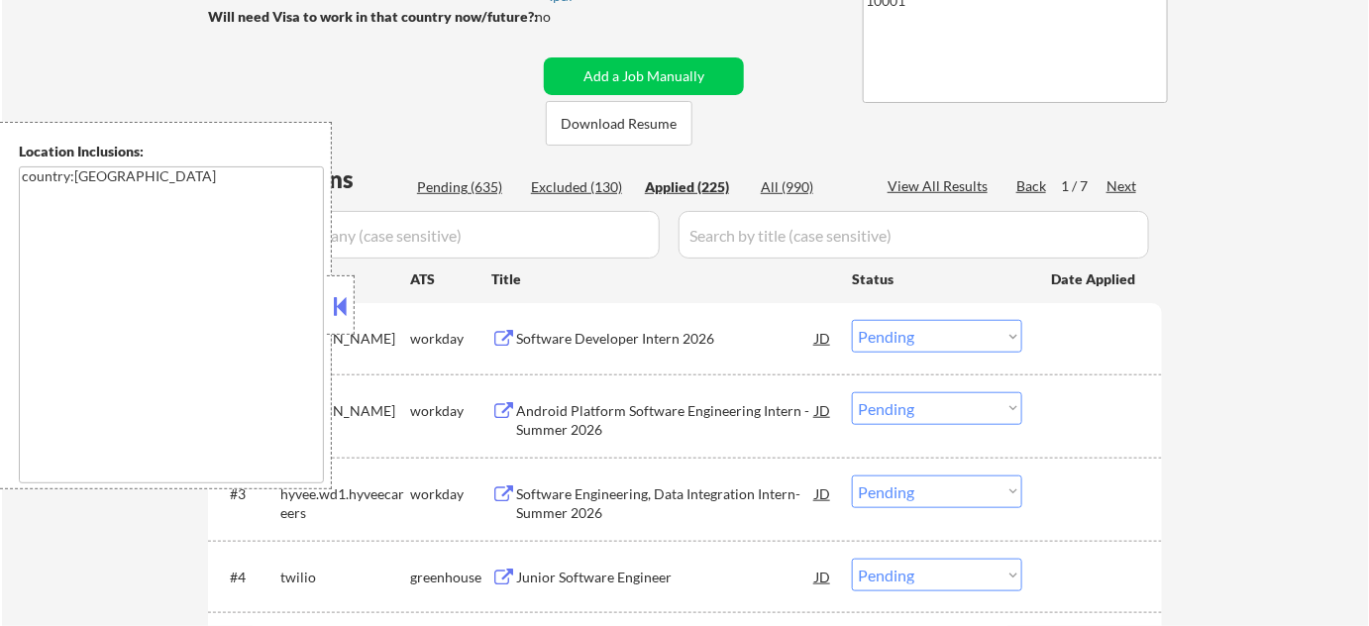
select select ""applied""
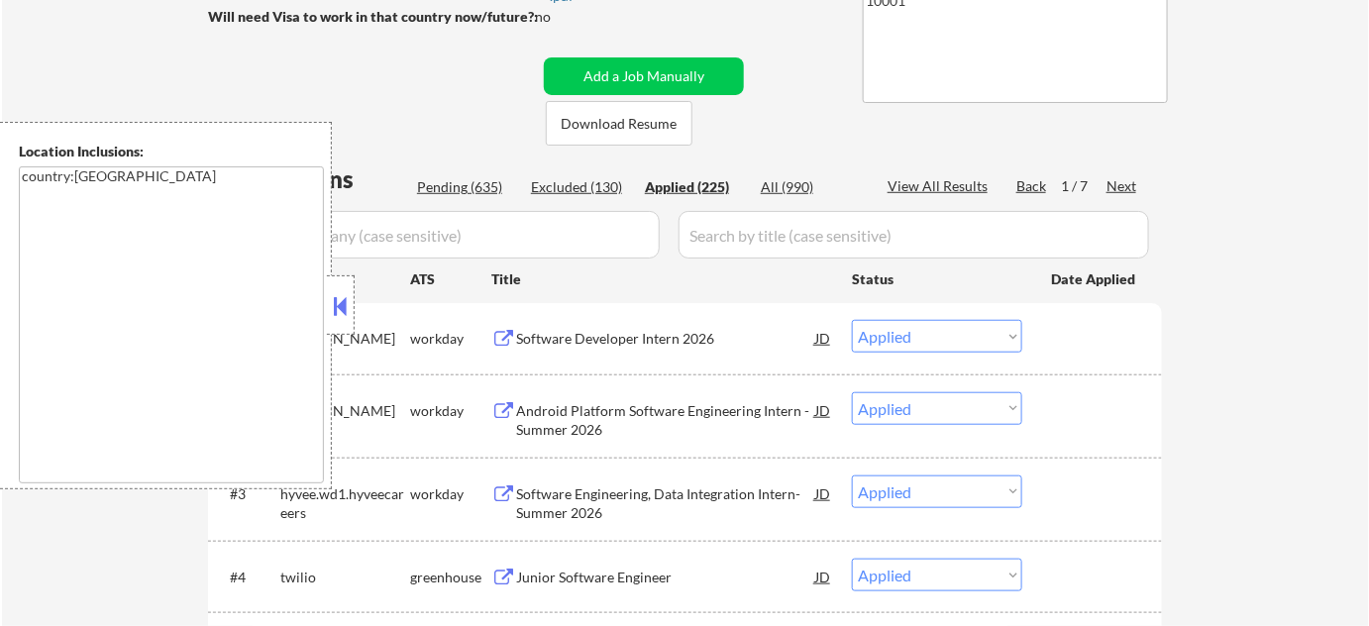
select select ""applied""
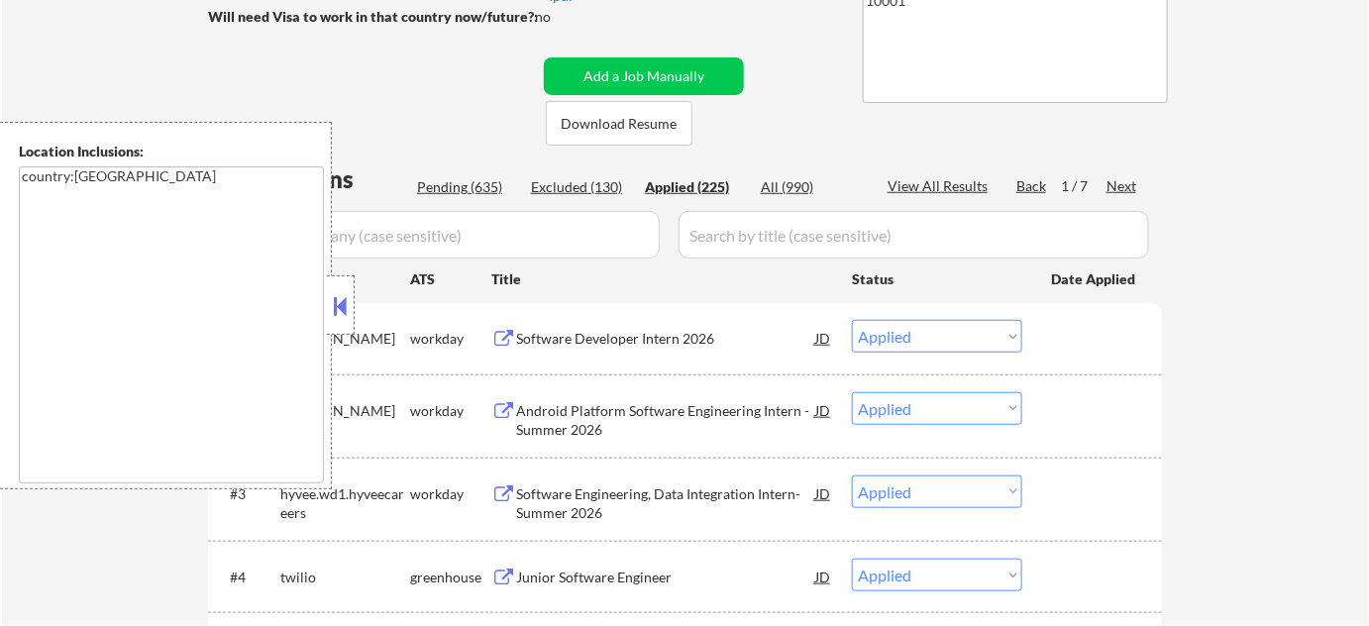
select select ""applied""
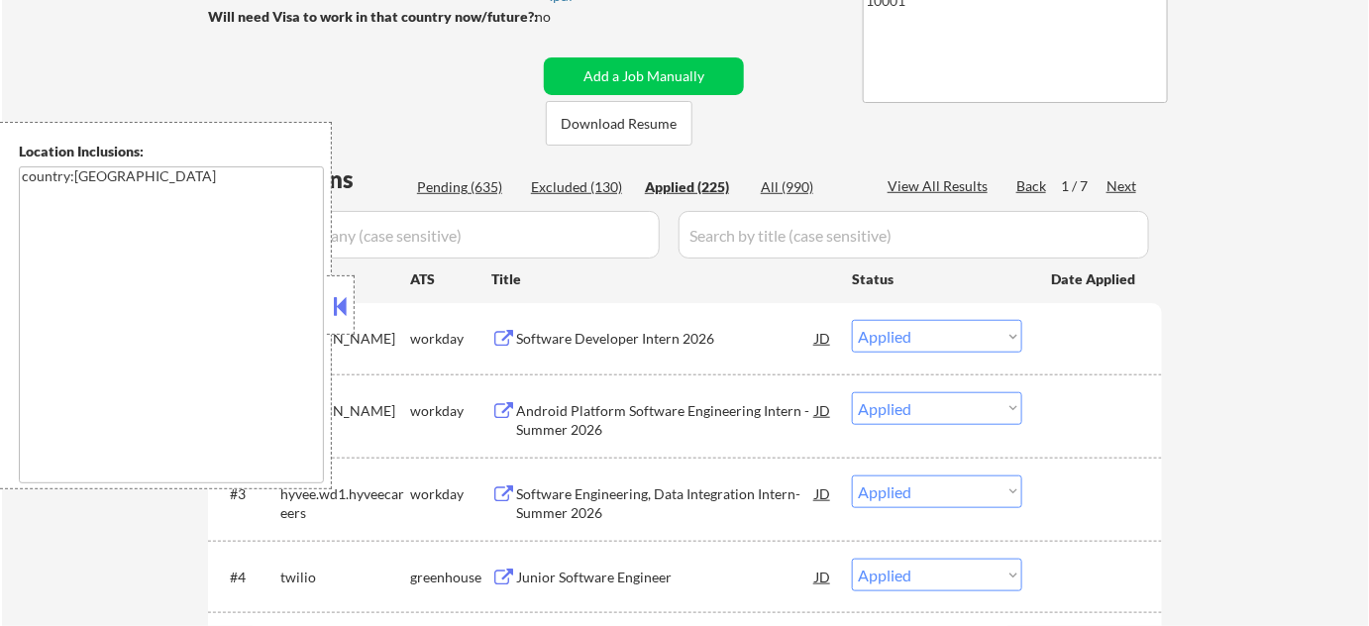
select select ""applied""
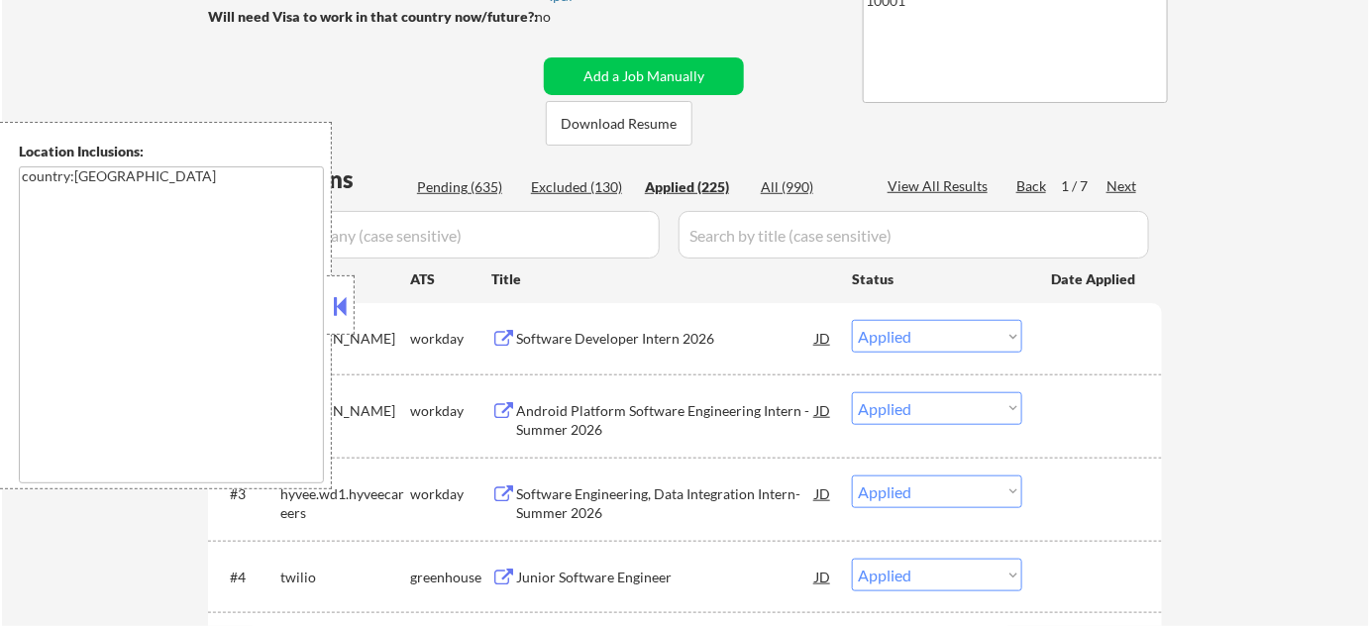
select select ""applied""
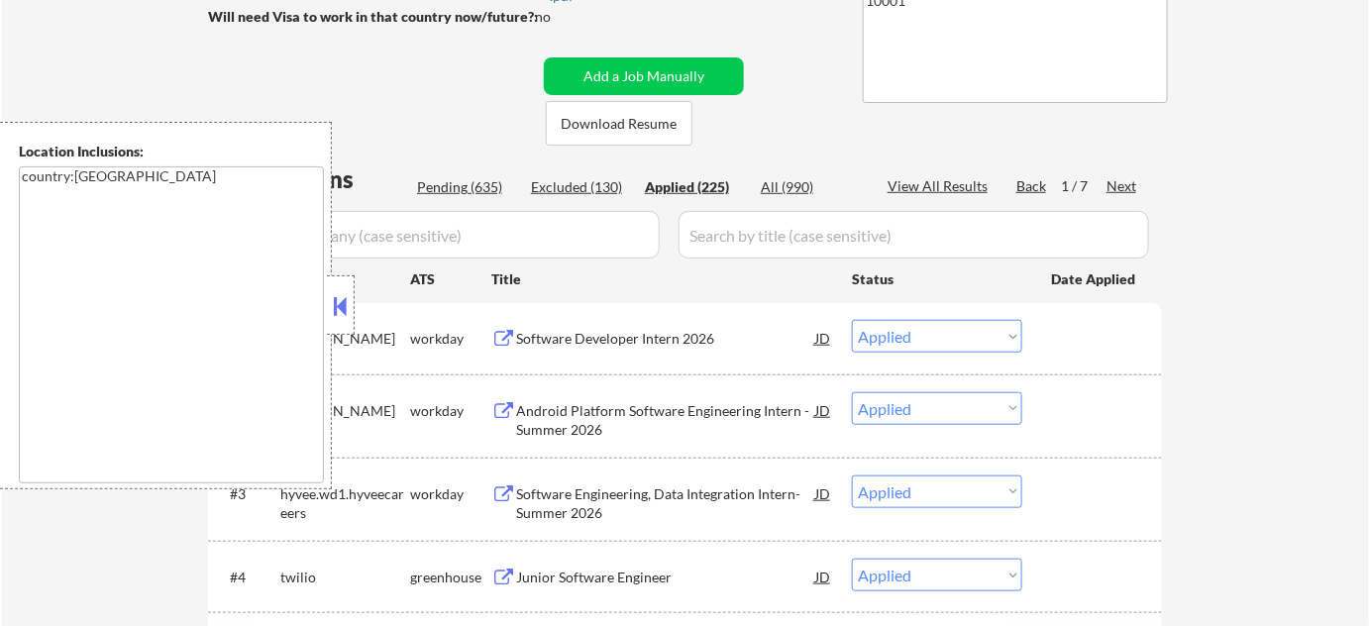
select select ""applied""
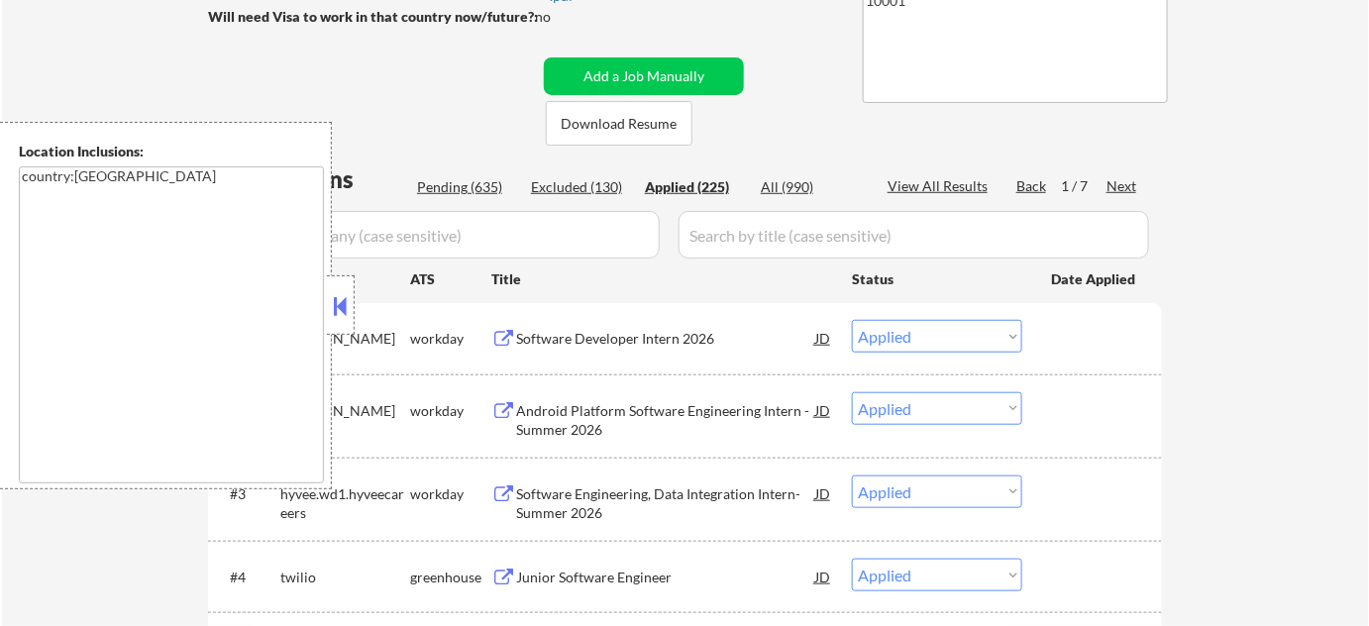
select select ""applied""
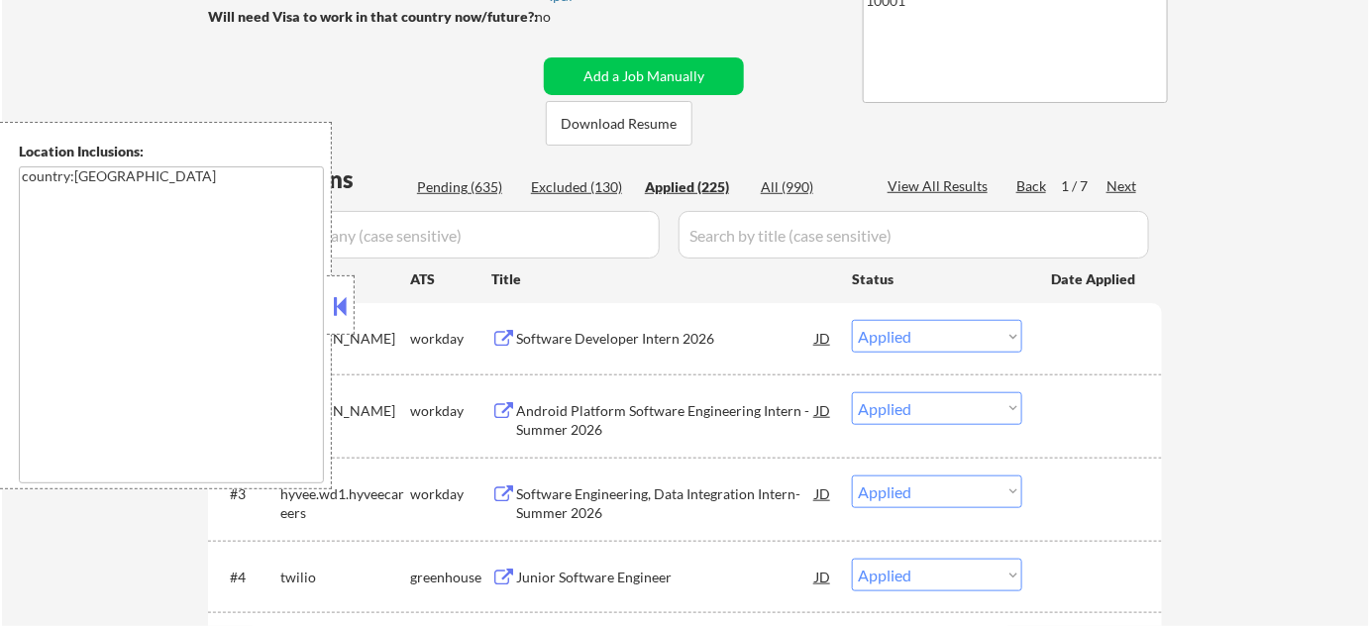
select select ""applied""
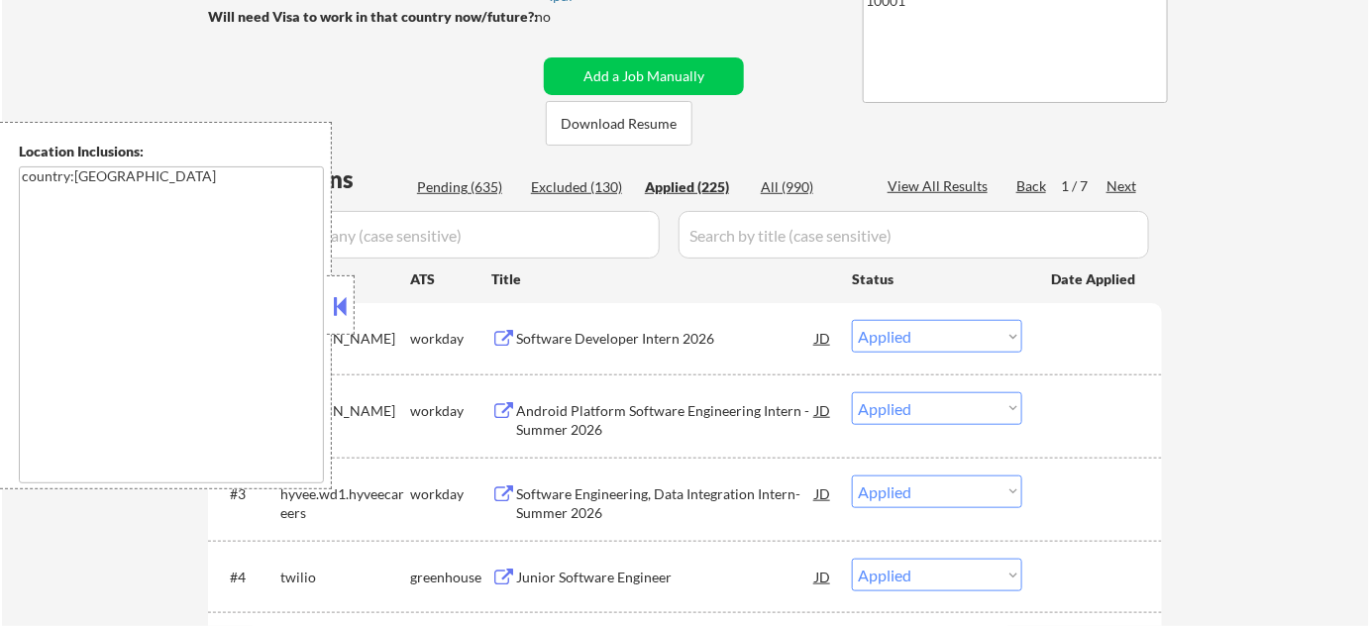
select select ""applied""
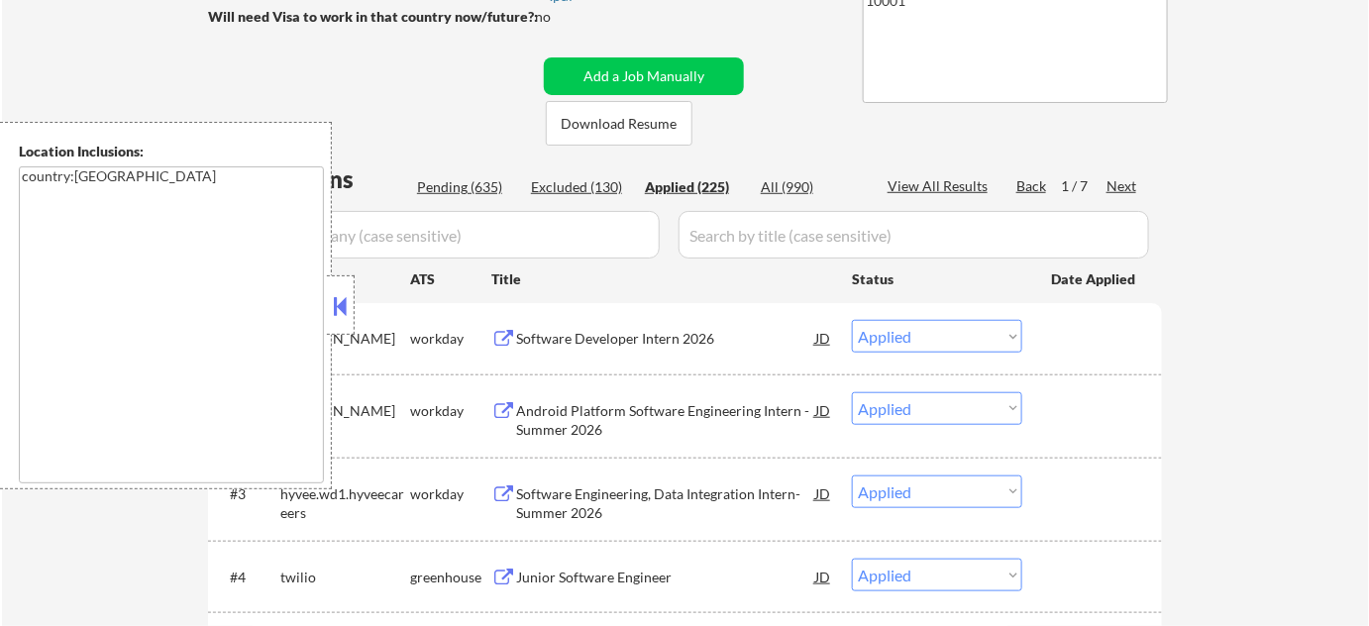
select select ""applied""
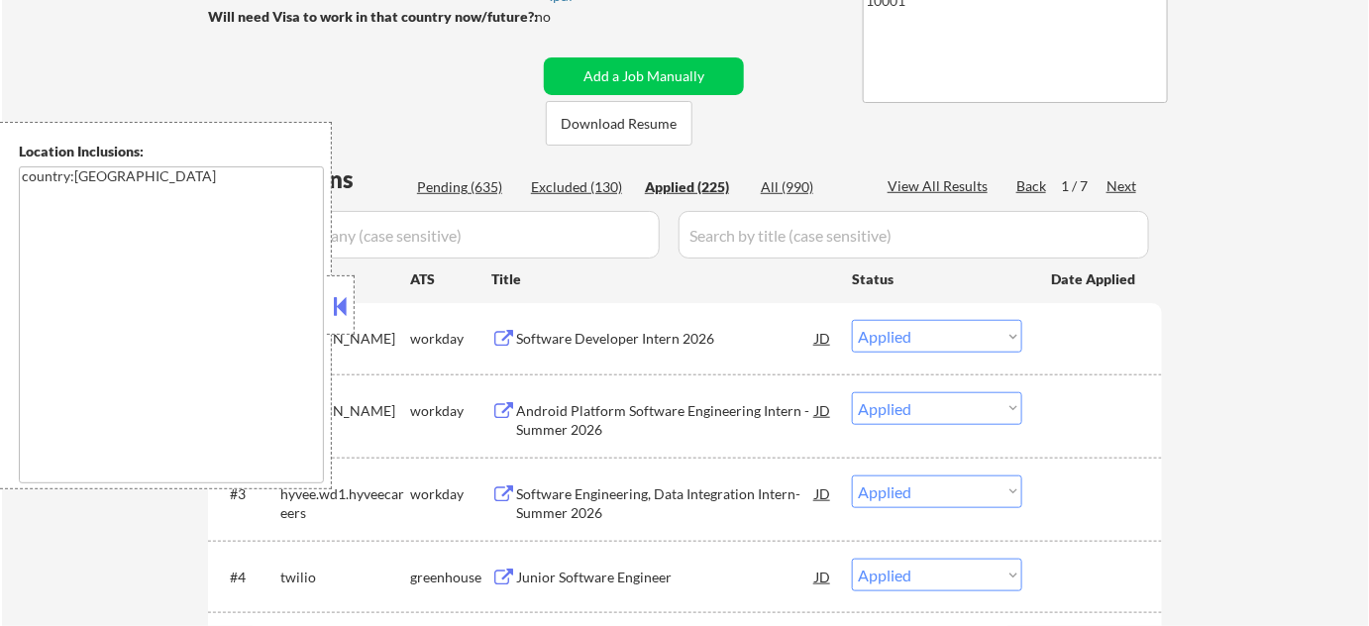
select select ""applied""
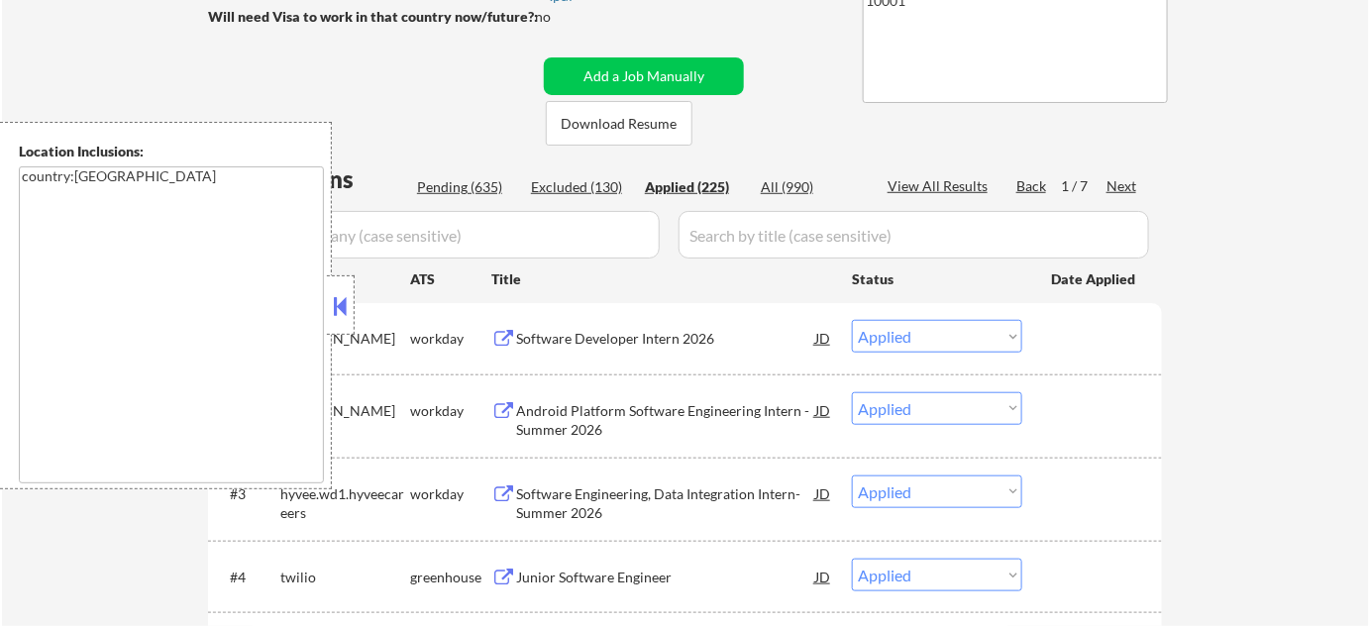
select select ""applied""
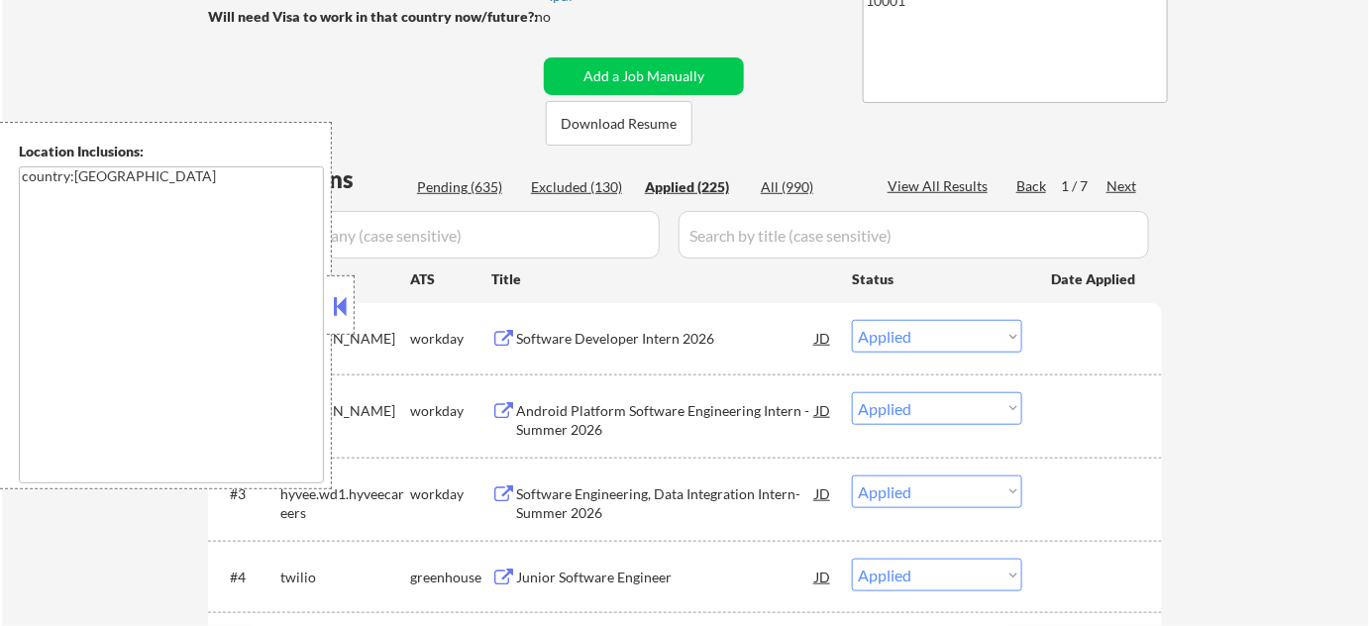
select select ""applied""
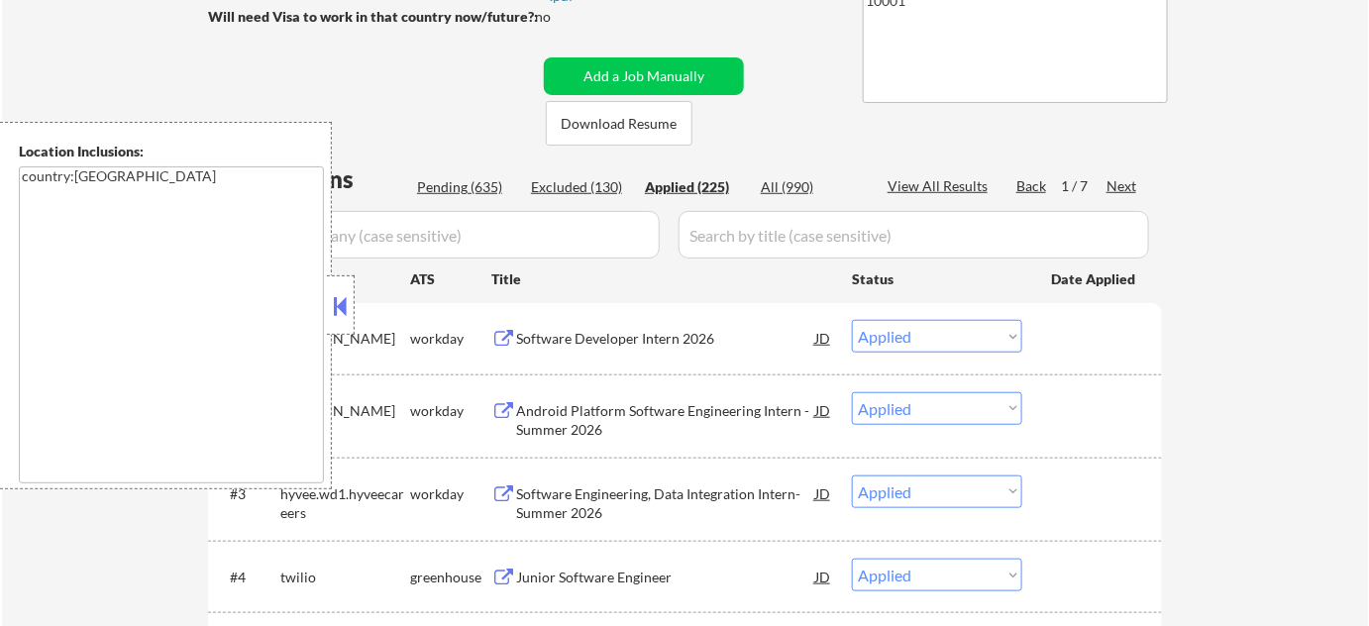
select select ""applied""
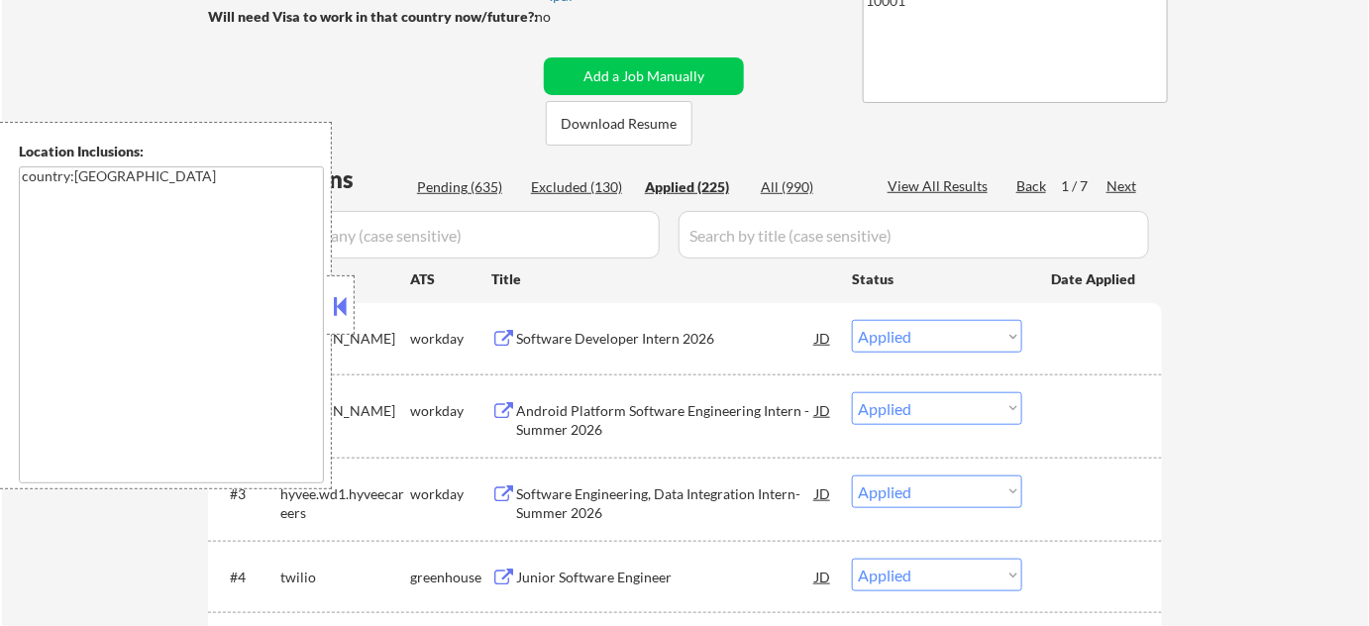
select select ""applied""
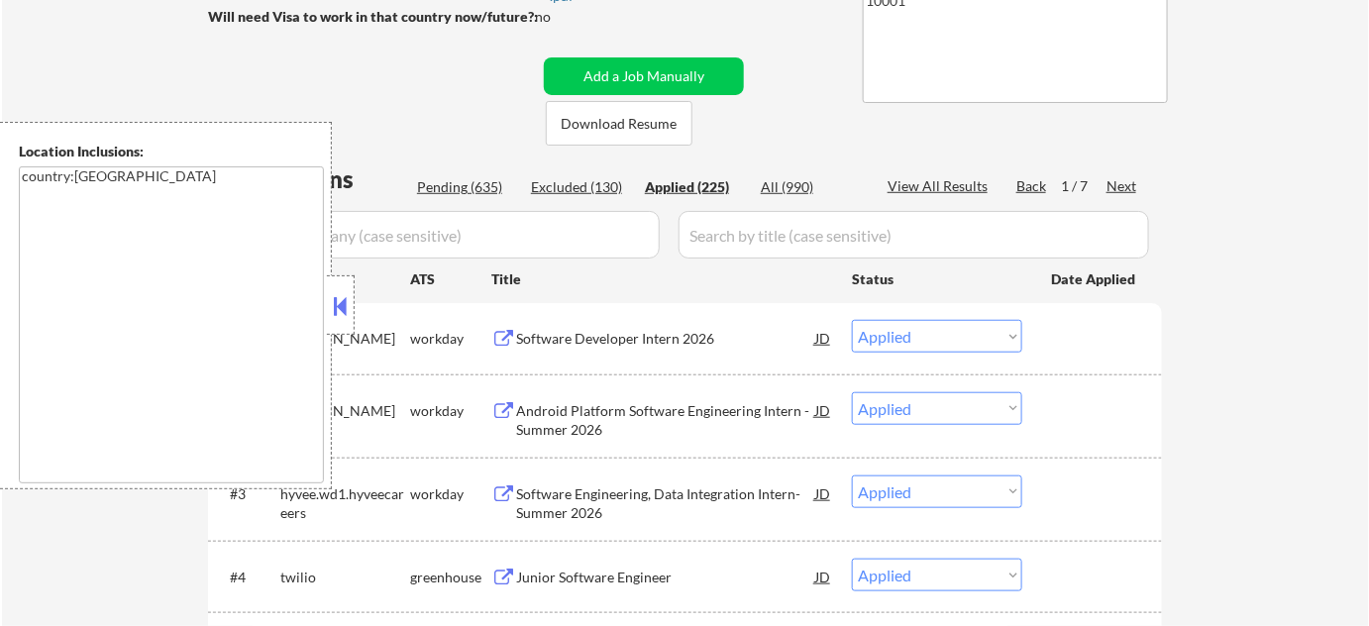
select select ""applied""
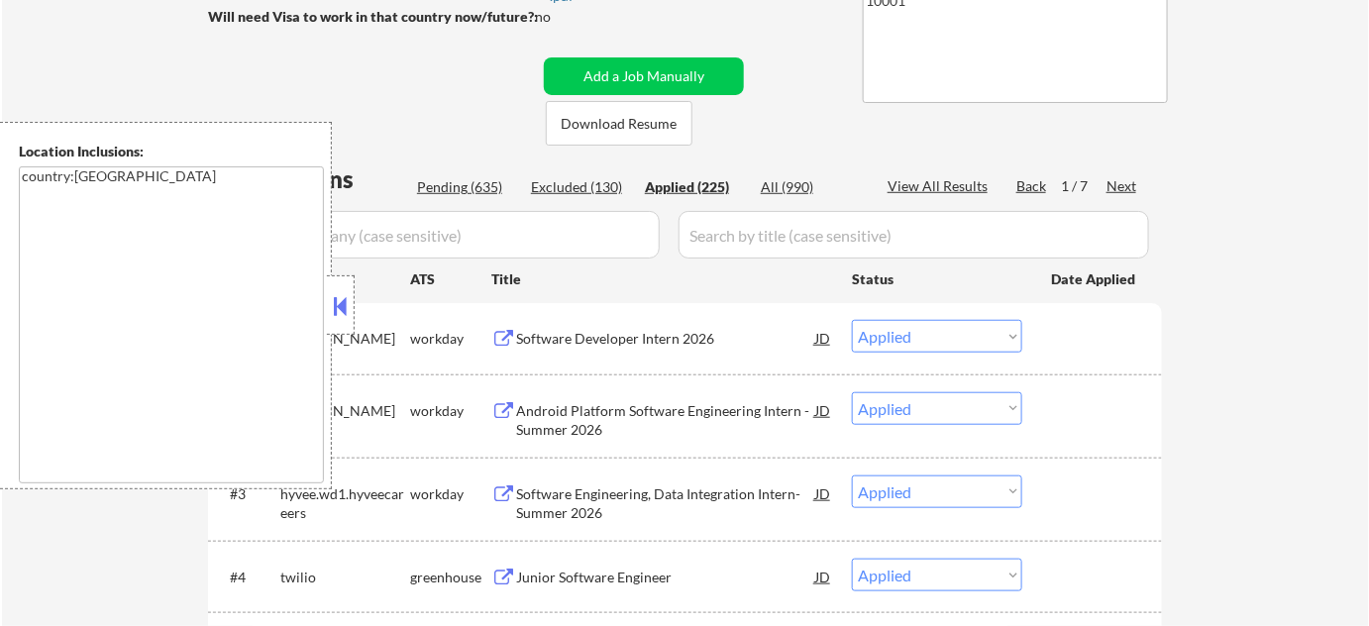
select select ""applied""
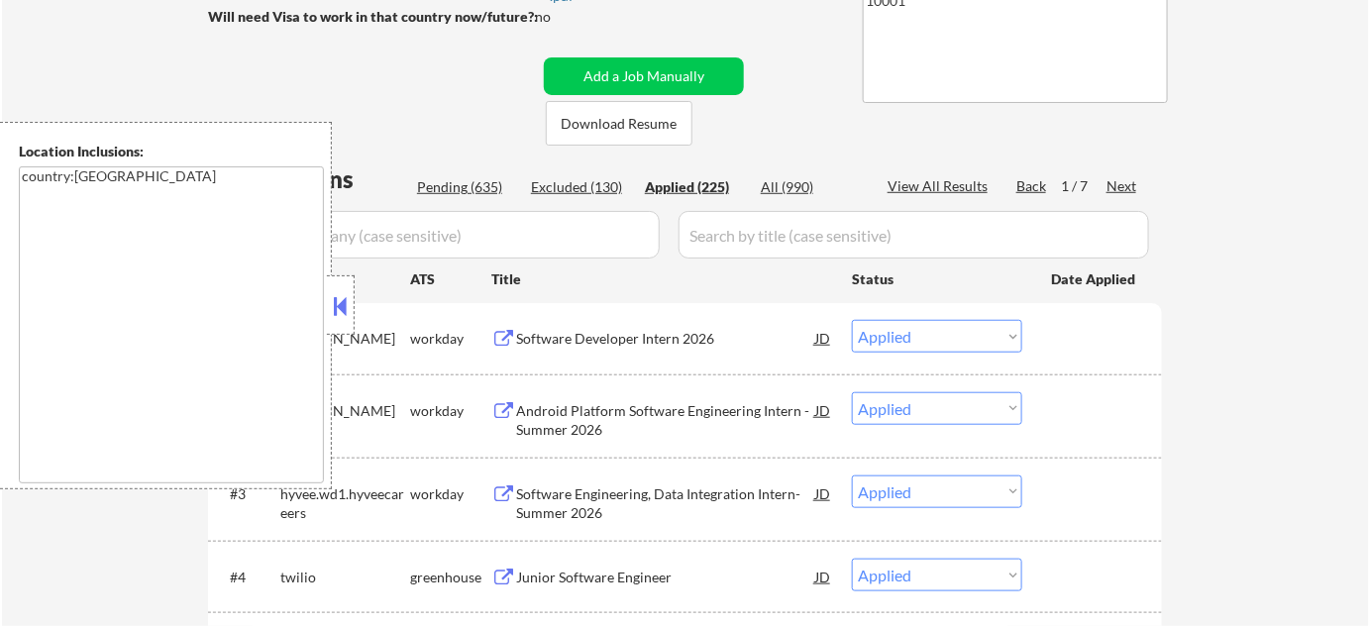
select select ""applied""
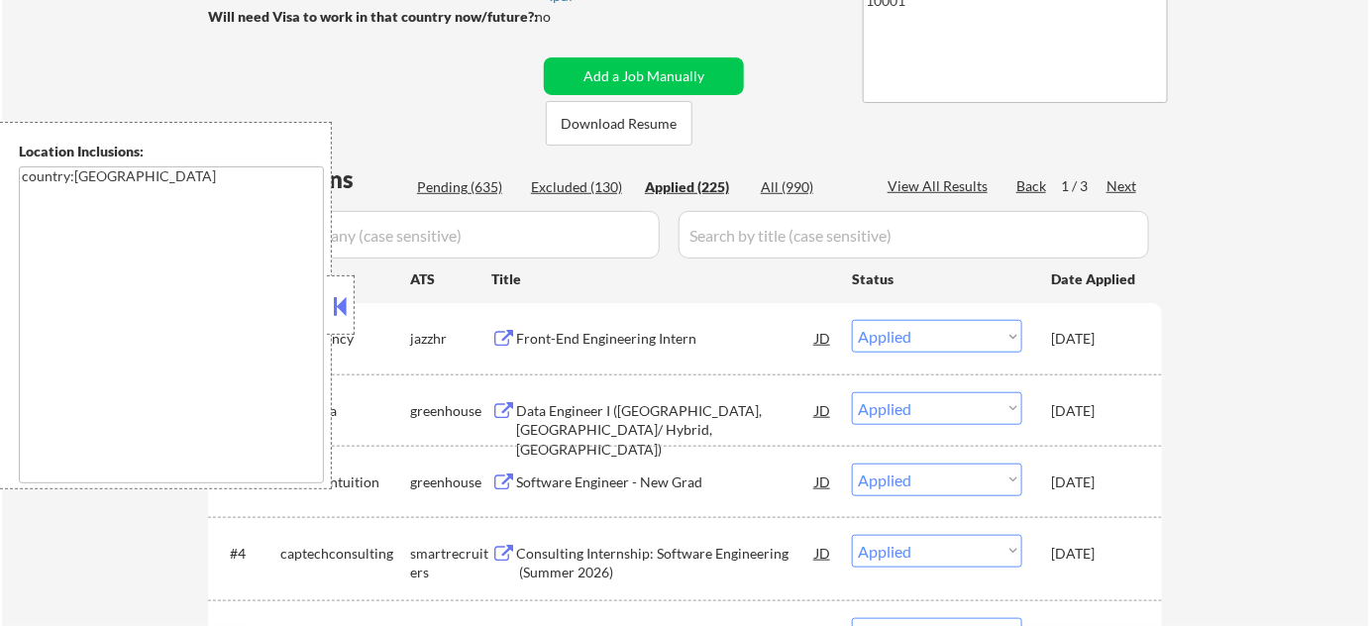
click at [335, 295] on button at bounding box center [341, 306] width 22 height 30
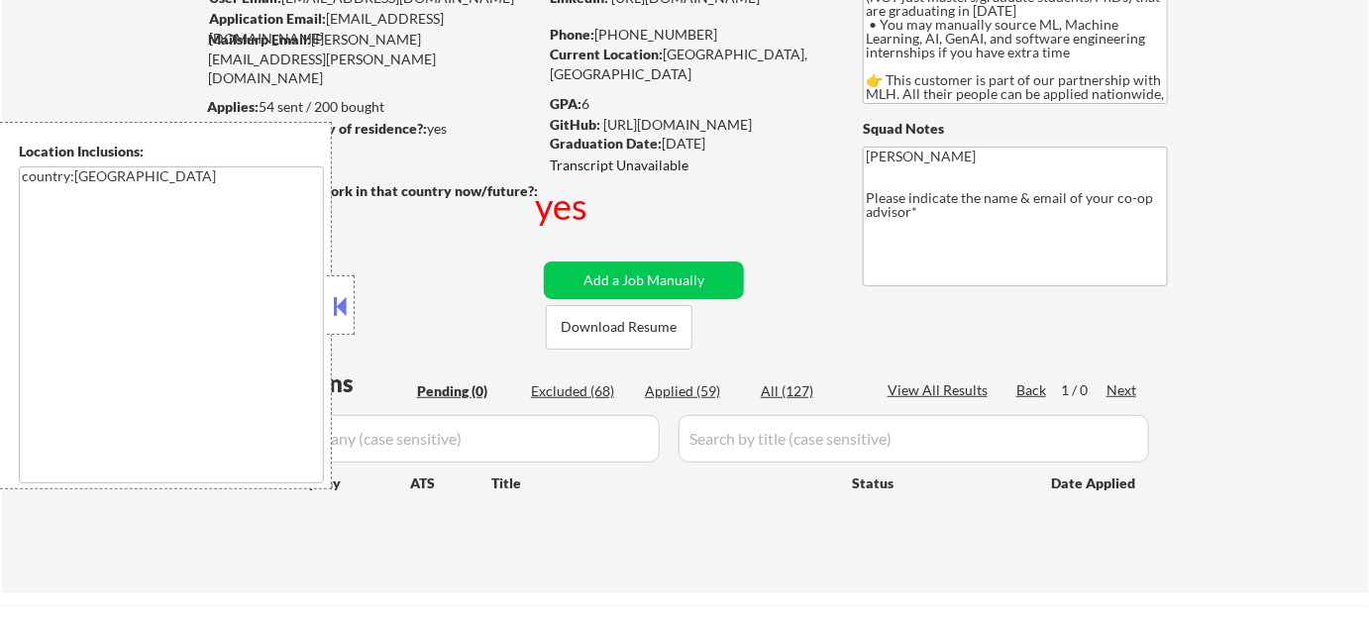
scroll to position [179, 0]
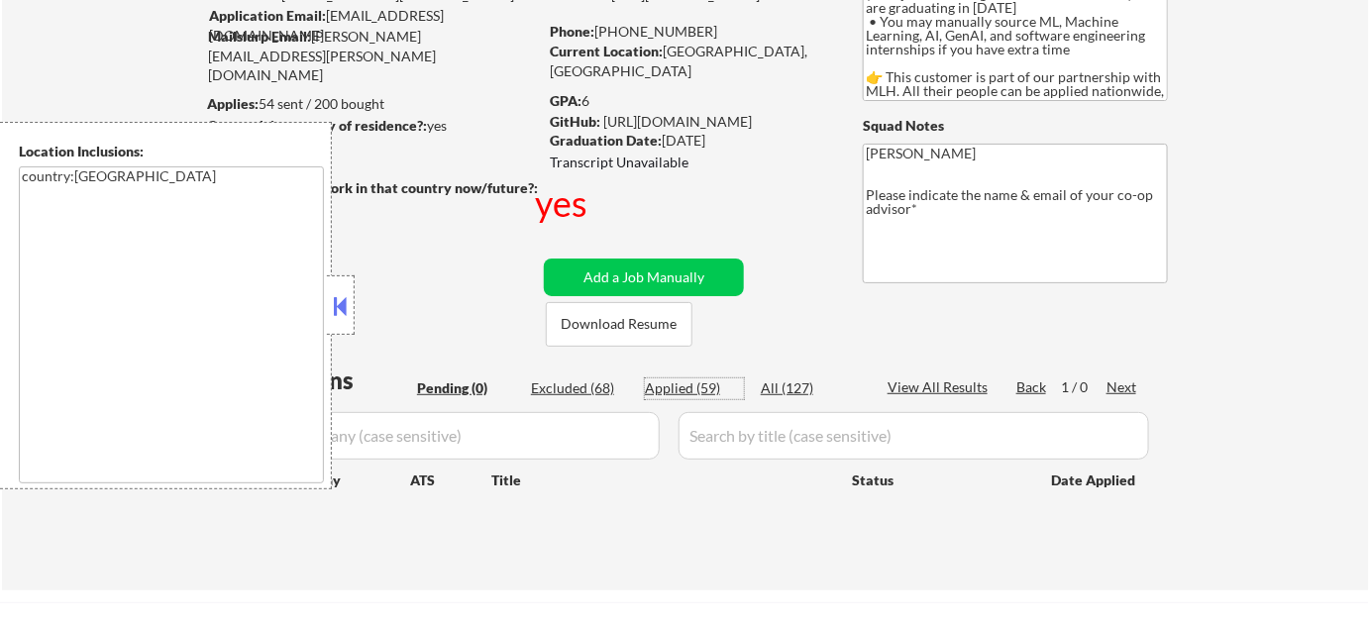
click at [698, 385] on div "Applied (59)" at bounding box center [694, 388] width 99 height 20
select select ""applied""
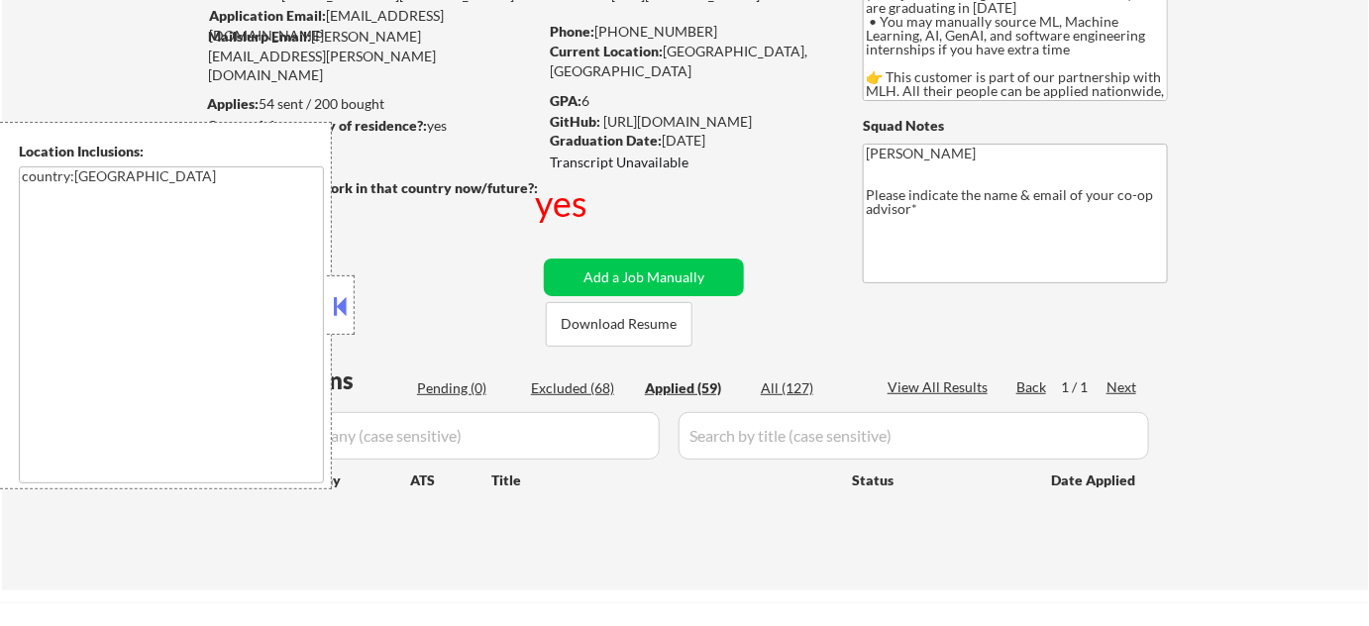
select select ""applied""
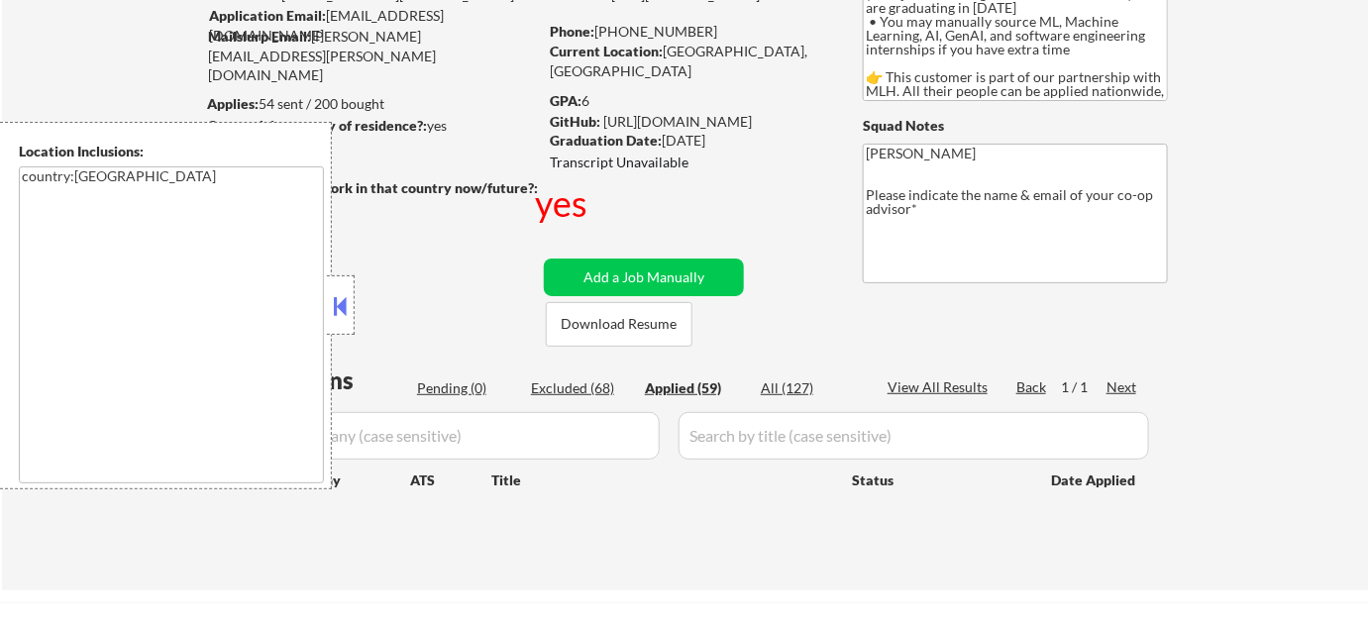
select select ""applied""
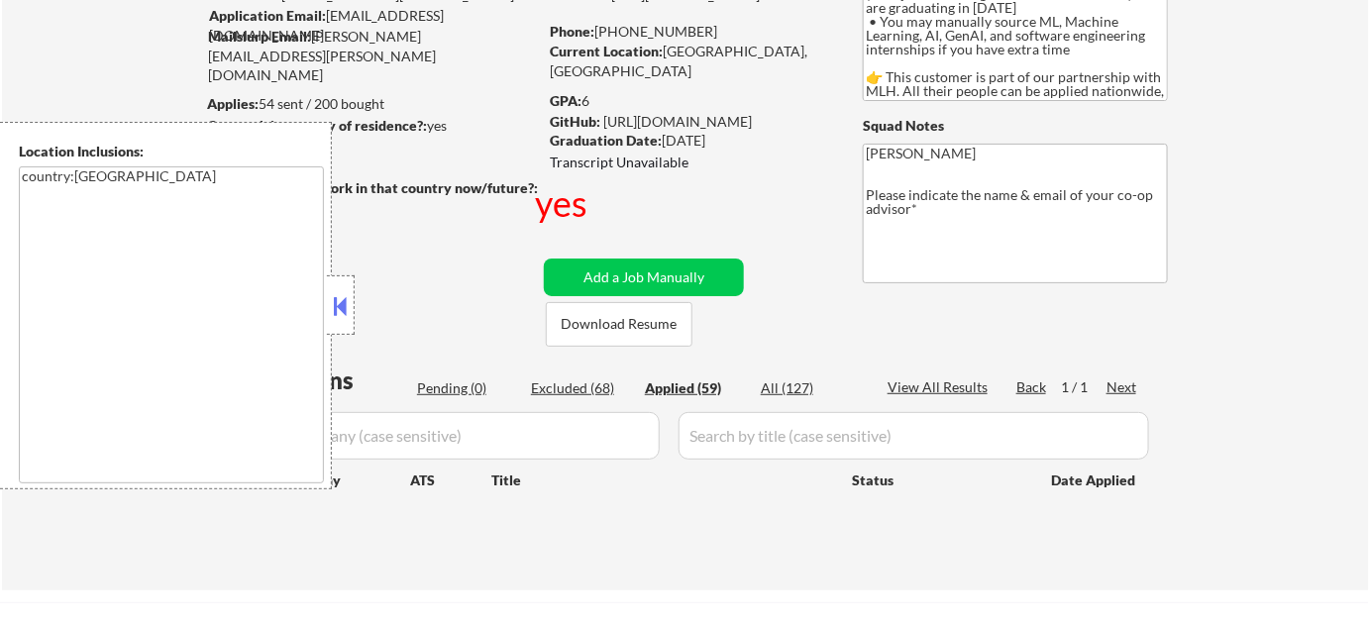
select select ""applied""
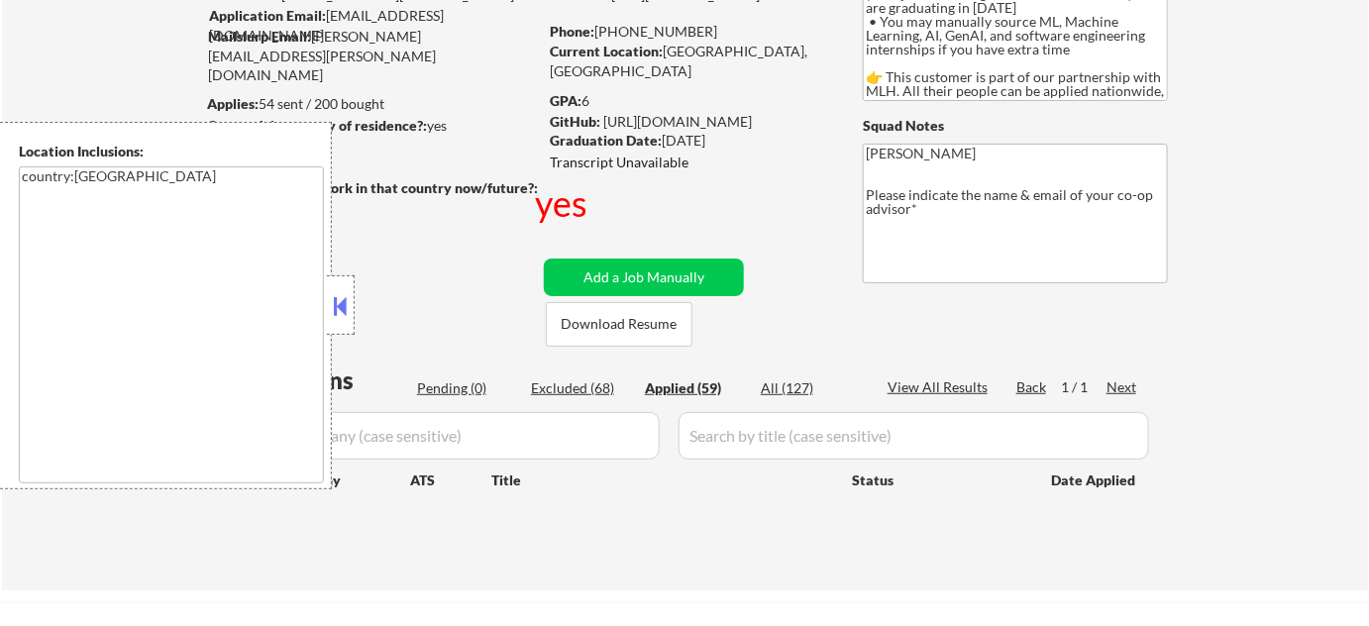
select select ""applied""
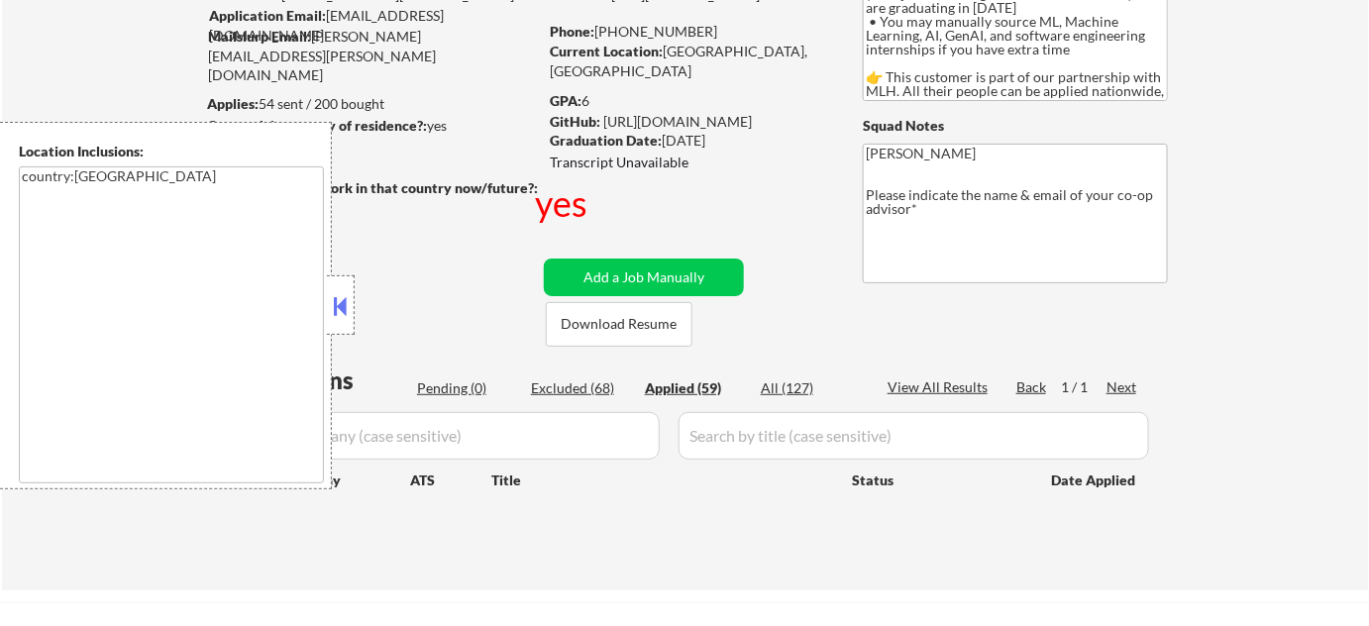
select select ""applied""
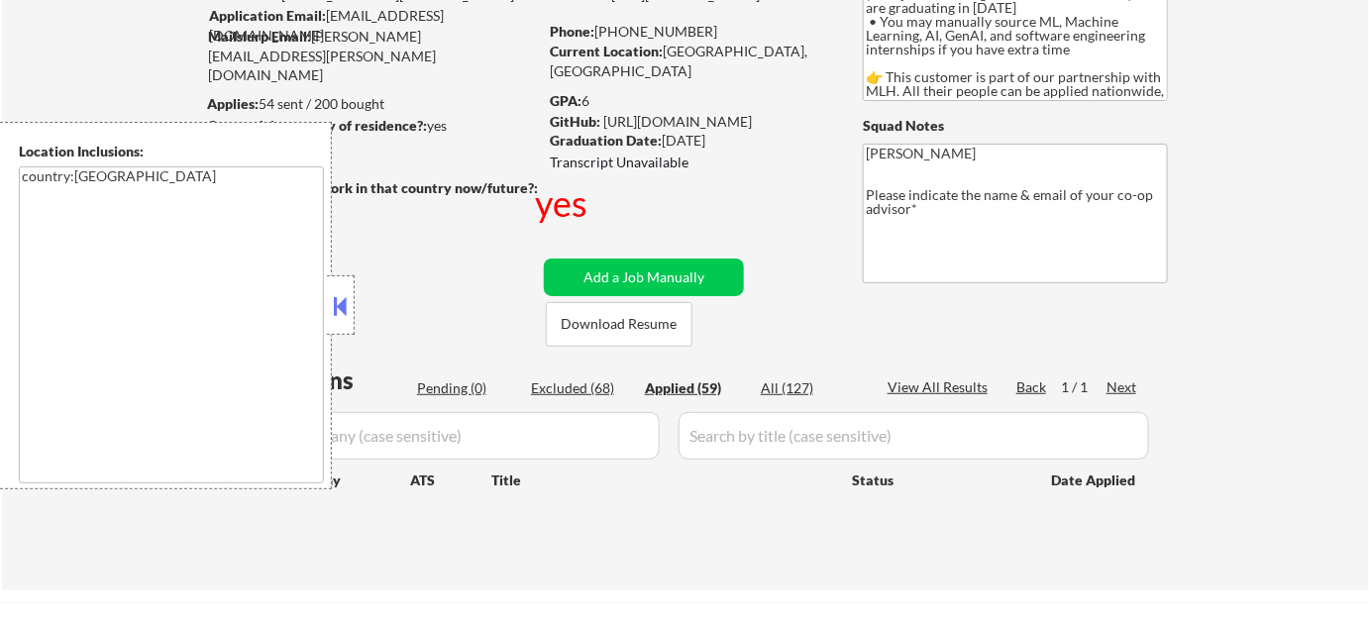
select select ""applied""
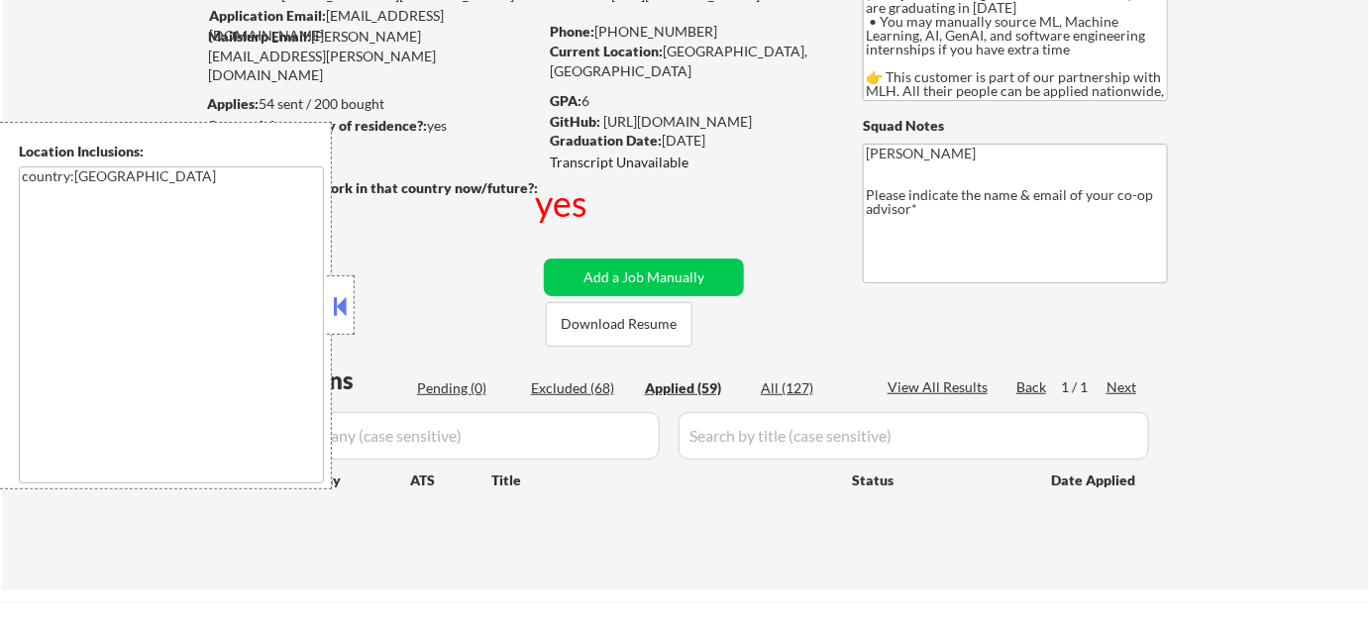
select select ""applied""
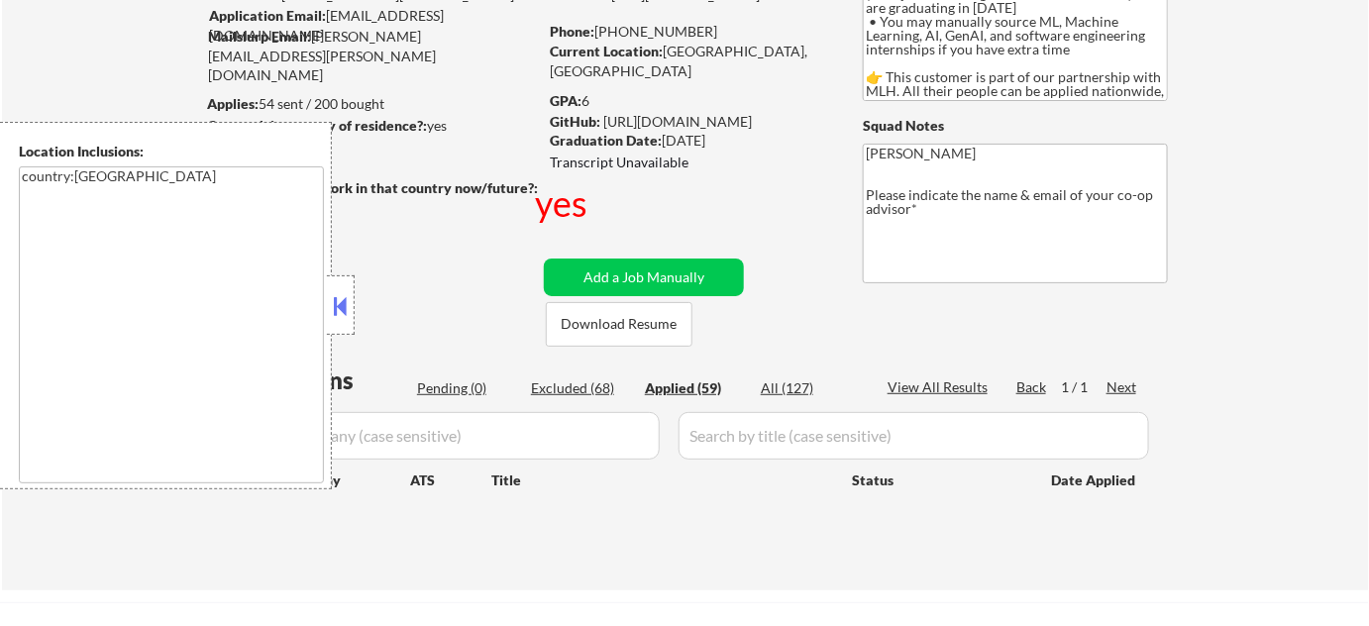
select select ""applied""
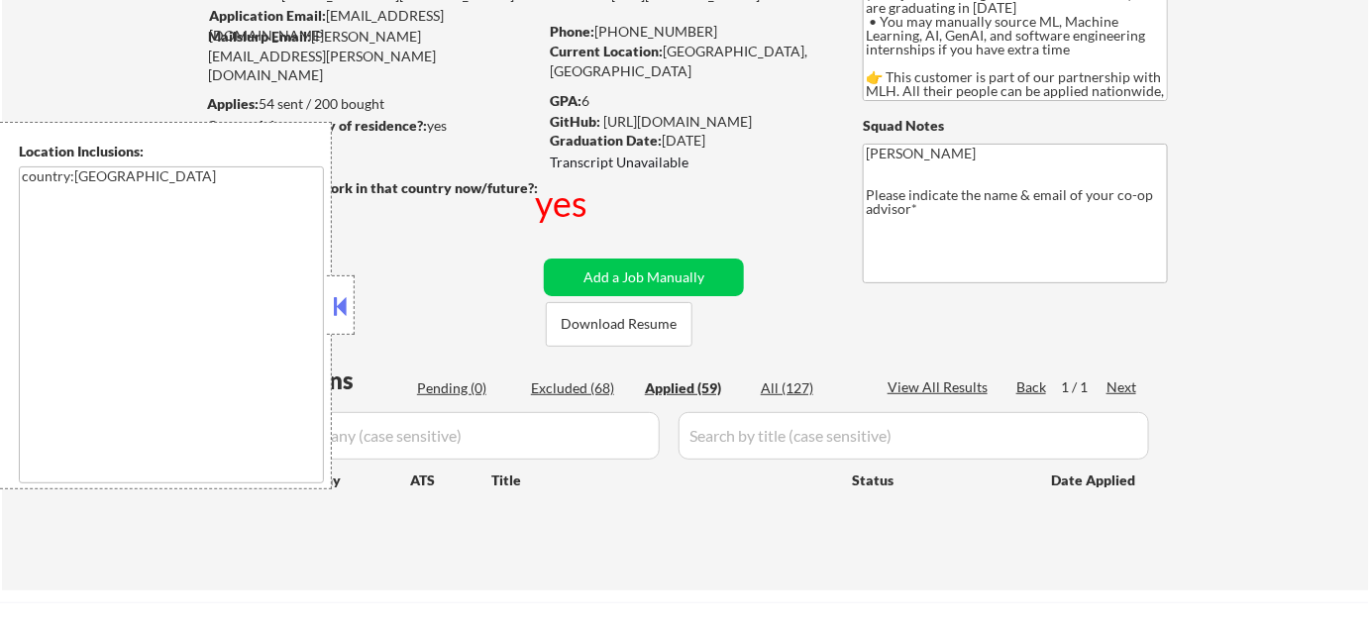
select select ""applied""
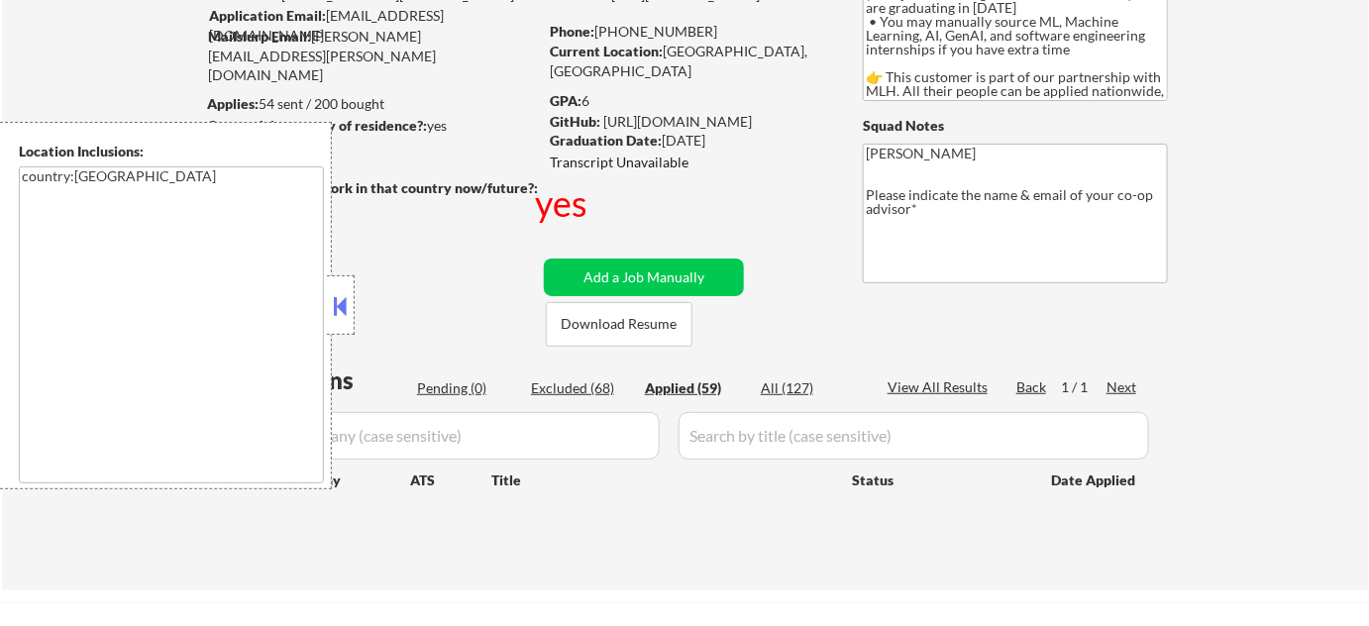
select select ""applied""
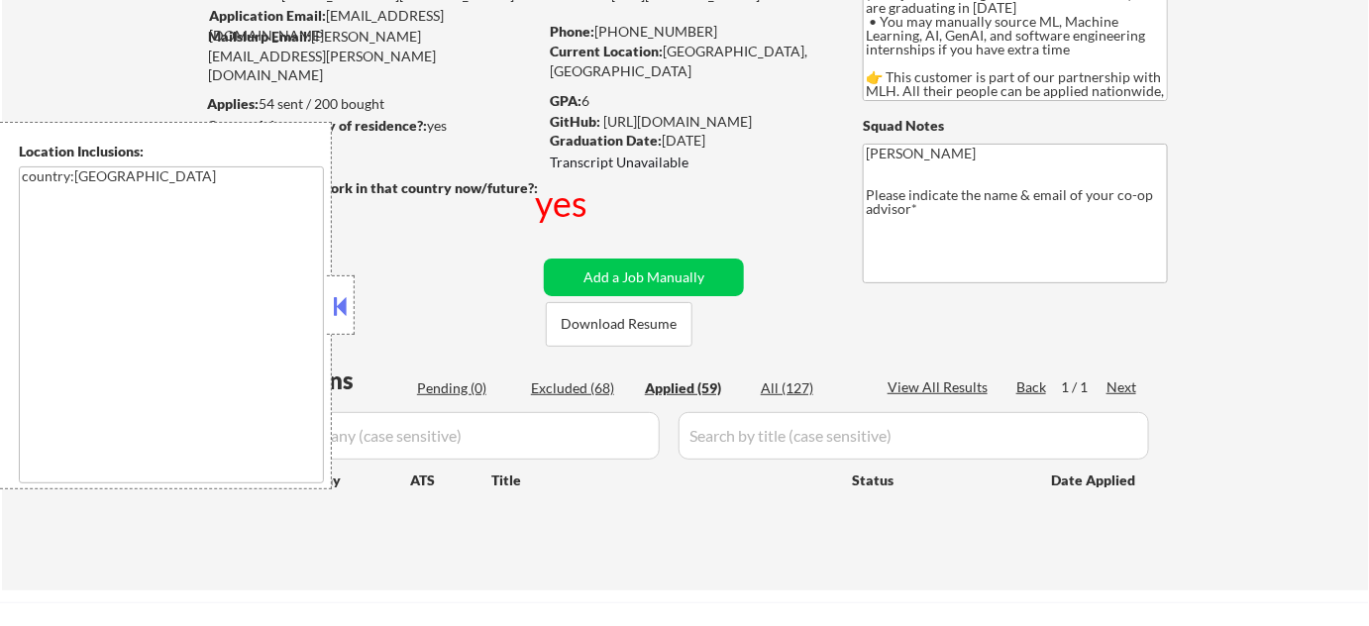
select select ""applied""
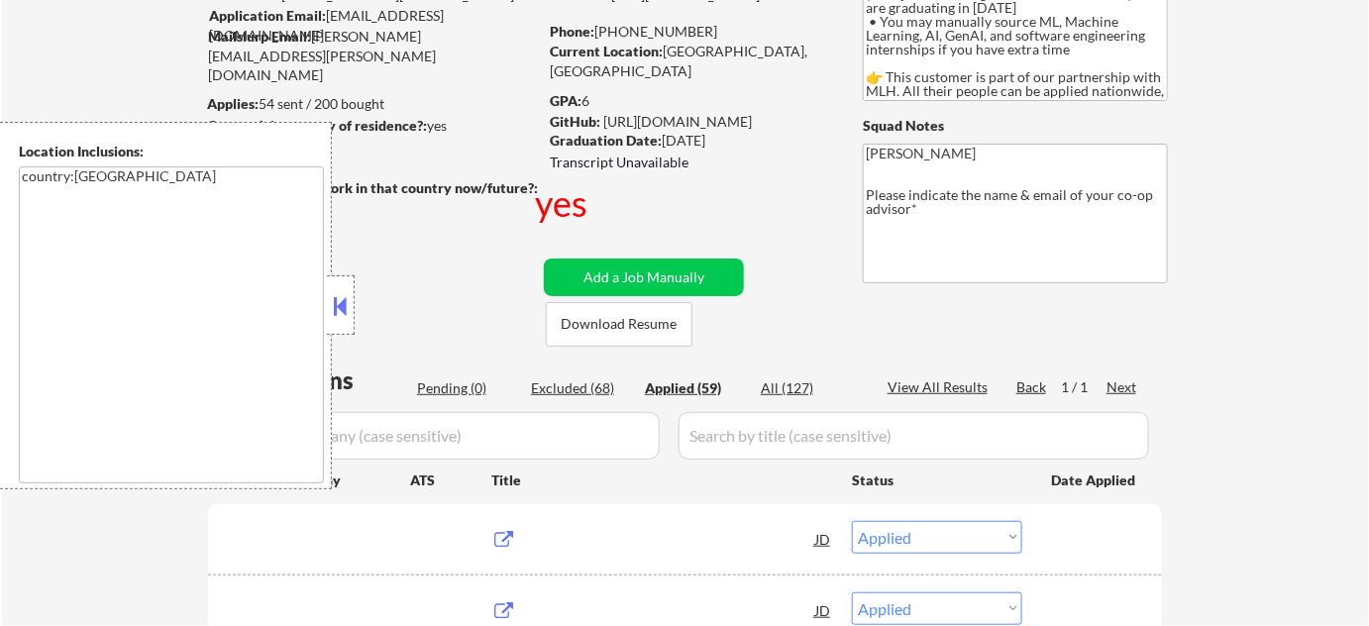
click at [337, 307] on button at bounding box center [341, 306] width 22 height 30
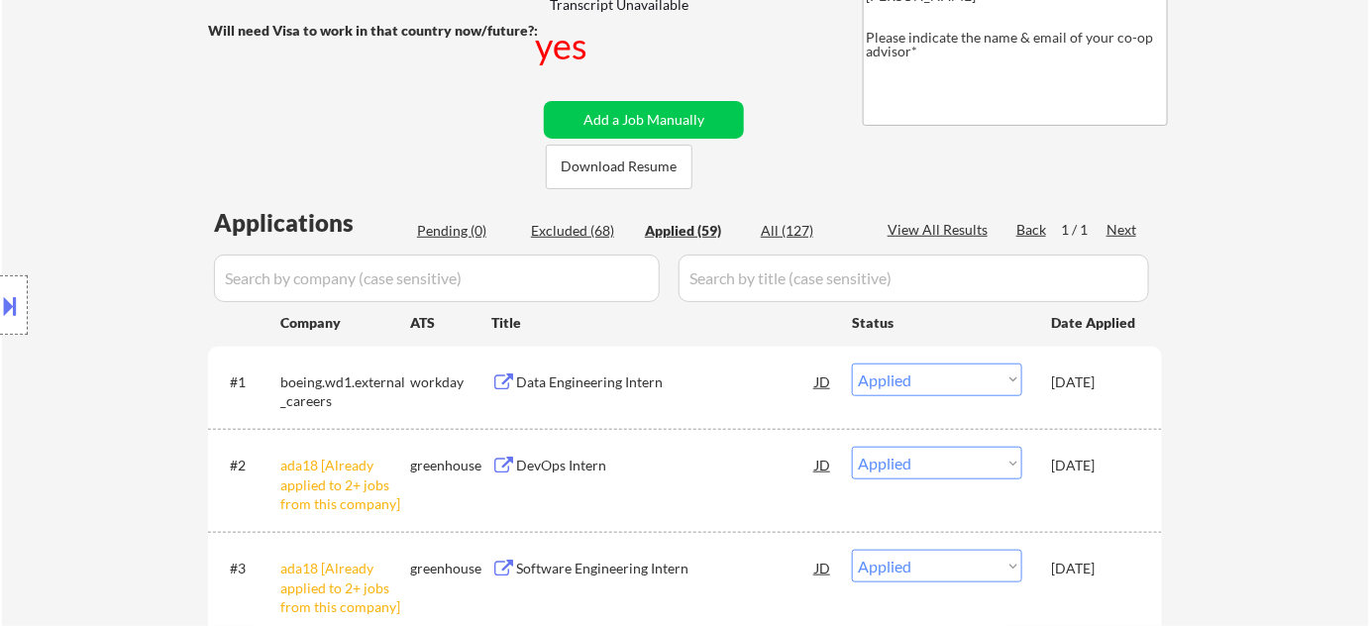
scroll to position [540, 0]
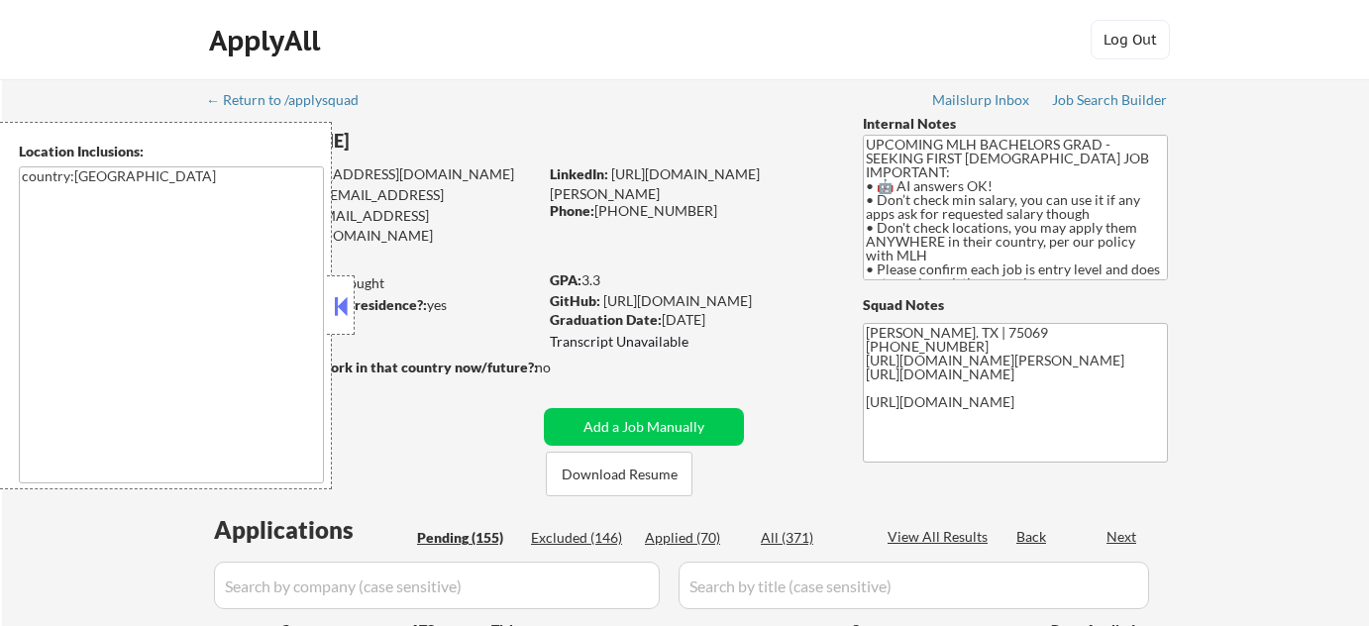
select select ""pending""
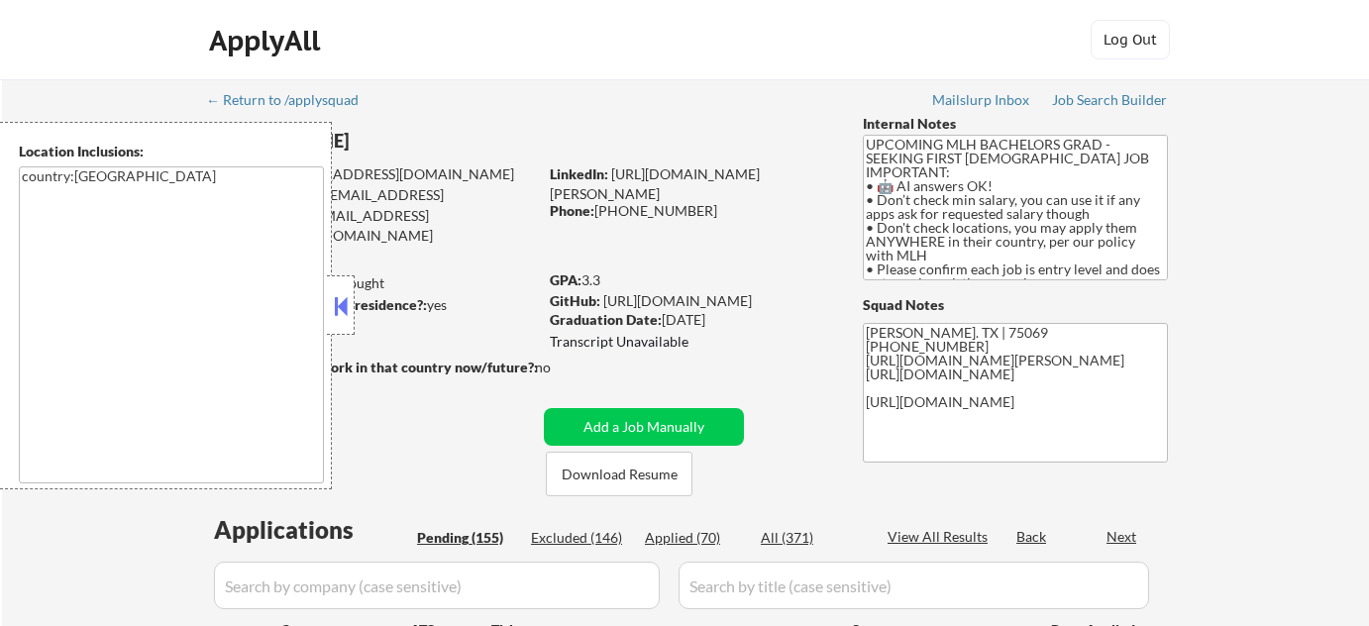
select select ""pending""
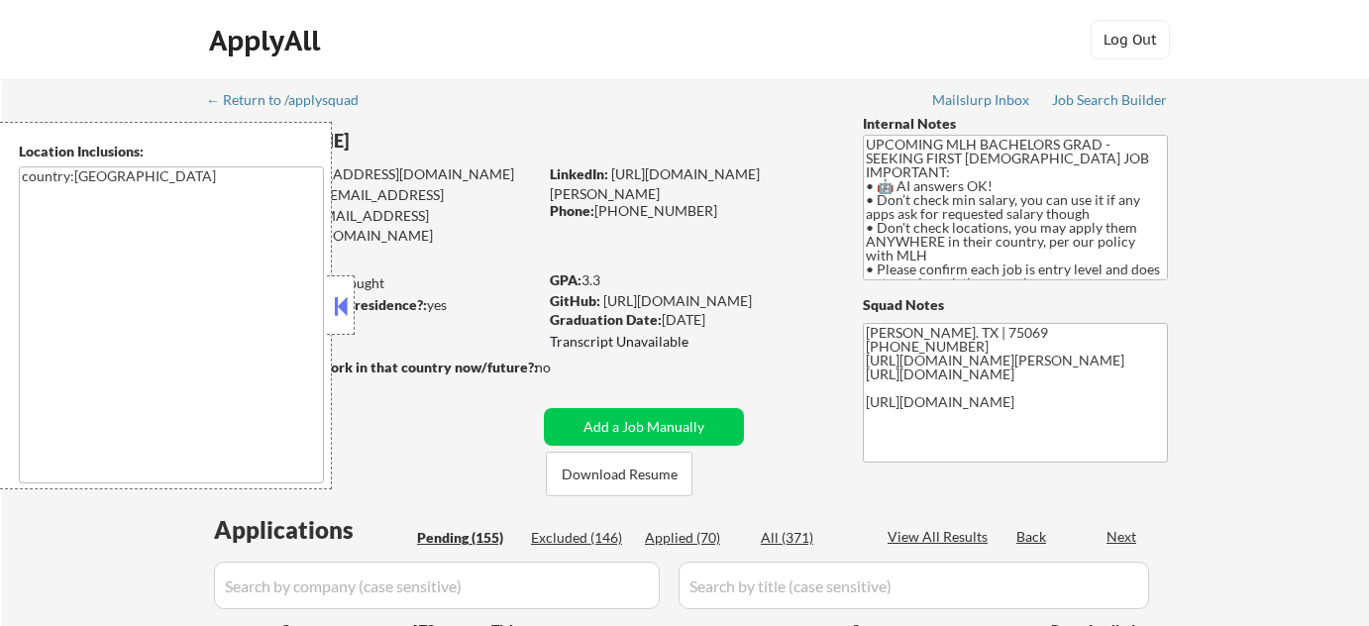
select select ""pending""
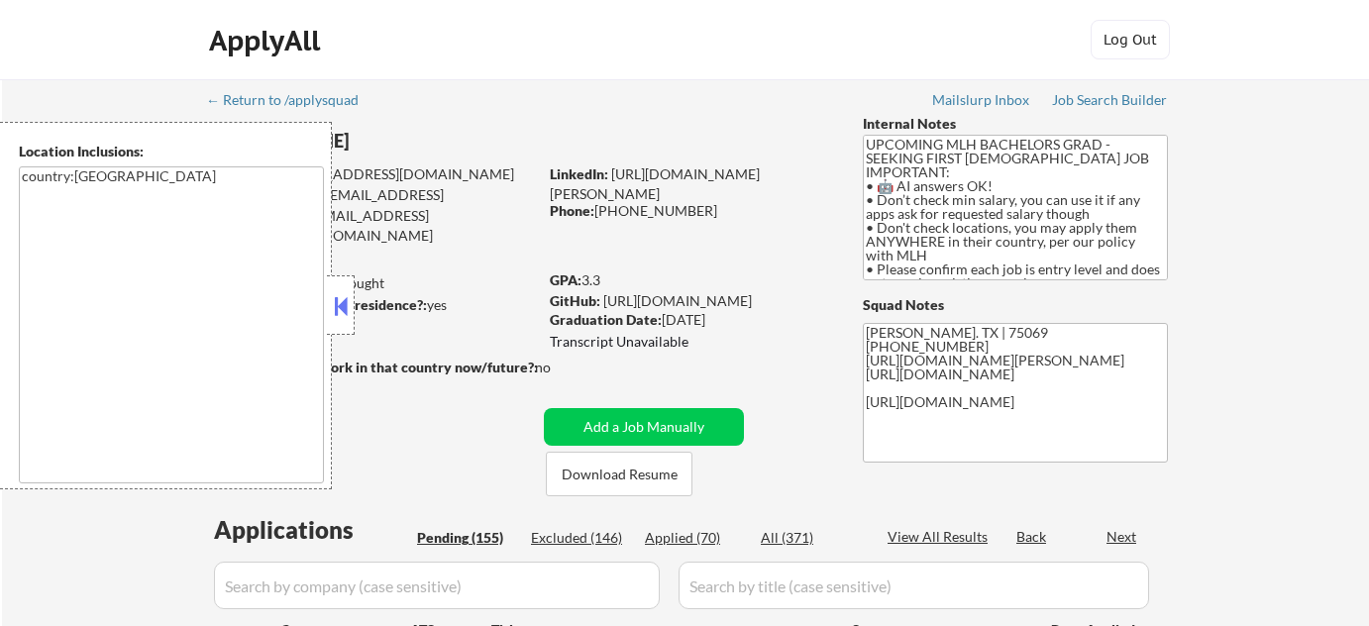
select select ""pending""
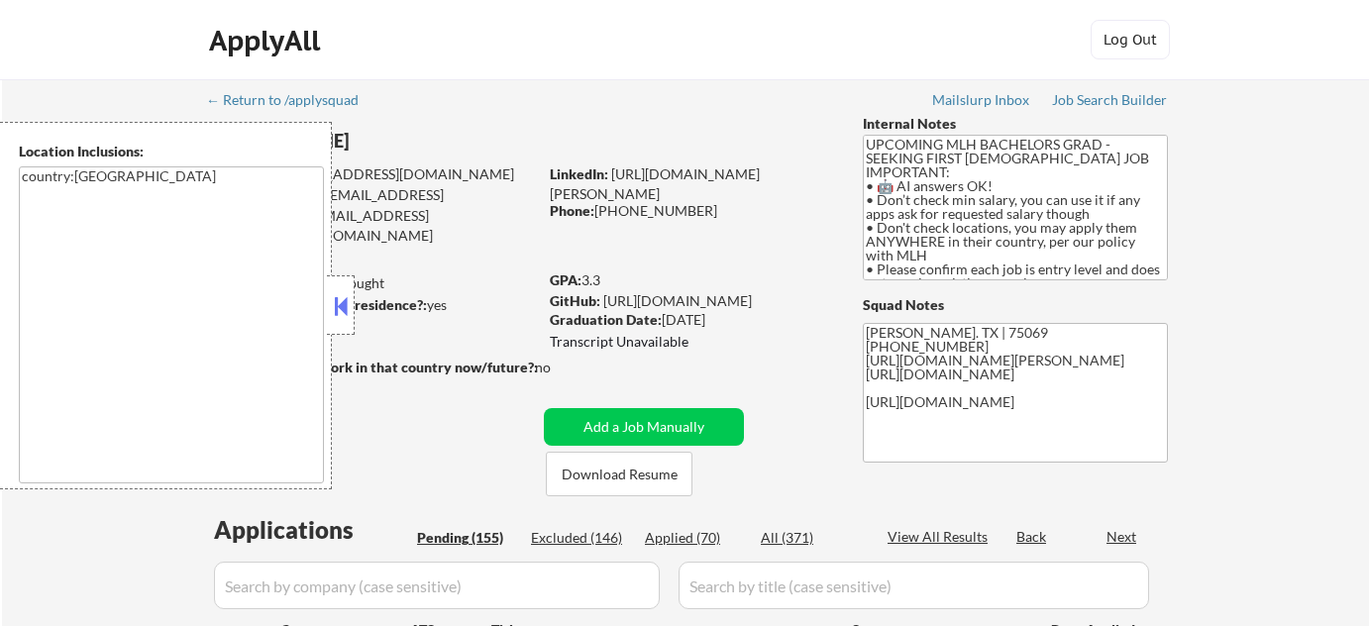
select select ""pending""
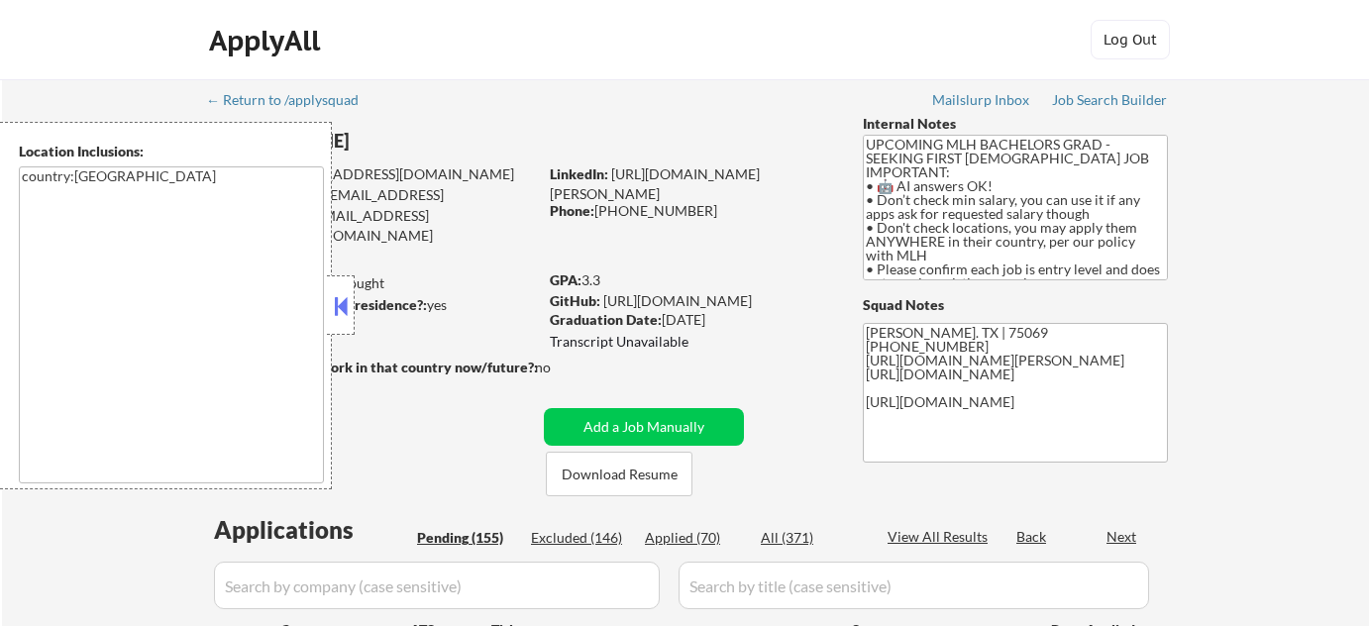
select select ""pending""
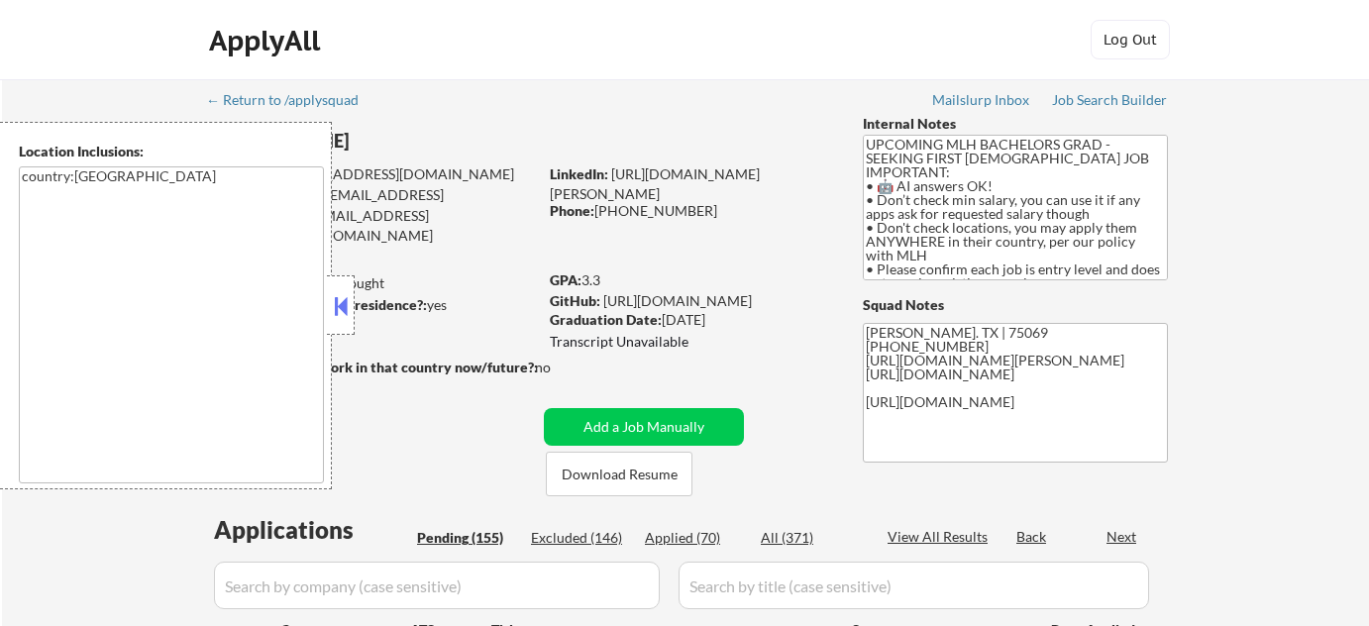
select select ""pending""
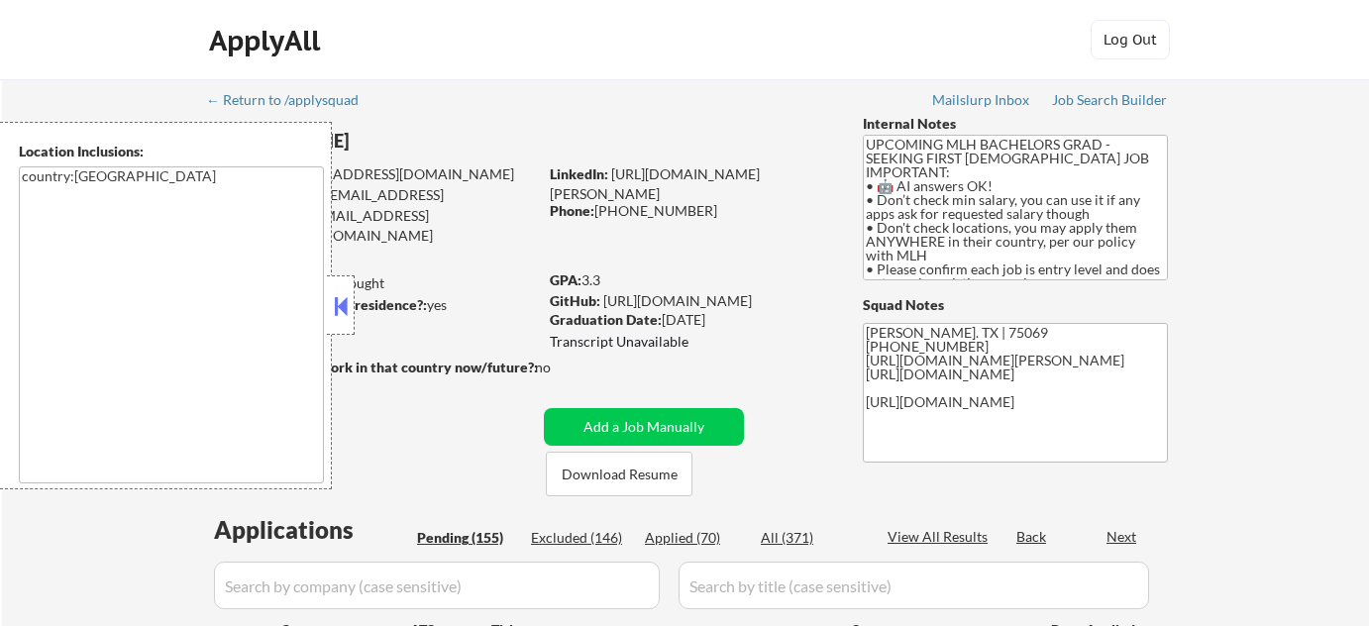
select select ""pending""
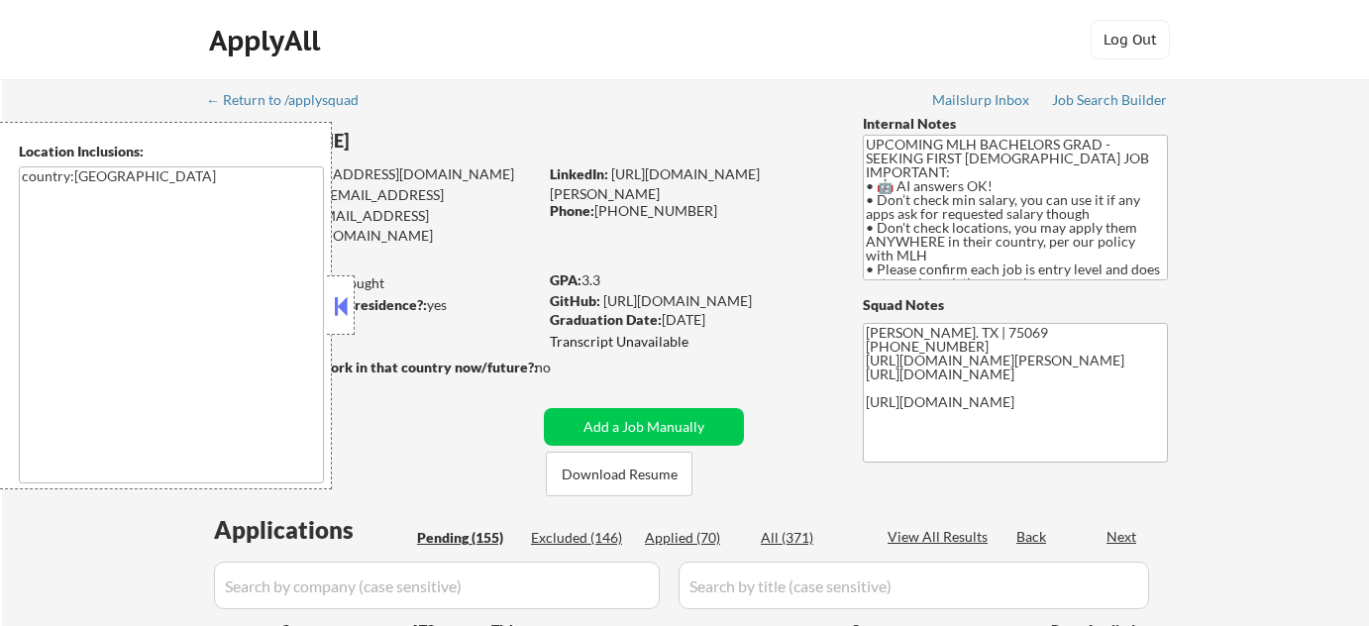
select select ""pending""
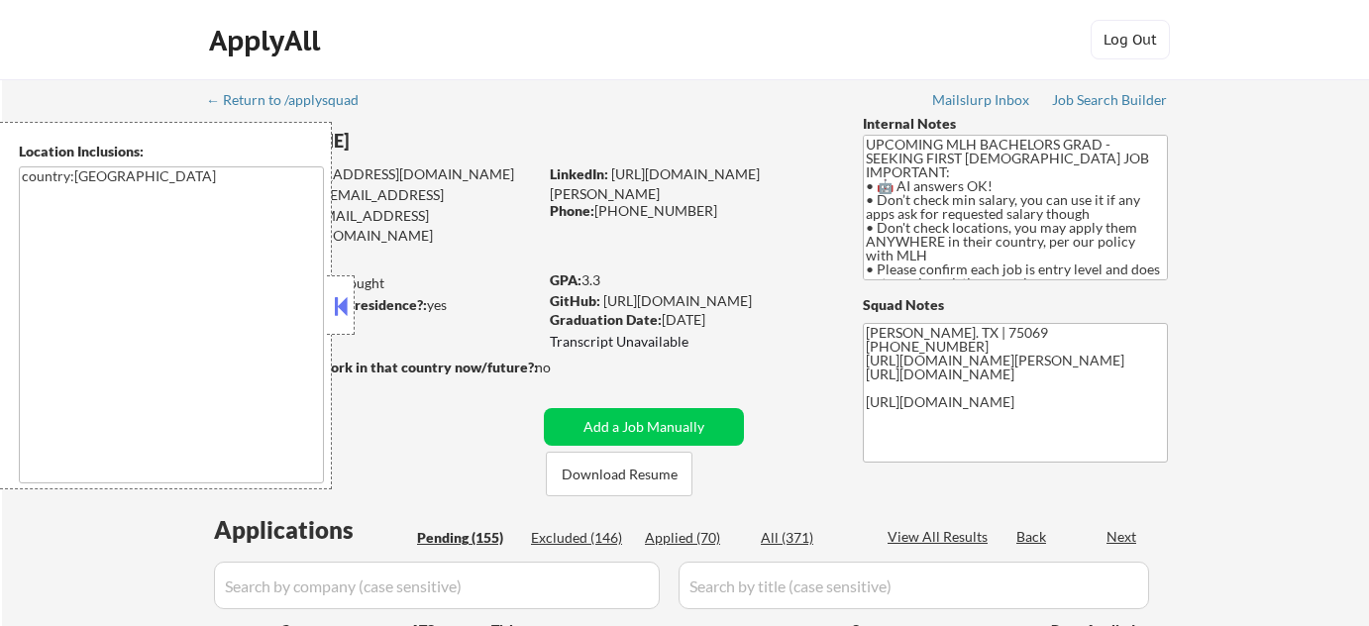
select select ""pending""
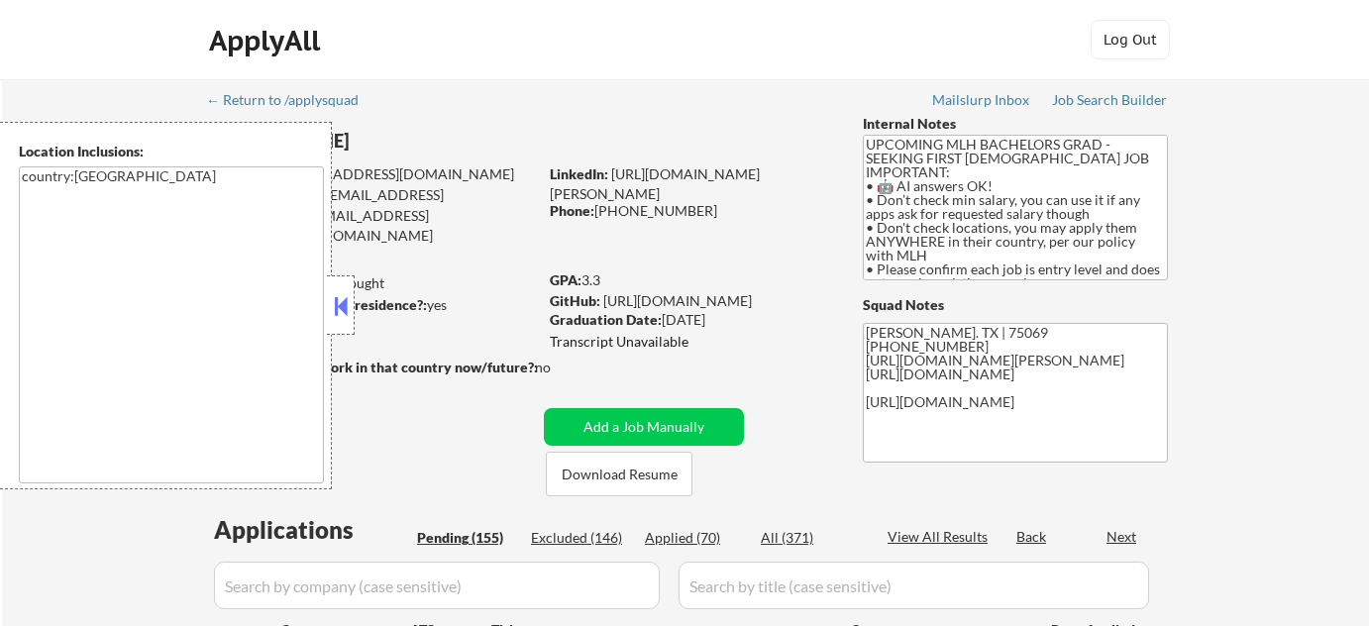
select select ""pending""
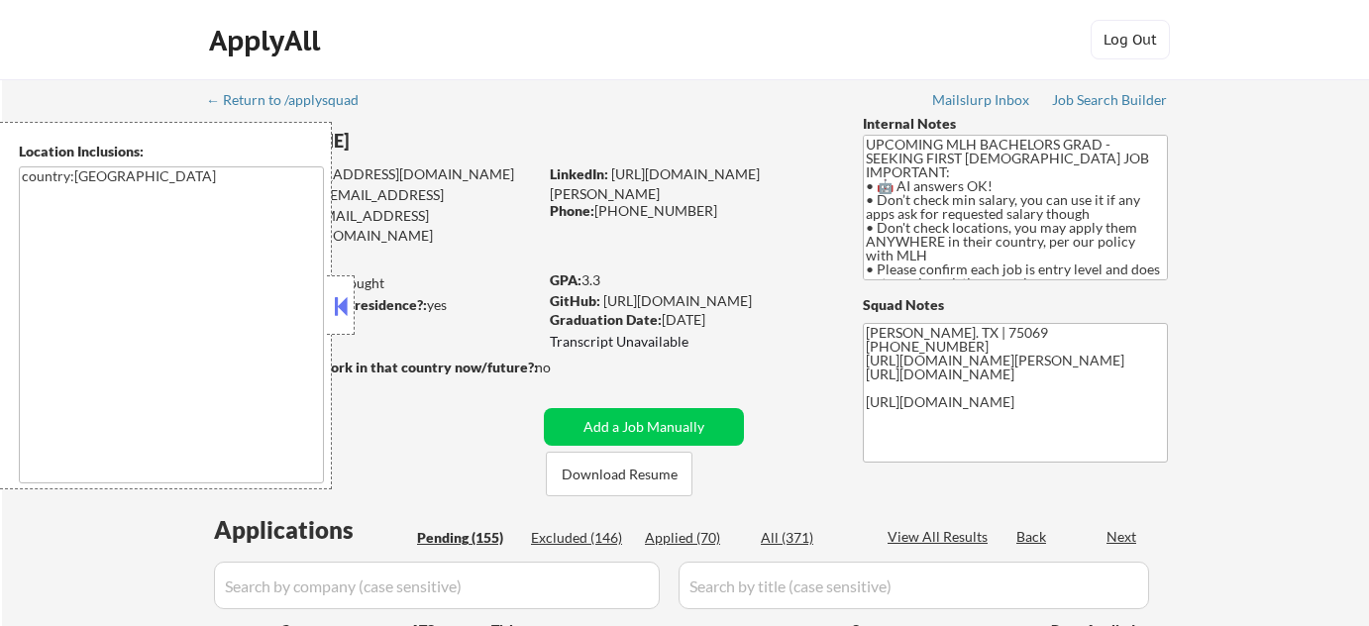
select select ""pending""
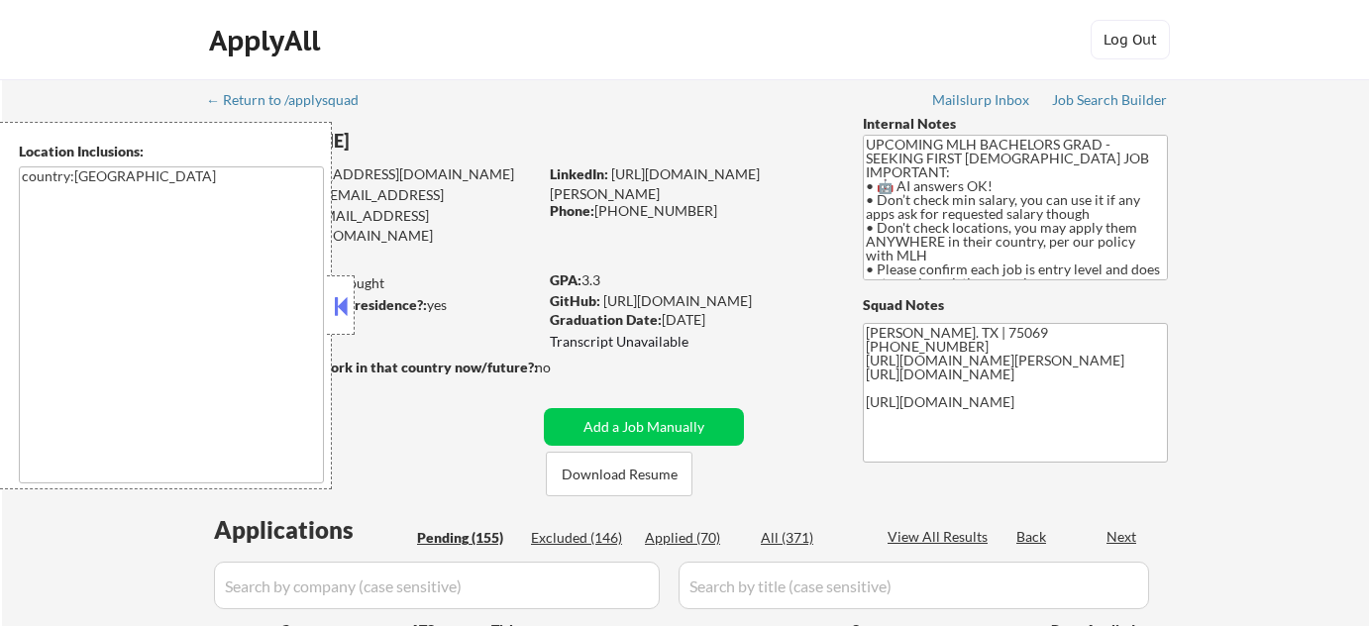
select select ""pending""
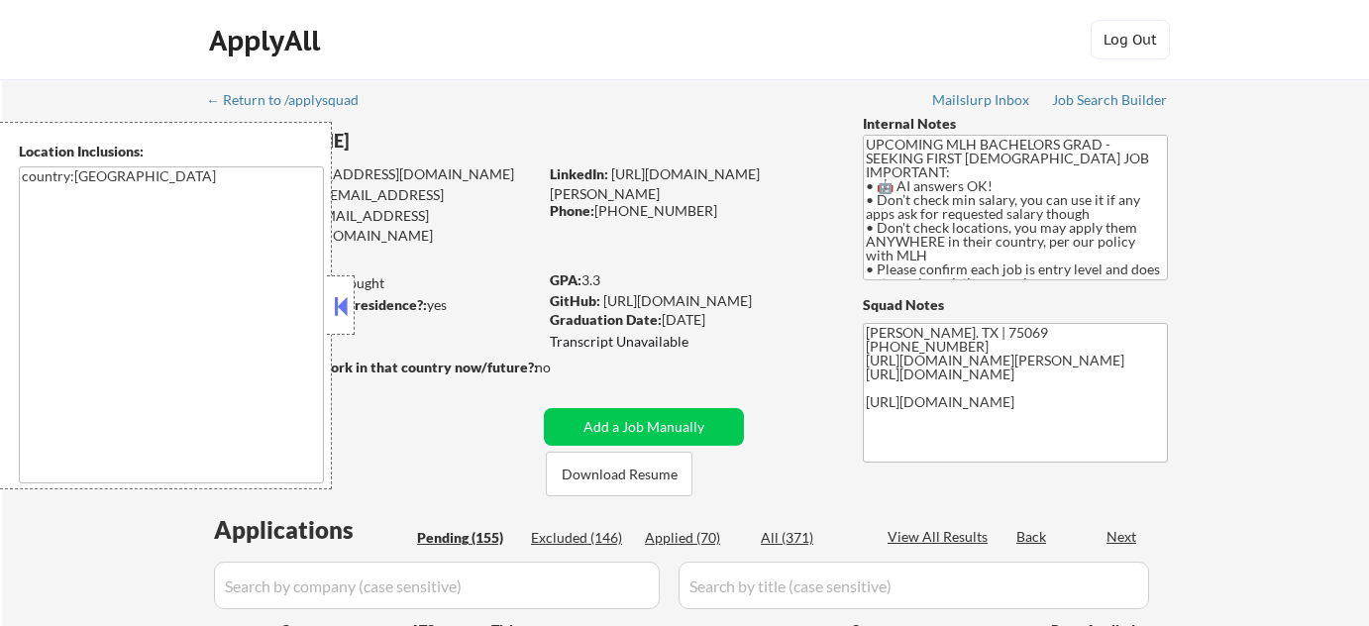
select select ""pending""
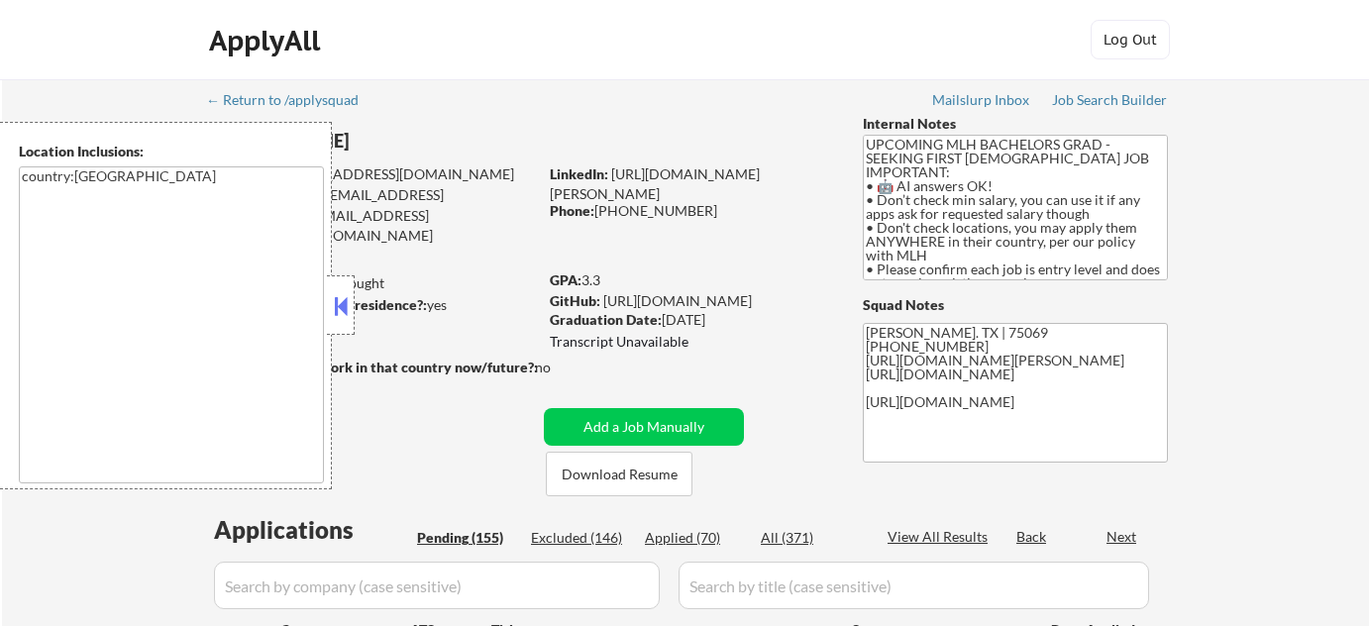
select select ""pending""
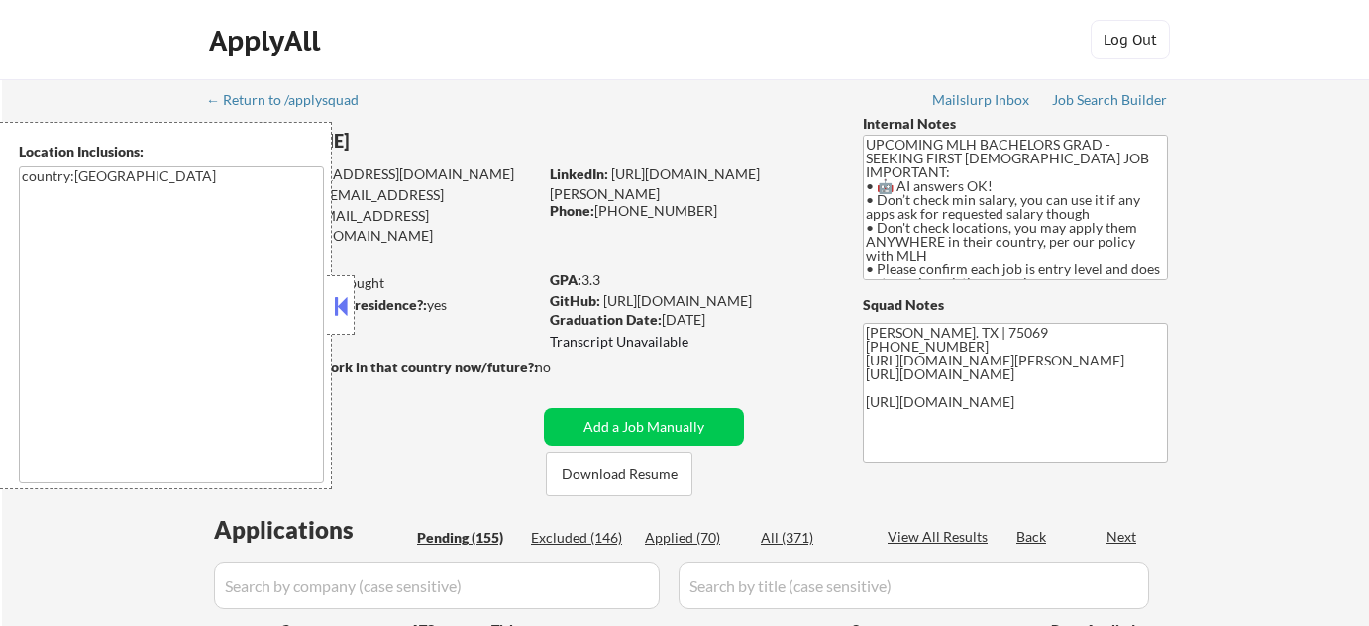
select select ""pending""
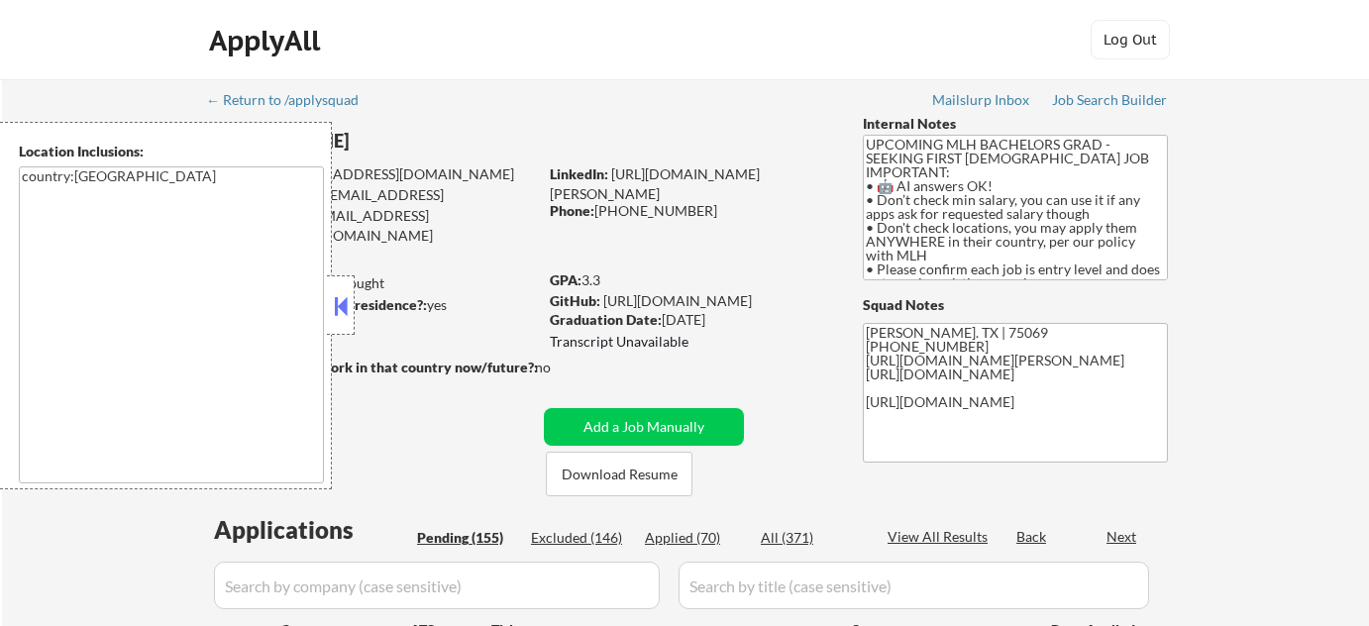
select select ""pending""
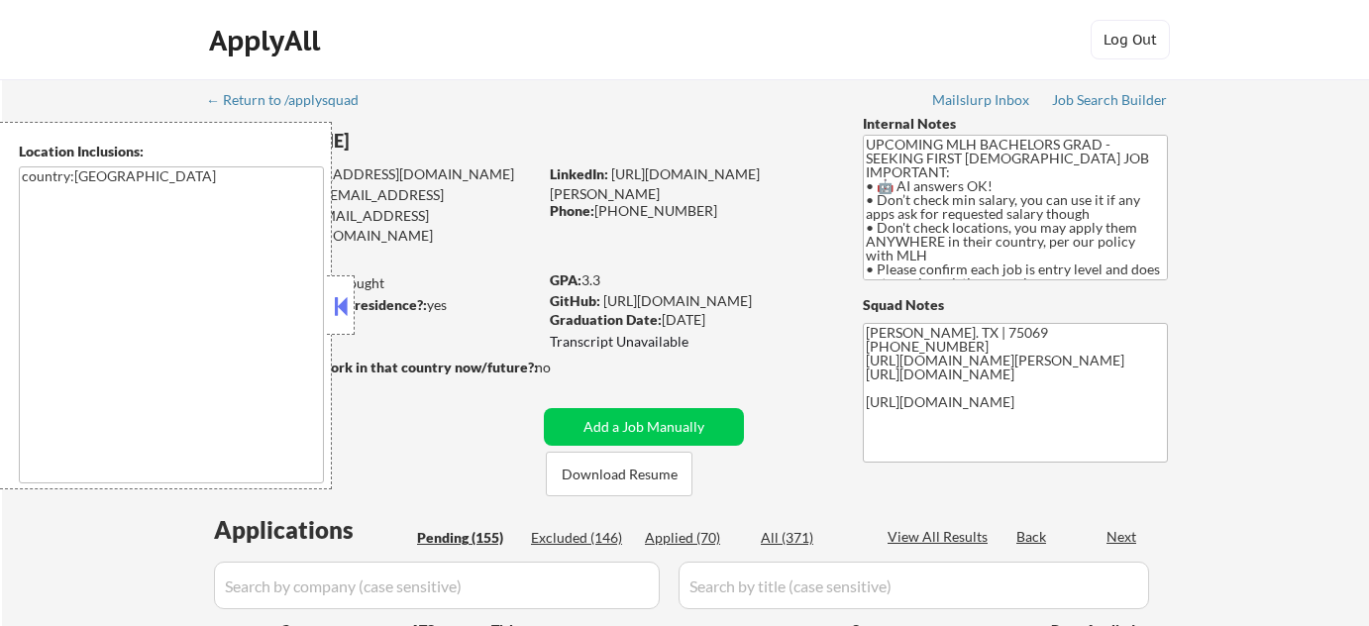
select select ""pending""
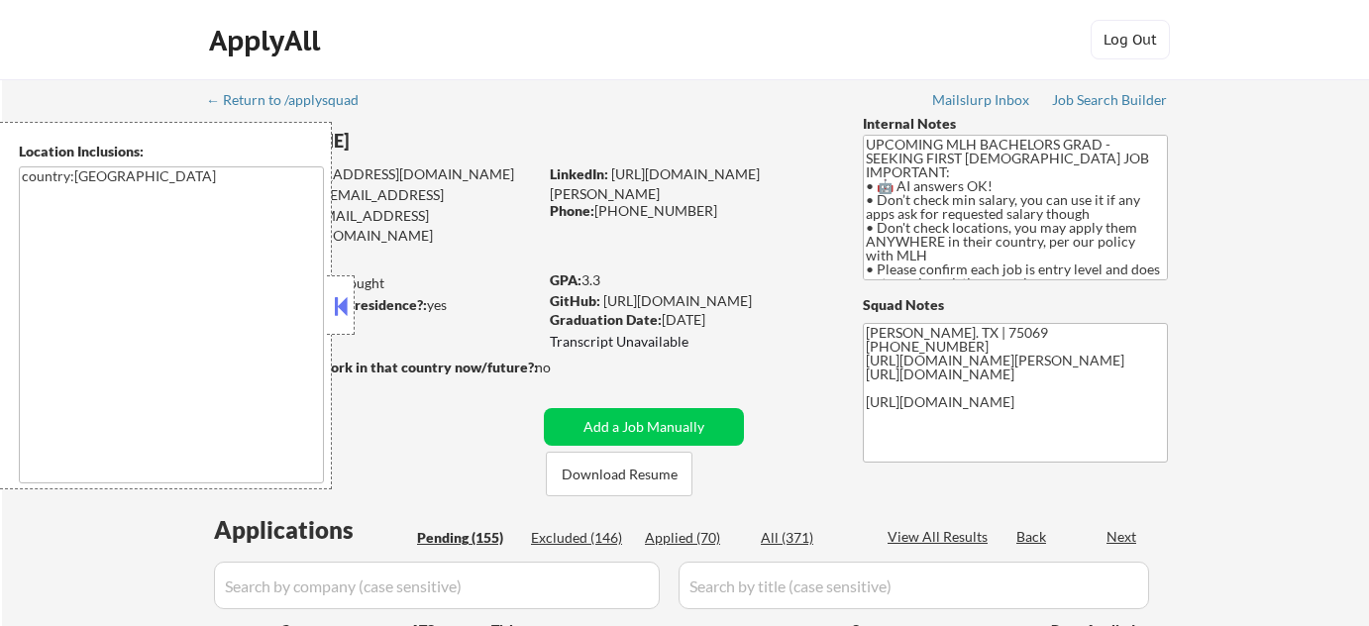
select select ""pending""
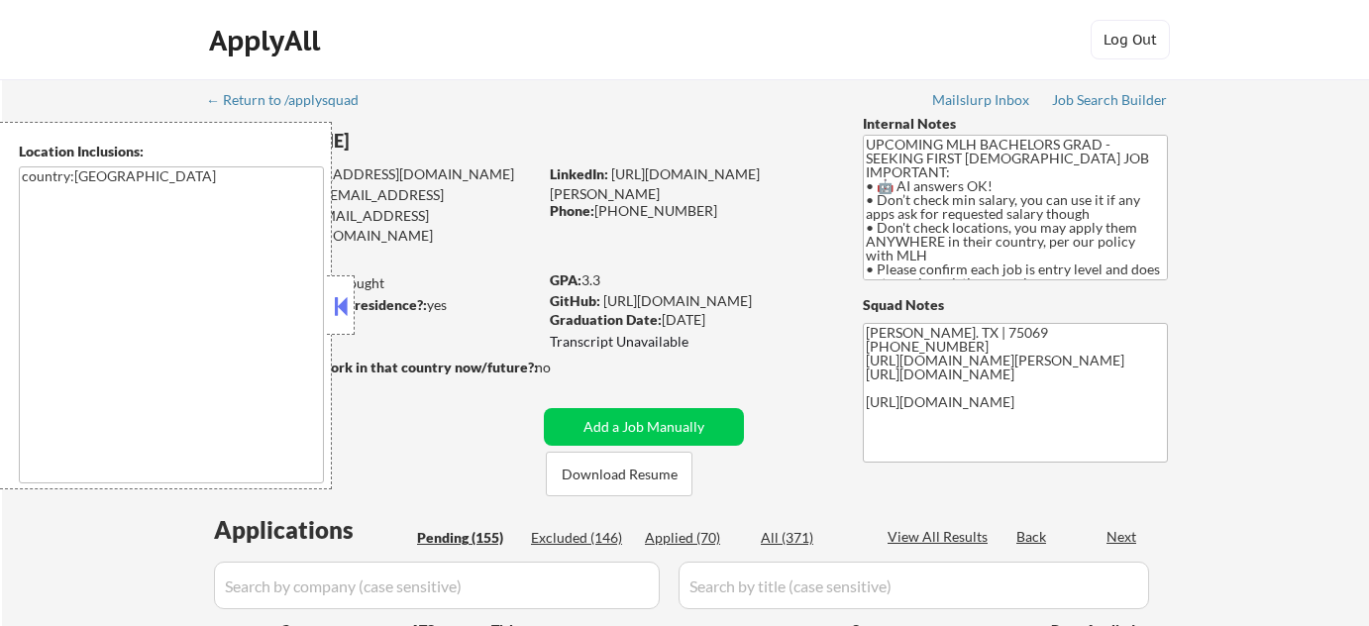
select select ""pending""
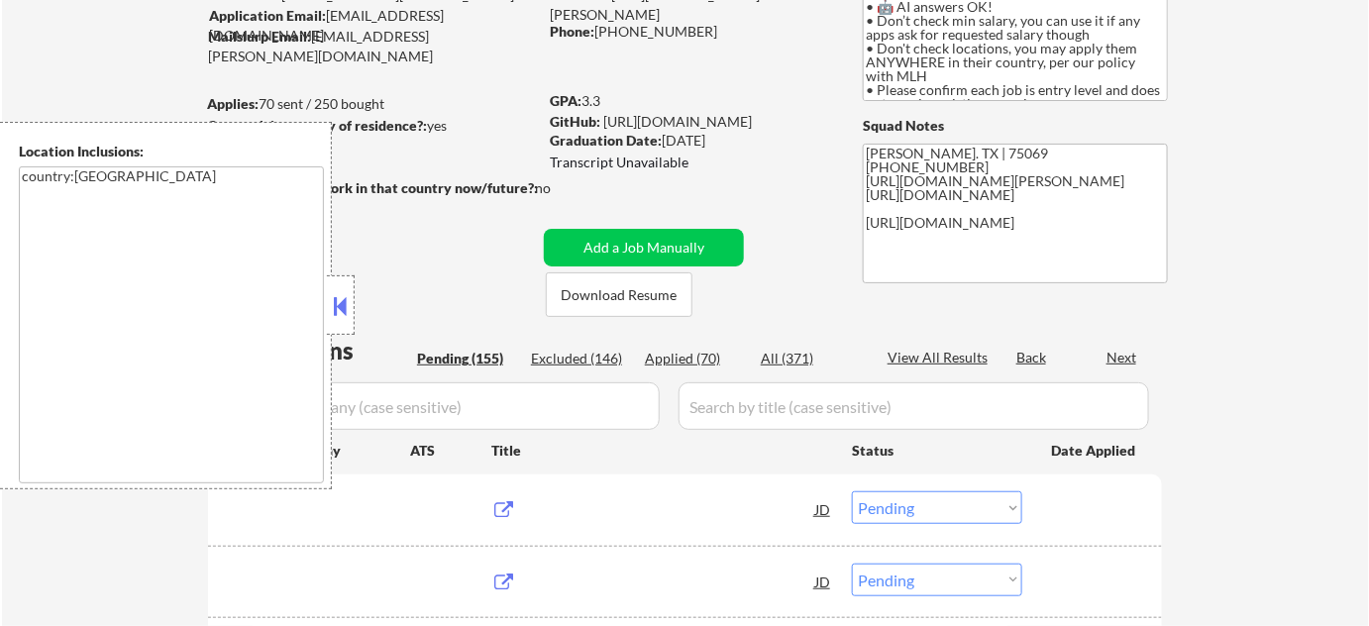
click at [345, 304] on button at bounding box center [341, 306] width 22 height 30
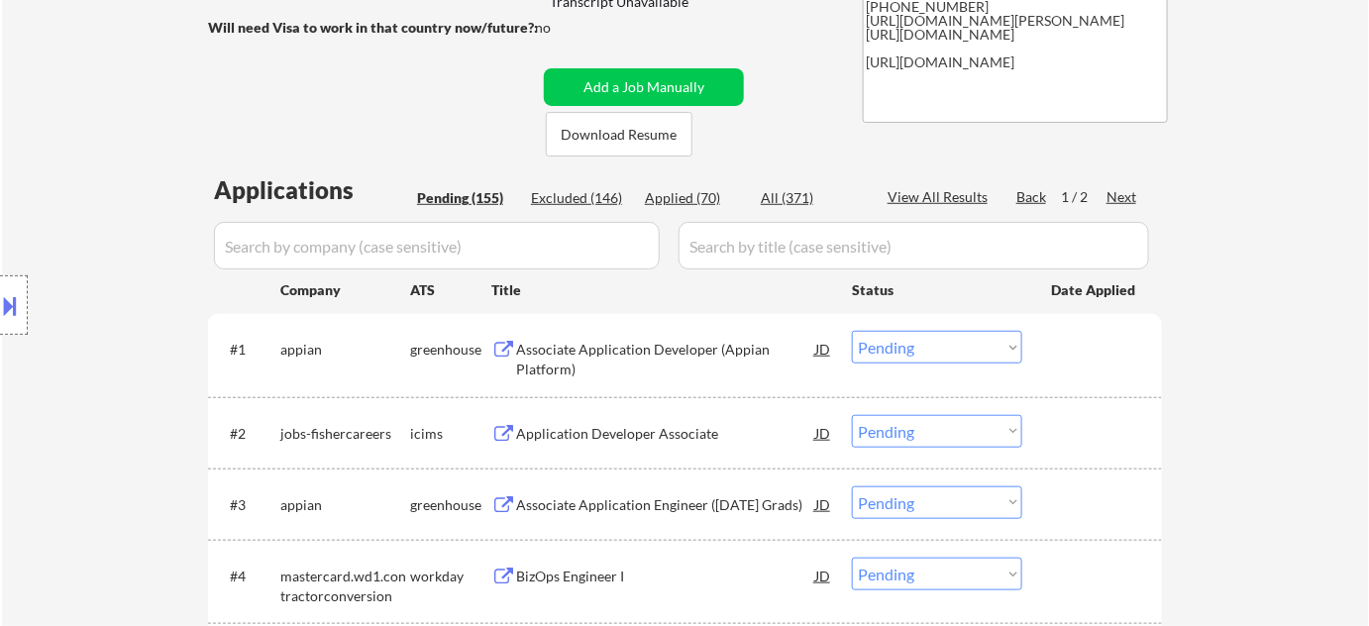
scroll to position [360, 0]
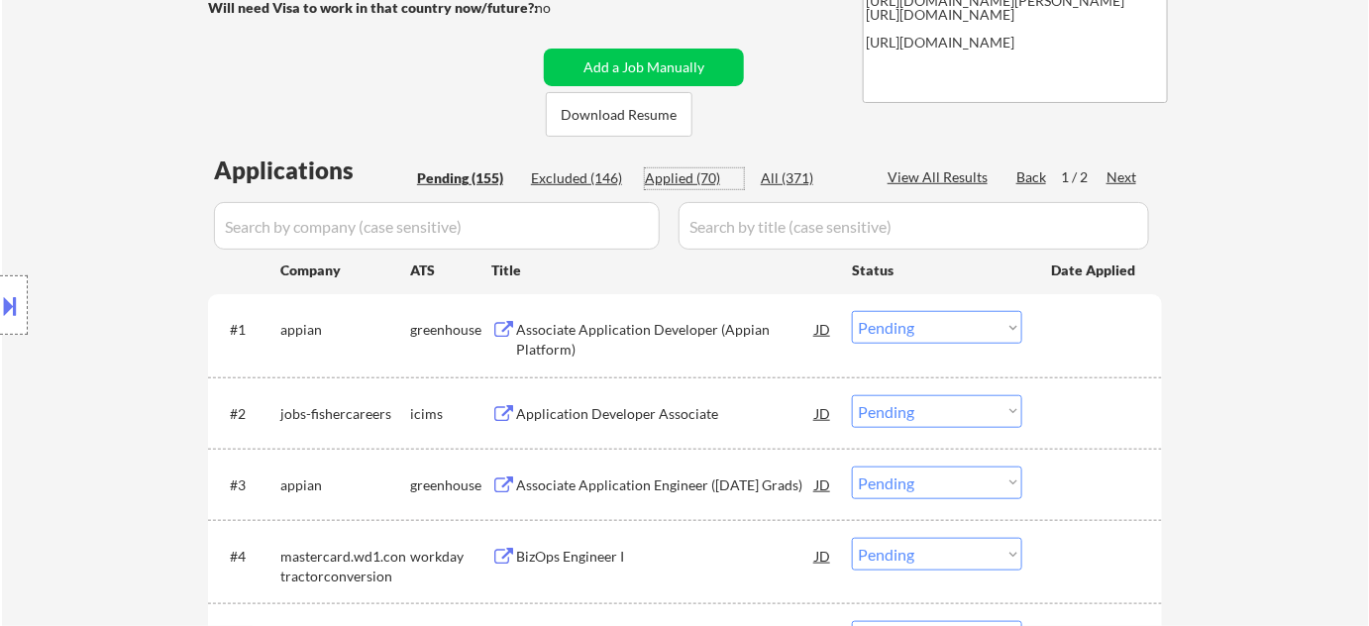
click at [704, 170] on div "Applied (70)" at bounding box center [694, 178] width 99 height 20
select select ""applied""
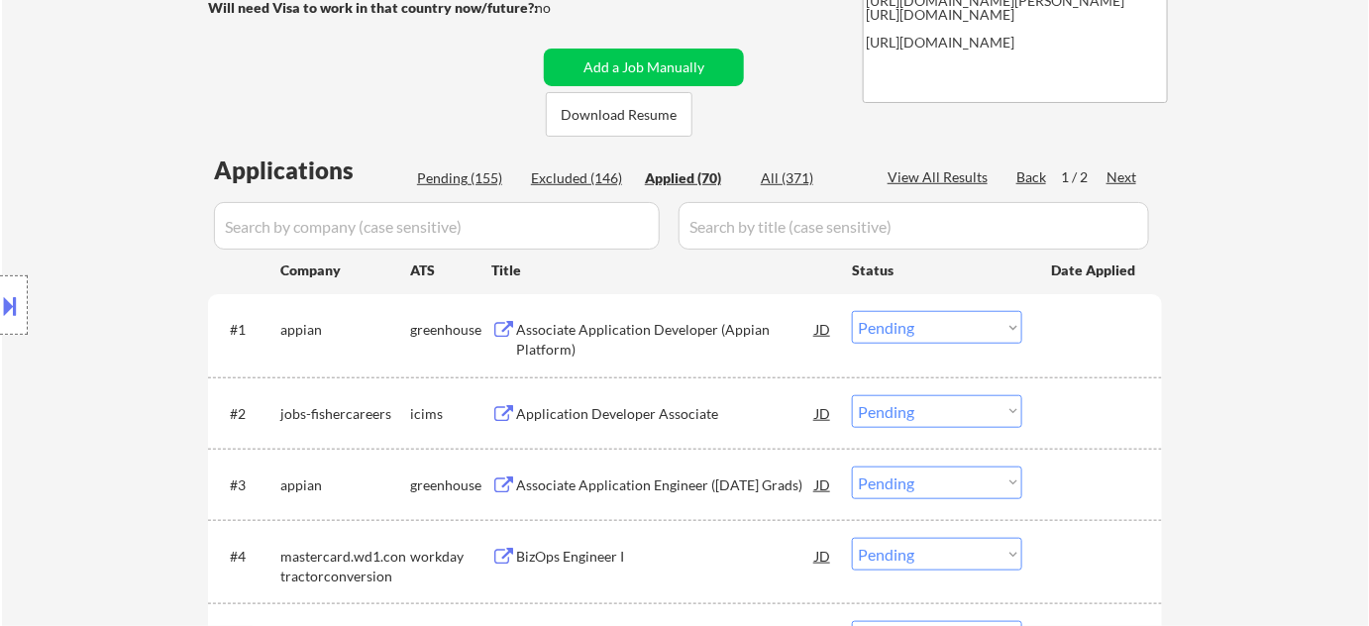
select select ""applied""
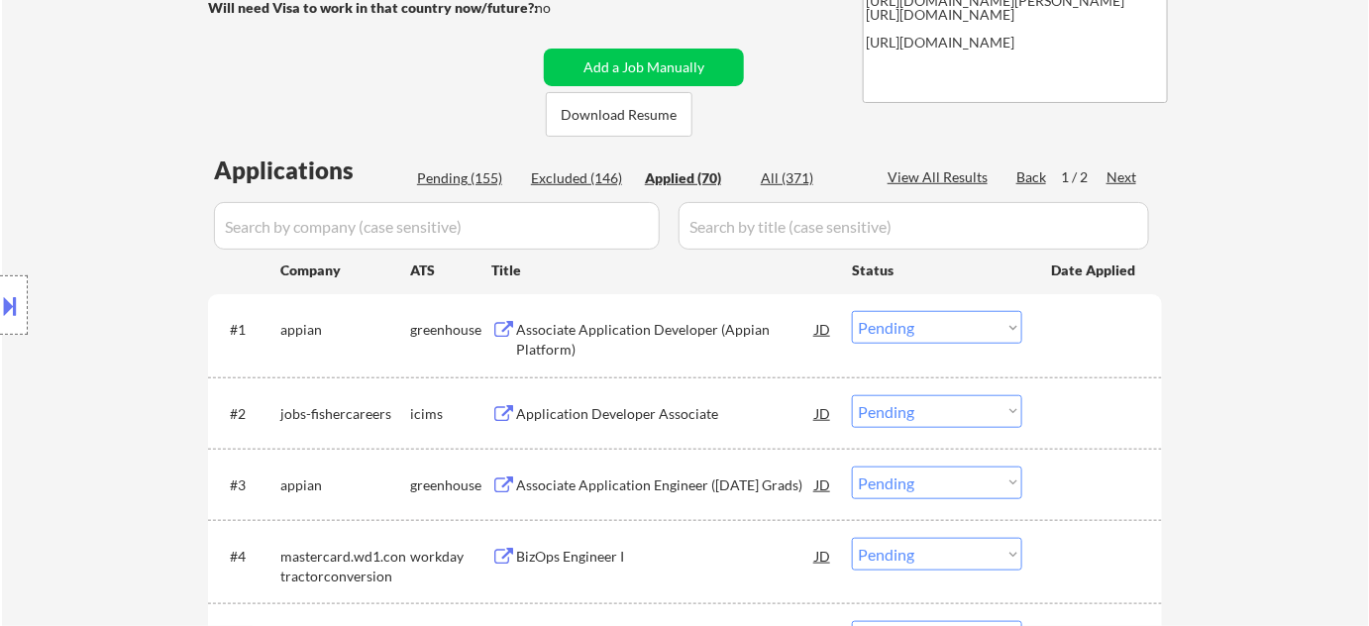
select select ""applied""
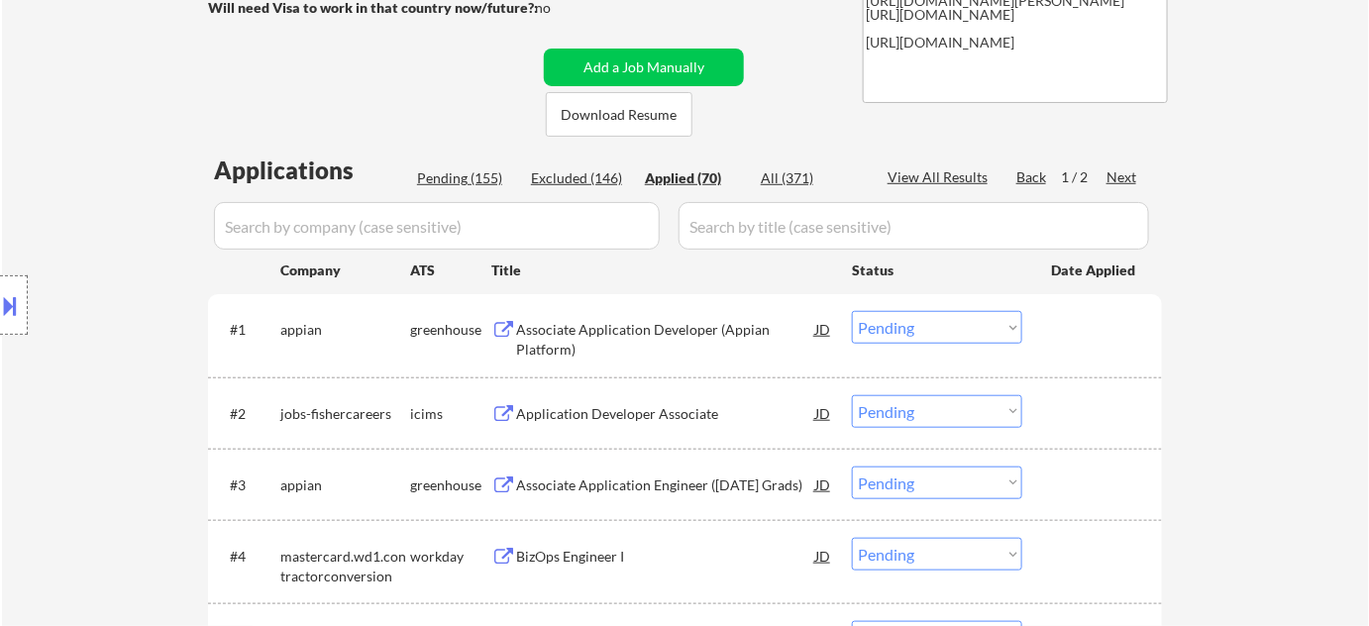
select select ""applied""
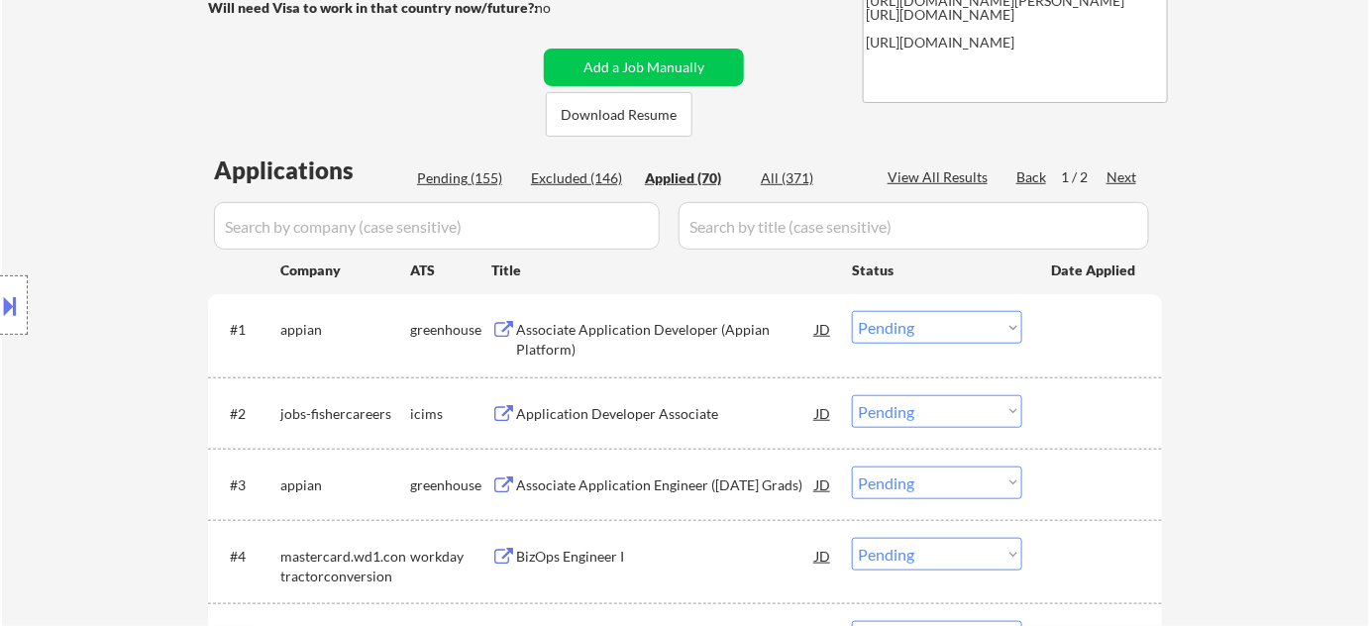
select select ""applied""
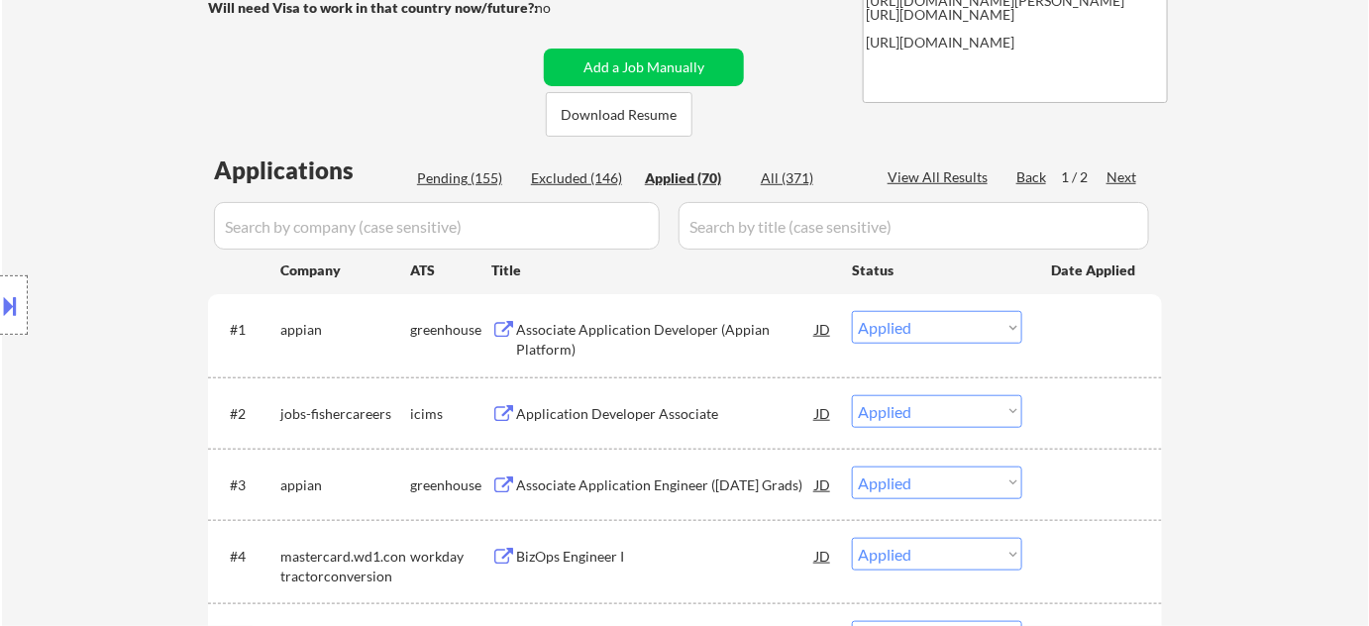
select select ""applied""
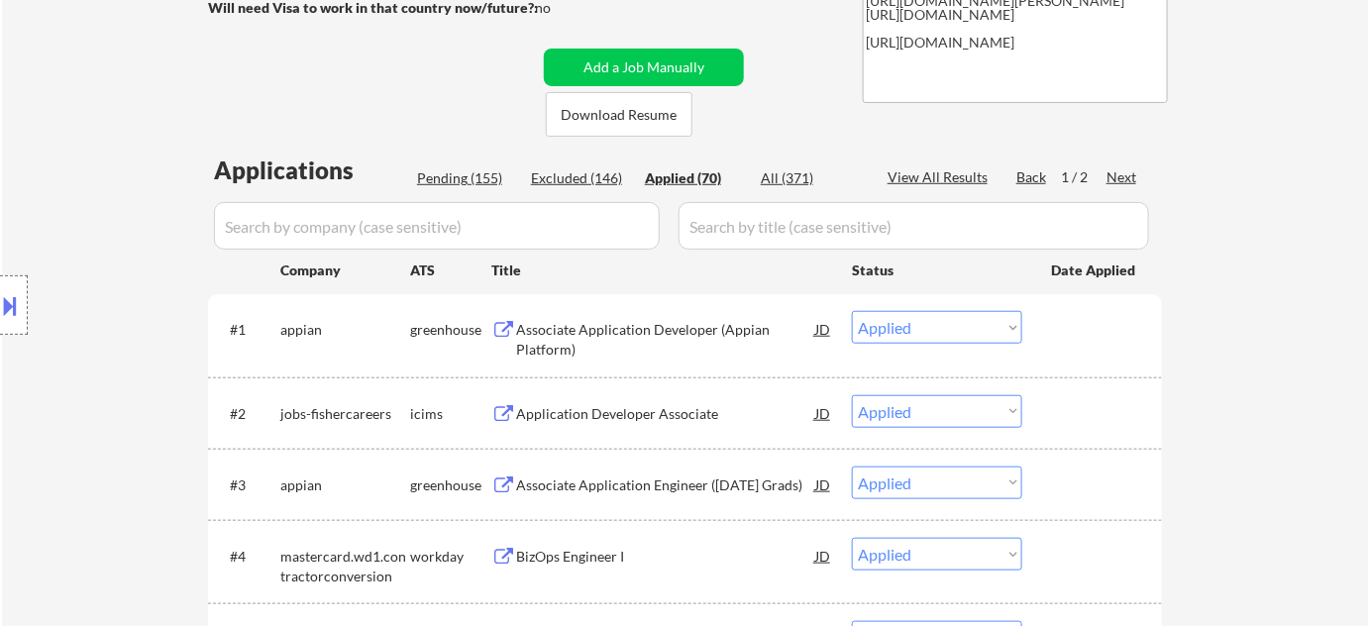
select select ""applied""
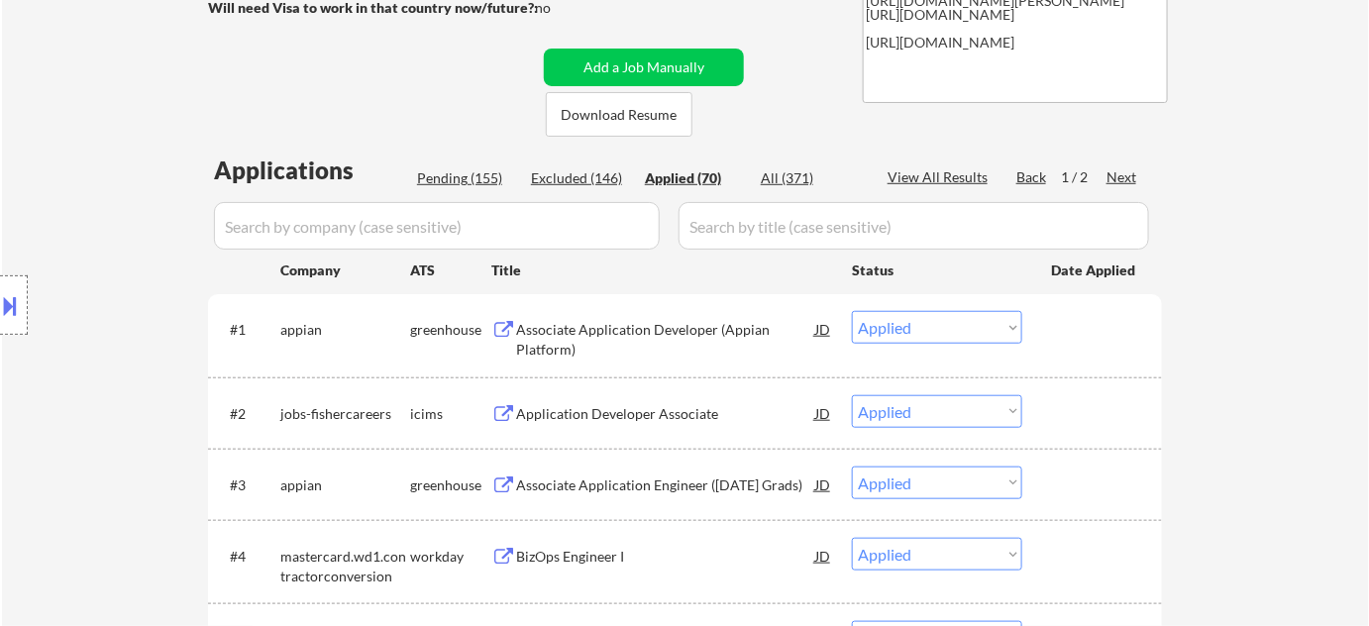
select select ""applied""
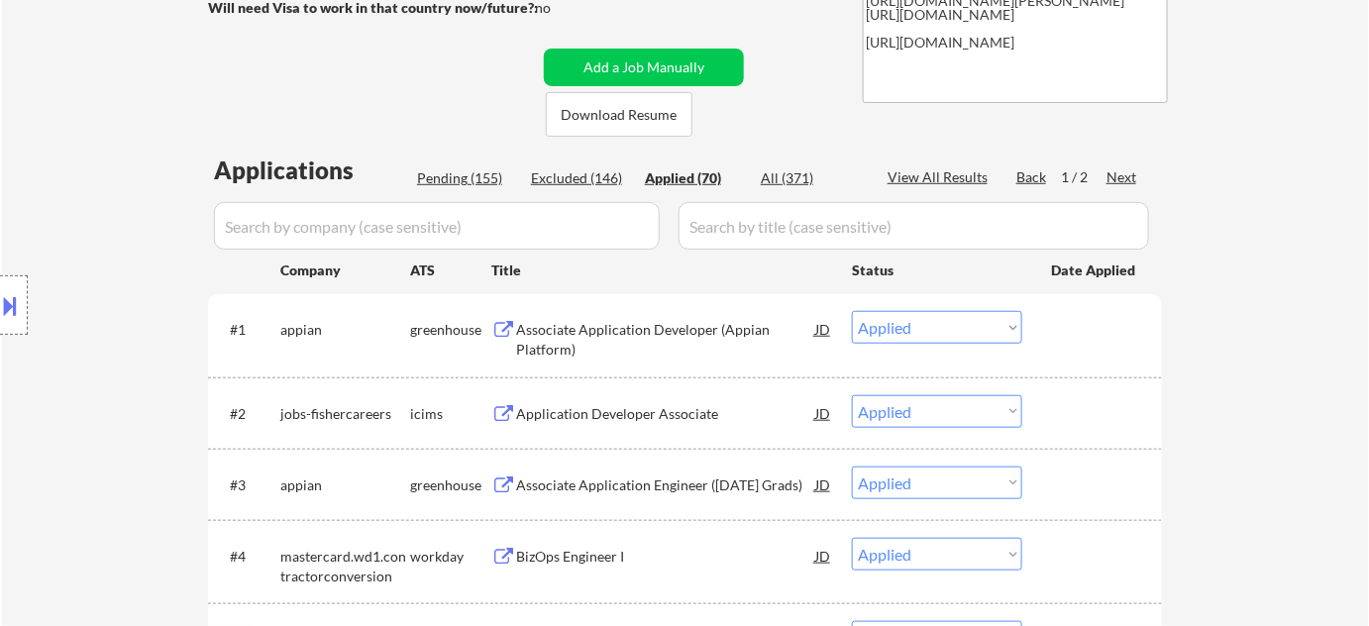
select select ""applied""
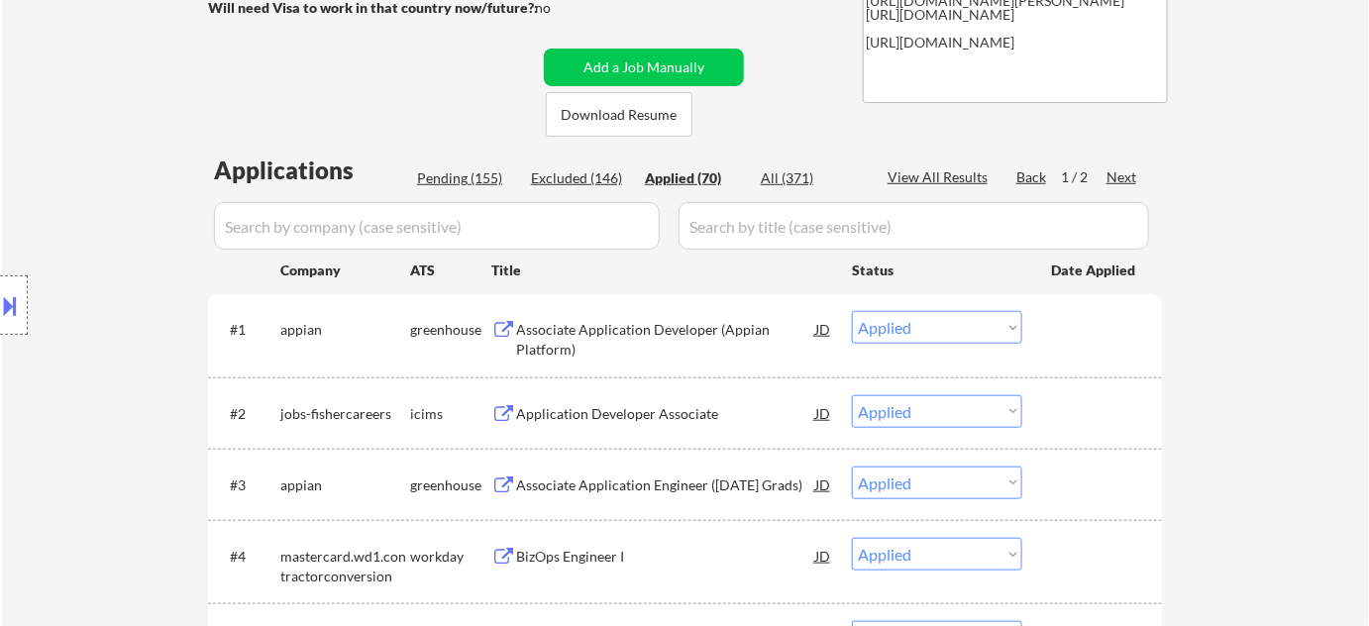
select select ""applied""
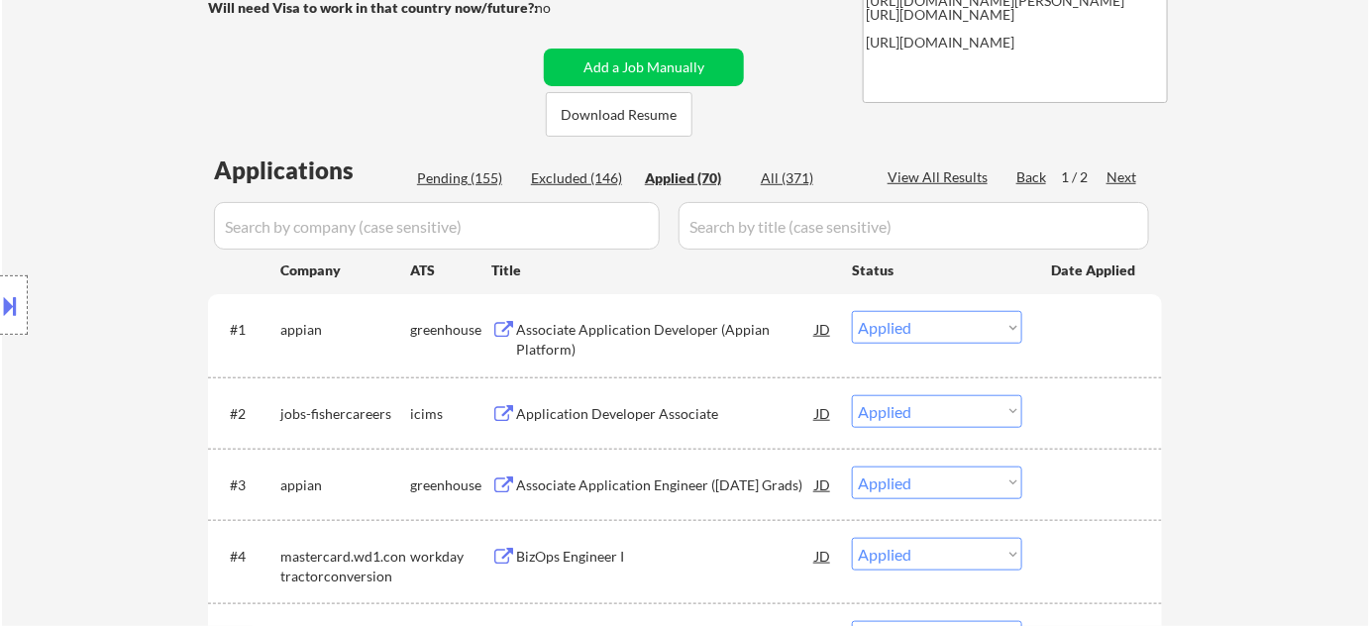
select select ""applied""
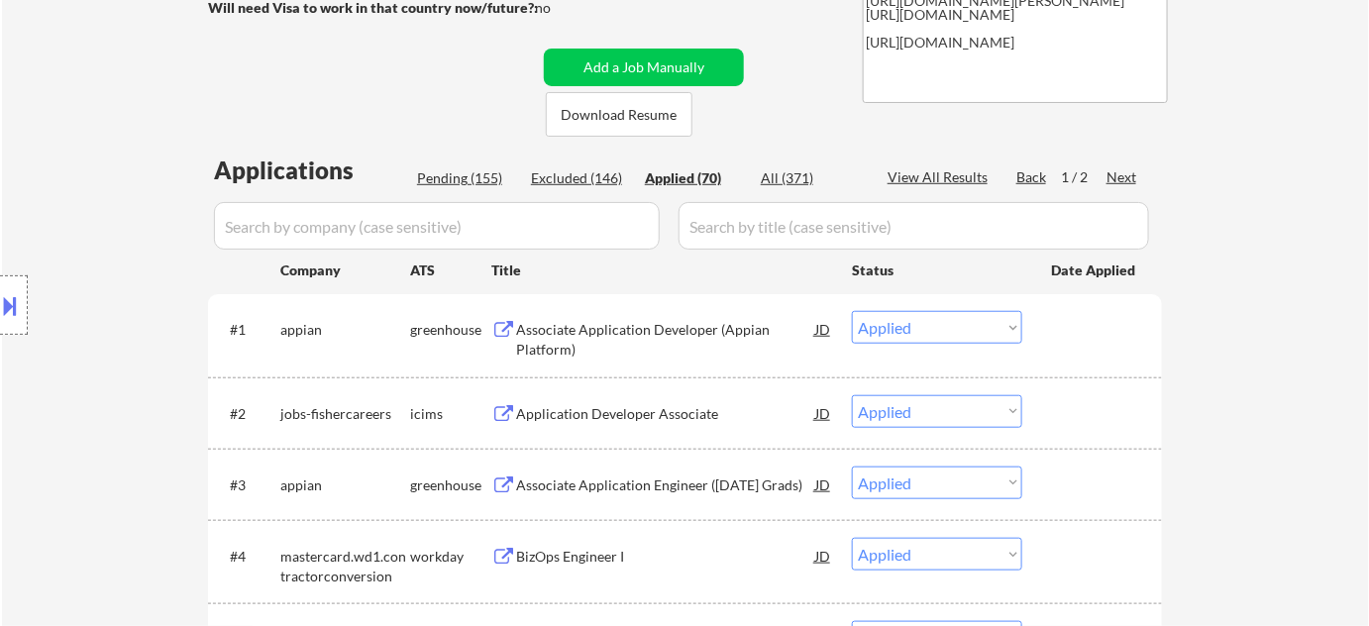
select select ""applied""
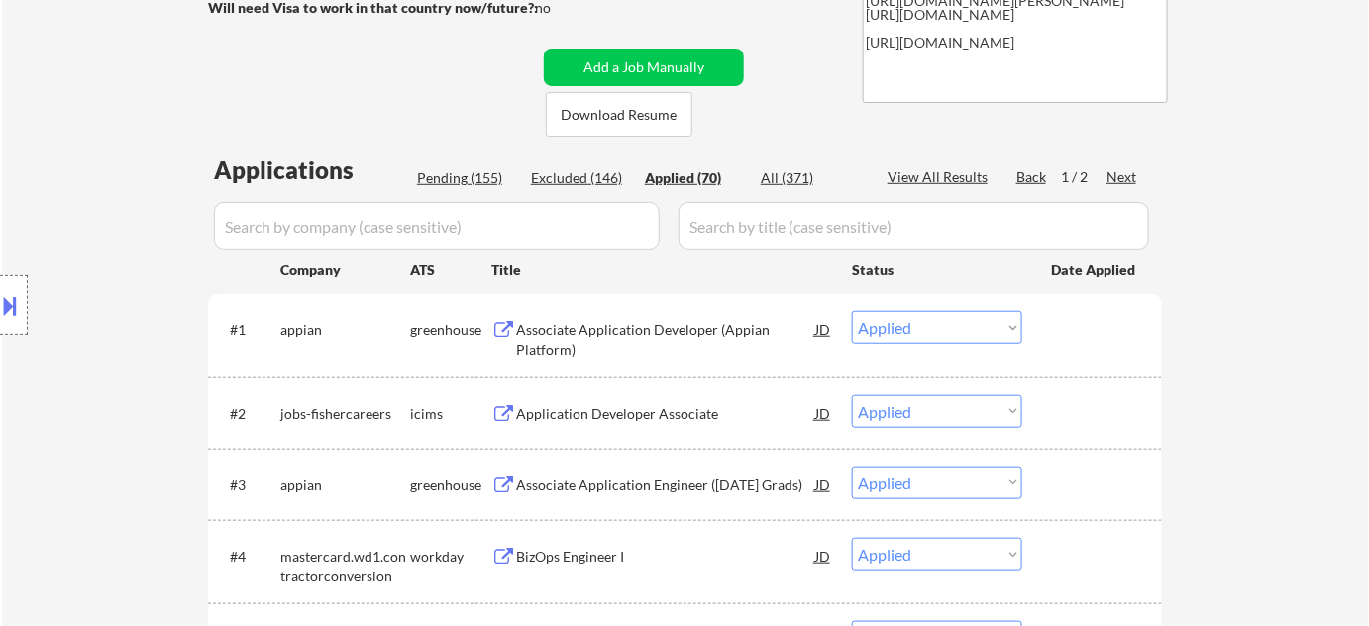
select select ""applied""
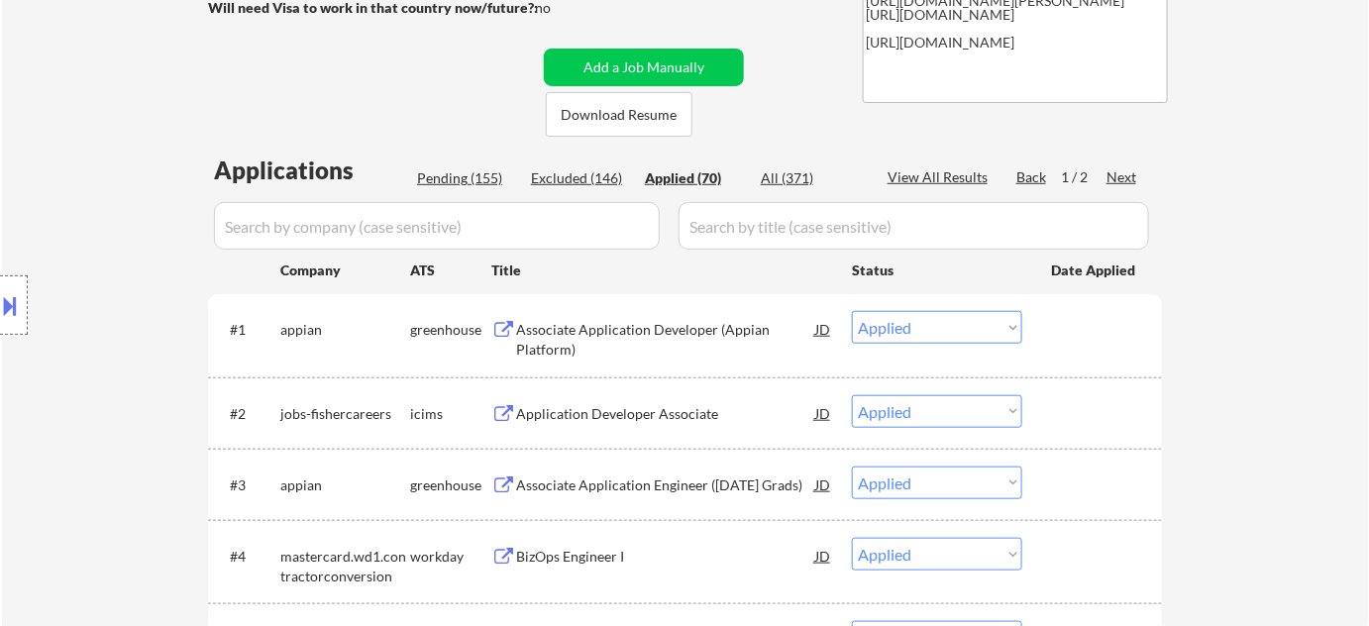
select select ""applied""
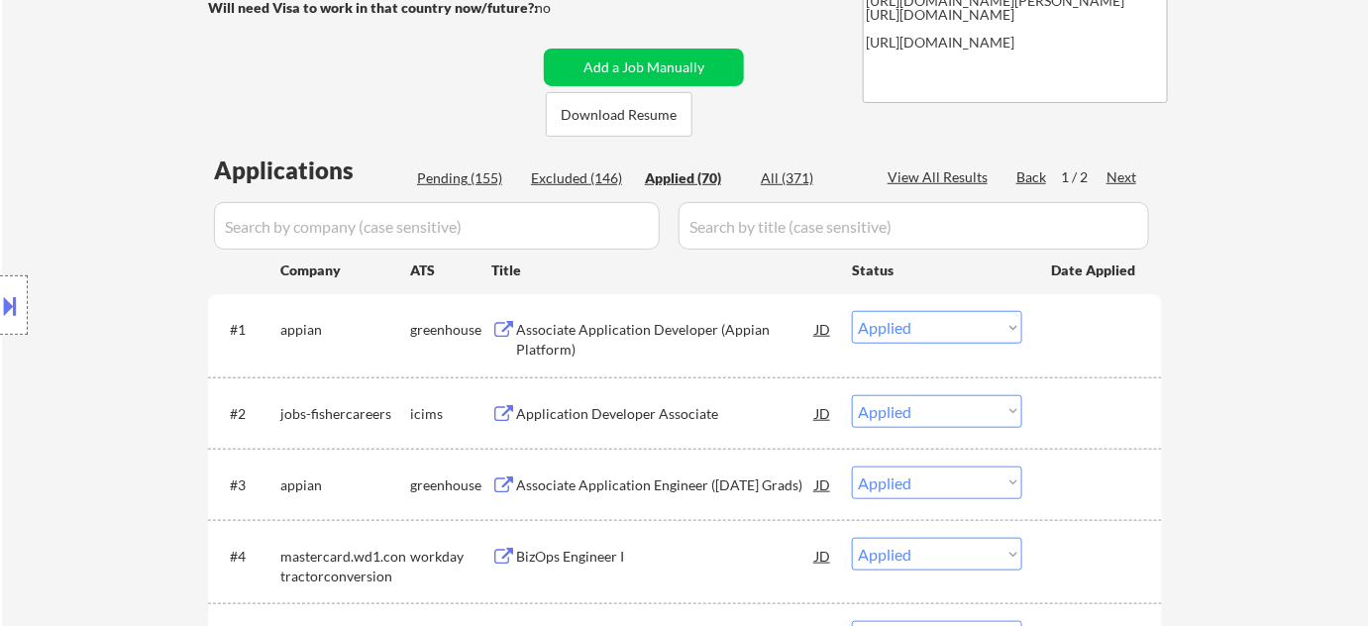
select select ""applied""
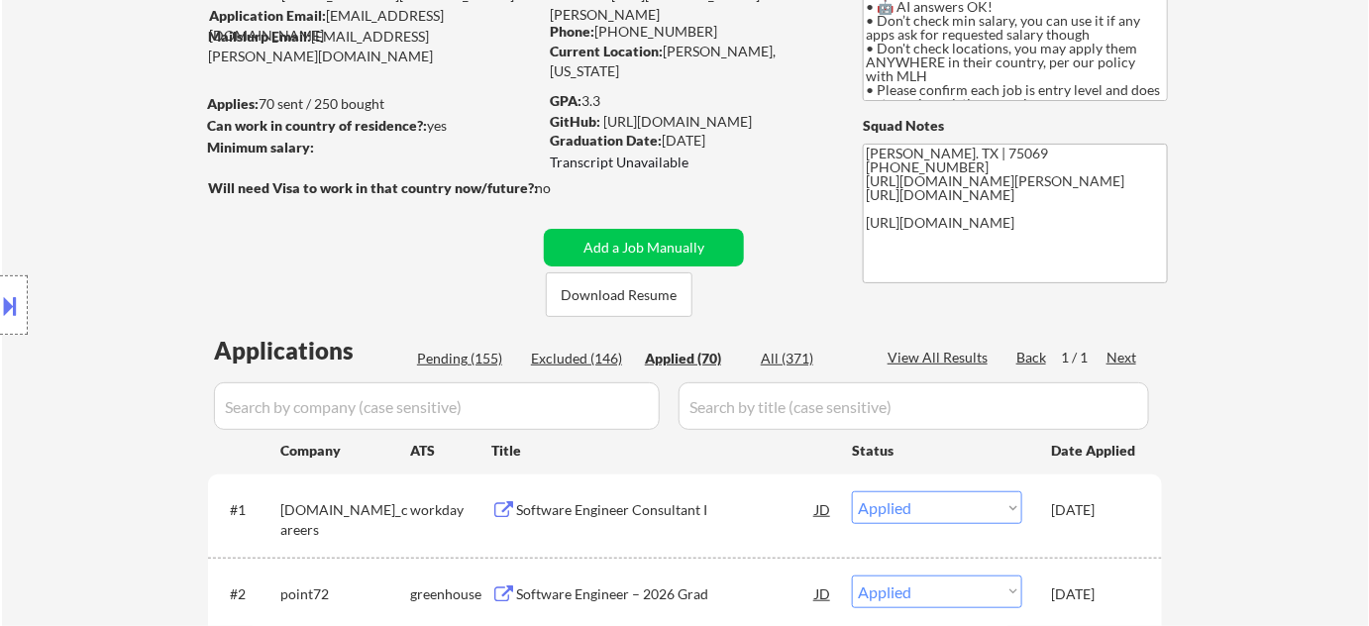
scroll to position [4, 0]
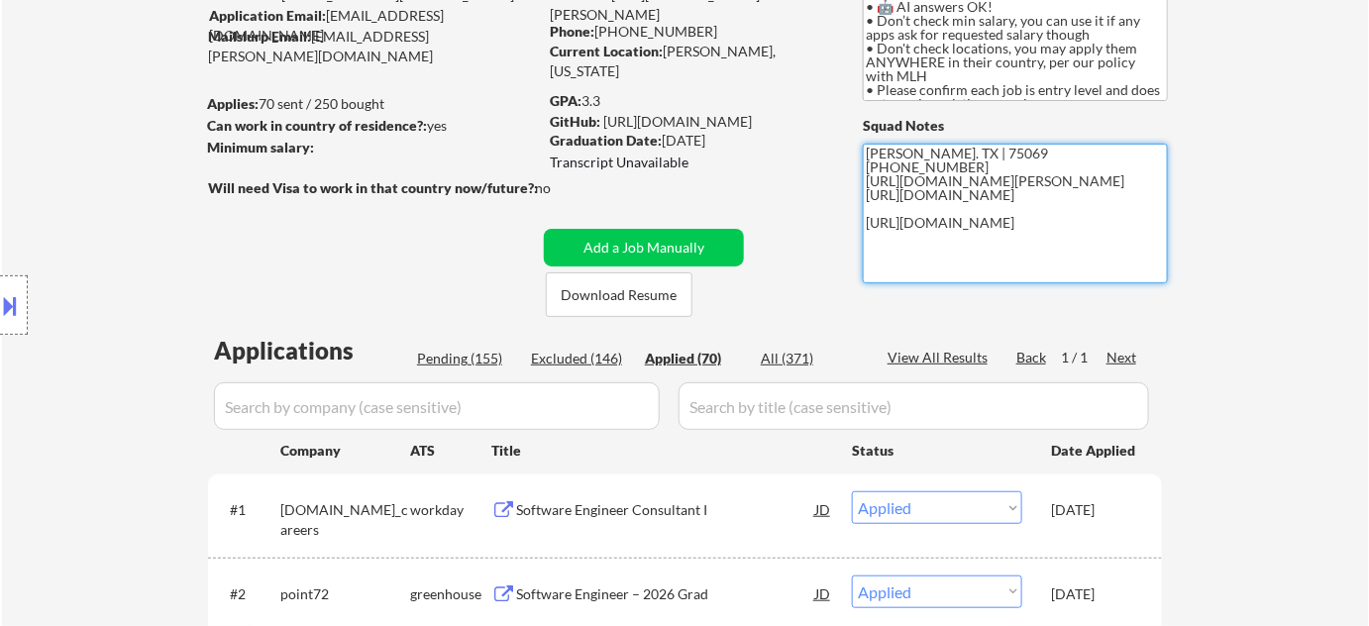
drag, startPoint x: 865, startPoint y: 245, endPoint x: 1019, endPoint y: 273, distance: 157.1
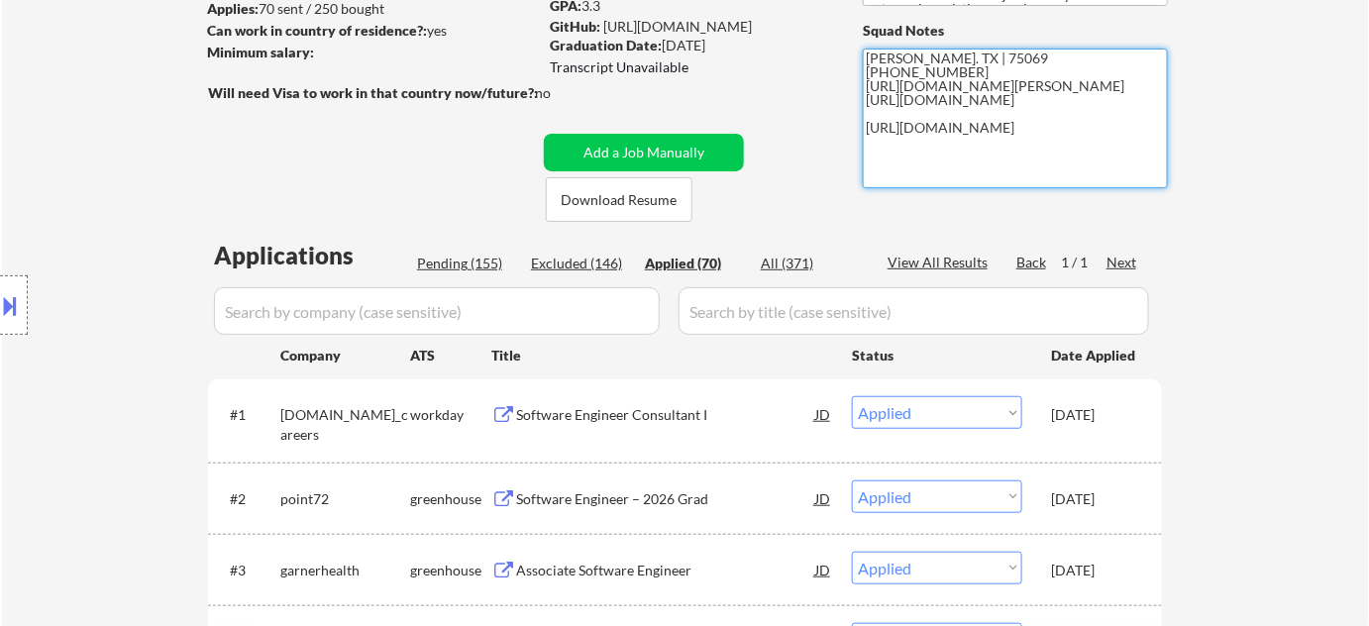
scroll to position [269, 0]
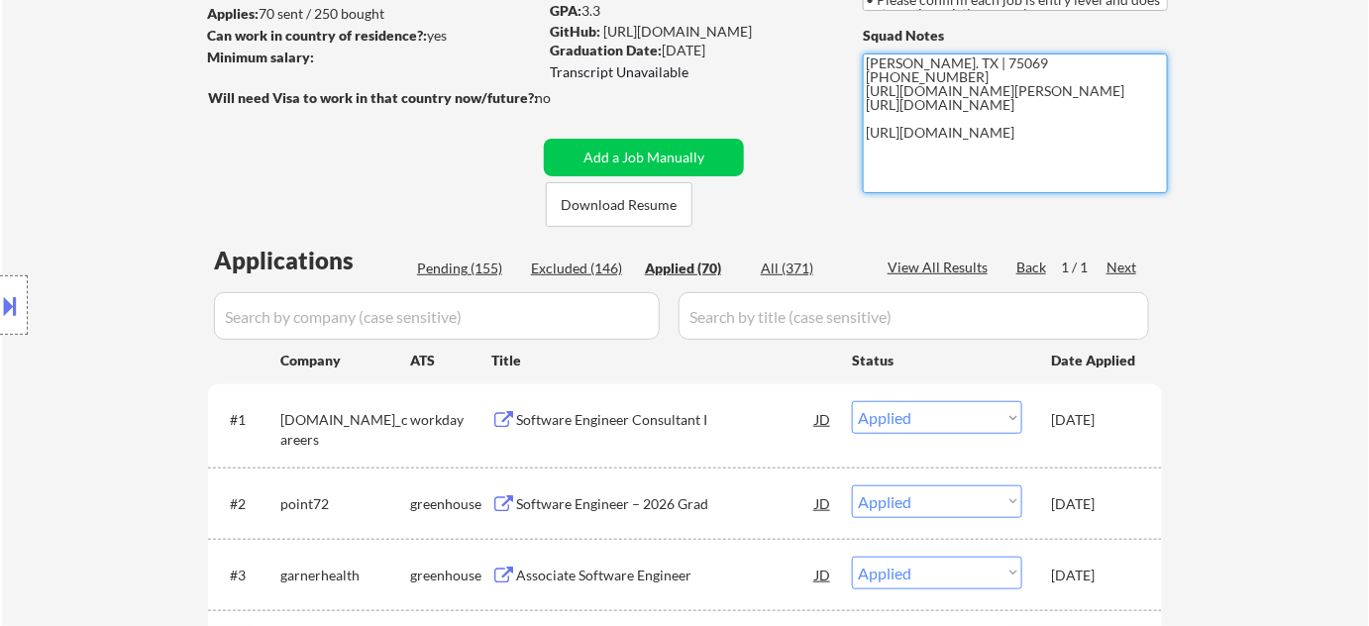
click at [596, 263] on div "Excluded (146)" at bounding box center [580, 268] width 99 height 20
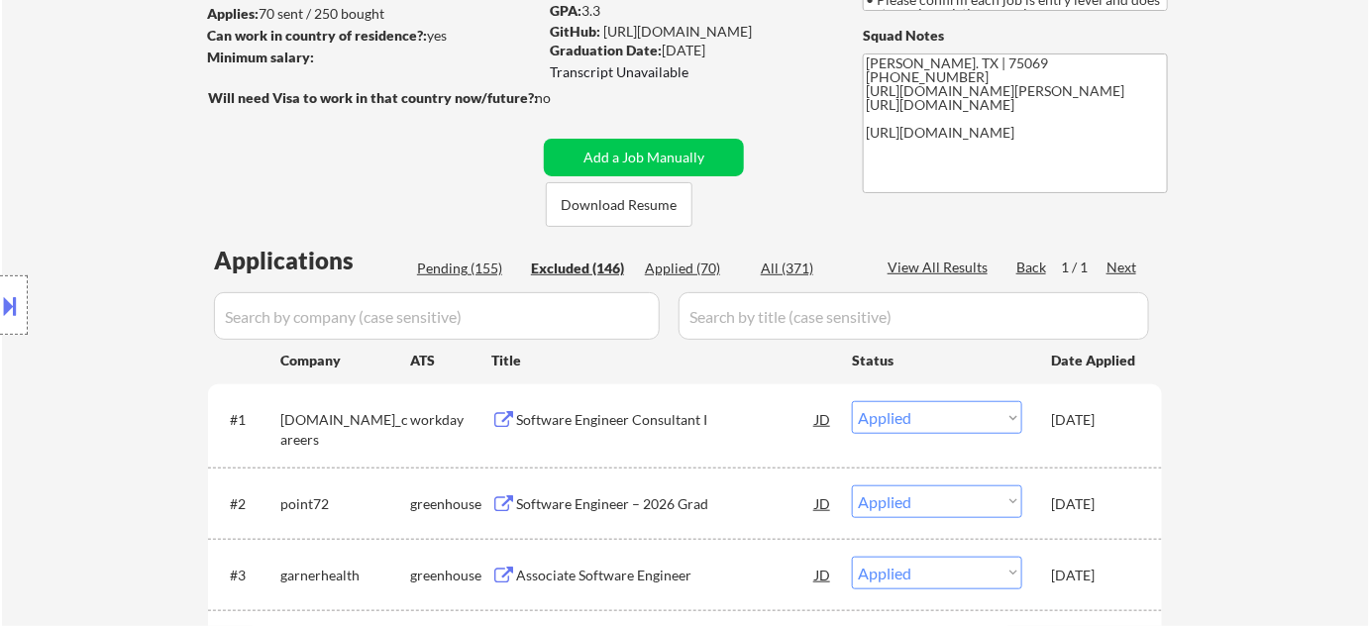
select select ""excluded__expired_""
select select ""excluded__bad_match_""
select select ""excluded__expired_""
select select ""excluded__bad_match_""
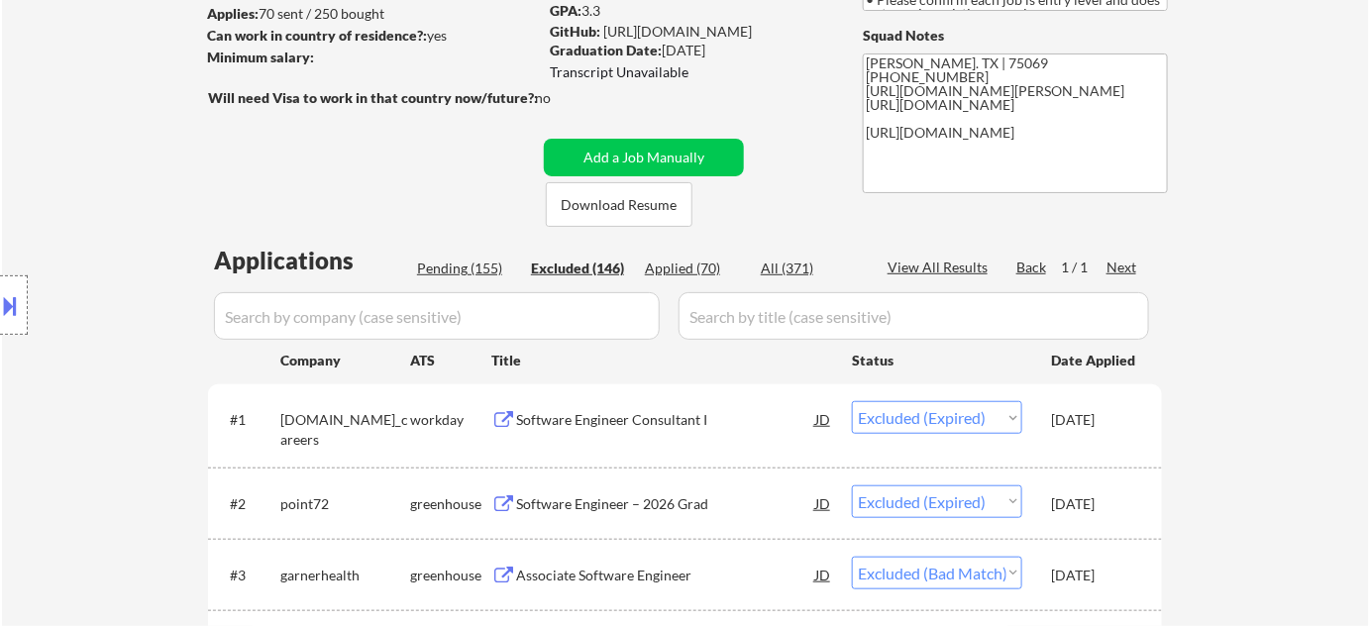
select select ""excluded__expired_""
select select ""excluded__bad_match_""
select select ""excluded__expired_""
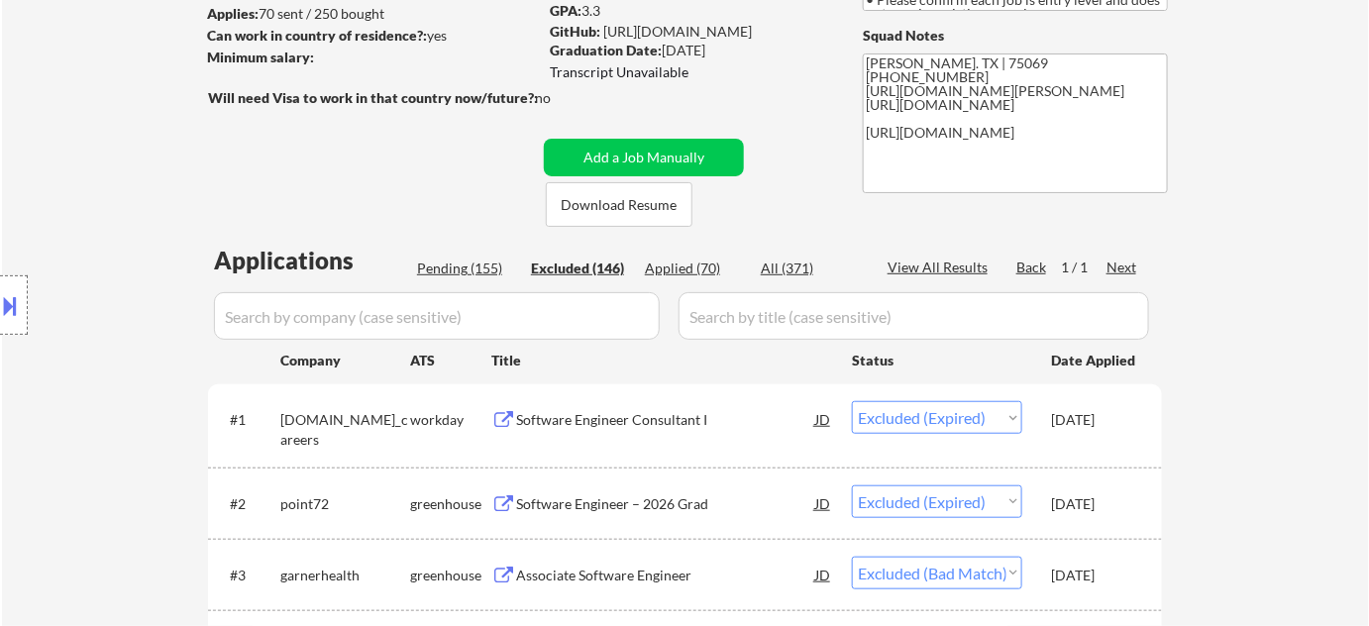
select select ""excluded__expired_""
select select ""excluded__bad_match_""
select select ""excluded__expired_""
select select ""excluded__bad_match_""
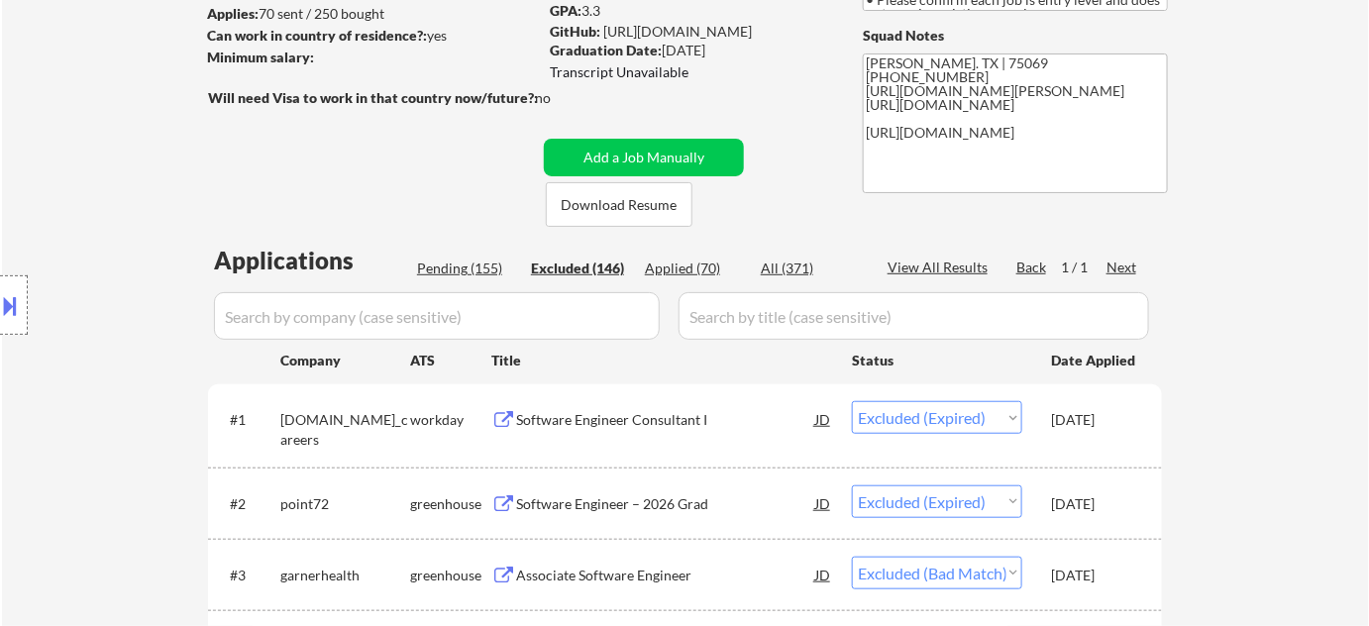
select select ""excluded__bad_match_""
select select ""excluded__expired_""
select select ""excluded__bad_match_""
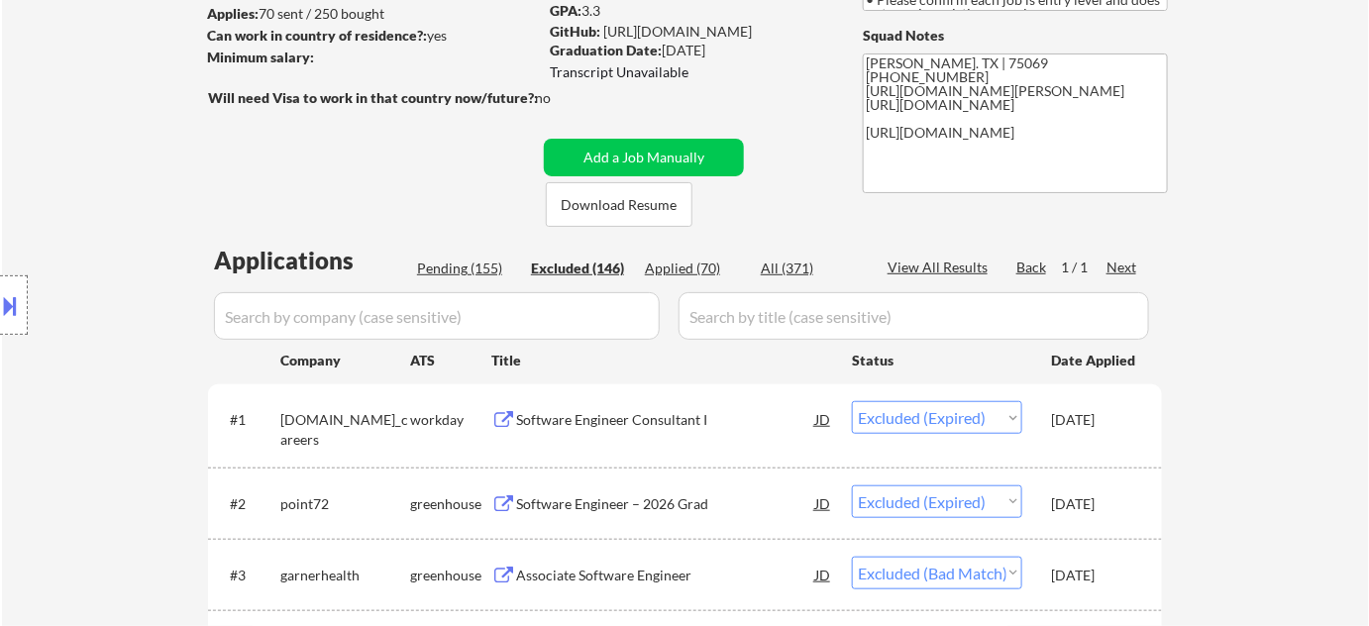
select select ""excluded__other_""
select select ""excluded__bad_match_""
select select ""excluded__expired_""
select select ""excluded__bad_match_""
select select ""excluded__other_""
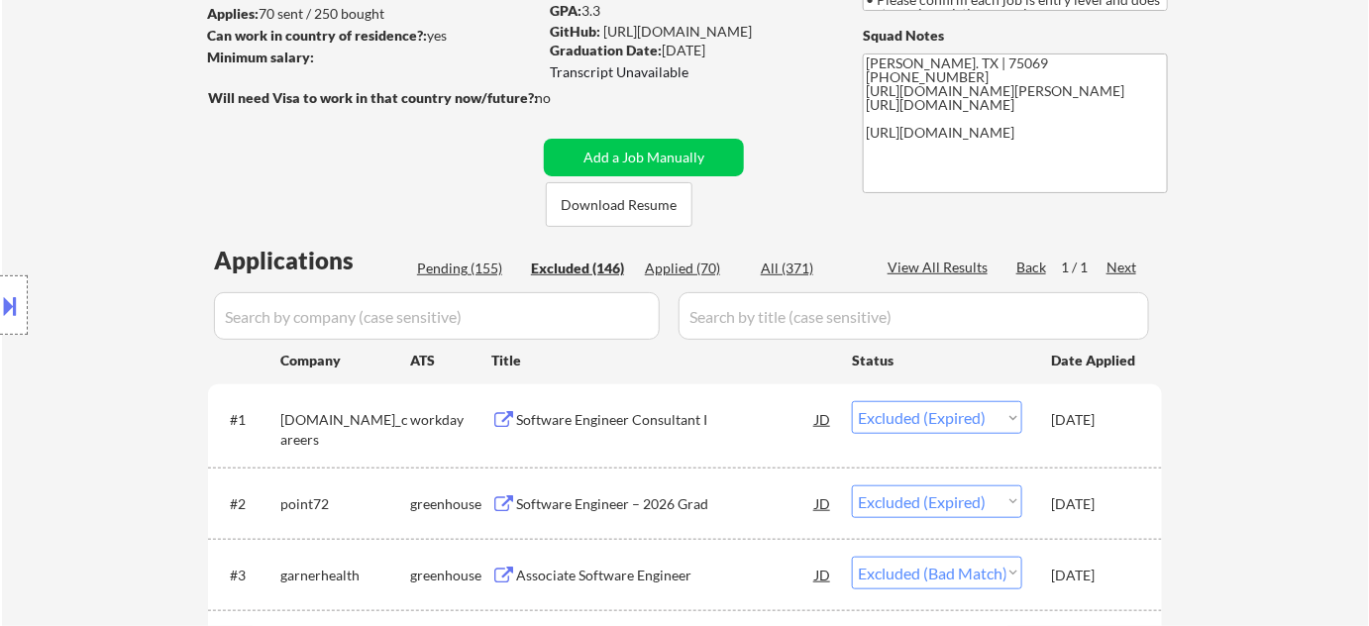
select select ""excluded__bad_match_""
select select ""excluded__other_""
select select ""excluded__bad_match_""
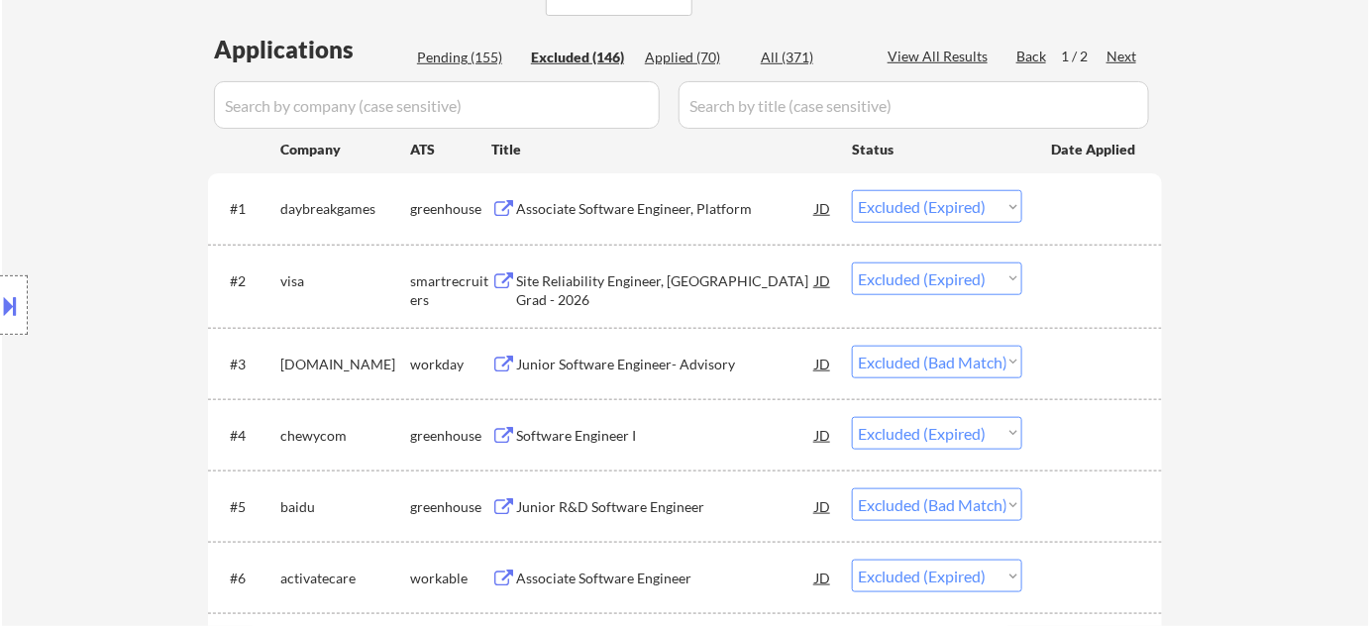
scroll to position [450, 0]
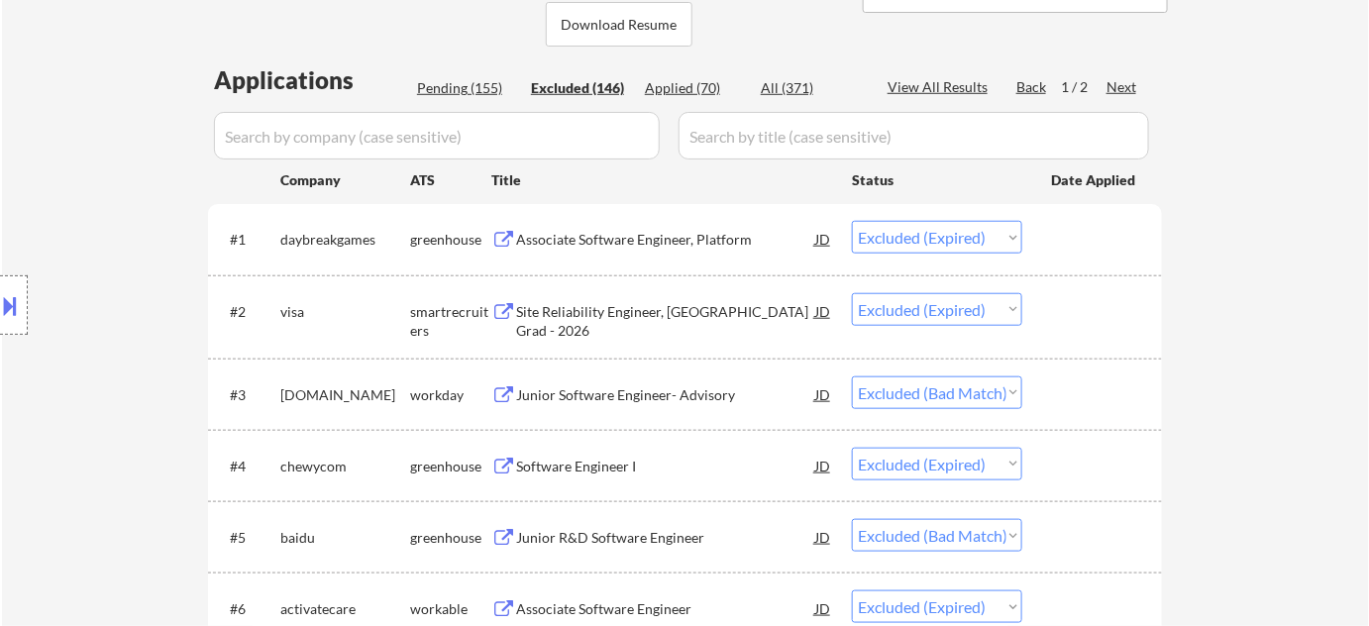
click at [668, 86] on div "Applied (70)" at bounding box center [694, 88] width 99 height 20
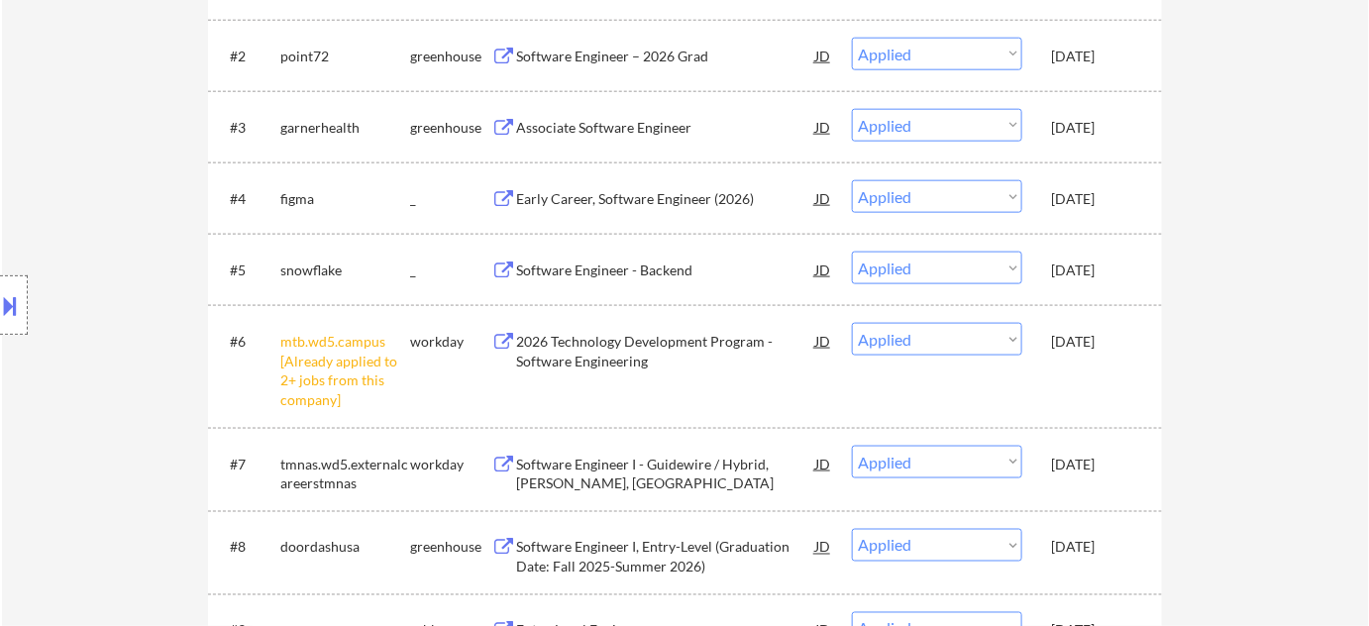
scroll to position [720, 0]
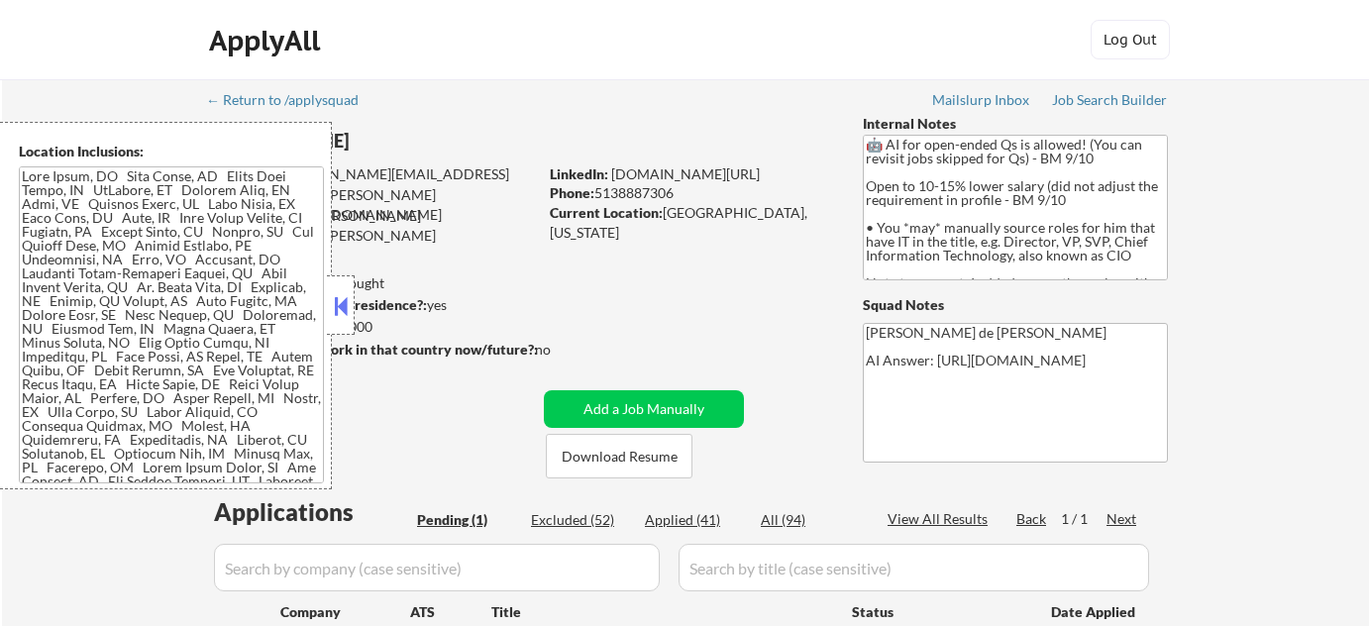
select select ""pending""
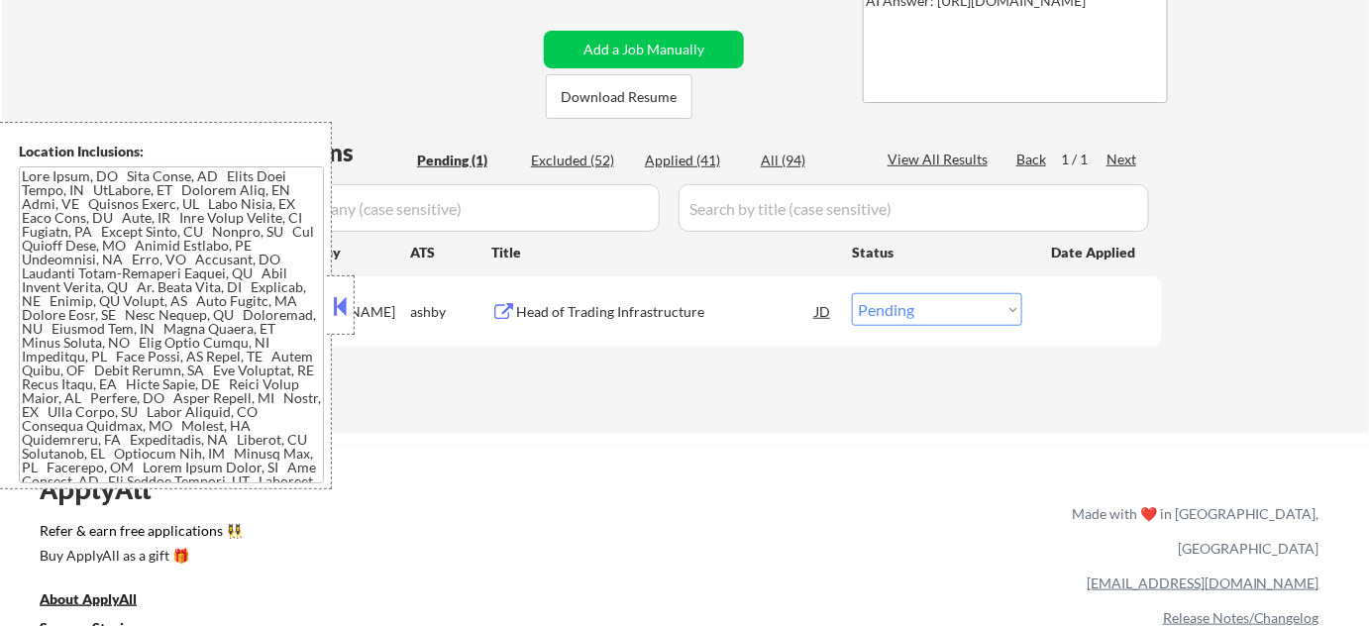
click at [327, 305] on div at bounding box center [341, 304] width 28 height 59
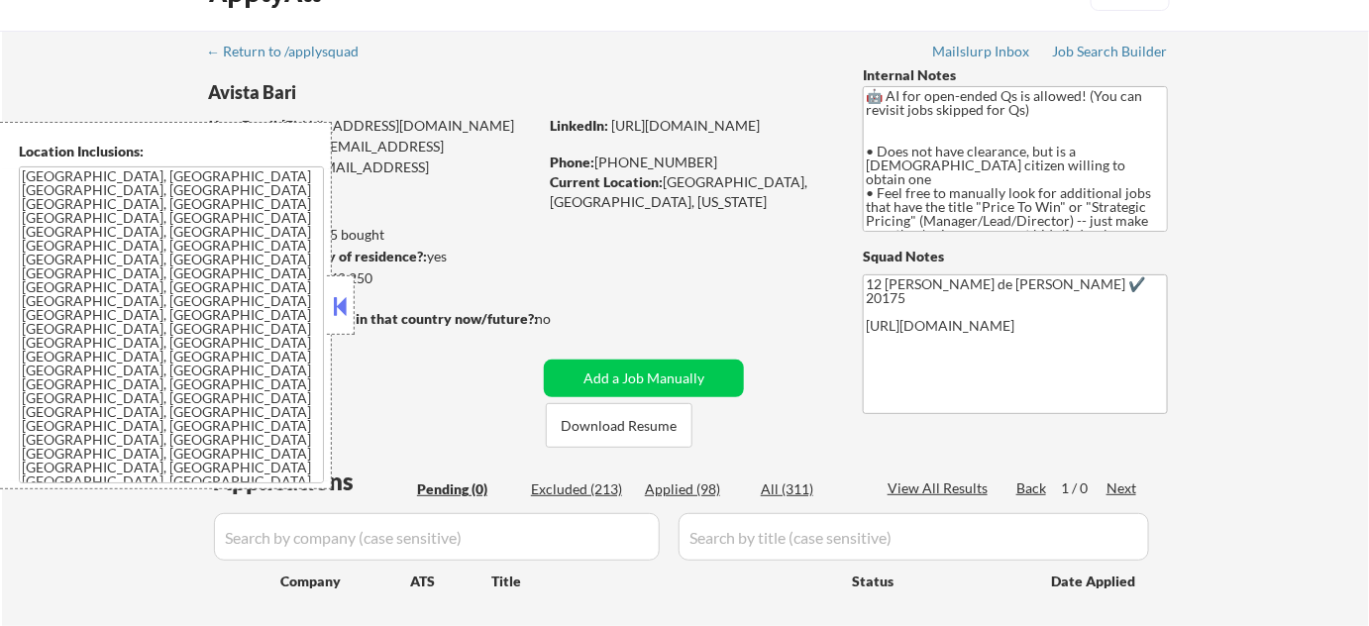
scroll to position [179, 0]
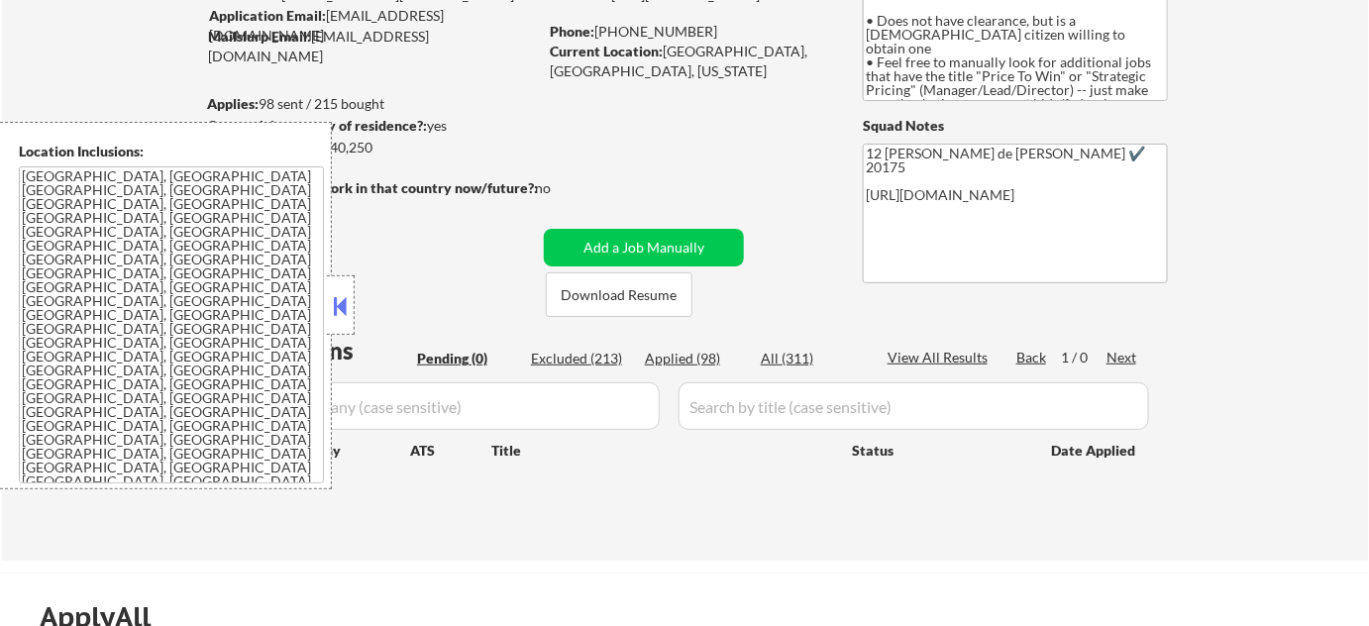
click at [572, 349] on div "Excluded (213)" at bounding box center [580, 359] width 99 height 20
click at [346, 316] on button at bounding box center [341, 306] width 22 height 30
select select ""excluded__expired_""
select select ""excluded__bad_match_""
select select ""excluded__other_""
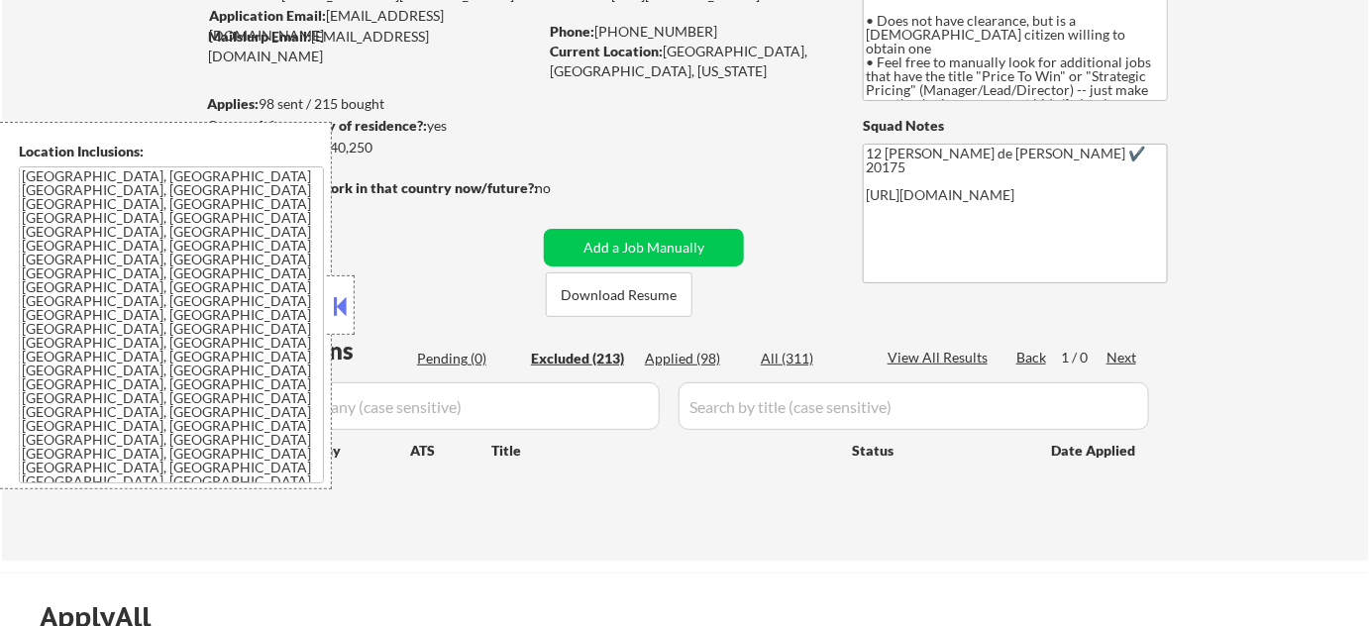
select select ""excluded__other_""
select select ""excluded__bad_match_""
select select ""excluded__other_""
select select ""excluded__expired_""
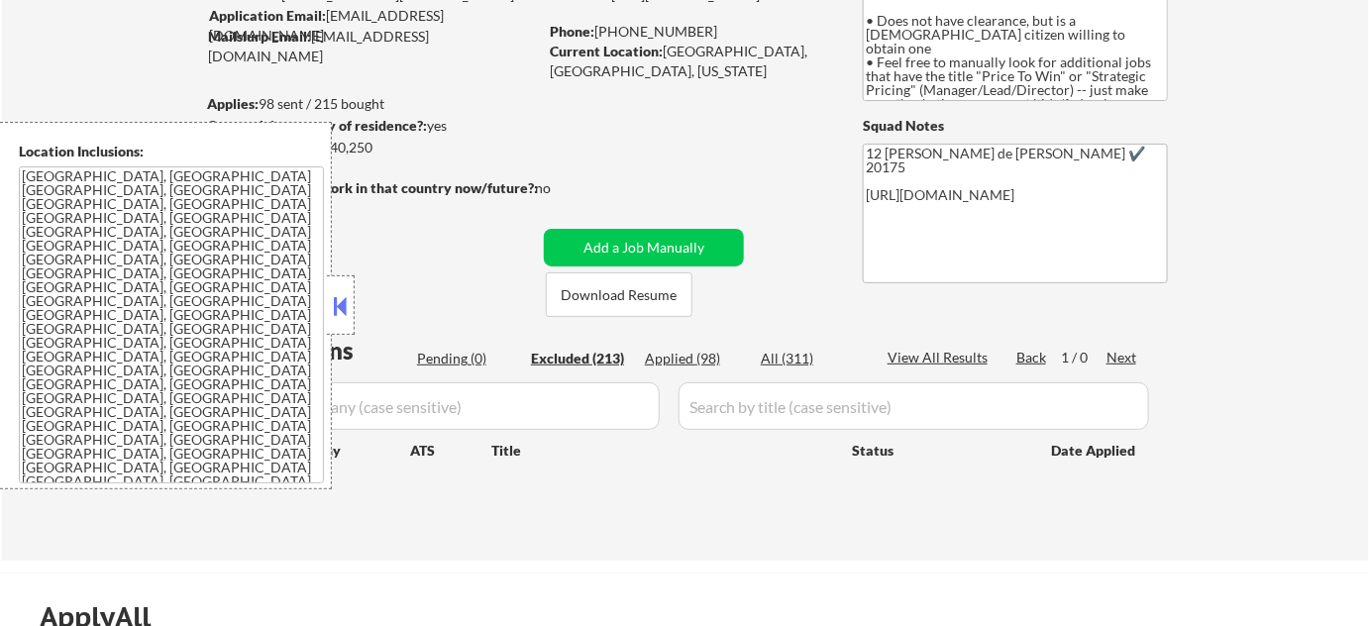
select select ""excluded__salary_""
select select ""excluded__other_""
select select ""excluded__expired_""
select select ""excluded__salary_""
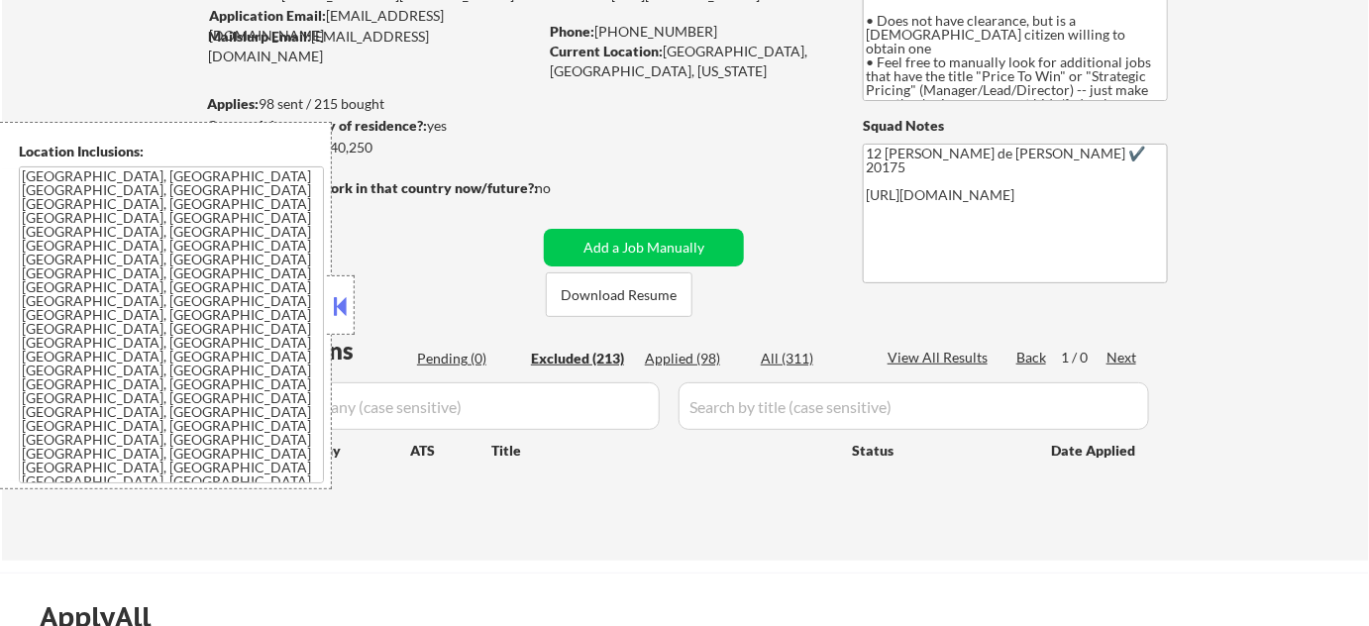
select select ""excluded__expired_""
select select ""excluded__blocklist_""
select select ""excluded__expired_""
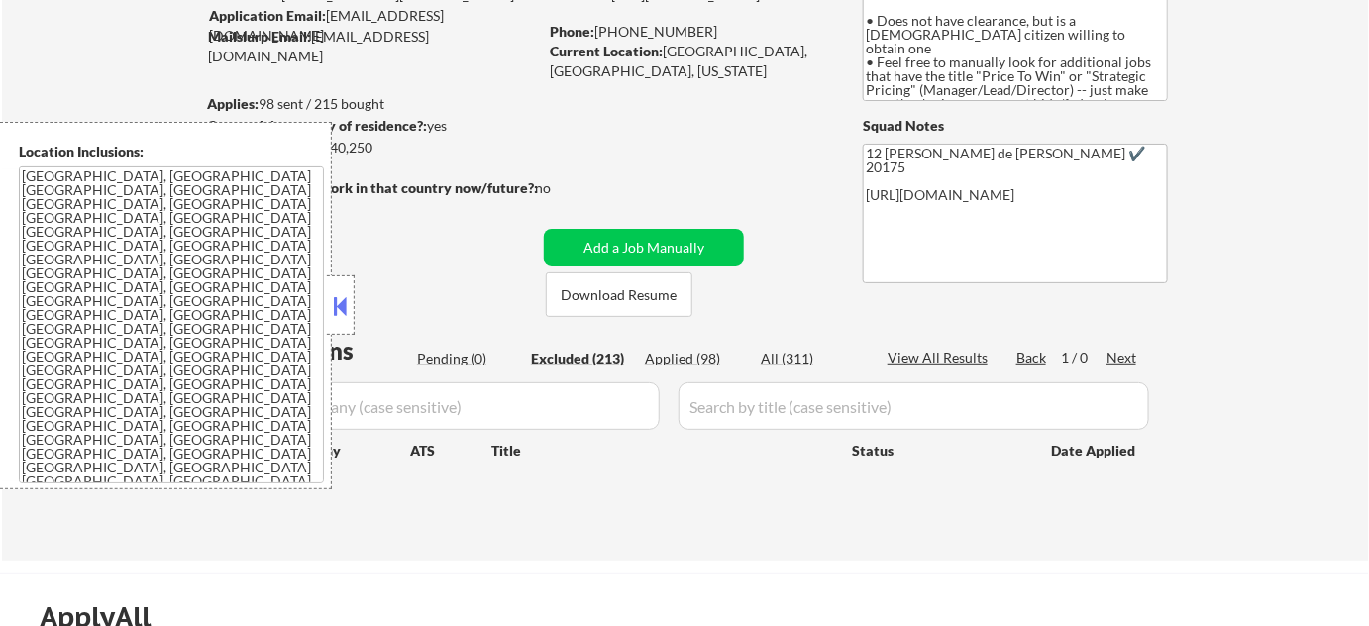
select select ""excluded__bad_match_""
select select ""excluded__blocklist_""
select select ""excluded__expired_""
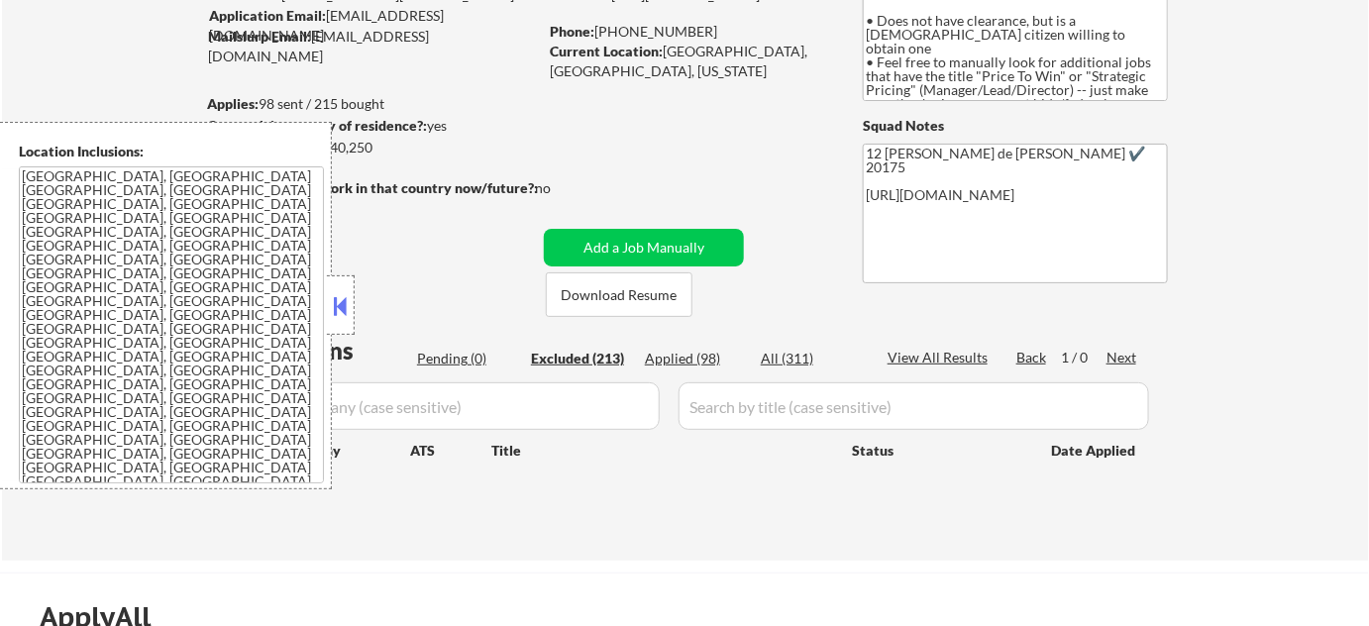
select select ""excluded__expired_""
select select ""excluded__blocklist_""
select select ""excluded__bad_match_""
select select ""excluded__blocklist_""
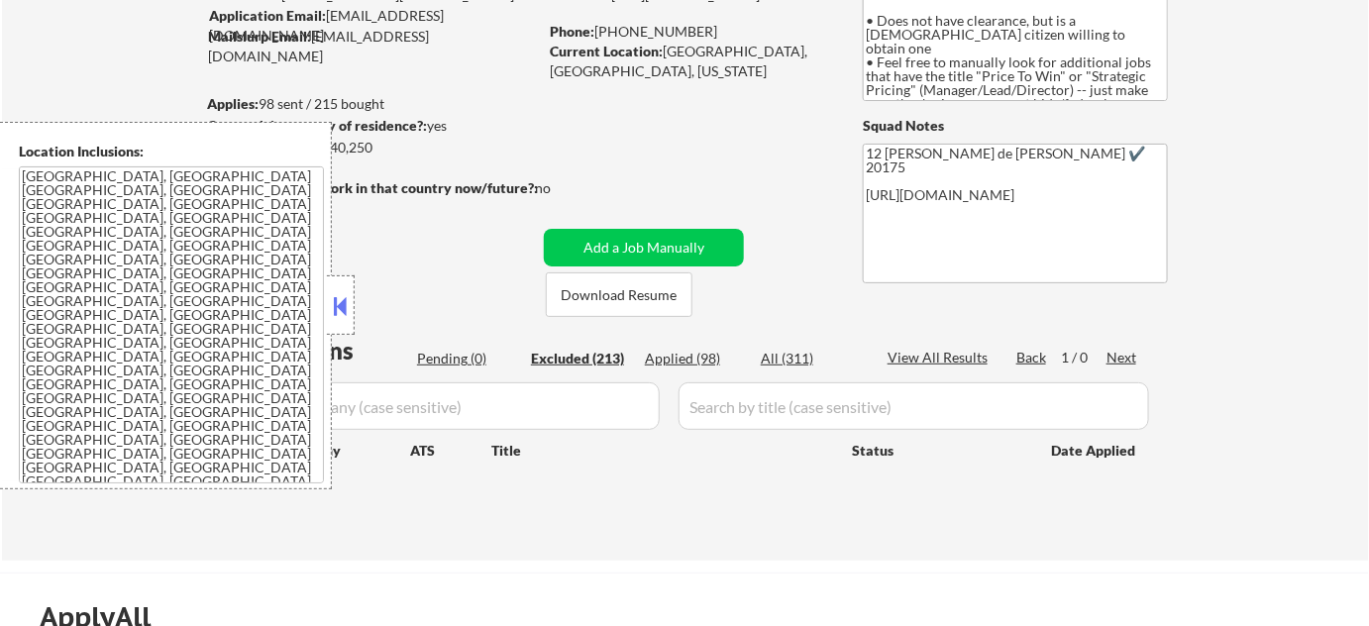
select select ""excluded__other_""
select select ""excluded__expired_""
select select ""excluded__bad_match_""
select select ""excluded__other_""
select select ""excluded__location_""
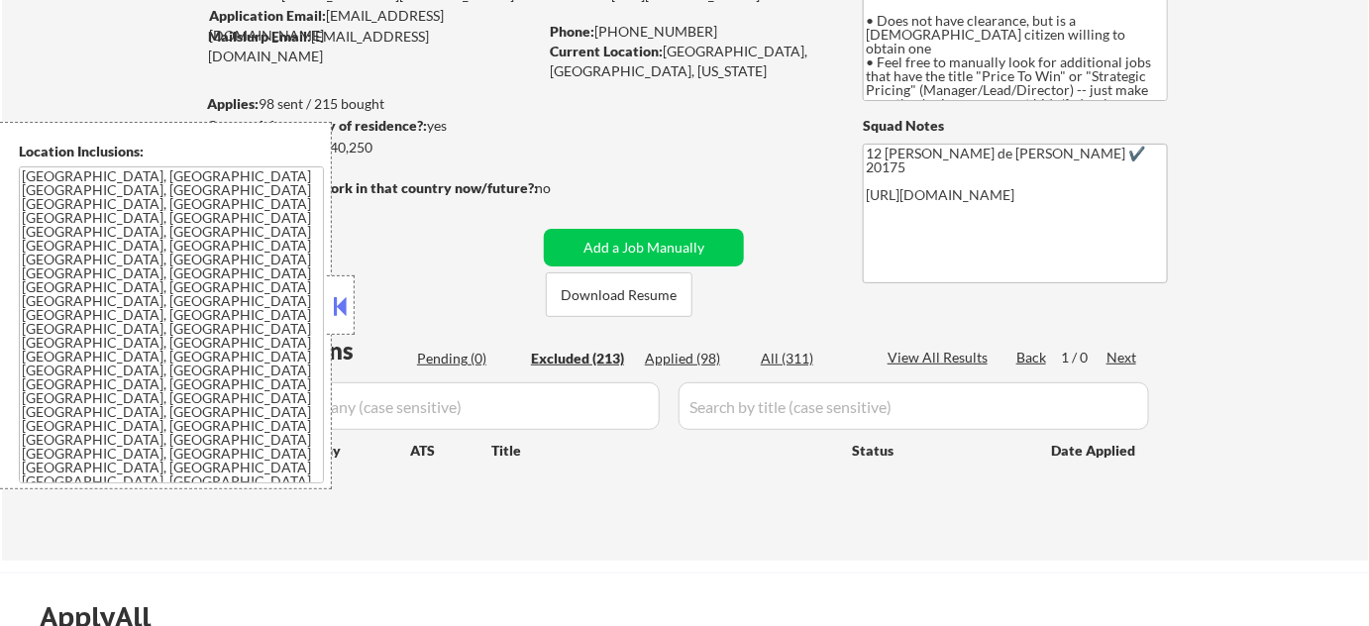
select select ""excluded__location_""
select select ""excluded__bad_match_""
select select ""excluded__expired_""
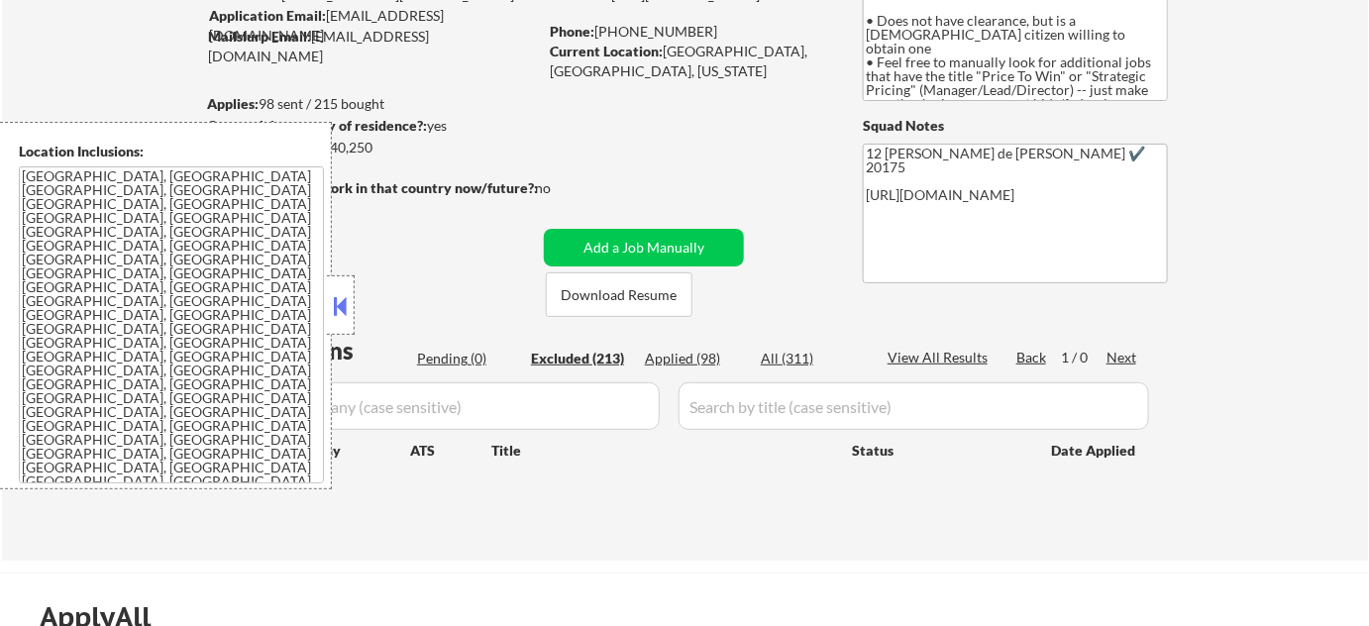
select select ""excluded__expired_""
select select ""excluded__salary_""
select select ""excluded""
select select ""excluded__other_""
select select ""excluded__location_""
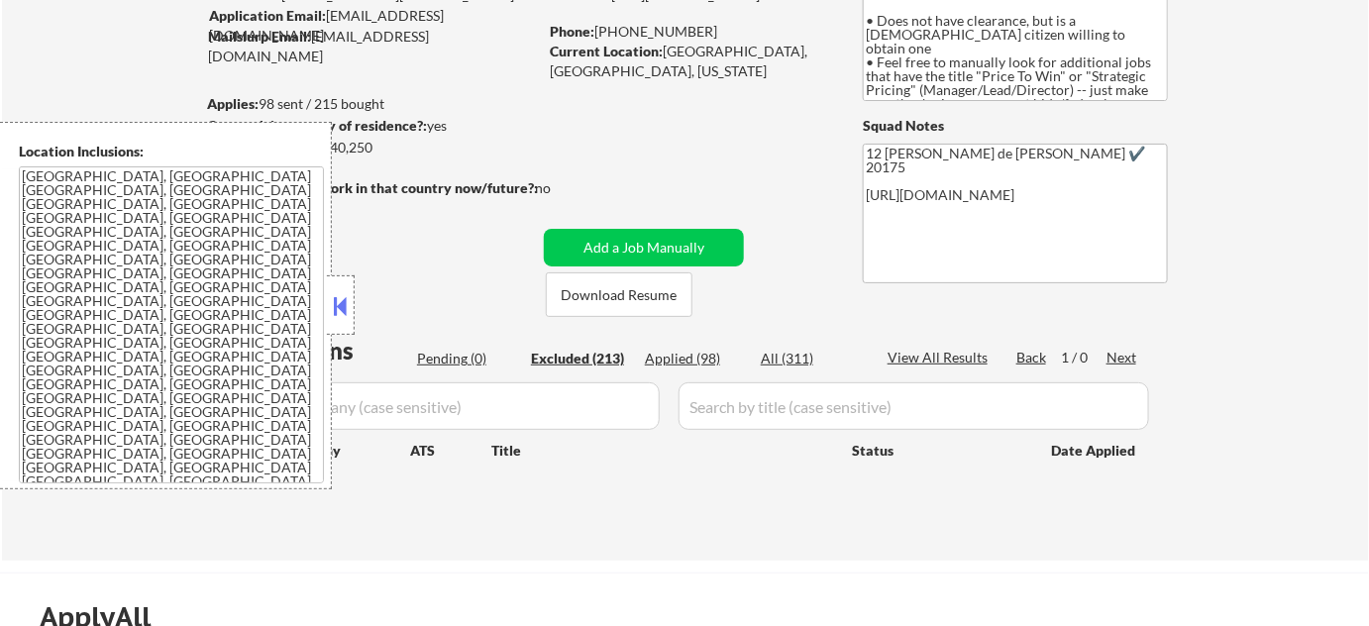
select select ""excluded__bad_match_""
select select ""excluded__location_""
select select ""excluded__expired_""
select select ""excluded__bad_match_""
select select ""excluded""
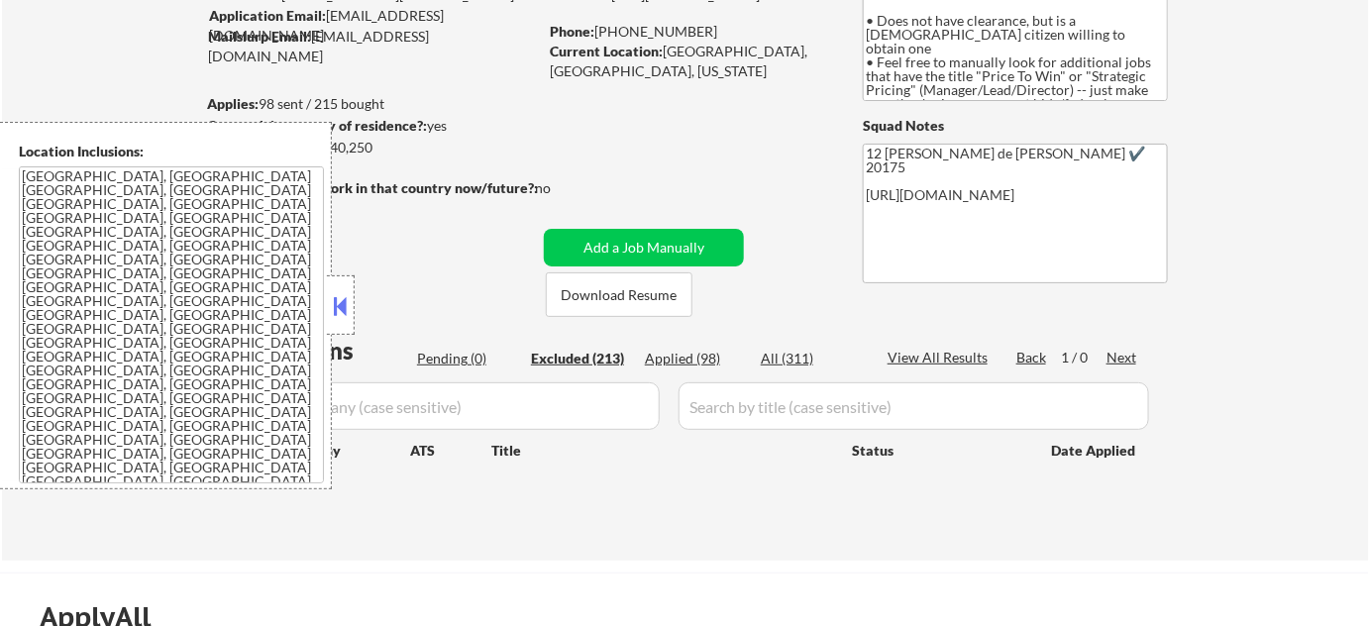
select select ""excluded__blocklist_""
select select ""excluded__bad_match_""
select select ""excluded__expired_""
select select ""excluded__blocklist_""
select select ""excluded__expired_""
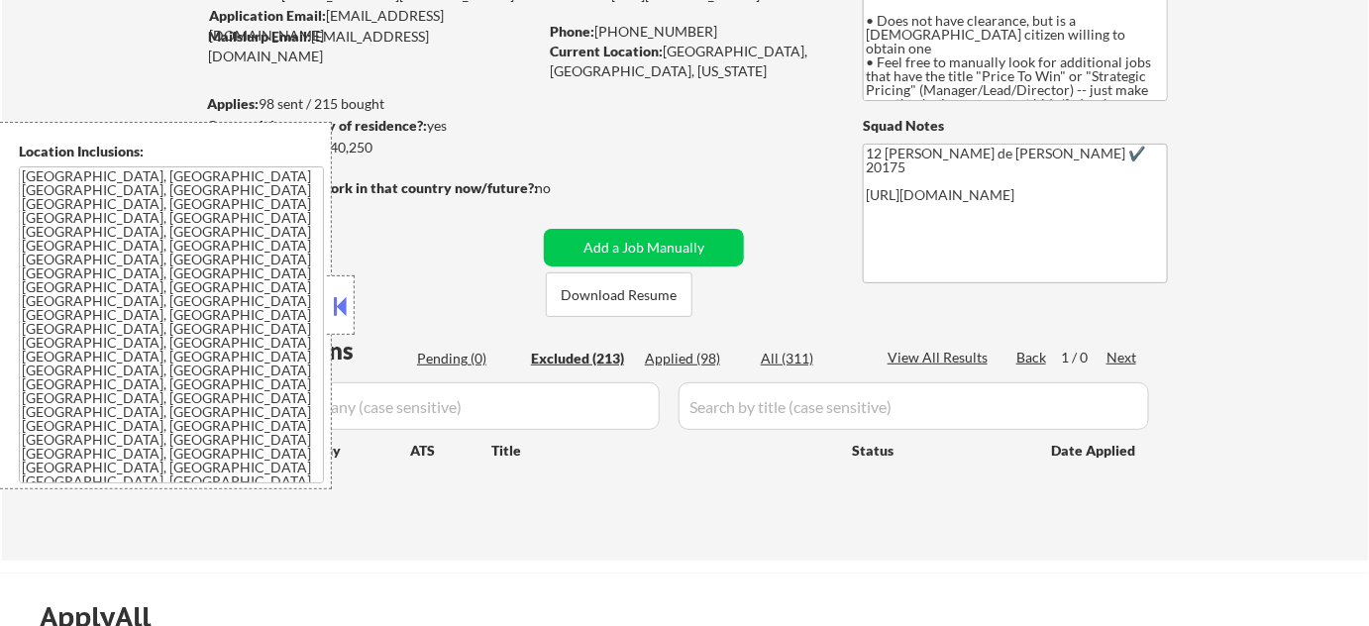
select select ""excluded__expired_""
select select ""excluded""
select select ""excluded__blocklist_""
select select ""excluded__expired_""
select select ""excluded__salary_""
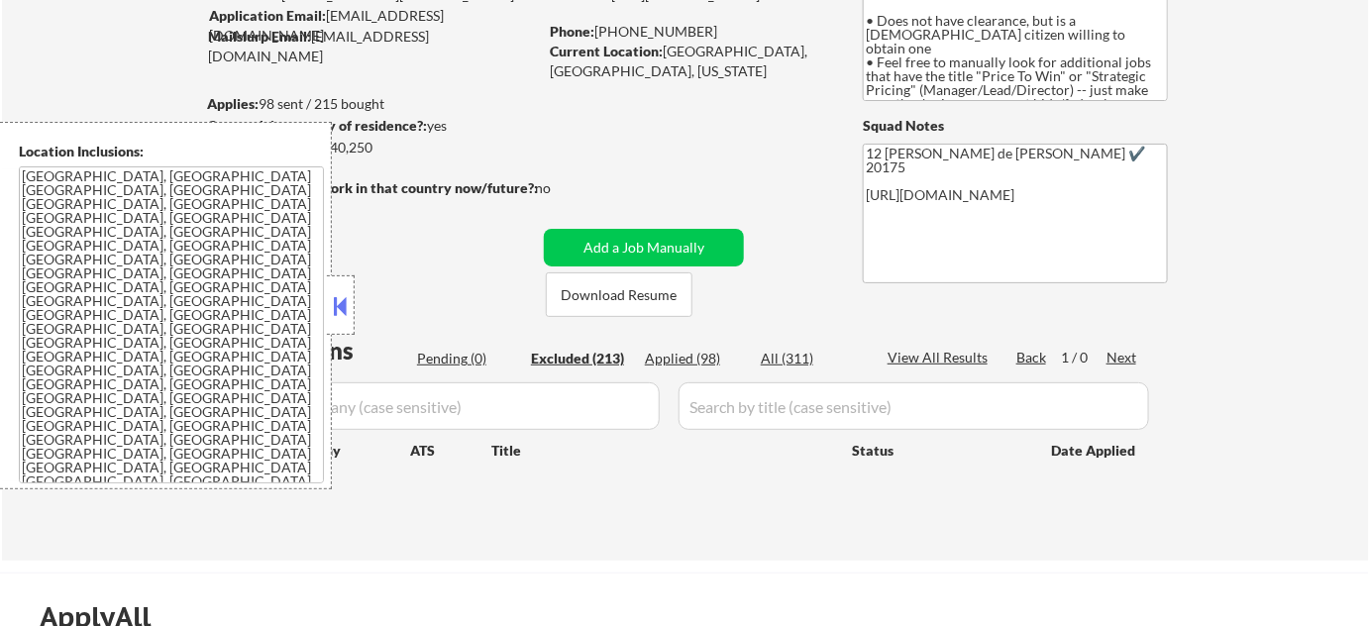
select select ""excluded__other_""
select select ""excluded__location_""
select select ""excluded__salary_""
select select ""excluded__expired_""
select select ""excluded__location_""
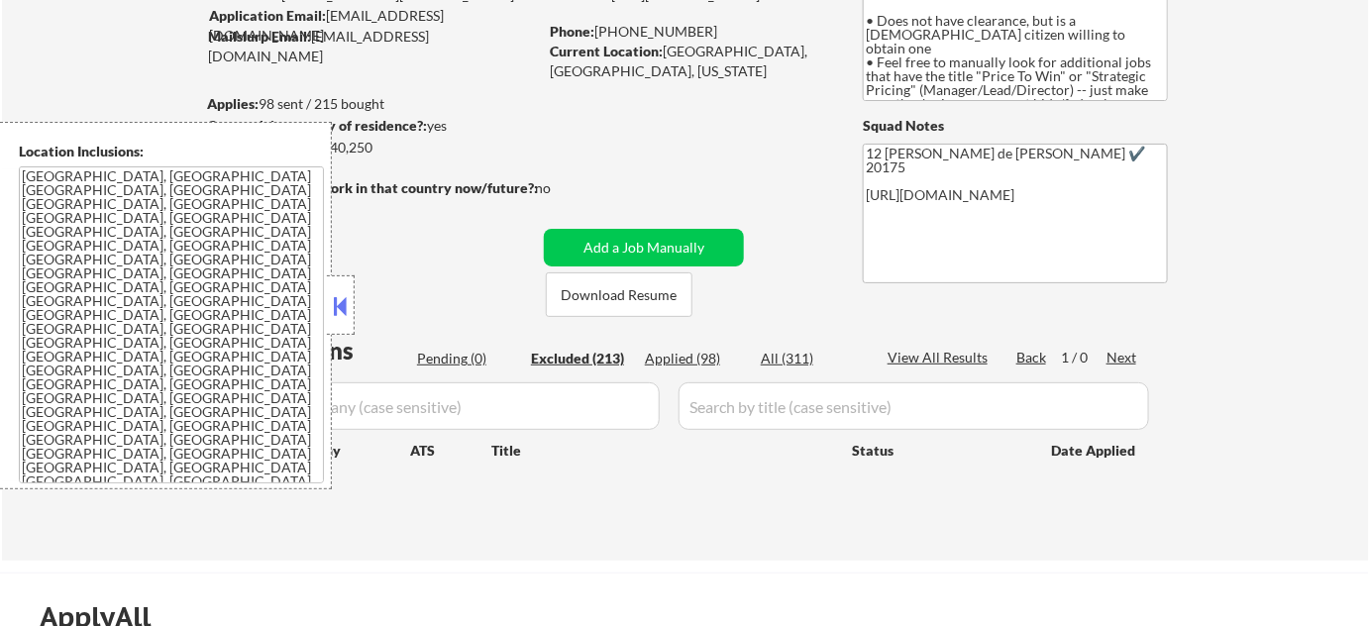
select select ""excluded__salary_""
select select ""excluded__blocklist_""
select select ""excluded__location_""
select select ""excluded__blocklist_""
select select ""excluded__expired_""
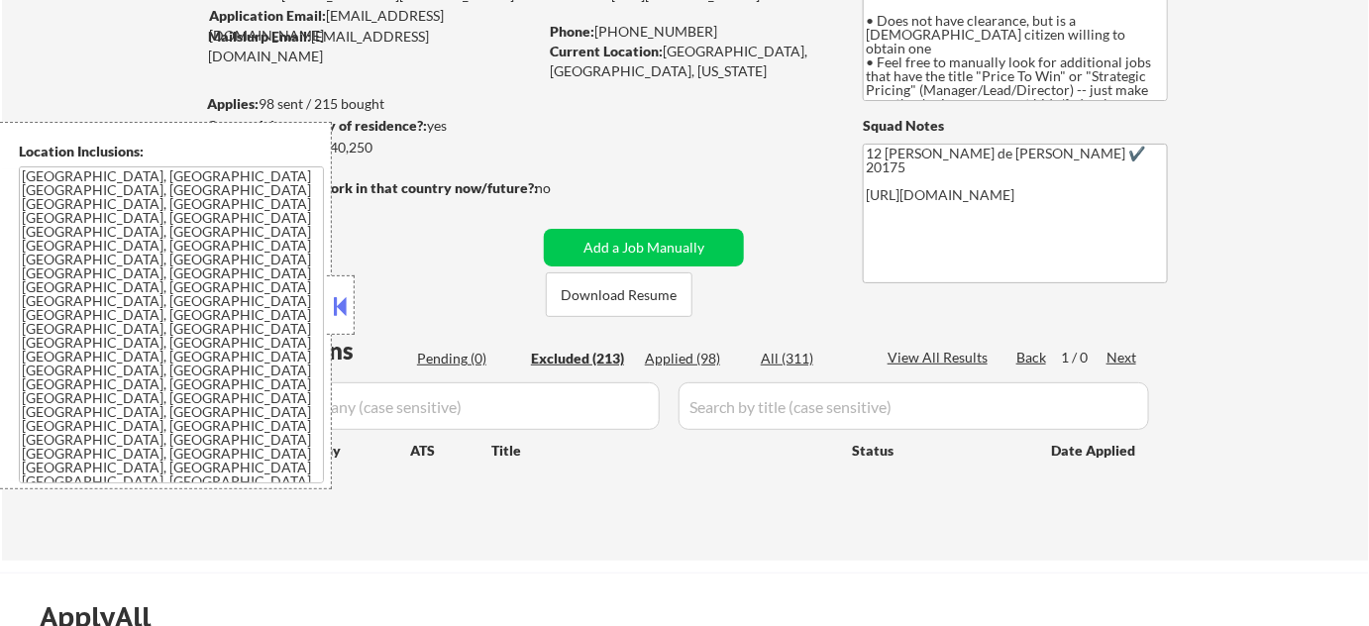
select select ""excluded__expired_""
select select ""excluded__location_""
select select ""excluded__expired_""
select select ""excluded__location_""
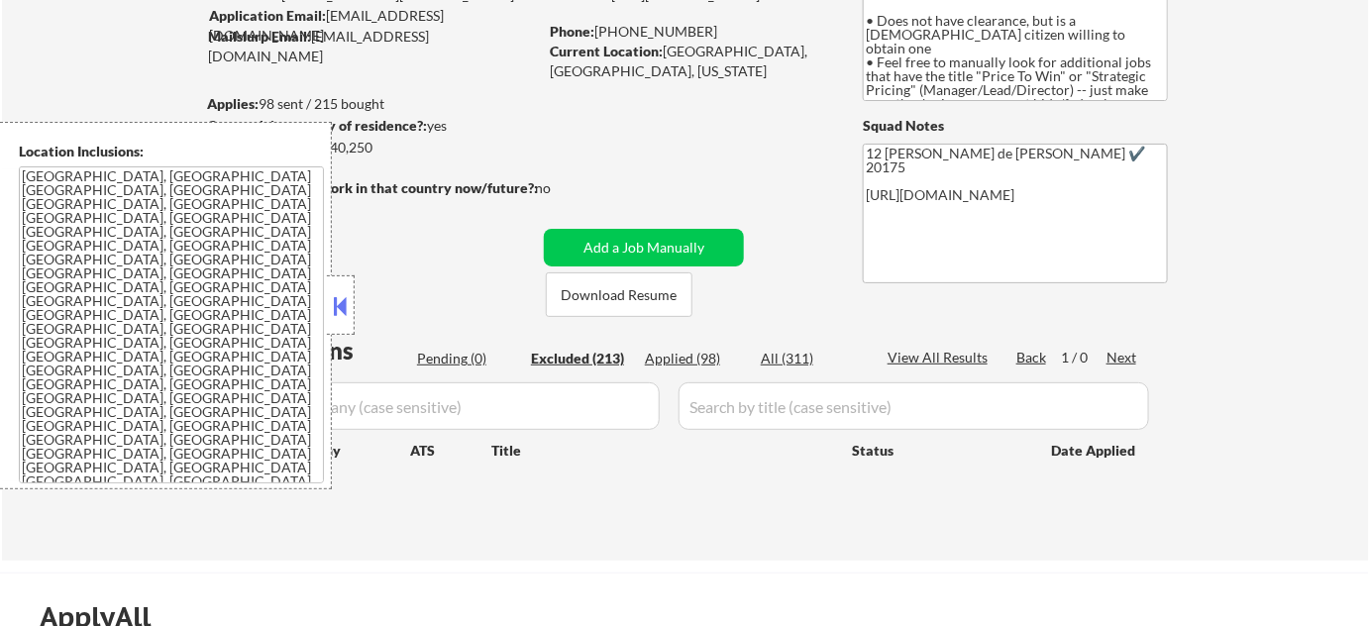
select select ""excluded__location_""
select select ""excluded__other_""
select select ""excluded__location_""
select select ""excluded__expired_""
select select ""excluded""
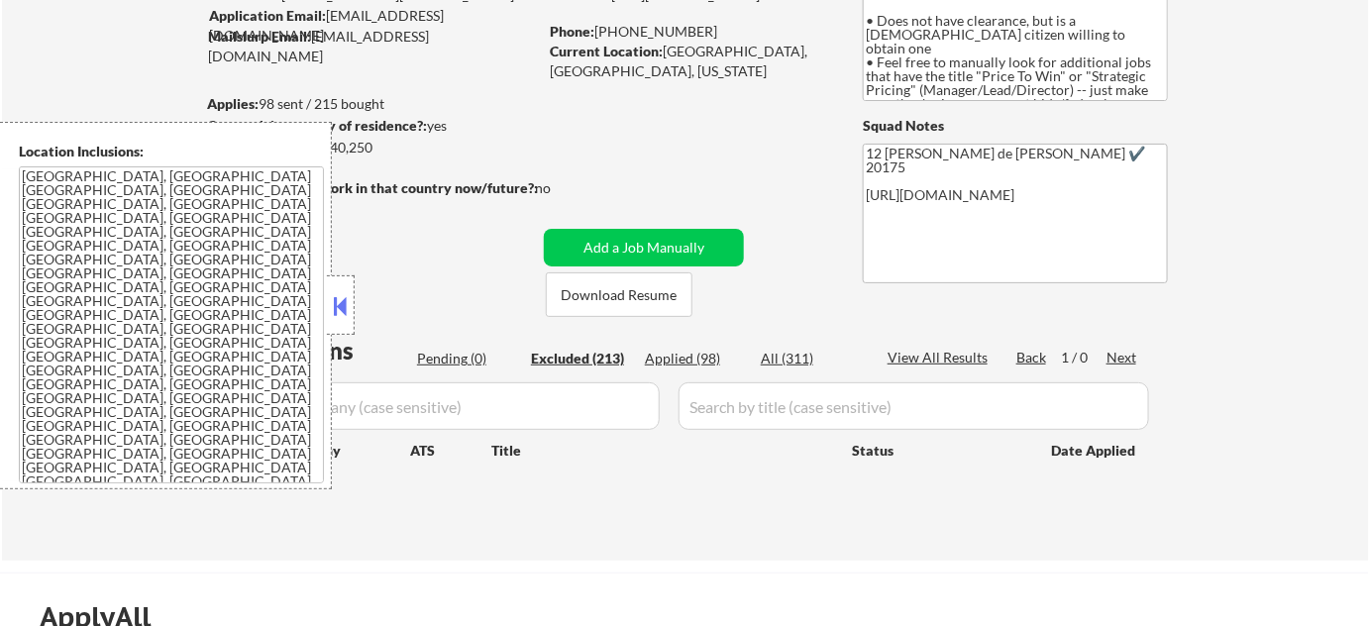
select select ""excluded__salary_""
select select ""excluded__location_""
select select ""excluded__expired_""
select select ""excluded__salary_""
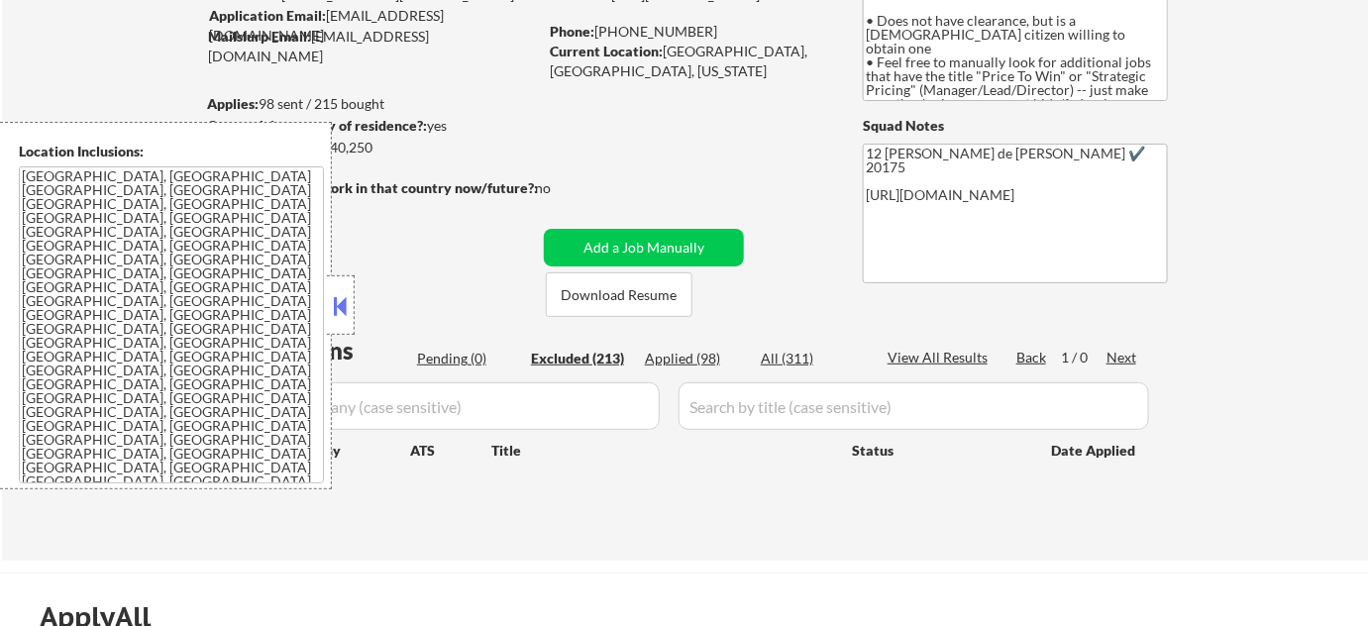
select select ""excluded__location_""
select select ""excluded__salary_""
select select ""excluded__expired_""
select select ""excluded__bad_match_""
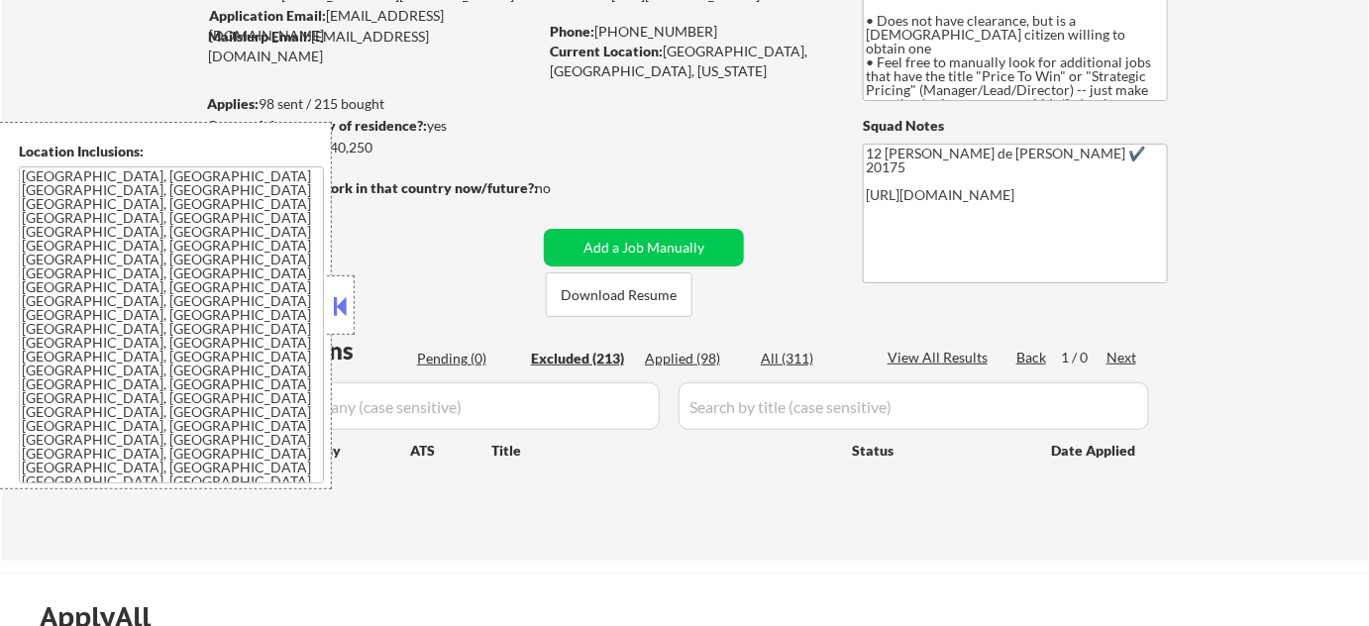
select select ""excluded__expired_""
select select ""excluded__other_""
select select ""excluded__location_""
select select ""excluded__expired_""
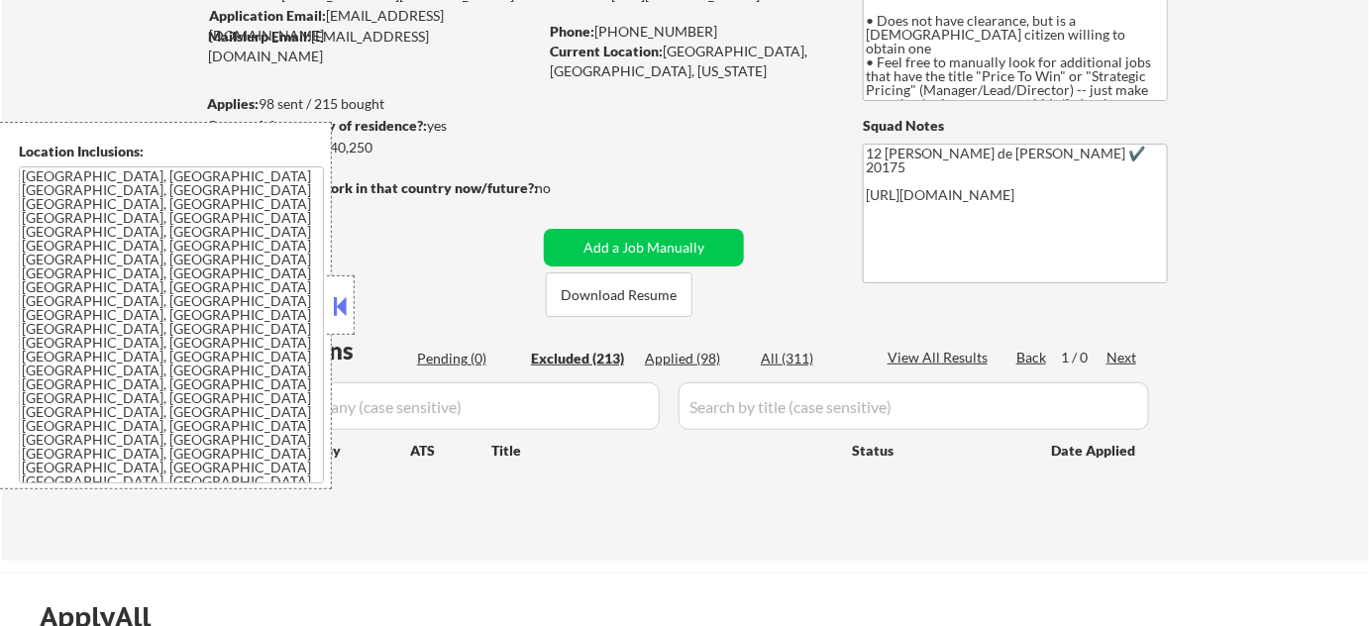
select select ""excluded__salary_""
select select ""excluded__expired_""
select select ""excluded__location_""
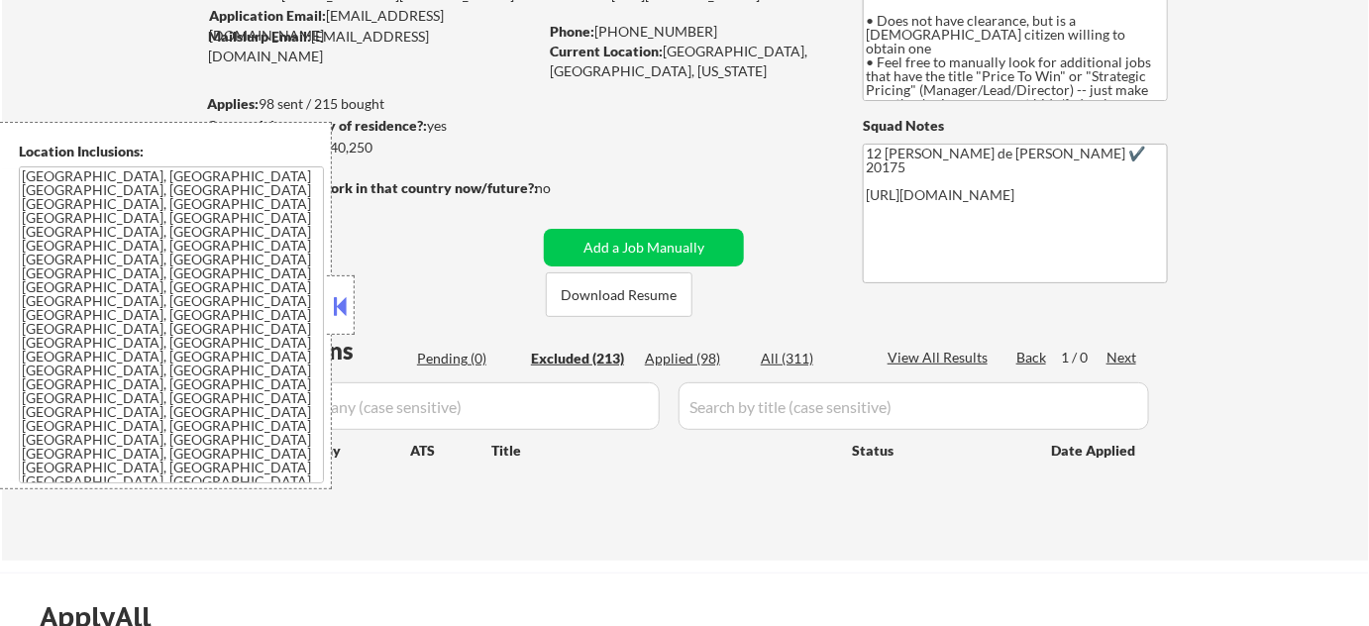
select select ""excluded__salary_""
select select ""excluded__location_""
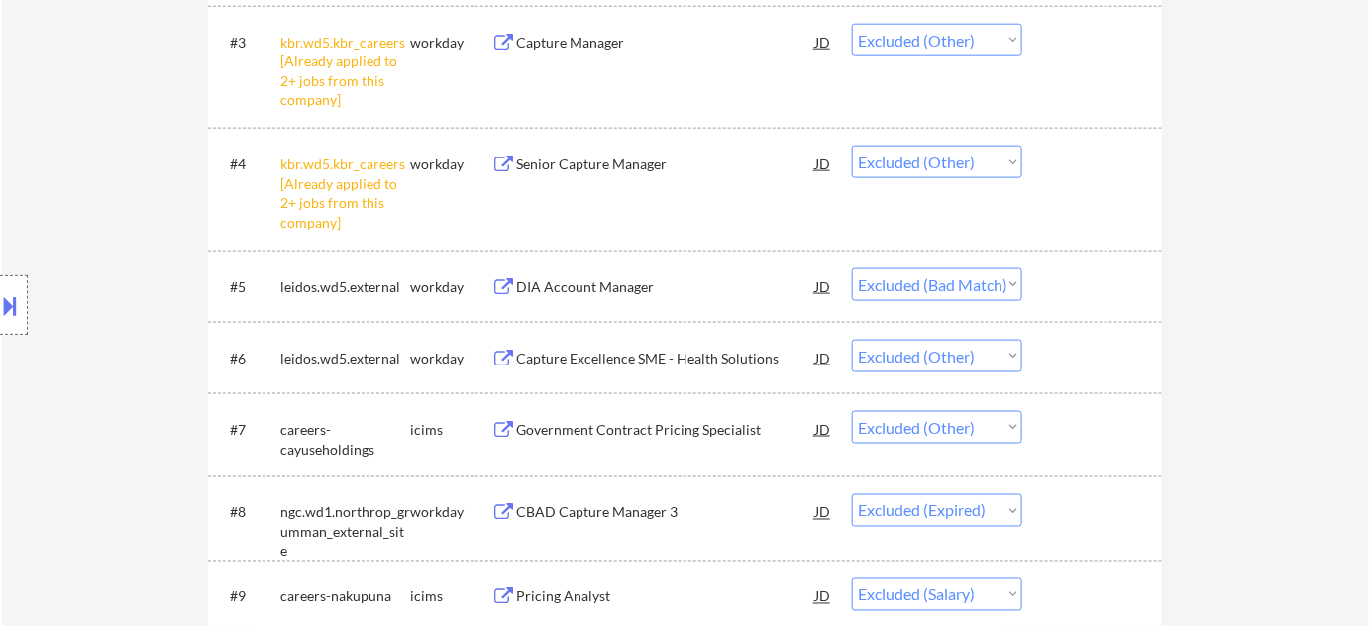
scroll to position [810, 0]
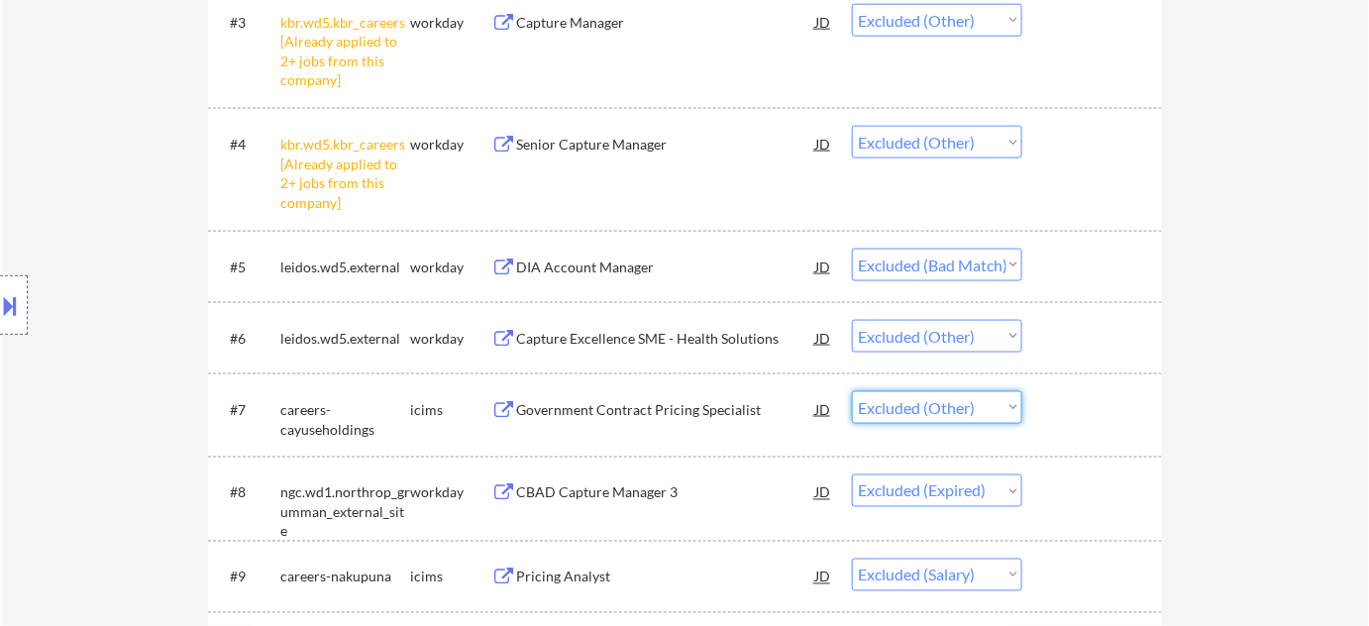
click at [953, 409] on select "Choose an option... Pending Applied Excluded (Questions) Excluded (Expired) Exc…" at bounding box center [937, 407] width 170 height 33
select select ""excluded__bad_match_""
click at [852, 391] on select "Choose an option... Pending Applied Excluded (Questions) Excluded (Expired) Exc…" at bounding box center [937, 407] width 170 height 33
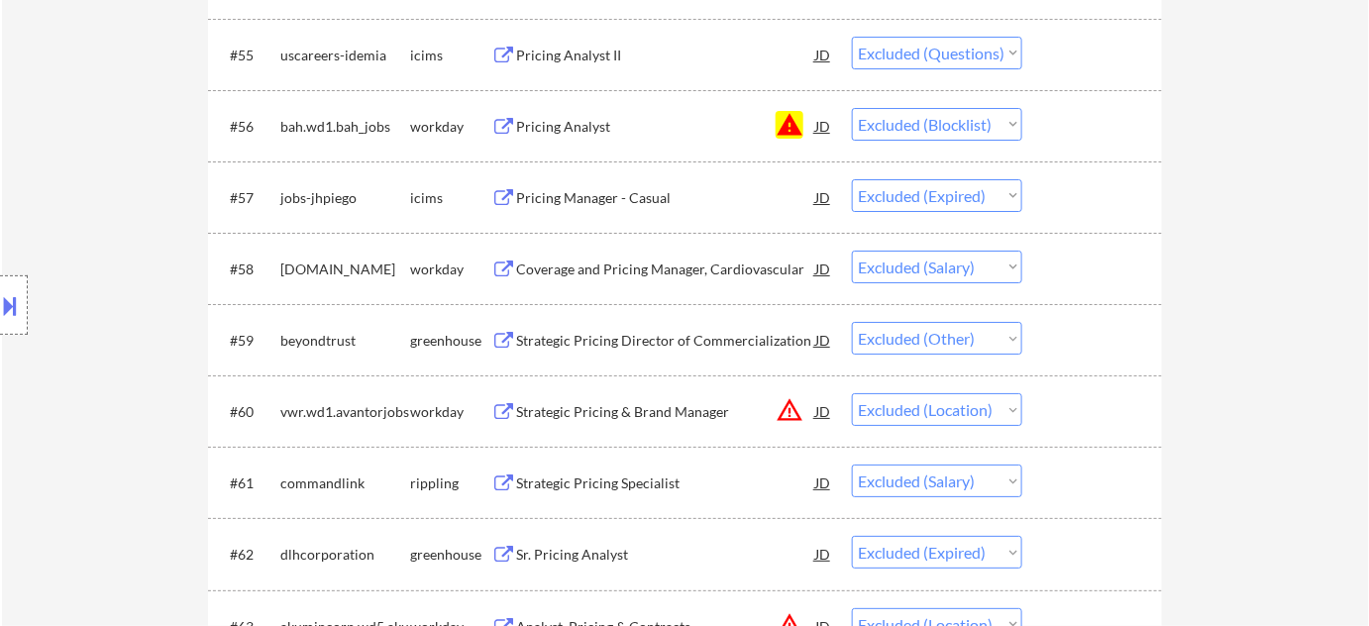
scroll to position [4862, 0]
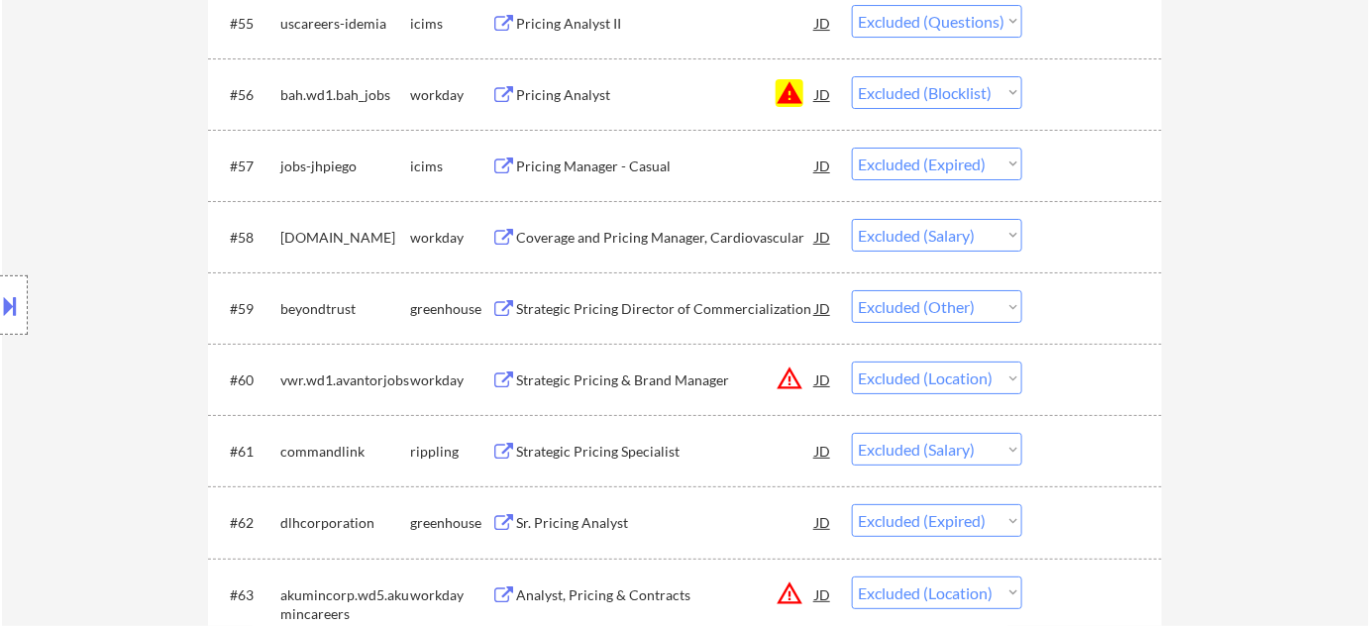
click at [645, 308] on div "Strategic Pricing Director of Commercialization" at bounding box center [665, 309] width 299 height 20
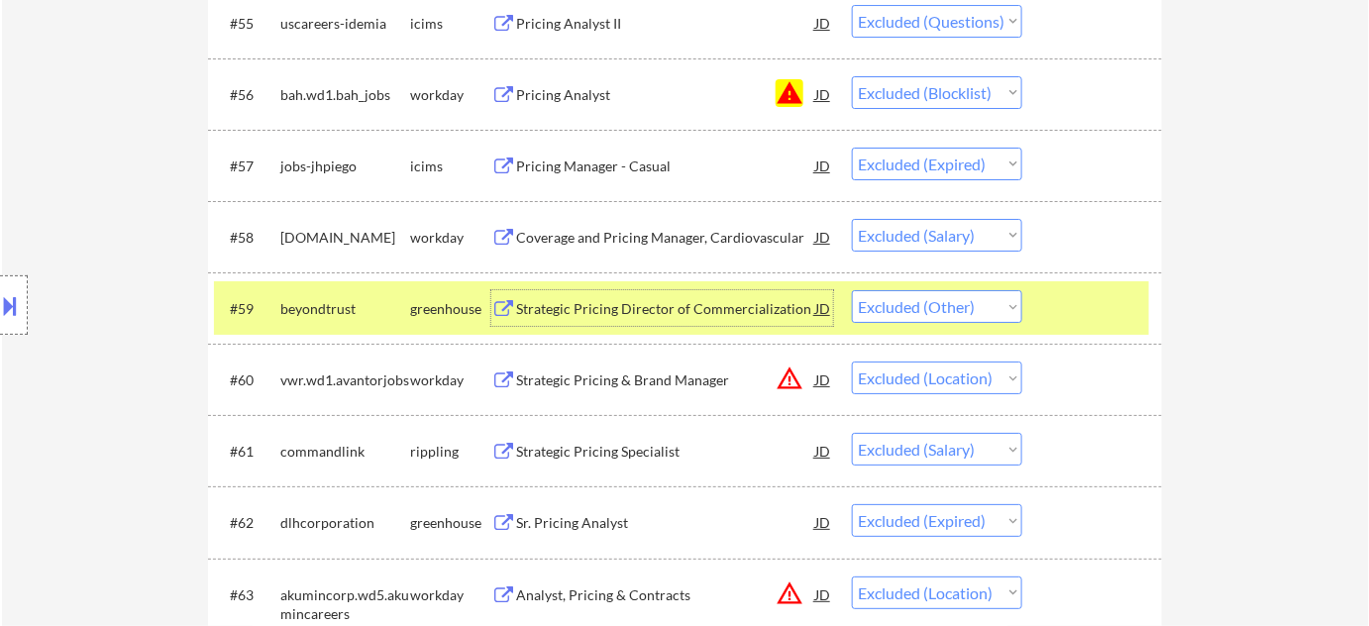
click at [874, 301] on select "Choose an option... Pending Applied Excluded (Questions) Excluded (Expired) Exc…" at bounding box center [937, 306] width 170 height 33
select select ""excluded__expired_""
click at [852, 290] on select "Choose an option... Pending Applied Excluded (Questions) Excluded (Expired) Exc…" at bounding box center [937, 306] width 170 height 33
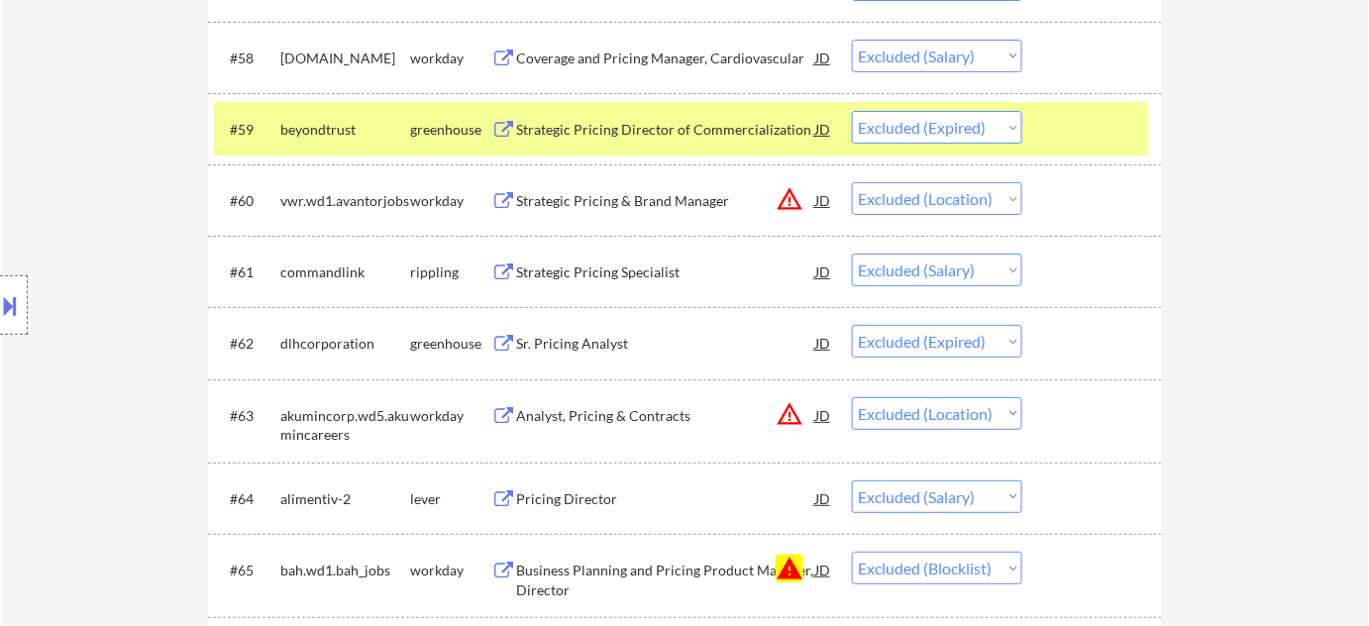
scroll to position [5221, 0]
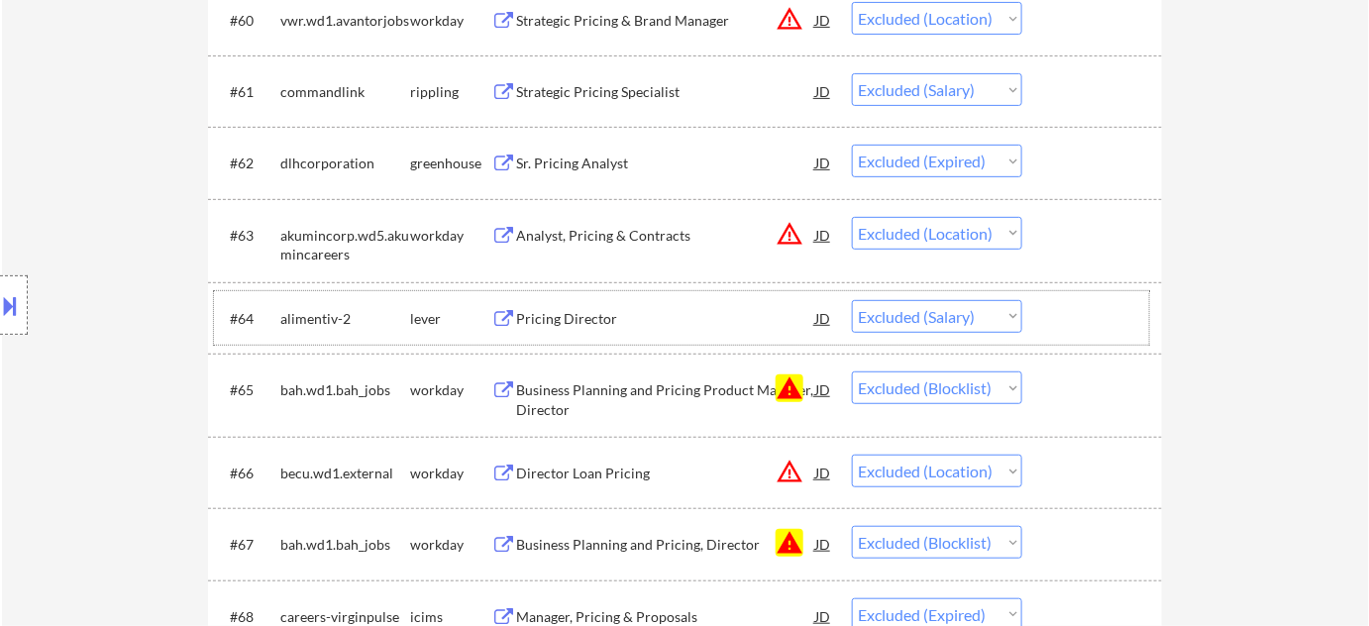
click at [583, 295] on div "#64 alimentiv-2 lever Pricing Director JD Choose an option... Pending Applied E…" at bounding box center [681, 317] width 935 height 53
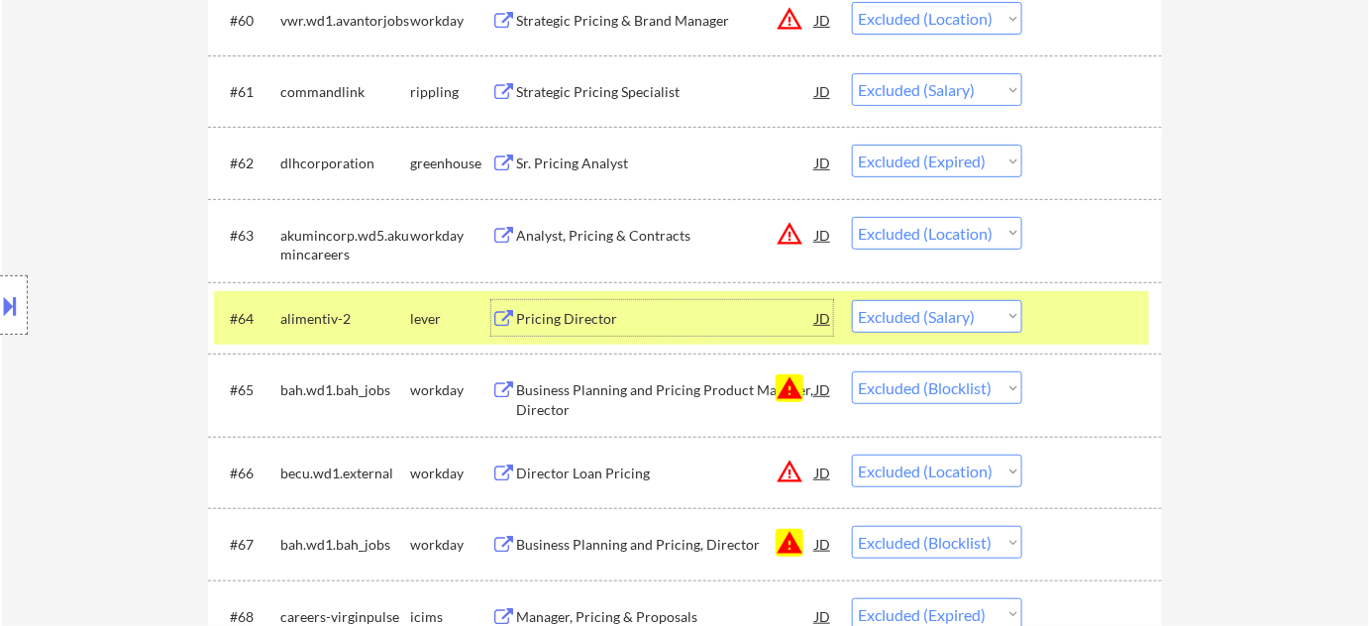
click at [579, 303] on div "Pricing Director" at bounding box center [665, 318] width 299 height 36
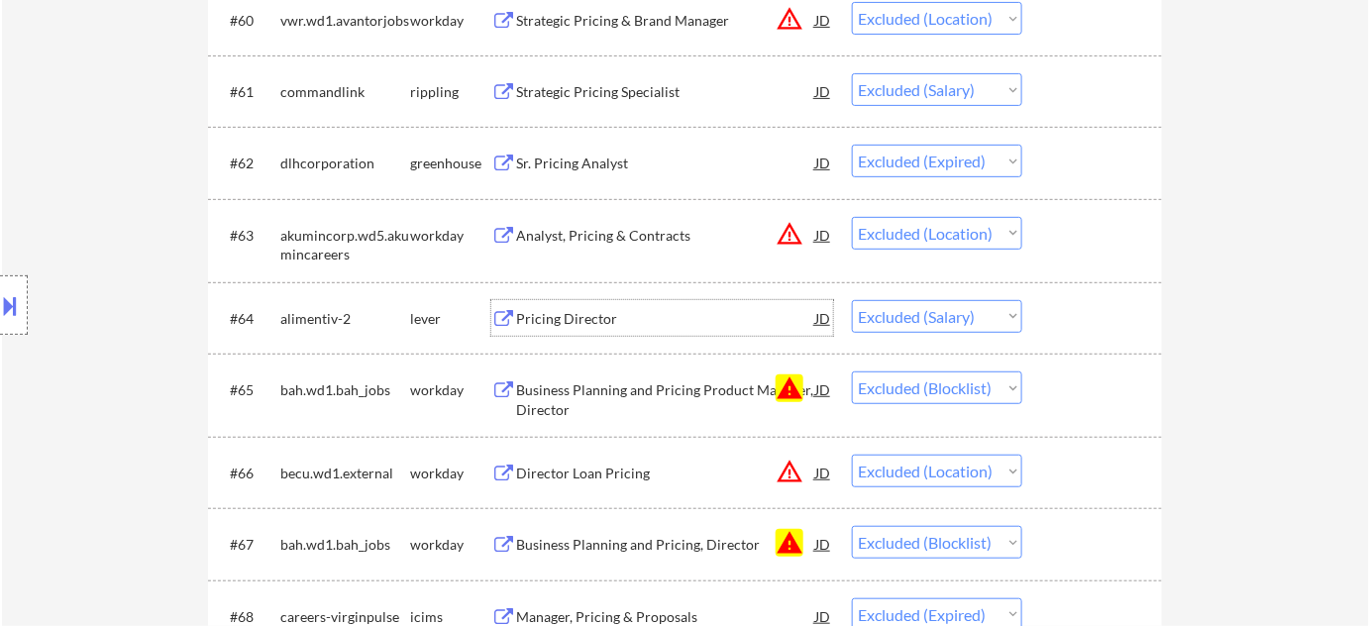
drag, startPoint x: 874, startPoint y: 313, endPoint x: 884, endPoint y: 329, distance: 19.2
click at [874, 313] on select "Choose an option... Pending Applied Excluded (Questions) Excluded (Expired) Exc…" at bounding box center [937, 316] width 170 height 33
select select ""excluded__expired_""
click at [852, 300] on select "Choose an option... Pending Applied Excluded (Questions) Excluded (Expired) Exc…" at bounding box center [937, 316] width 170 height 33
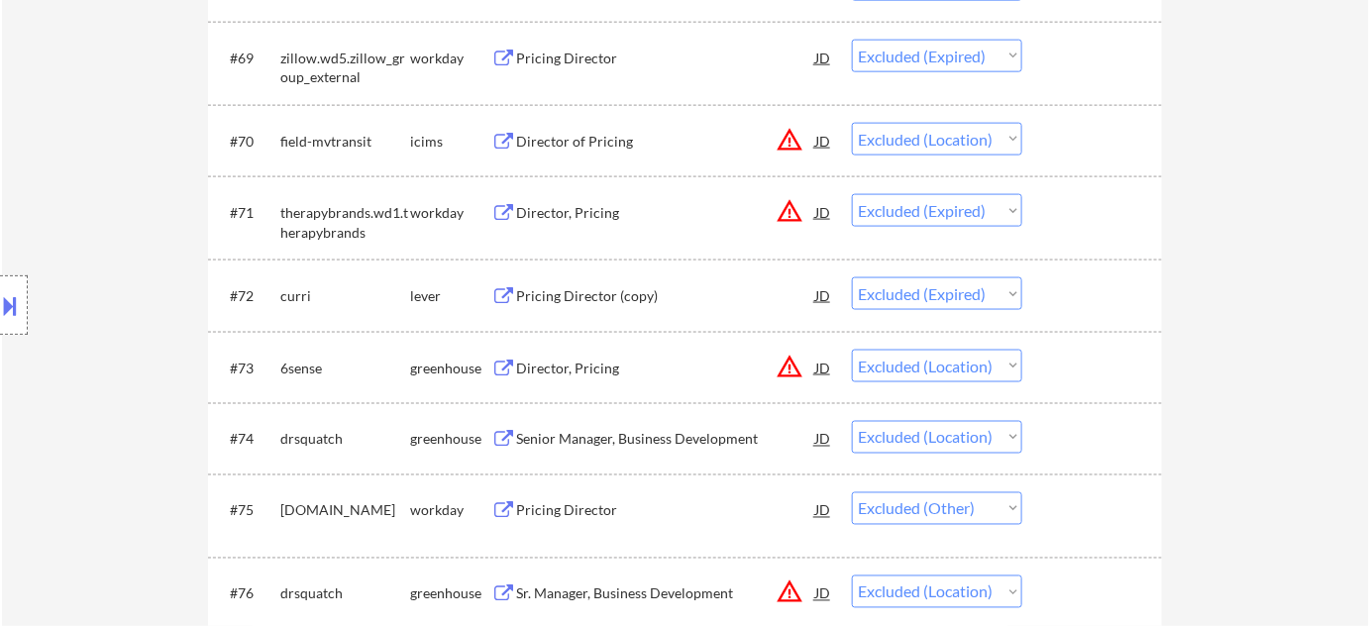
scroll to position [5852, 0]
click at [597, 295] on div "Pricing Director (copy)" at bounding box center [665, 295] width 299 height 20
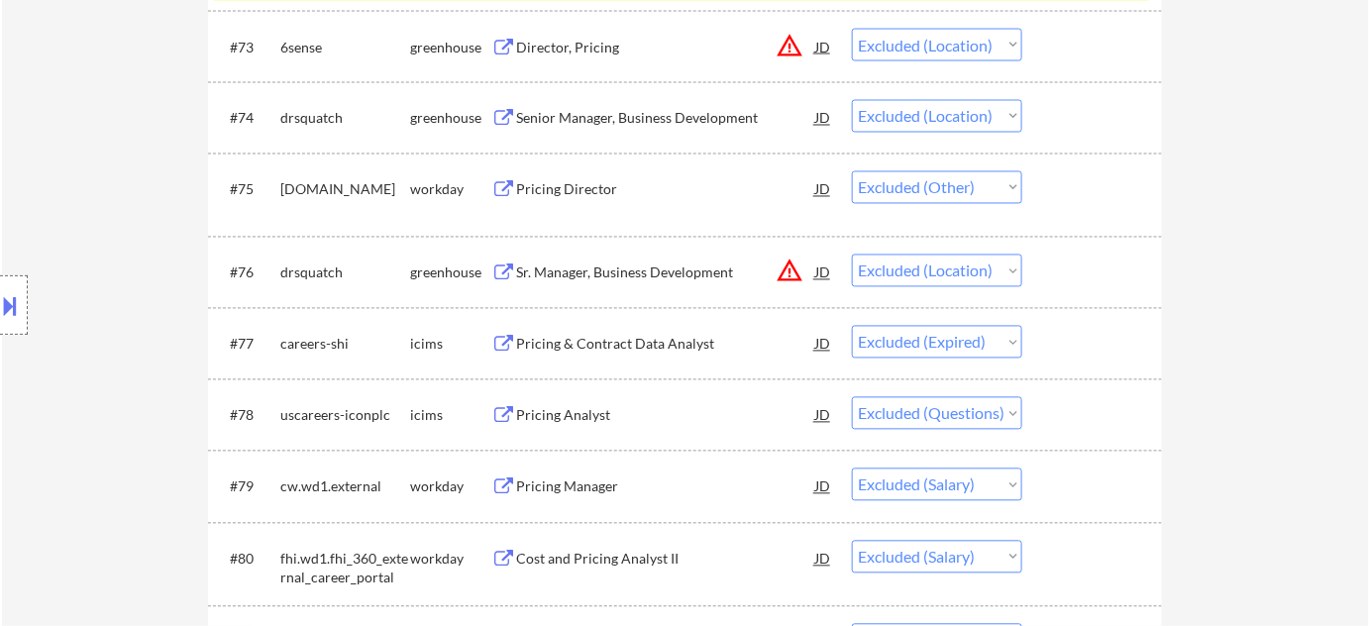
scroll to position [6212, 0]
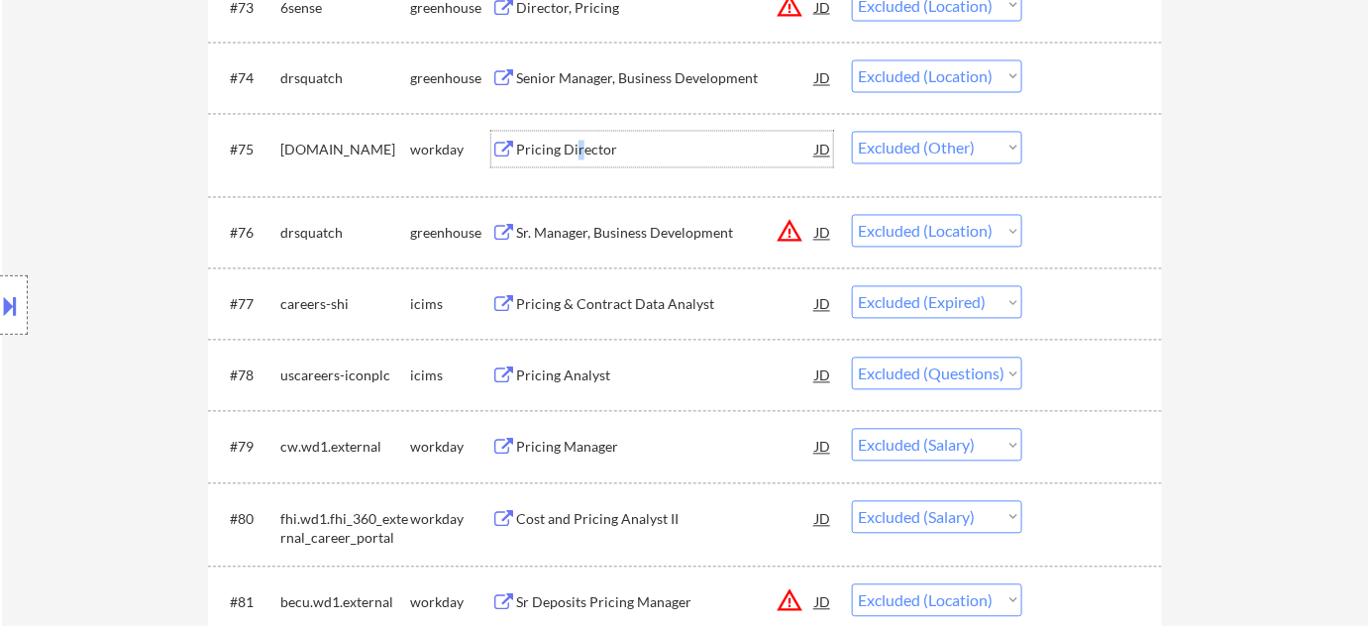
click at [575, 146] on div "Pricing Director" at bounding box center [665, 151] width 299 height 20
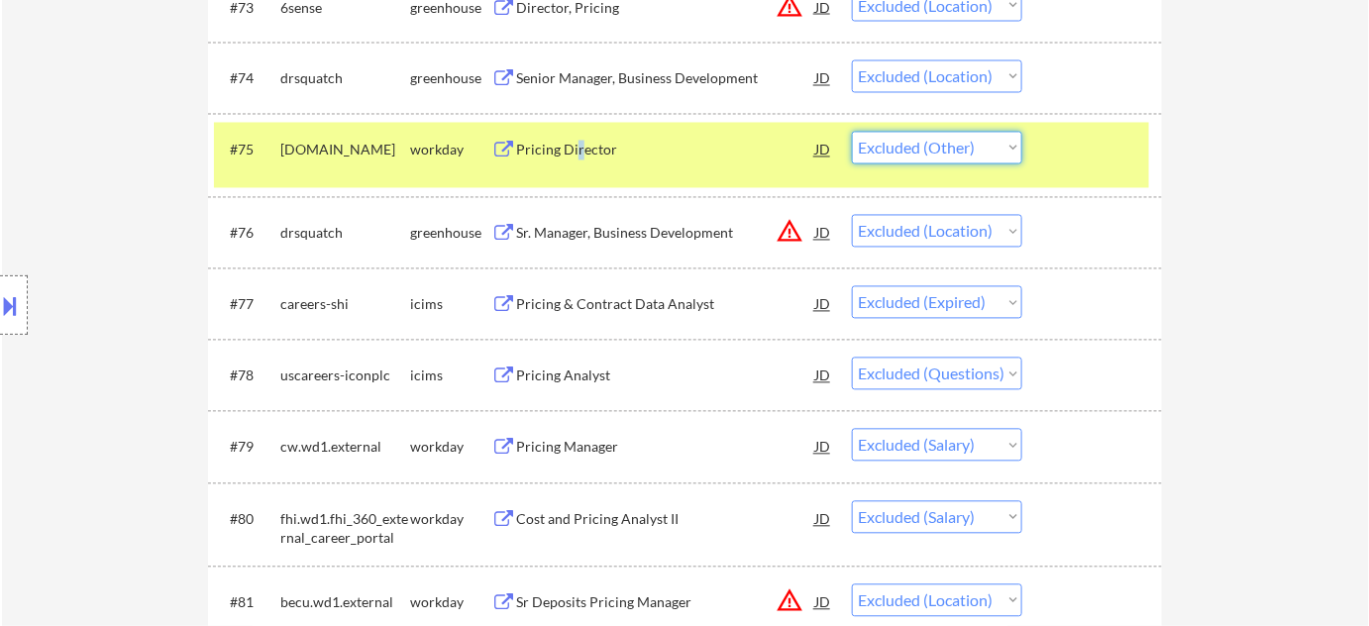
click at [958, 142] on select "Choose an option... Pending Applied Excluded (Questions) Excluded (Expired) Exc…" at bounding box center [937, 148] width 170 height 33
select select ""excluded__expired_""
click at [852, 132] on select "Choose an option... Pending Applied Excluded (Questions) Excluded (Expired) Exc…" at bounding box center [937, 148] width 170 height 33
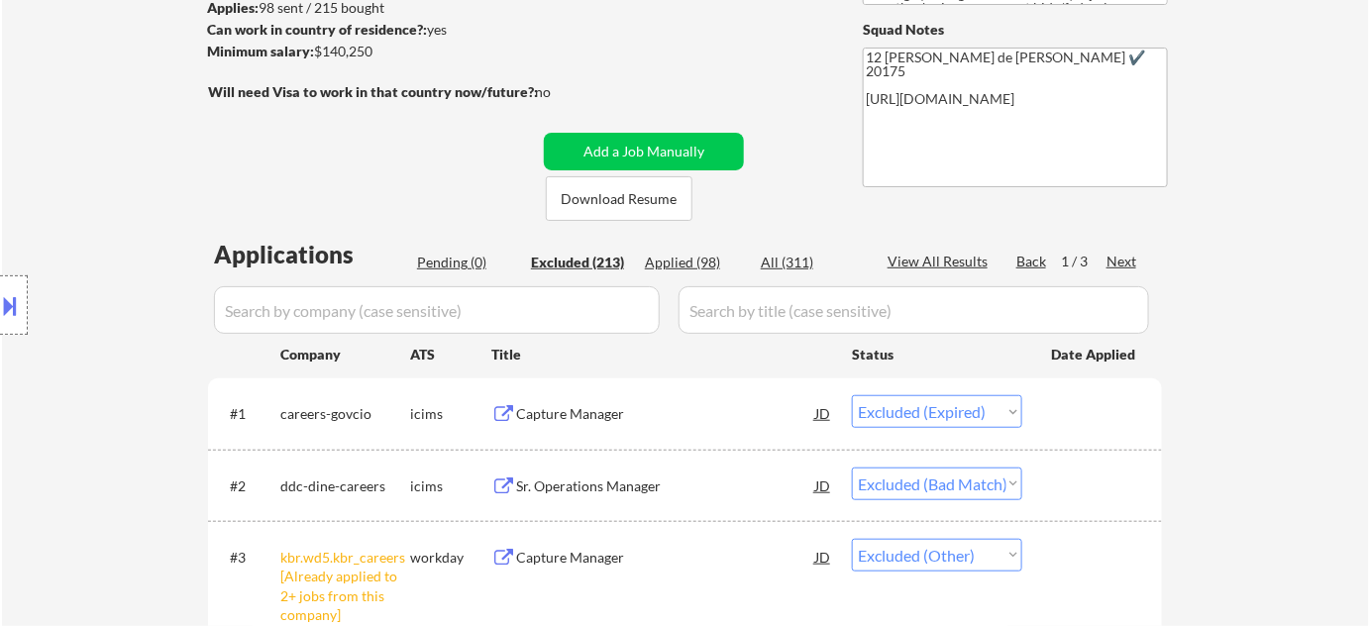
scroll to position [79, 0]
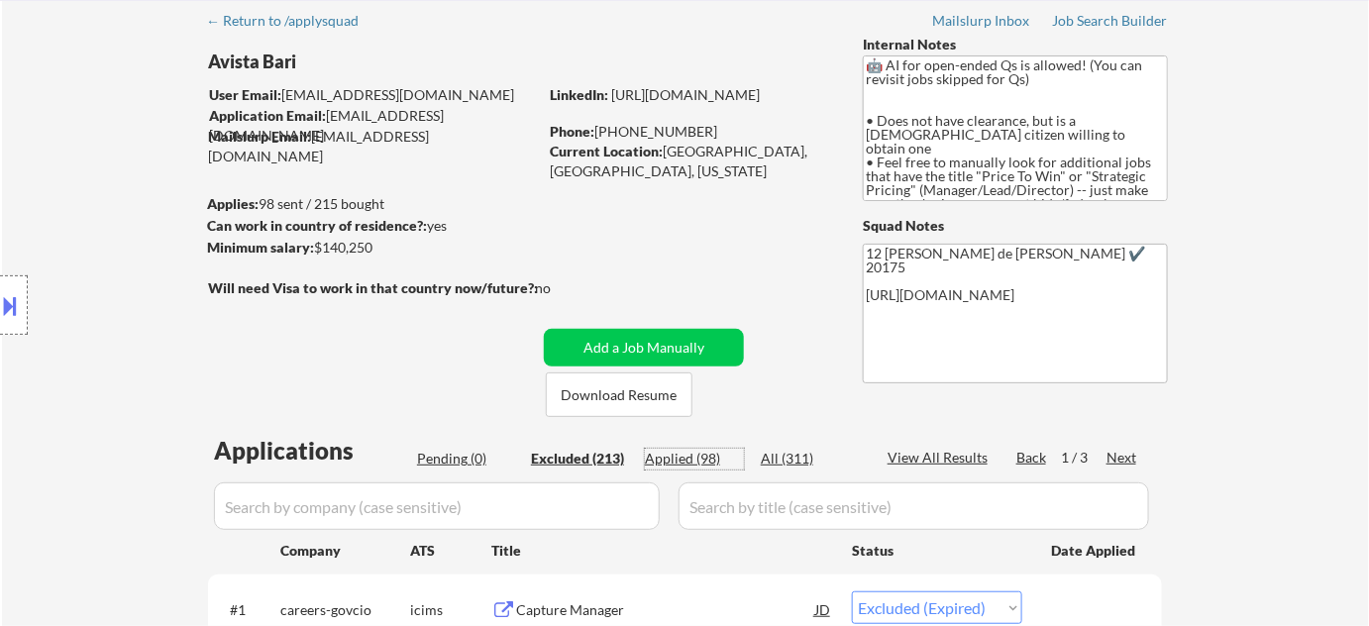
click at [700, 454] on div "Applied (98)" at bounding box center [694, 459] width 99 height 20
select select ""applied""
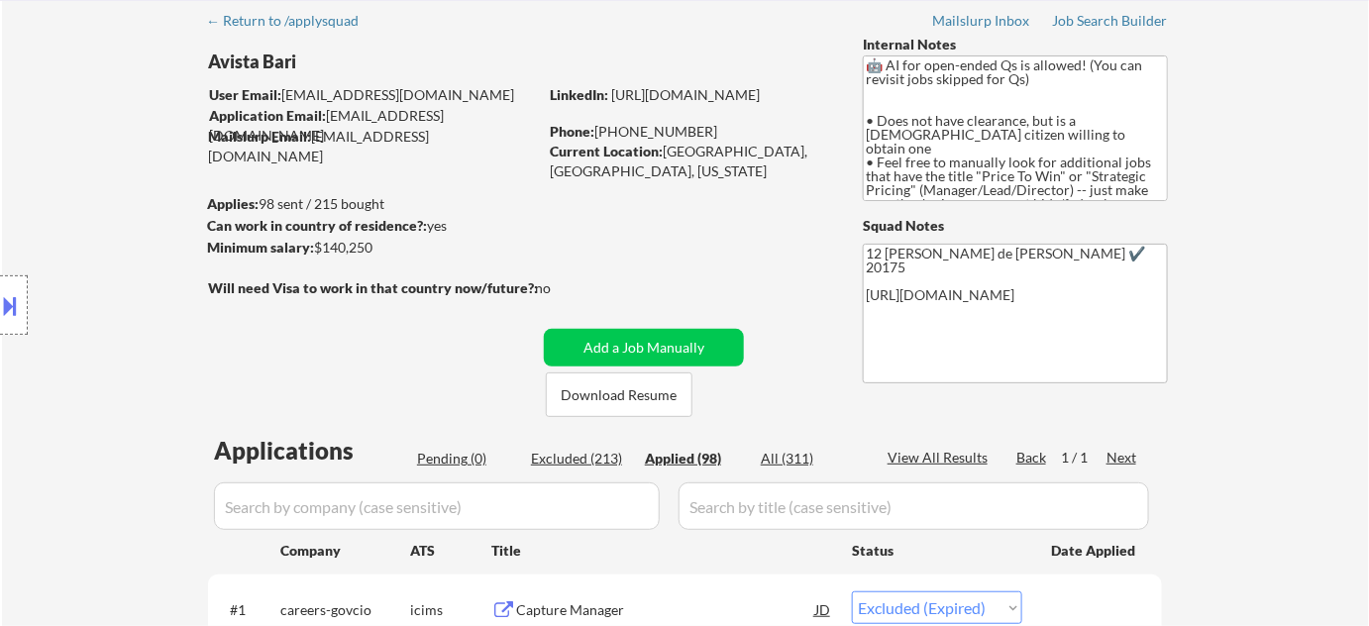
select select ""applied""
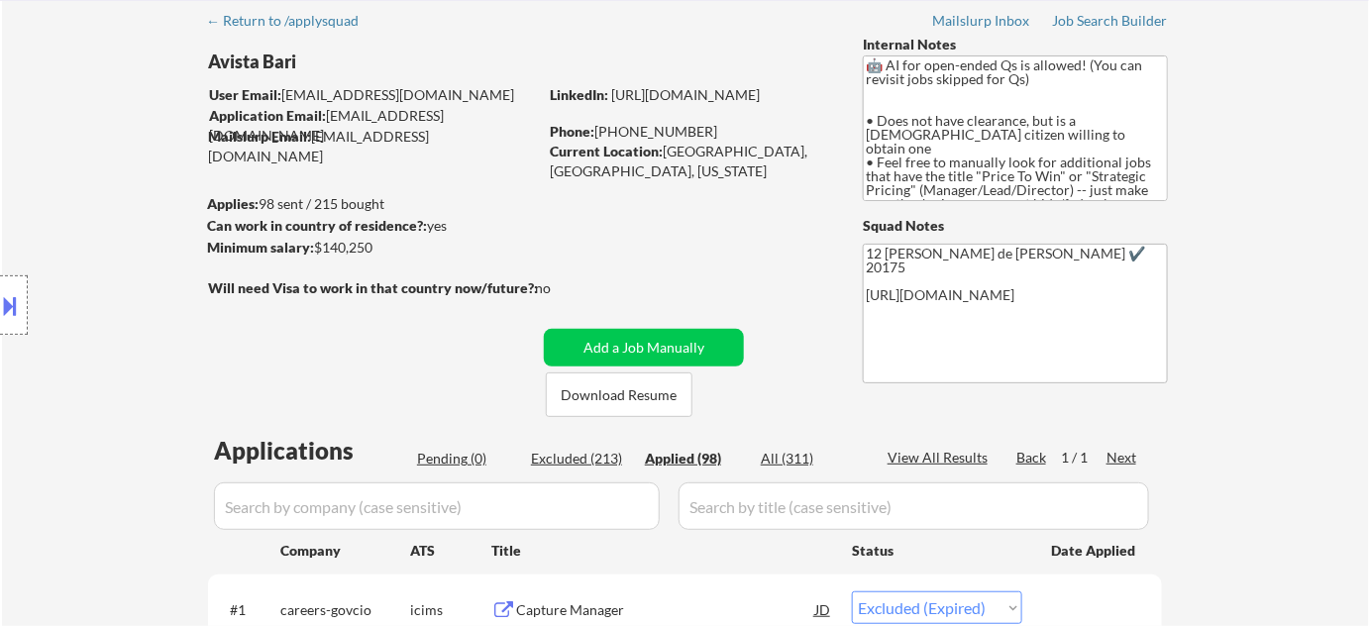
select select ""applied""
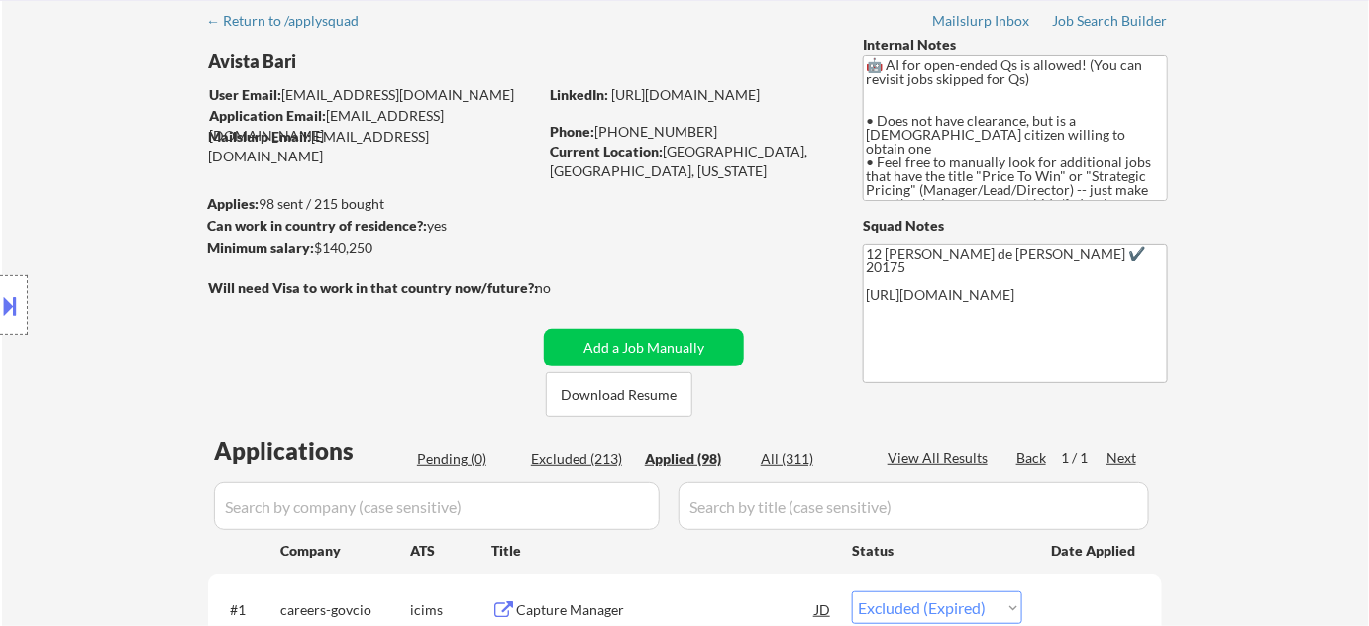
select select ""applied""
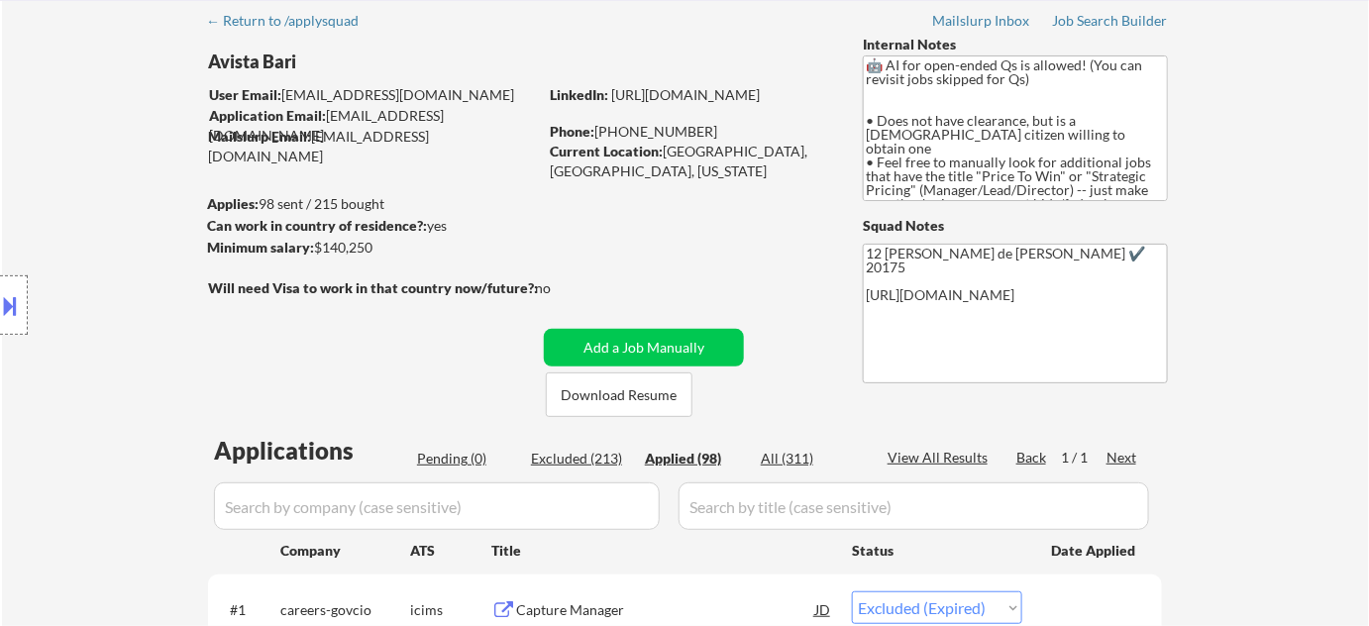
select select ""applied""
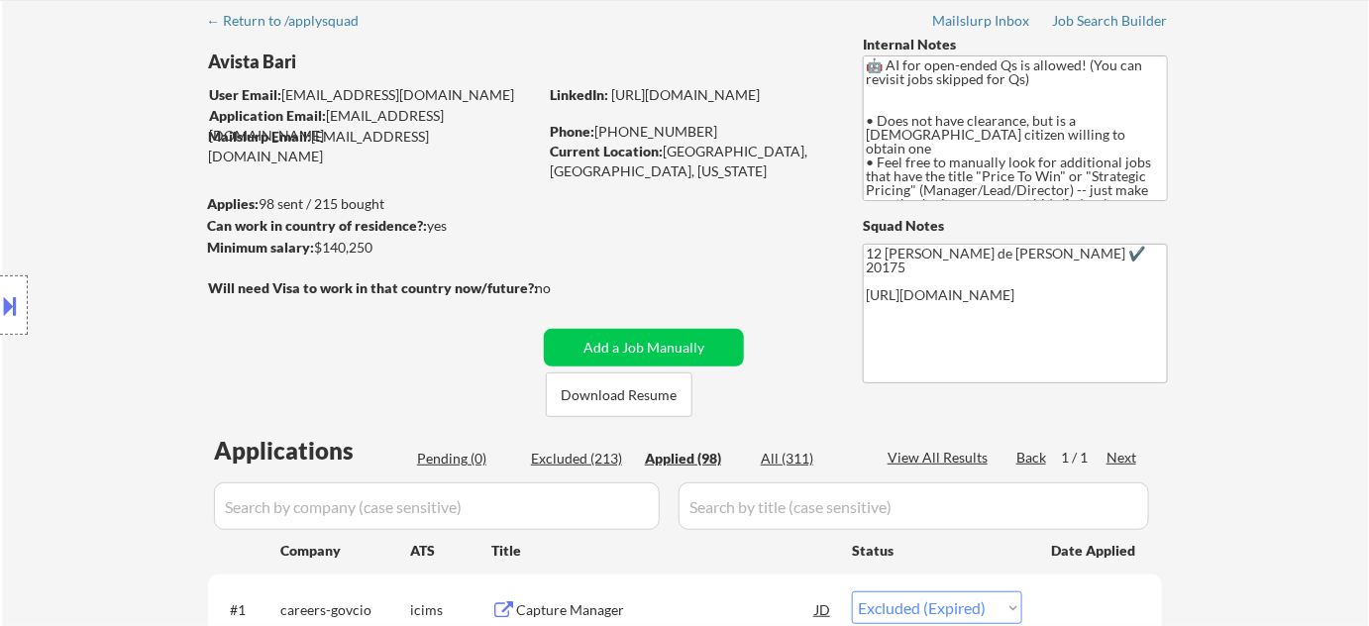
select select ""applied""
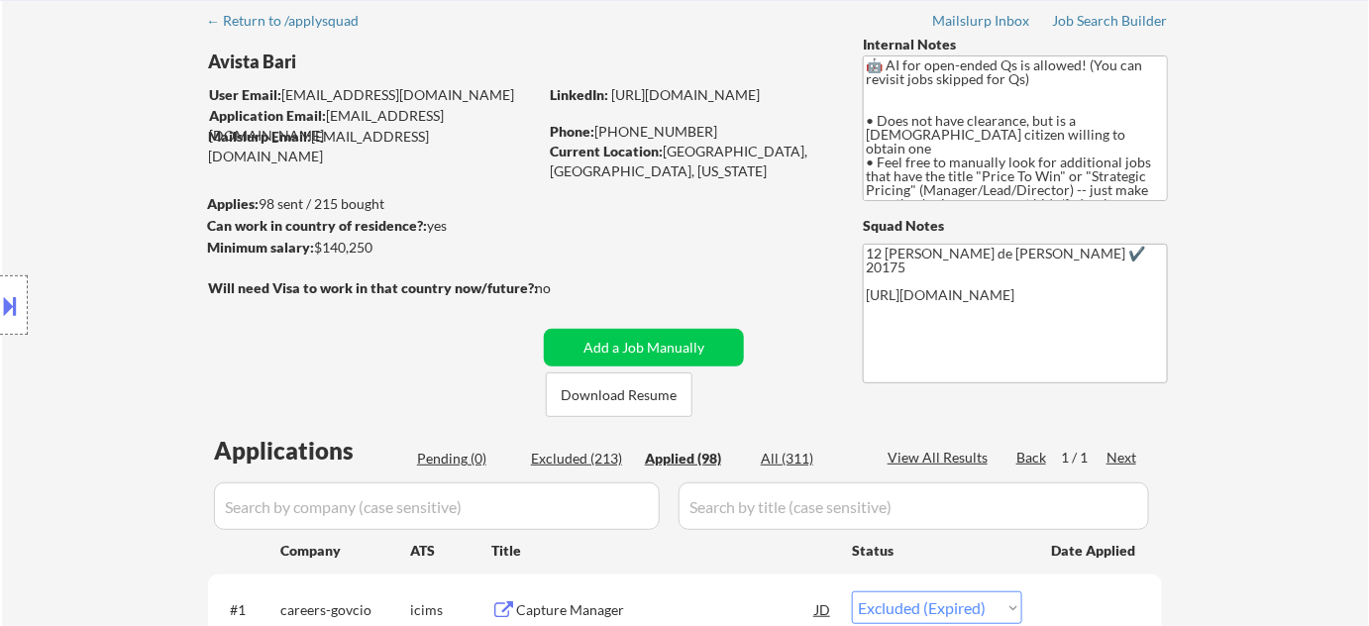
select select ""applied""
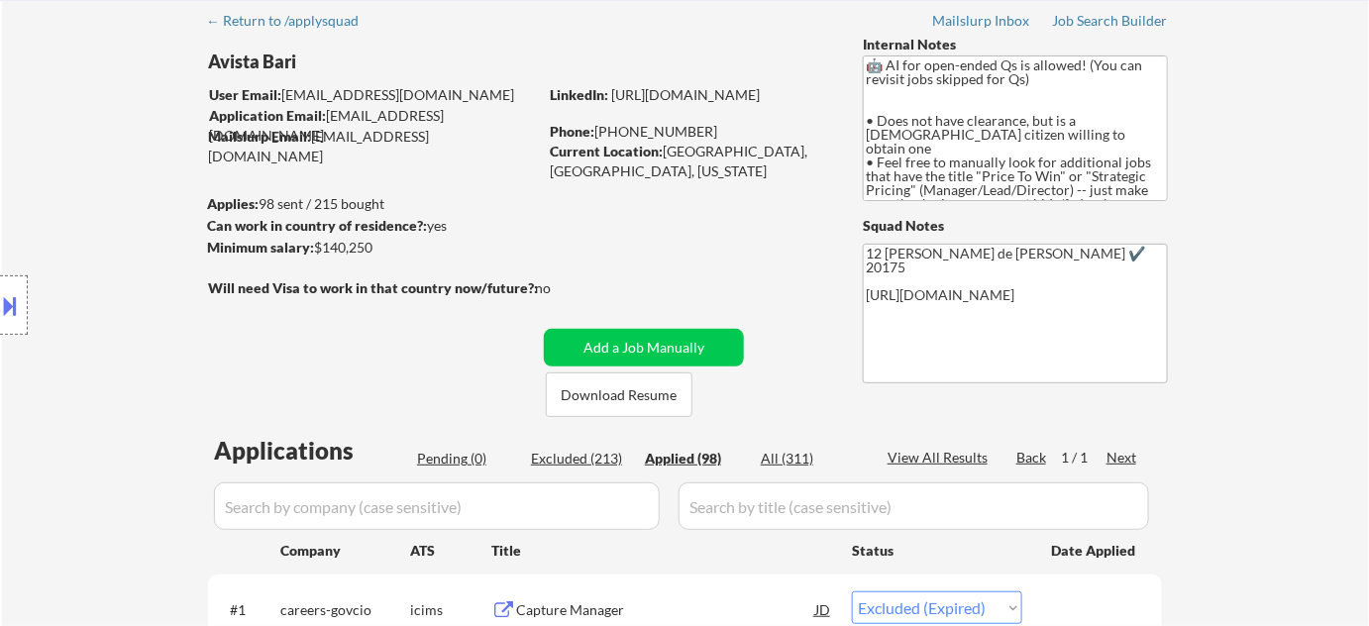
select select ""applied""
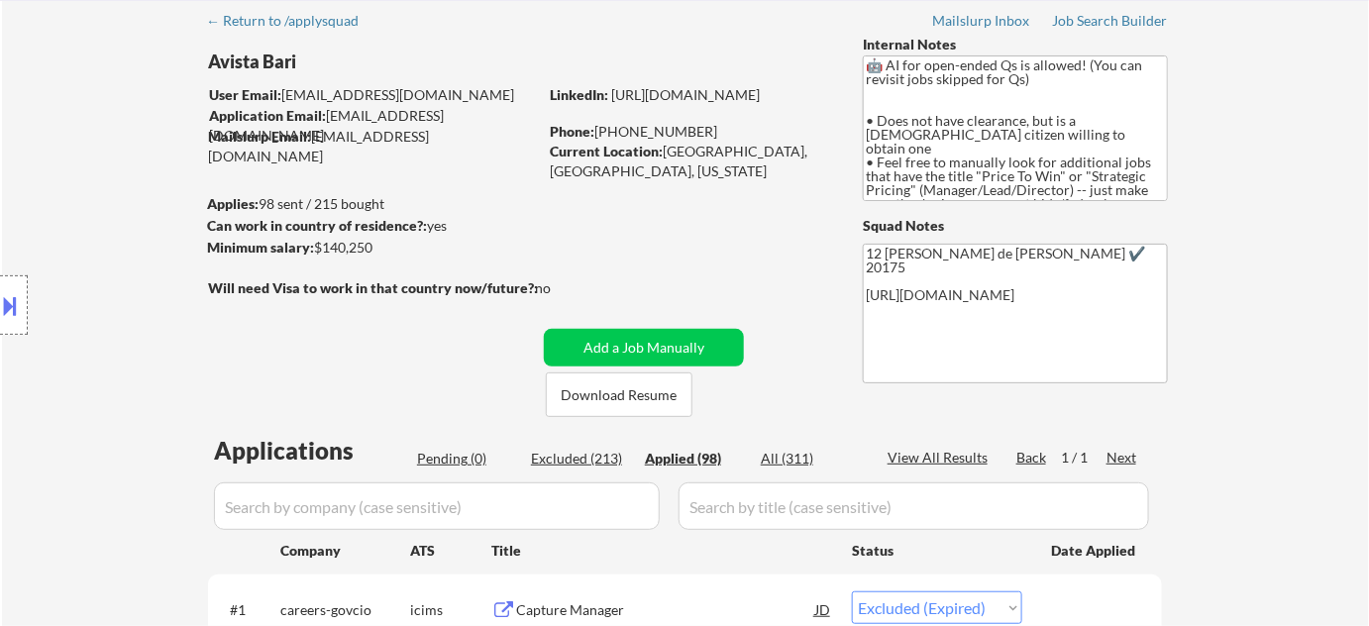
select select ""applied""
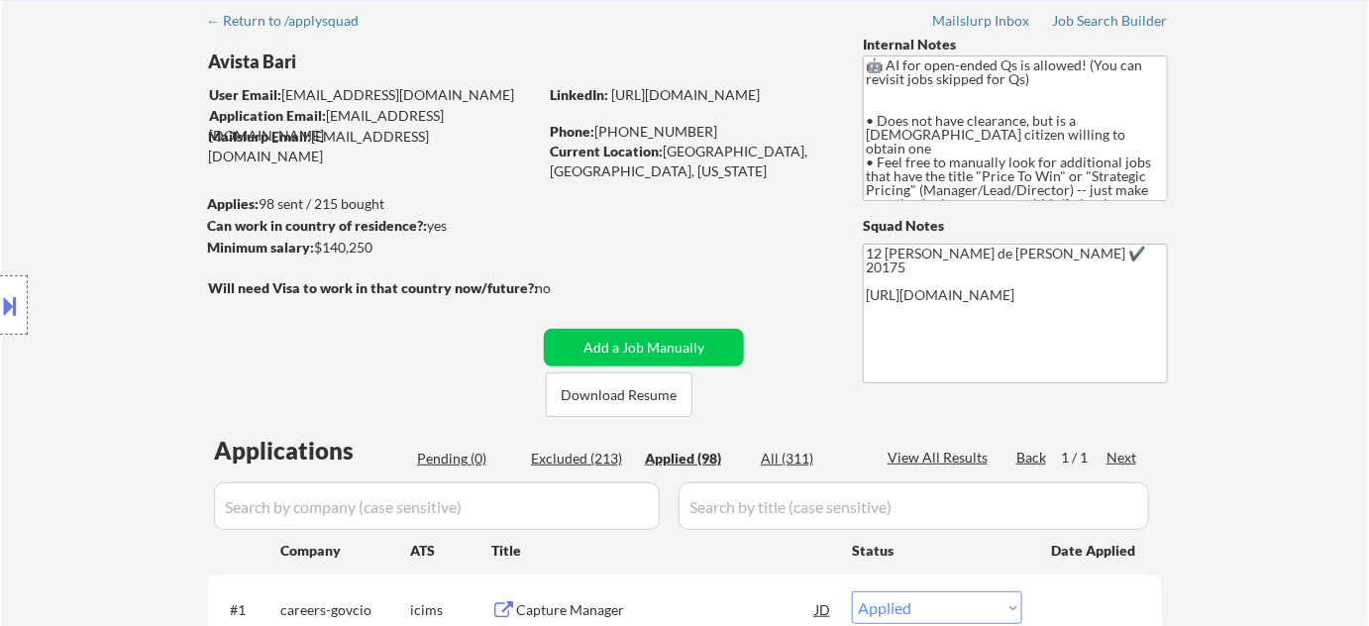
select select ""applied""
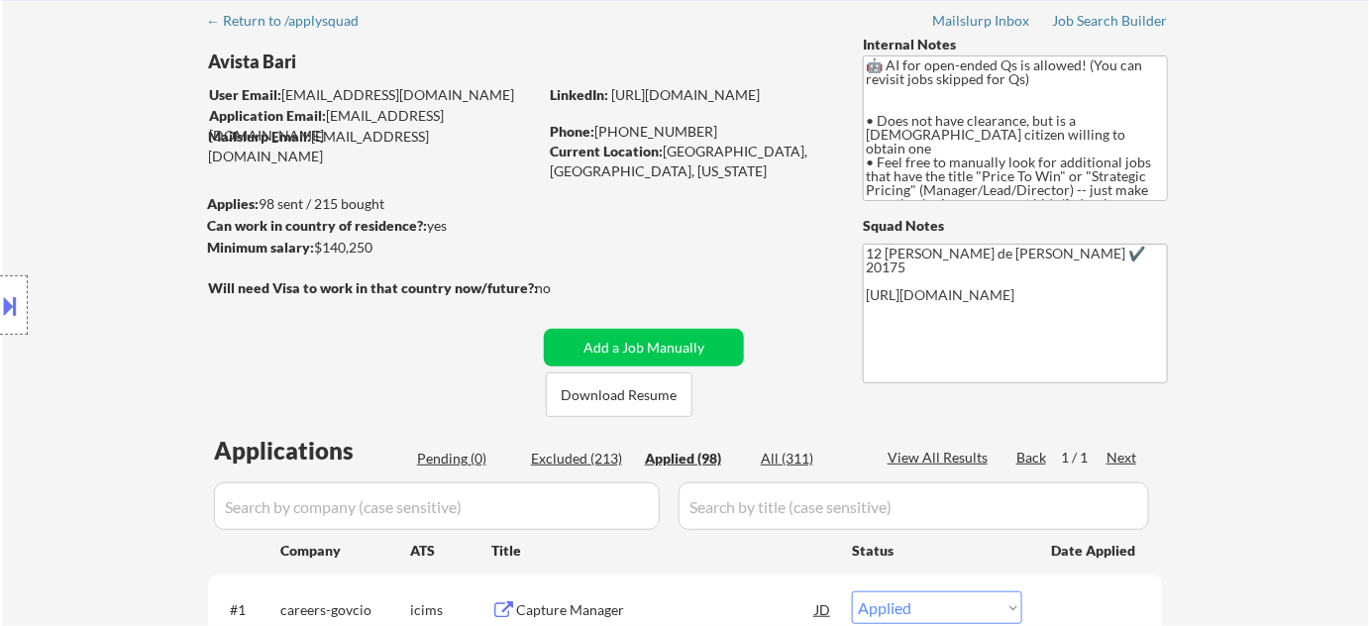
select select ""applied""
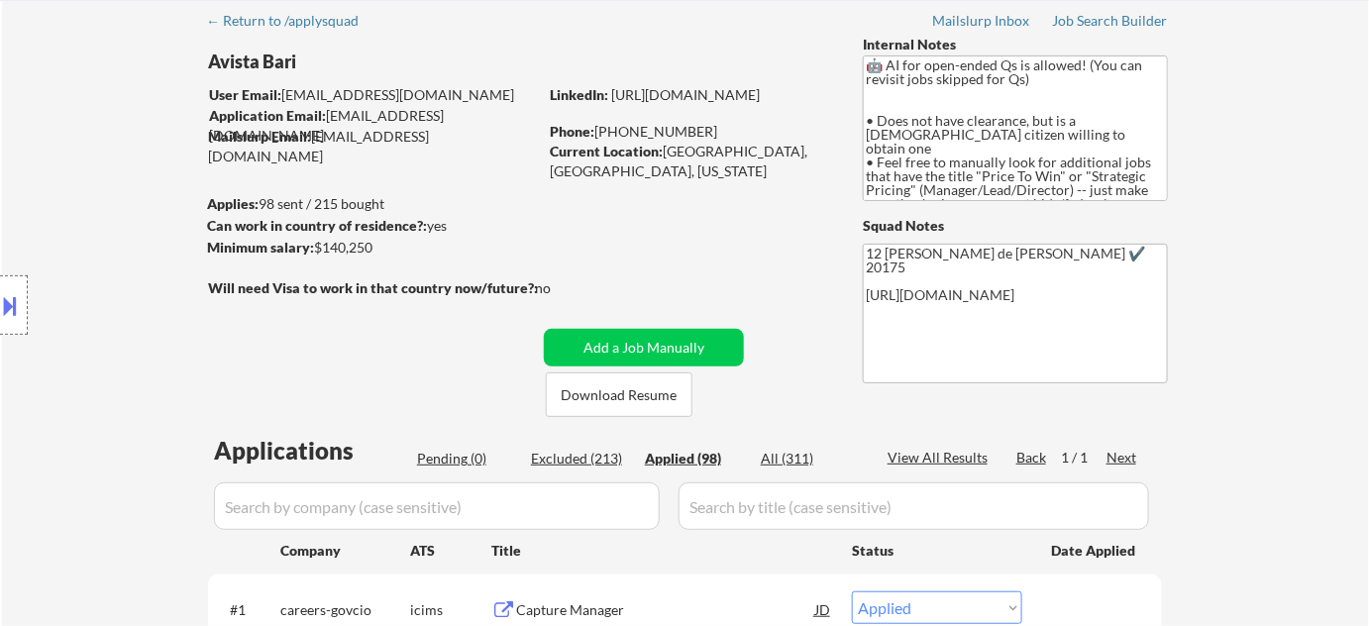
select select ""applied""
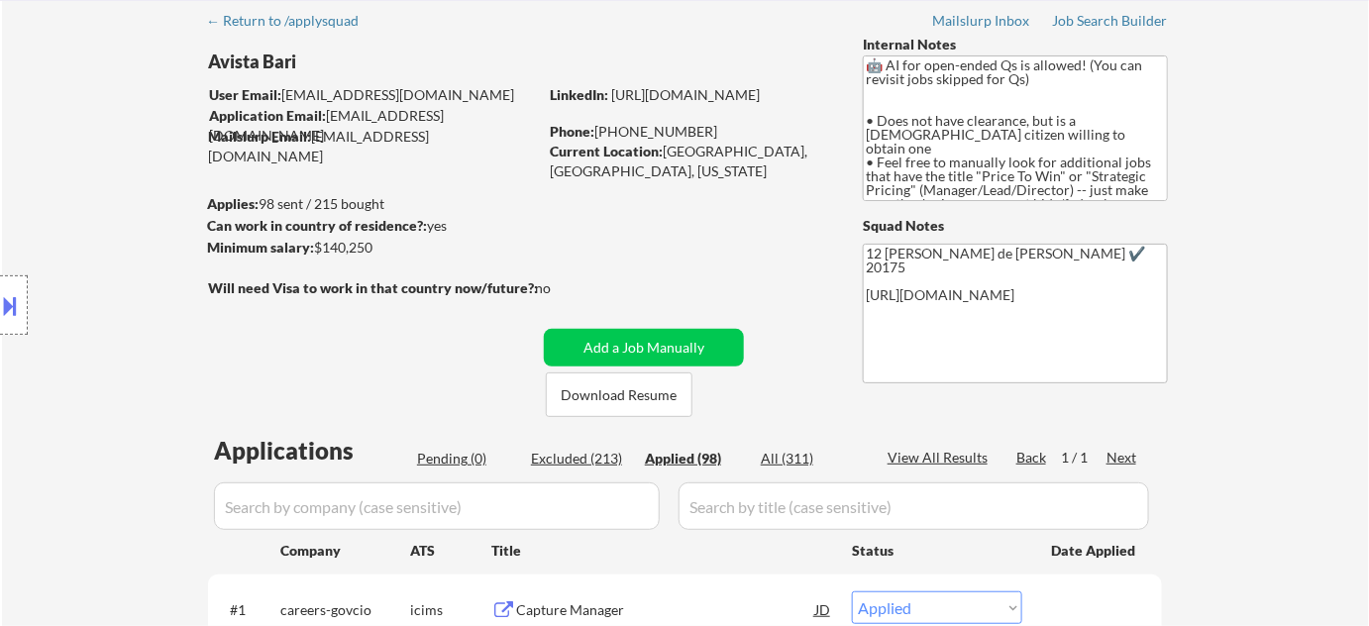
select select ""applied""
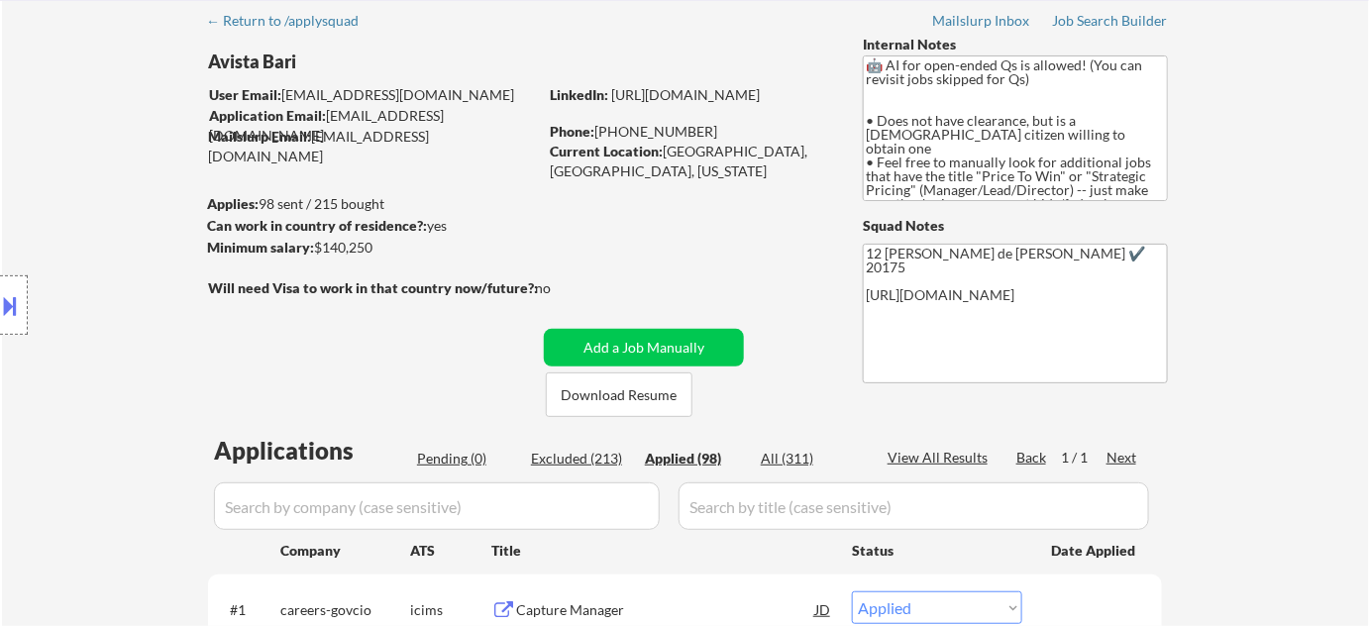
select select ""applied""
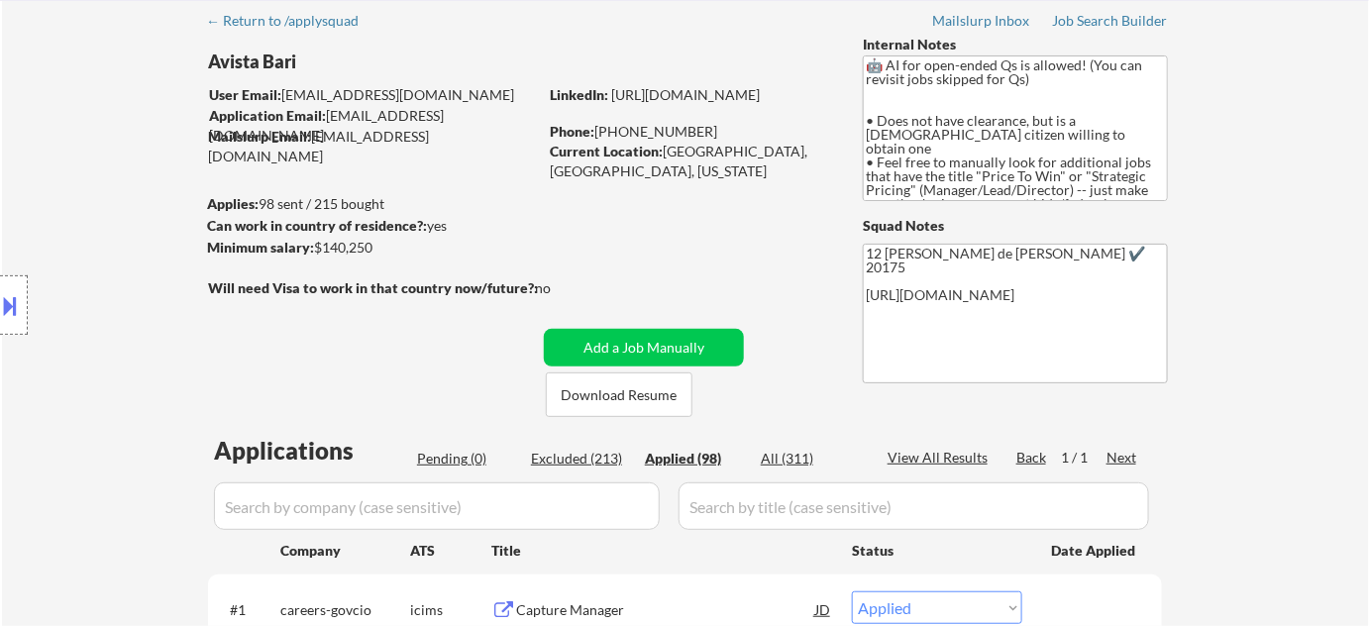
select select ""applied""
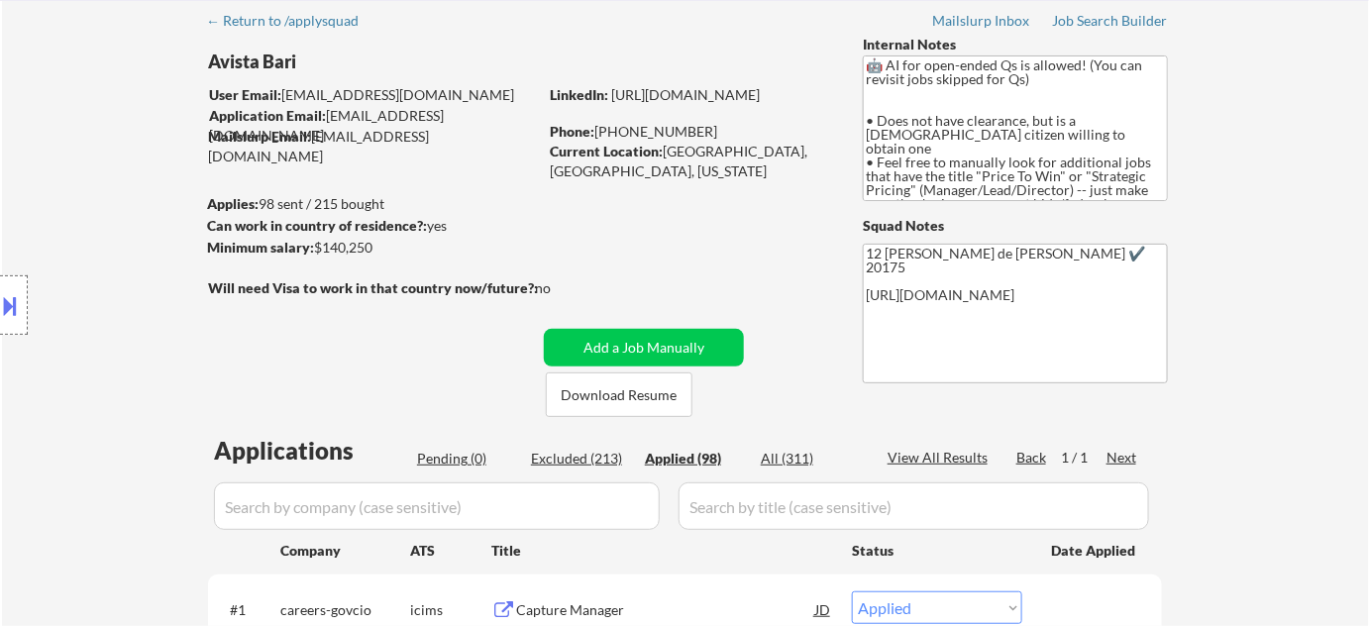
select select ""applied""
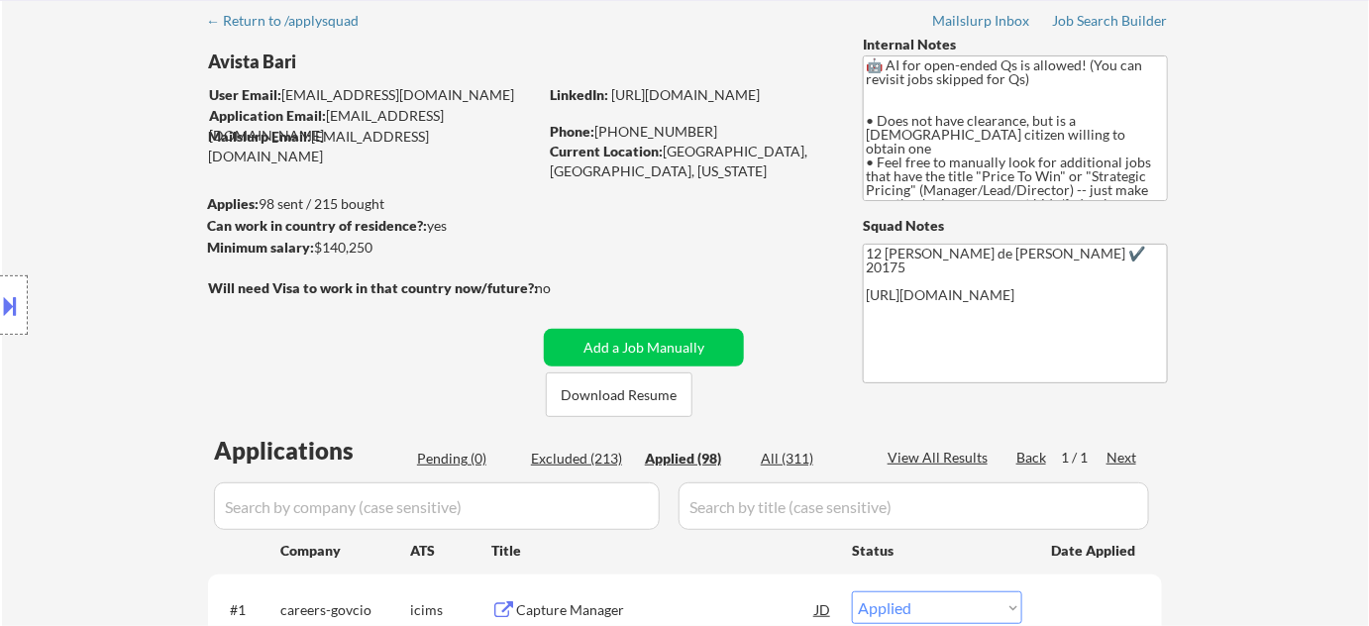
select select ""applied""
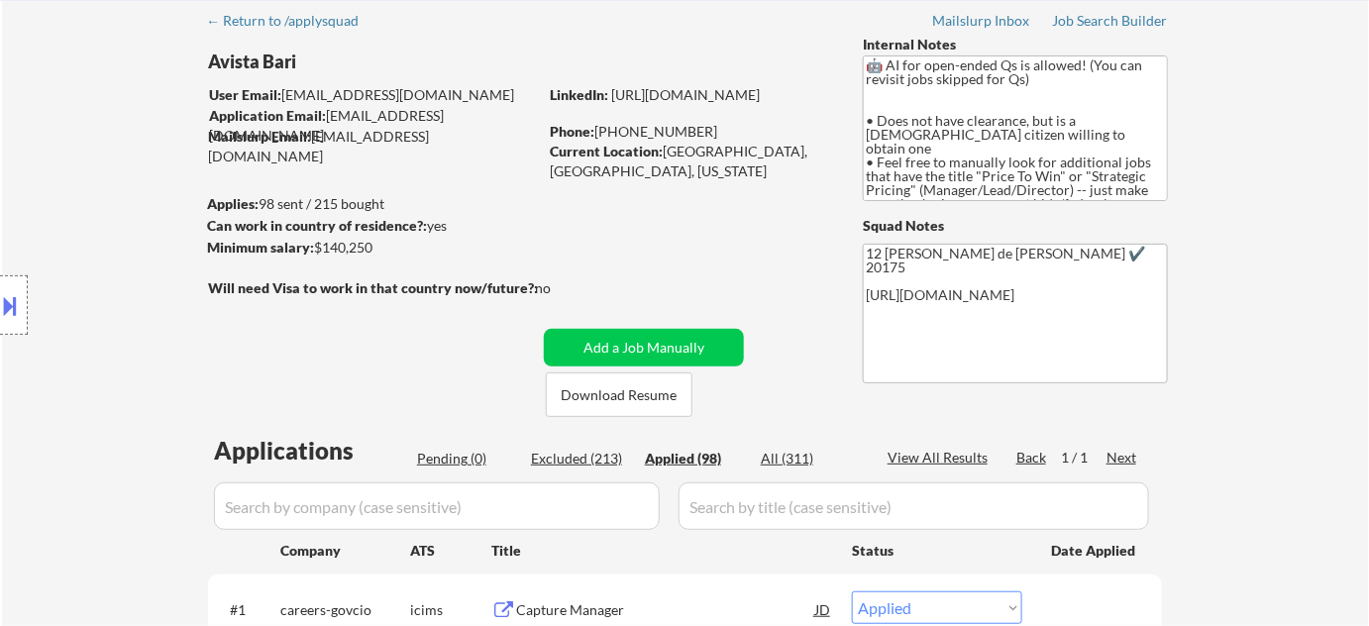
select select ""applied""
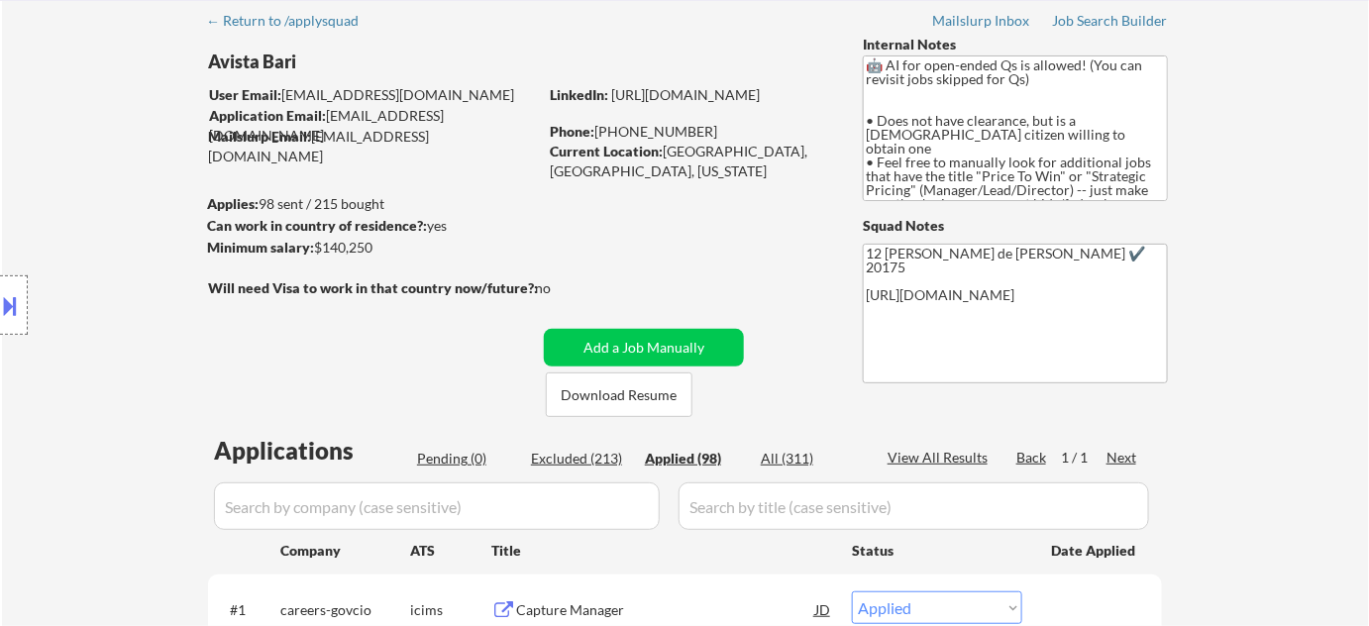
select select ""applied""
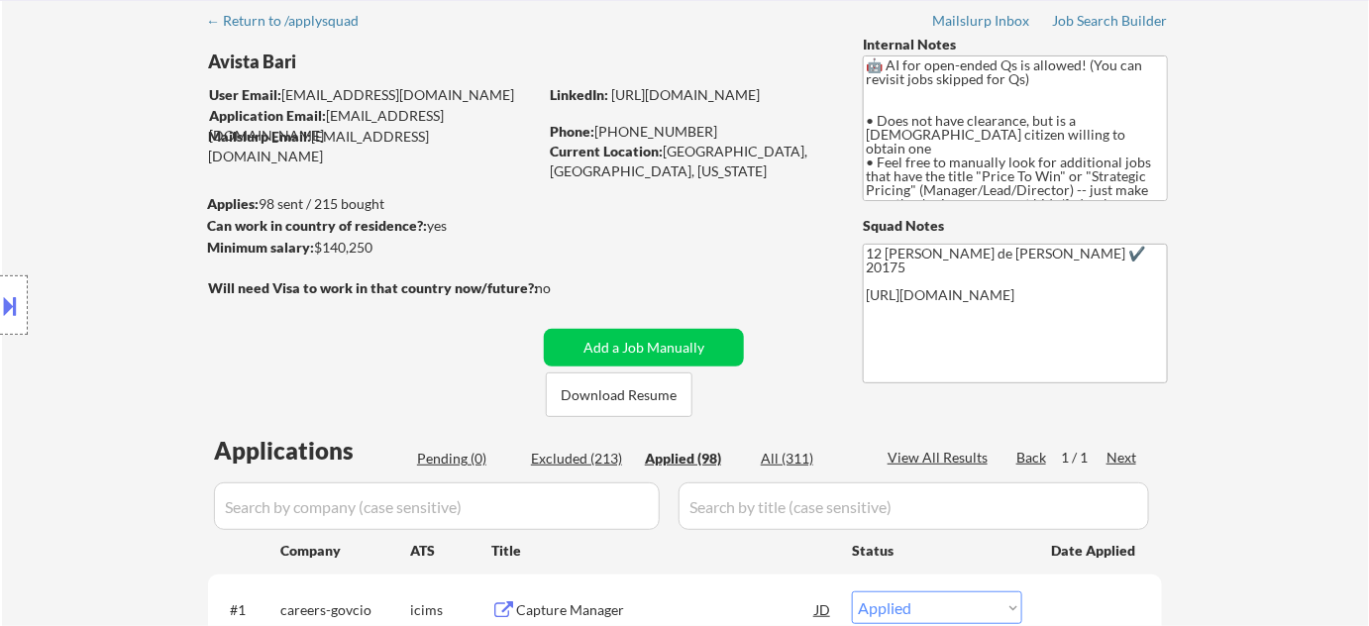
select select ""applied""
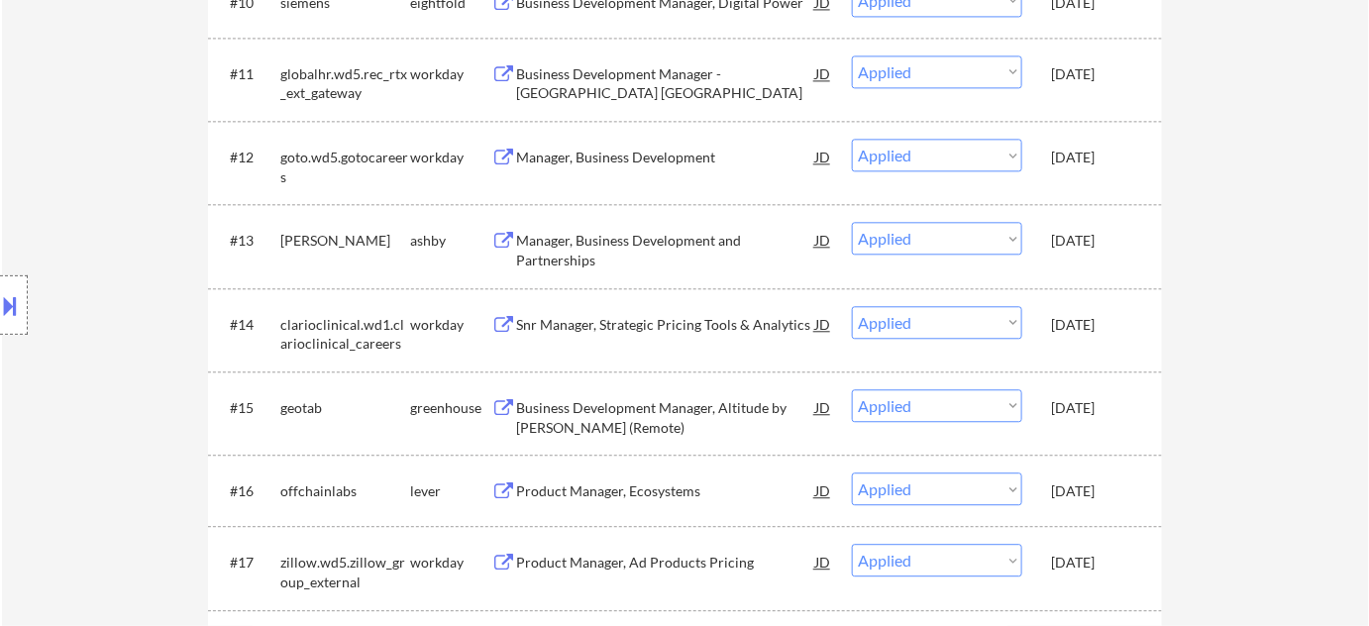
scroll to position [0, 0]
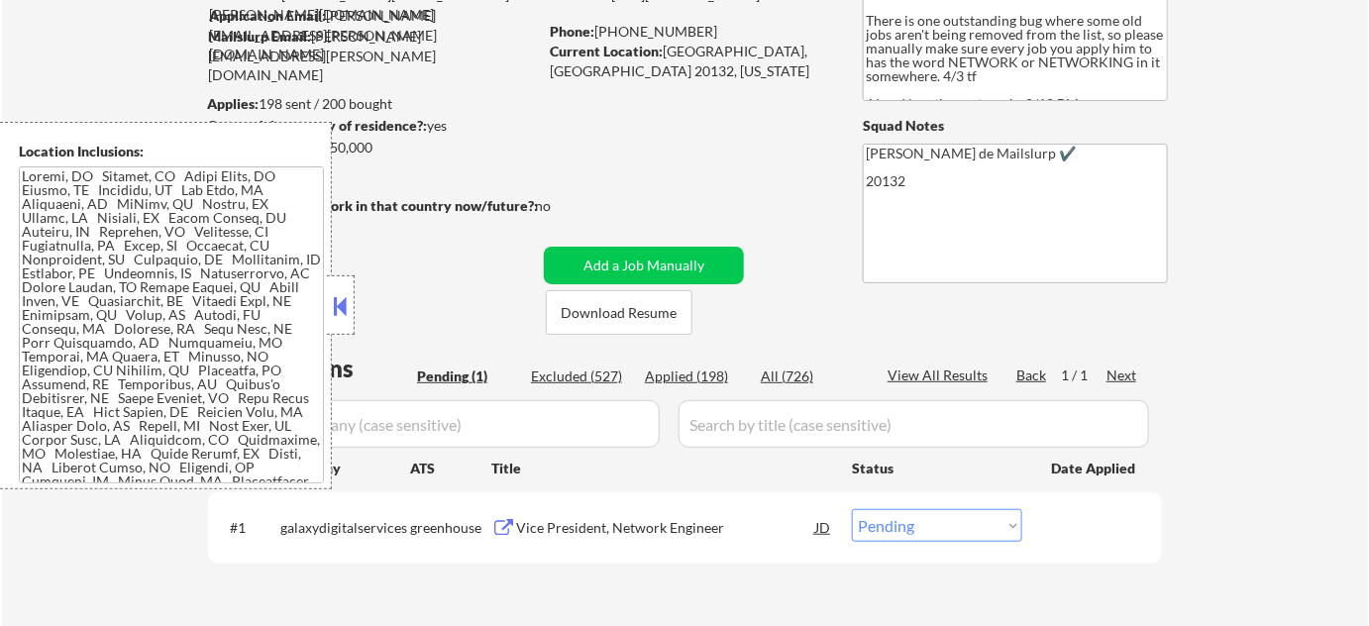
scroll to position [179, 0]
click at [342, 306] on button at bounding box center [341, 306] width 22 height 30
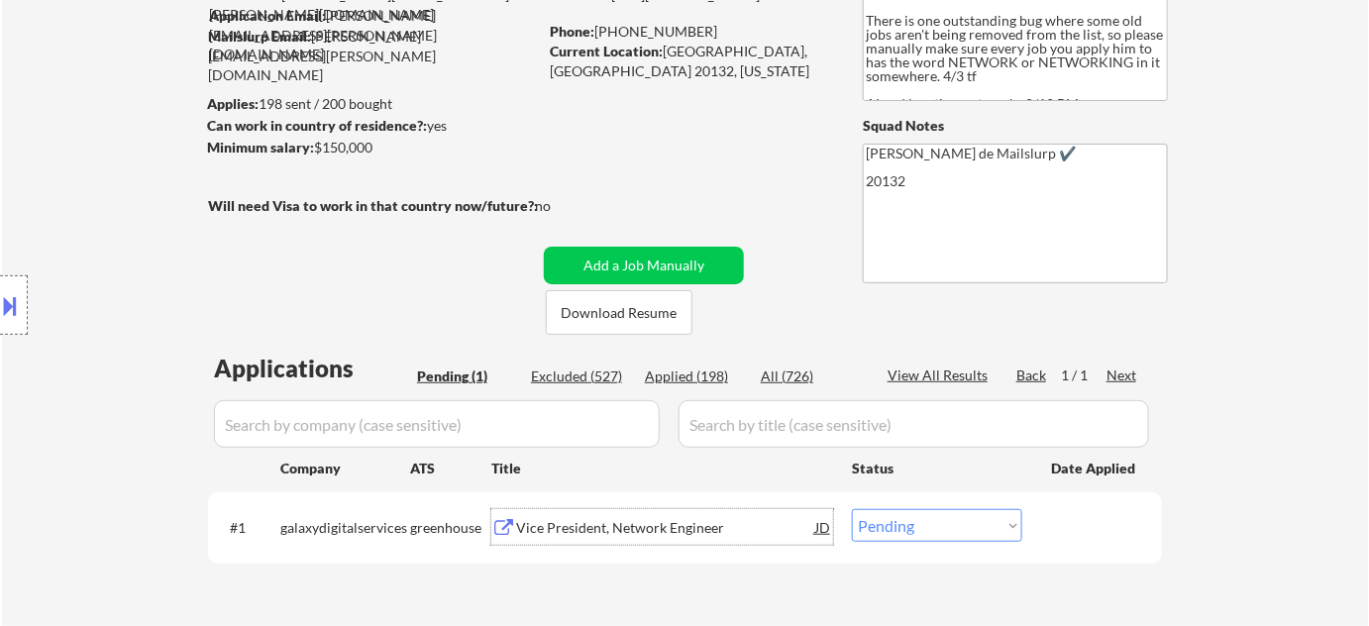
click at [669, 538] on div "Vice President, Network Engineer" at bounding box center [665, 527] width 299 height 36
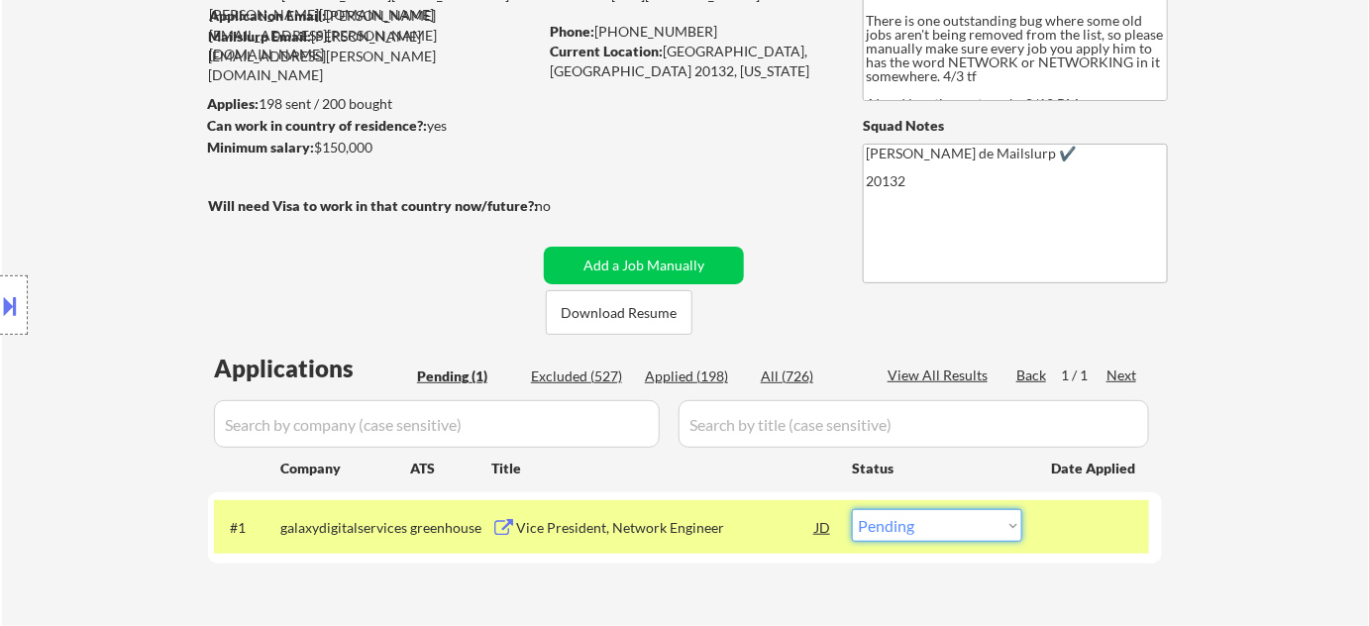
drag, startPoint x: 919, startPoint y: 530, endPoint x: 921, endPoint y: 515, distance: 15.0
click at [919, 530] on select "Choose an option... Pending Applied Excluded (Questions) Excluded (Expired) Exc…" at bounding box center [937, 525] width 170 height 33
select select ""excluded""
click at [852, 509] on select "Choose an option... Pending Applied Excluded (Questions) Excluded (Expired) Exc…" at bounding box center [937, 525] width 170 height 33
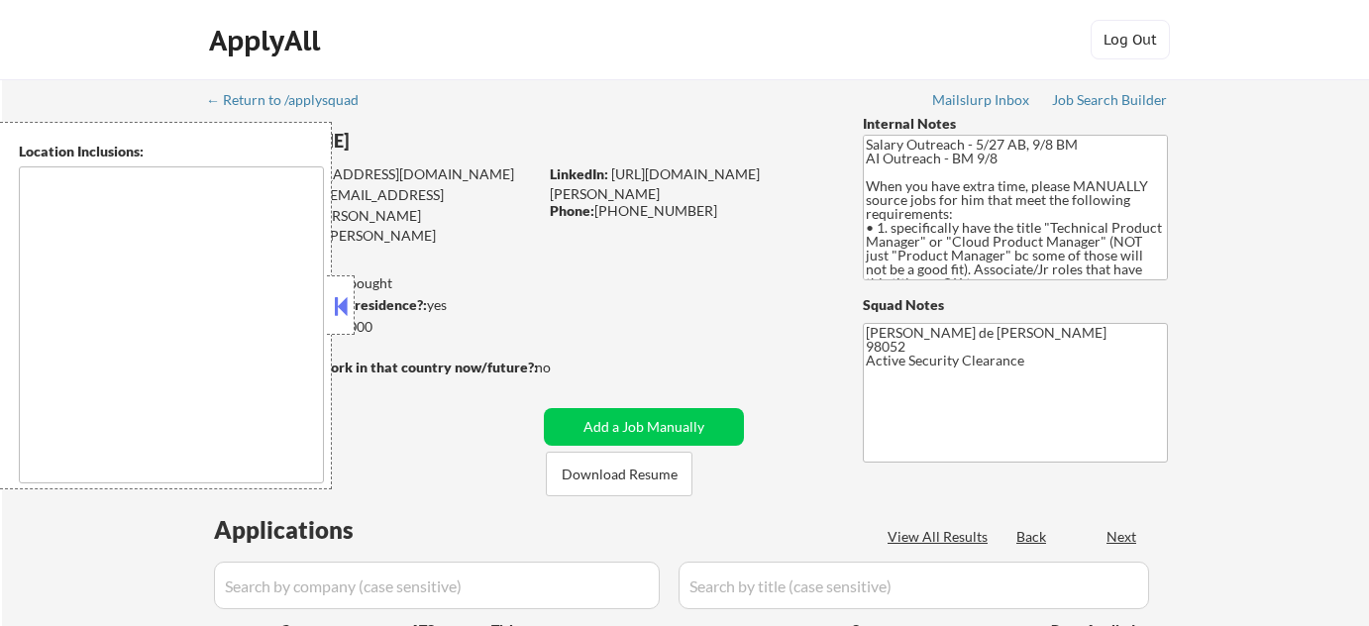
select select ""pending""
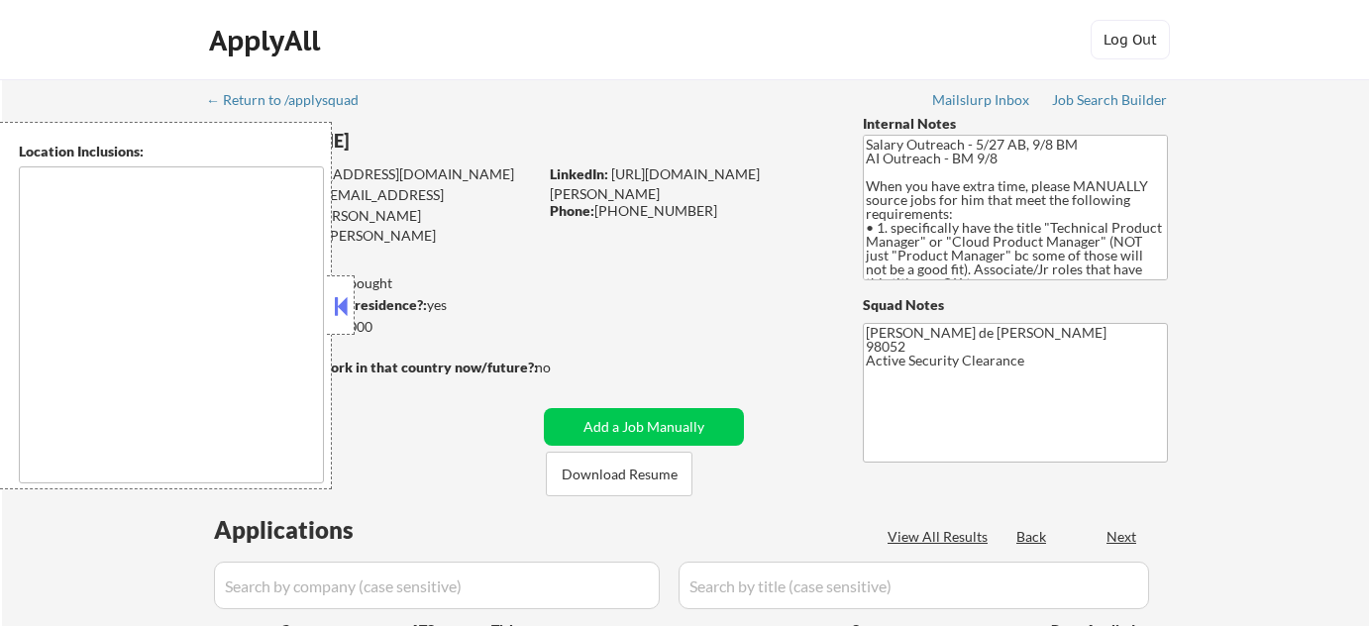
type textarea "[GEOGRAPHIC_DATA], [GEOGRAPHIC_DATA] [GEOGRAPHIC_DATA], [GEOGRAPHIC_DATA] [GEOG…"
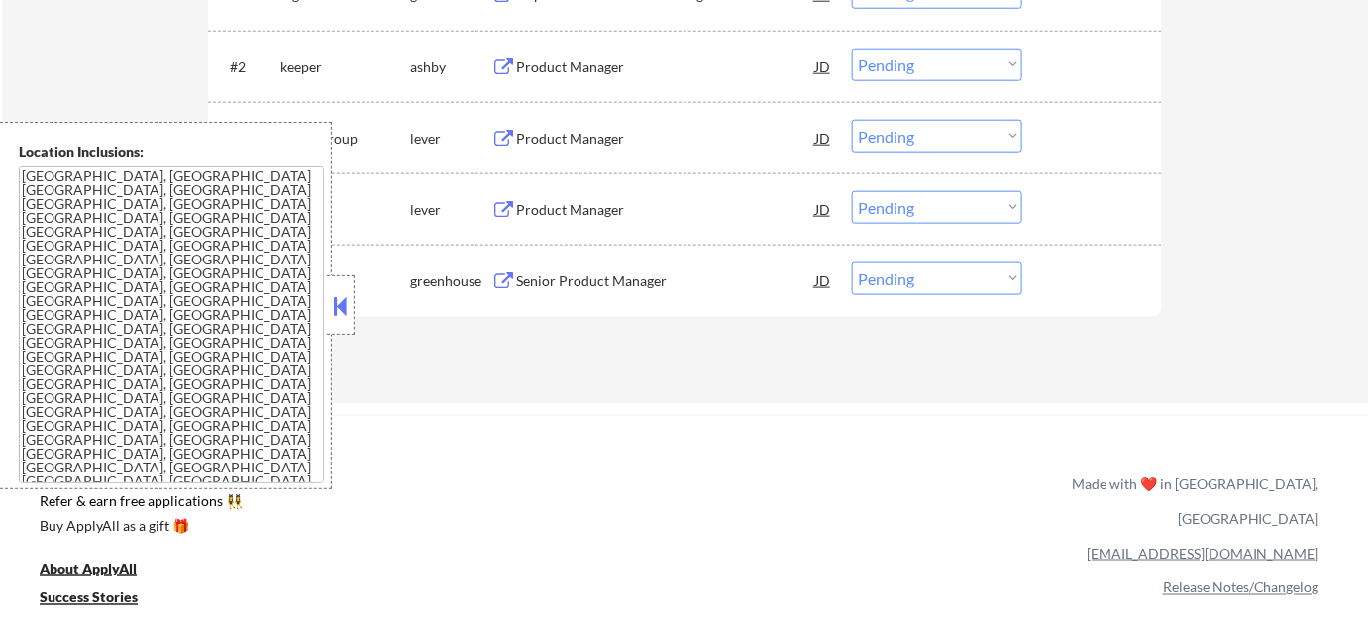
scroll to position [720, 0]
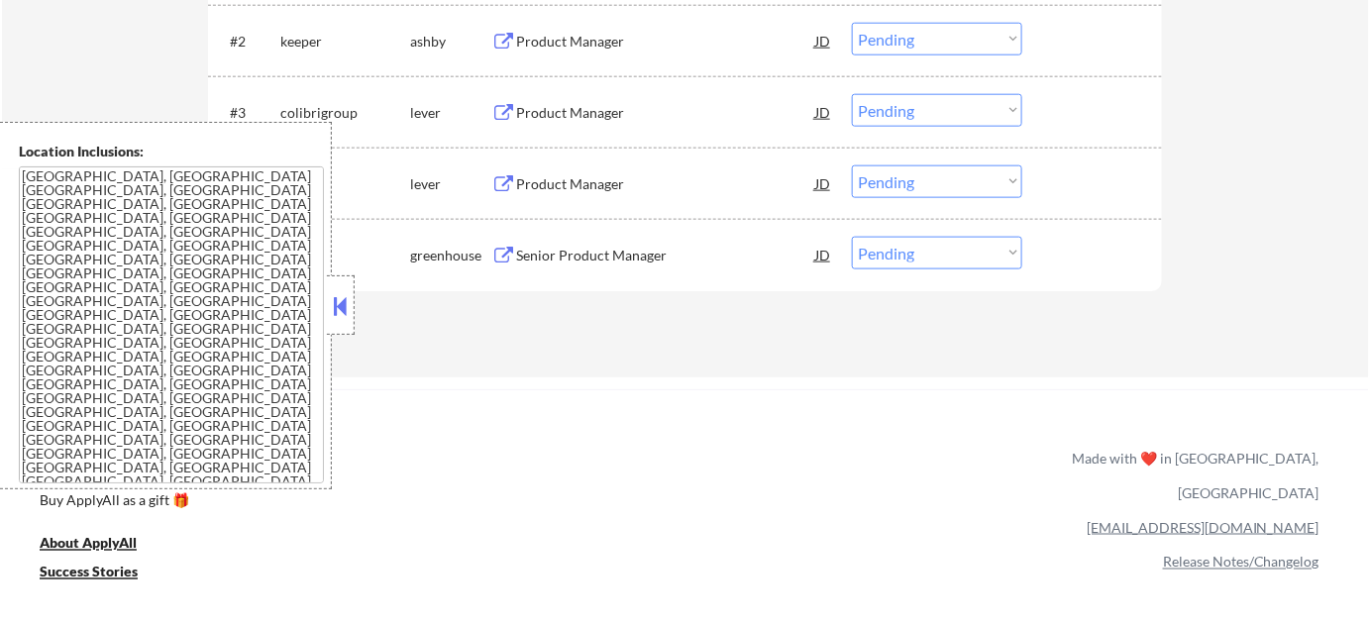
click at [337, 298] on button at bounding box center [341, 306] width 22 height 30
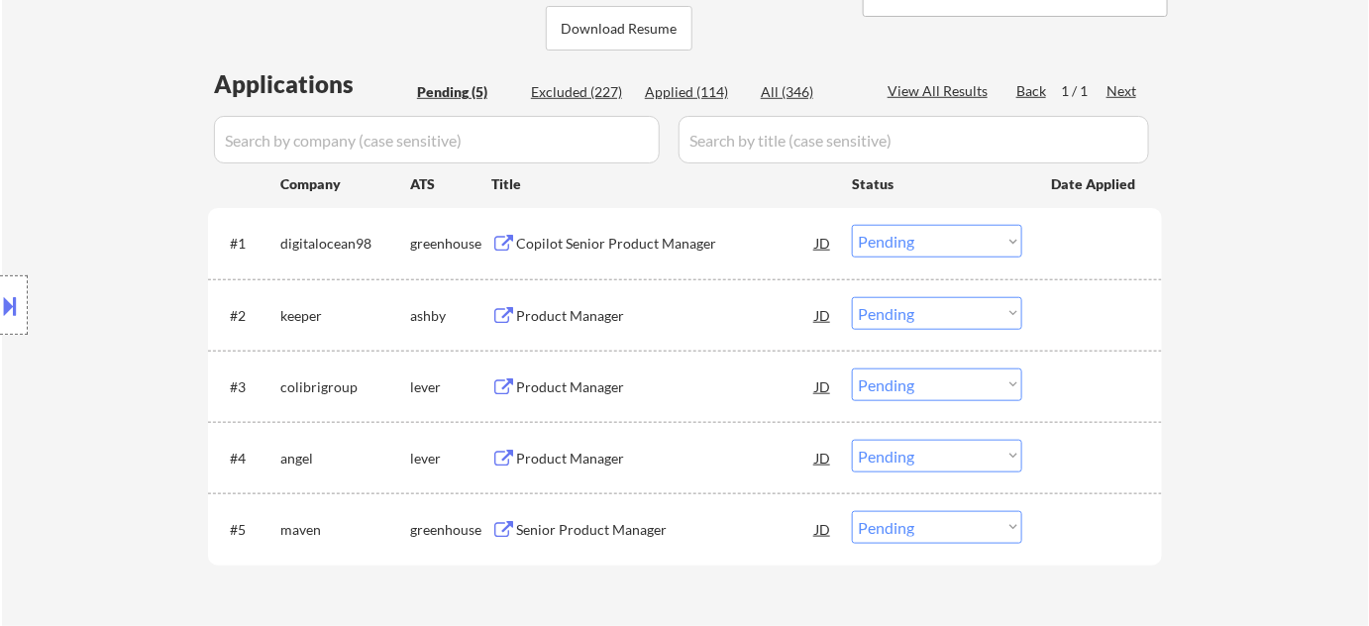
scroll to position [450, 0]
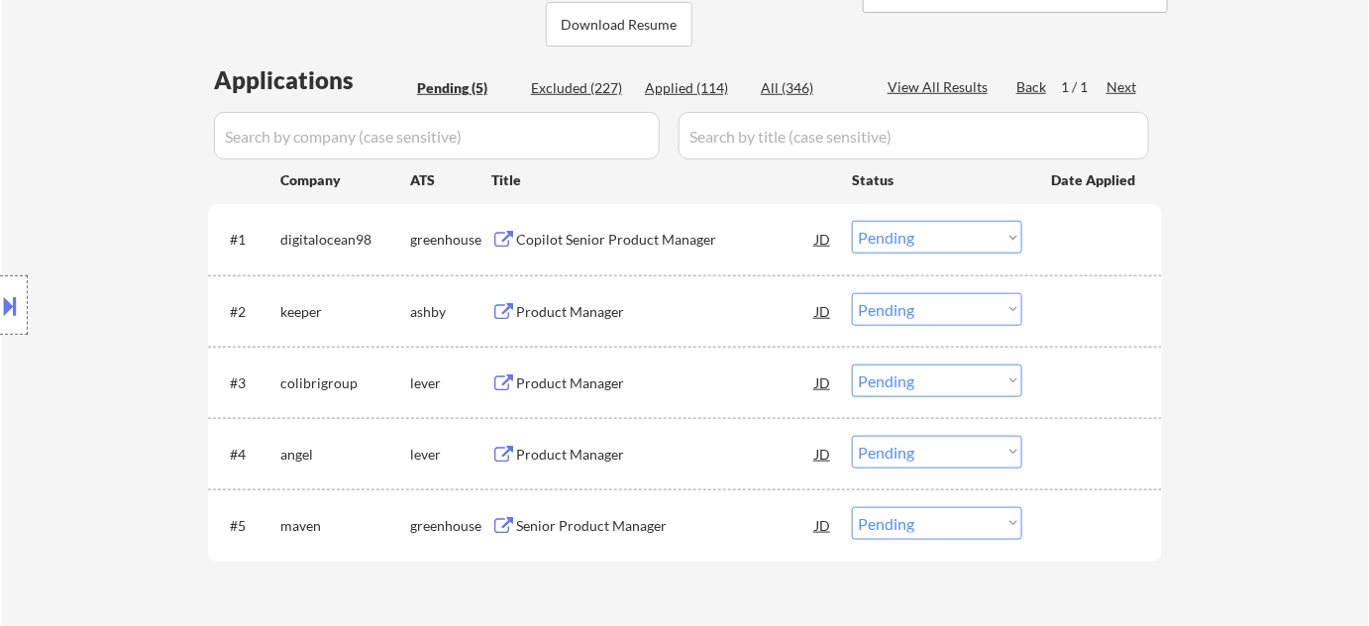
click at [655, 224] on div "Copilot Senior Product Manager" at bounding box center [665, 239] width 299 height 36
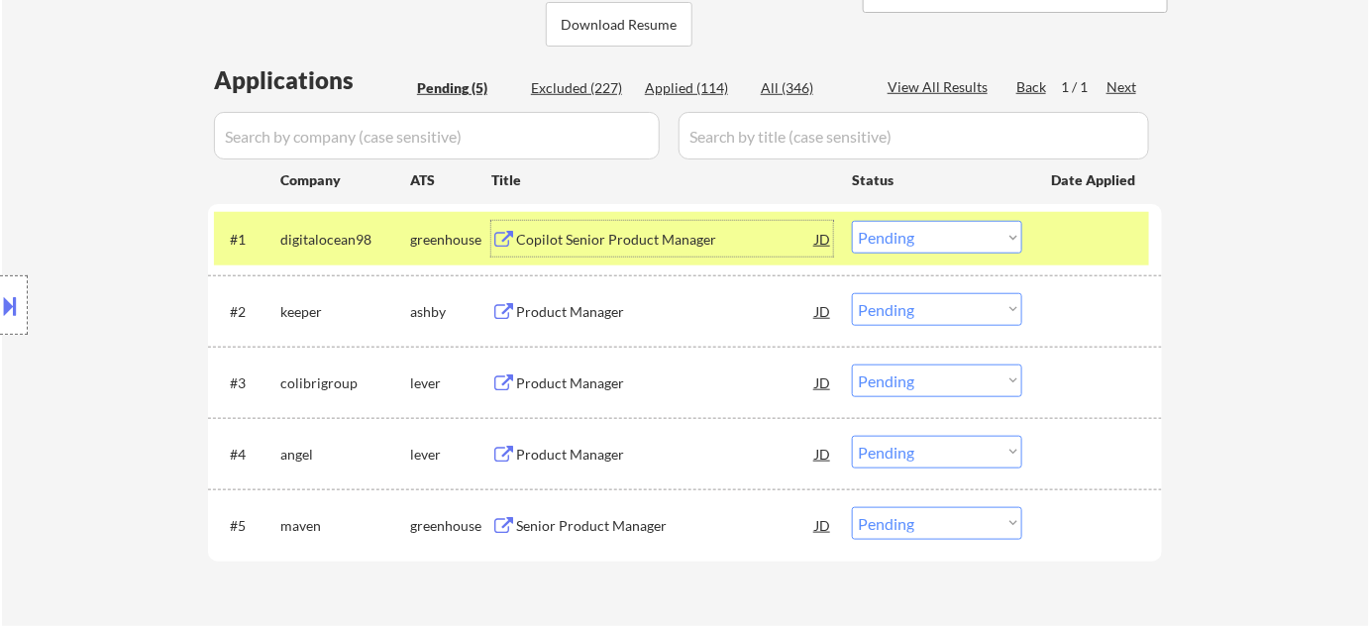
click at [572, 320] on div "Product Manager" at bounding box center [665, 311] width 299 height 36
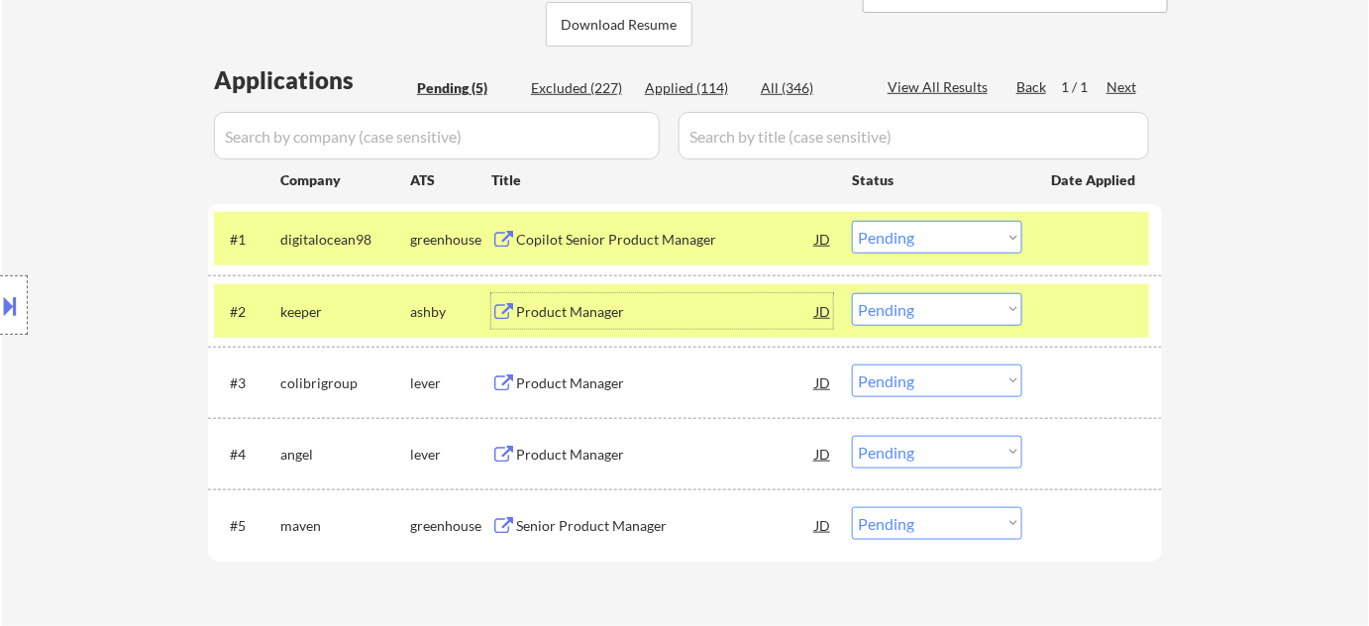
click at [571, 382] on div "Product Manager" at bounding box center [665, 383] width 299 height 20
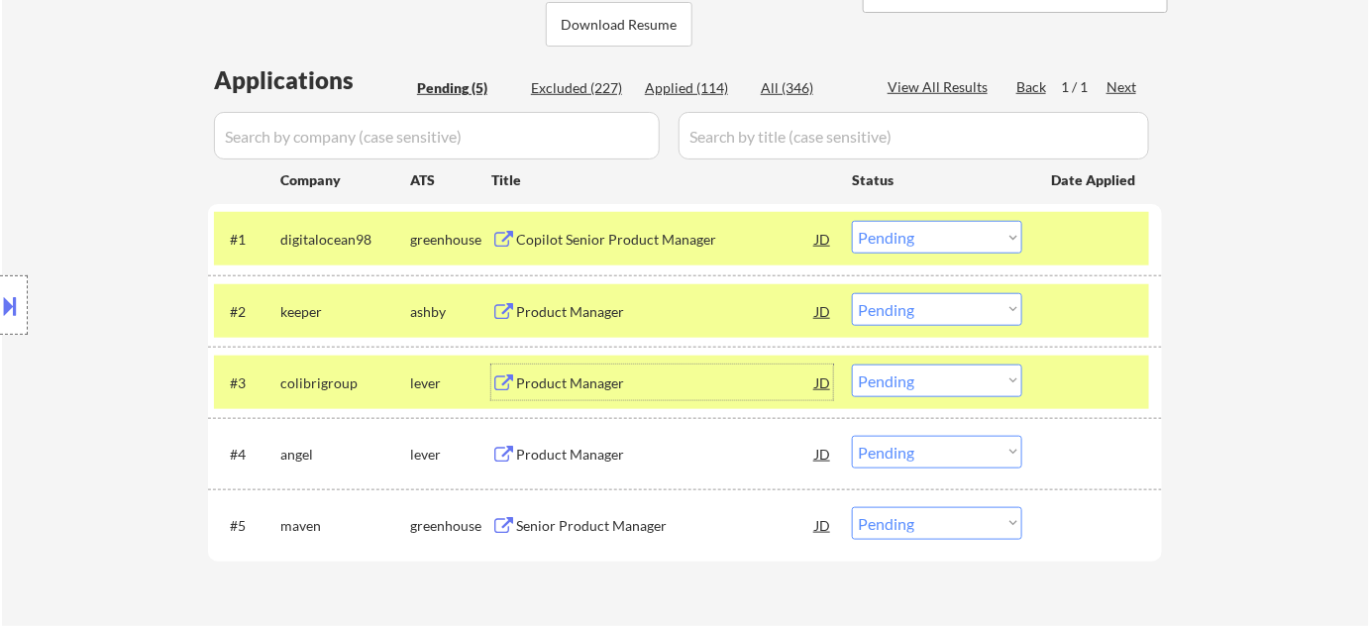
click at [552, 456] on div "Product Manager" at bounding box center [665, 455] width 299 height 20
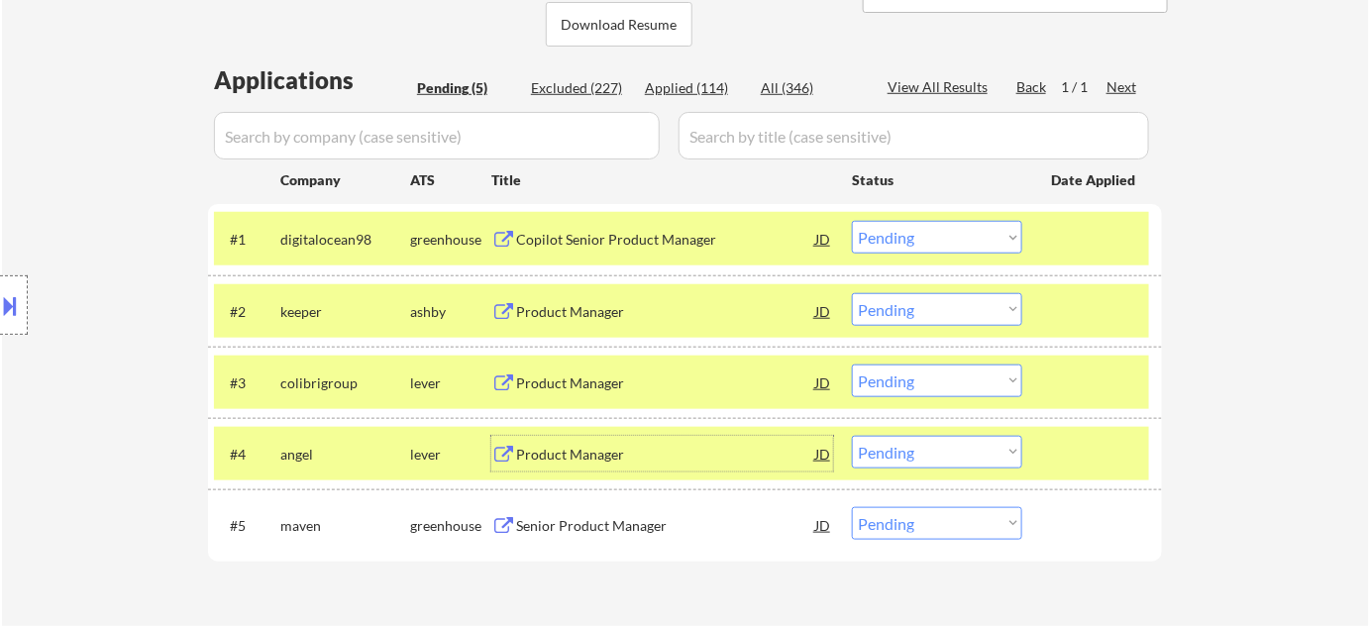
click at [555, 522] on div "Senior Product Manager" at bounding box center [665, 526] width 299 height 20
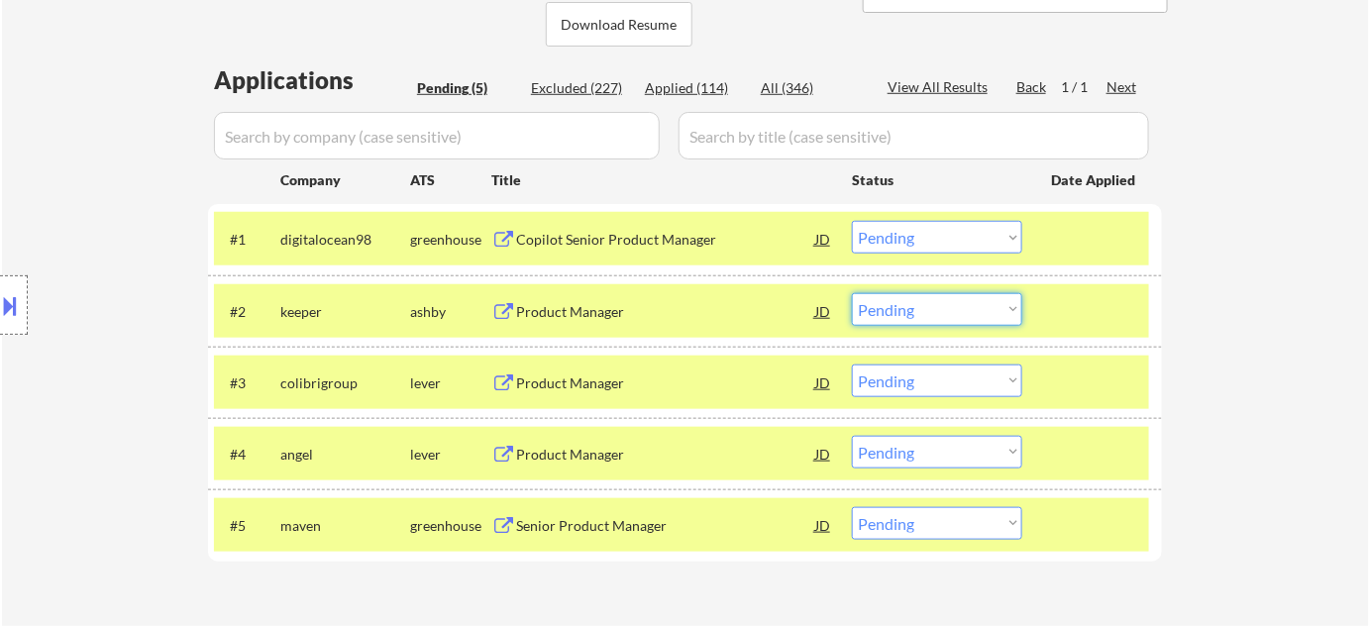
click at [925, 305] on select "Choose an option... Pending Applied Excluded (Questions) Excluded (Expired) Exc…" at bounding box center [937, 309] width 170 height 33
click at [852, 293] on select "Choose an option... Pending Applied Excluded (Questions) Excluded (Expired) Exc…" at bounding box center [937, 309] width 170 height 33
select select ""pending""
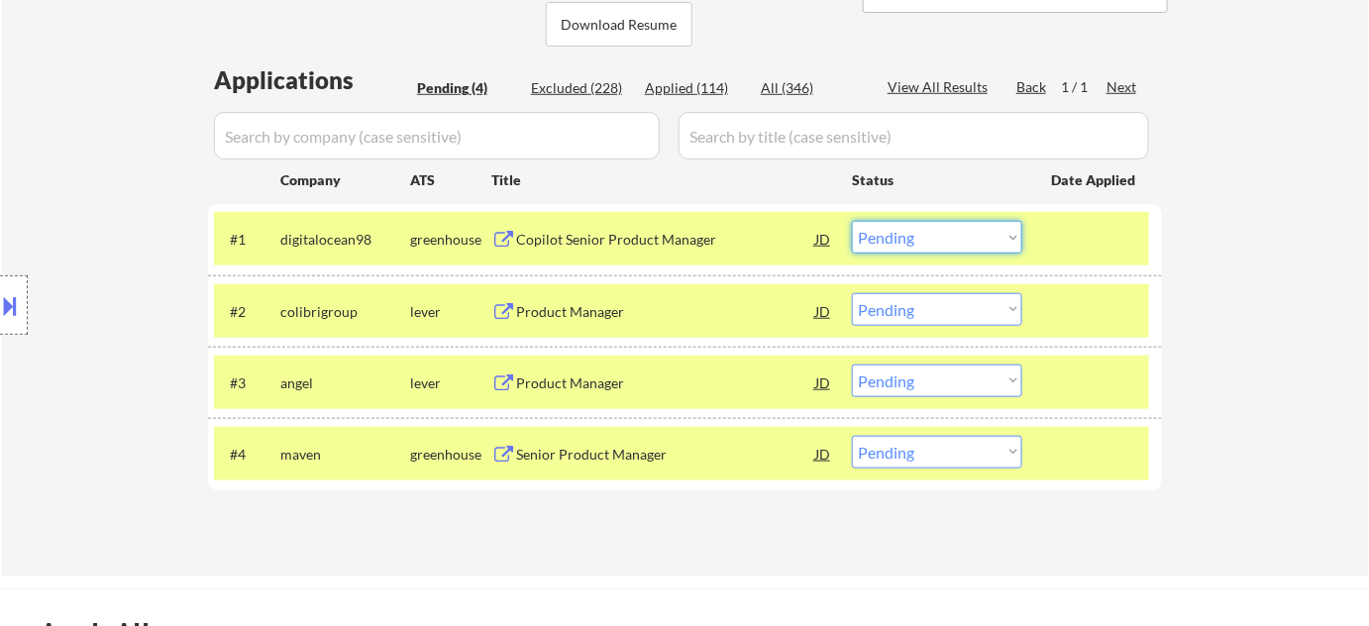
click at [941, 248] on select "Choose an option... Pending Applied Excluded (Questions) Excluded (Expired) Exc…" at bounding box center [937, 237] width 170 height 33
click at [852, 221] on select "Choose an option... Pending Applied Excluded (Questions) Excluded (Expired) Exc…" at bounding box center [937, 237] width 170 height 33
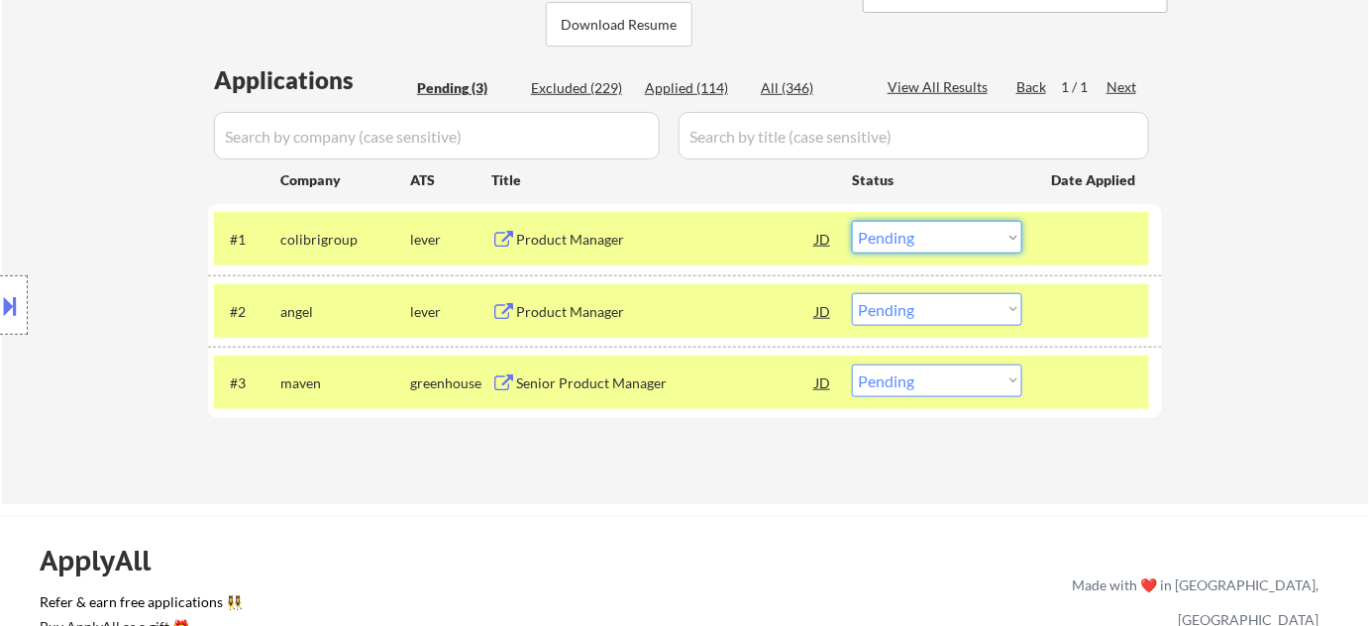
click at [916, 251] on select "Choose an option... Pending Applied Excluded (Questions) Excluded (Expired) Exc…" at bounding box center [937, 237] width 170 height 33
click at [852, 221] on select "Choose an option... Pending Applied Excluded (Questions) Excluded (Expired) Exc…" at bounding box center [937, 237] width 170 height 33
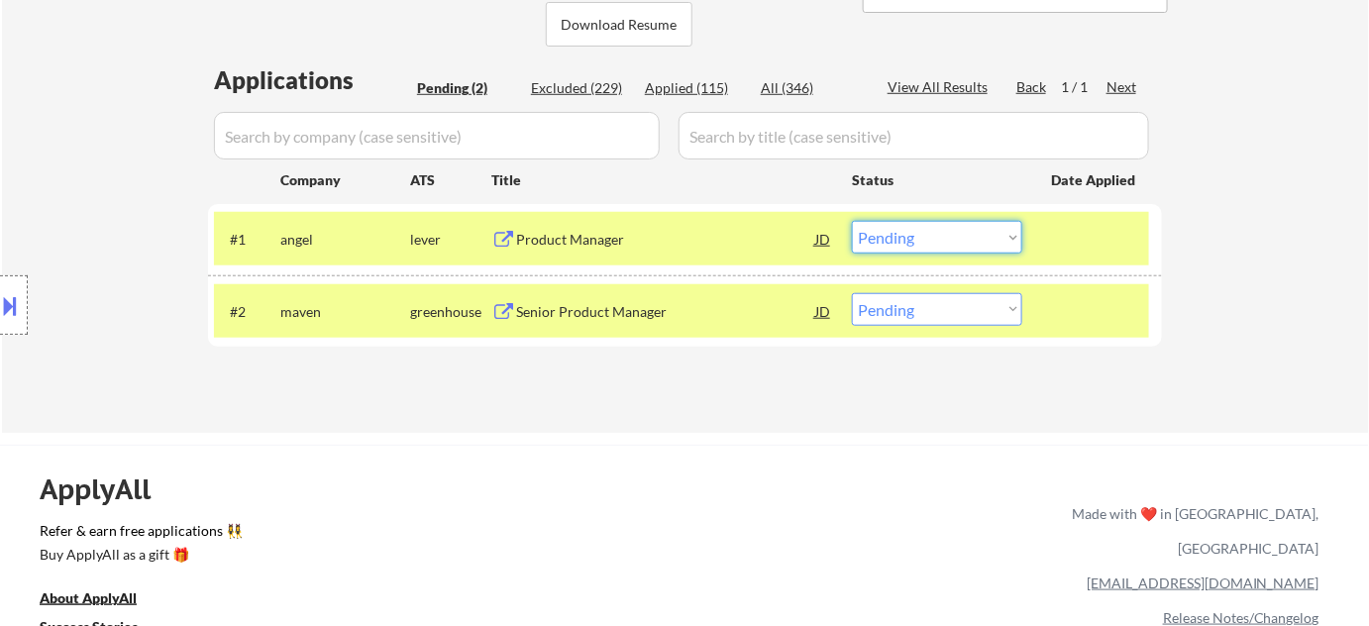
click at [935, 252] on select "Choose an option... Pending Applied Excluded (Questions) Excluded (Expired) Exc…" at bounding box center [937, 237] width 170 height 33
click at [852, 221] on select "Choose an option... Pending Applied Excluded (Questions) Excluded (Expired) Exc…" at bounding box center [937, 237] width 170 height 33
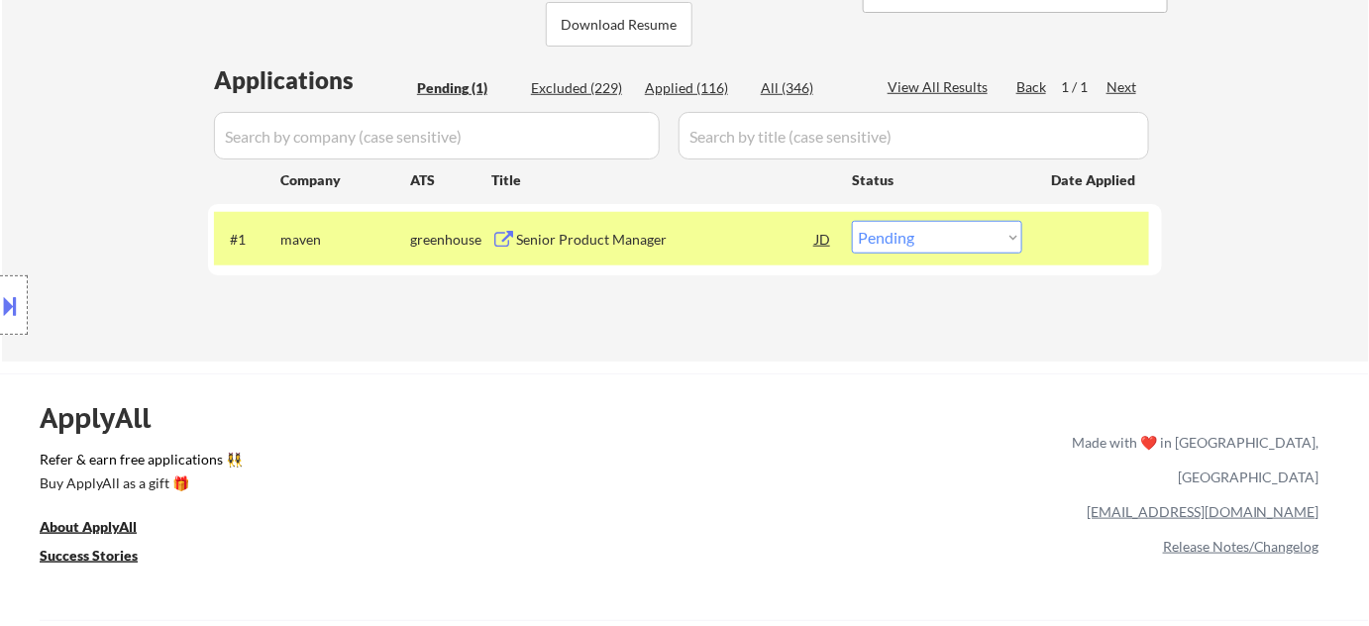
click at [891, 242] on select "Choose an option... Pending Applied Excluded (Questions) Excluded (Expired) Exc…" at bounding box center [937, 237] width 170 height 33
select select ""applied""
click at [852, 221] on select "Choose an option... Pending Applied Excluded (Questions) Excluded (Expired) Exc…" at bounding box center [937, 237] width 170 height 33
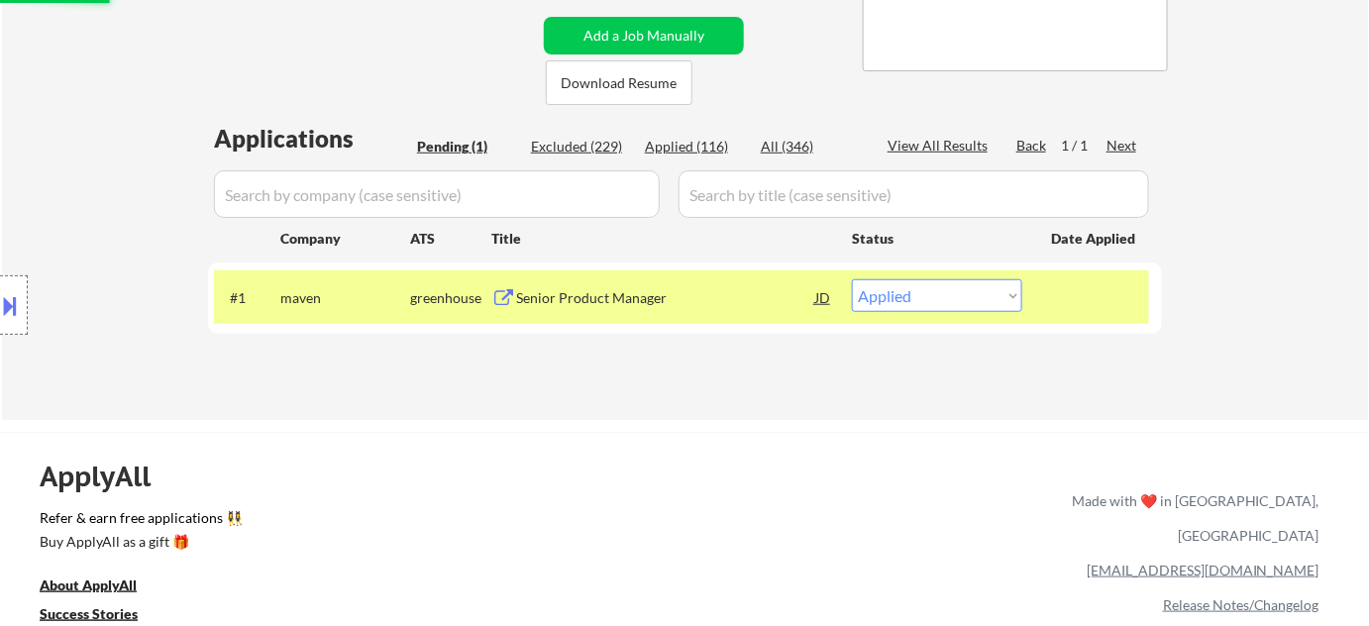
scroll to position [360, 0]
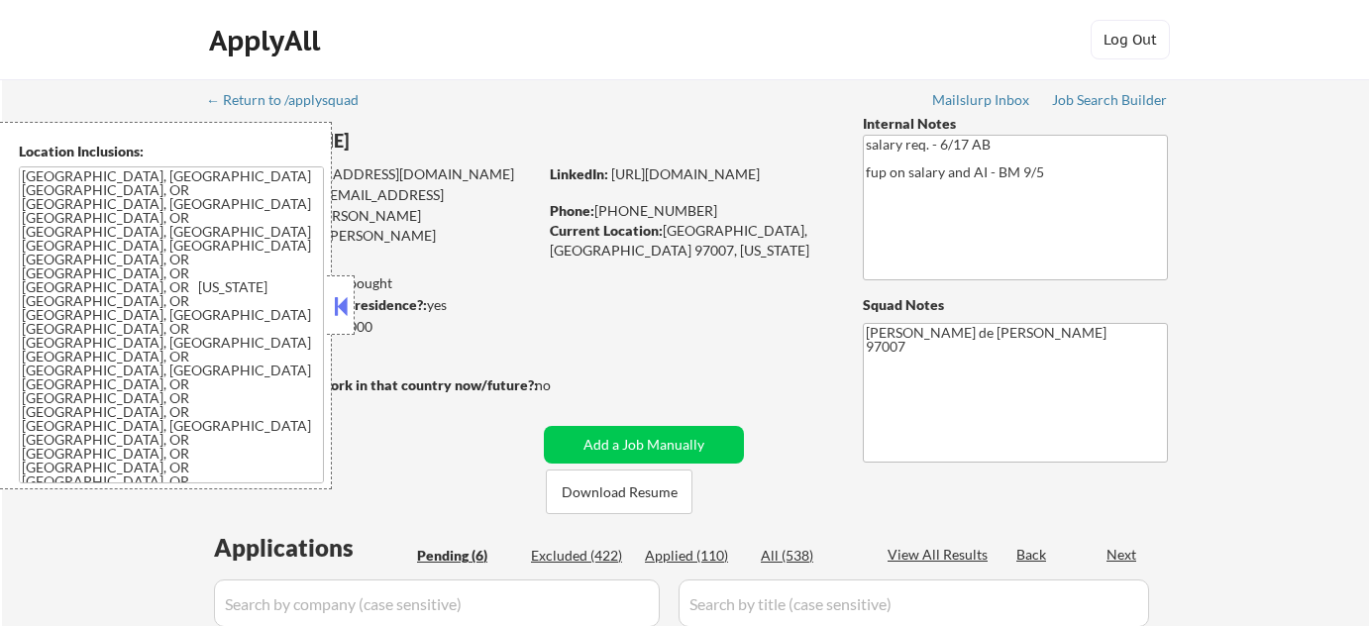
select select ""pending""
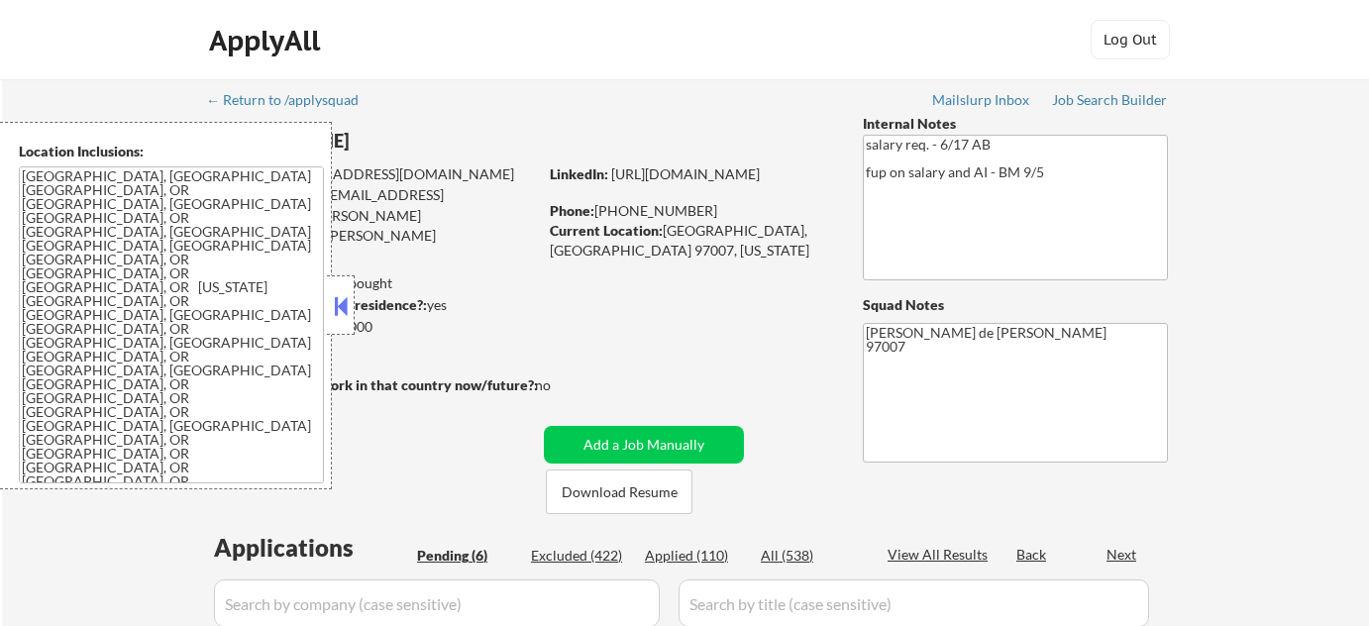
select select ""pending""
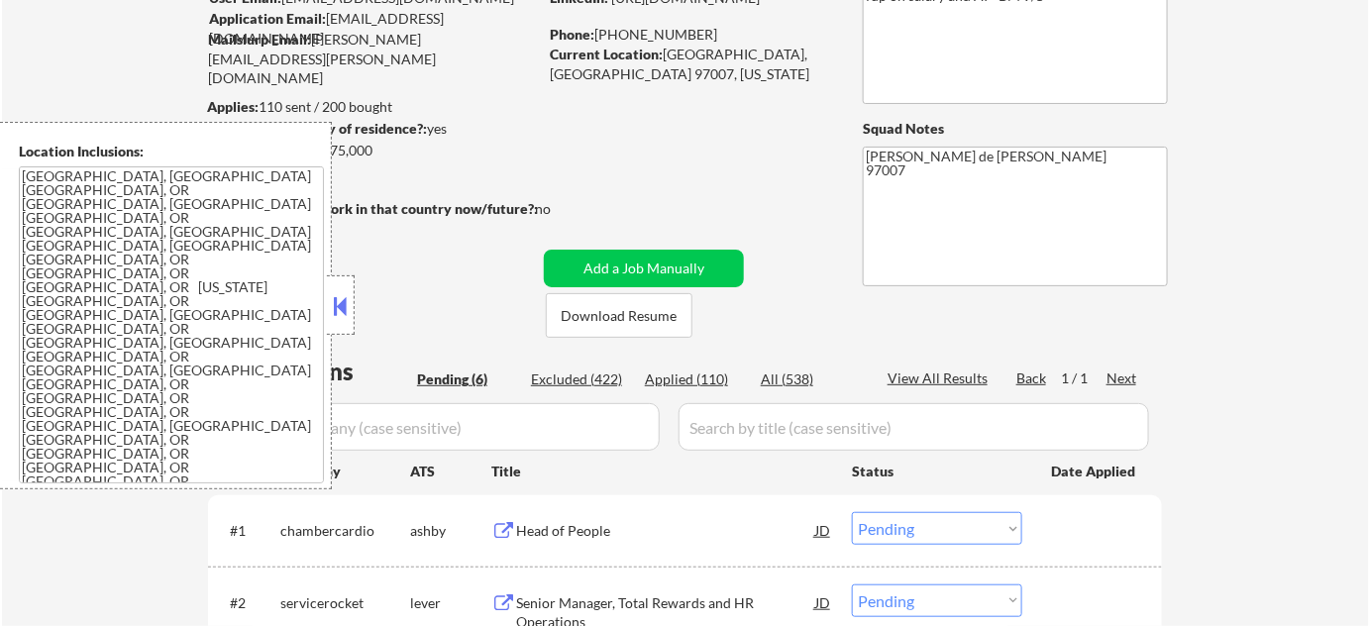
scroll to position [269, 0]
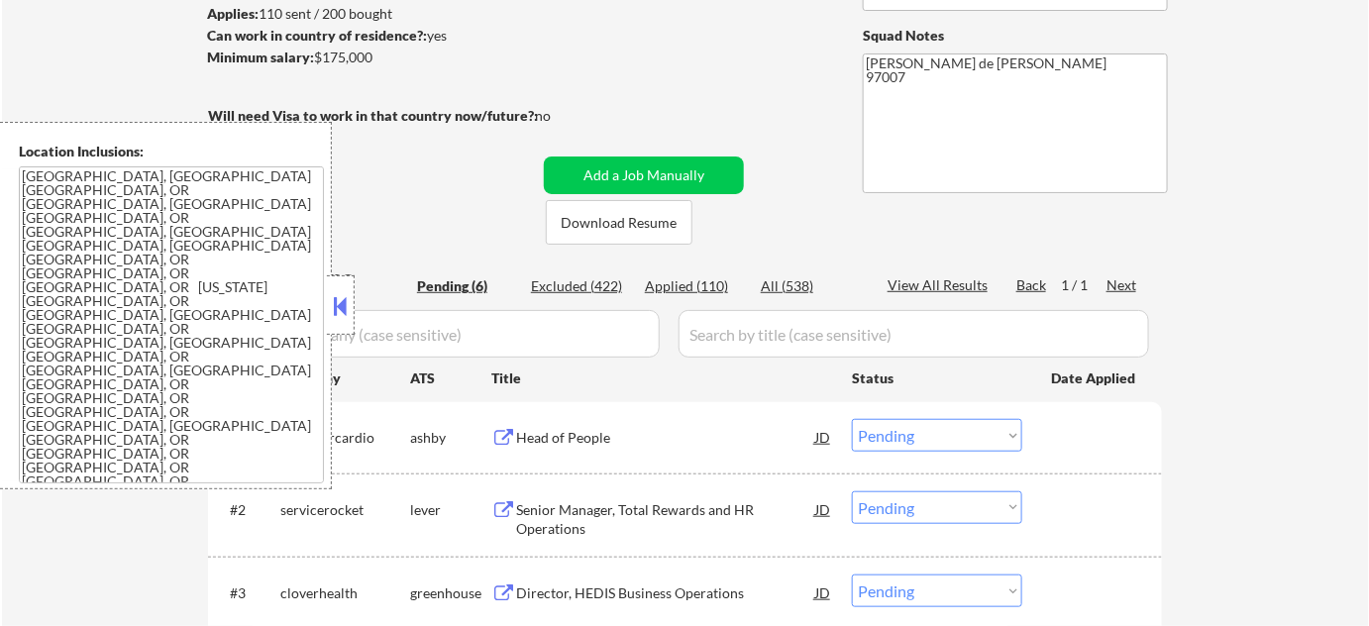
click at [338, 279] on div at bounding box center [341, 304] width 28 height 59
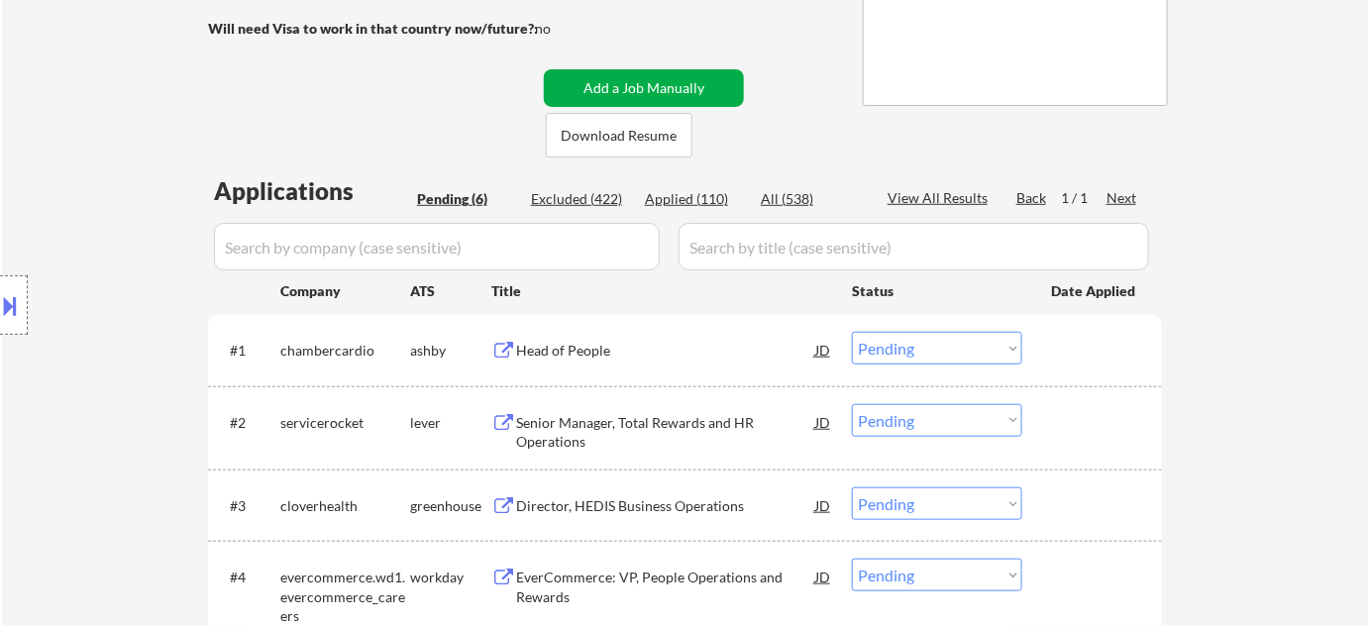
scroll to position [360, 0]
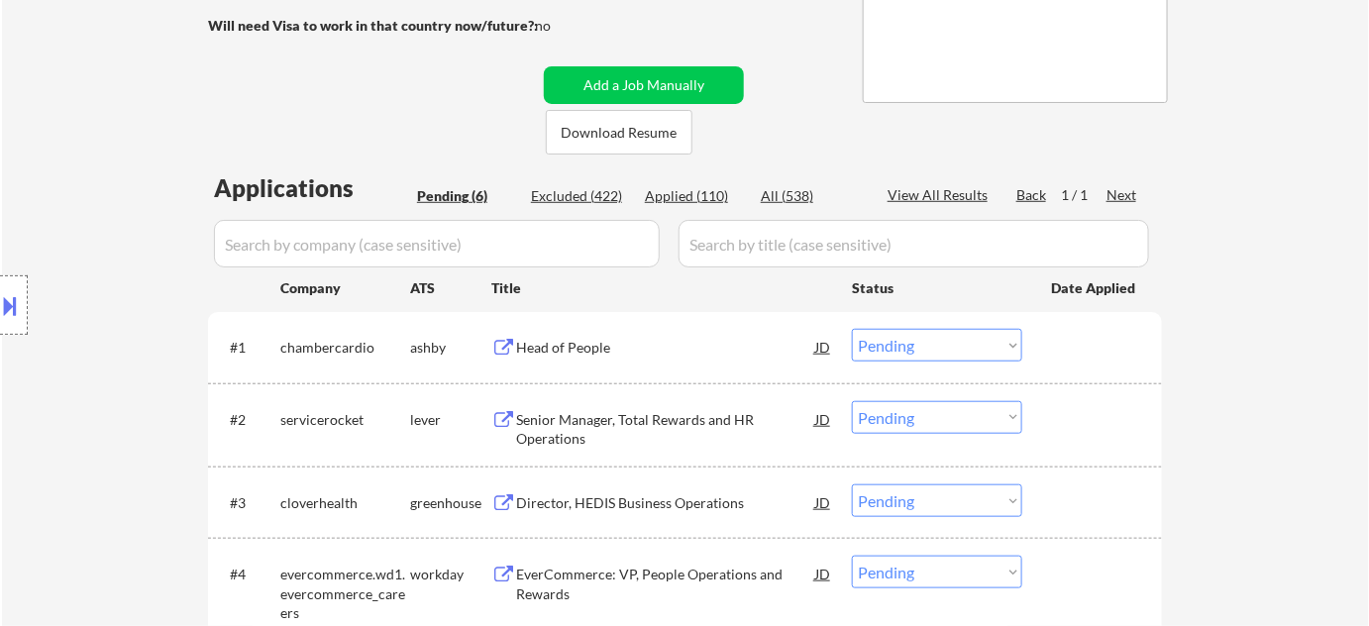
click at [583, 348] on div "Head of People" at bounding box center [665, 348] width 299 height 20
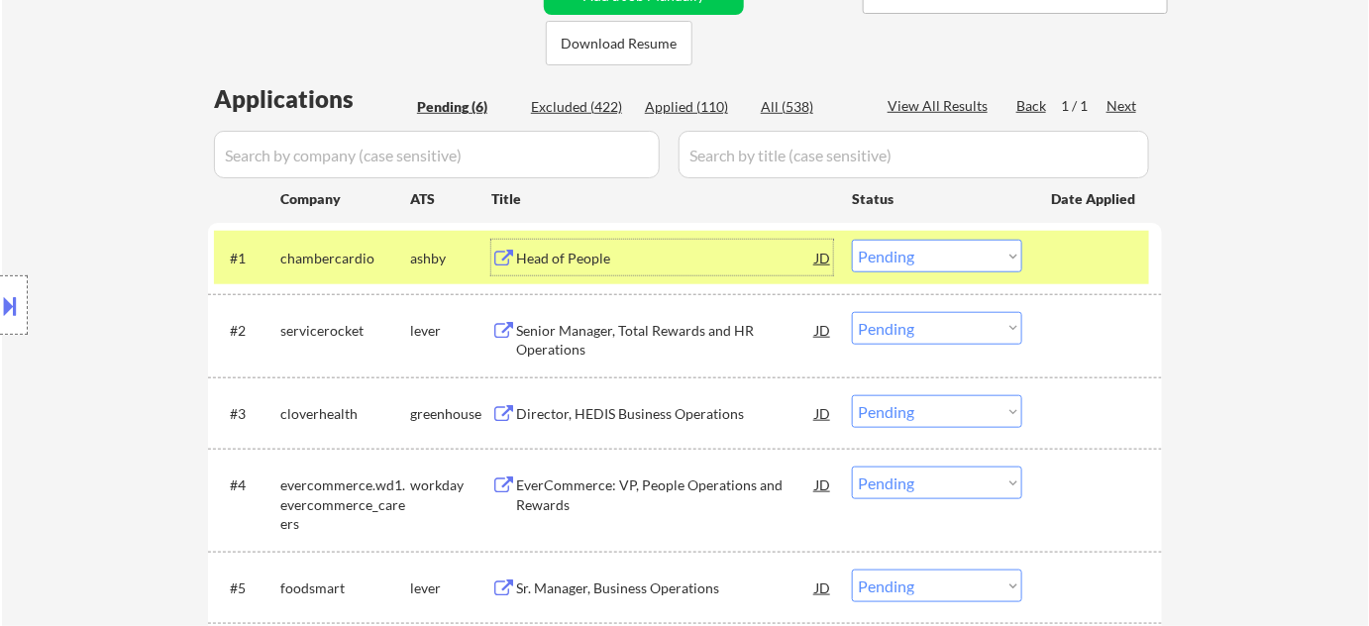
scroll to position [450, 0]
click at [572, 324] on div "Senior Manager, Total Rewards and HR Operations" at bounding box center [665, 339] width 299 height 39
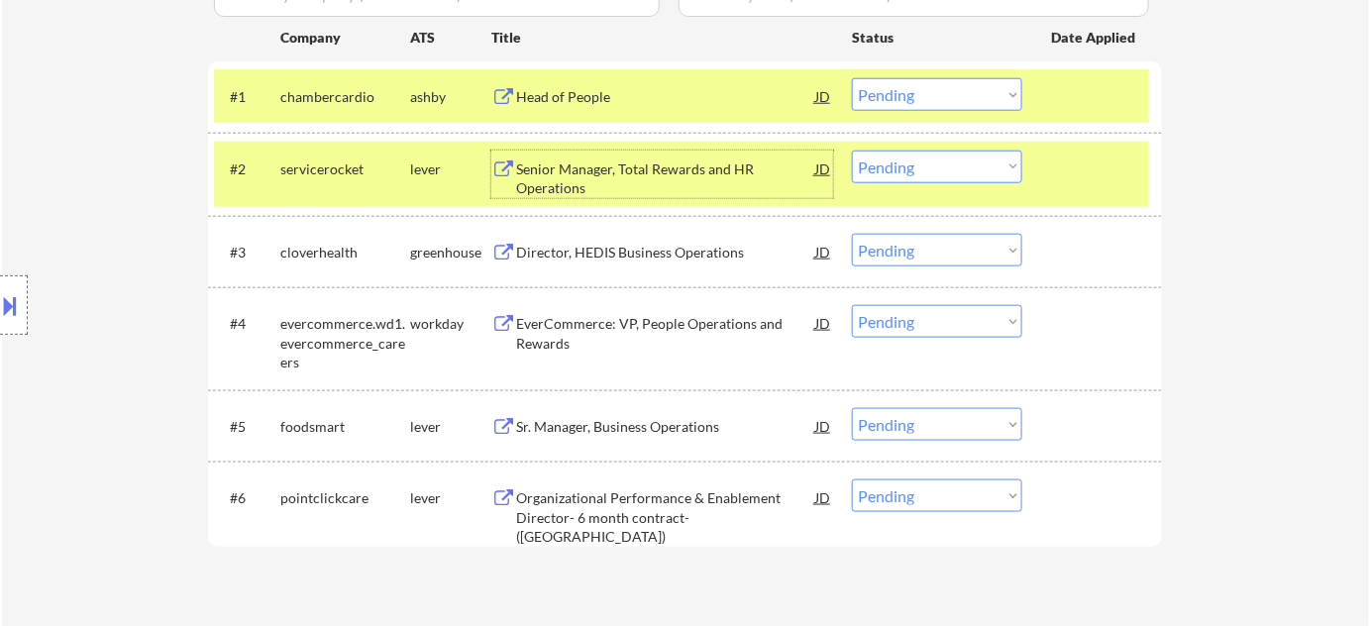
scroll to position [630, 0]
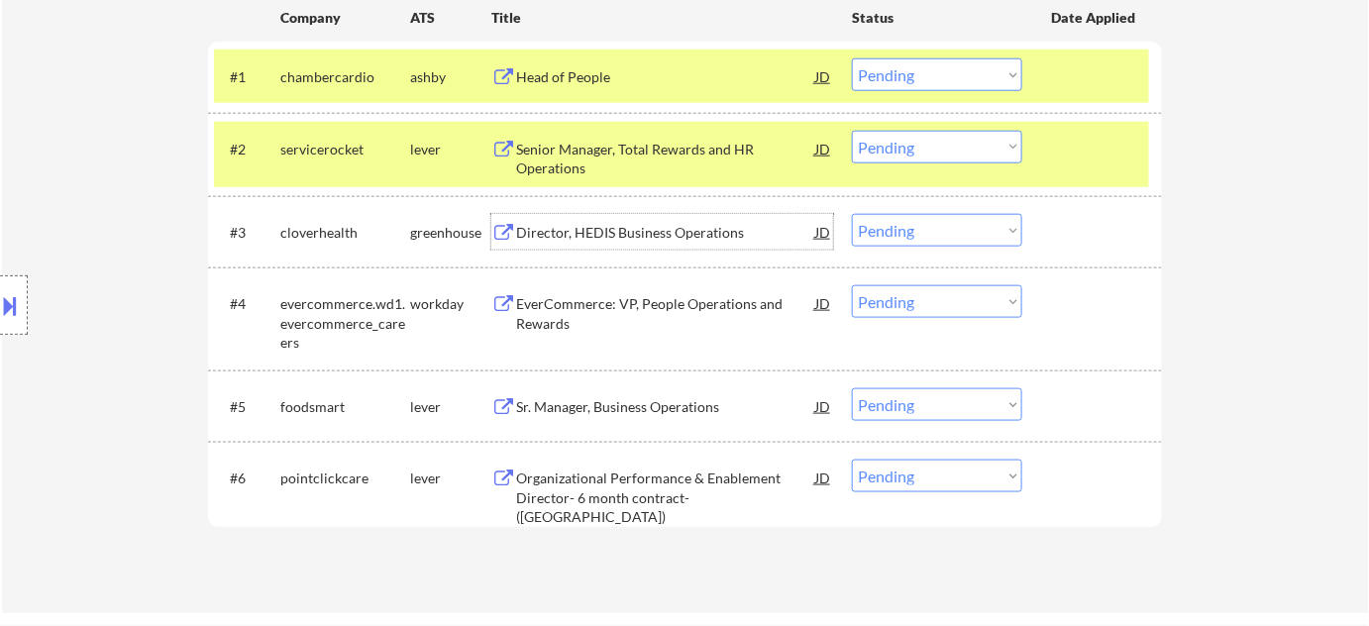
click at [665, 233] on div "Director, HEDIS Business Operations" at bounding box center [665, 233] width 299 height 20
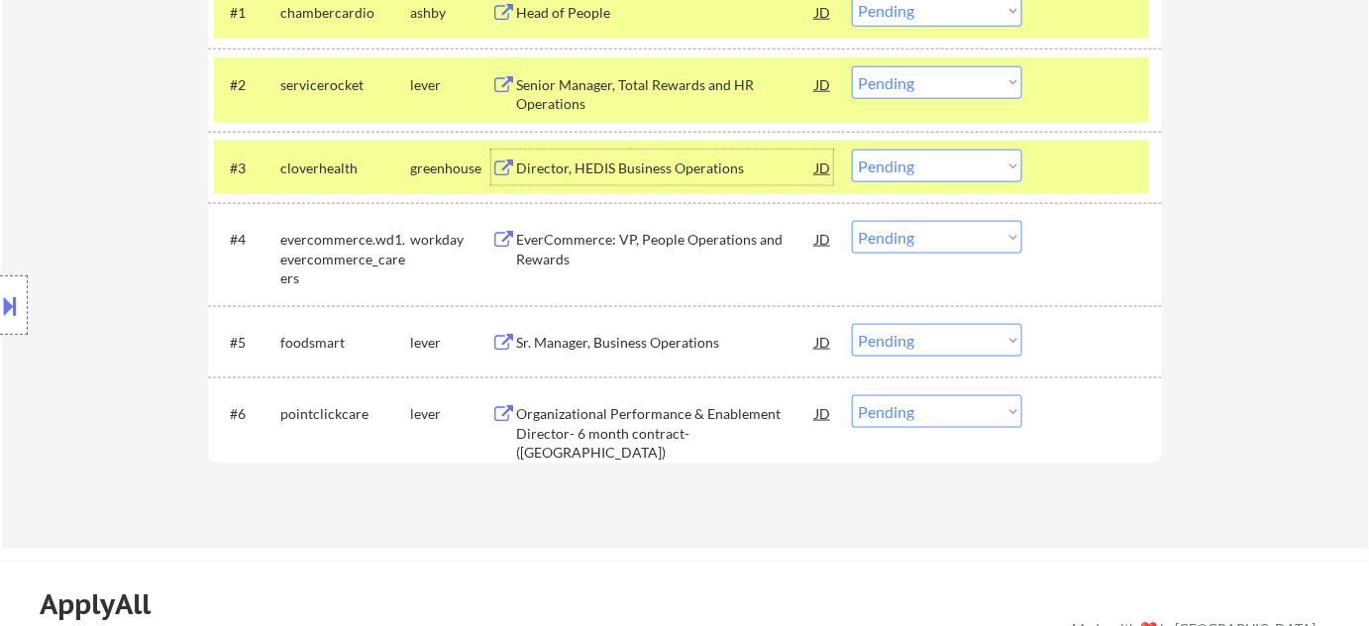
scroll to position [810, 0]
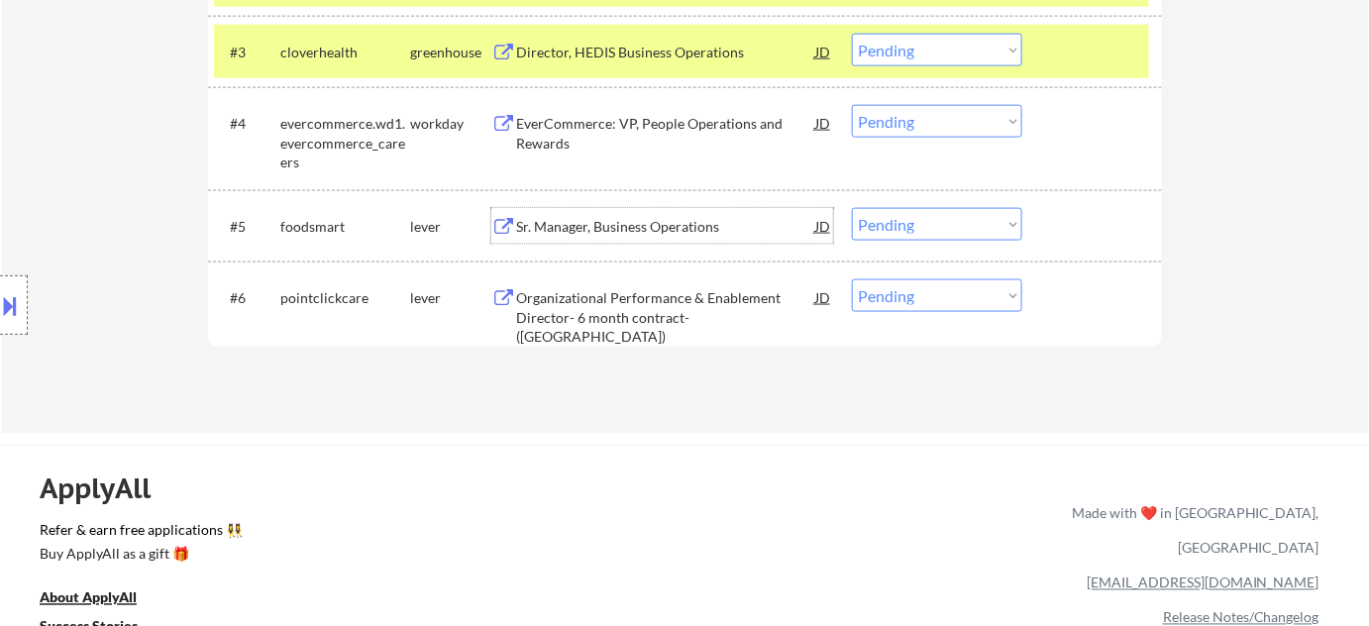
click at [628, 227] on div "Sr. Manager, Business Operations" at bounding box center [665, 227] width 299 height 20
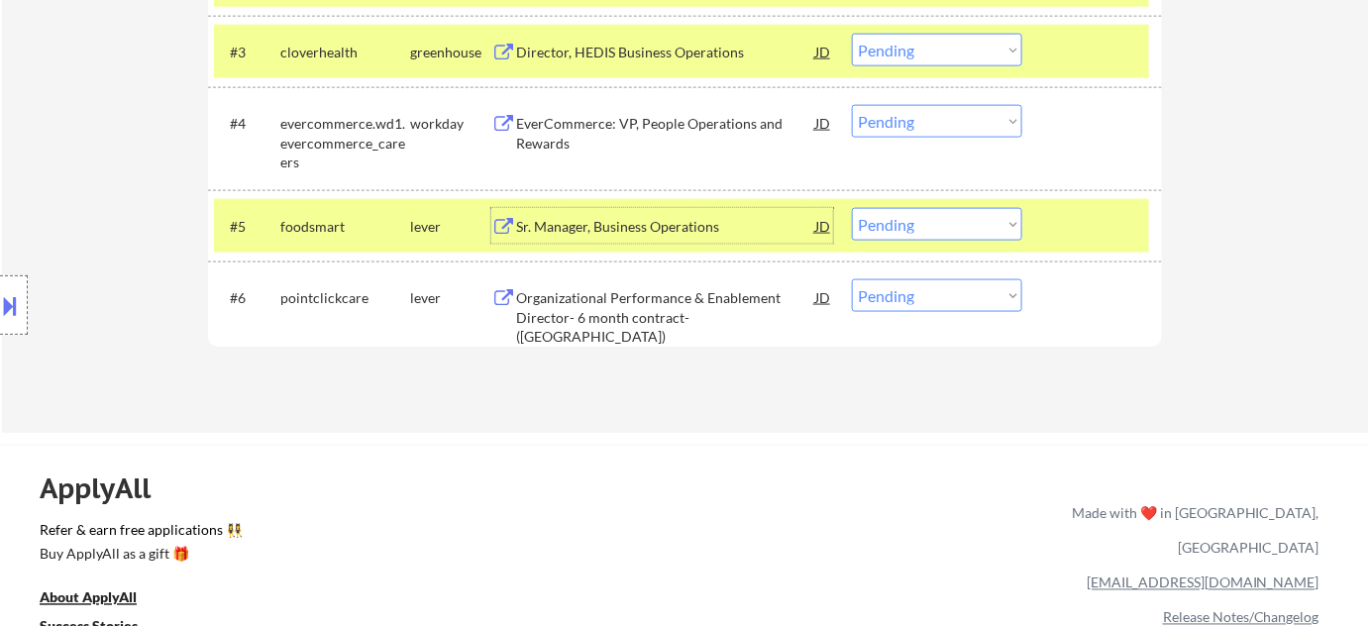
click at [616, 316] on div "Organizational Performance & Enablement Director- 6 month contract-([GEOGRAPHIC…" at bounding box center [665, 317] width 299 height 58
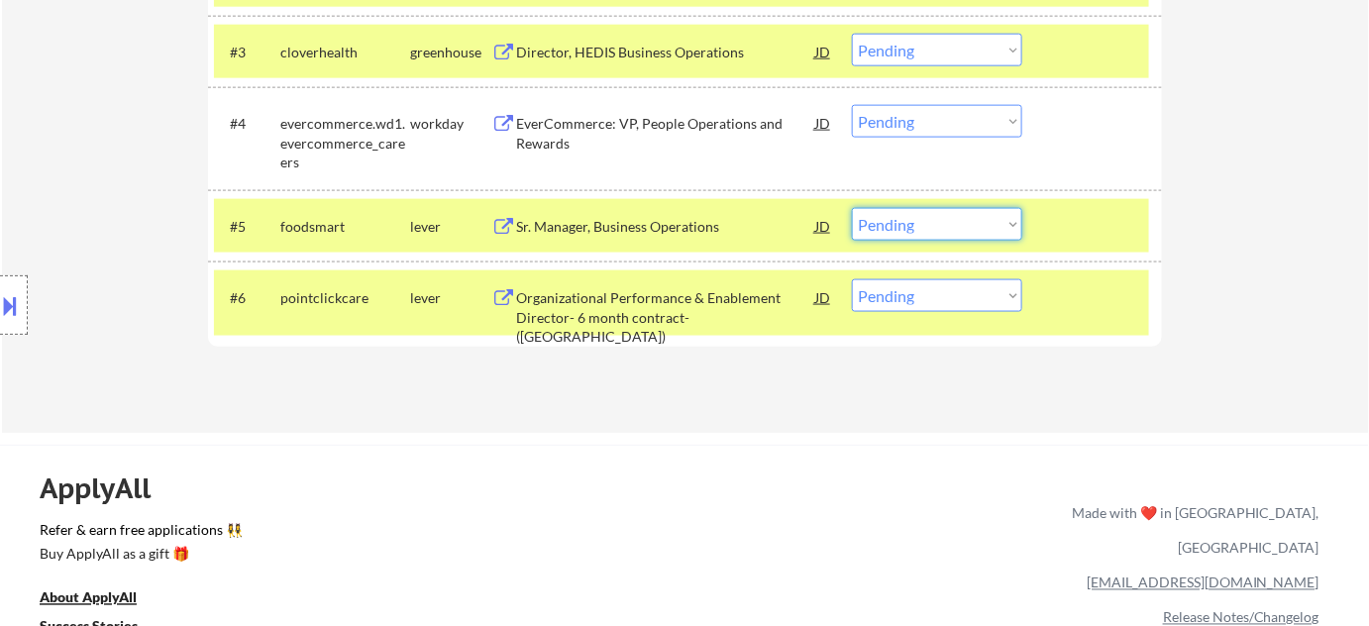
drag, startPoint x: 916, startPoint y: 221, endPoint x: 919, endPoint y: 235, distance: 14.2
click at [916, 221] on select "Choose an option... Pending Applied Excluded (Questions) Excluded (Expired) Exc…" at bounding box center [937, 224] width 170 height 33
click at [852, 208] on select "Choose an option... Pending Applied Excluded (Questions) Excluded (Expired) Exc…" at bounding box center [937, 224] width 170 height 33
select select ""pending""
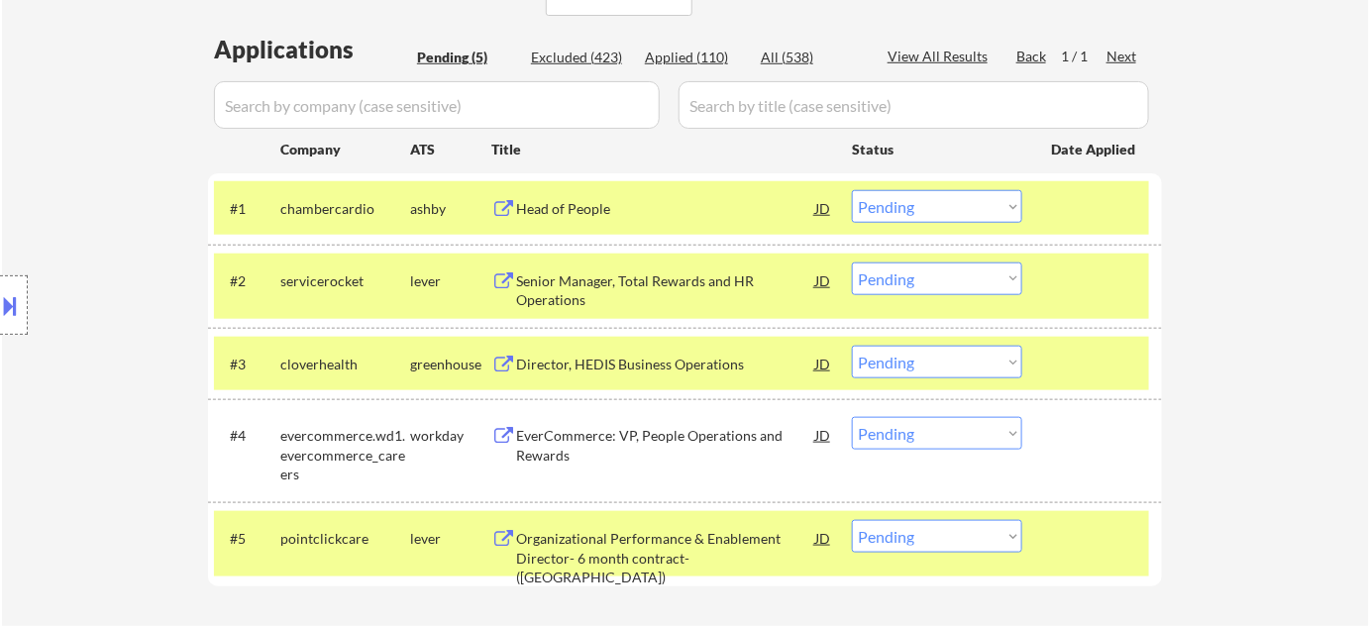
scroll to position [540, 0]
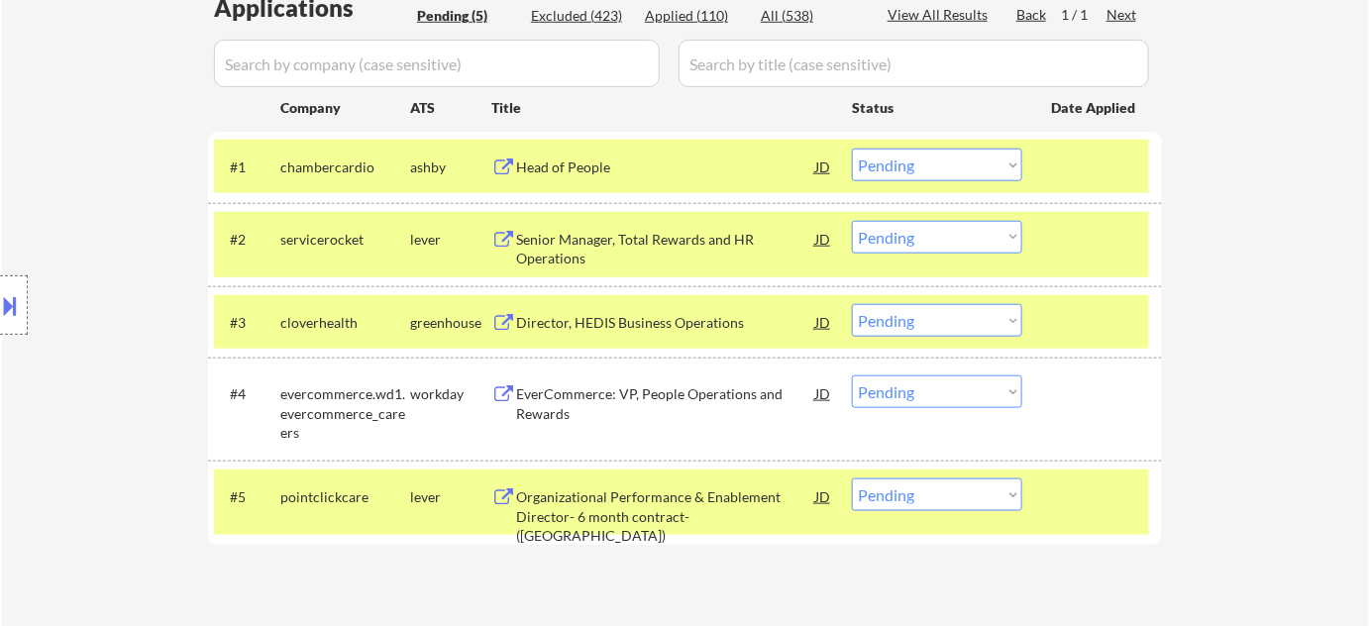
click at [935, 173] on select "Choose an option... Pending Applied Excluded (Questions) Excluded (Expired) Exc…" at bounding box center [937, 165] width 170 height 33
click at [852, 149] on select "Choose an option... Pending Applied Excluded (Questions) Excluded (Expired) Exc…" at bounding box center [937, 165] width 170 height 33
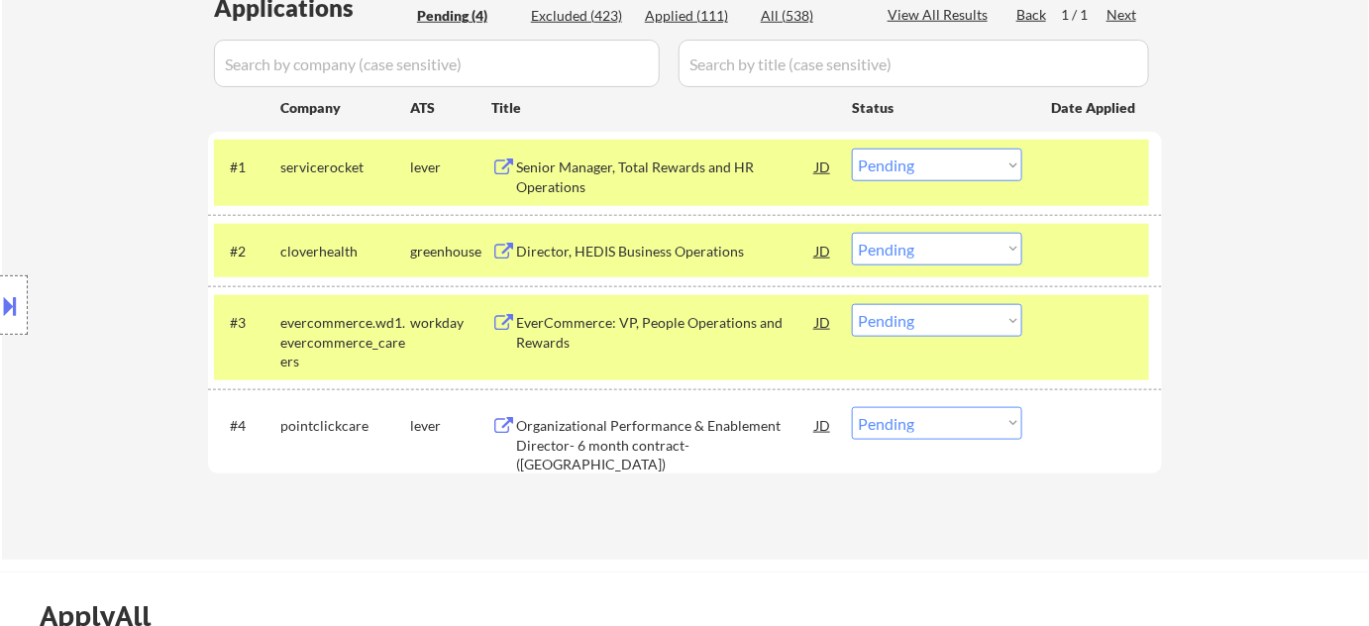
click at [961, 170] on select "Choose an option... Pending Applied Excluded (Questions) Excluded (Expired) Exc…" at bounding box center [937, 165] width 170 height 33
click at [852, 149] on select "Choose an option... Pending Applied Excluded (Questions) Excluded (Expired) Exc…" at bounding box center [937, 165] width 170 height 33
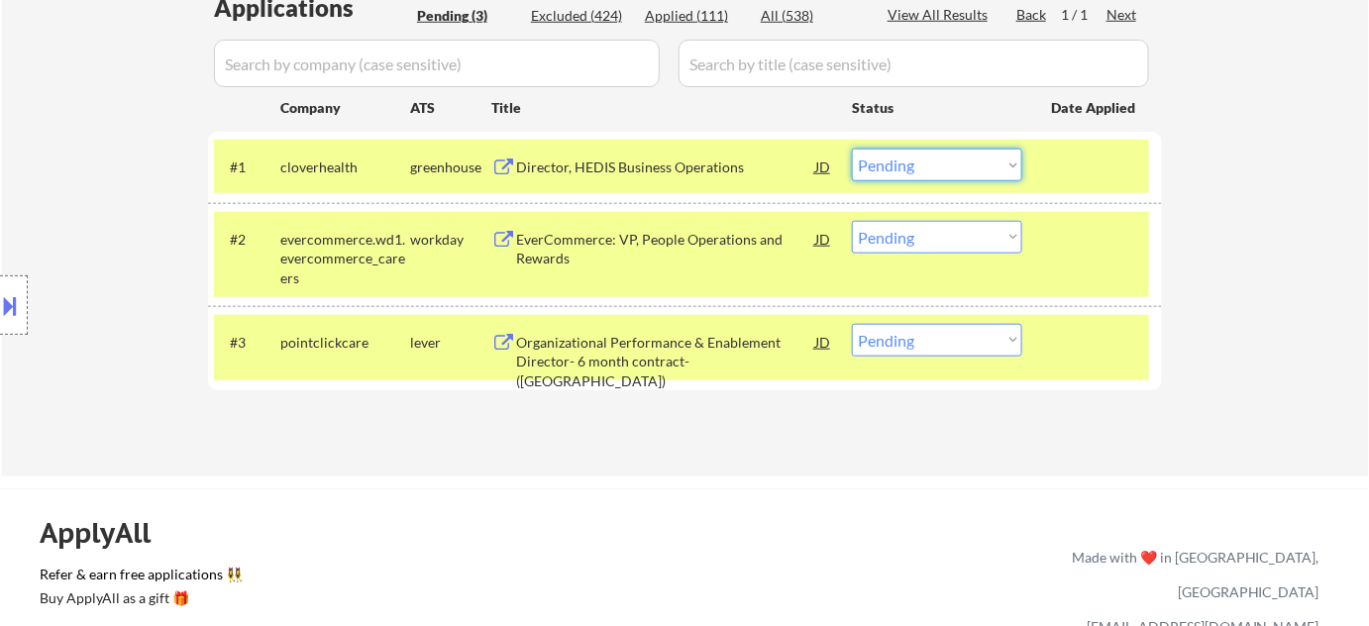
drag, startPoint x: 979, startPoint y: 158, endPoint x: 979, endPoint y: 173, distance: 14.9
click at [979, 158] on select "Choose an option... Pending Applied Excluded (Questions) Excluded (Expired) Exc…" at bounding box center [937, 165] width 170 height 33
click at [852, 149] on select "Choose an option... Pending Applied Excluded (Questions) Excluded (Expired) Exc…" at bounding box center [937, 165] width 170 height 33
select select ""pending""
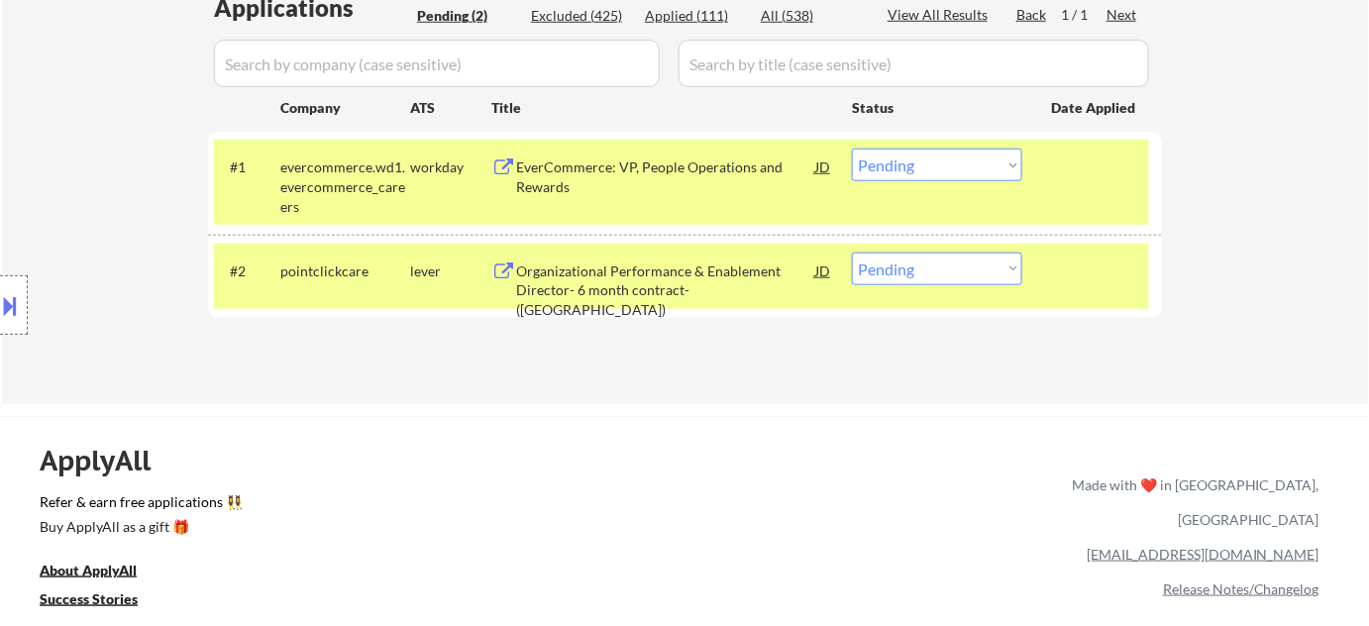
click at [607, 178] on div "EverCommerce: VP, People Operations and Rewards" at bounding box center [665, 176] width 299 height 39
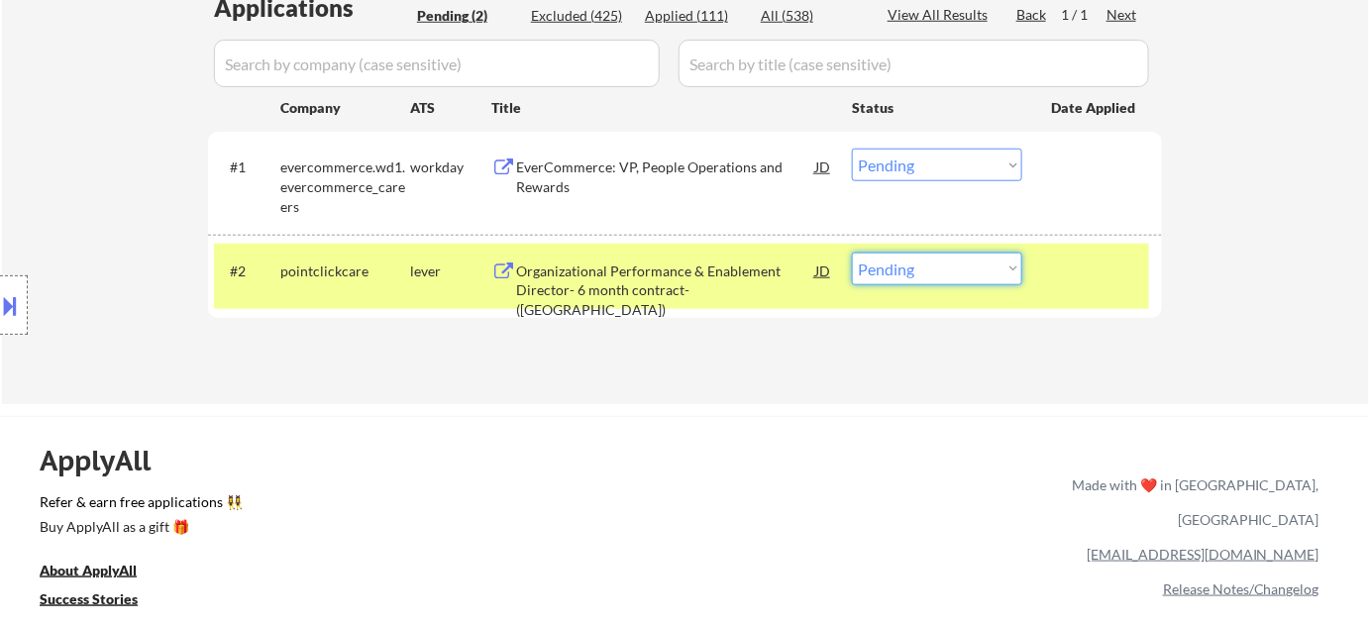
click at [903, 274] on select "Choose an option... Pending Applied Excluded (Questions) Excluded (Expired) Exc…" at bounding box center [937, 269] width 170 height 33
select select ""excluded__bad_match_""
click at [852, 253] on select "Choose an option... Pending Applied Excluded (Questions) Excluded (Expired) Exc…" at bounding box center [937, 269] width 170 height 33
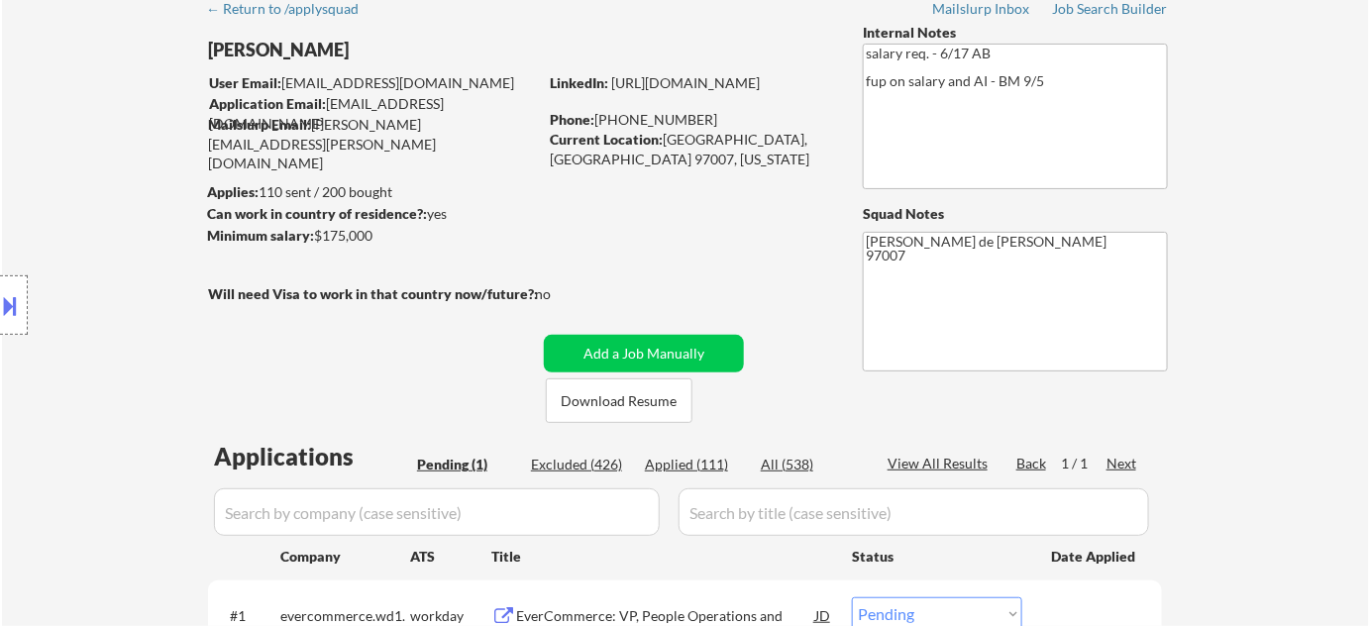
scroll to position [89, 0]
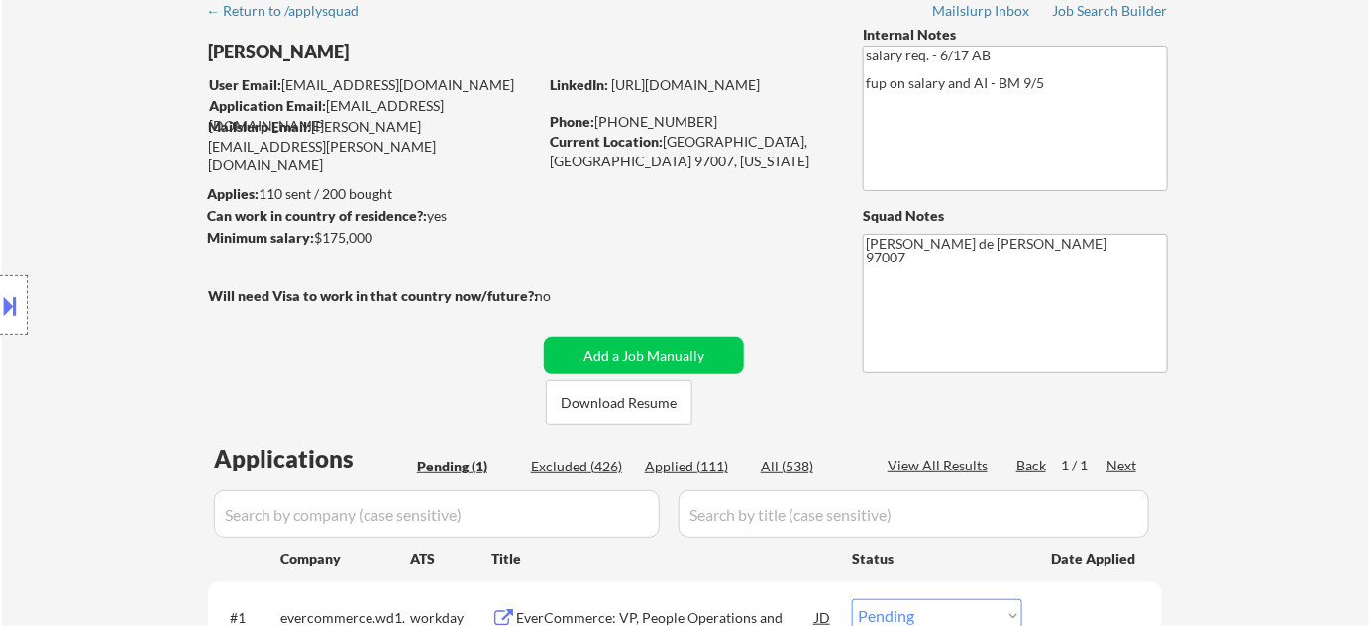
drag, startPoint x: 596, startPoint y: 119, endPoint x: 689, endPoint y: 118, distance: 93.1
click at [689, 118] on div "Phone: [PHONE_NUMBER]" at bounding box center [690, 122] width 280 height 20
copy div "[PHONE_NUMBER]"
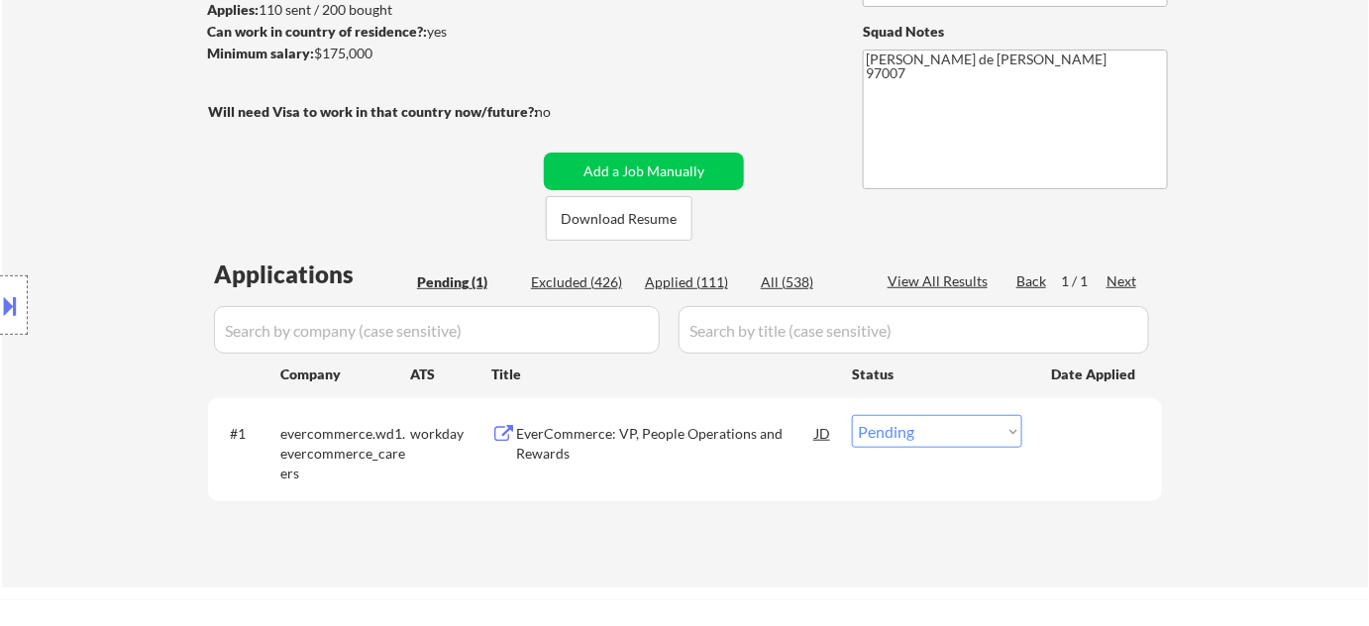
scroll to position [540, 0]
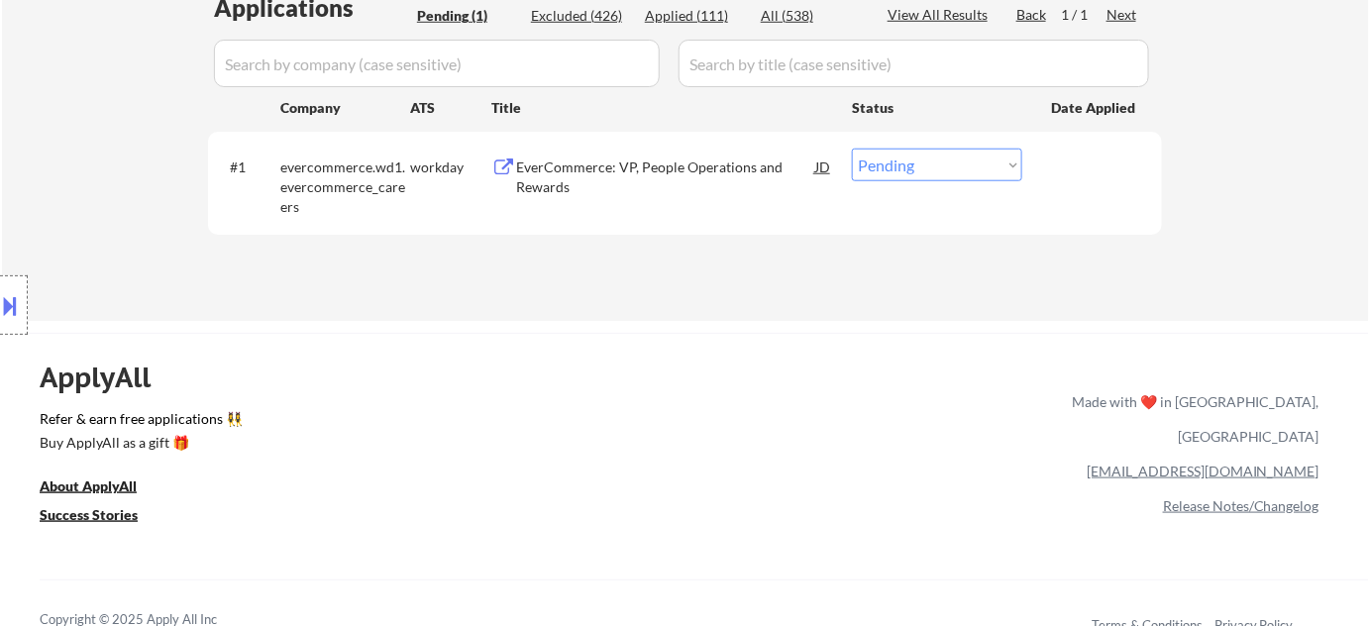
click at [936, 177] on select "Choose an option... Pending Applied Excluded (Questions) Excluded (Expired) Exc…" at bounding box center [937, 165] width 170 height 33
select select ""excluded""
click at [852, 149] on select "Choose an option... Pending Applied Excluded (Questions) Excluded (Expired) Exc…" at bounding box center [937, 165] width 170 height 33
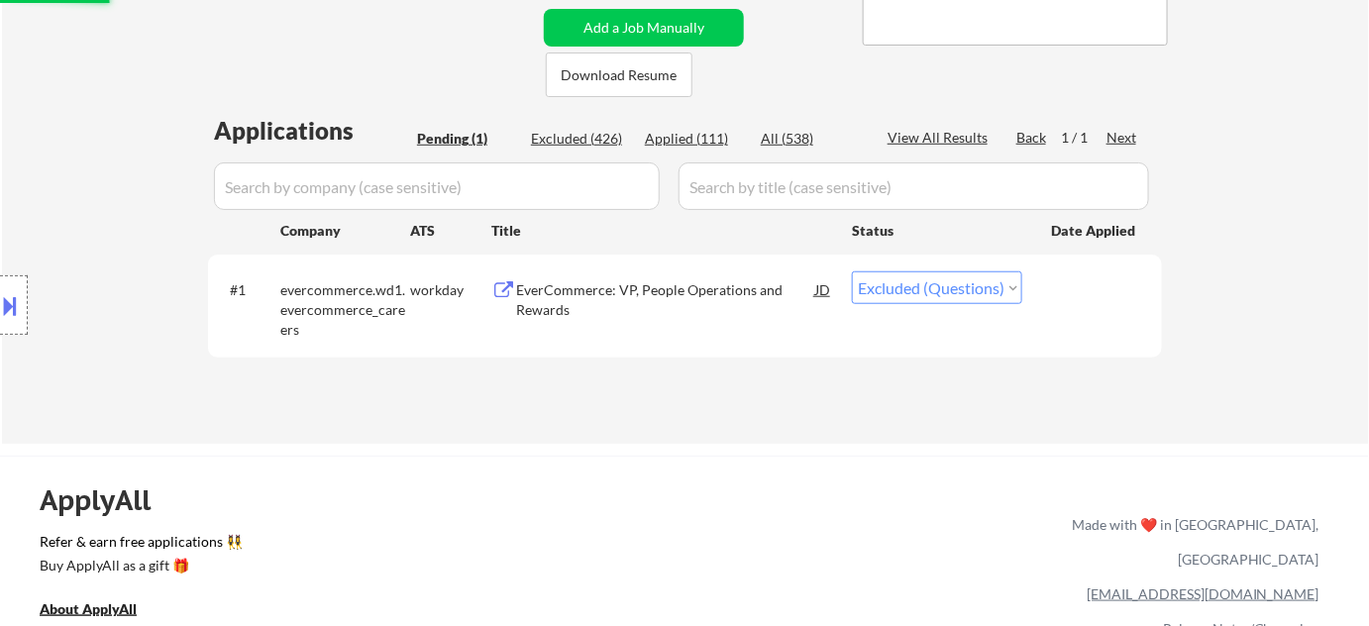
scroll to position [269, 0]
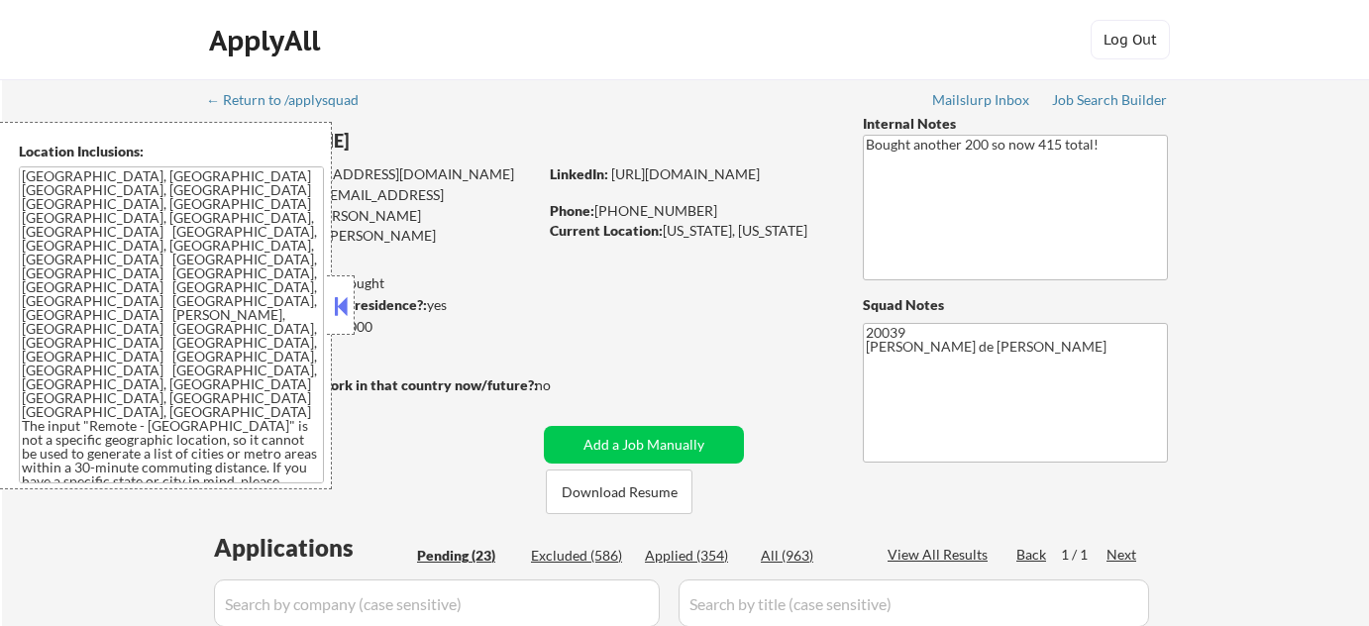
select select ""pending""
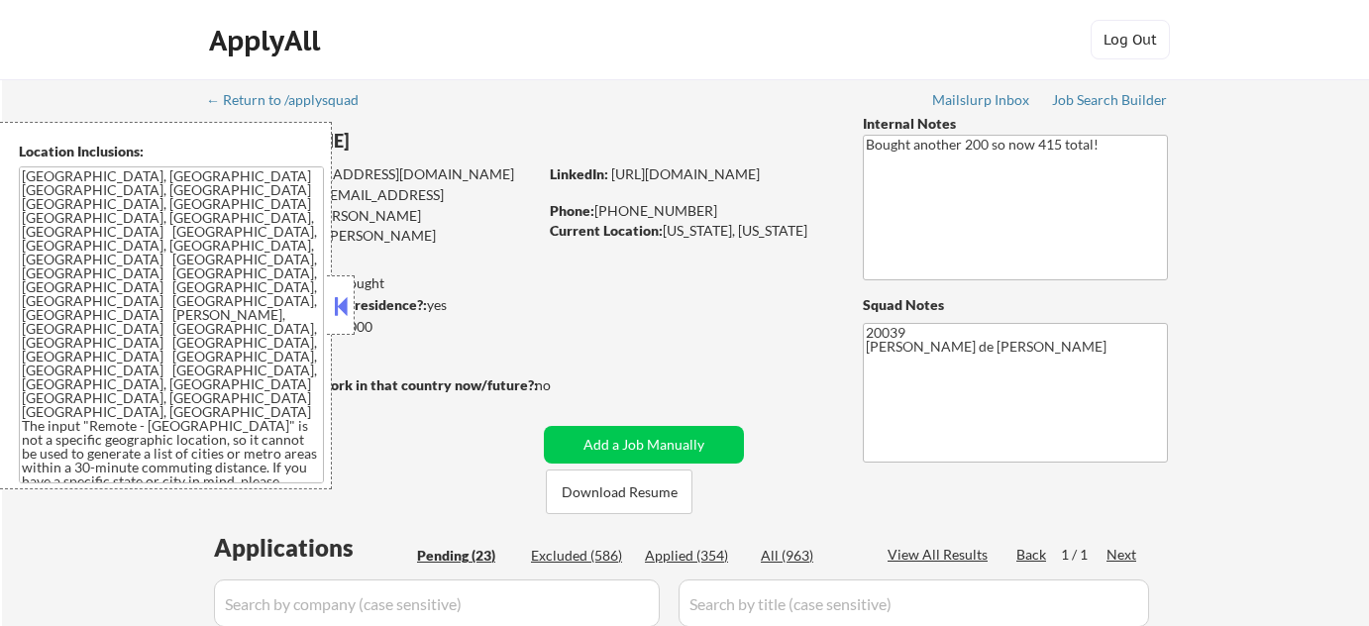
select select ""pending""
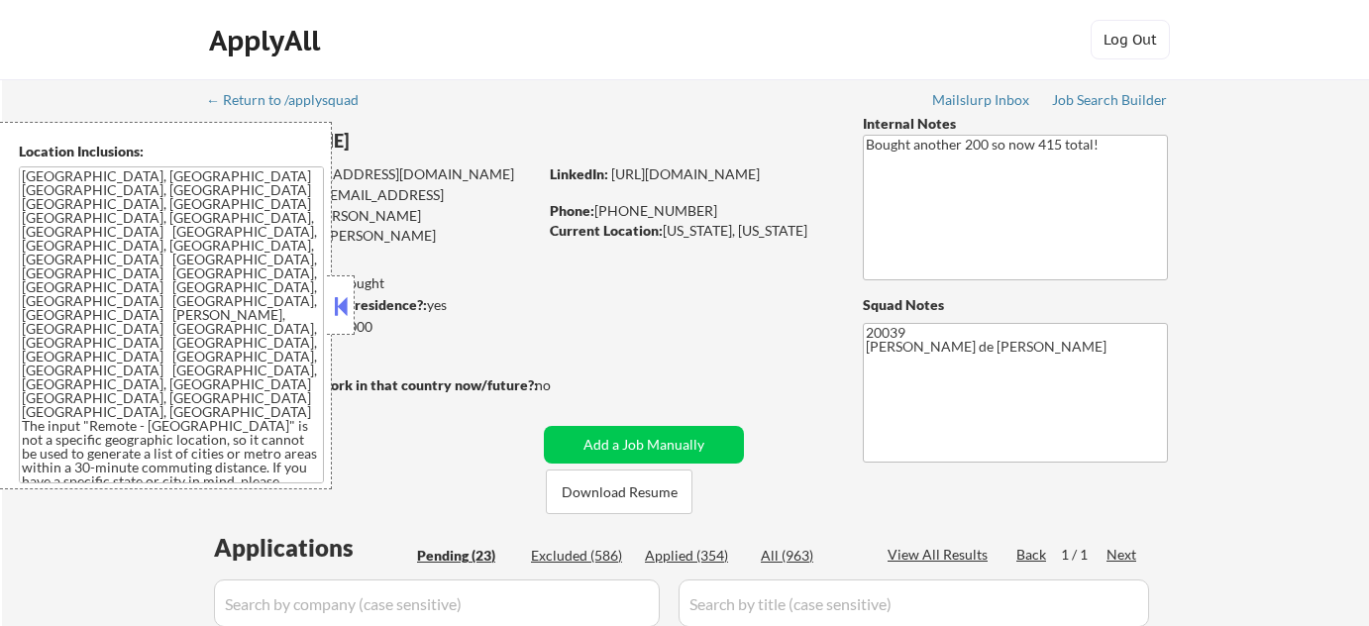
select select ""pending""
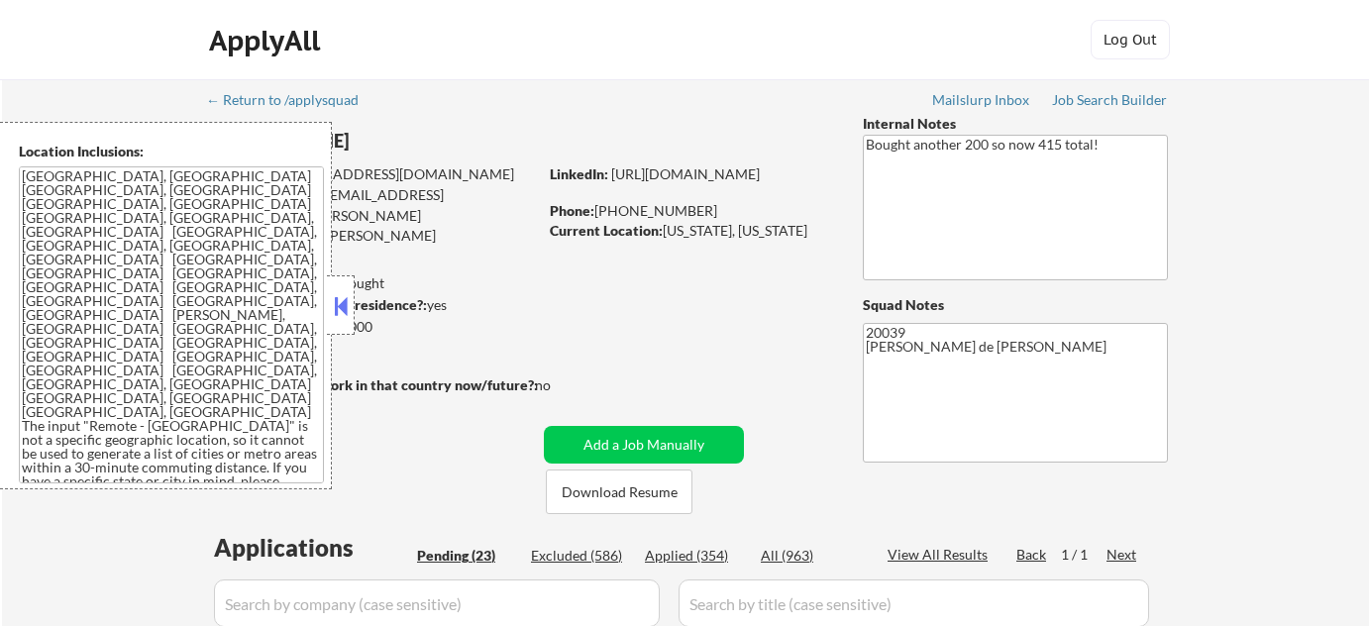
select select ""pending""
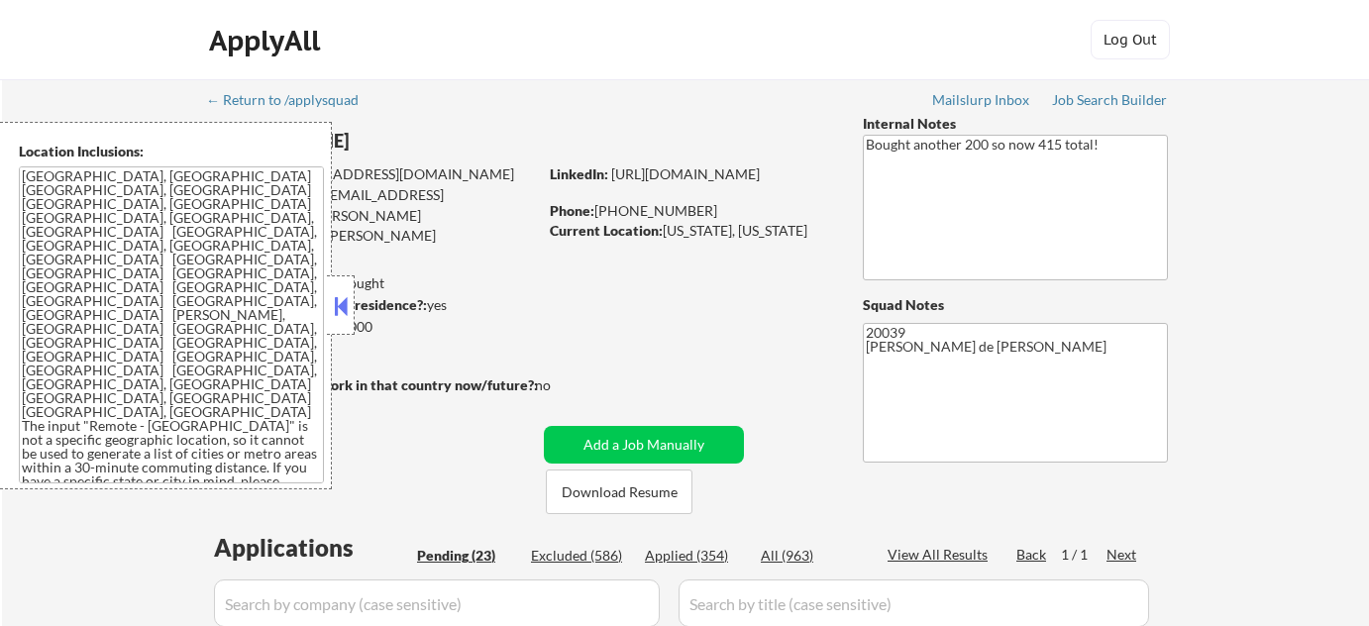
select select ""pending""
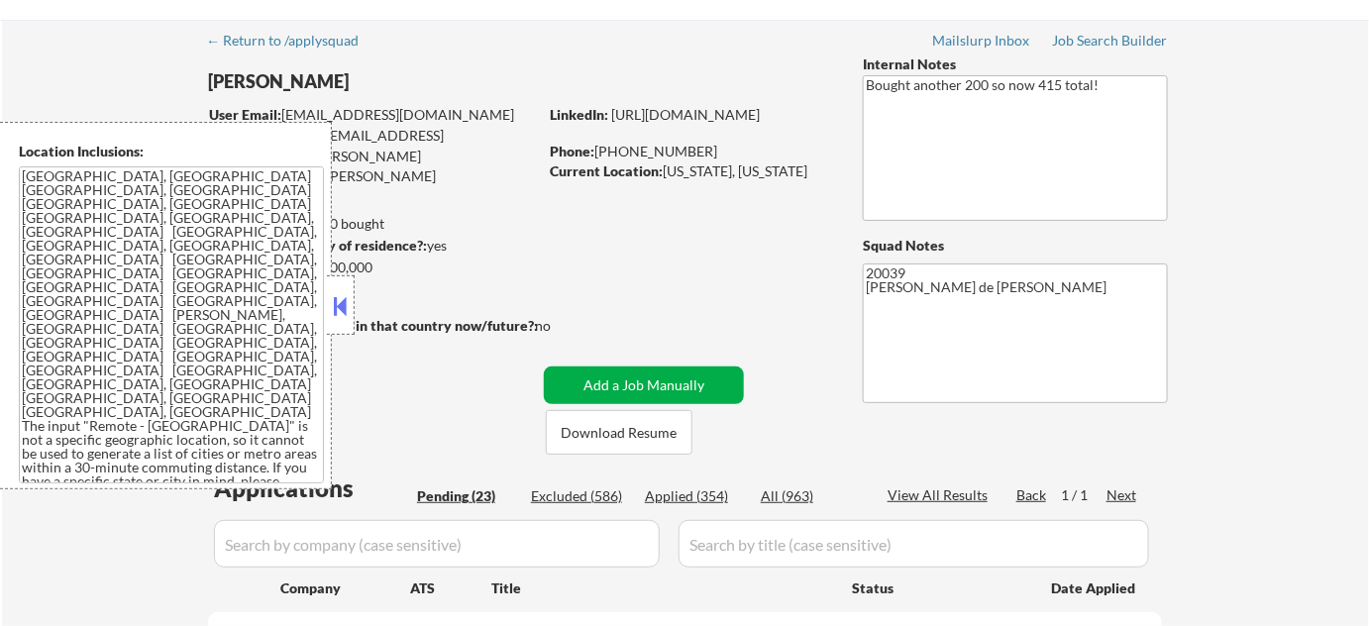
scroll to position [89, 0]
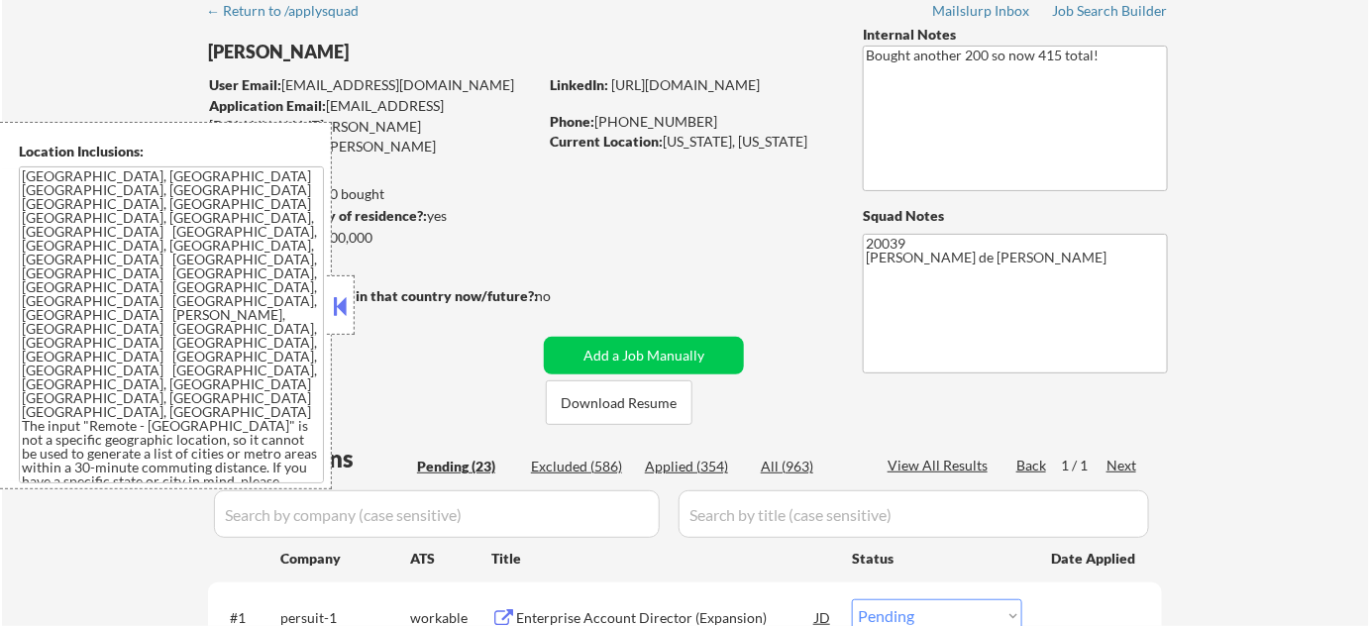
click at [346, 275] on div at bounding box center [341, 304] width 28 height 59
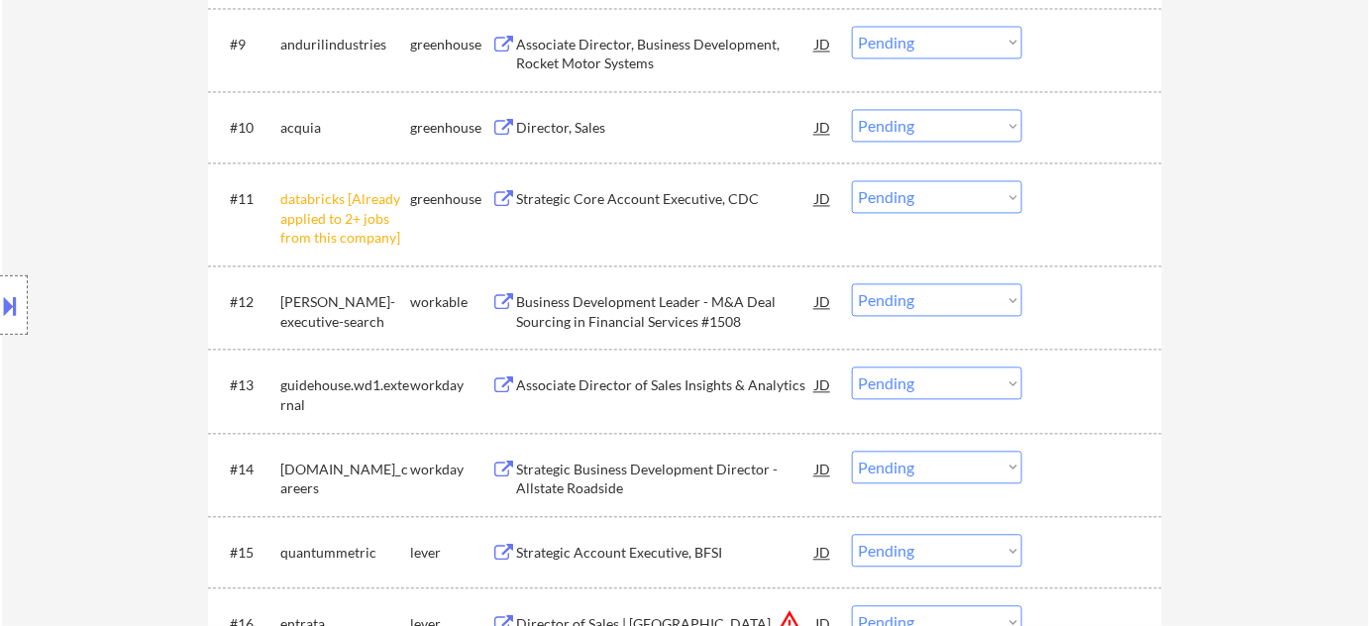
scroll to position [1260, 0]
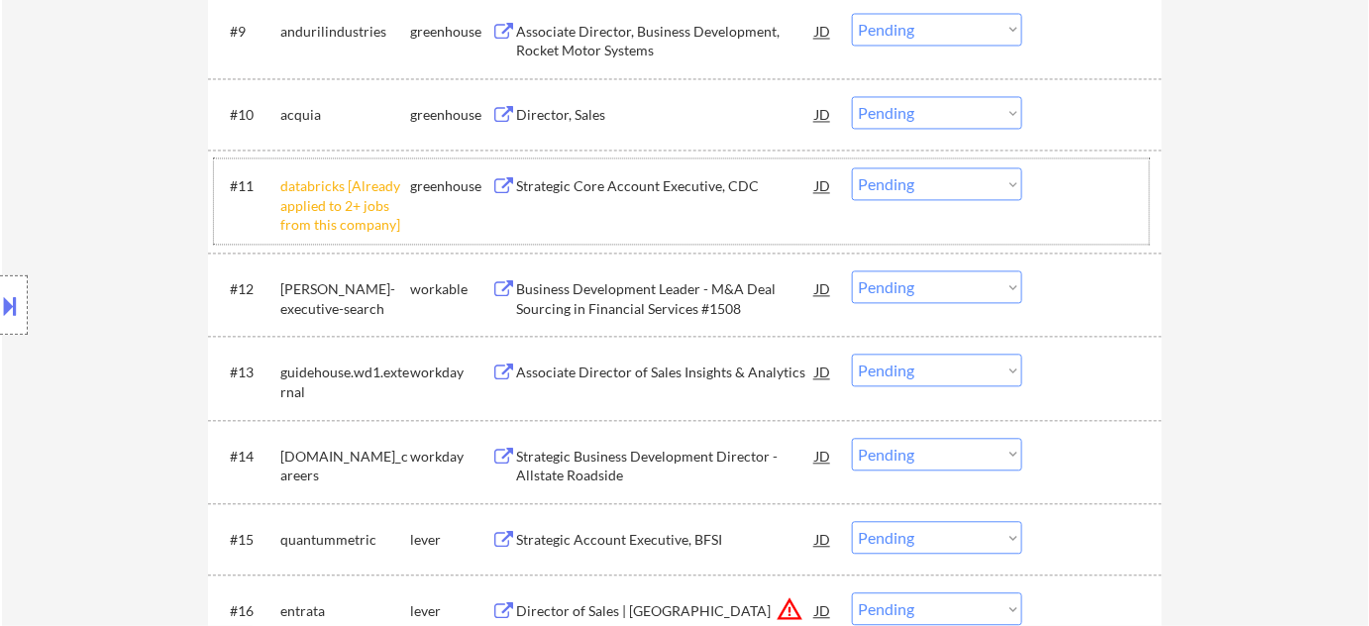
click at [921, 199] on div "#11 databricks [Already applied to 2+ jobs from this company] greenhouse Strate…" at bounding box center [681, 200] width 935 height 85
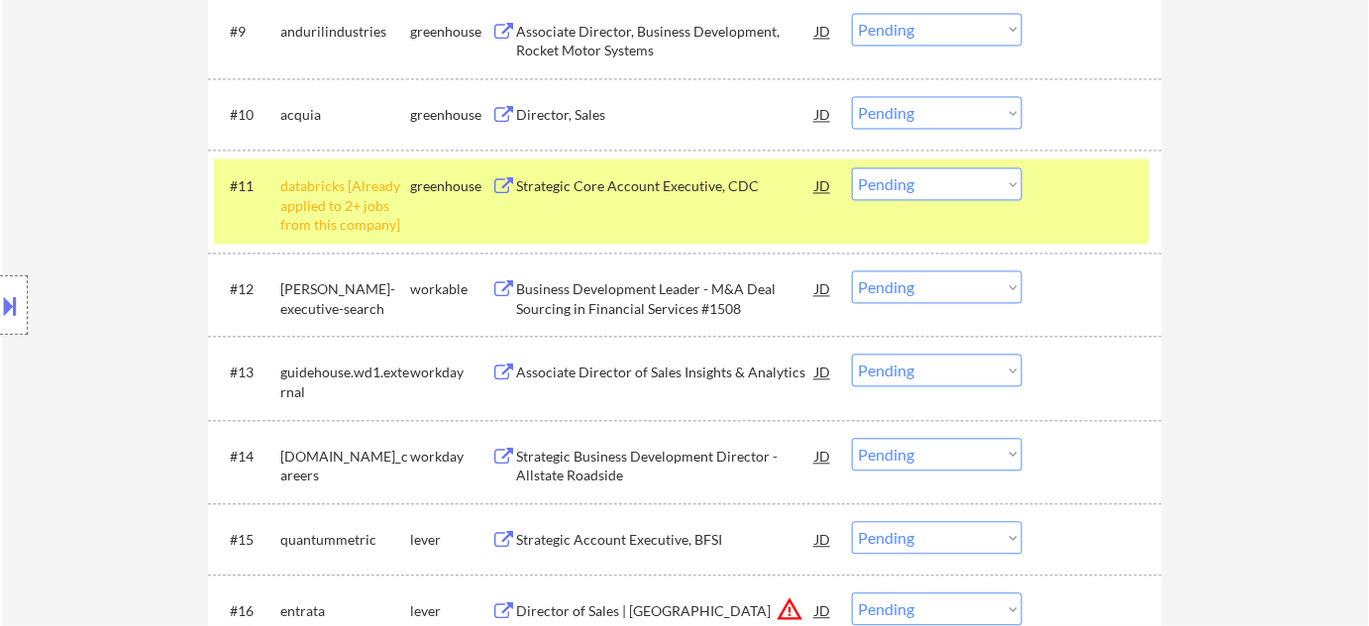
drag, startPoint x: 952, startPoint y: 183, endPoint x: 955, endPoint y: 197, distance: 14.2
click at [952, 183] on select "Choose an option... Pending Applied Excluded (Questions) Excluded (Expired) Exc…" at bounding box center [937, 183] width 170 height 33
click at [852, 167] on select "Choose an option... Pending Applied Excluded (Questions) Excluded (Expired) Exc…" at bounding box center [937, 183] width 170 height 33
click at [1188, 323] on div "← Return to /applysquad Mailslurp Inbox Job Search Builder [PERSON_NAME] User E…" at bounding box center [685, 64] width 1367 height 2491
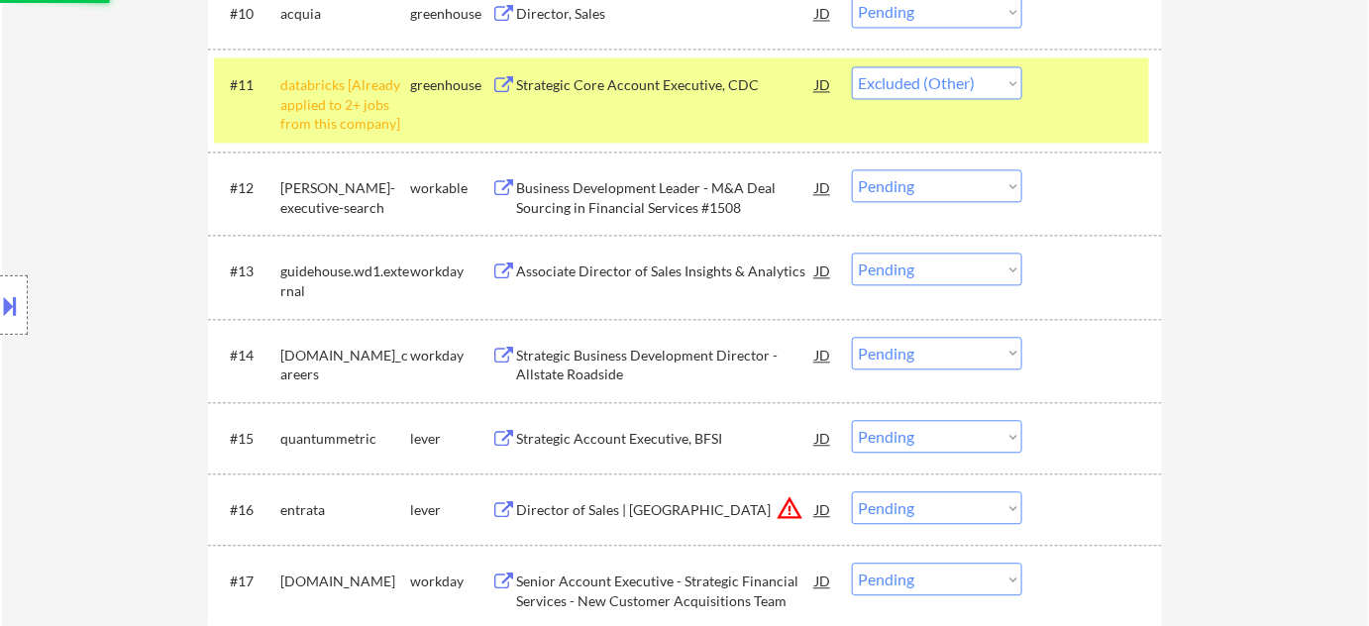
scroll to position [1530, 0]
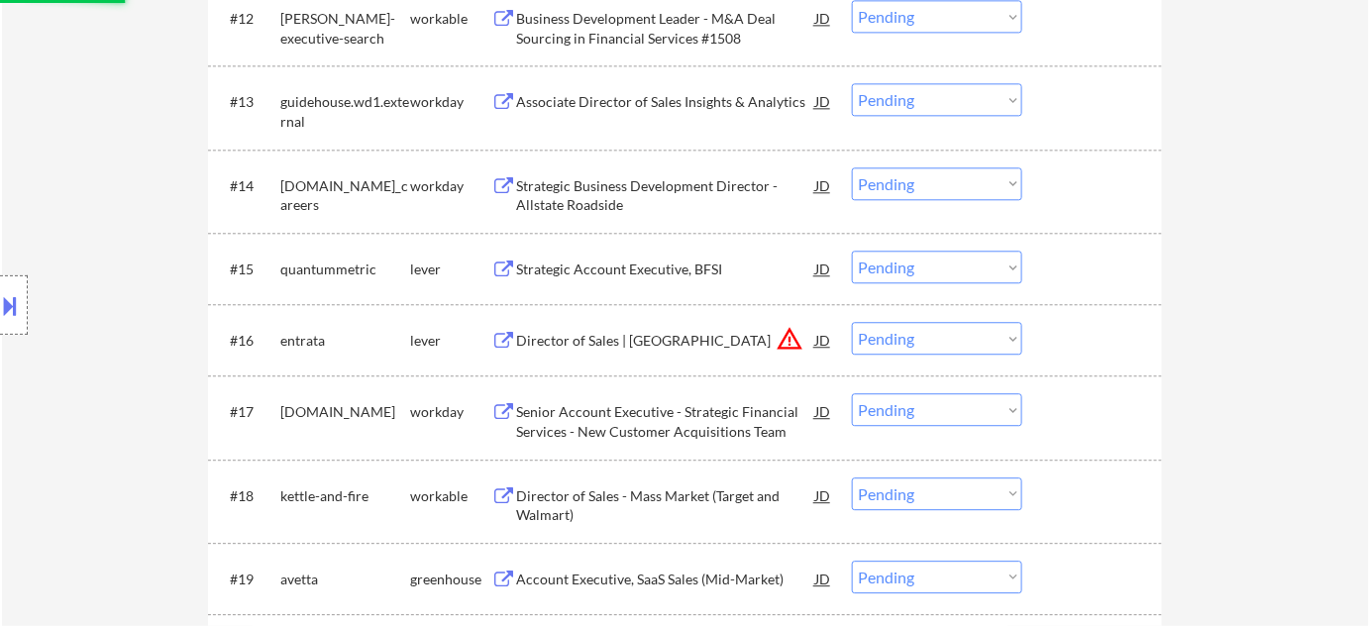
select select ""pending""
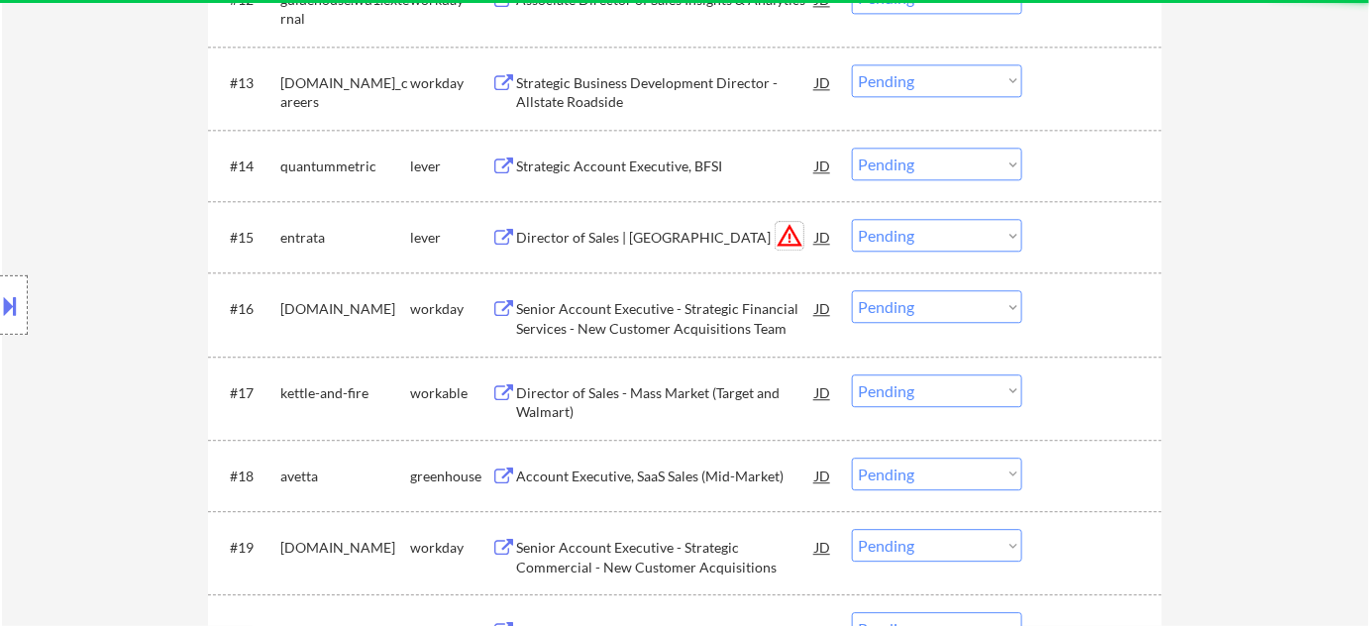
click at [785, 236] on button "warning_amber" at bounding box center [789, 236] width 28 height 28
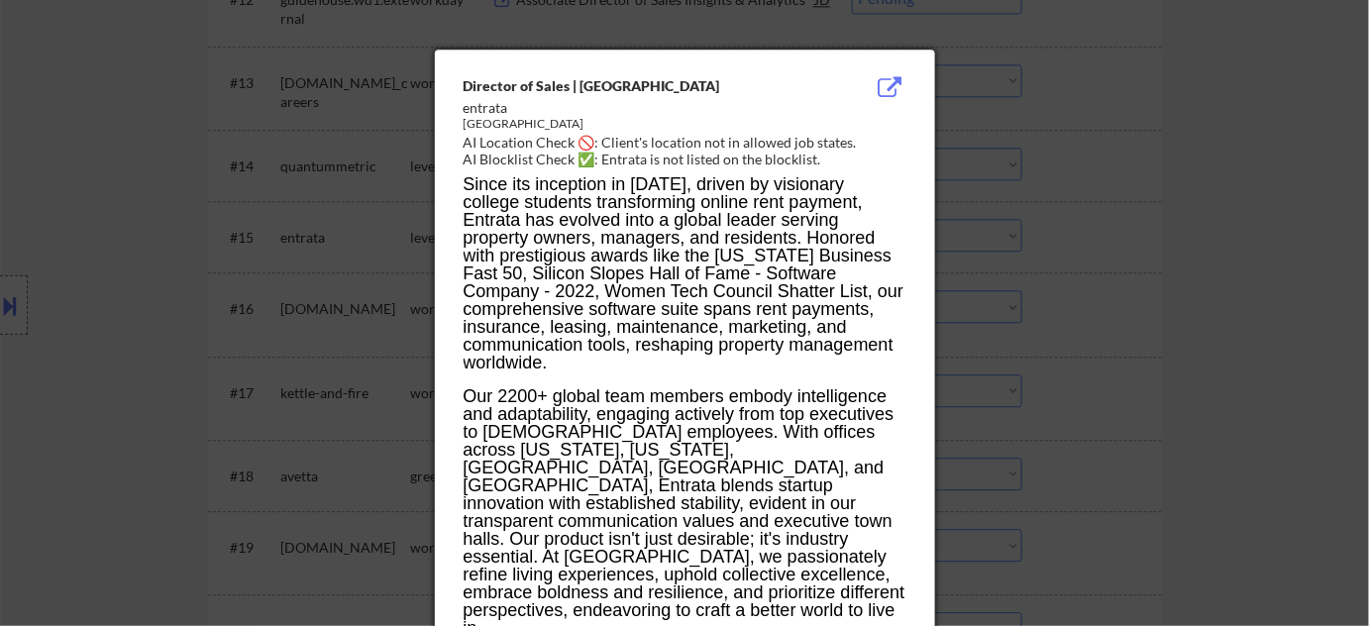
click at [1214, 284] on div at bounding box center [684, 313] width 1369 height 626
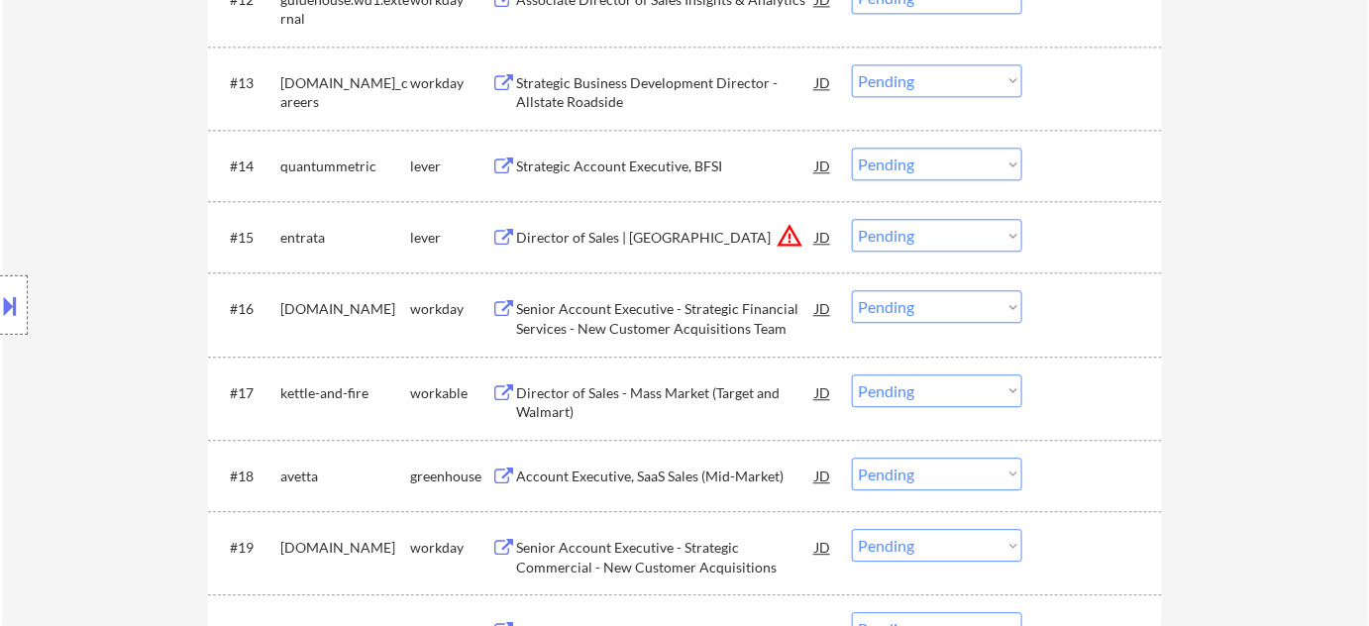
drag, startPoint x: 982, startPoint y: 237, endPoint x: 979, endPoint y: 247, distance: 10.3
click at [982, 237] on select "Choose an option... Pending Applied Excluded (Questions) Excluded (Expired) Exc…" at bounding box center [937, 235] width 170 height 33
click at [852, 219] on select "Choose an option... Pending Applied Excluded (Questions) Excluded (Expired) Exc…" at bounding box center [937, 235] width 170 height 33
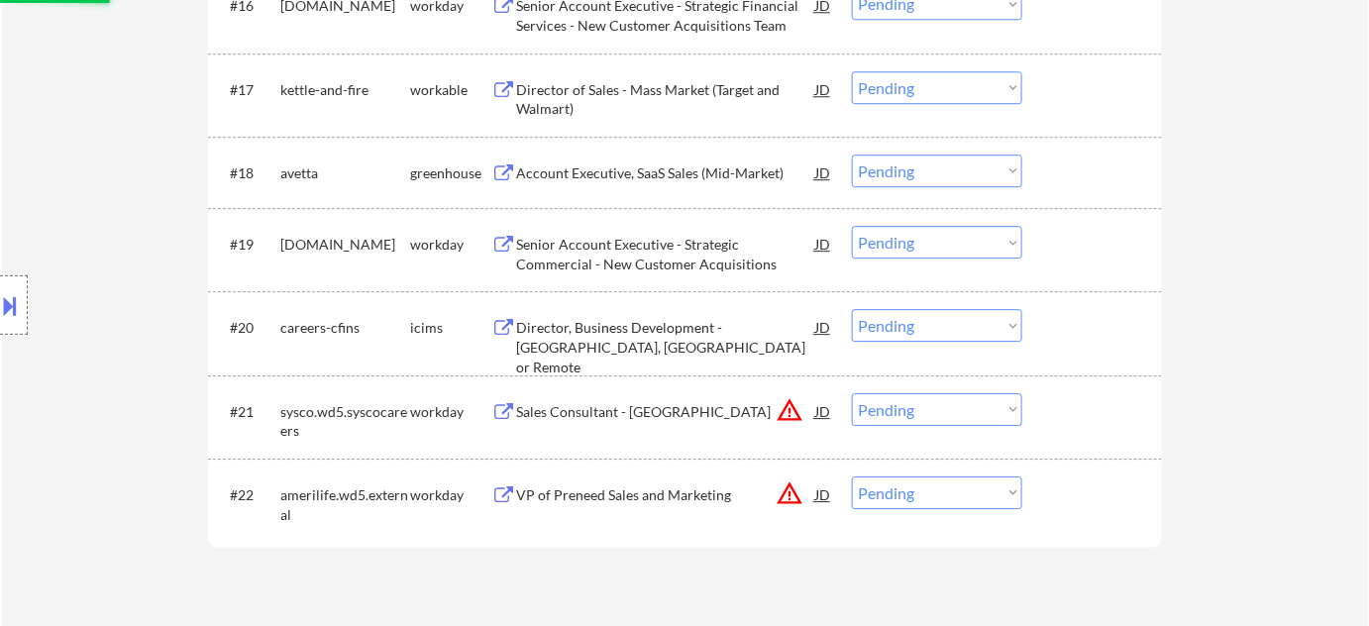
scroll to position [1981, 0]
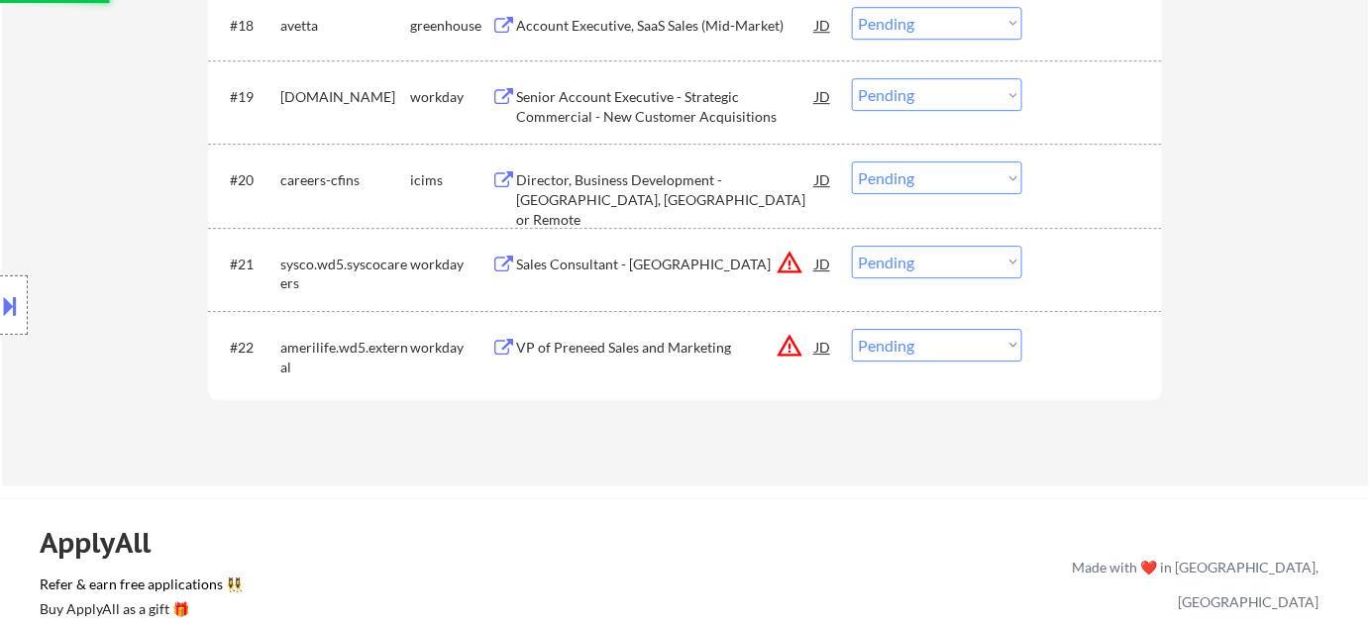
select select ""pending""
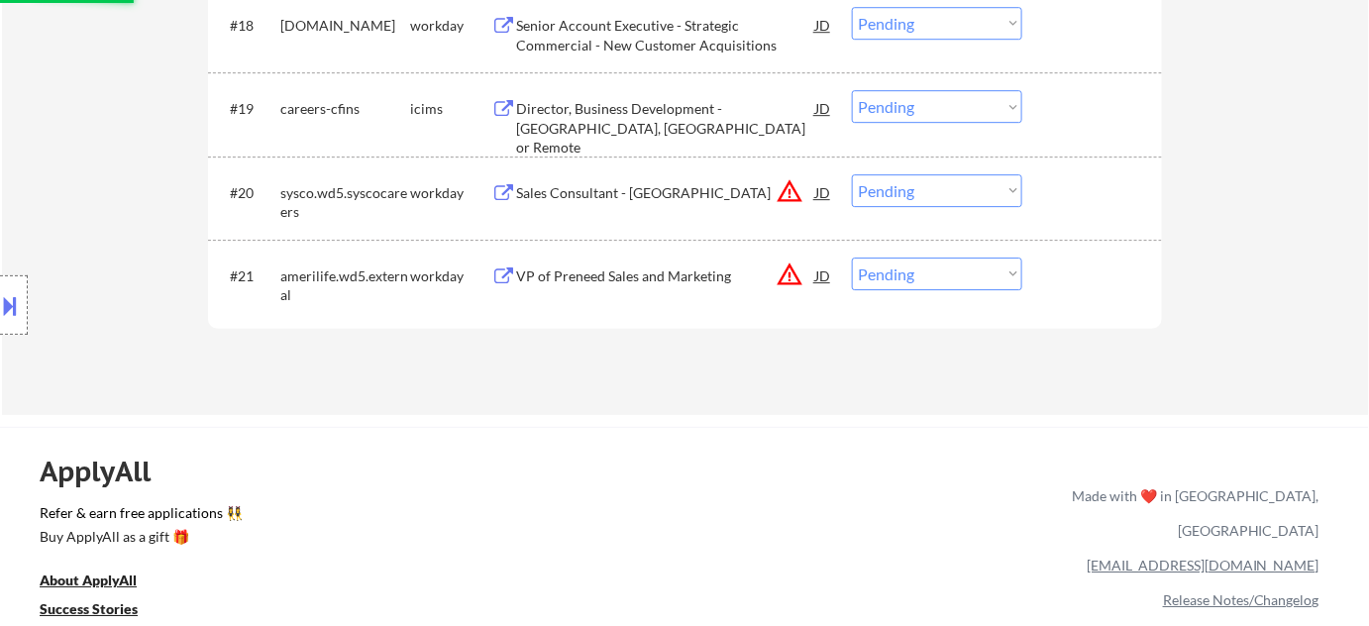
click at [920, 202] on select "Choose an option... Pending Applied Excluded (Questions) Excluded (Expired) Exc…" at bounding box center [937, 190] width 170 height 33
click at [852, 174] on select "Choose an option... Pending Applied Excluded (Questions) Excluded (Expired) Exc…" at bounding box center [937, 190] width 170 height 33
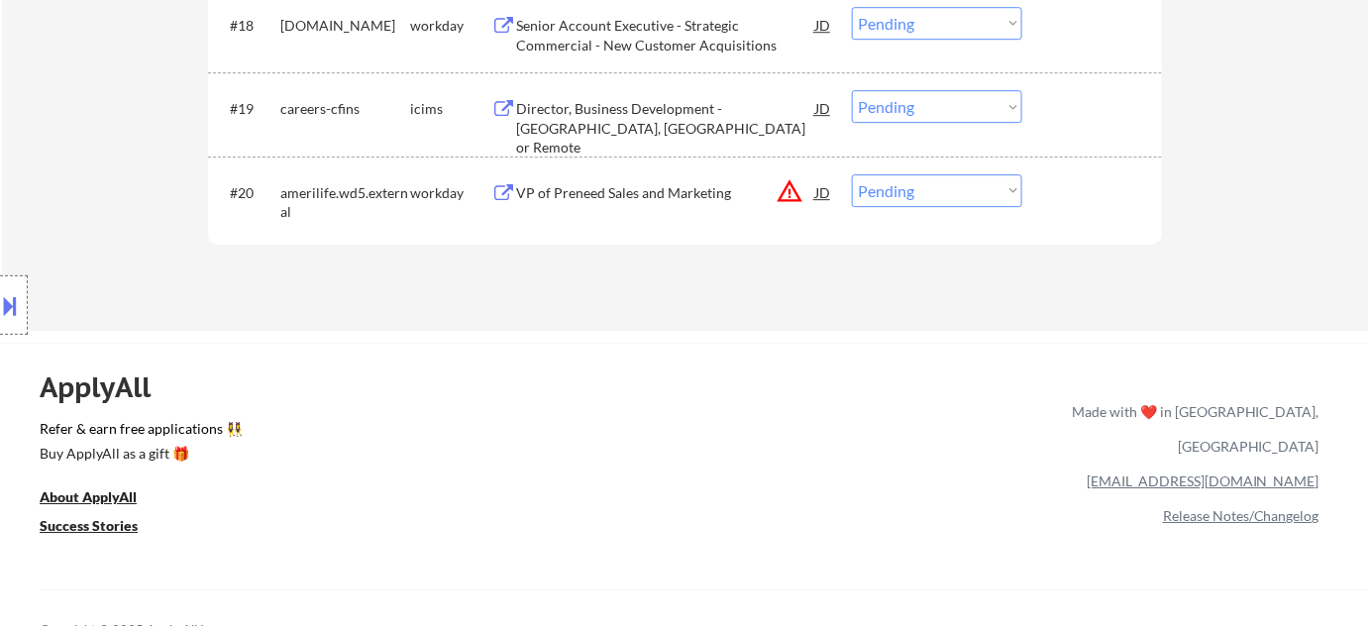
click at [936, 157] on div "#20 amerilife.wd5.external workday VP of Preneed Sales and Marketing JD warning…" at bounding box center [685, 197] width 954 height 83
click at [935, 202] on select "Choose an option... Pending Applied Excluded (Questions) Excluded (Expired) Exc…" at bounding box center [937, 190] width 170 height 33
select select ""excluded__location_""
click at [852, 174] on select "Choose an option... Pending Applied Excluded (Questions) Excluded (Expired) Exc…" at bounding box center [937, 190] width 170 height 33
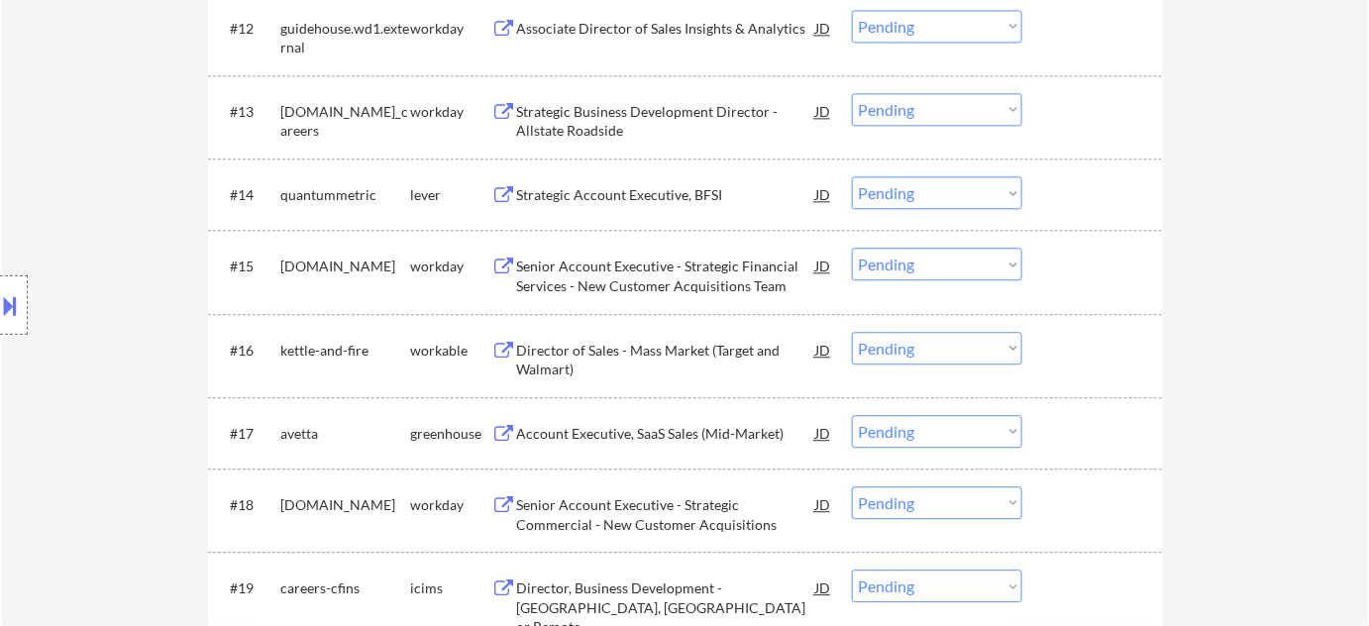
scroll to position [1350, 0]
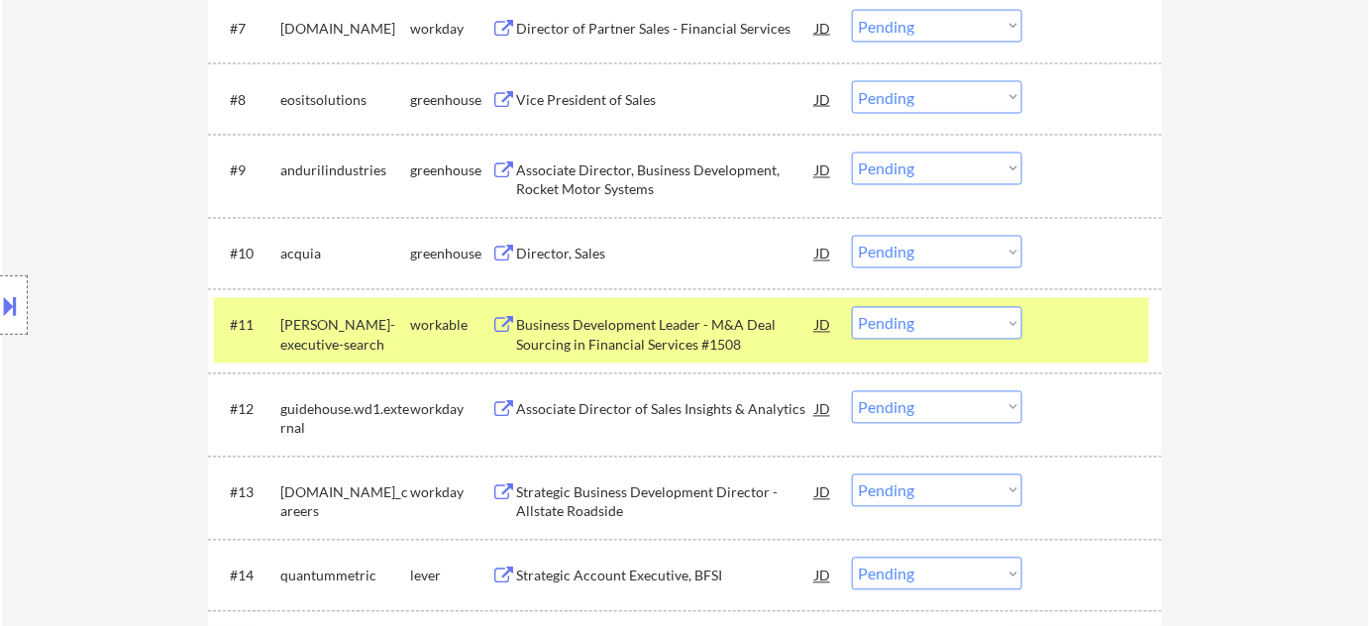
scroll to position [990, 0]
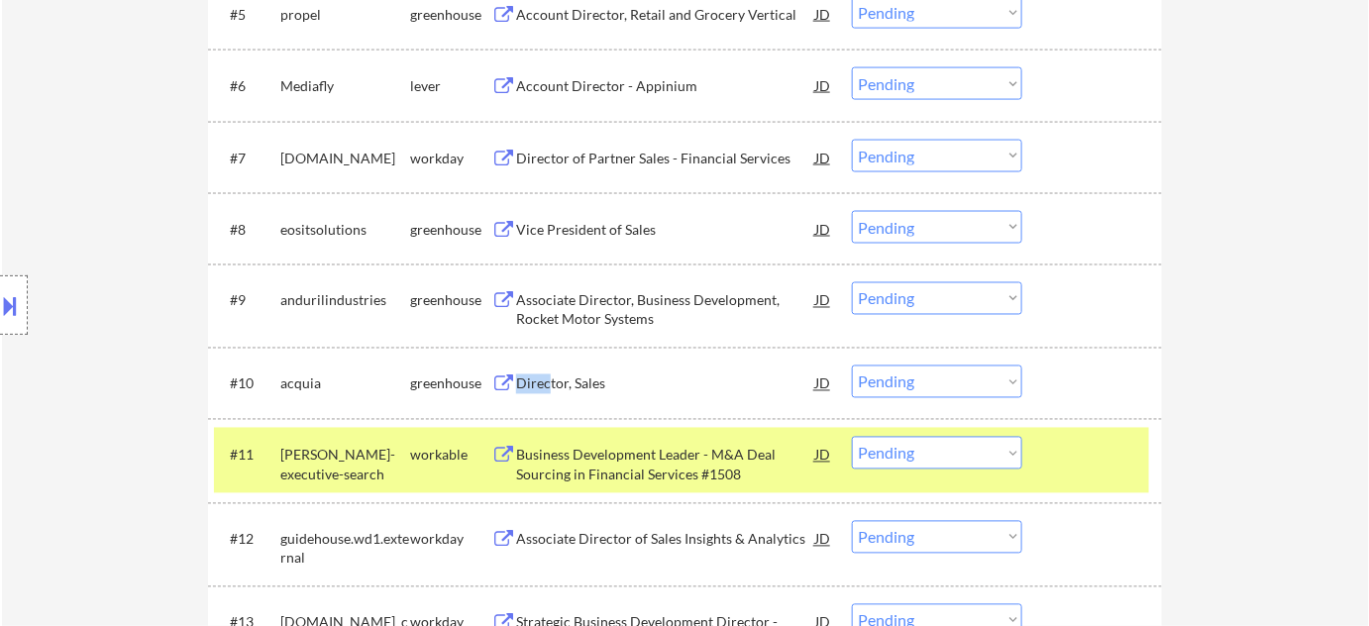
click at [546, 401] on div "#10 acquia greenhouse Director, Sales JD Choose an option... Pending Applied Ex…" at bounding box center [681, 383] width 935 height 53
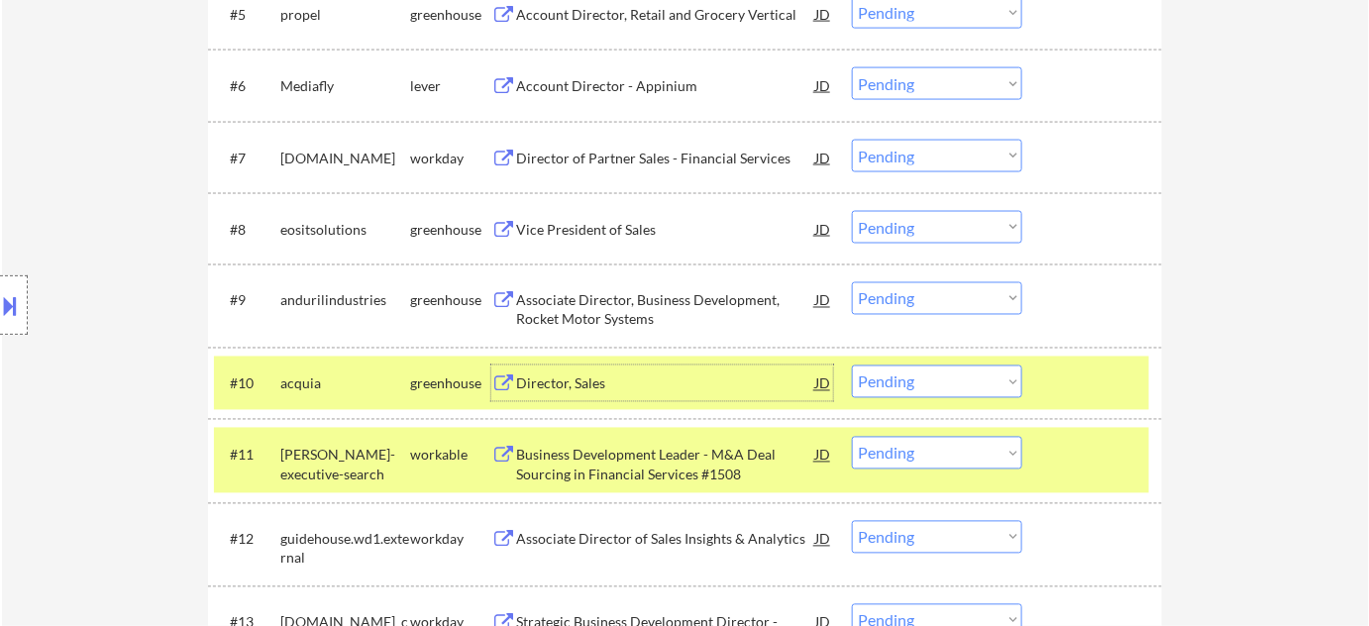
click at [563, 387] on div "Director, Sales" at bounding box center [665, 384] width 299 height 20
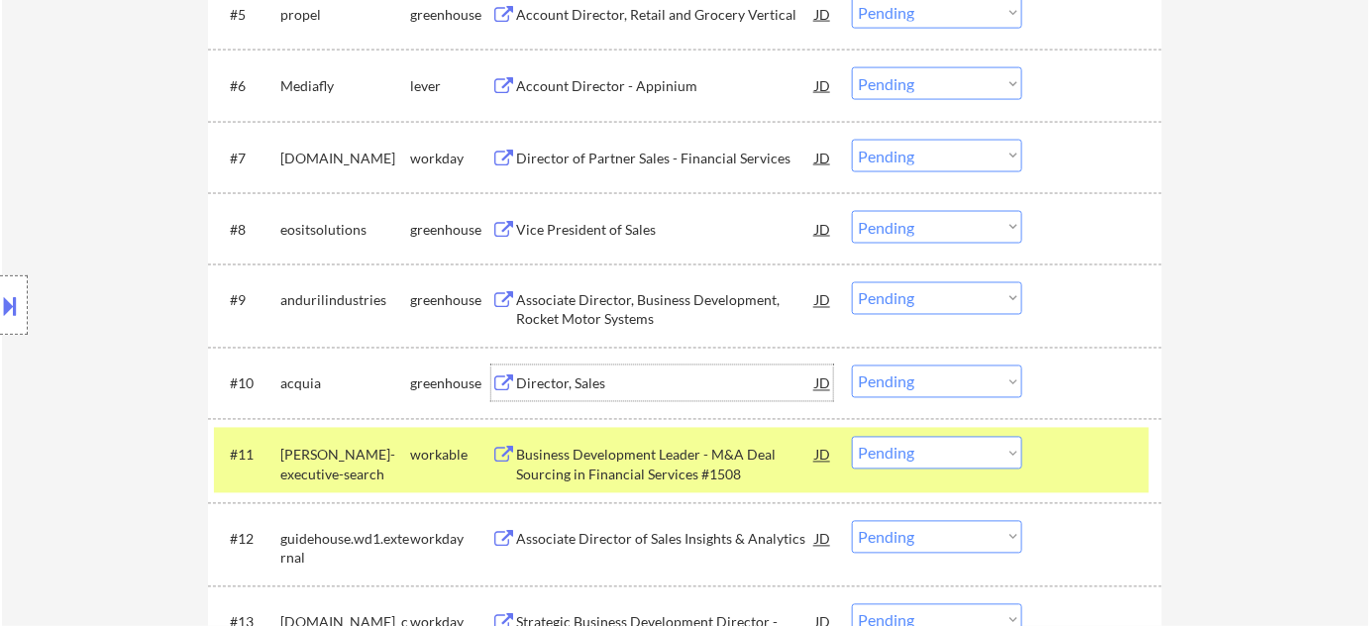
click at [668, 83] on div "Account Director - Appinium" at bounding box center [665, 86] width 299 height 20
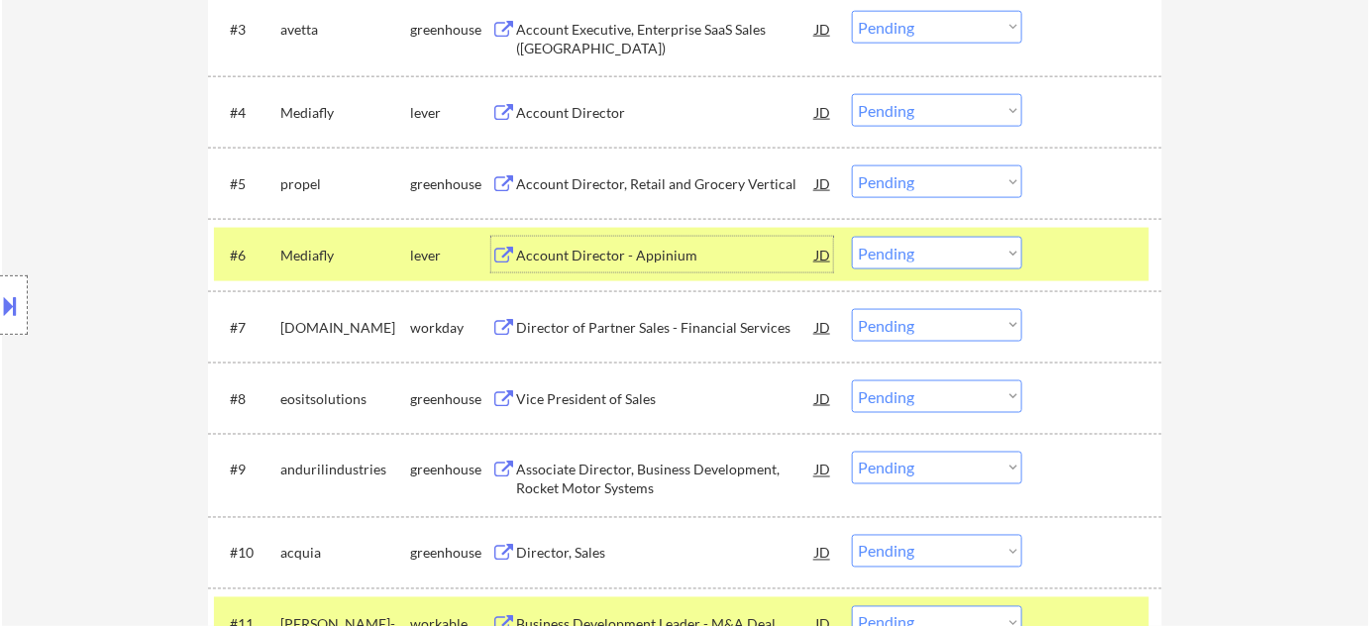
scroll to position [810, 0]
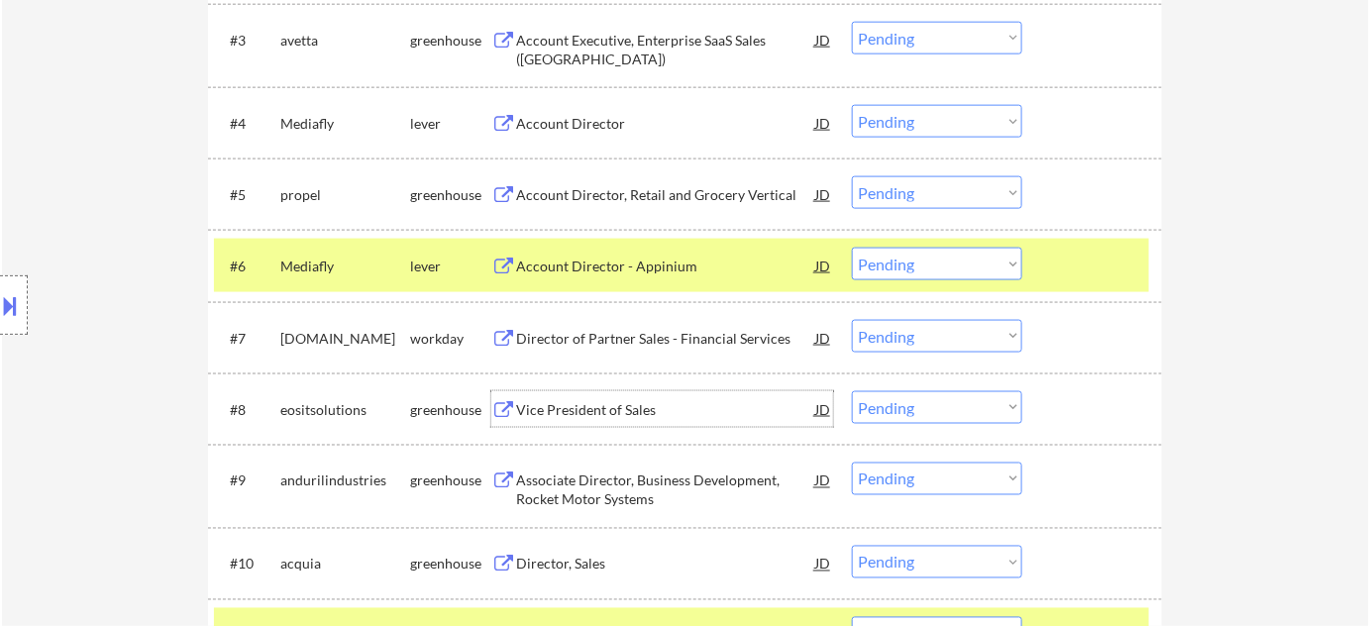
click at [619, 403] on div "Vice President of Sales" at bounding box center [665, 410] width 299 height 20
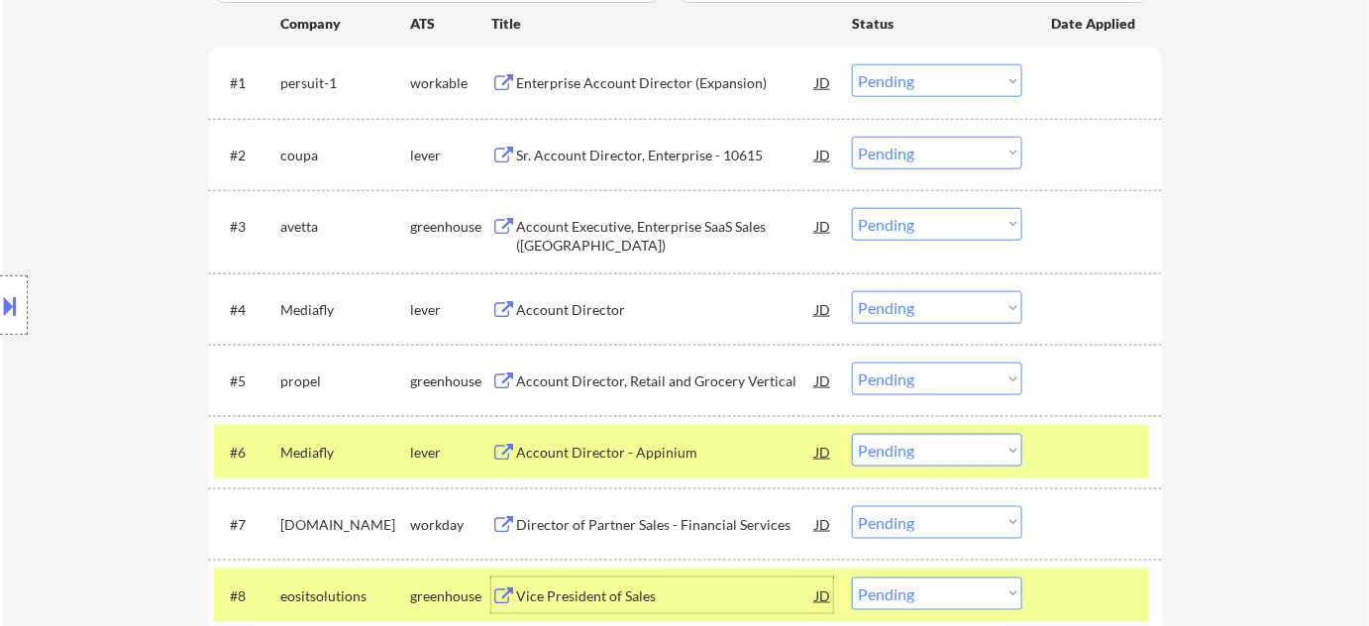
scroll to position [540, 0]
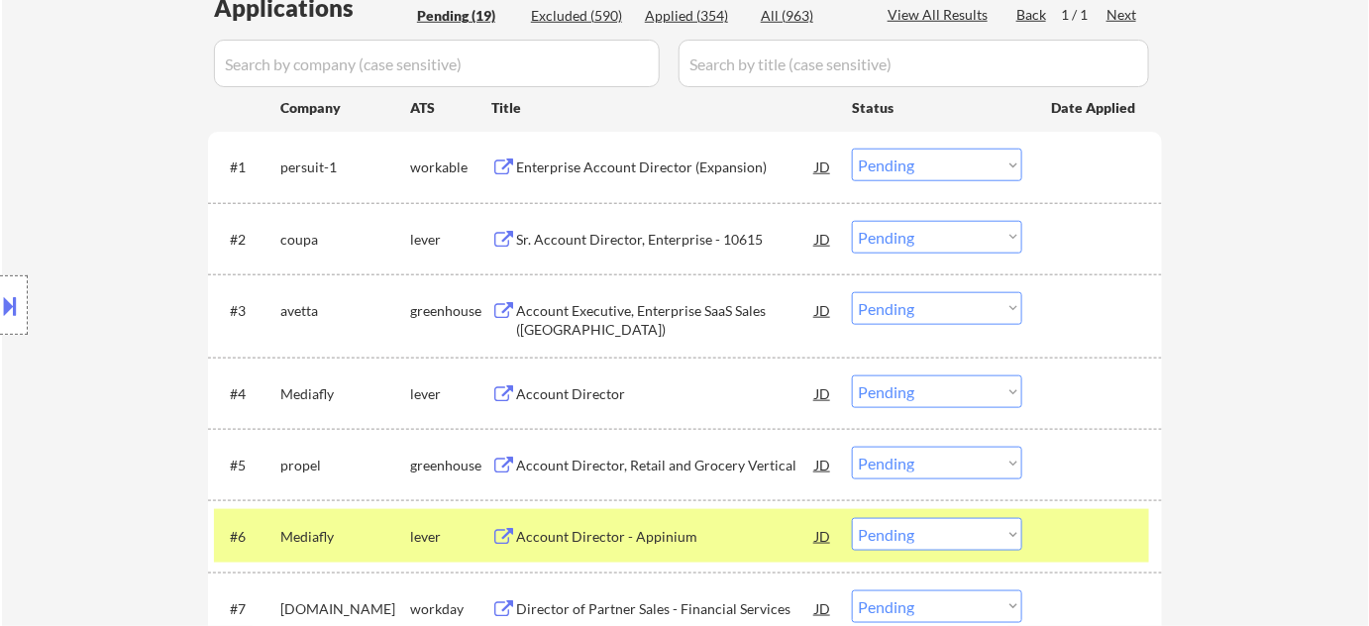
click at [662, 159] on div "Enterprise Account Director (Expansion)" at bounding box center [665, 167] width 299 height 20
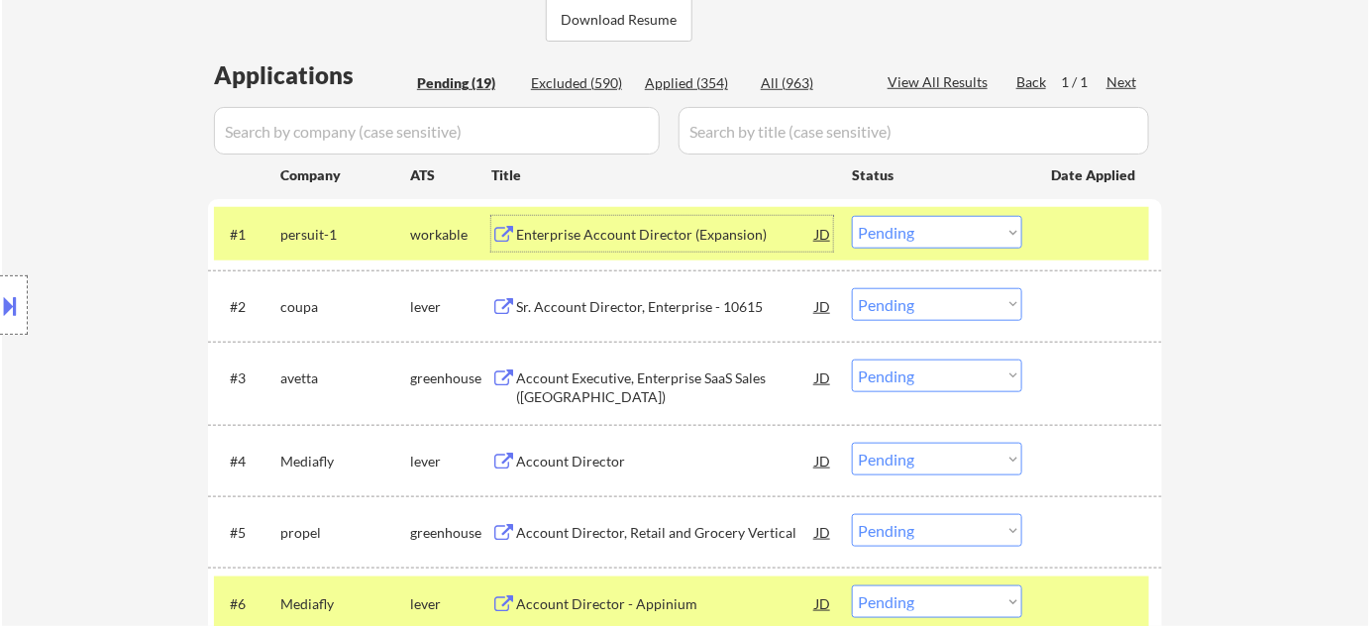
scroll to position [360, 0]
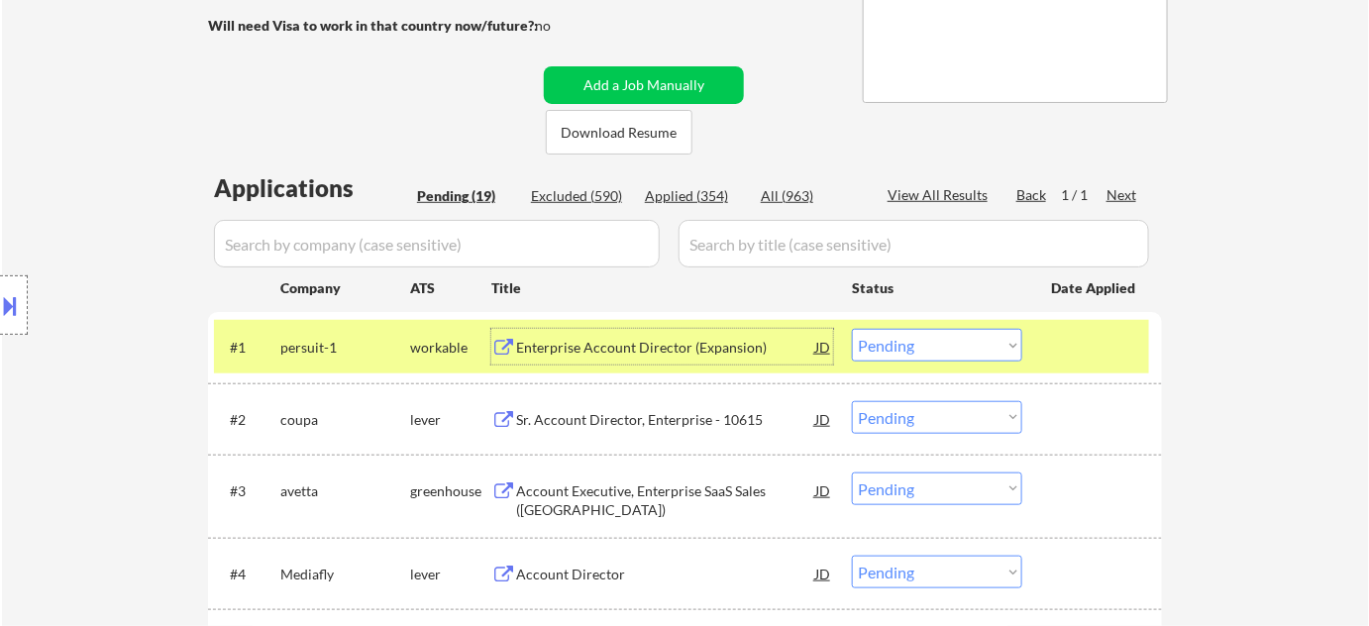
click at [612, 194] on div "Excluded (590)" at bounding box center [580, 196] width 99 height 20
select select ""excluded__location_""
select select ""excluded__bad_match_""
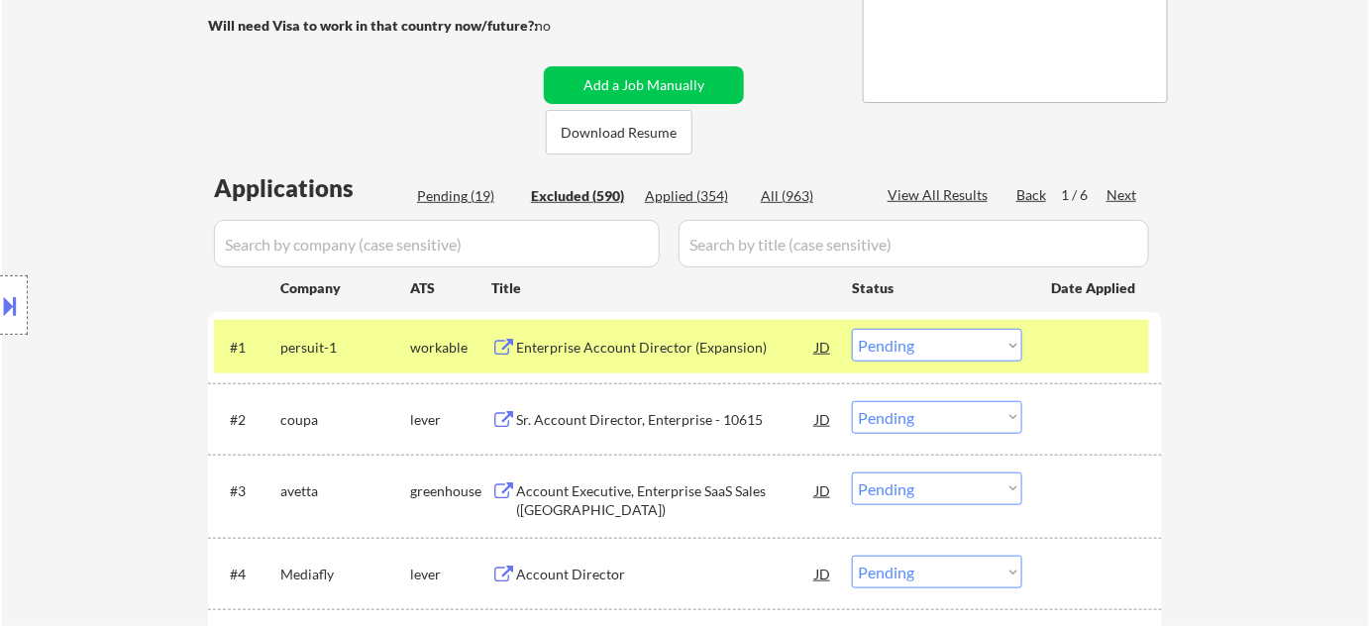
select select ""excluded__expired_""
select select ""excluded__other_""
select select ""excluded__location_""
select select ""excluded__bad_match_""
select select ""excluded__other_""
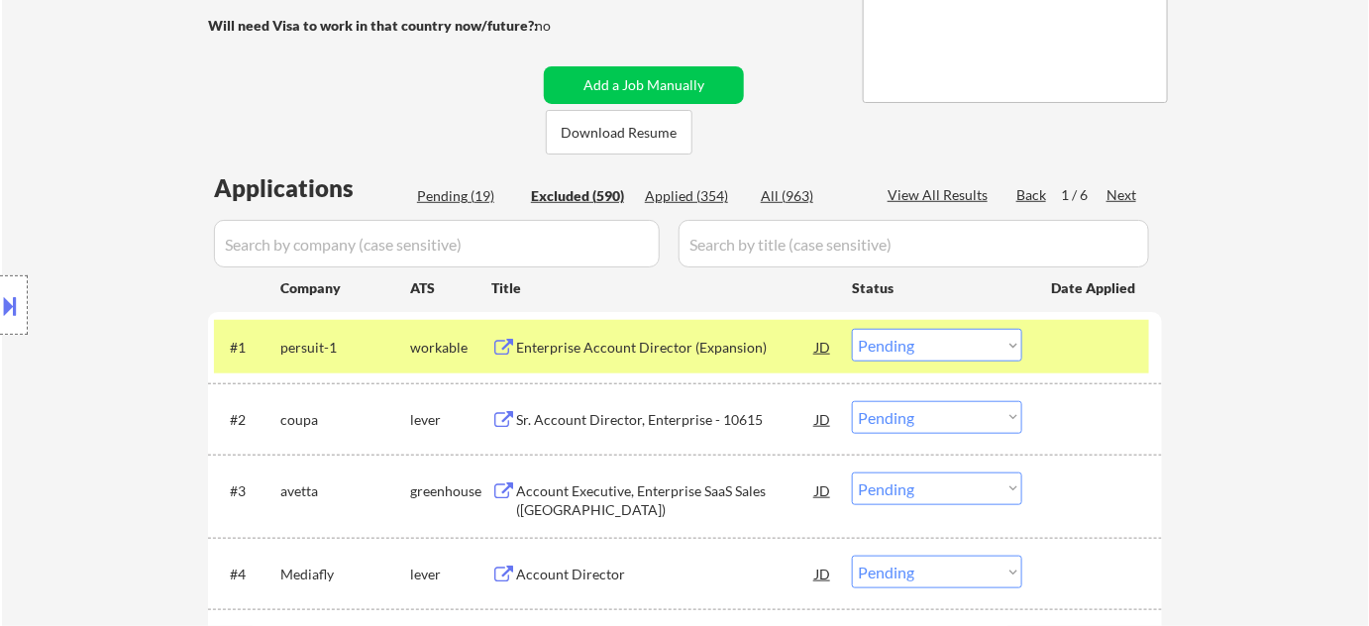
select select ""excluded__bad_match_""
select select ""excluded""
select select ""excluded__location_""
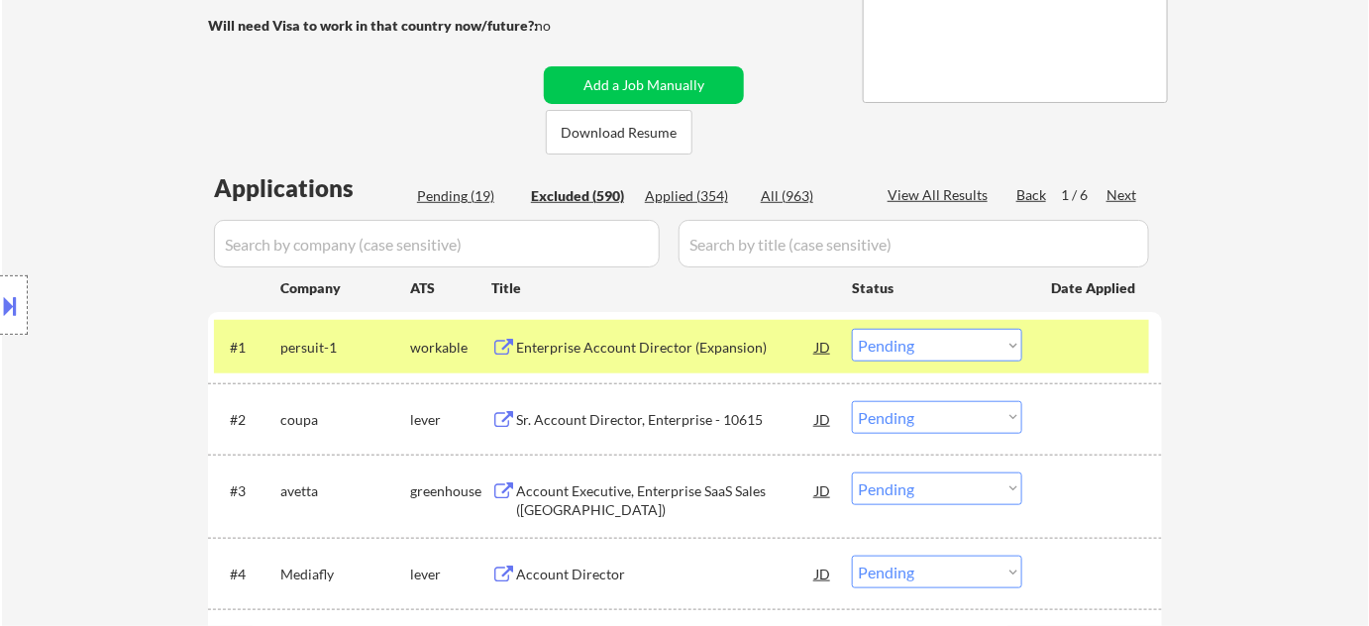
select select ""excluded__salary_""
select select ""excluded__other_""
select select ""excluded__location_""
select select ""excluded__expired_""
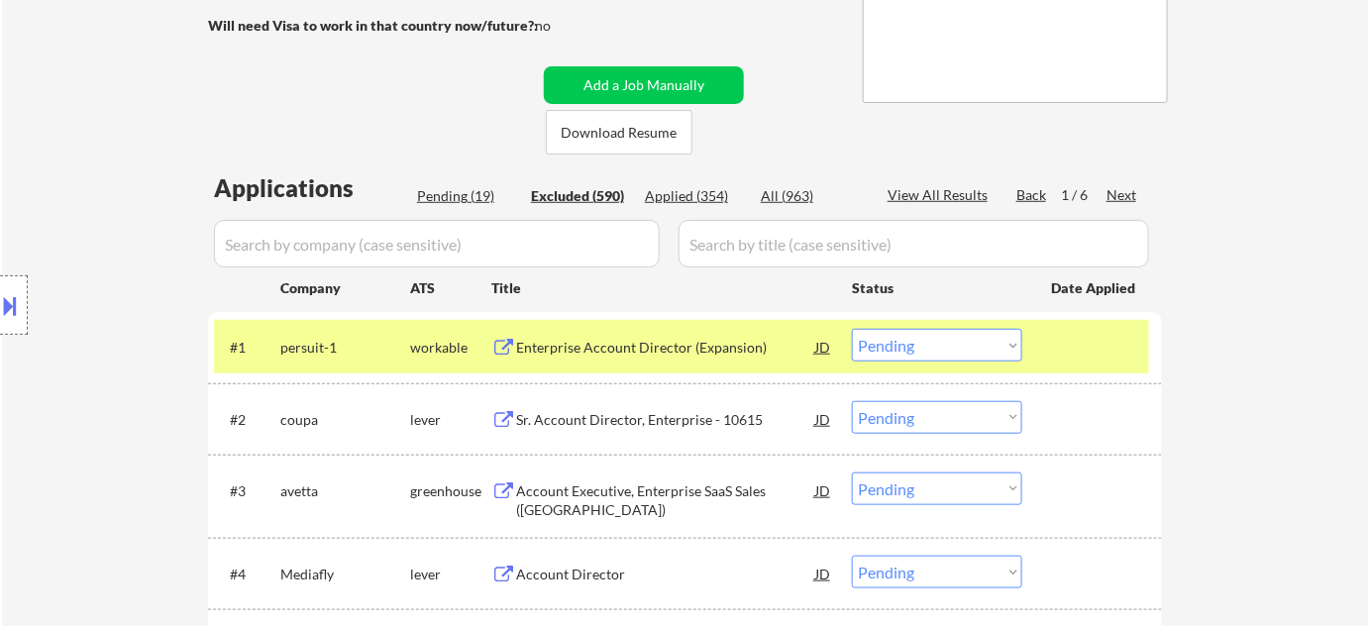
select select ""excluded__bad_match_""
select select ""excluded""
select select ""excluded__expired_""
select select ""excluded__bad_match_""
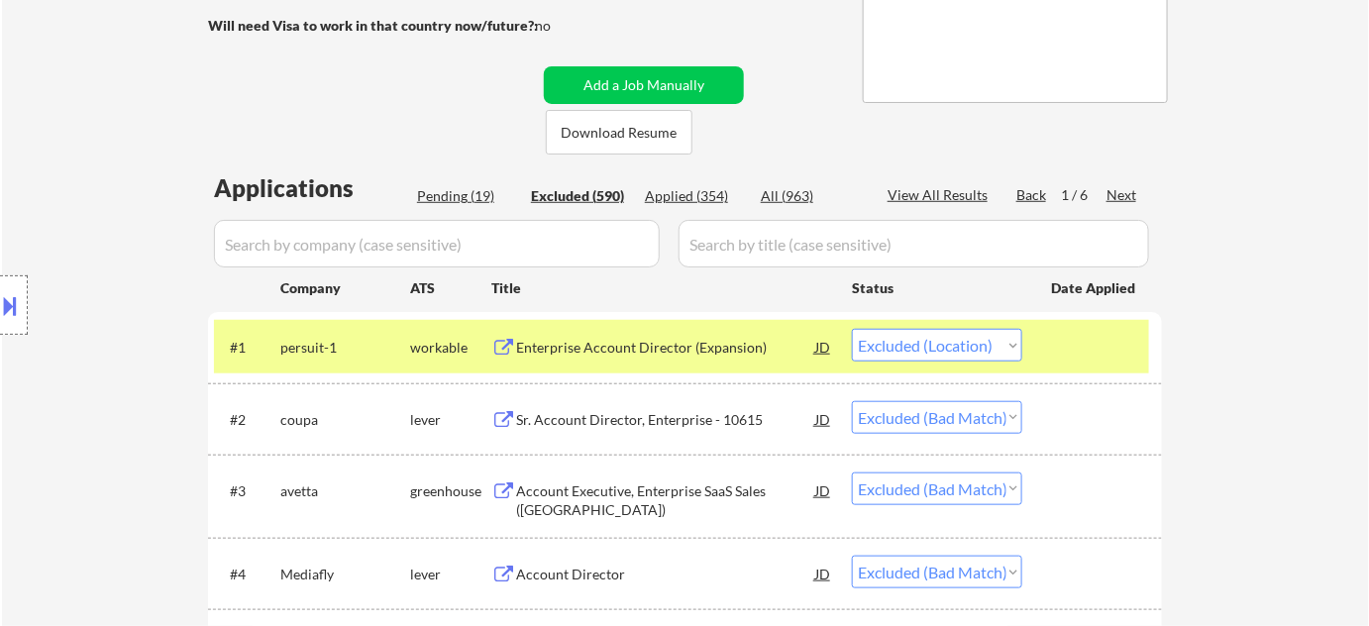
select select ""excluded__salary_""
select select ""excluded__location_""
select select ""excluded__expired_""
select select ""excluded__bad_match_""
select select ""excluded""
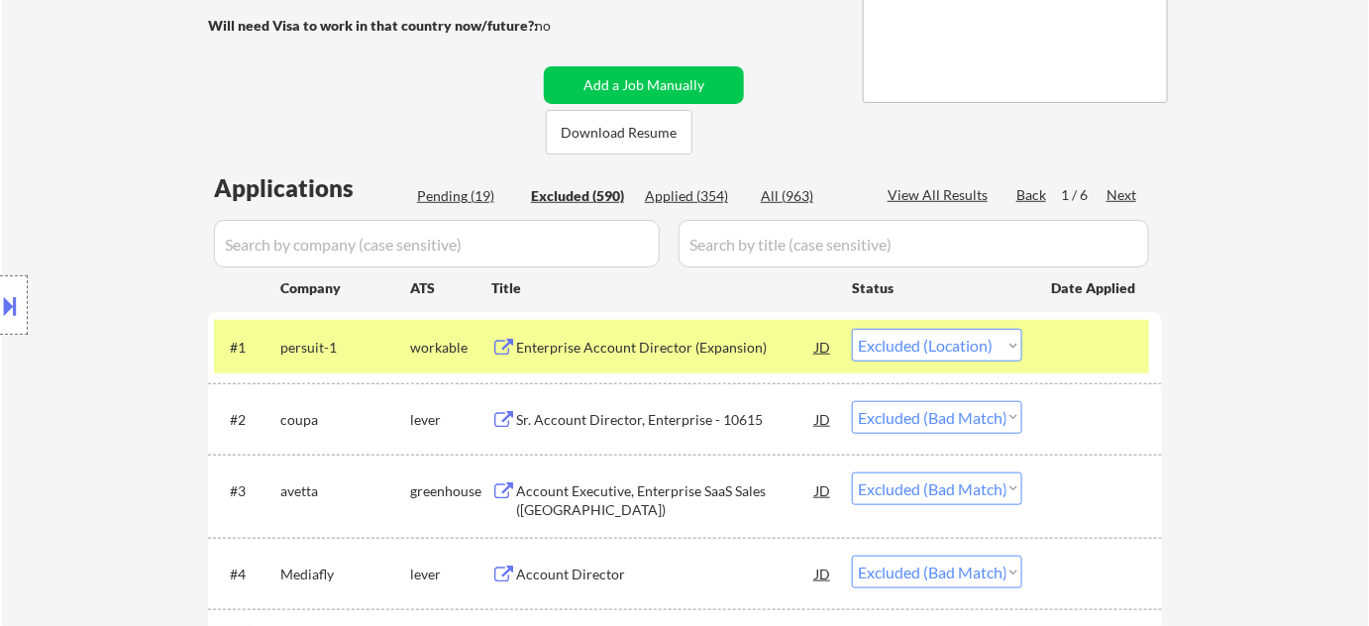
select select ""excluded""
select select ""excluded__expired_""
select select ""excluded""
select select ""excluded__location_""
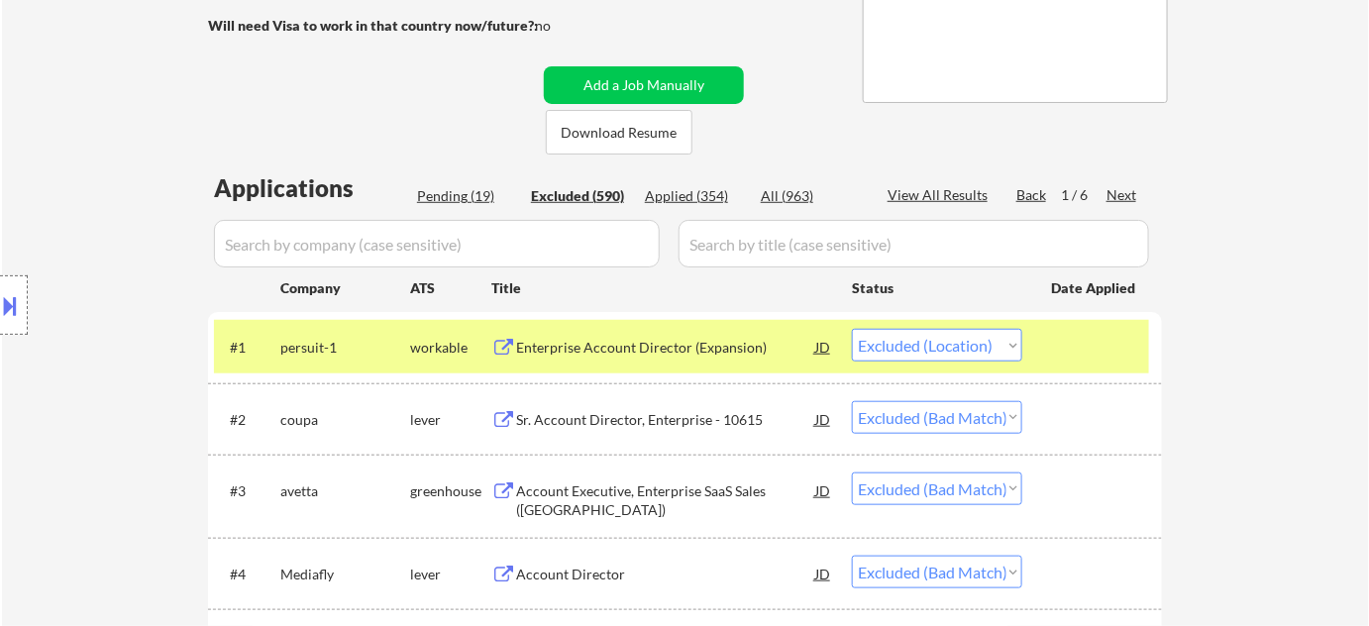
select select ""excluded__other_""
select select ""excluded""
select select ""excluded__location_""
select select ""excluded""
select select ""excluded__bad_match_""
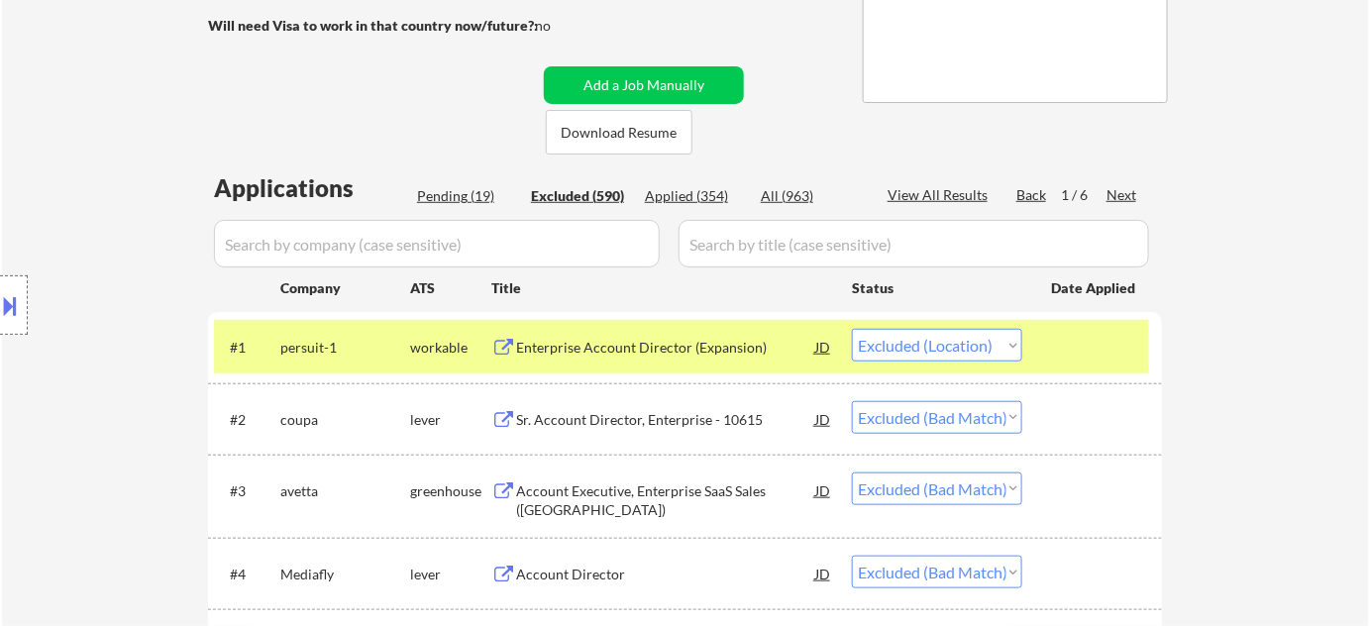
select select ""excluded__location_""
select select ""excluded__expired_""
select select ""excluded__location_""
select select ""excluded""
select select ""excluded__other_""
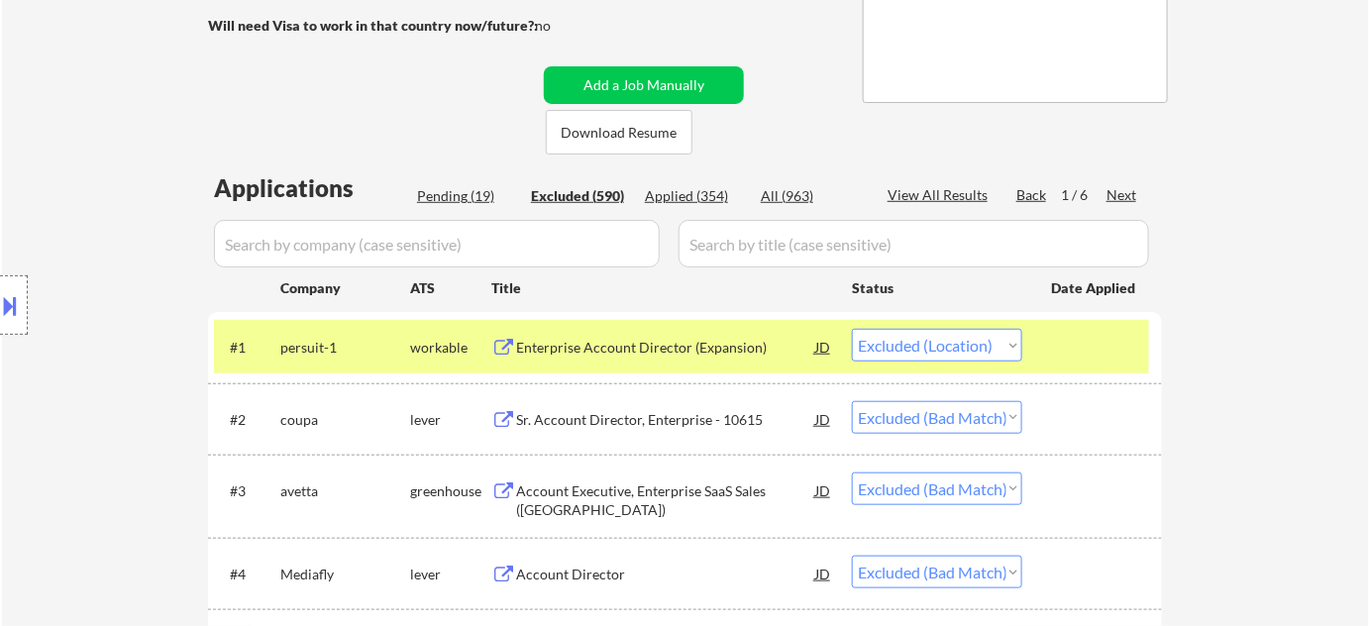
select select ""excluded__location_""
select select ""excluded__bad_match_""
select select ""excluded__expired_""
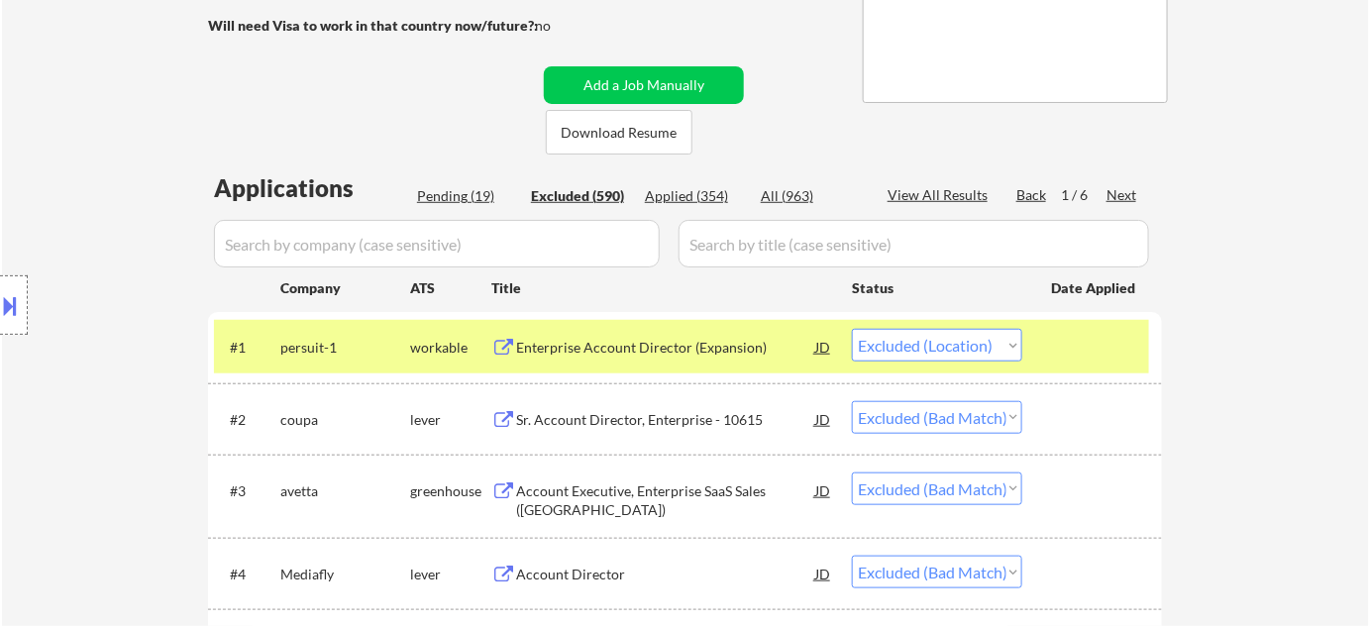
select select ""excluded__expired_""
select select ""excluded__bad_match_""
select select ""excluded__location_""
select select ""excluded__bad_match_""
select select ""excluded__location_""
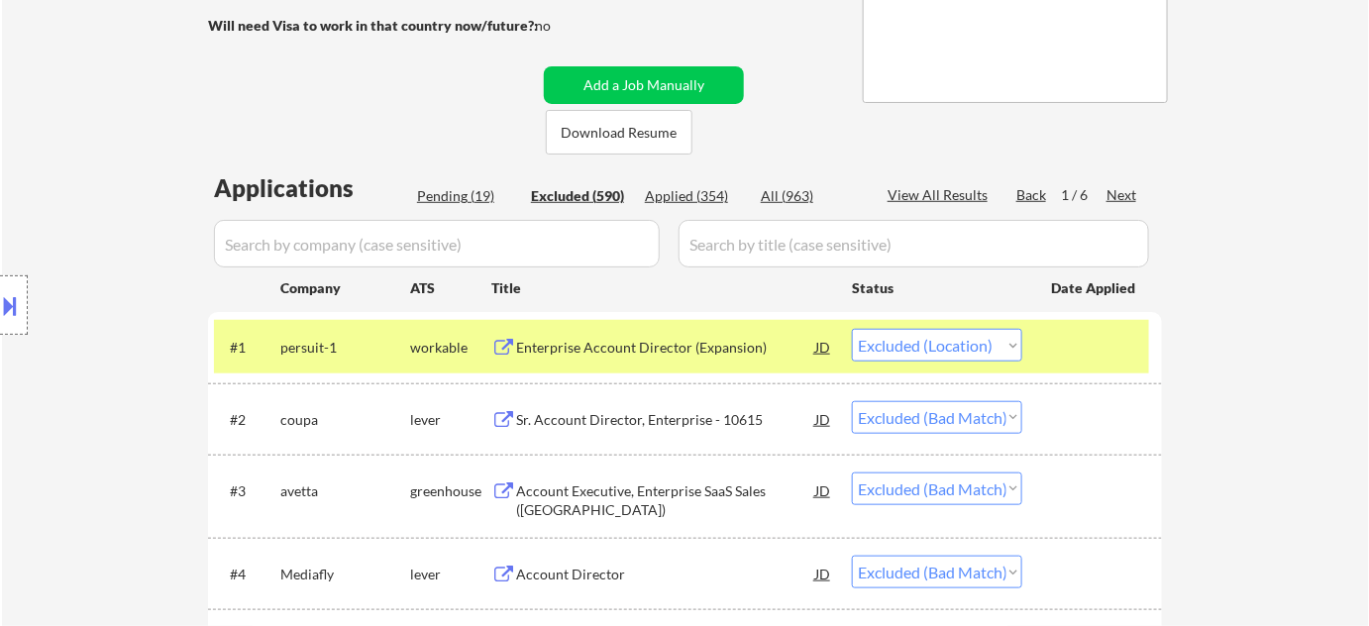
select select ""excluded__expired_""
select select ""excluded__location_""
select select ""excluded__bad_match_""
select select ""excluded__expired_""
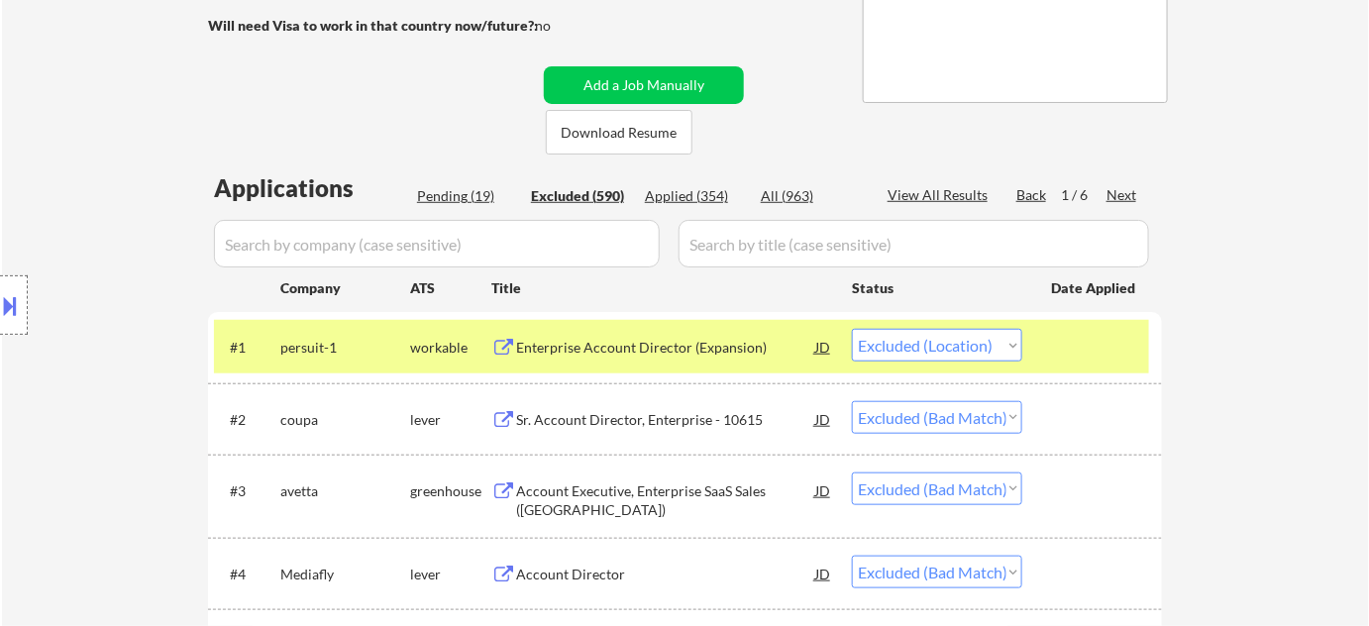
select select ""excluded__location_""
select select ""excluded__bad_match_""
select select ""excluded__other_""
select select ""excluded__salary_""
select select ""excluded__expired_""
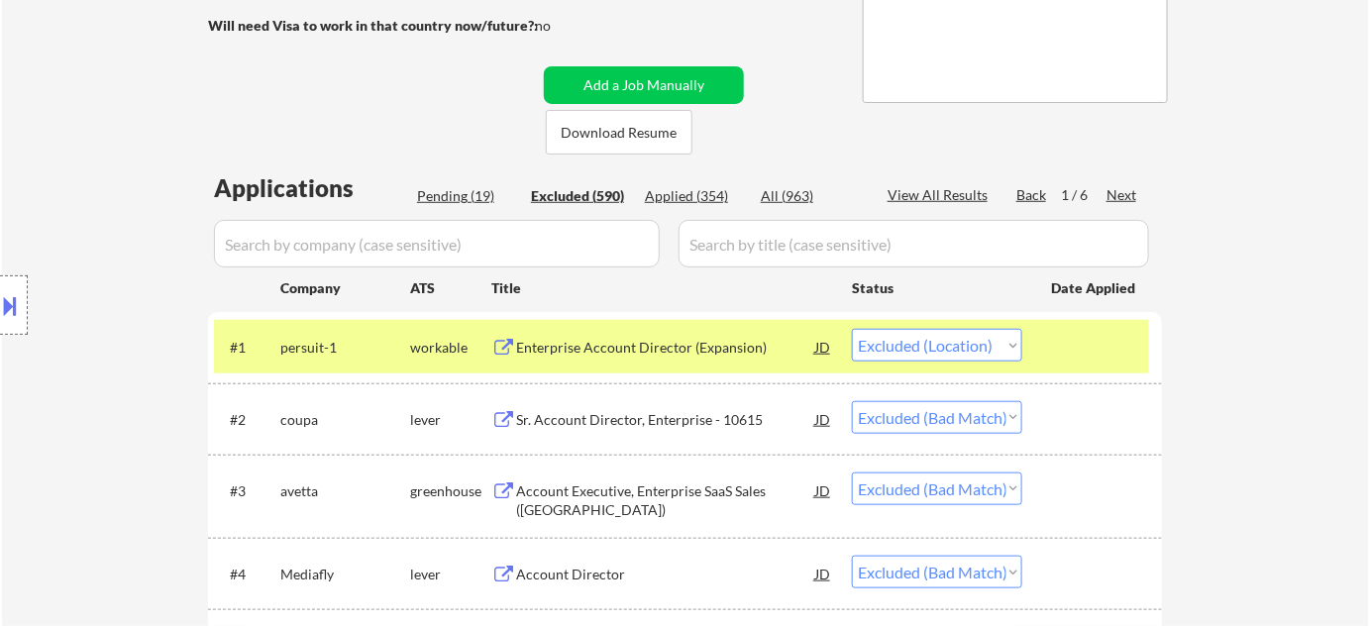
select select ""excluded__bad_match_""
select select ""excluded__expired_""
select select ""excluded__bad_match_""
select select ""excluded__location_""
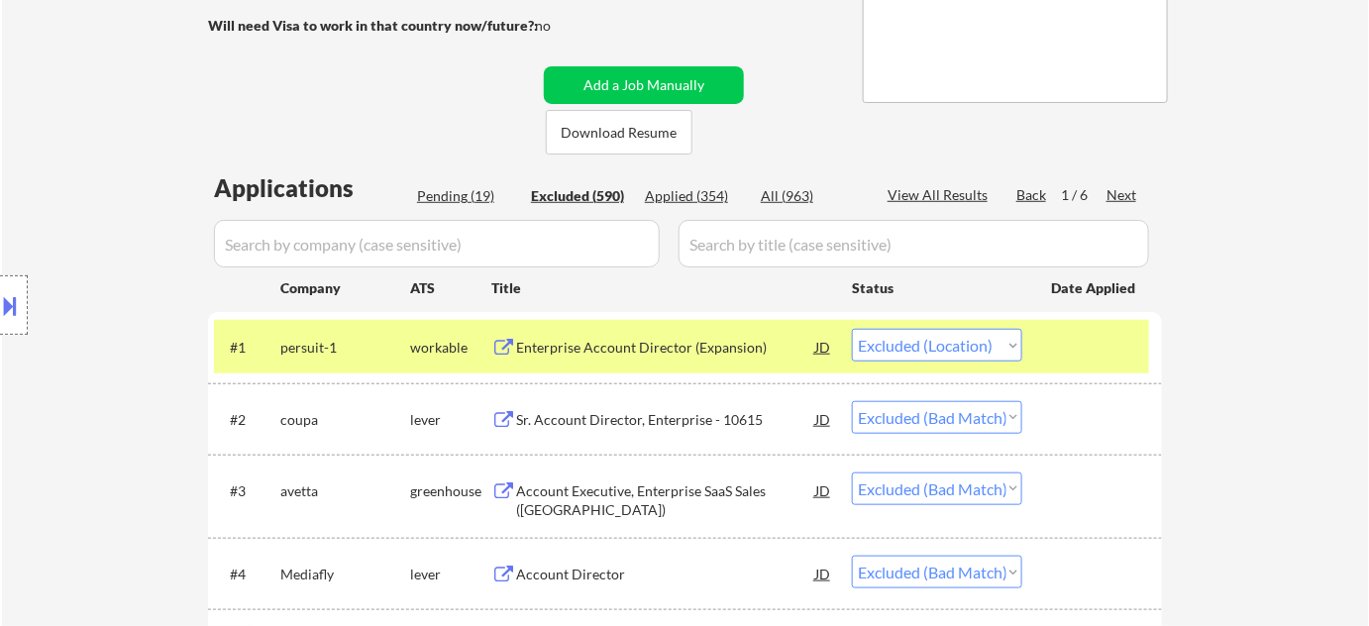
select select ""excluded__bad_match_""
select select ""excluded__expired_""
select select ""excluded__bad_match_""
select select ""excluded__location_""
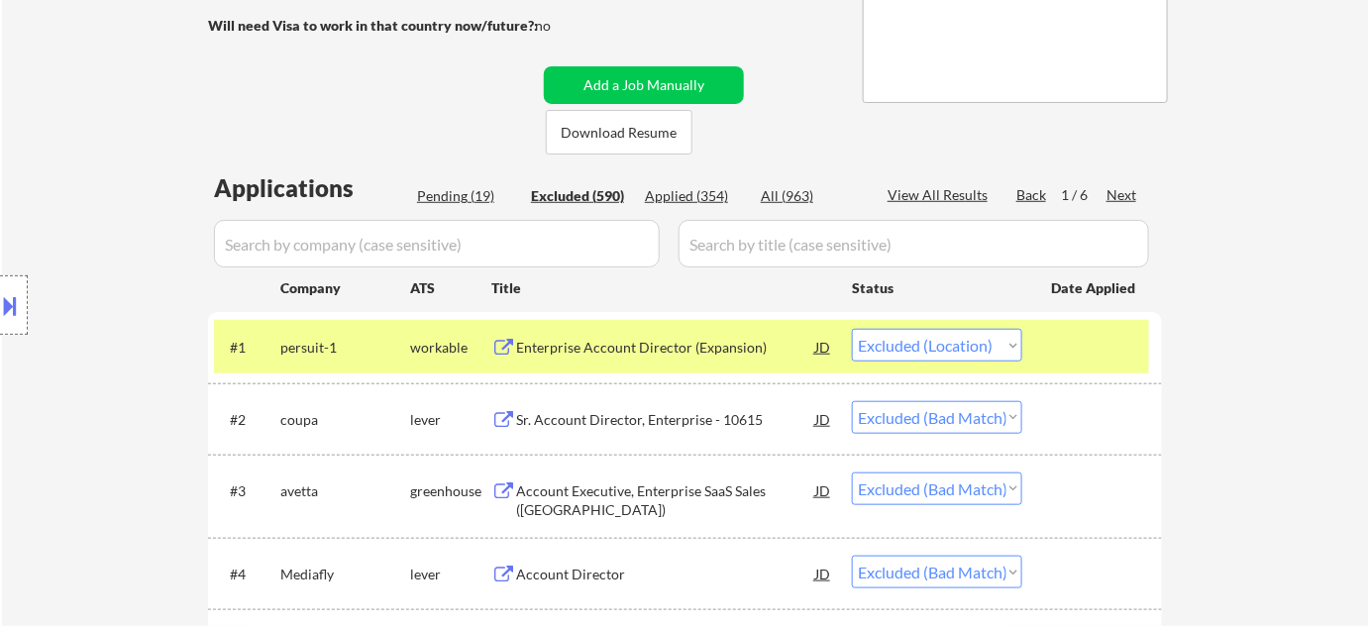
select select ""excluded__expired_""
select select ""excluded__bad_match_""
select select ""excluded__location_""
select select ""excluded__bad_match_""
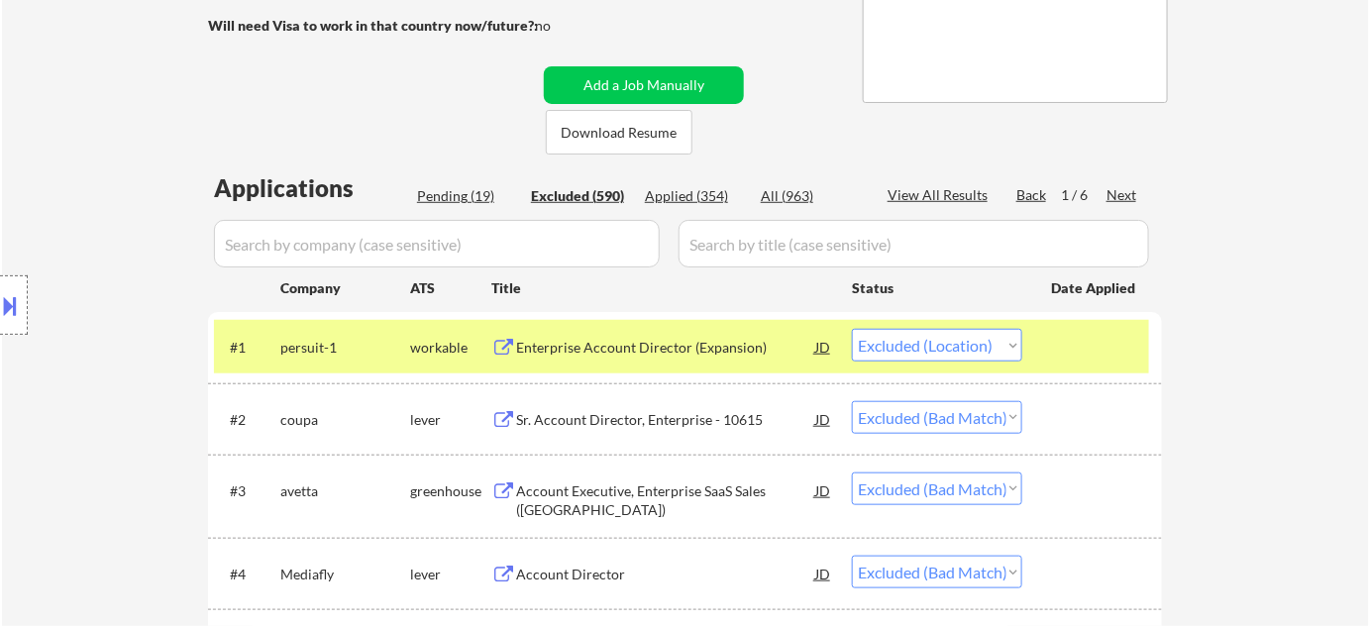
select select ""excluded__bad_match_""
select select ""excluded__expired_""
select select ""excluded__bad_match_""
select select ""excluded""
select select ""excluded__bad_match_""
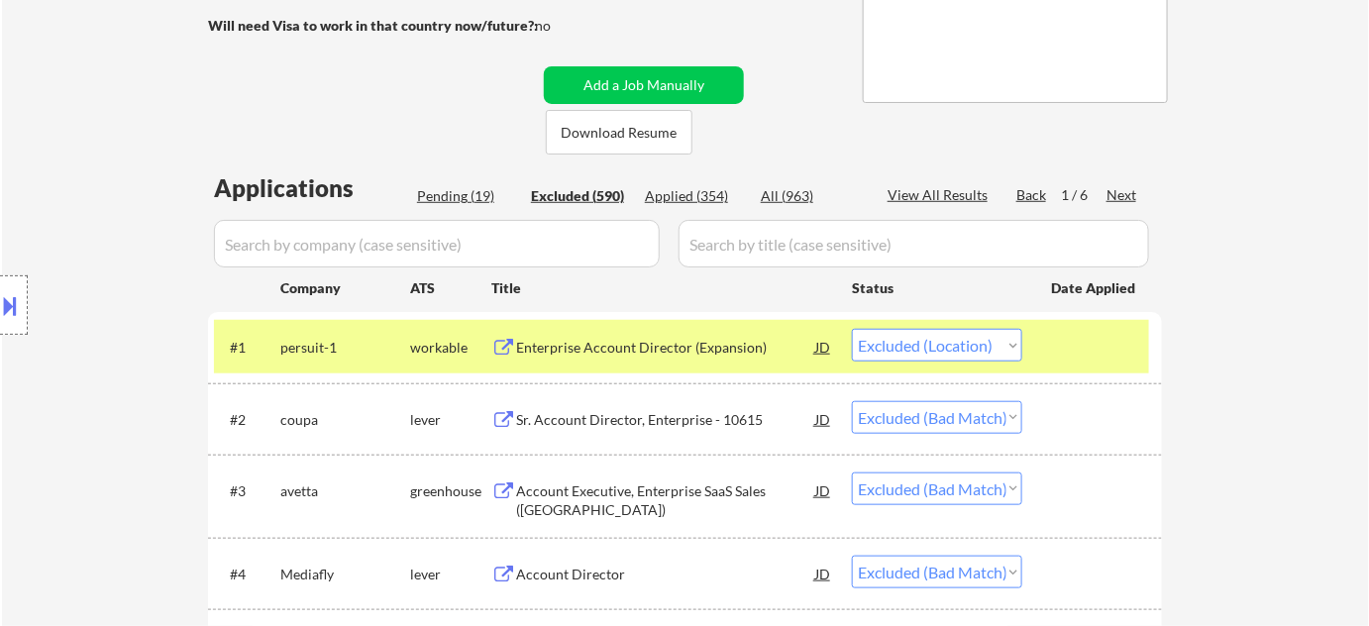
select select ""excluded__bad_match_""
select select ""excluded__location_""
select select ""excluded__expired_""
select select ""excluded__bad_match_""
select select ""excluded__other_""
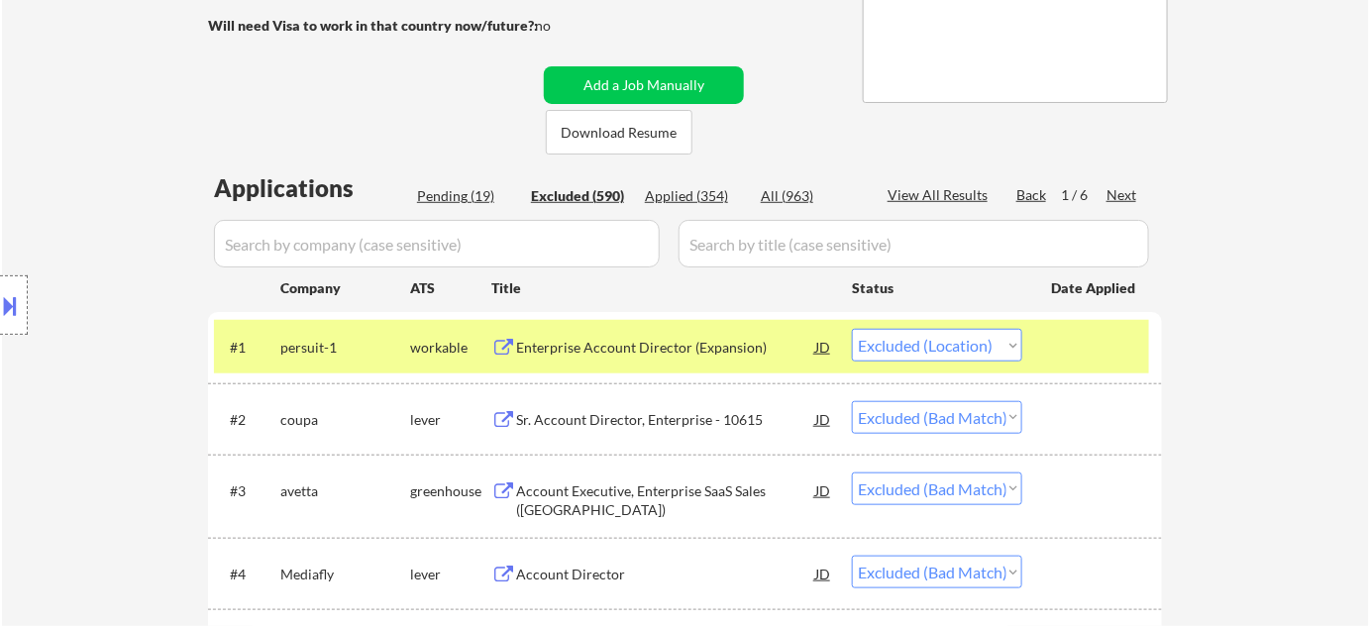
select select ""excluded__bad_match_""
select select ""excluded__location_""
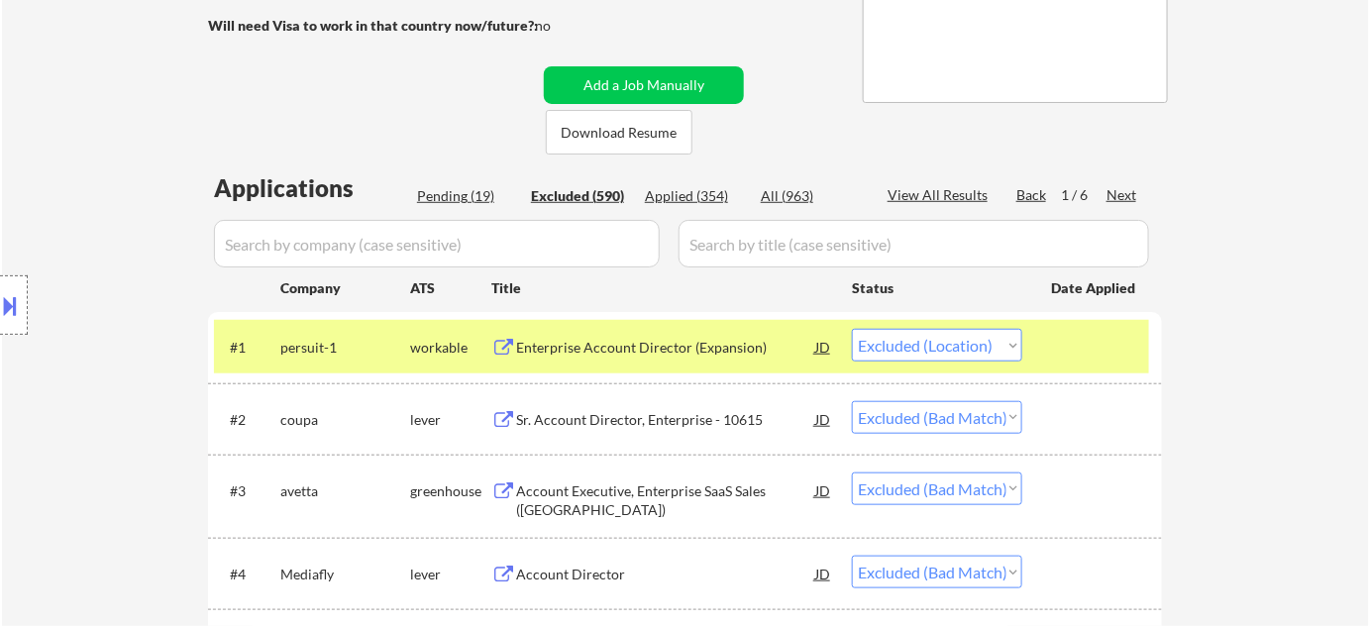
select select ""excluded__expired_""
select select ""excluded__other_""
select select ""excluded__bad_match_""
select select ""excluded__location_""
select select ""excluded__bad_match_""
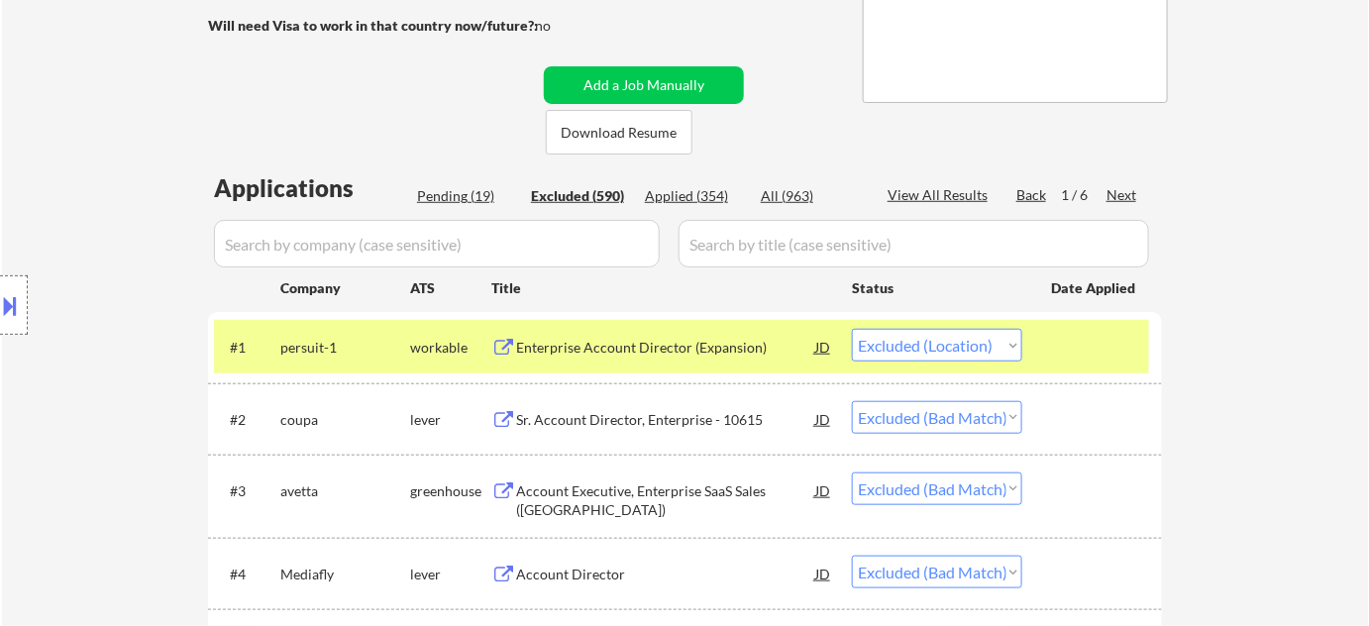
select select ""excluded__expired_""
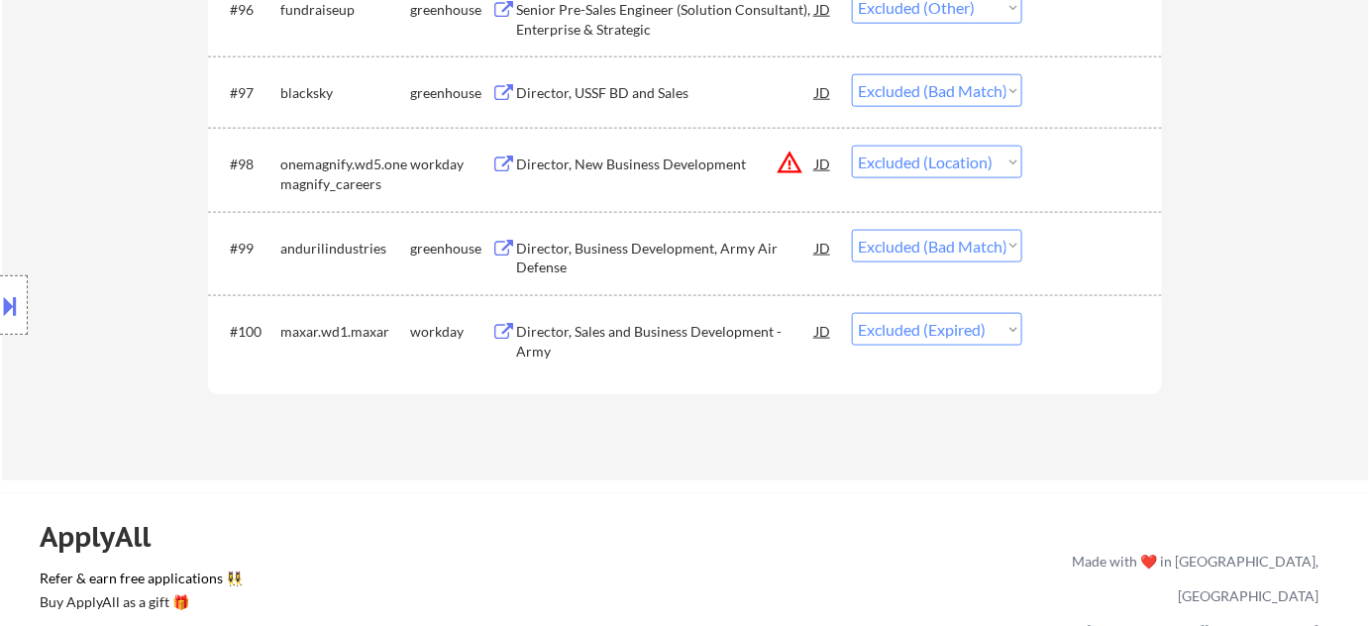
scroll to position [0, 0]
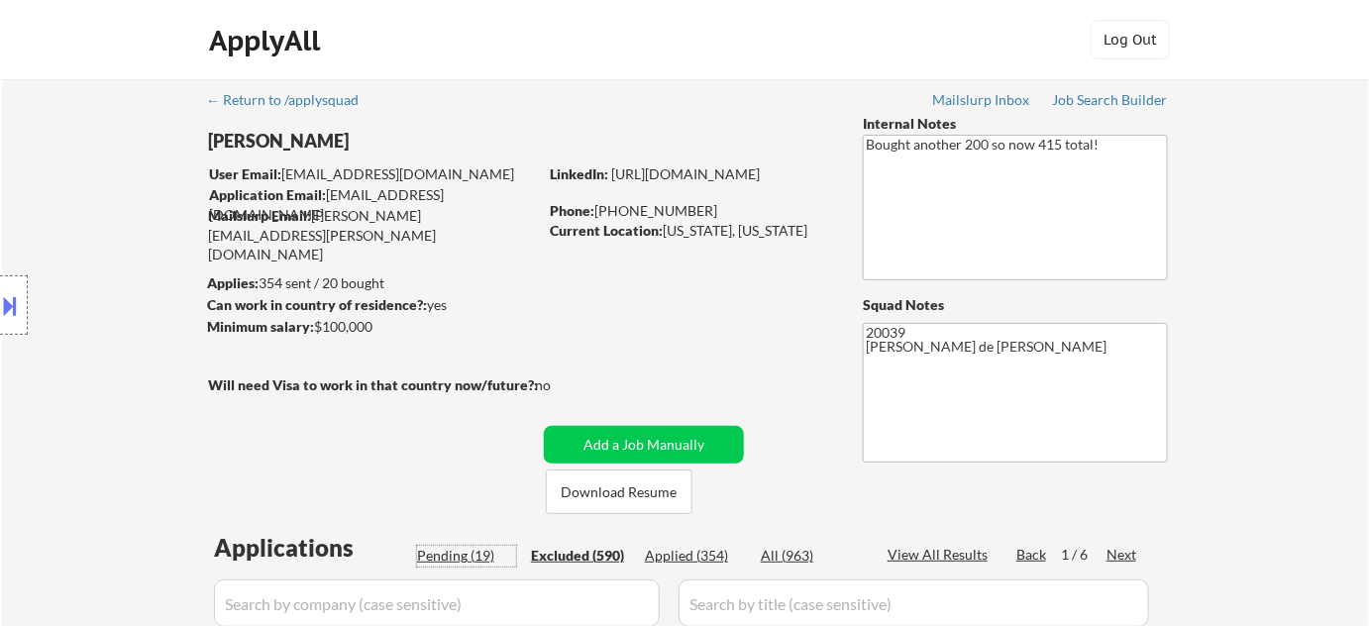
drag, startPoint x: 460, startPoint y: 559, endPoint x: 711, endPoint y: 242, distance: 404.6
click at [460, 559] on div "Pending (19)" at bounding box center [466, 556] width 99 height 20
select select ""pending""
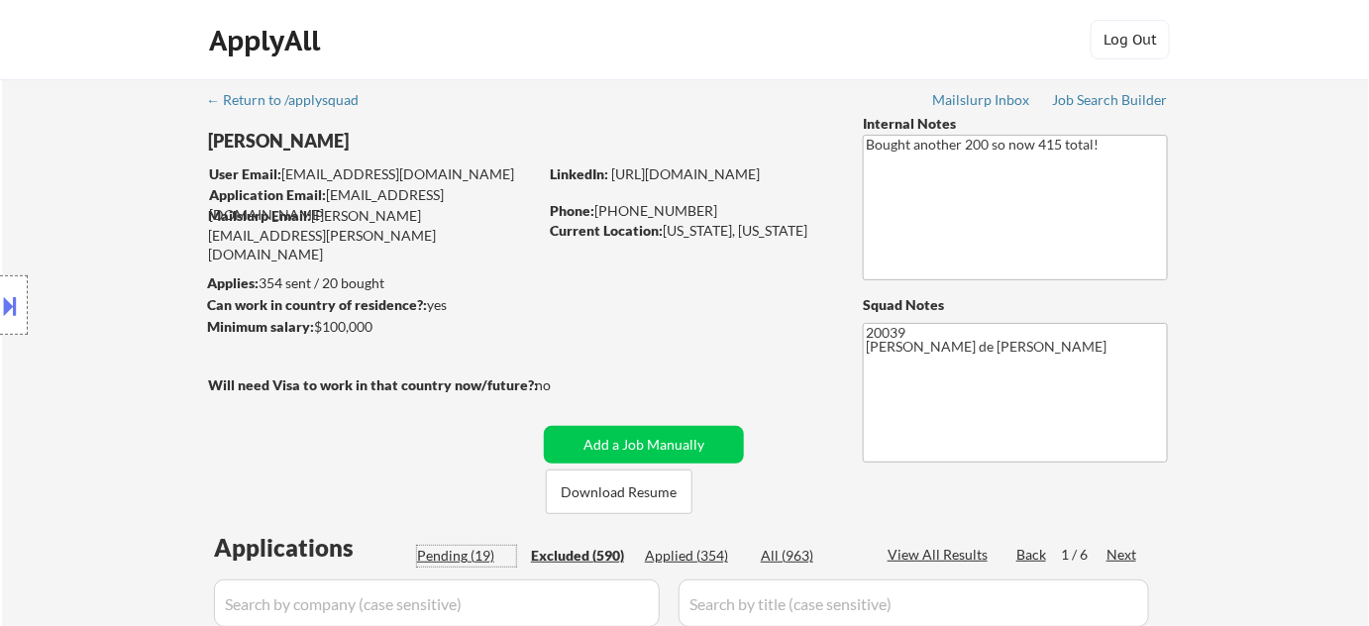
select select ""pending""
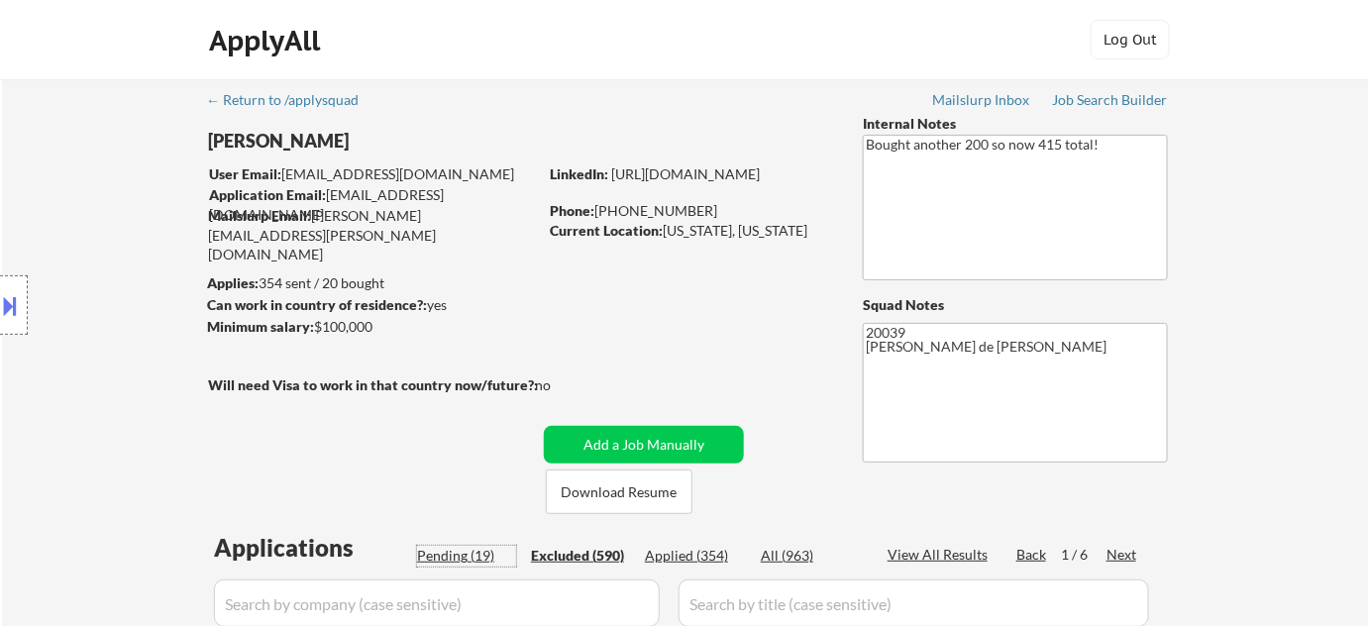
select select ""pending""
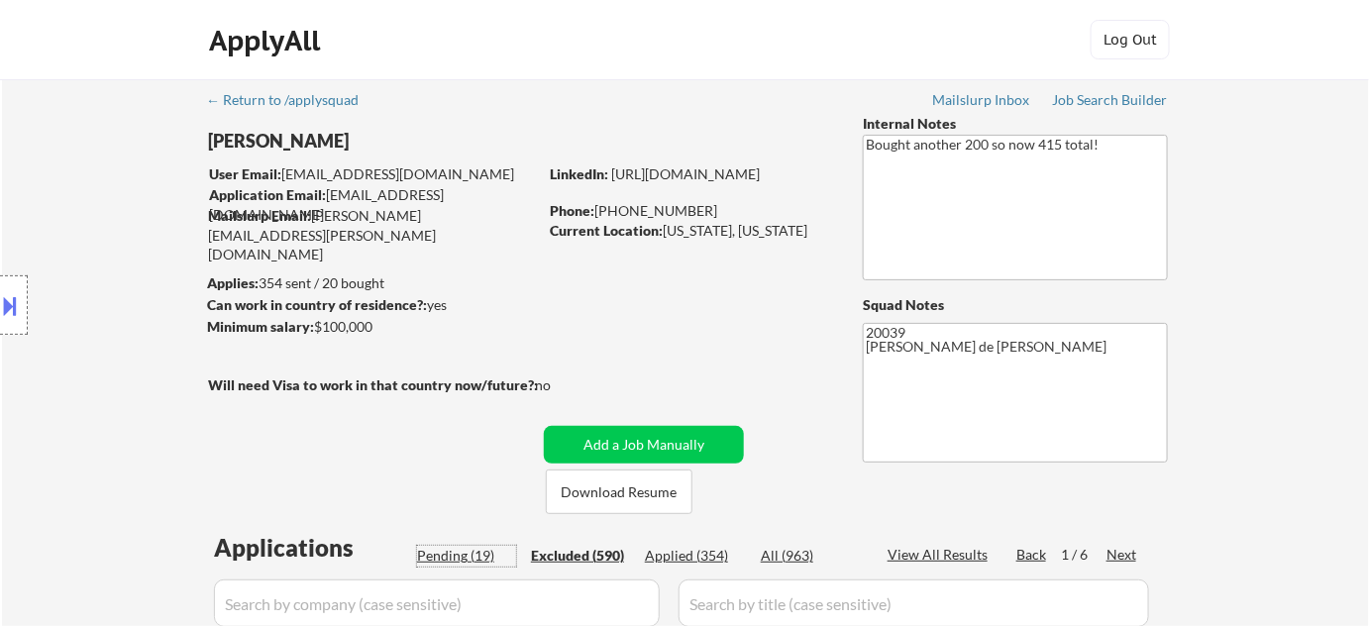
select select ""pending""
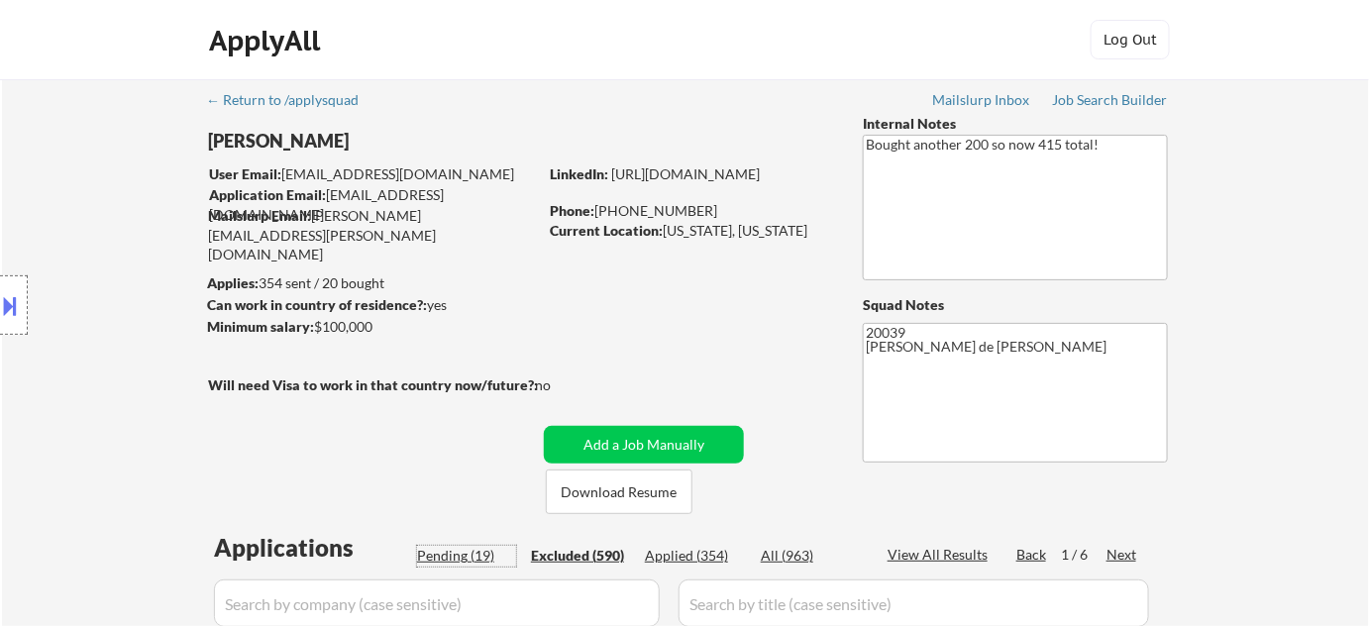
select select ""pending""
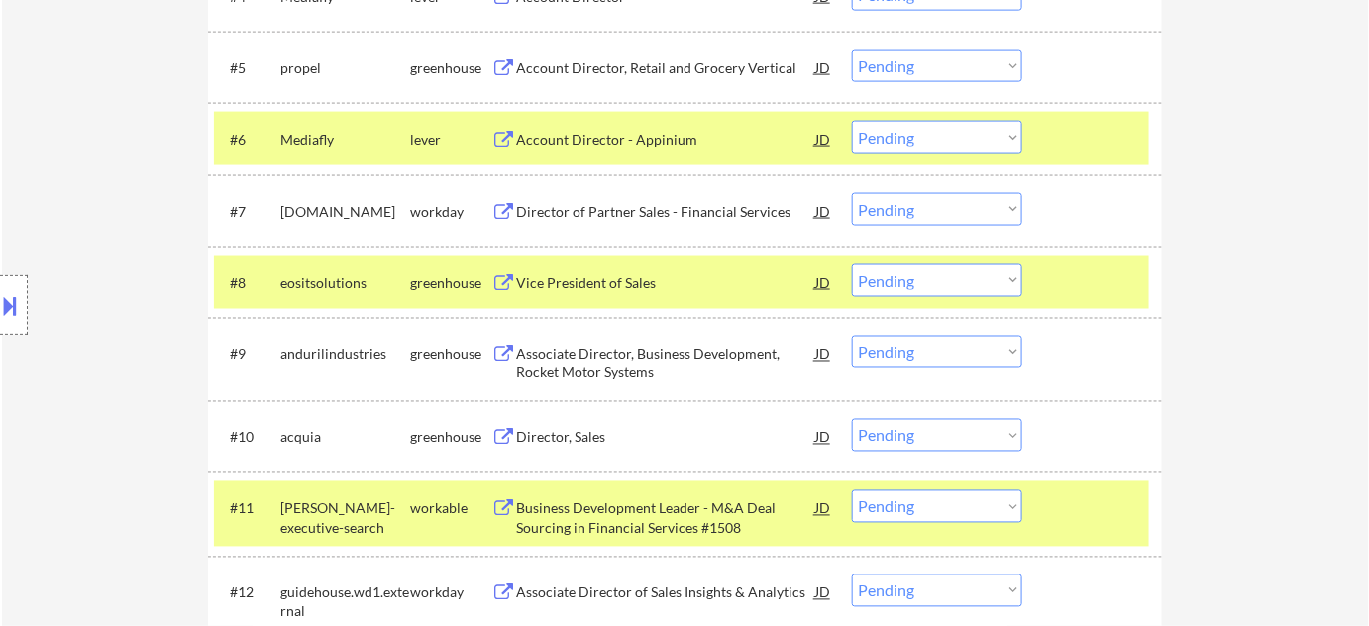
scroll to position [990, 0]
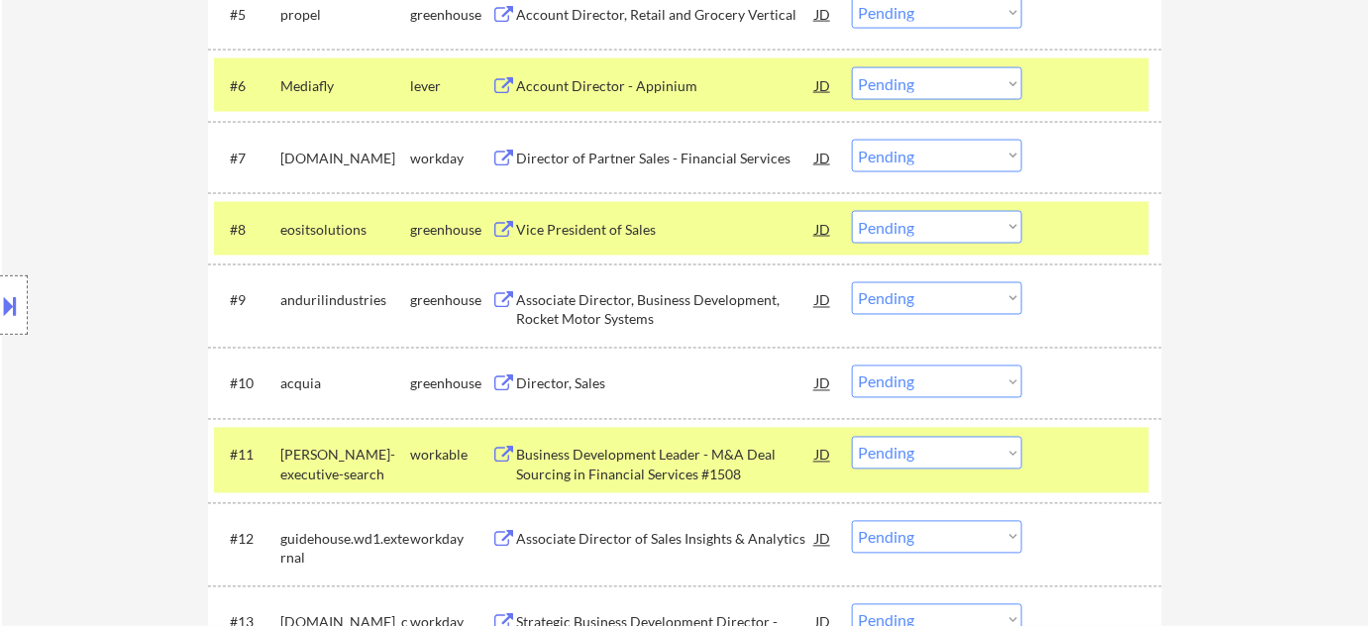
click at [919, 384] on select "Choose an option... Pending Applied Excluded (Questions) Excluded (Expired) Exc…" at bounding box center [937, 381] width 170 height 33
click at [852, 365] on select "Choose an option... Pending Applied Excluded (Questions) Excluded (Expired) Exc…" at bounding box center [937, 381] width 170 height 33
select select ""pending""
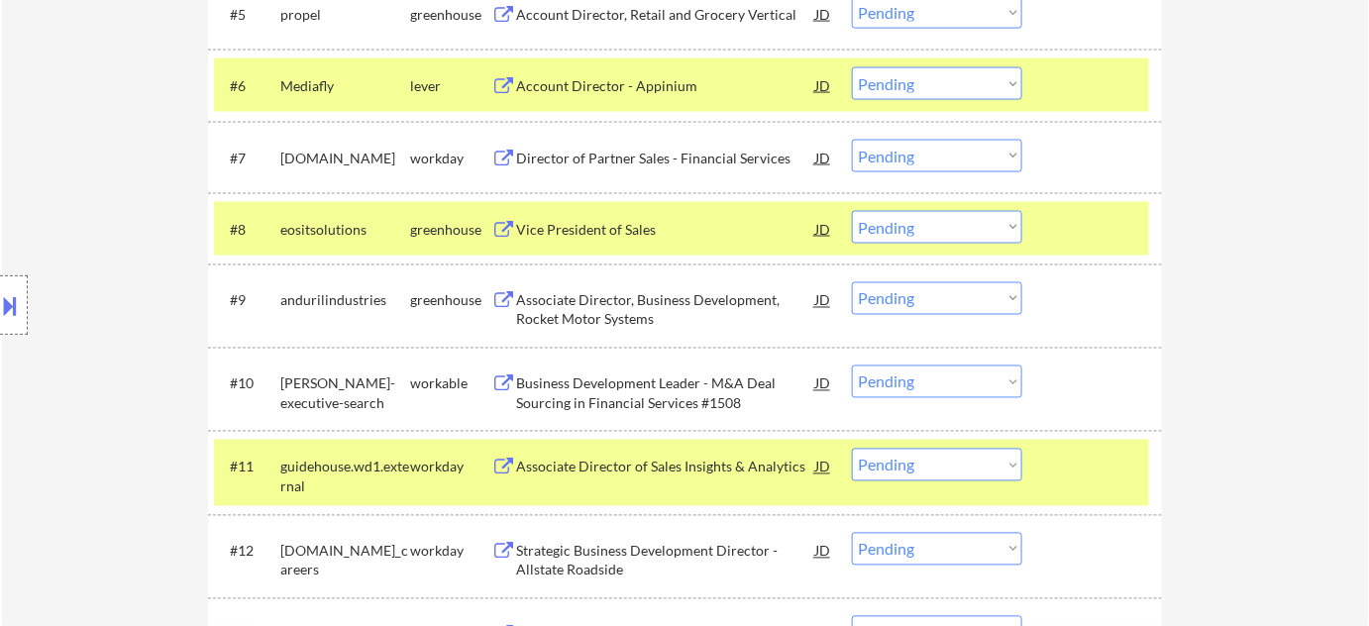
drag, startPoint x: 967, startPoint y: 77, endPoint x: 964, endPoint y: 91, distance: 14.2
click at [967, 77] on select "Choose an option... Pending Applied Excluded (Questions) Excluded (Expired) Exc…" at bounding box center [937, 83] width 170 height 33
click at [852, 67] on select "Choose an option... Pending Applied Excluded (Questions) Excluded (Expired) Exc…" at bounding box center [937, 83] width 170 height 33
select select ""pending""
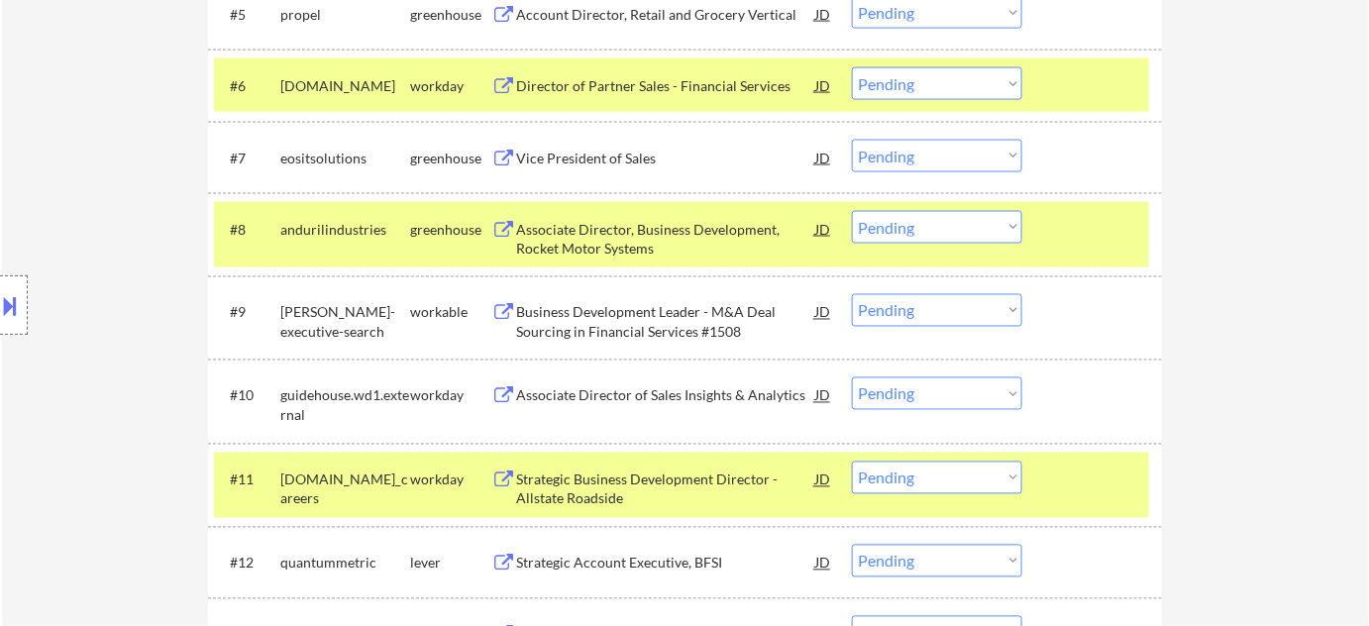
click at [17, 295] on button at bounding box center [11, 305] width 22 height 33
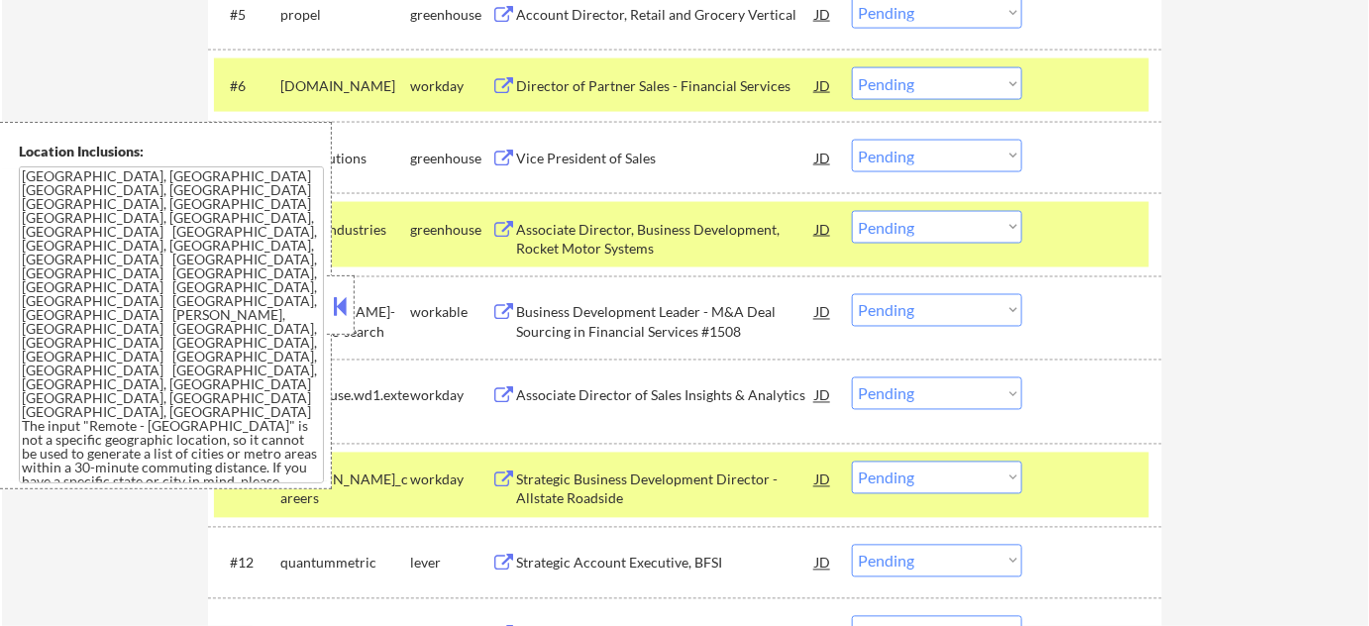
click at [346, 303] on button at bounding box center [341, 306] width 22 height 30
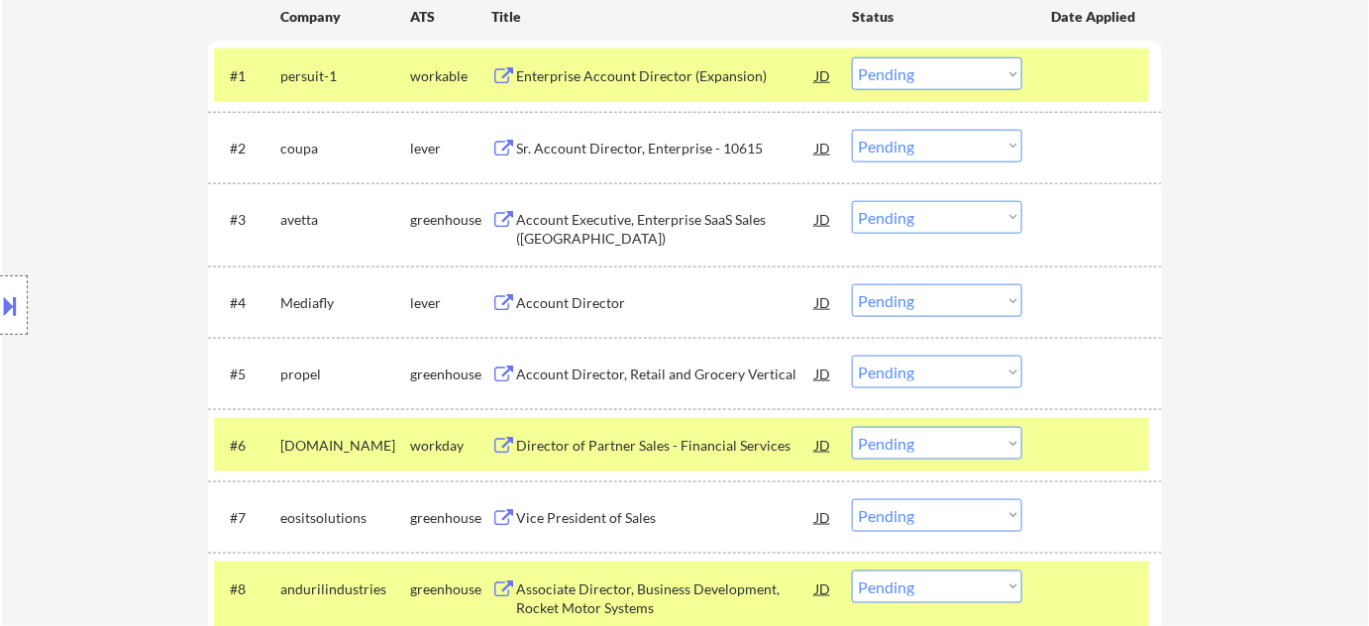
scroll to position [630, 0]
click at [1002, 81] on select "Choose an option... Pending Applied Excluded (Questions) Excluded (Expired) Exc…" at bounding box center [937, 74] width 170 height 33
click at [852, 58] on select "Choose an option... Pending Applied Excluded (Questions) Excluded (Expired) Exc…" at bounding box center [937, 74] width 170 height 33
select select ""pending""
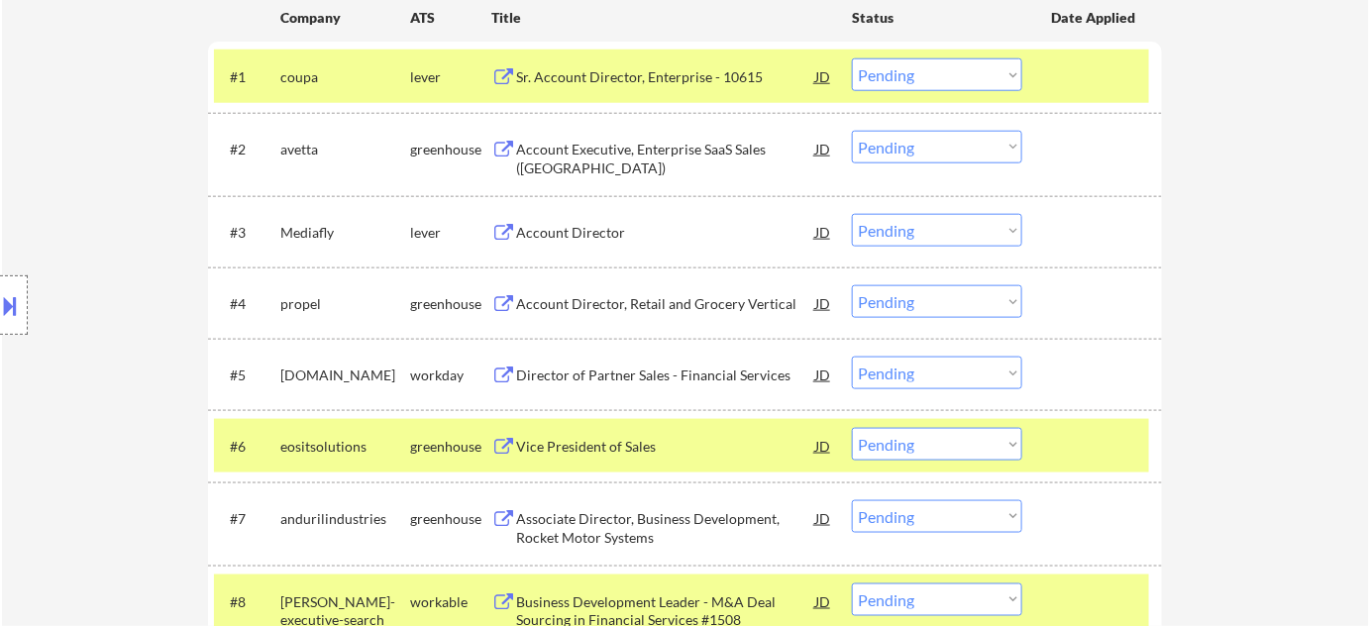
click at [950, 229] on select "Choose an option... Pending Applied Excluded (Questions) Excluded (Expired) Exc…" at bounding box center [937, 230] width 170 height 33
click at [852, 214] on select "Choose an option... Pending Applied Excluded (Questions) Excluded (Expired) Exc…" at bounding box center [937, 230] width 170 height 33
select select ""pending""
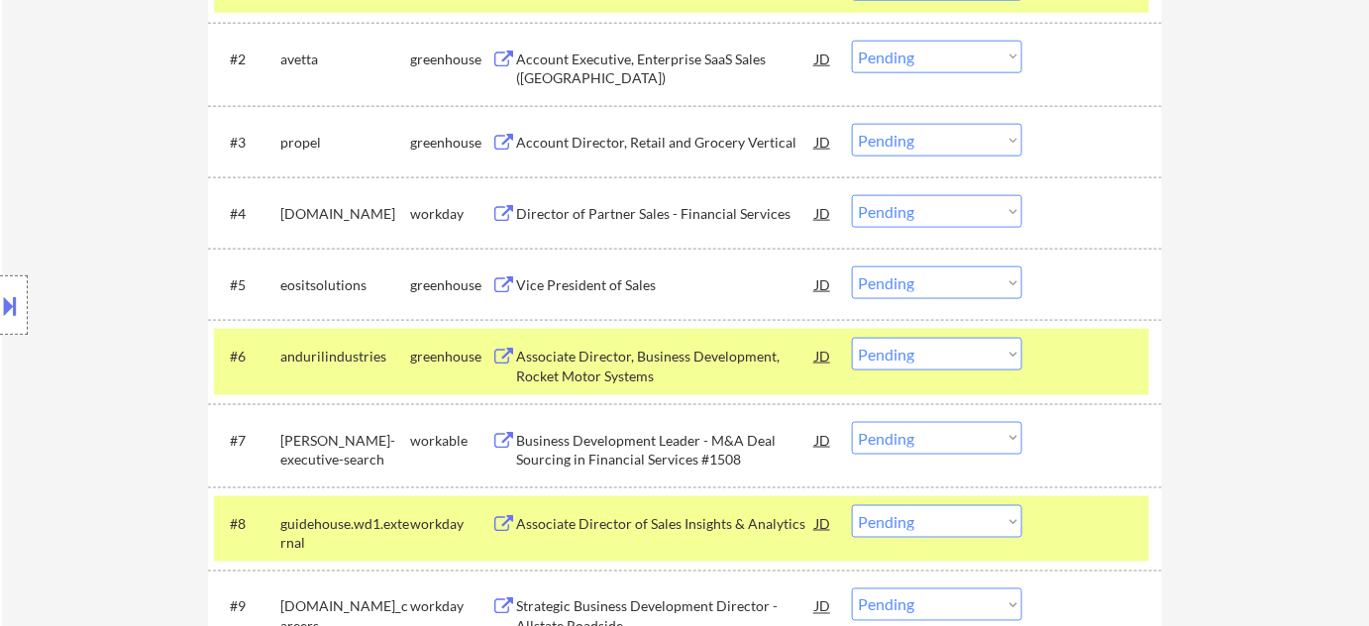
scroll to position [540, 0]
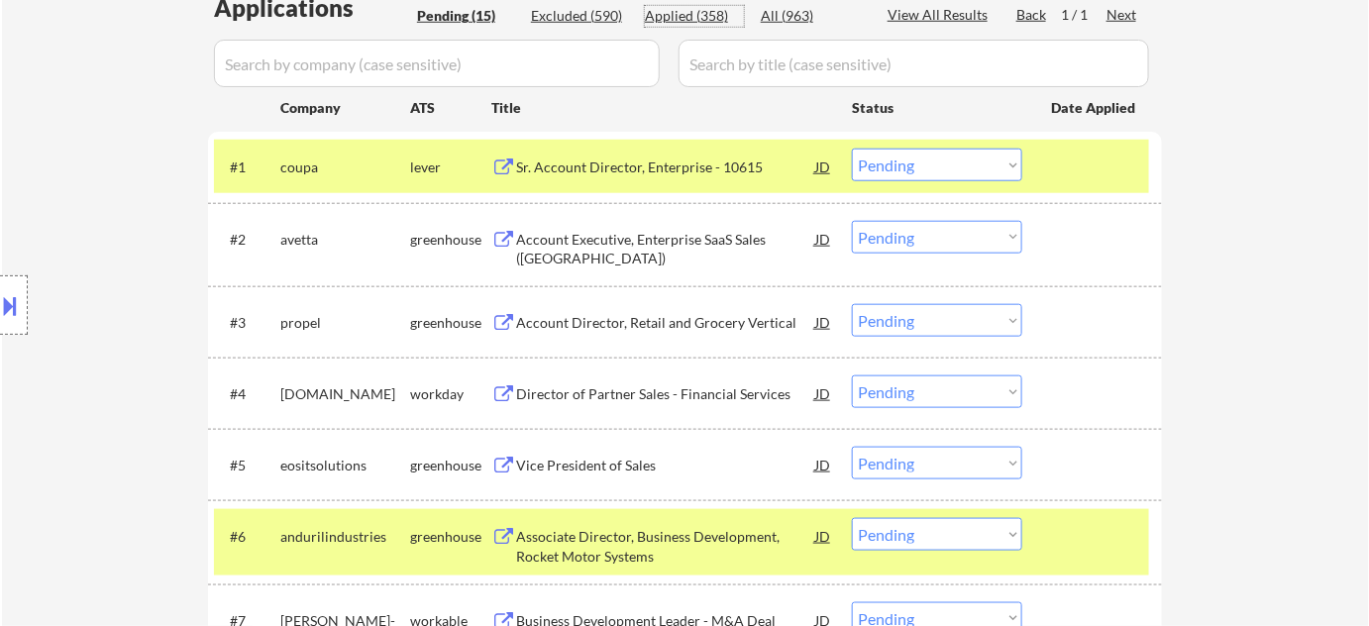
click at [717, 12] on div "Applied (358)" at bounding box center [694, 16] width 99 height 20
select select ""applied""
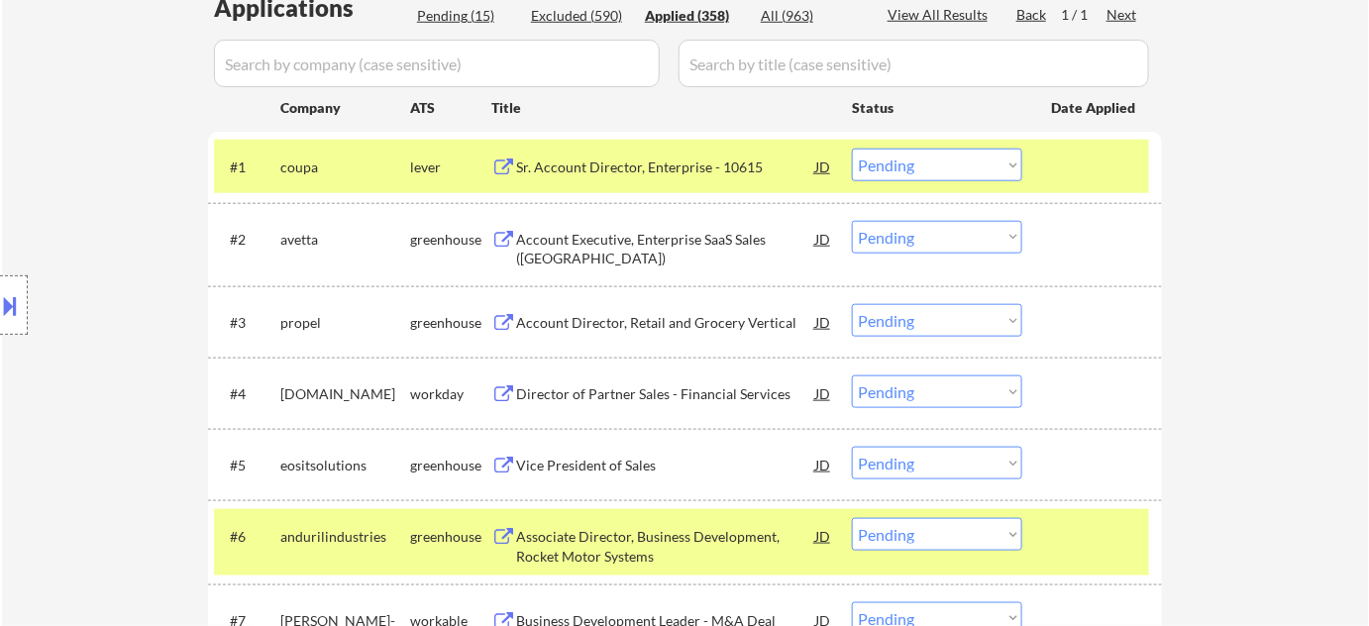
select select ""applied""
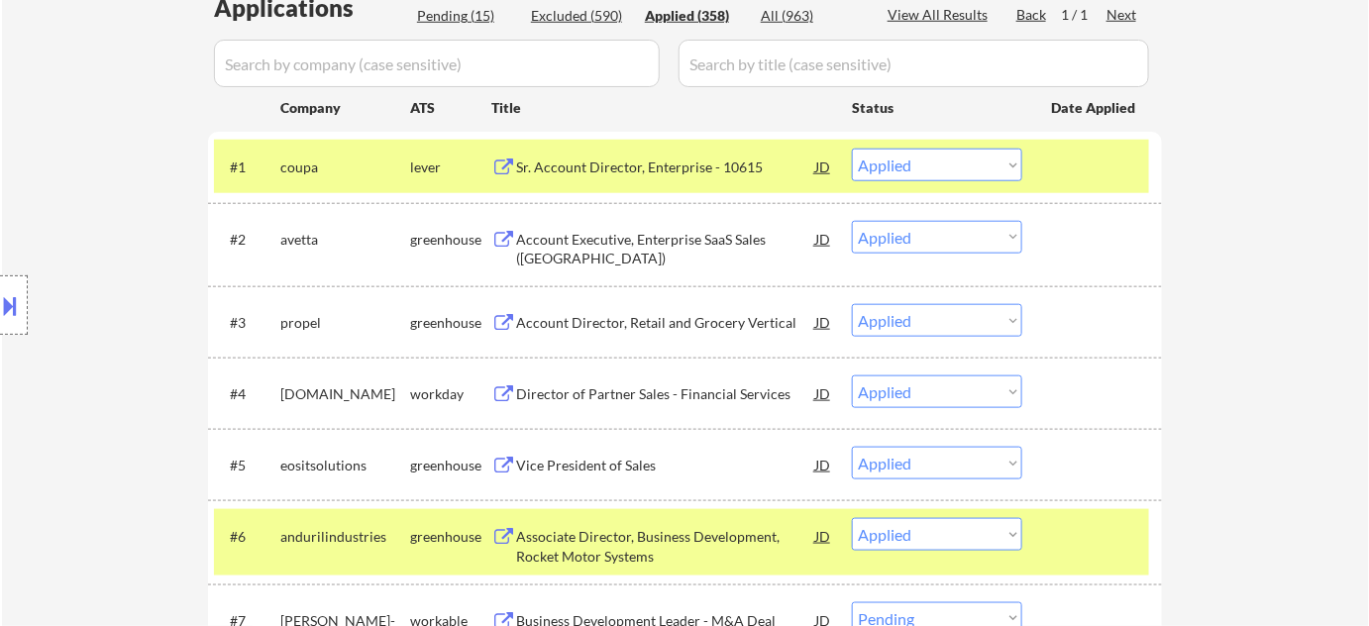
select select ""applied""
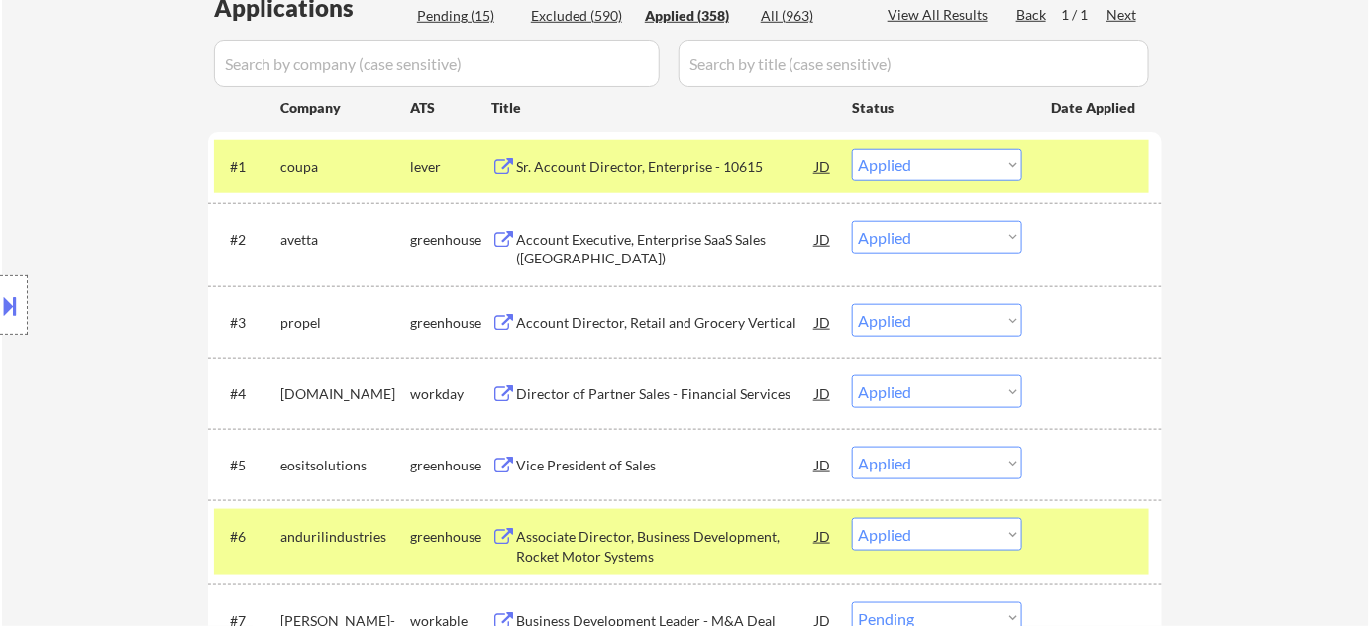
select select ""applied""
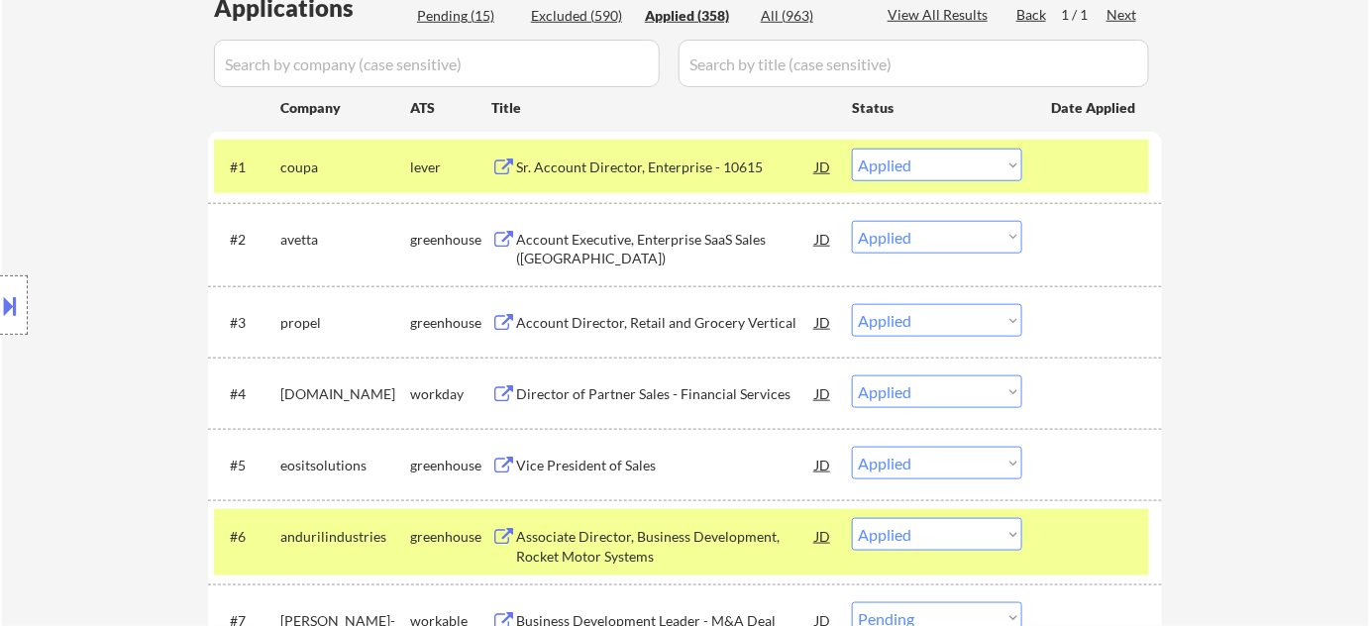
select select ""applied""
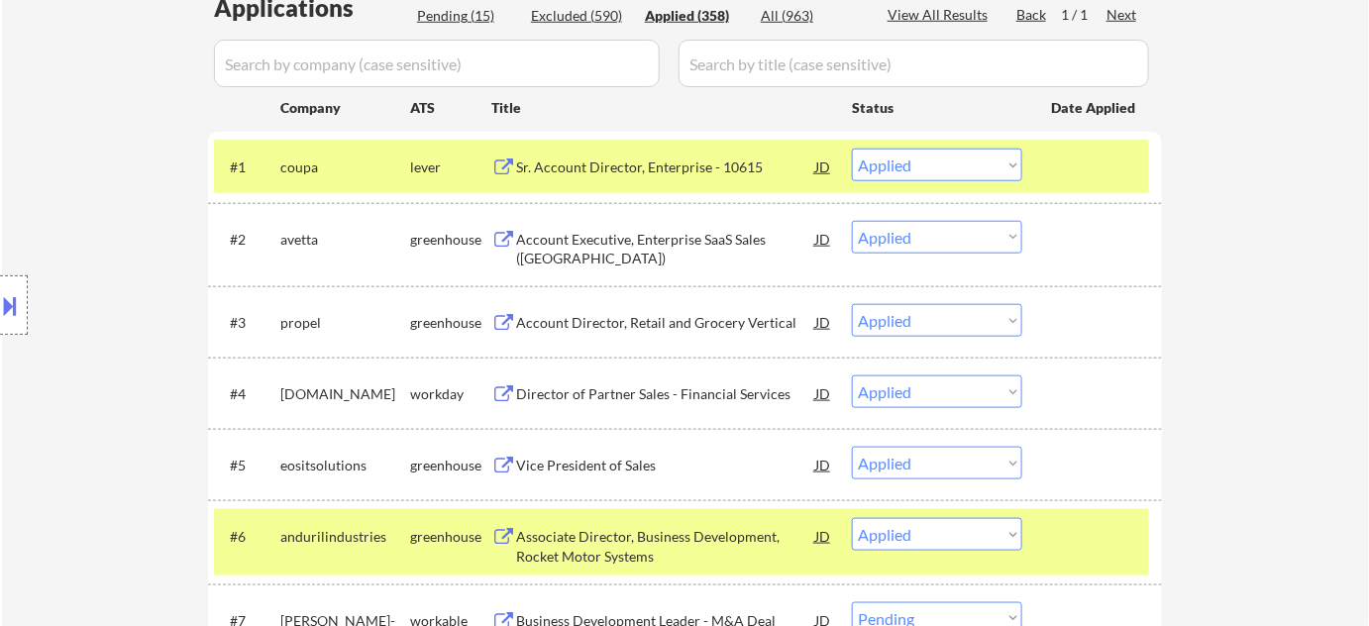
select select ""applied""
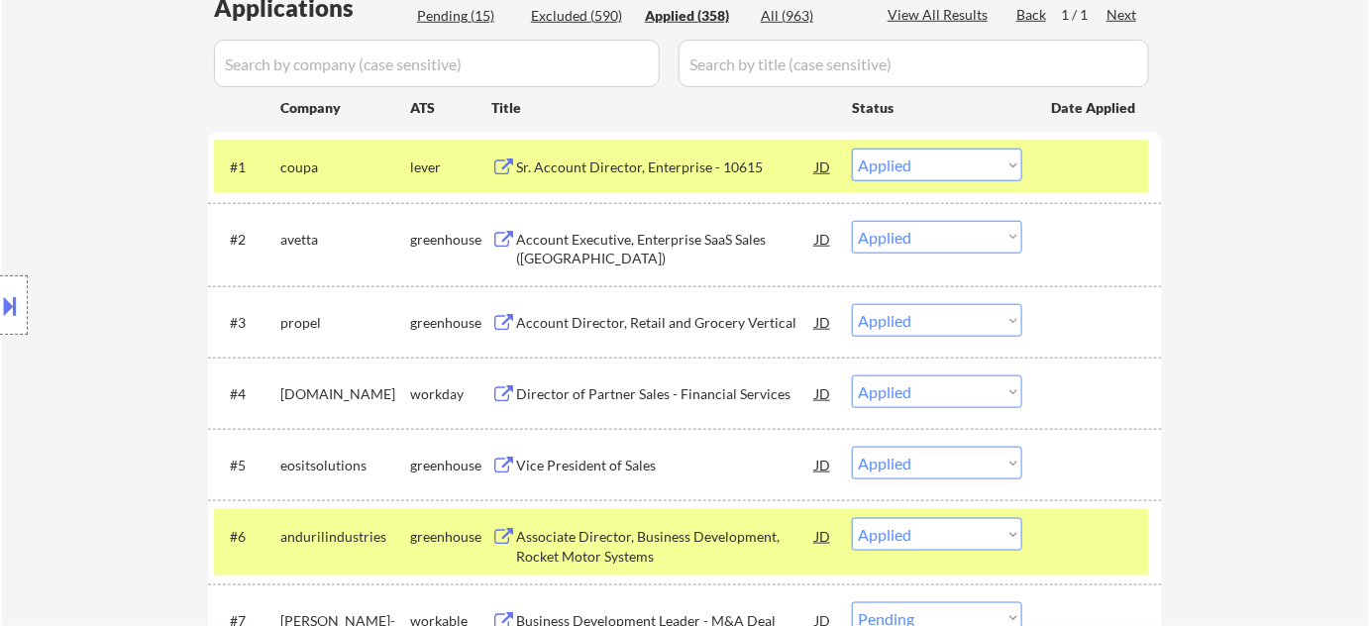
select select ""applied""
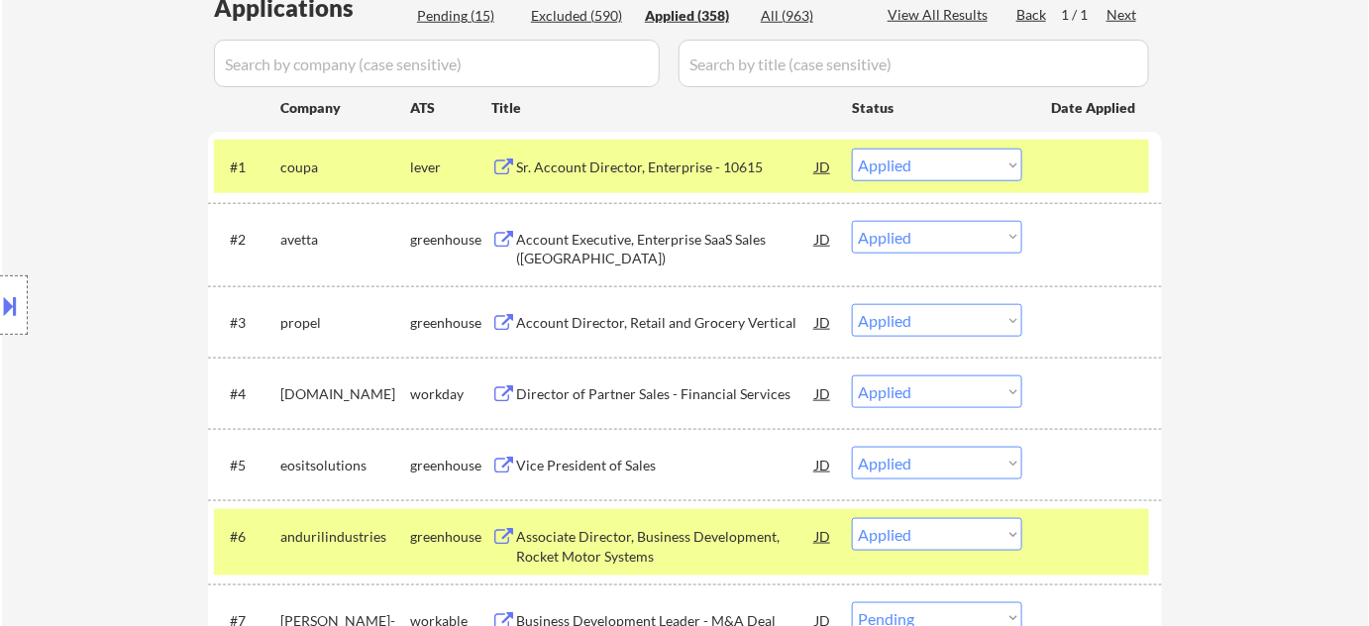
select select ""applied""
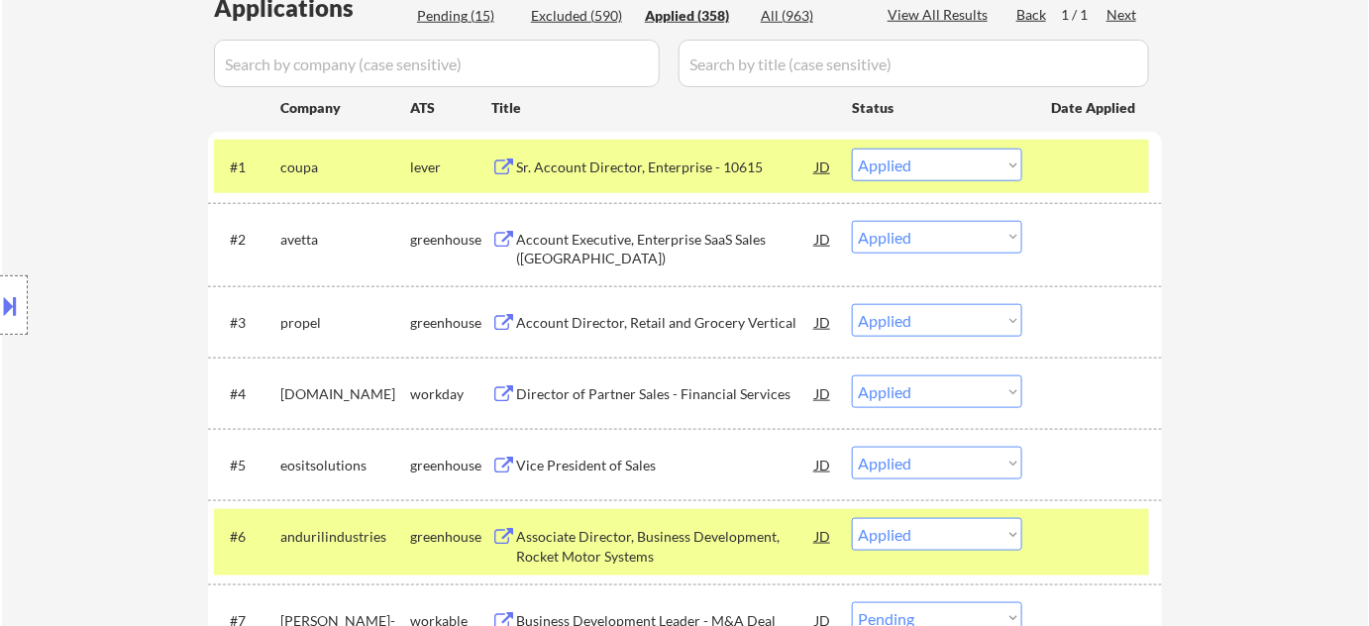
select select ""applied""
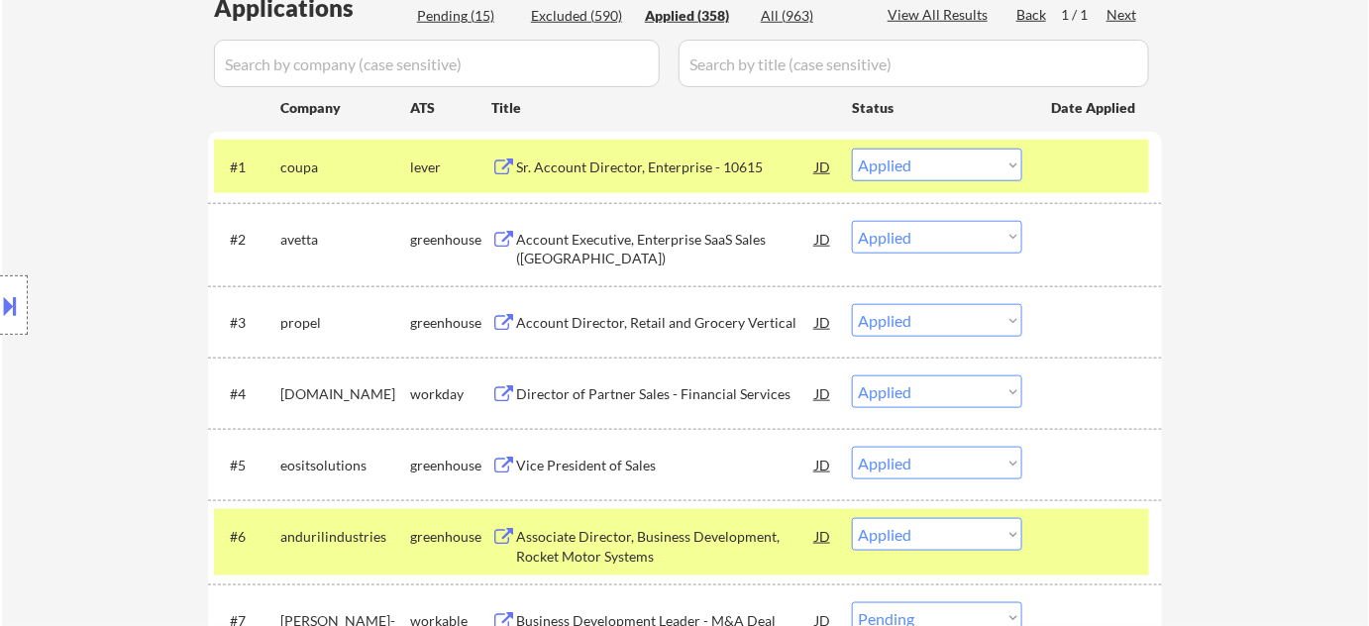
select select ""applied""
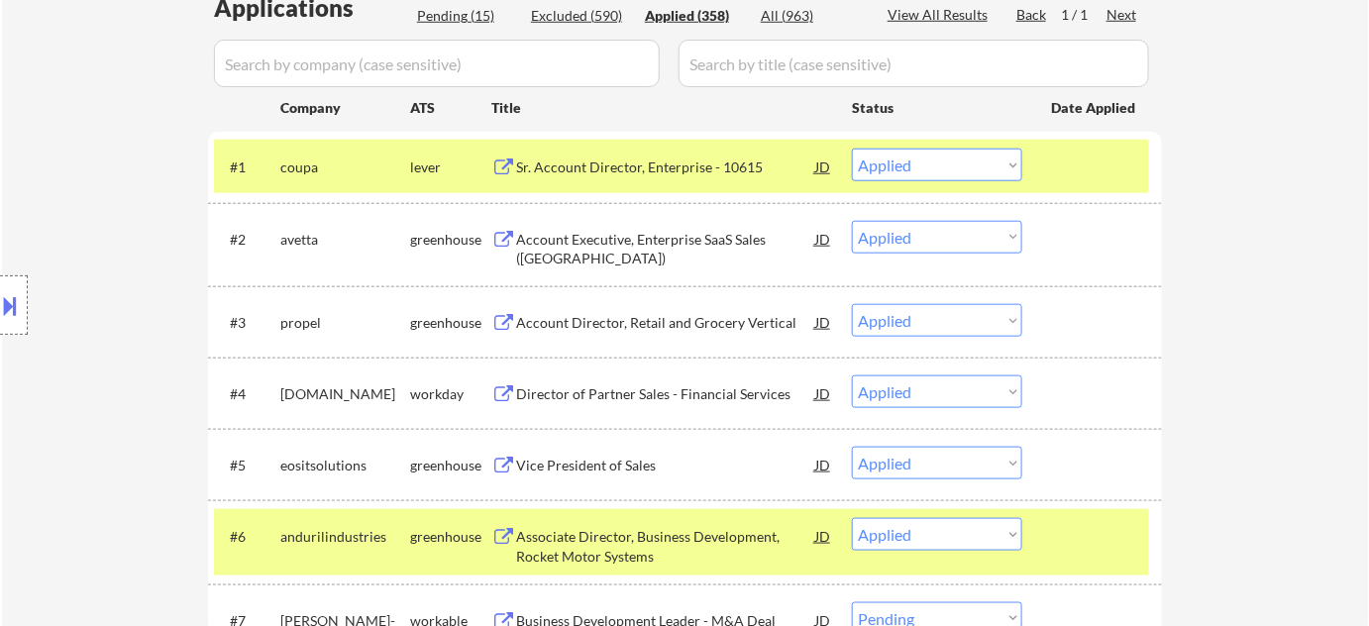
select select ""applied""
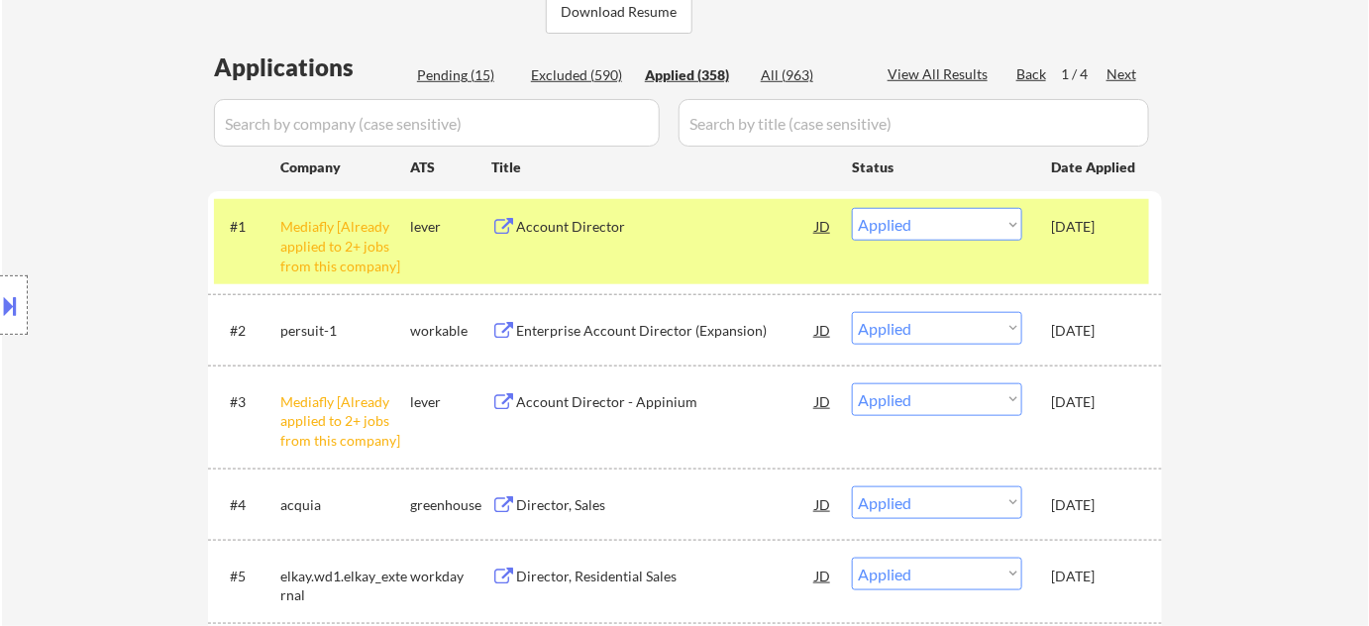
scroll to position [450, 0]
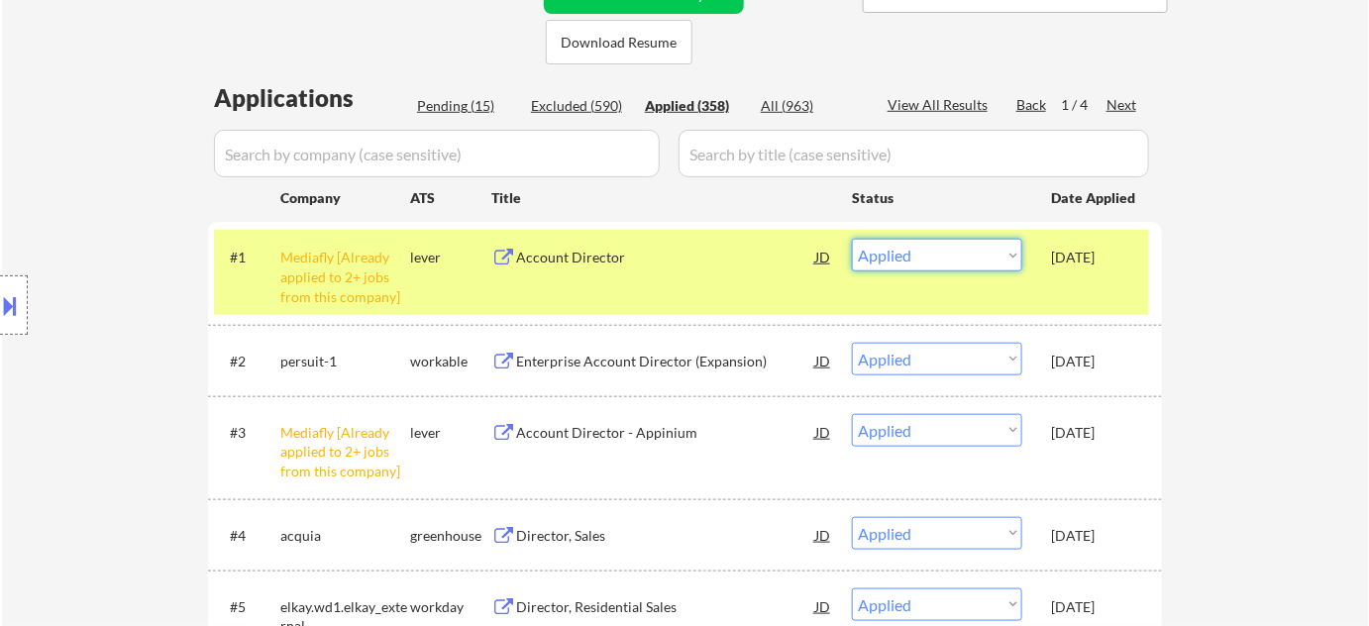
click at [890, 250] on select "Choose an option... Pending Applied Excluded (Questions) Excluded (Expired) Exc…" at bounding box center [937, 255] width 170 height 33
click at [852, 239] on select "Choose an option... Pending Applied Excluded (Questions) Excluded (Expired) Exc…" at bounding box center [937, 255] width 170 height 33
click at [908, 268] on select "Choose an option... Pending Applied Excluded (Questions) Excluded (Expired) Exc…" at bounding box center [937, 255] width 170 height 33
click at [852, 239] on select "Choose an option... Pending Applied Excluded (Questions) Excluded (Expired) Exc…" at bounding box center [937, 255] width 170 height 33
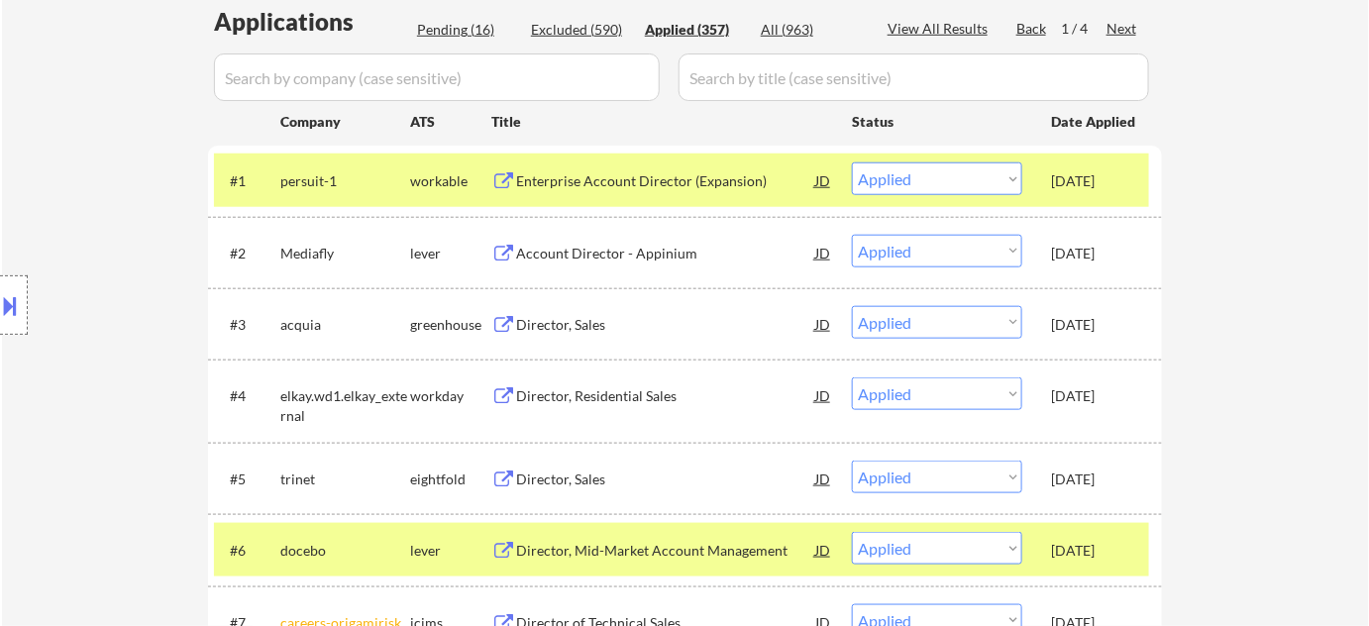
scroll to position [360, 0]
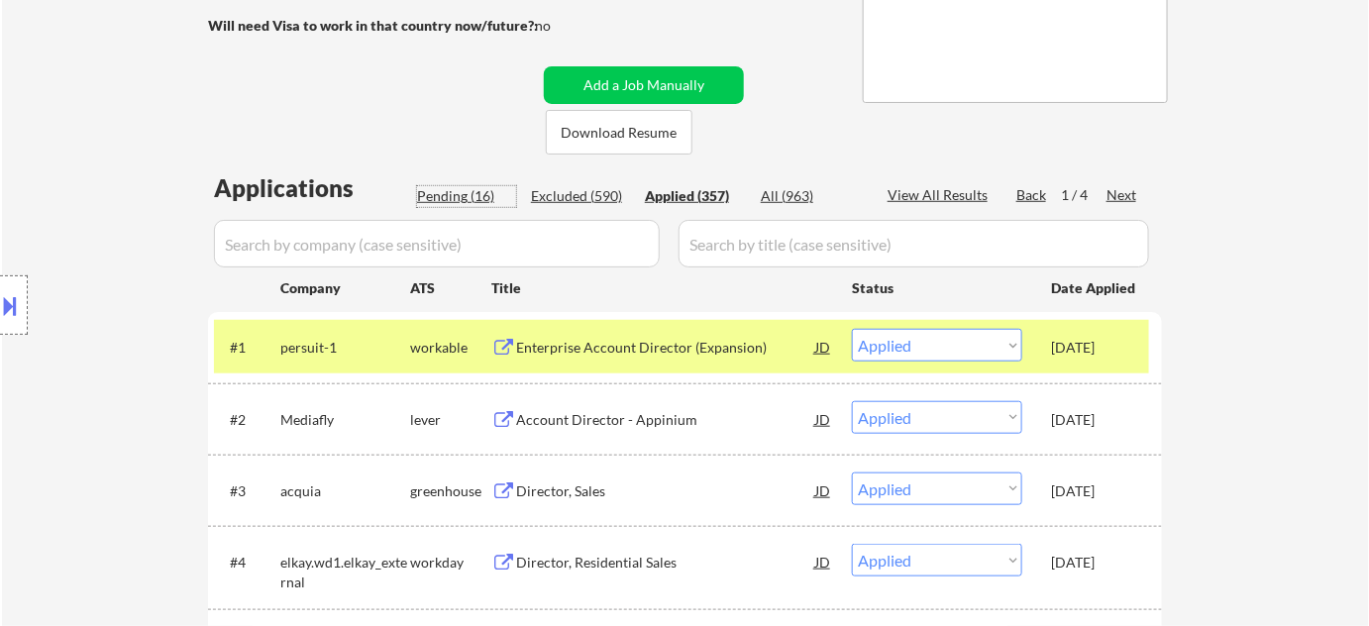
click at [437, 189] on div "Pending (16)" at bounding box center [466, 196] width 99 height 20
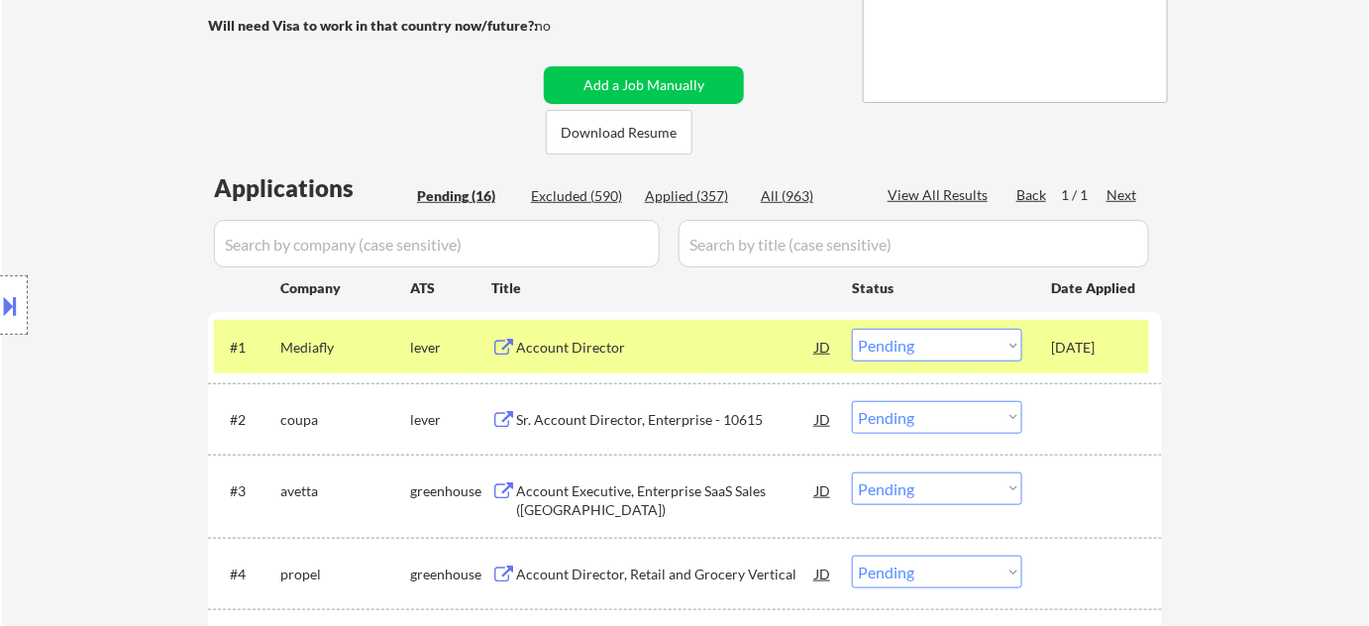
click at [900, 349] on select "Choose an option... Pending Applied Excluded (Questions) Excluded (Expired) Exc…" at bounding box center [937, 345] width 170 height 33
click at [852, 329] on select "Choose an option... Pending Applied Excluded (Questions) Excluded (Expired) Exc…" at bounding box center [937, 345] width 170 height 33
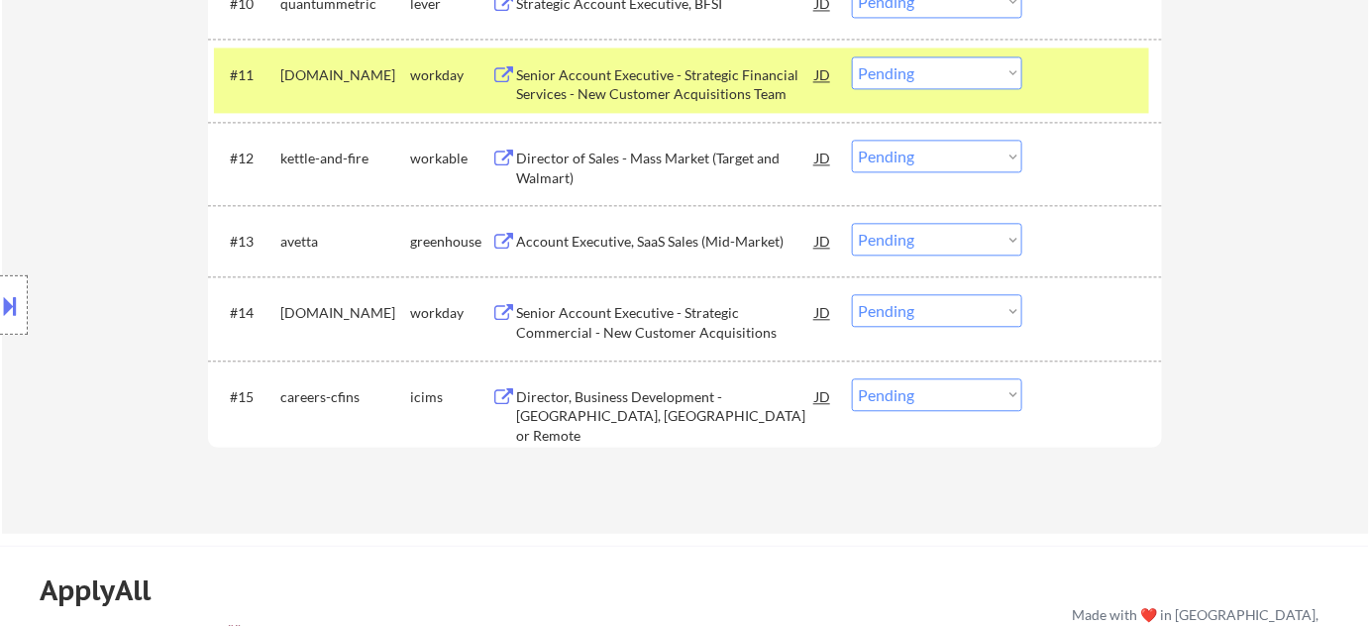
scroll to position [1260, 0]
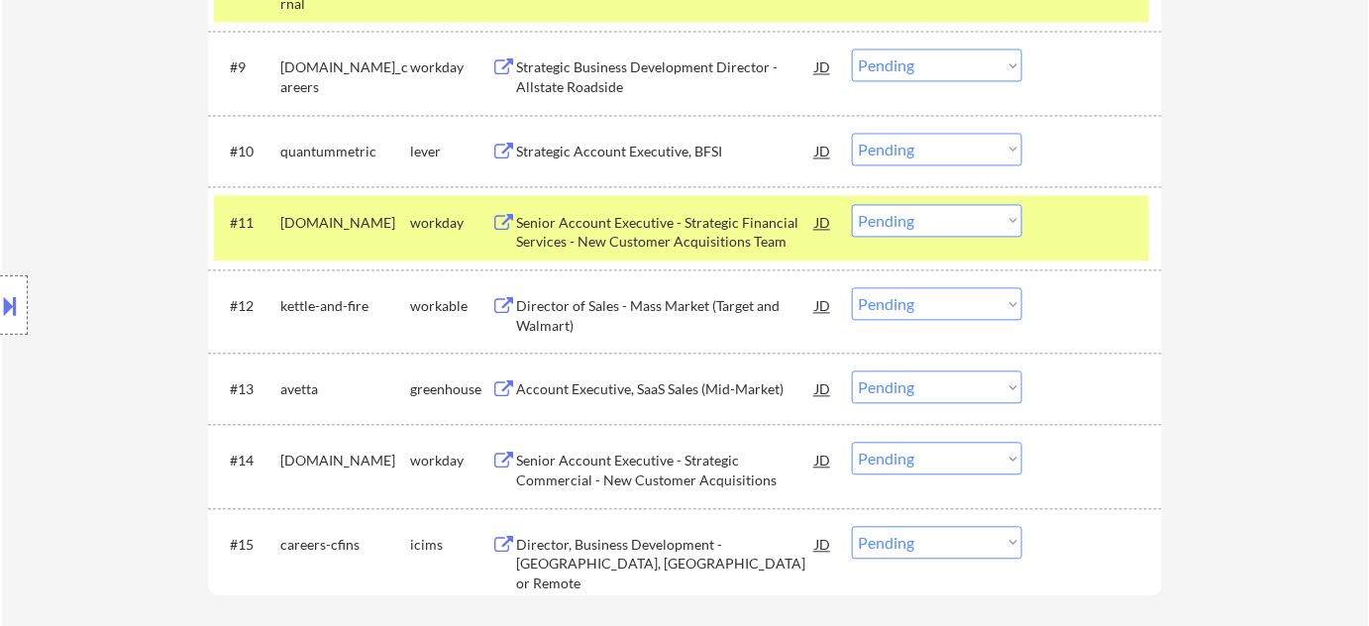
click at [678, 404] on div "Account Executive, SaaS Sales (Mid-Market)" at bounding box center [665, 388] width 299 height 36
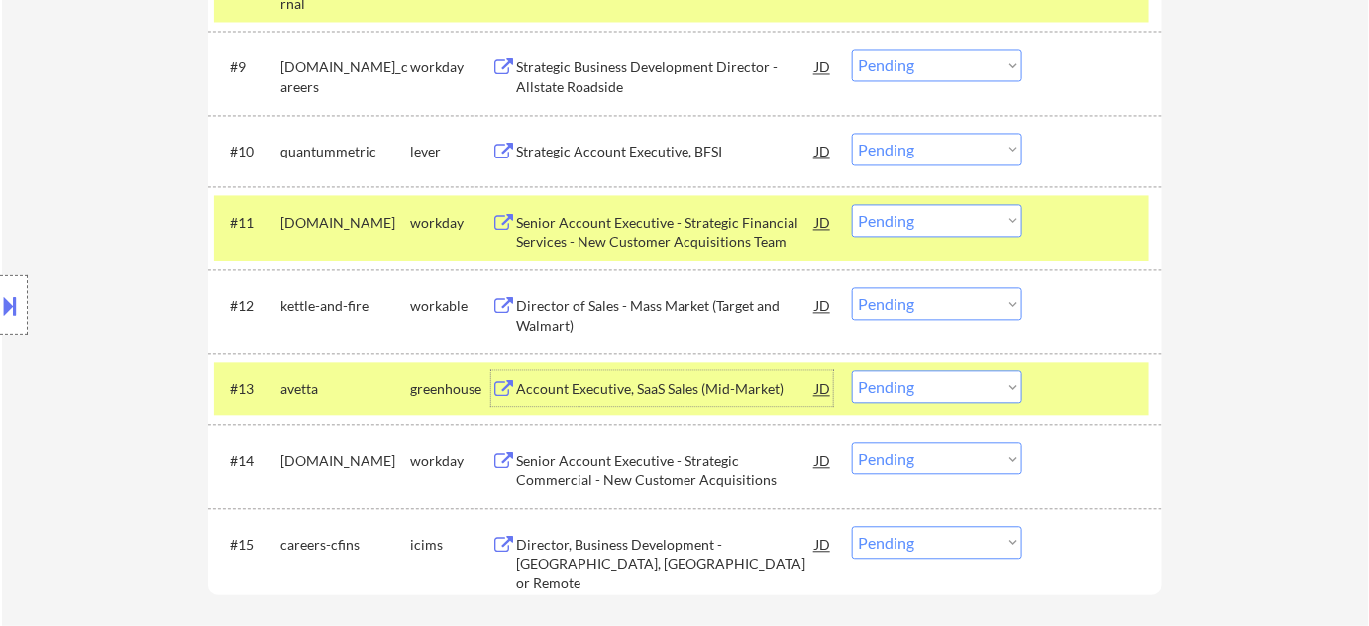
scroll to position [1170, 0]
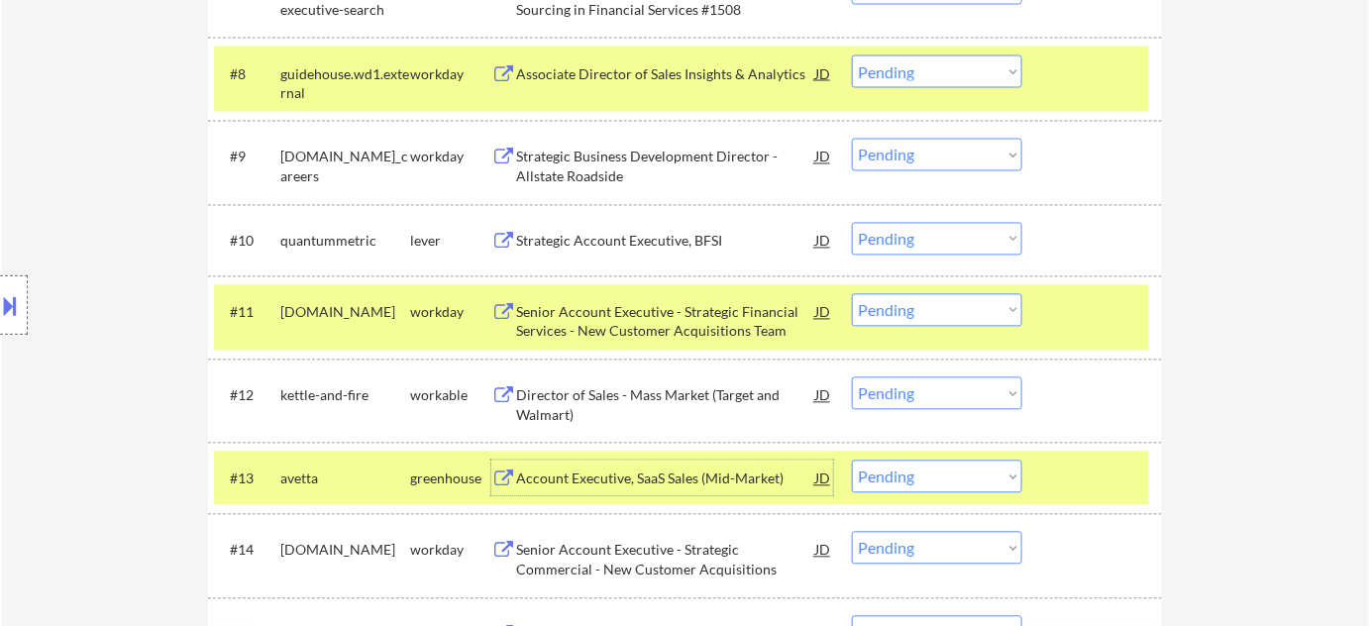
click at [678, 236] on div "Strategic Account Executive, BFSI" at bounding box center [665, 242] width 299 height 20
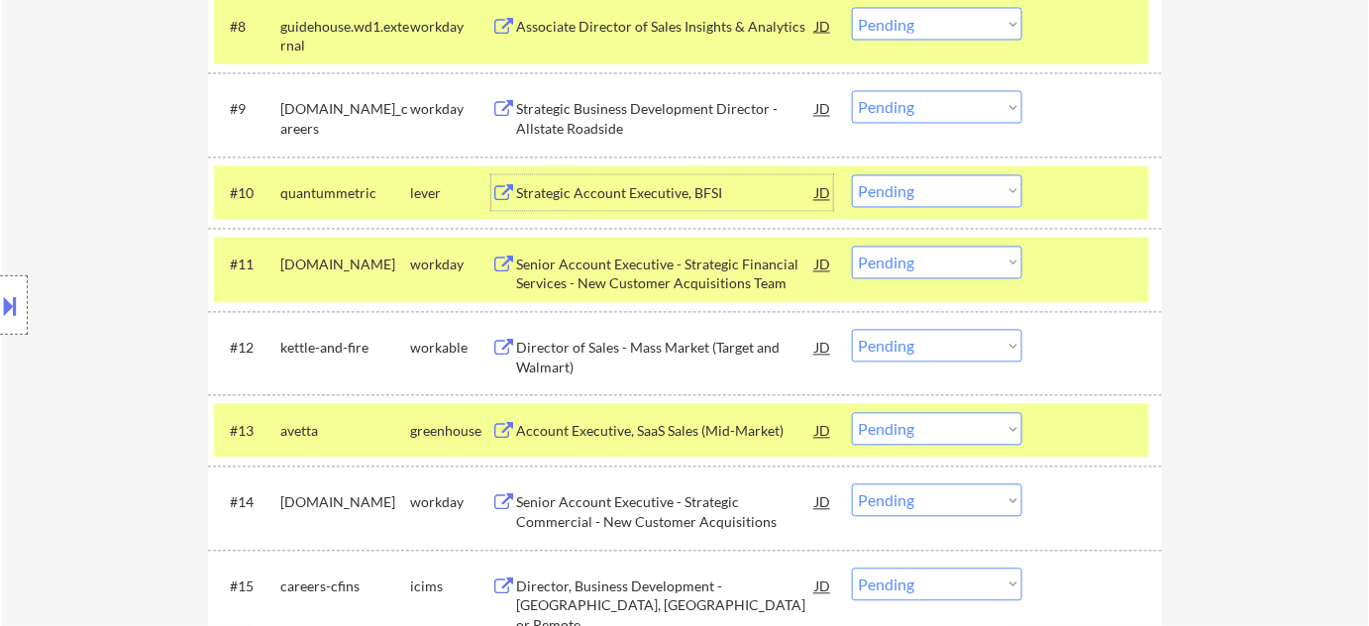
scroll to position [1260, 0]
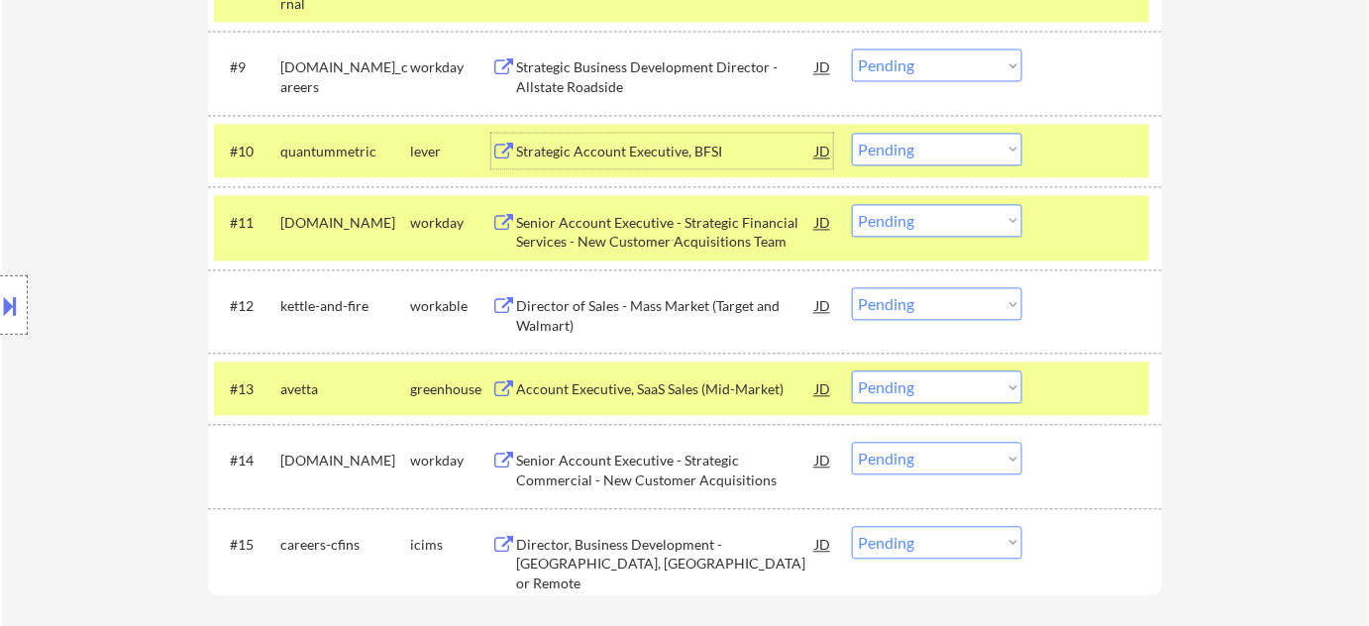
drag, startPoint x: 952, startPoint y: 381, endPoint x: 945, endPoint y: 393, distance: 13.8
click at [952, 381] on select "Choose an option... Pending Applied Excluded (Questions) Excluded (Expired) Exc…" at bounding box center [937, 386] width 170 height 33
click at [852, 370] on select "Choose an option... Pending Applied Excluded (Questions) Excluded (Expired) Exc…" at bounding box center [937, 386] width 170 height 33
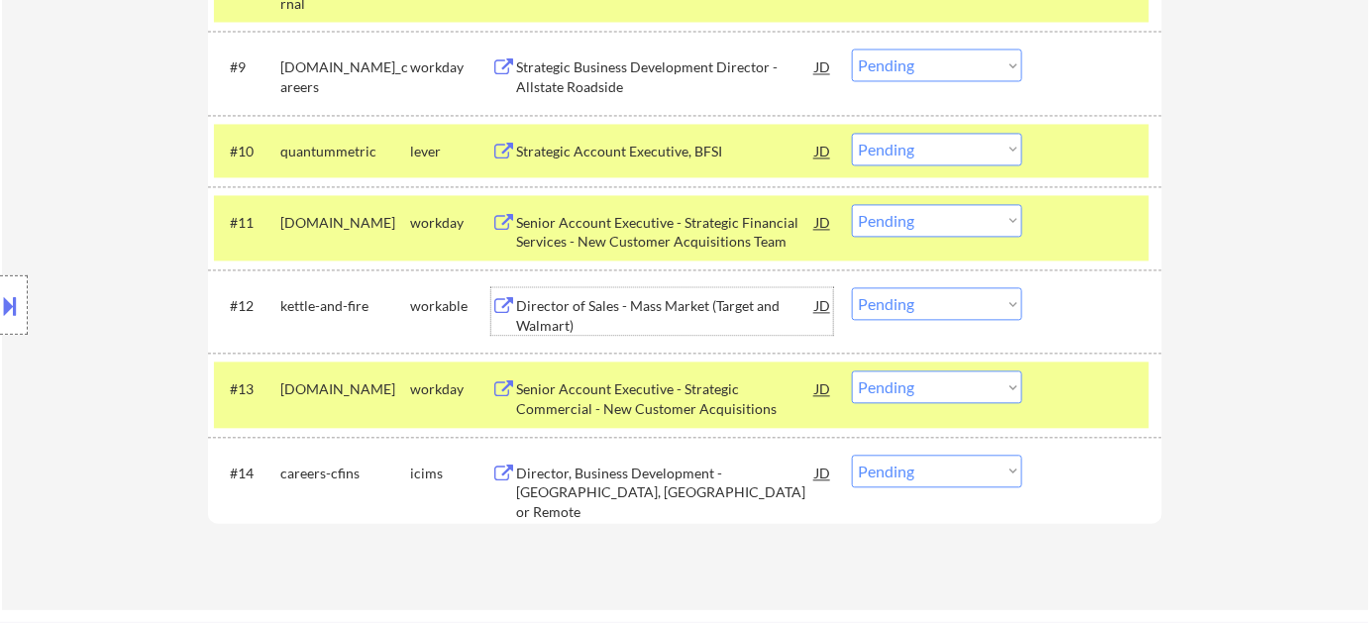
click at [557, 315] on div "Director of Sales - Mass Market (Target and Walmart)" at bounding box center [665, 315] width 299 height 39
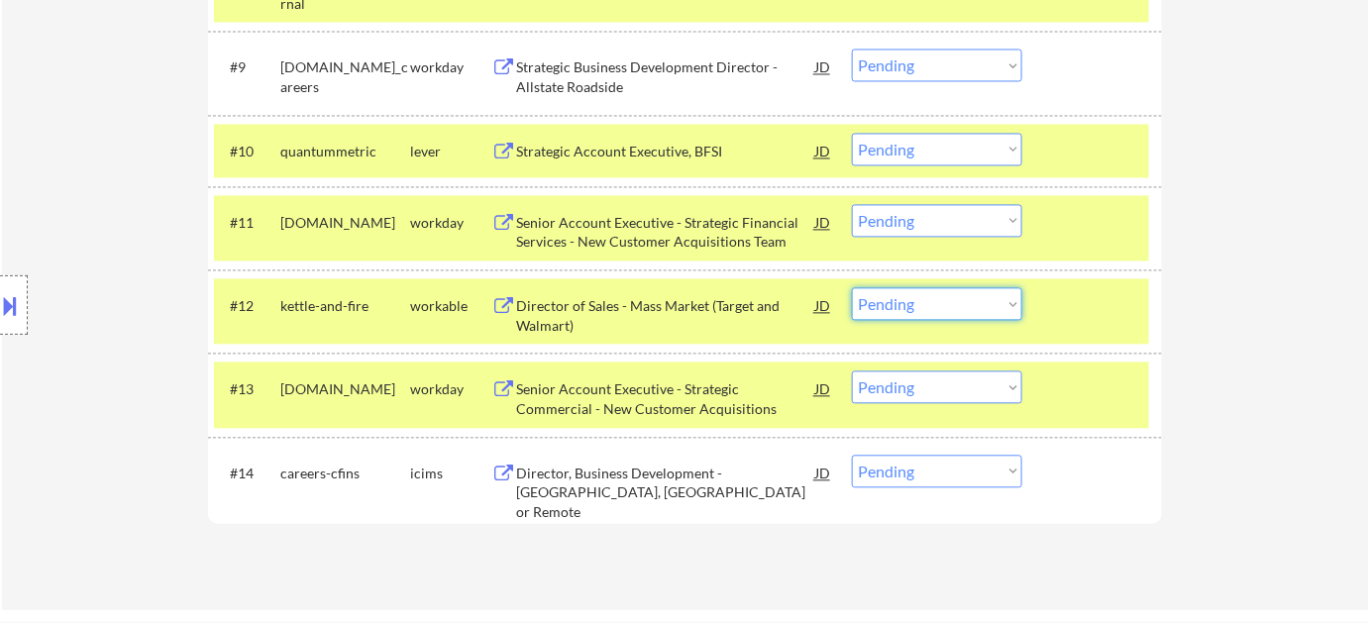
click at [912, 309] on select "Choose an option... Pending Applied Excluded (Questions) Excluded (Expired) Exc…" at bounding box center [937, 303] width 170 height 33
click at [852, 287] on select "Choose an option... Pending Applied Excluded (Questions) Excluded (Expired) Exc…" at bounding box center [937, 303] width 170 height 33
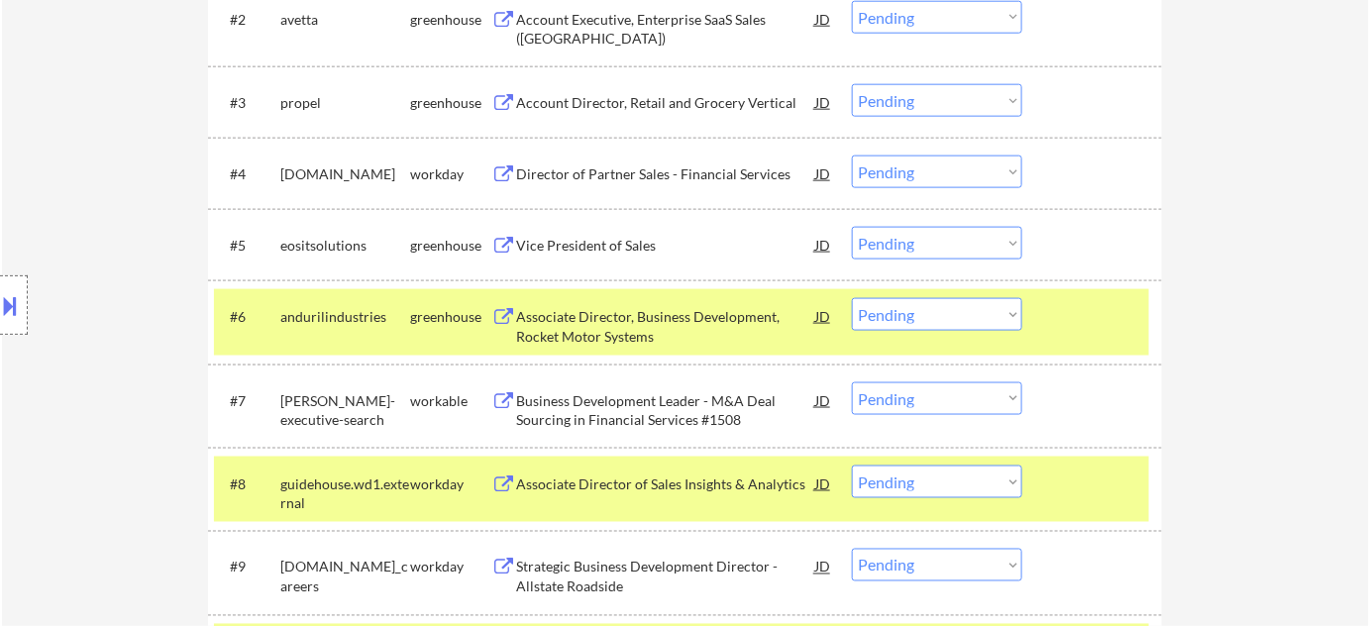
scroll to position [720, 0]
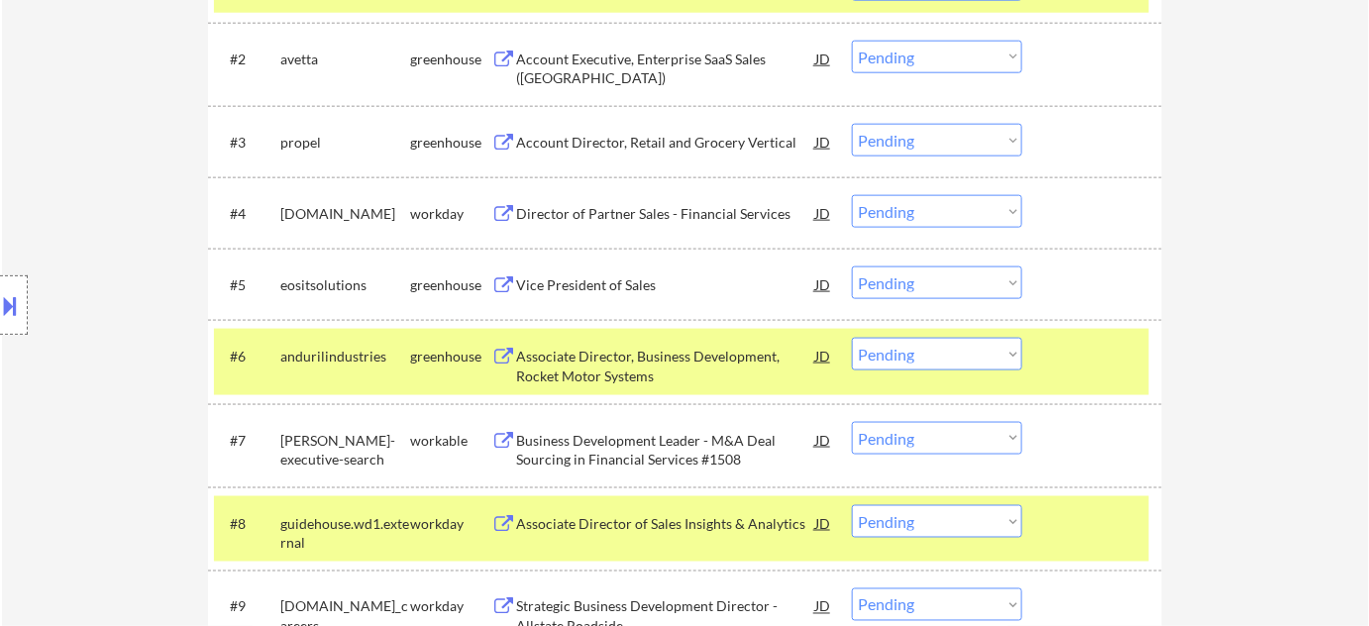
click at [667, 127] on div "Account Director, Retail and Grocery Vertical" at bounding box center [665, 142] width 299 height 36
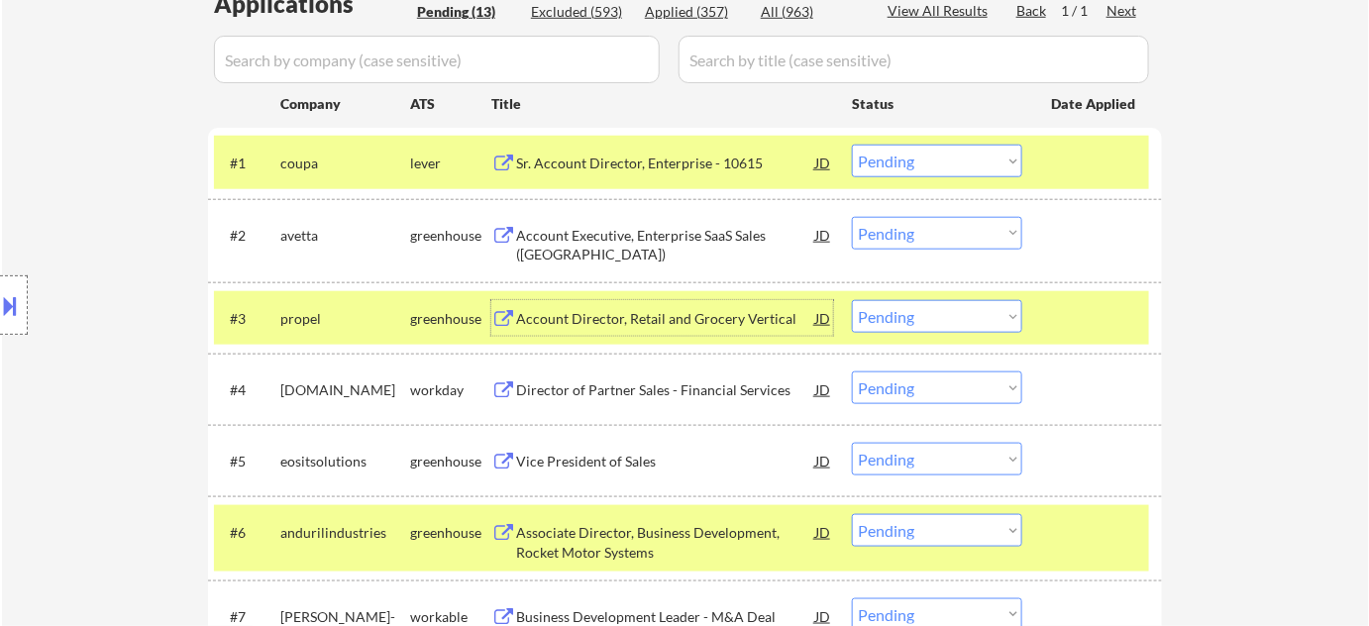
scroll to position [540, 0]
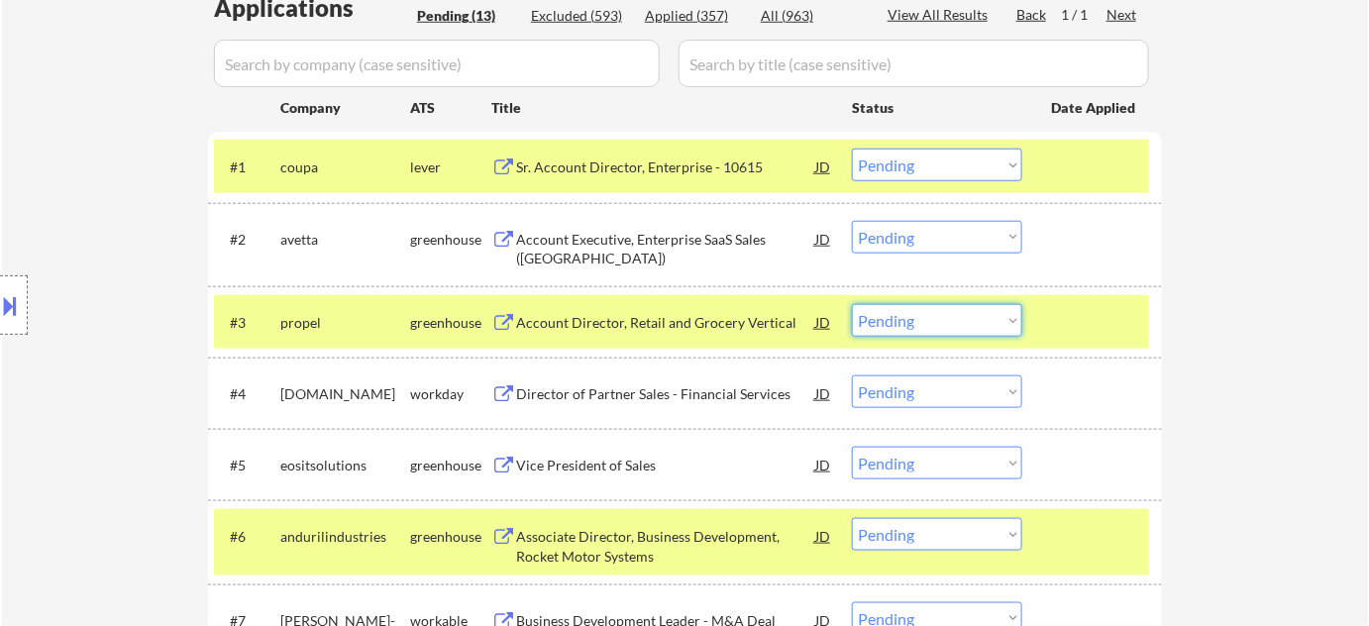
click at [902, 321] on select "Choose an option... Pending Applied Excluded (Questions) Excluded (Expired) Exc…" at bounding box center [937, 320] width 170 height 33
click at [852, 304] on select "Choose an option... Pending Applied Excluded (Questions) Excluded (Expired) Exc…" at bounding box center [937, 320] width 170 height 33
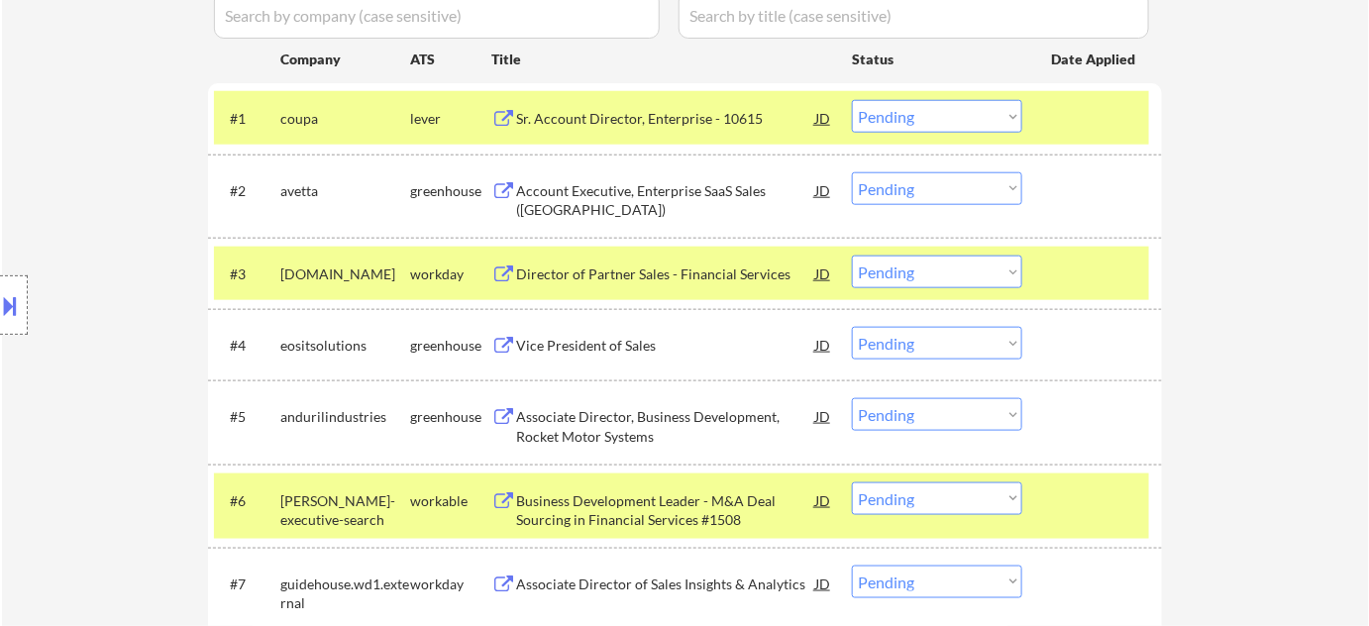
scroll to position [810, 0]
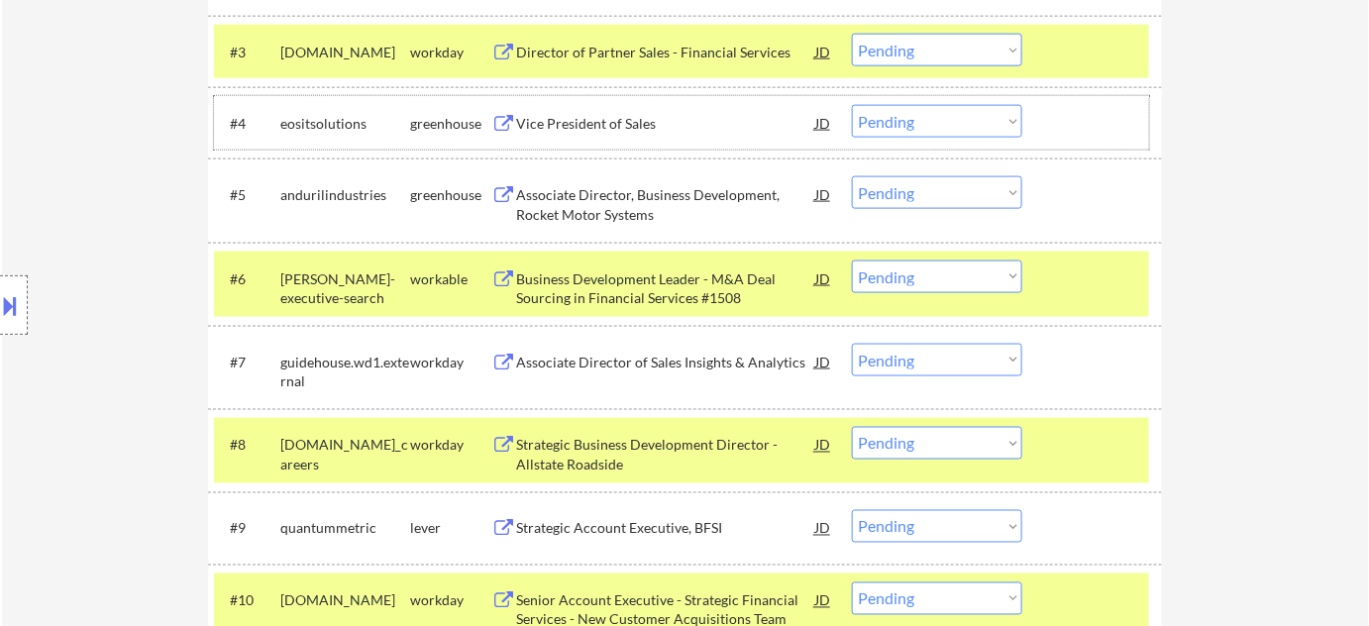
click at [624, 102] on div "#4 eositsolutions greenhouse Vice President of Sales JD Choose an option... Pen…" at bounding box center [681, 122] width 935 height 53
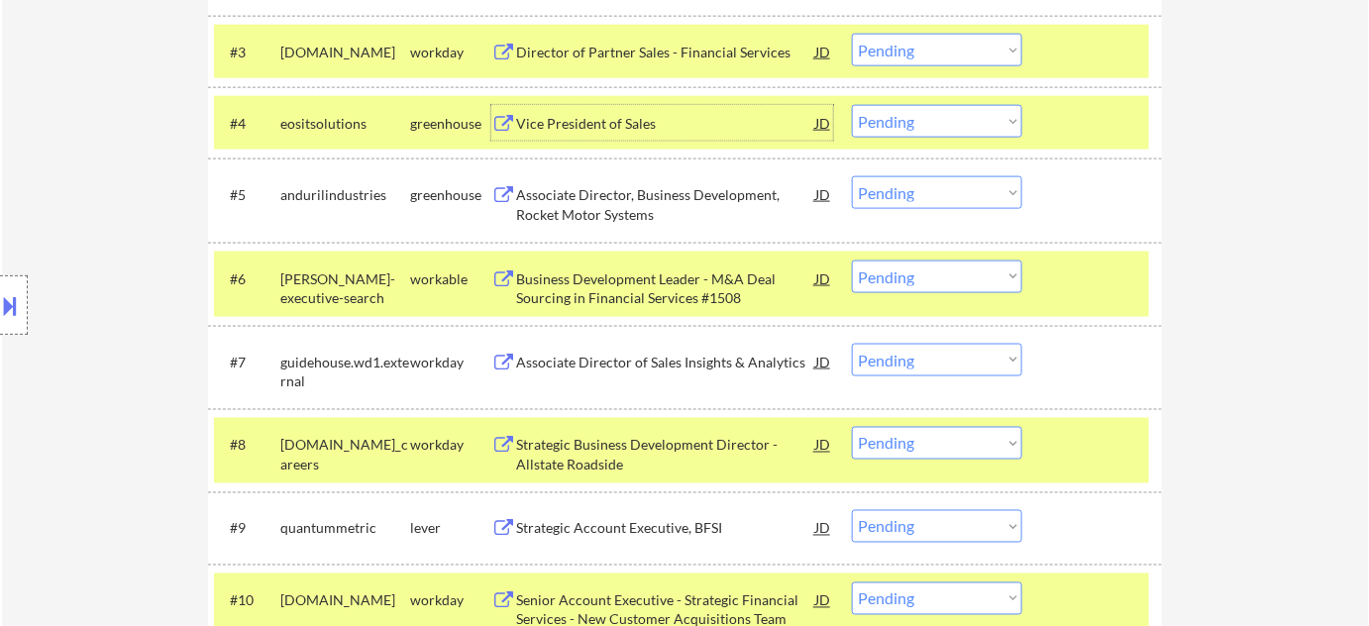
click at [614, 123] on div "Vice President of Sales" at bounding box center [665, 124] width 299 height 20
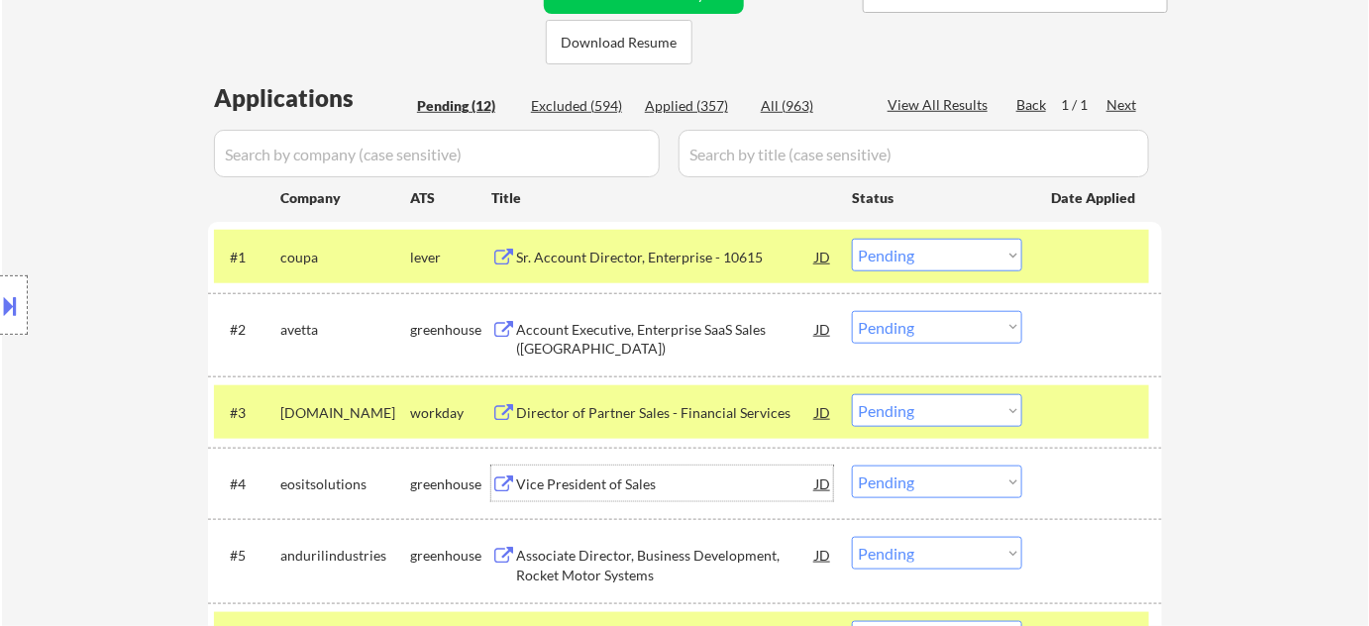
scroll to position [540, 0]
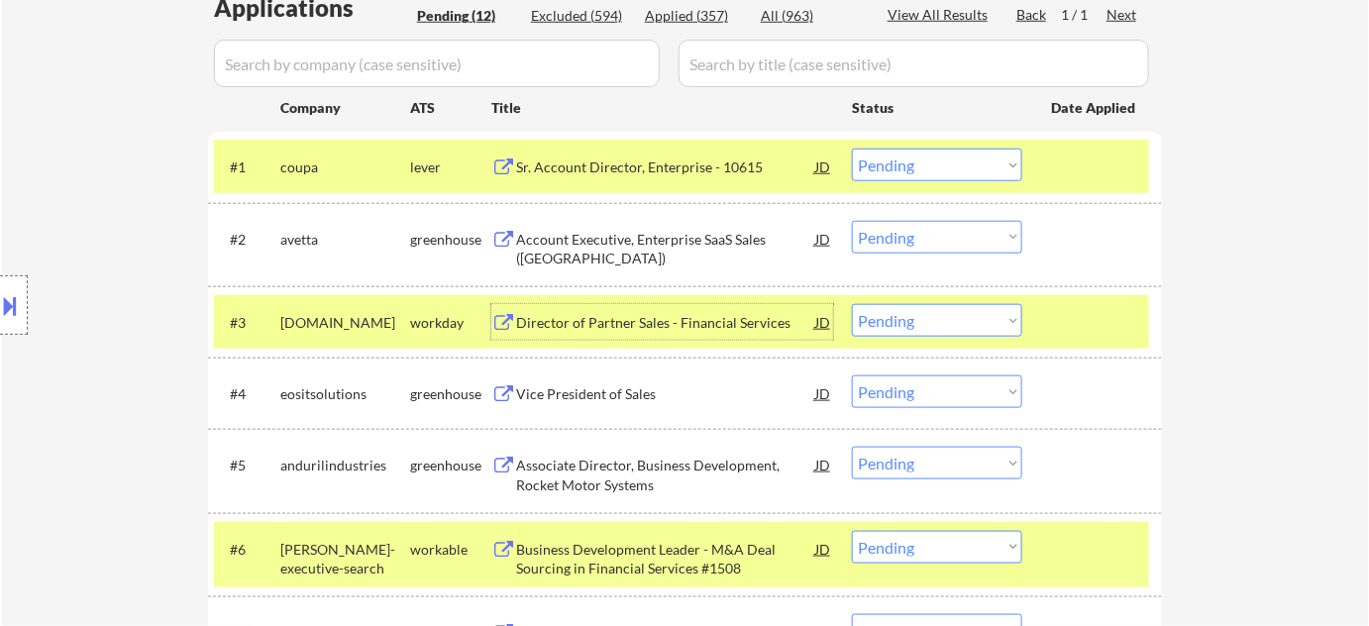
click at [645, 328] on div "Director of Partner Sales - Financial Services" at bounding box center [665, 323] width 299 height 20
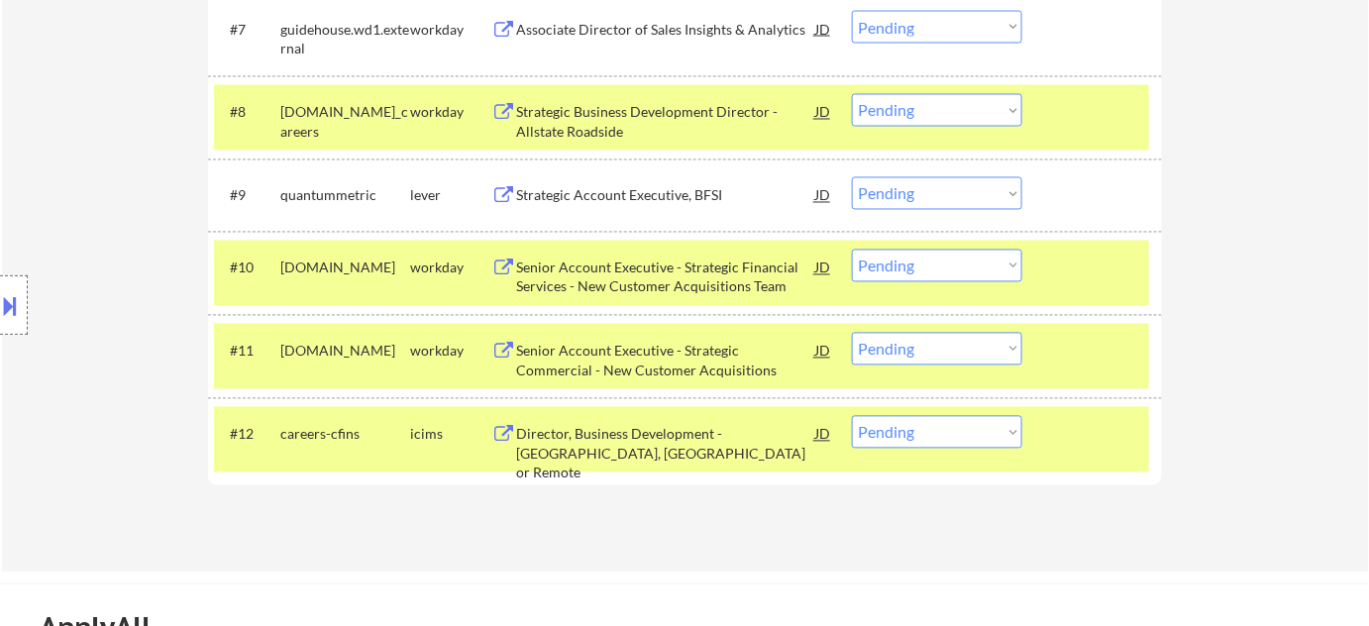
scroll to position [1170, 0]
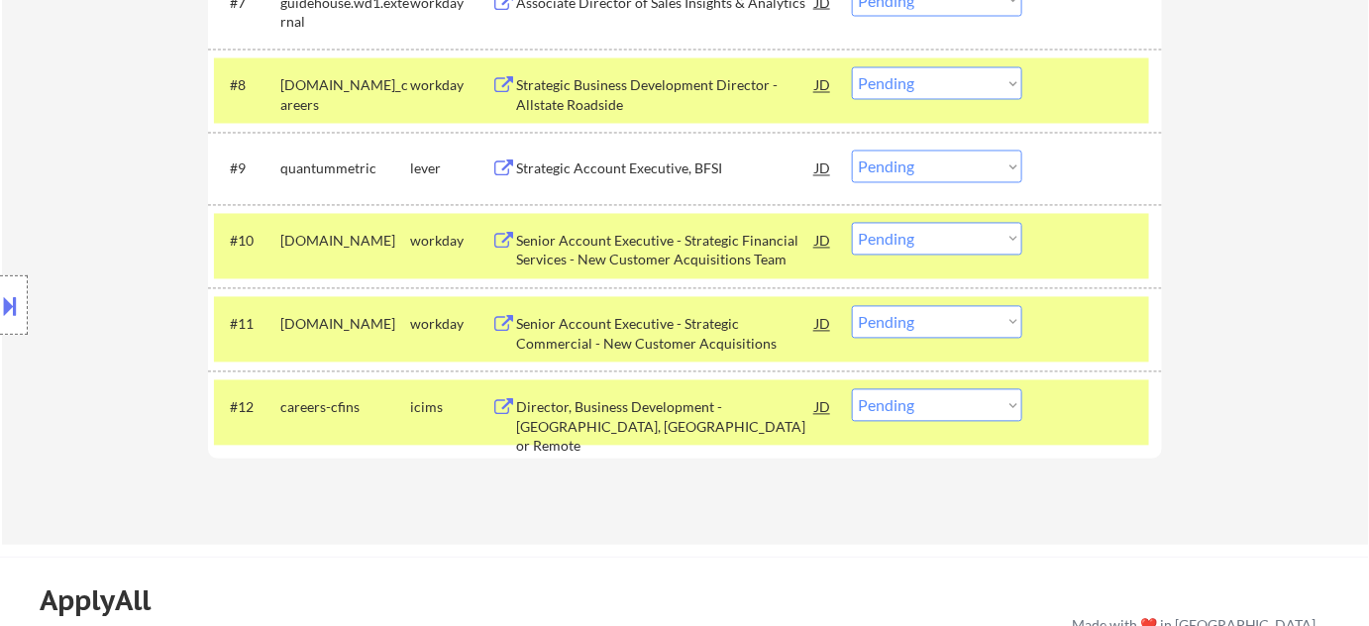
click at [662, 330] on div "Senior Account Executive - Strategic Commercial - New Customer Acquisitions" at bounding box center [665, 334] width 299 height 39
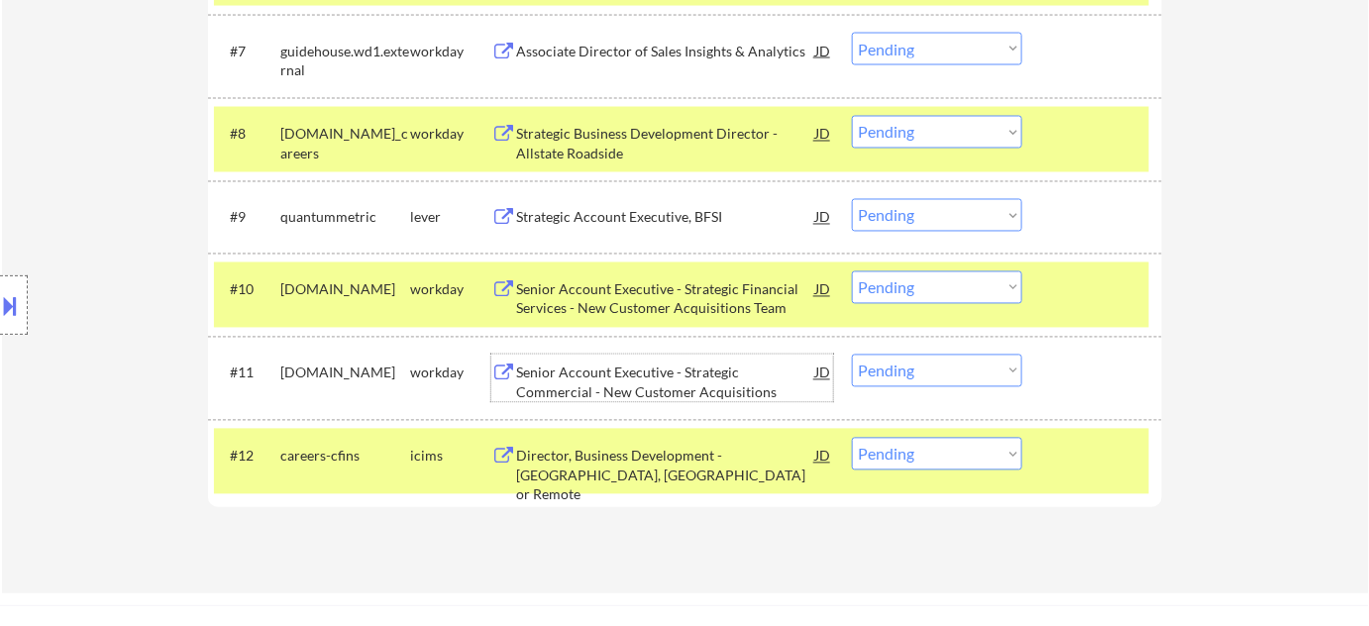
scroll to position [1080, 0]
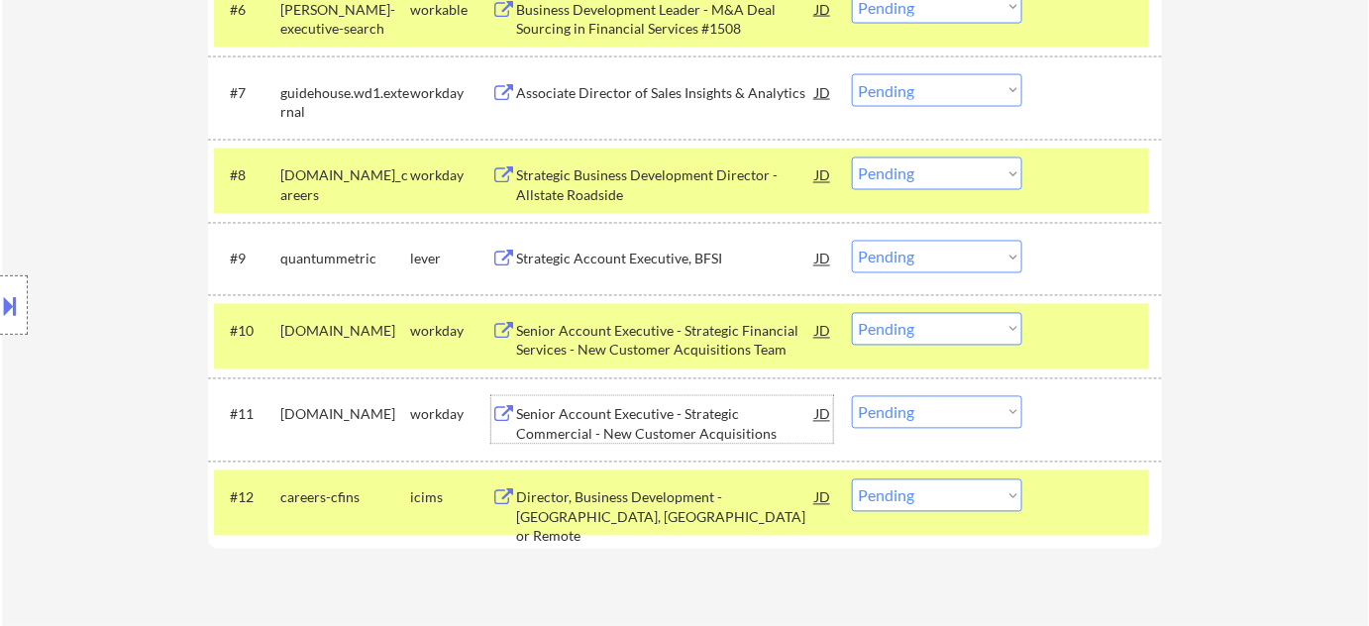
click at [901, 270] on select "Choose an option... Pending Applied Excluded (Questions) Excluded (Expired) Exc…" at bounding box center [937, 257] width 170 height 33
click at [852, 241] on select "Choose an option... Pending Applied Excluded (Questions) Excluded (Expired) Exc…" at bounding box center [937, 257] width 170 height 33
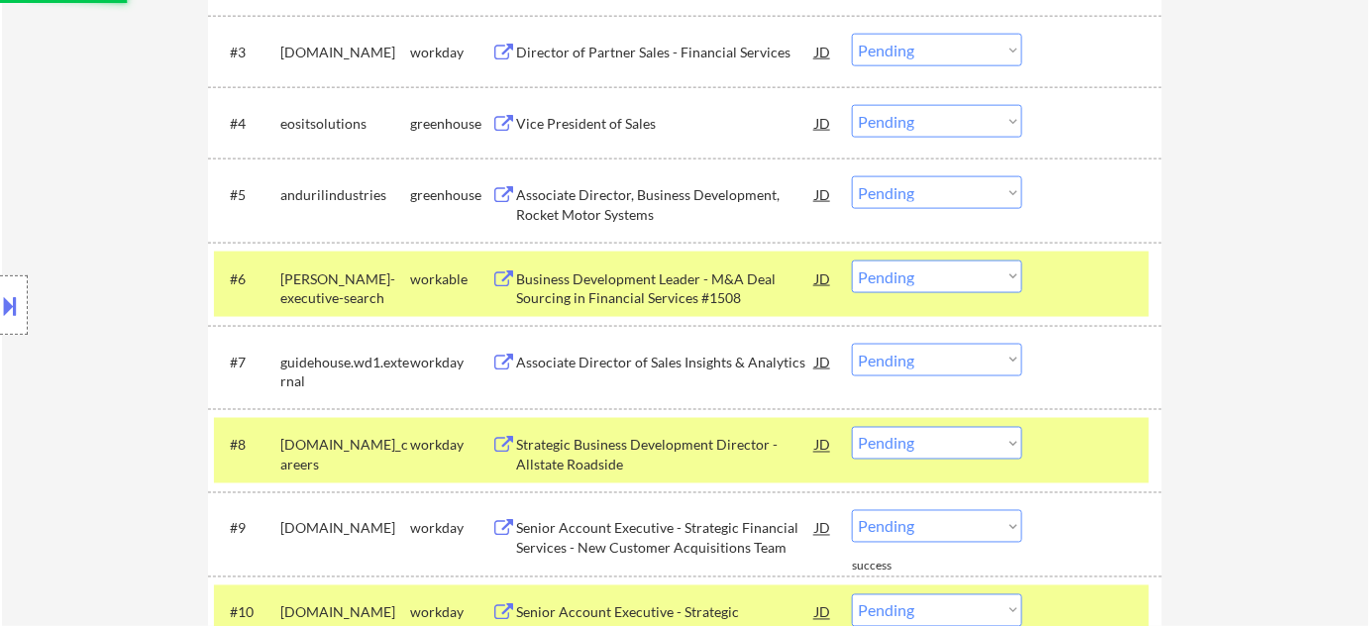
scroll to position [540, 0]
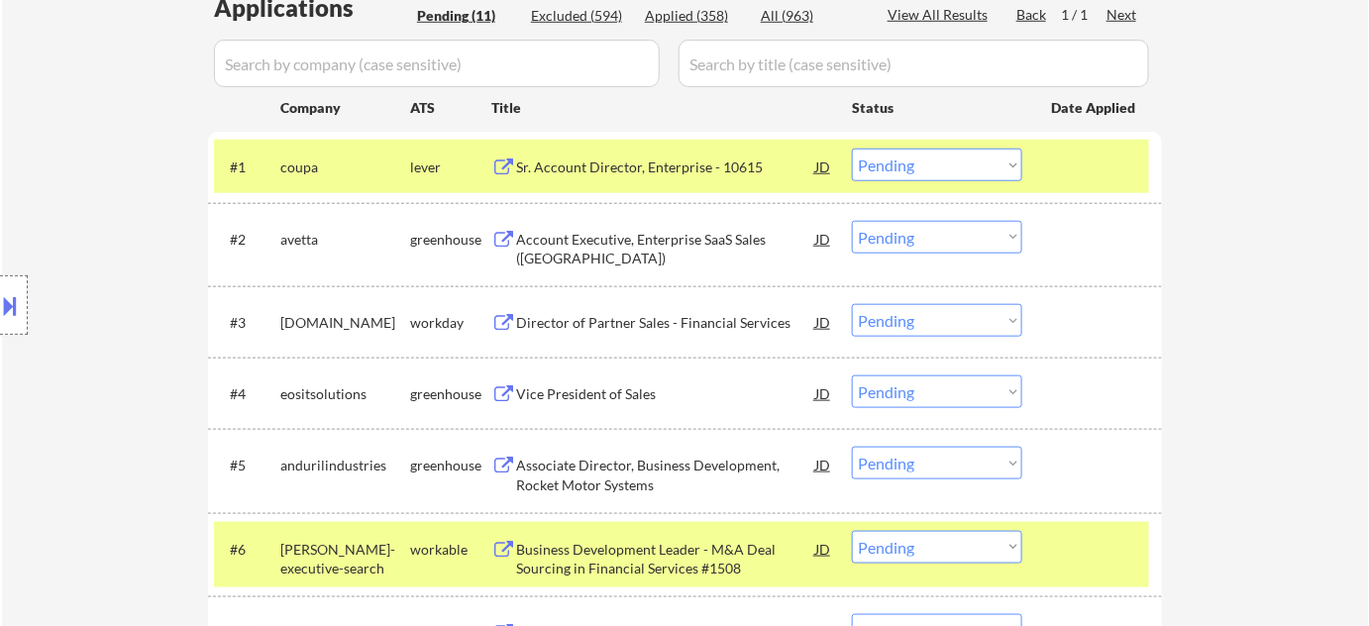
click at [636, 404] on div "Vice President of Sales" at bounding box center [665, 393] width 299 height 36
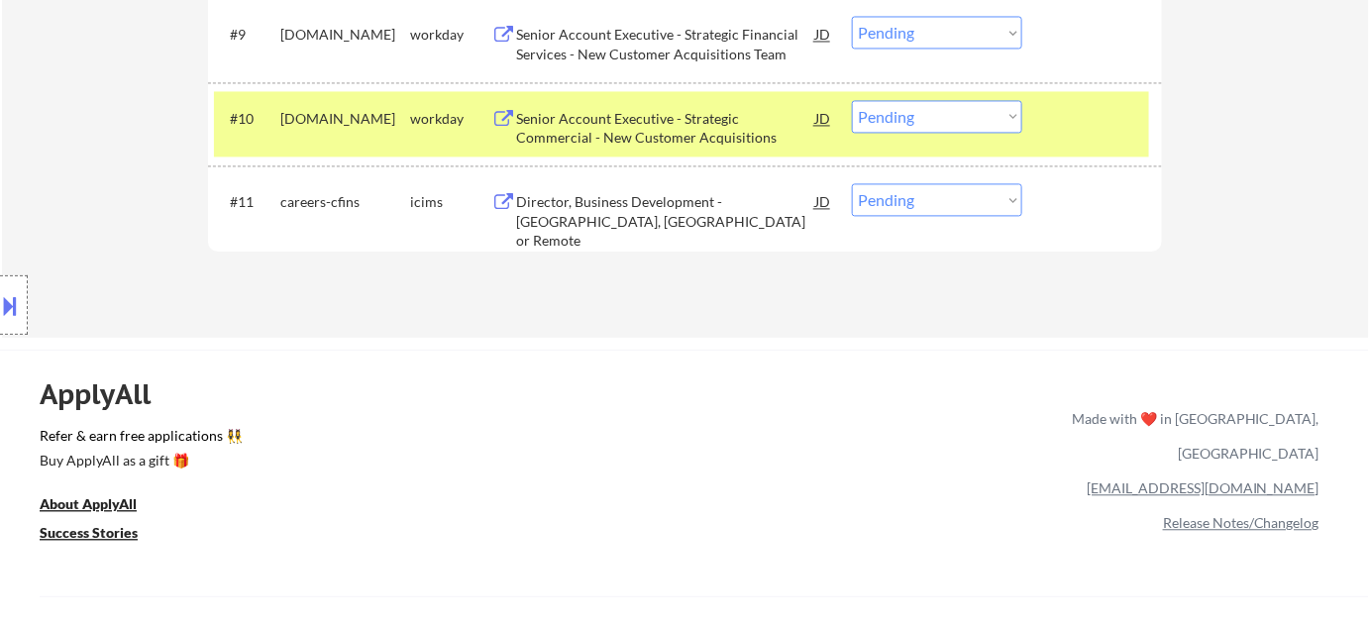
scroll to position [1350, 0]
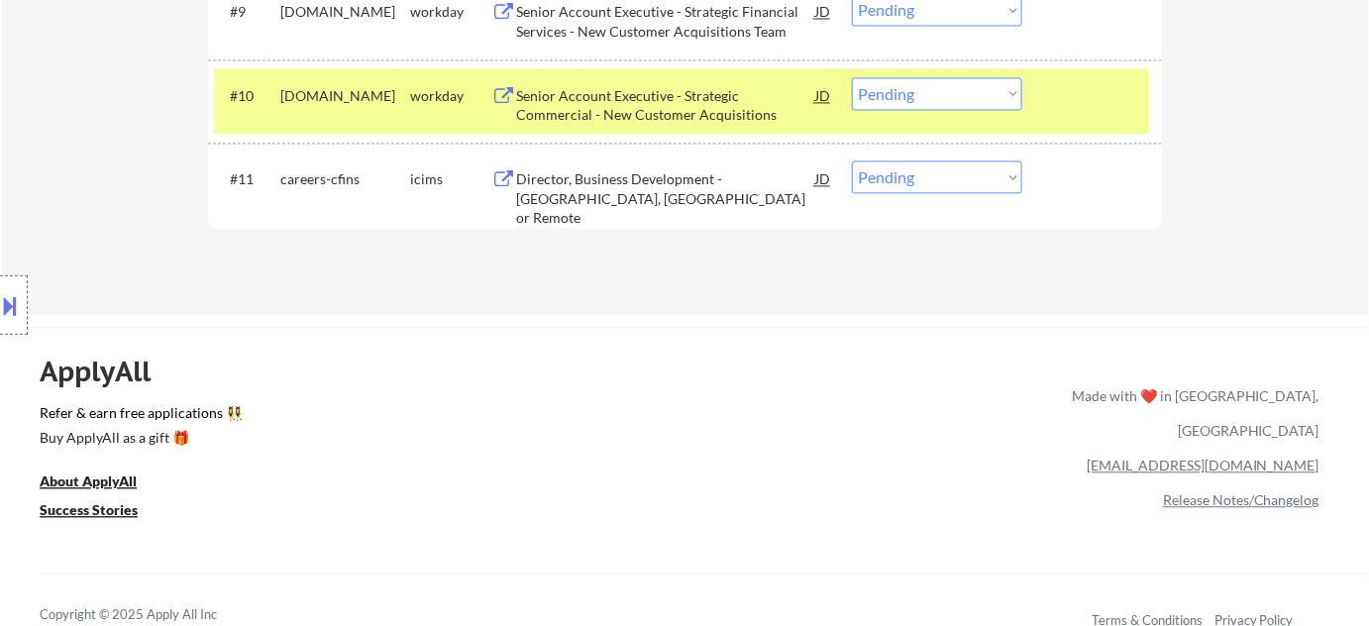
scroll to position [1260, 0]
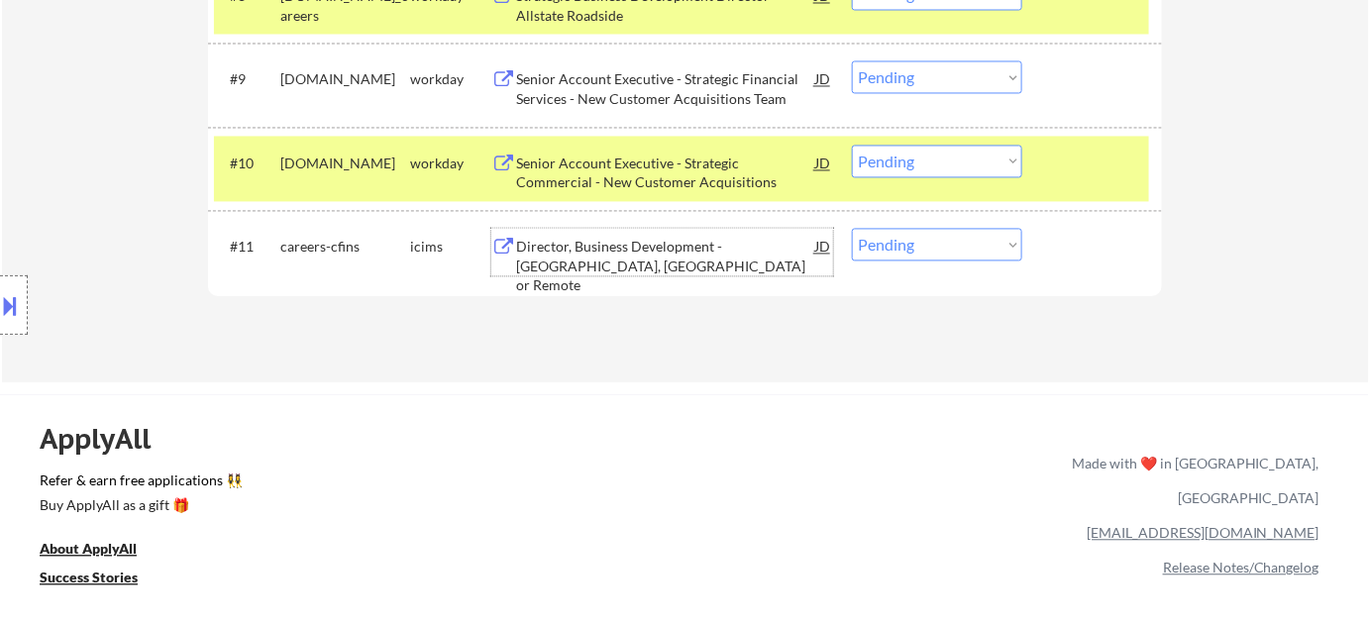
click at [570, 256] on div "Director, Business Development - Eatontown, NJ or Remote" at bounding box center [665, 266] width 299 height 58
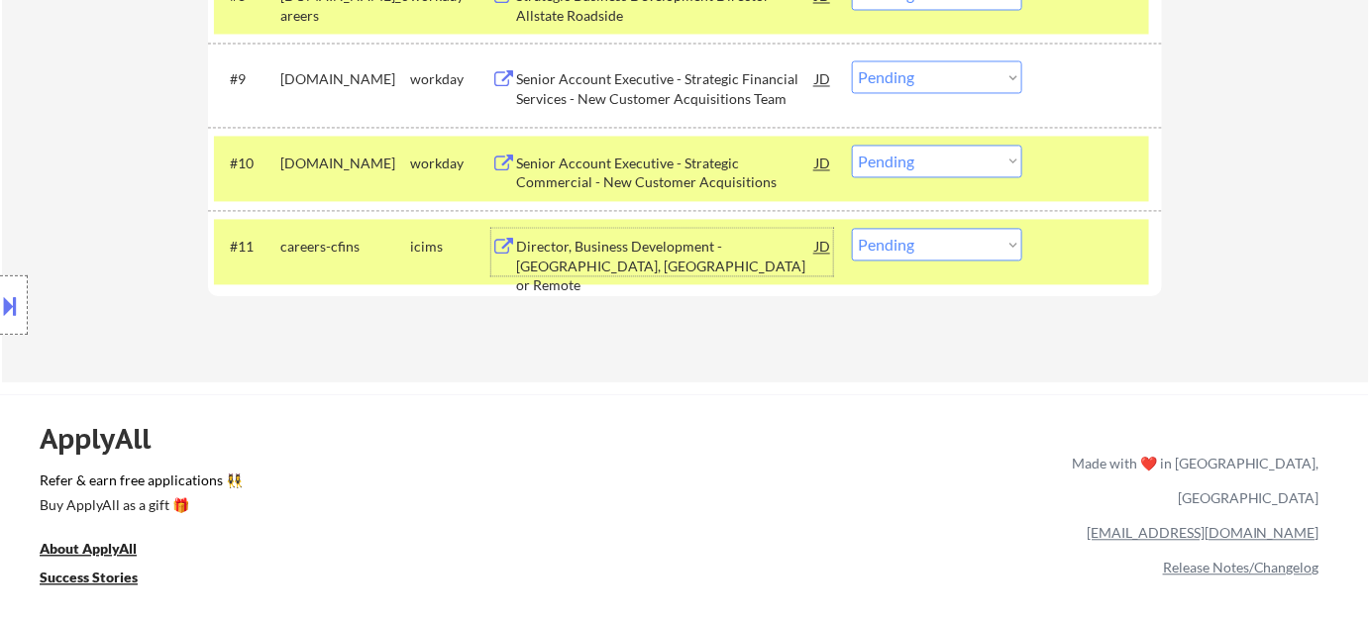
scroll to position [990, 0]
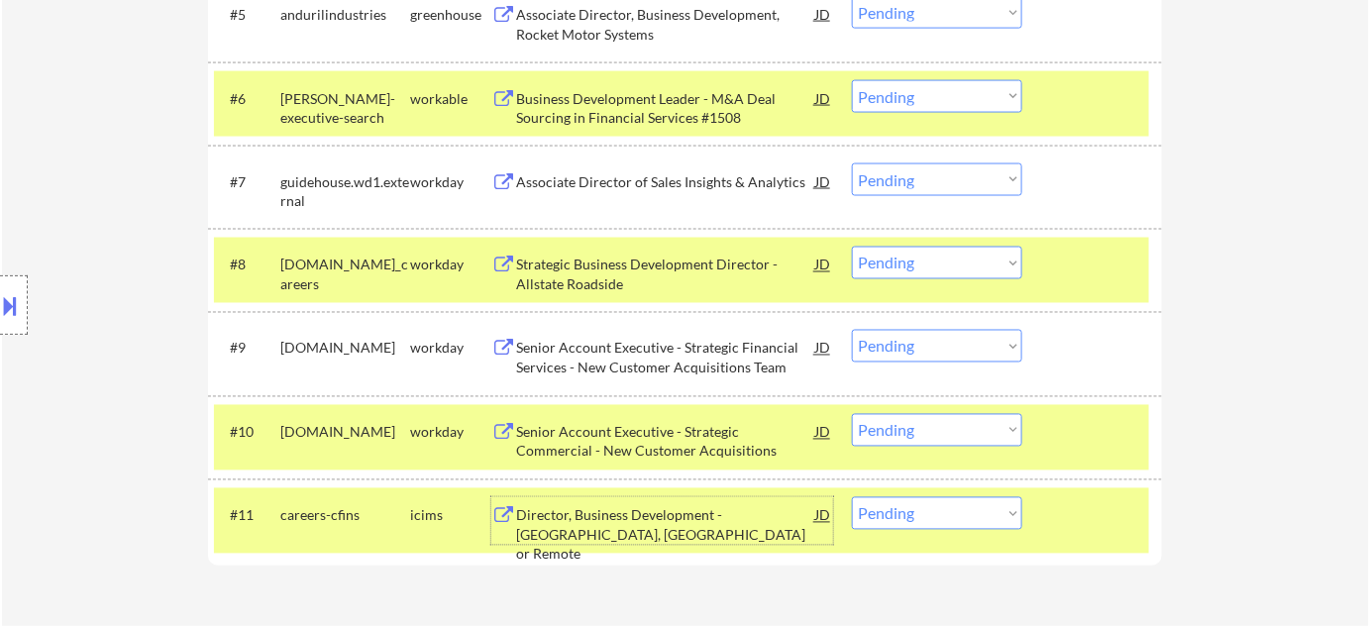
click at [697, 185] on div "Associate Director of Sales Insights & Analytics" at bounding box center [665, 182] width 299 height 20
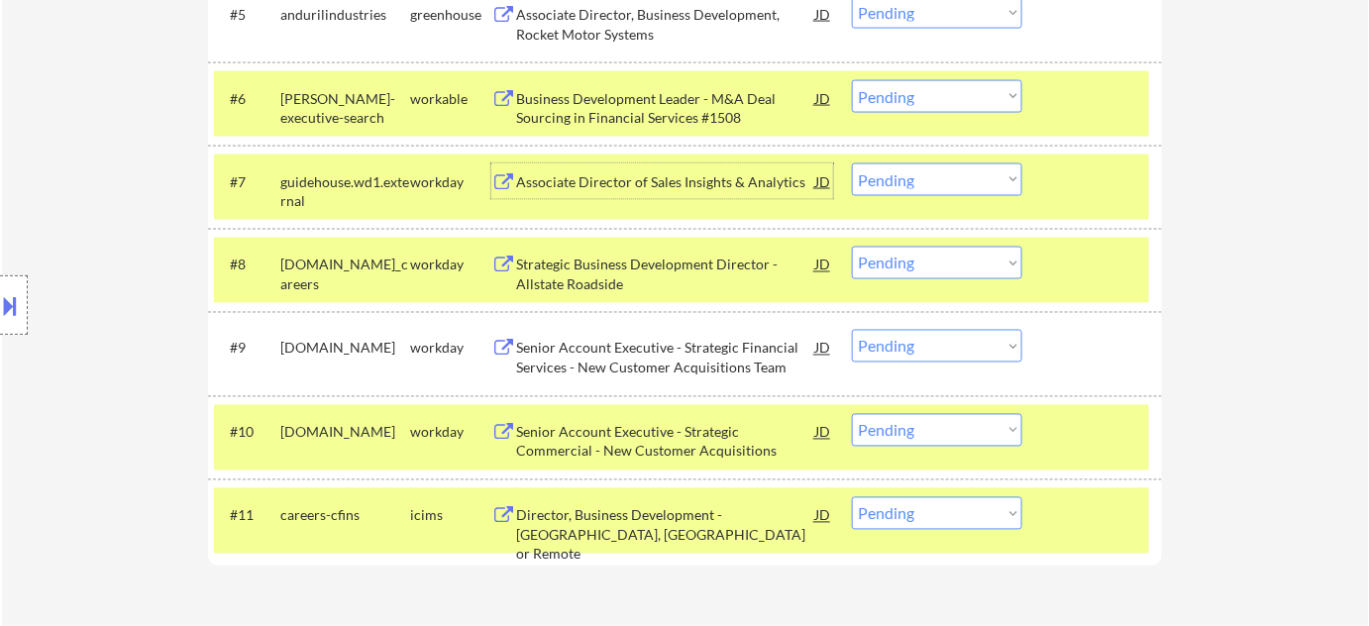
click at [613, 283] on div "Strategic Business Development Director - Allstate Roadside" at bounding box center [665, 275] width 299 height 39
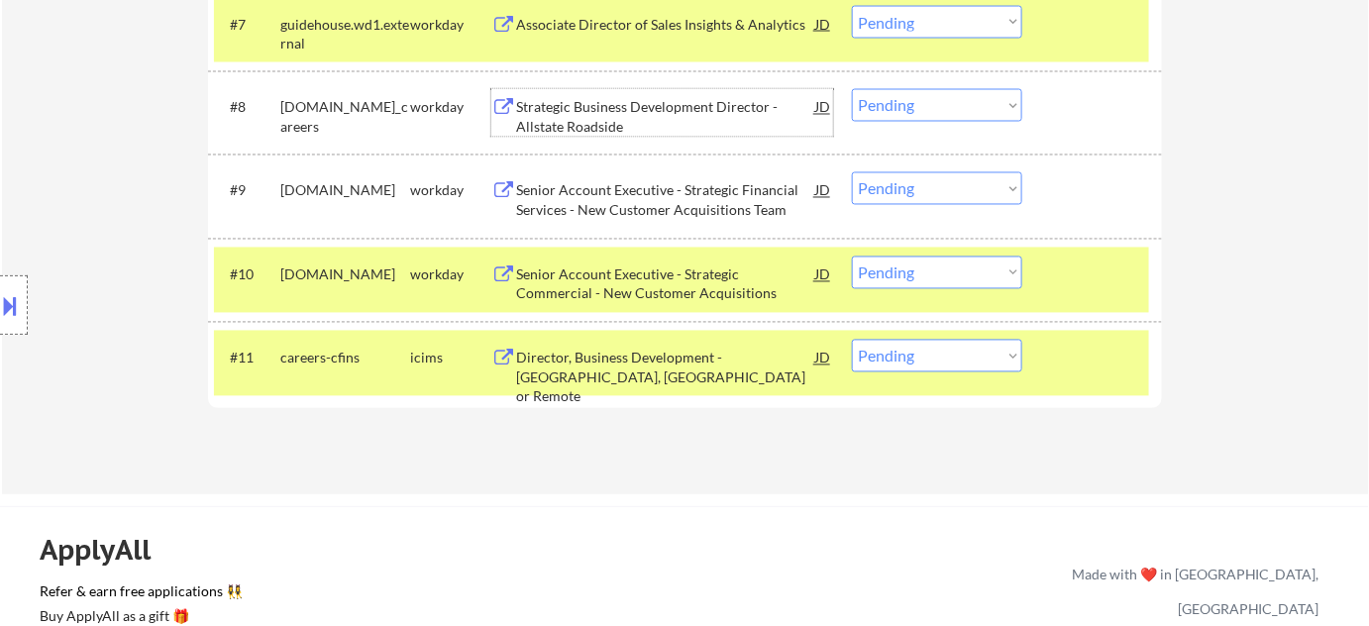
scroll to position [1170, 0]
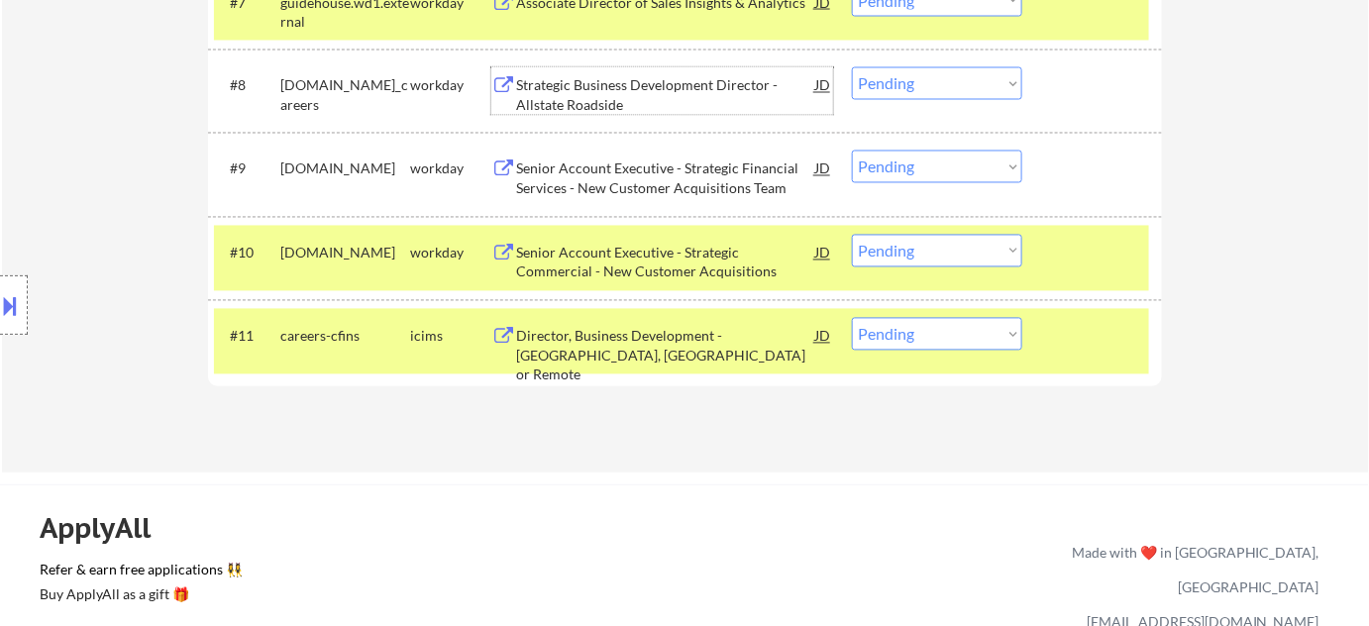
click at [1001, 344] on select "Choose an option... Pending Applied Excluded (Questions) Excluded (Expired) Exc…" at bounding box center [937, 334] width 170 height 33
click at [852, 318] on select "Choose an option... Pending Applied Excluded (Questions) Excluded (Expired) Exc…" at bounding box center [937, 334] width 170 height 33
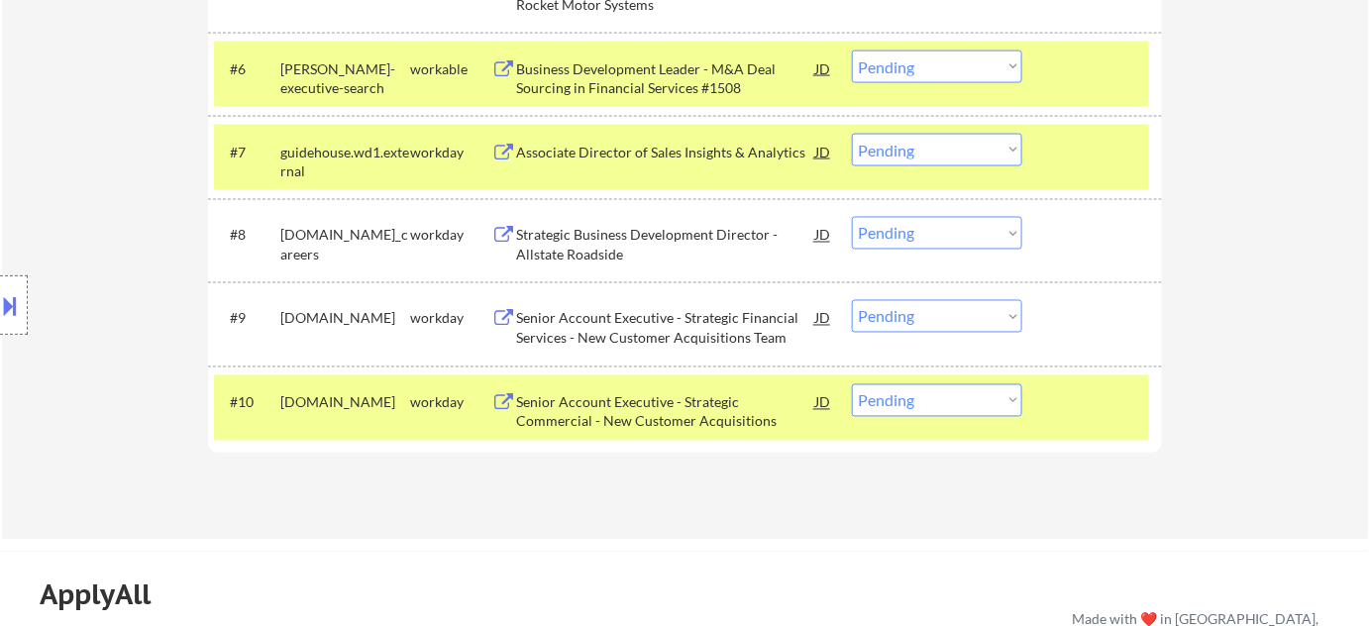
scroll to position [990, 0]
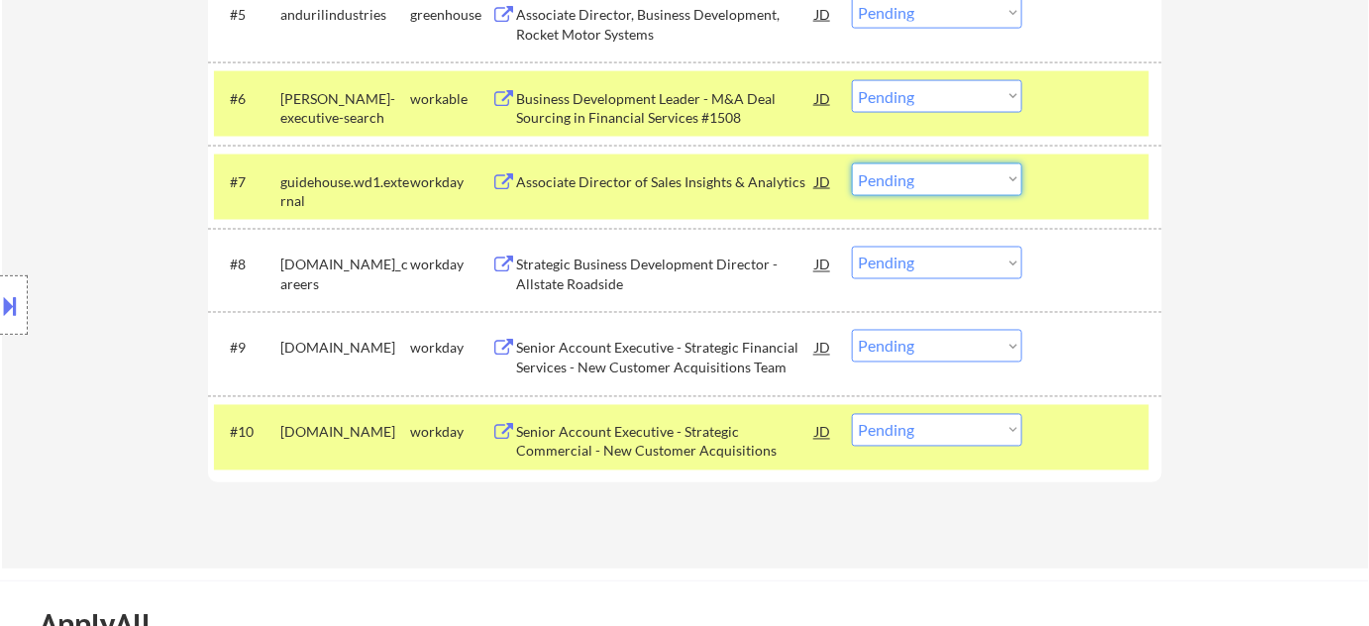
click at [963, 192] on select "Choose an option... Pending Applied Excluded (Questions) Excluded (Expired) Exc…" at bounding box center [937, 179] width 170 height 33
click at [852, 163] on select "Choose an option... Pending Applied Excluded (Questions) Excluded (Expired) Exc…" at bounding box center [937, 179] width 170 height 33
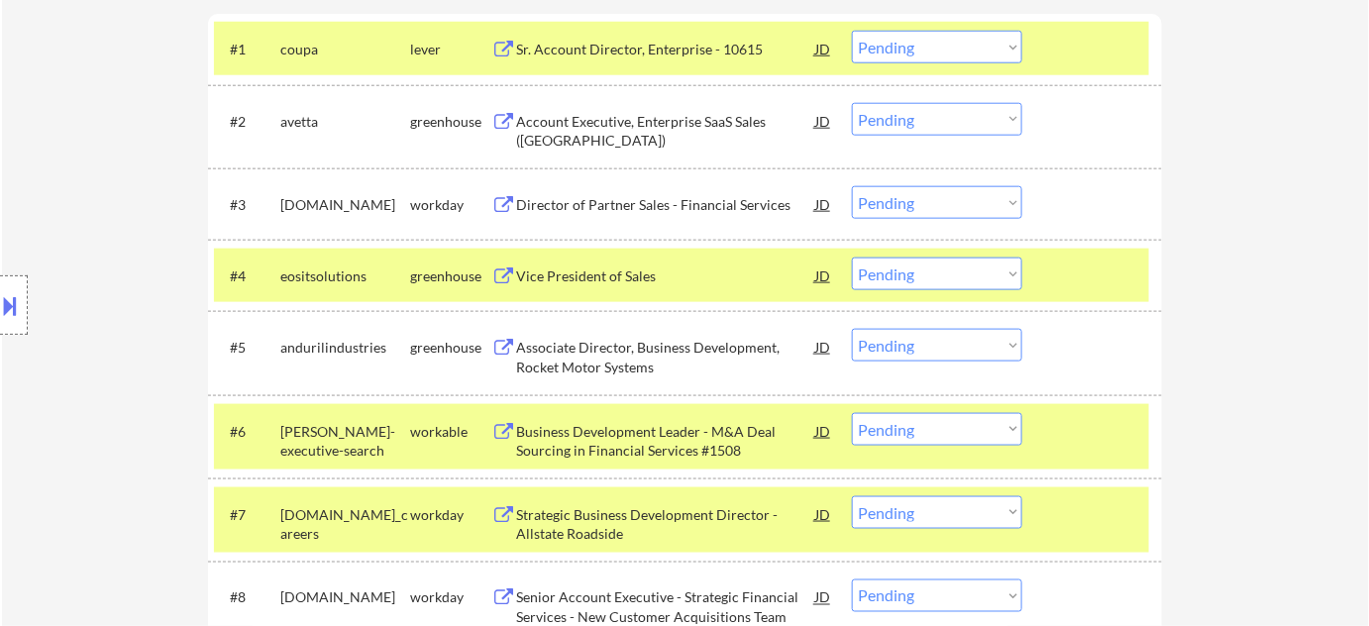
scroll to position [630, 0]
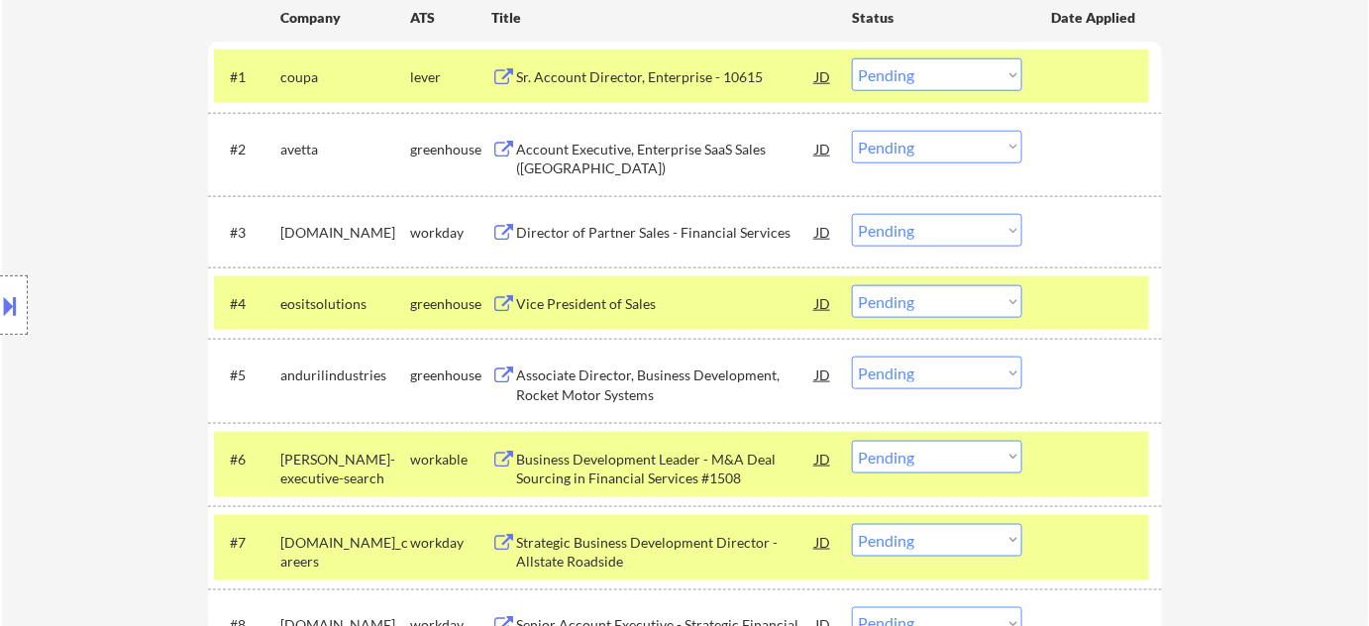
click at [610, 73] on div "Sr. Account Director, Enterprise - 10615" at bounding box center [665, 77] width 299 height 20
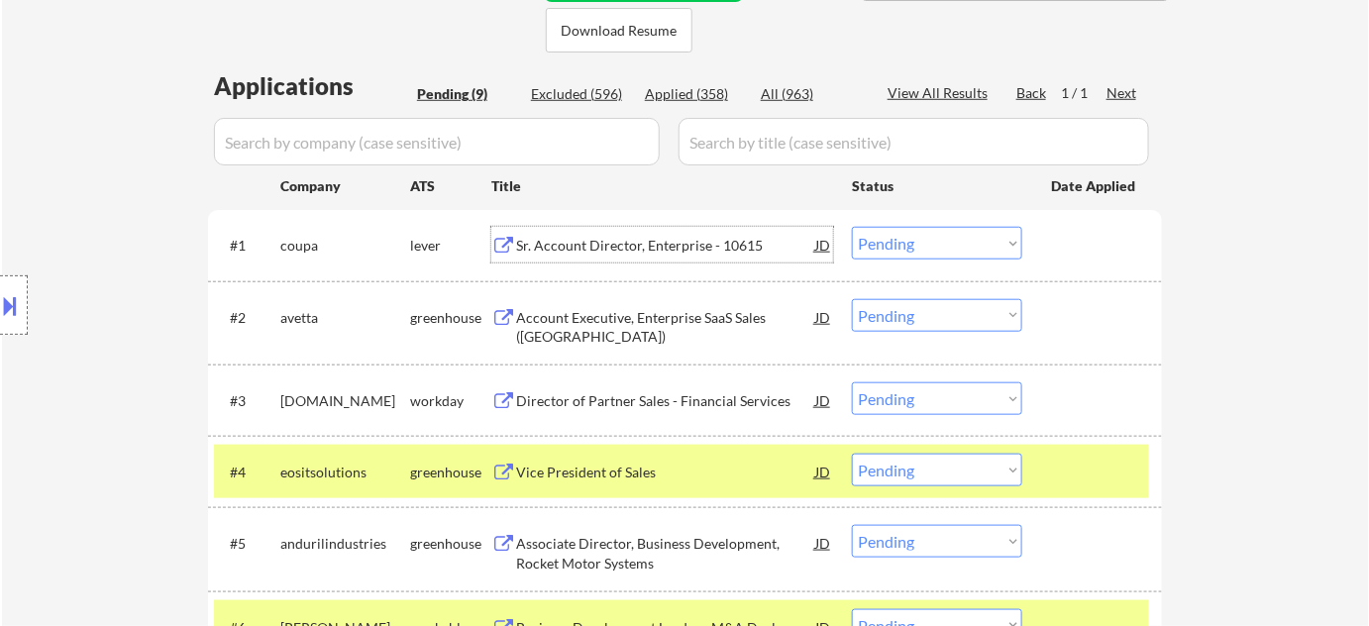
scroll to position [450, 0]
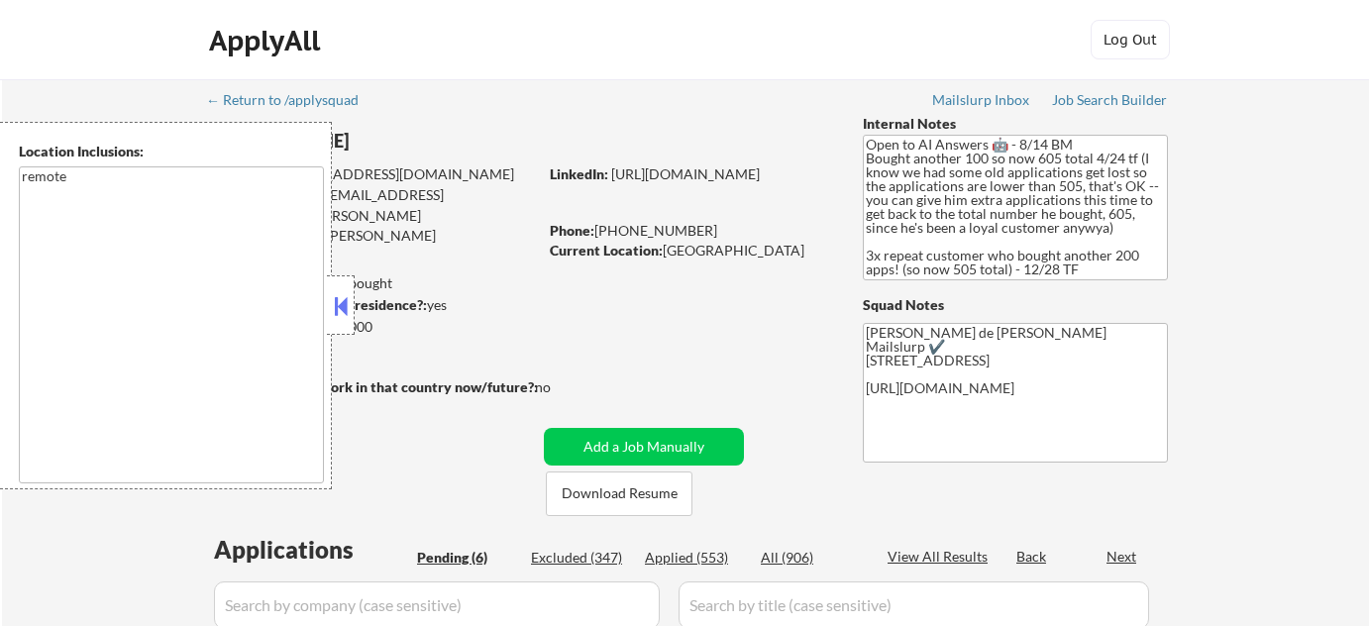
select select ""pending""
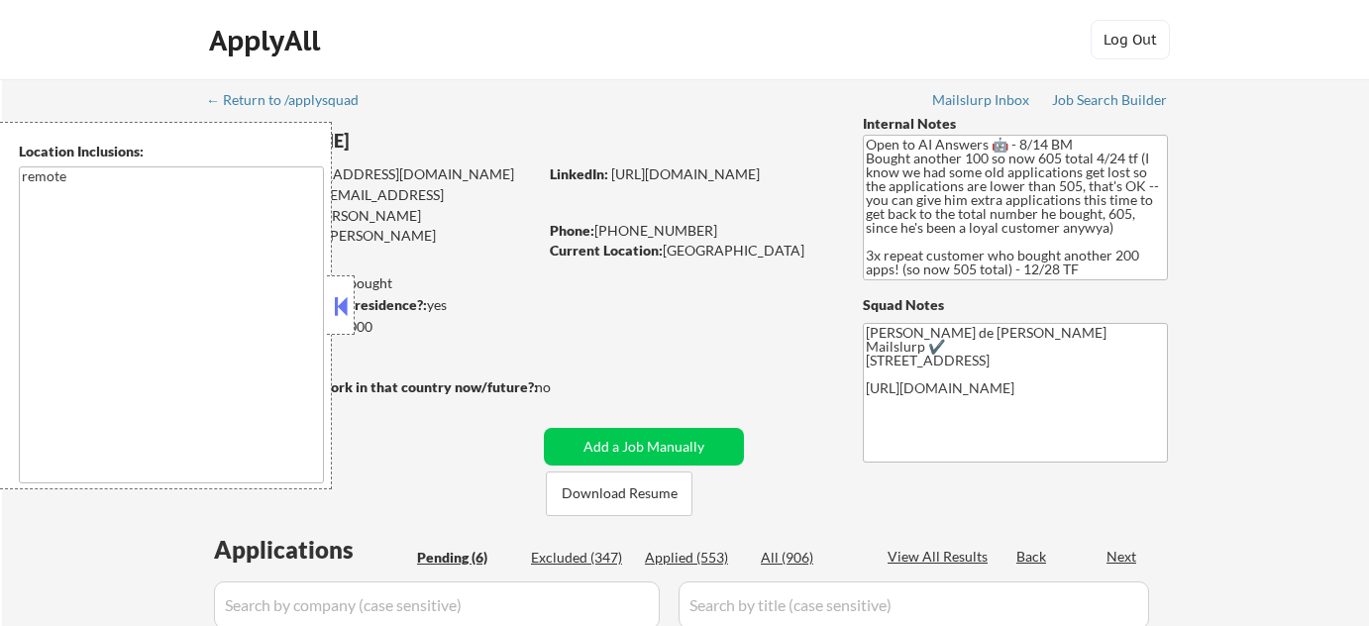
select select ""pending""
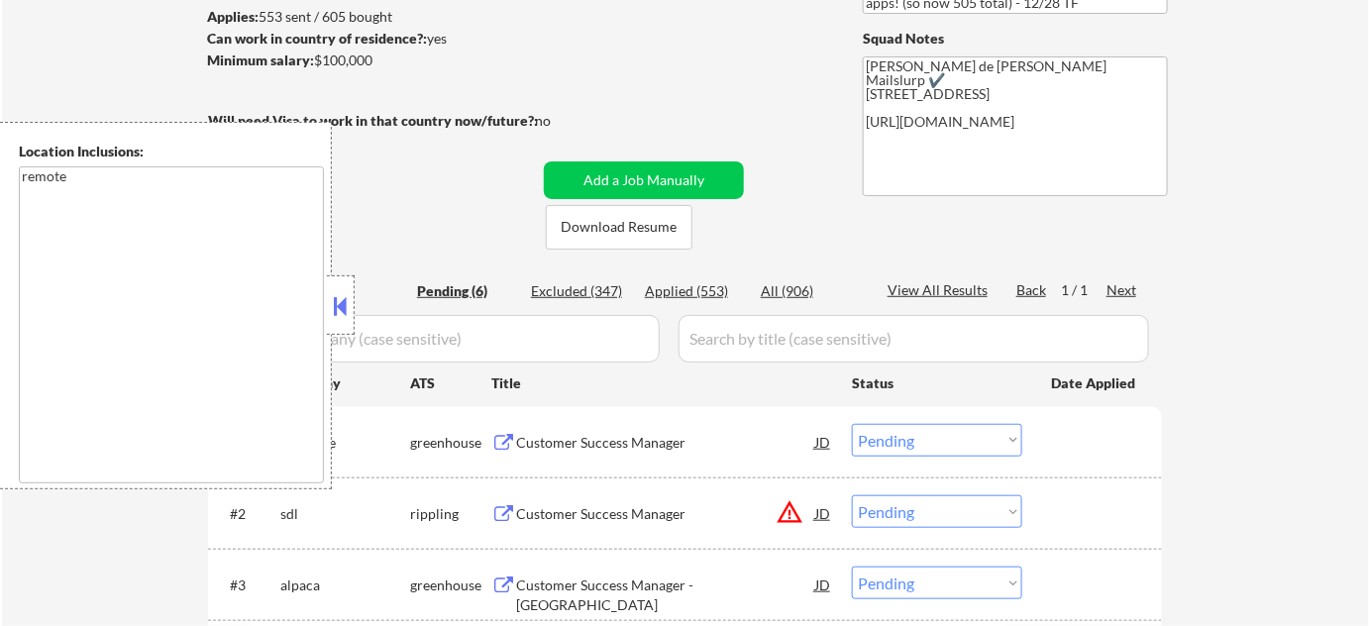
scroll to position [269, 0]
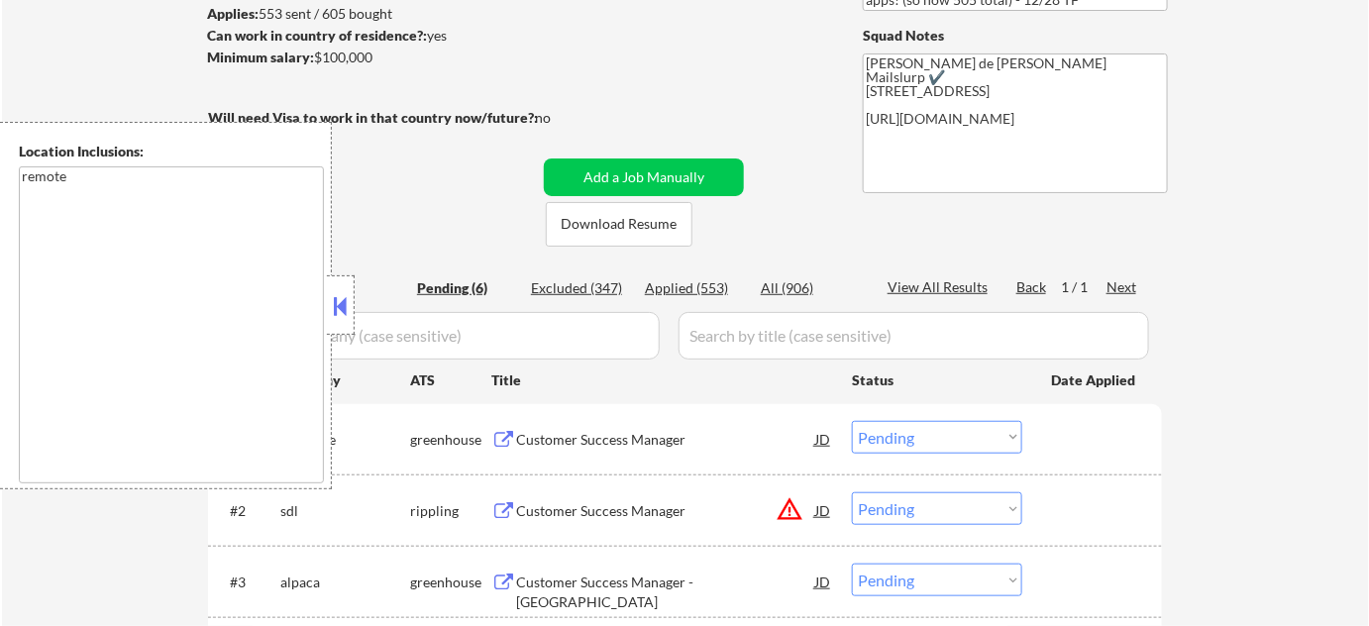
click at [349, 304] on button at bounding box center [341, 306] width 22 height 30
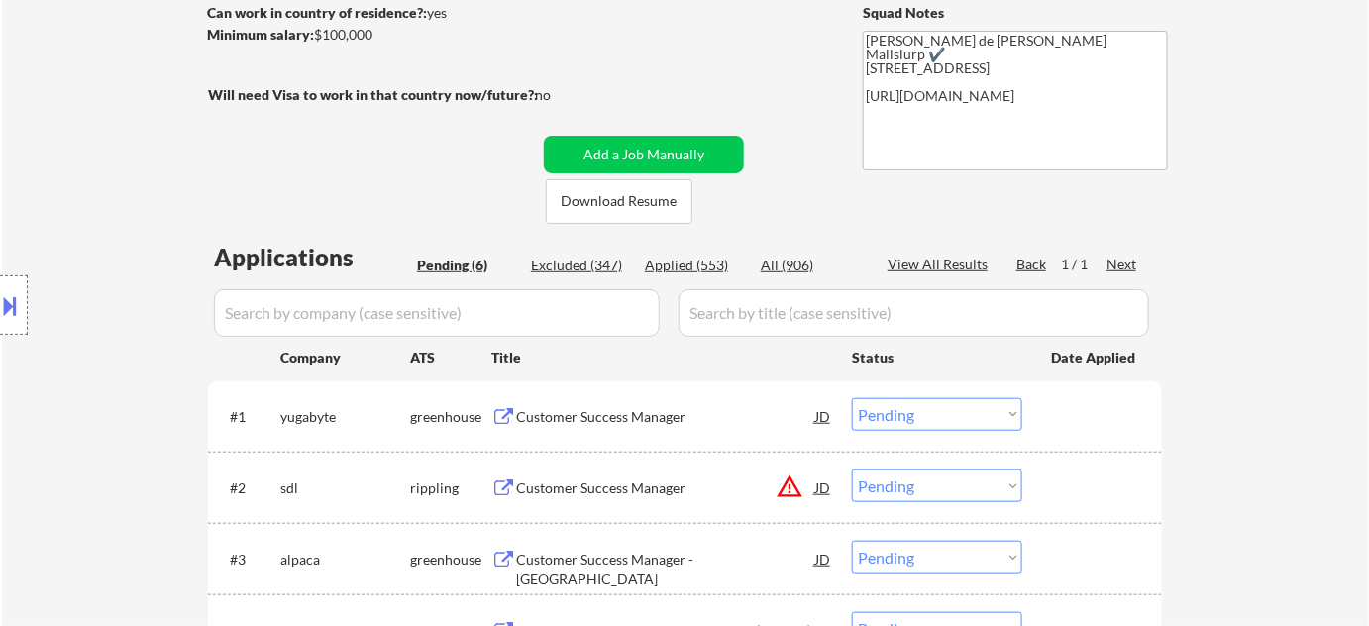
scroll to position [360, 0]
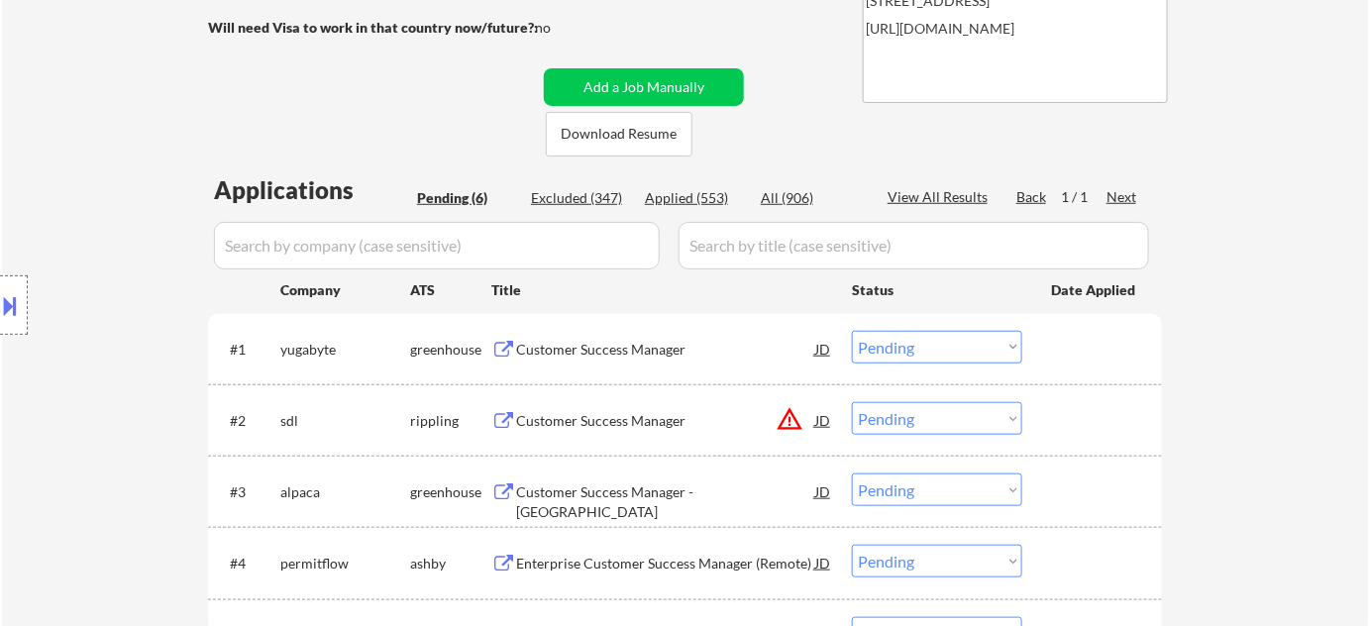
click at [785, 422] on button "warning_amber" at bounding box center [789, 419] width 28 height 28
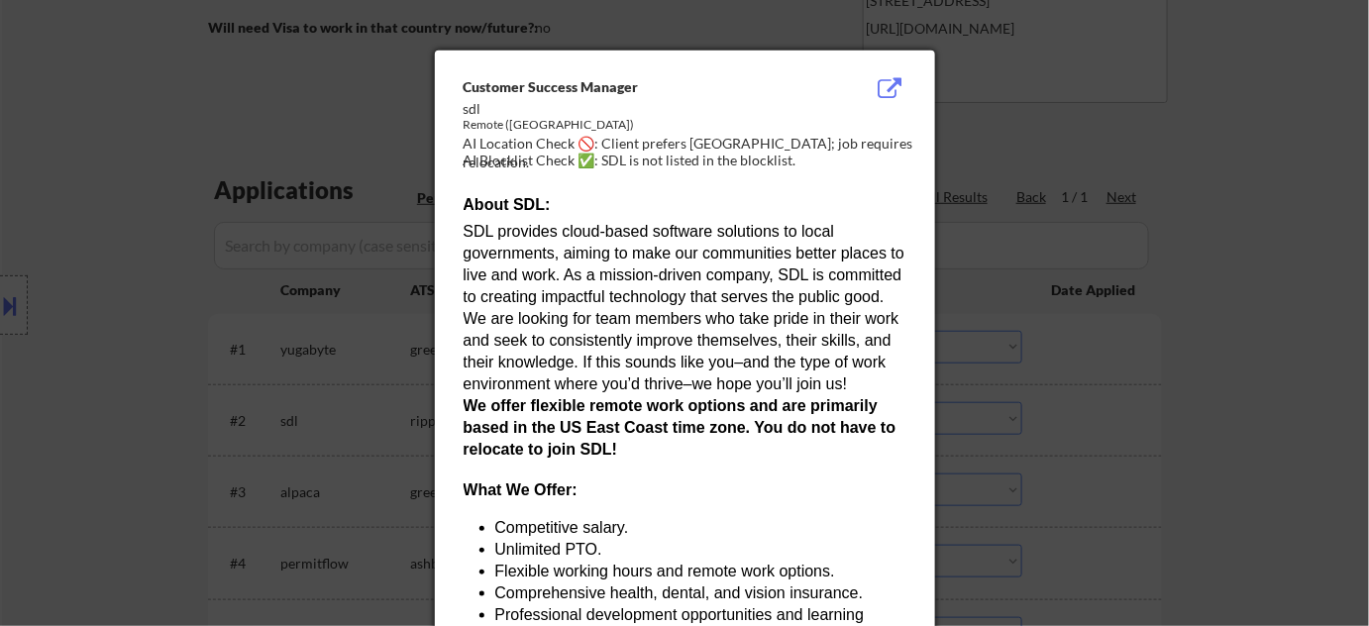
click at [1138, 422] on div at bounding box center [684, 313] width 1369 height 626
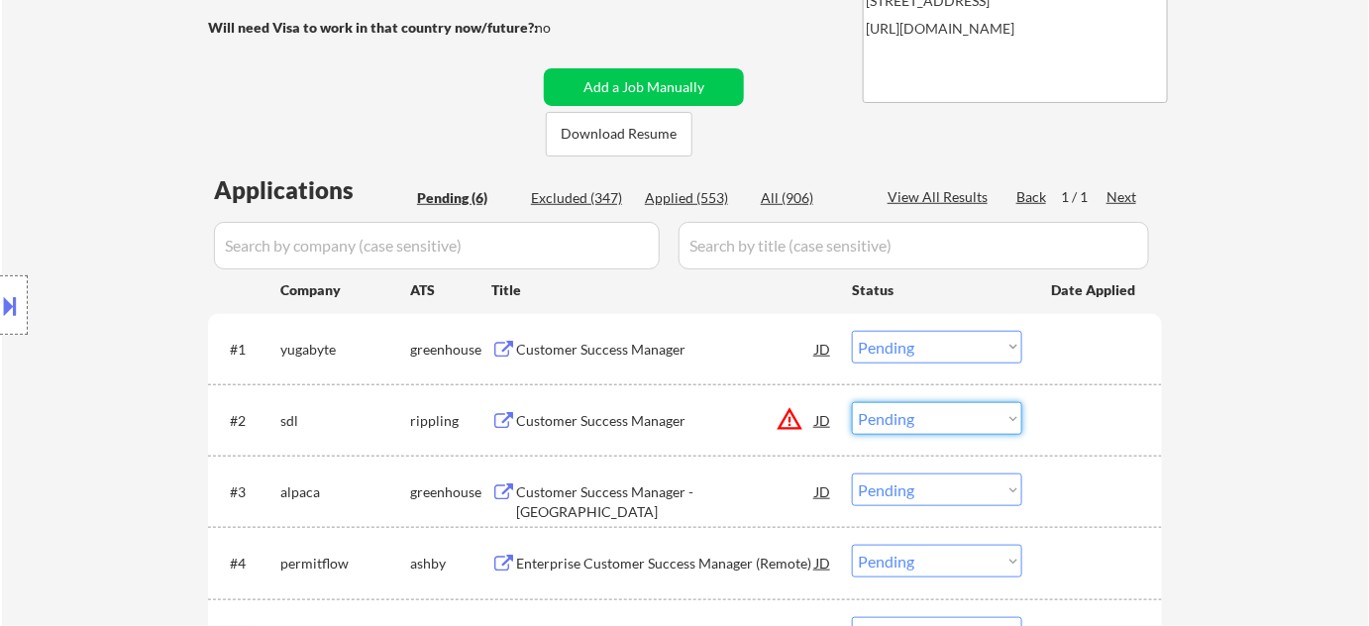
click at [948, 427] on select "Choose an option... Pending Applied Excluded (Questions) Excluded (Expired) Exc…" at bounding box center [937, 418] width 170 height 33
click at [852, 402] on select "Choose an option... Pending Applied Excluded (Questions) Excluded (Expired) Exc…" at bounding box center [937, 418] width 170 height 33
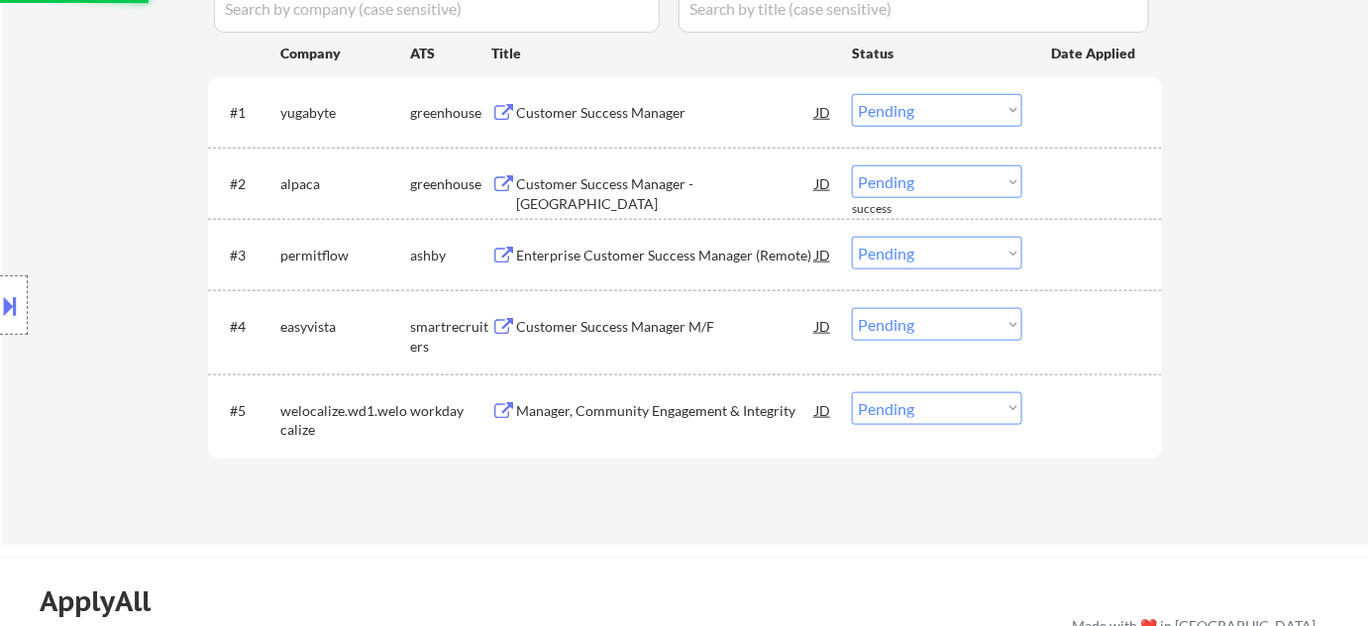
scroll to position [540, 0]
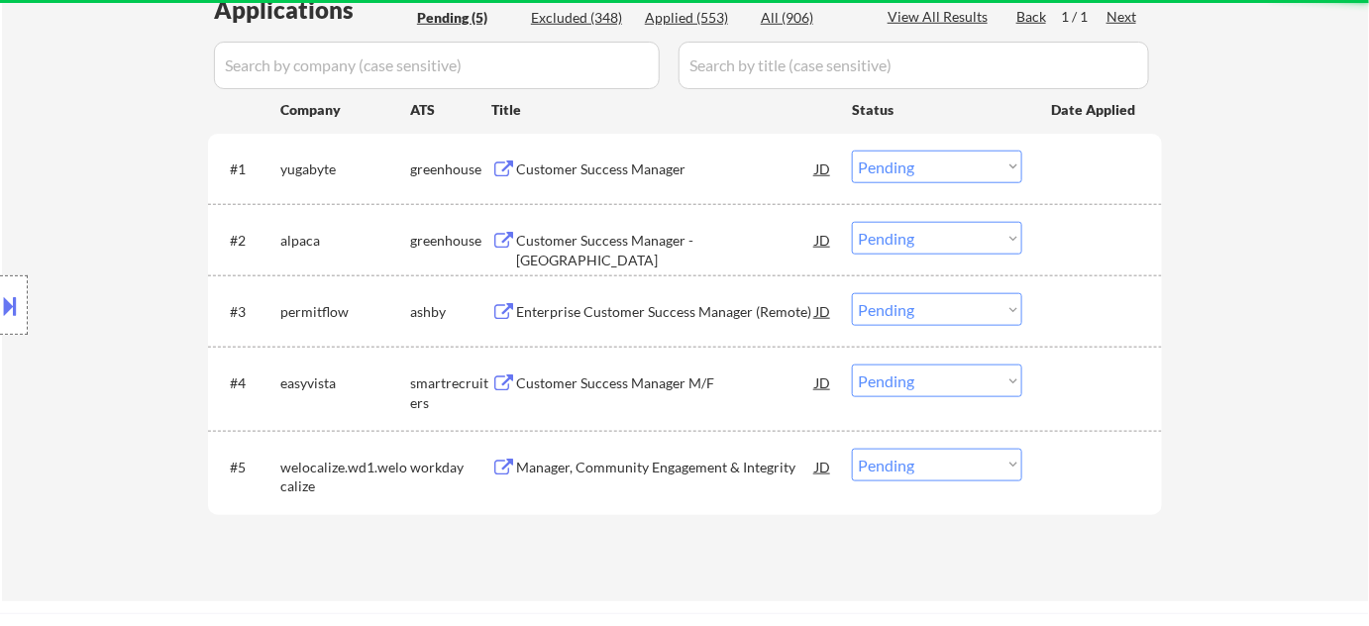
click at [566, 172] on div "Customer Success Manager" at bounding box center [665, 169] width 299 height 20
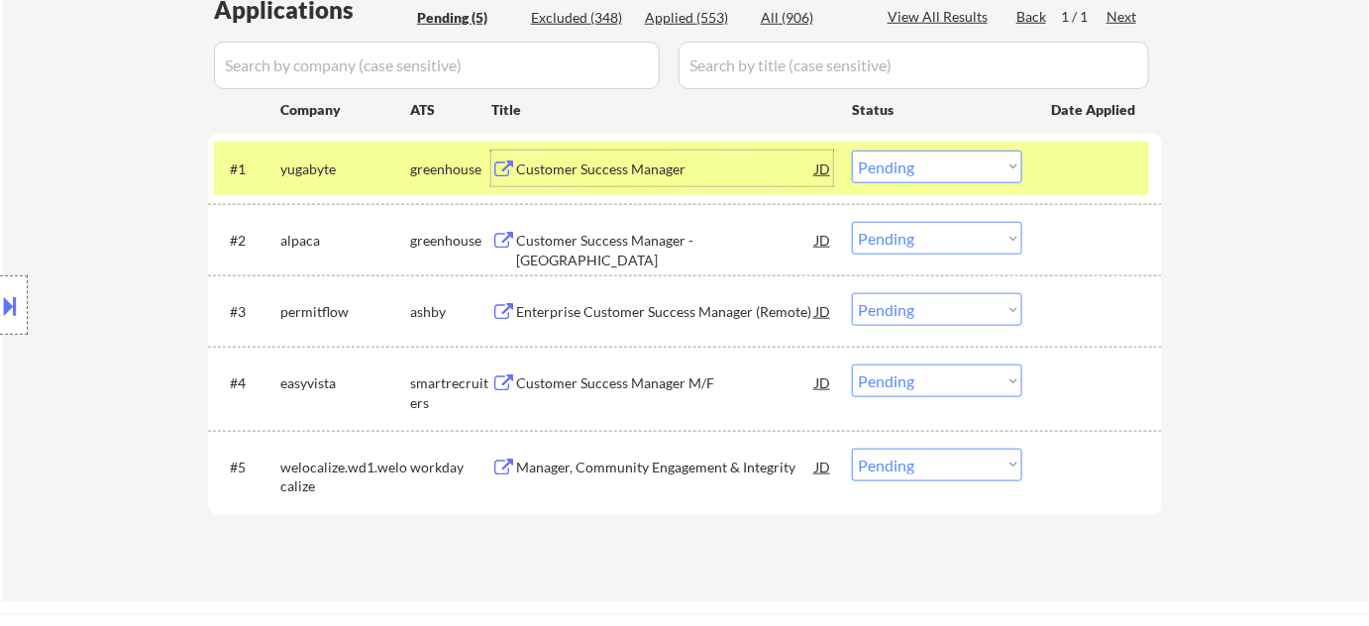
click at [621, 234] on div "Customer Success Manager - [GEOGRAPHIC_DATA]" at bounding box center [665, 250] width 299 height 39
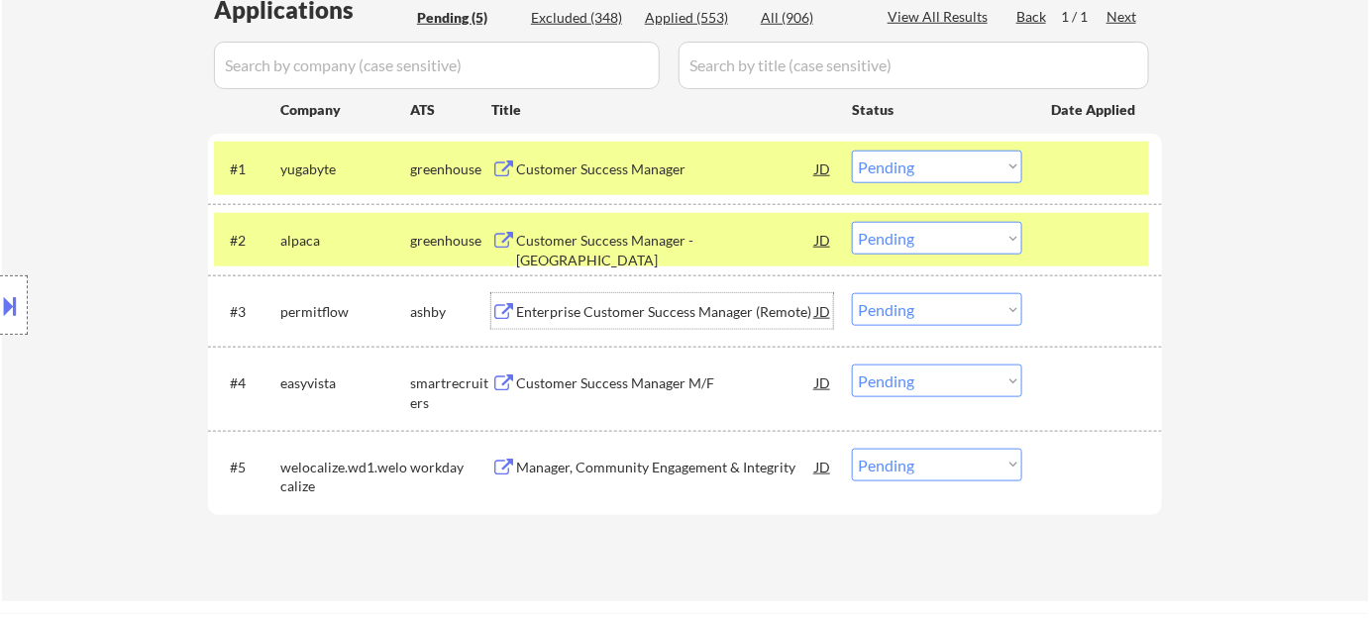
click at [626, 307] on div "Enterprise Customer Success Manager (Remote)" at bounding box center [665, 312] width 299 height 20
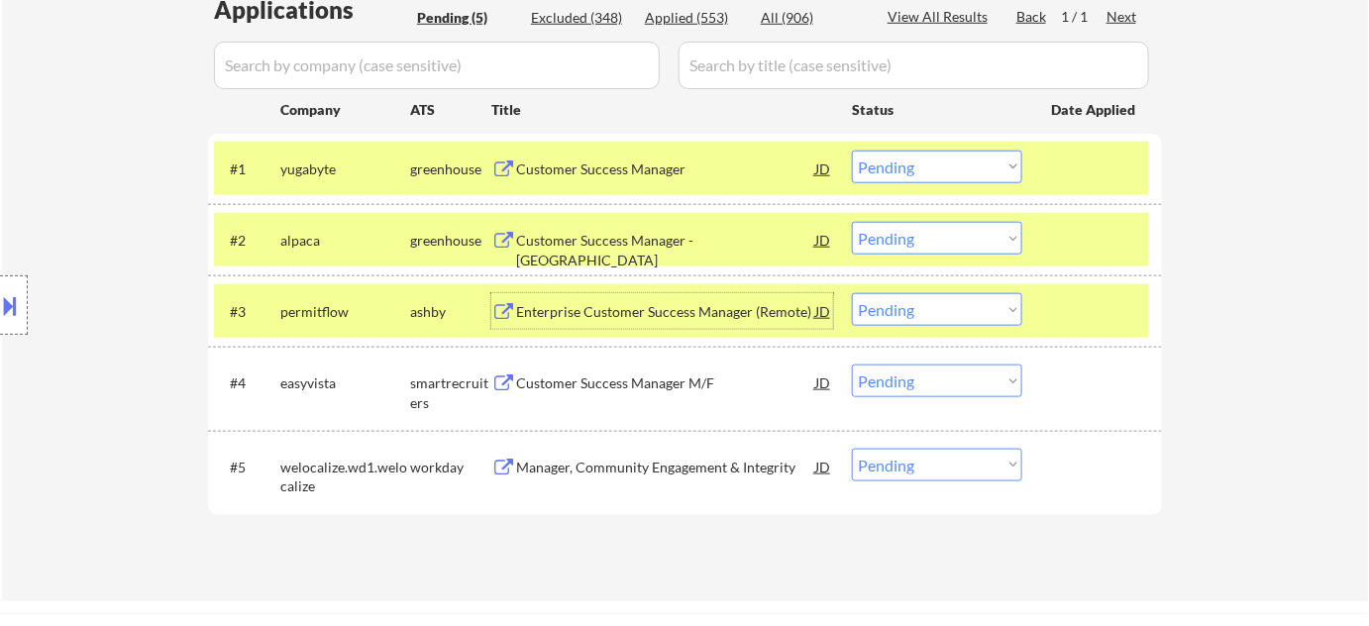
click at [599, 374] on div "Customer Success Manager M/F" at bounding box center [665, 383] width 299 height 20
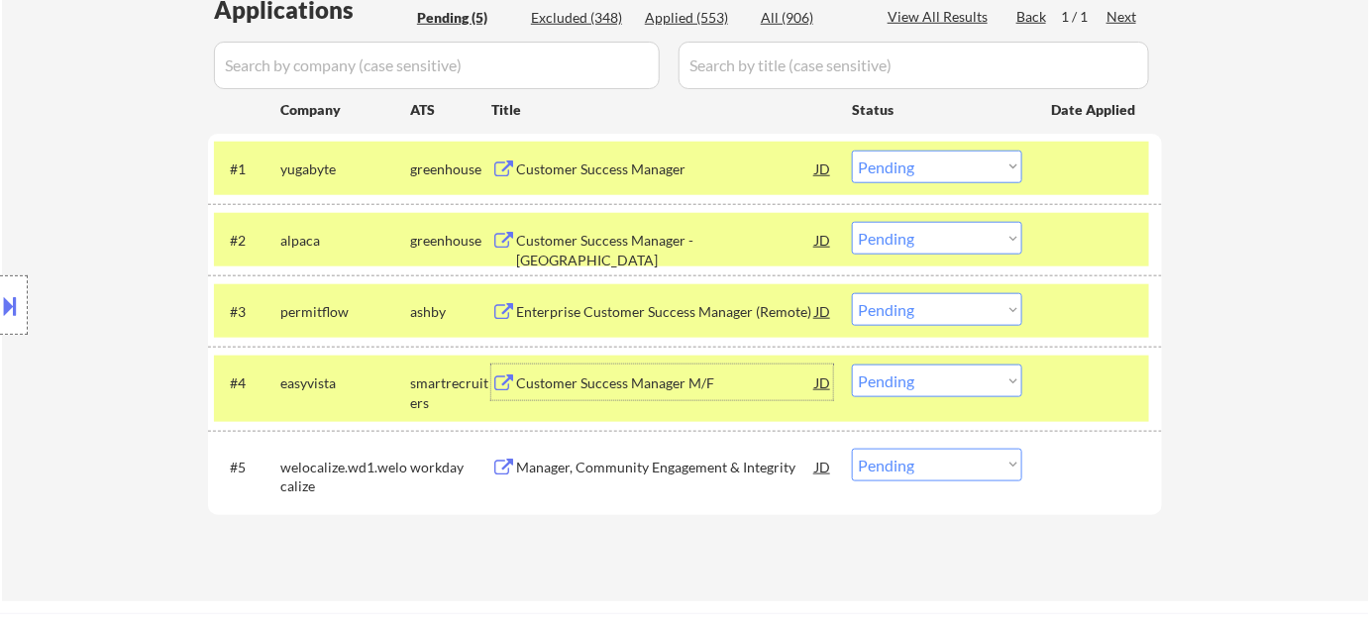
click at [570, 475] on div "Manager, Community Engagement & Integrity" at bounding box center [665, 468] width 299 height 20
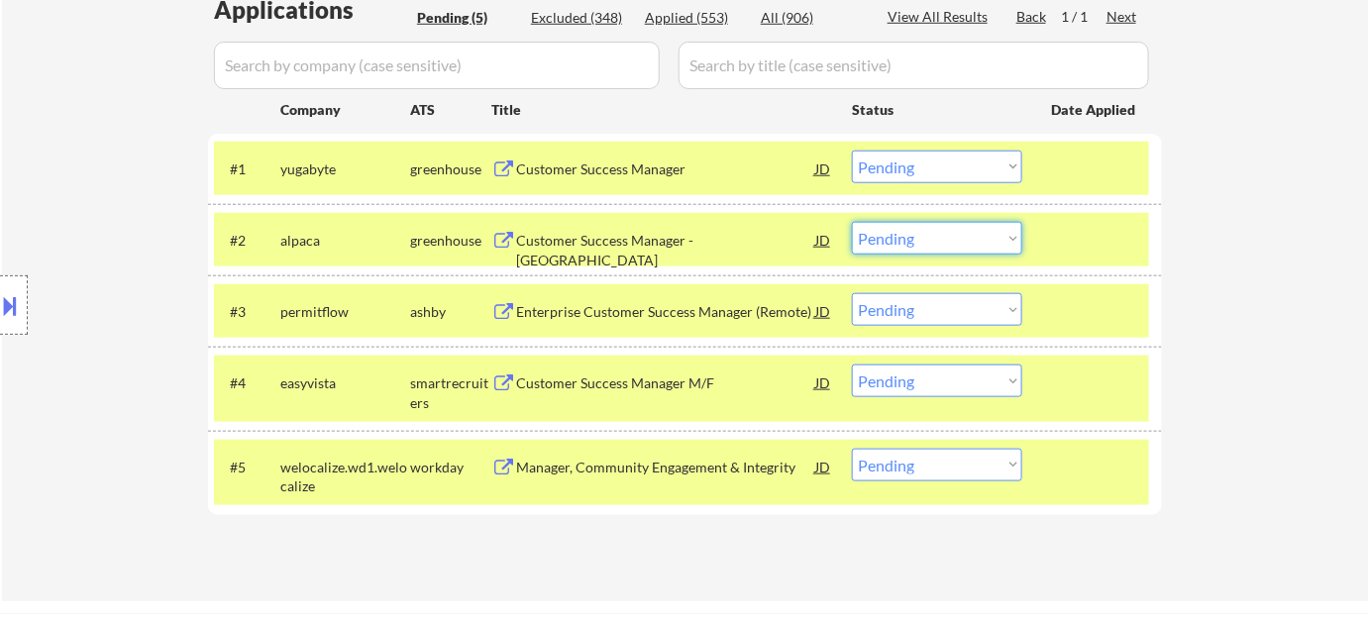
click at [973, 236] on select "Choose an option... Pending Applied Excluded (Questions) Excluded (Expired) Exc…" at bounding box center [937, 238] width 170 height 33
click at [852, 222] on select "Choose an option... Pending Applied Excluded (Questions) Excluded (Expired) Exc…" at bounding box center [937, 238] width 170 height 33
select select ""pending""
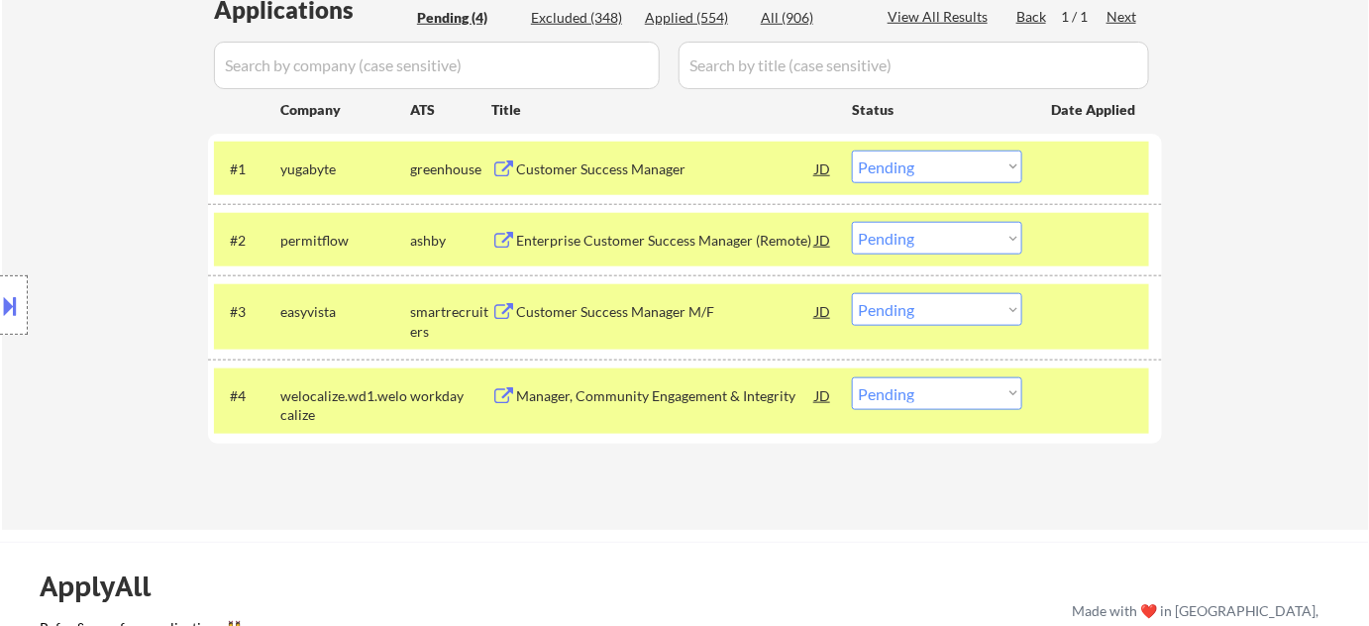
click at [936, 300] on select "Choose an option... Pending Applied Excluded (Questions) Excluded (Expired) Exc…" at bounding box center [937, 309] width 170 height 33
click at [852, 293] on select "Choose an option... Pending Applied Excluded (Questions) Excluded (Expired) Exc…" at bounding box center [937, 309] width 170 height 33
select select ""pending""
